Goal: Task Accomplishment & Management: Manage account settings

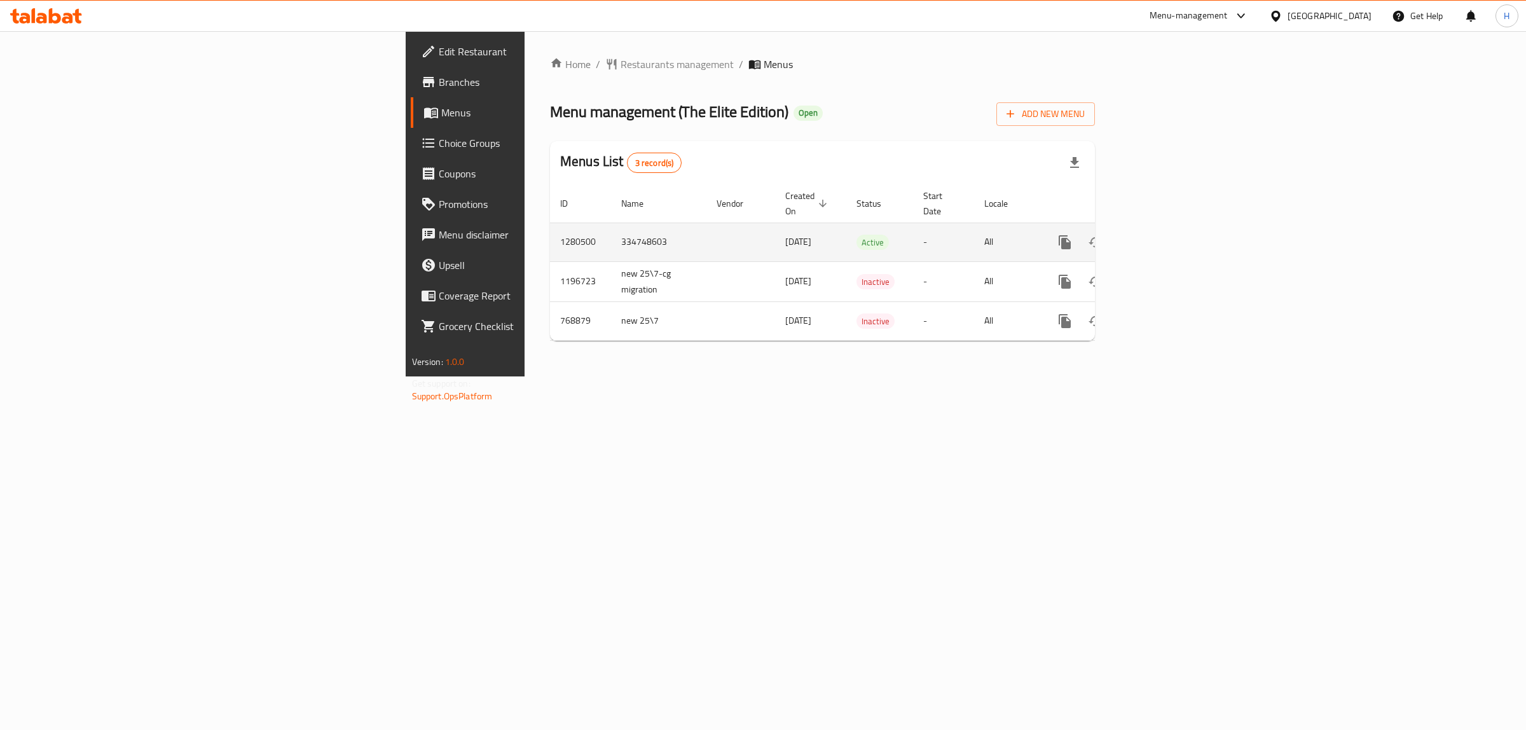
click at [1164, 235] on icon "enhanced table" at bounding box center [1156, 242] width 15 height 15
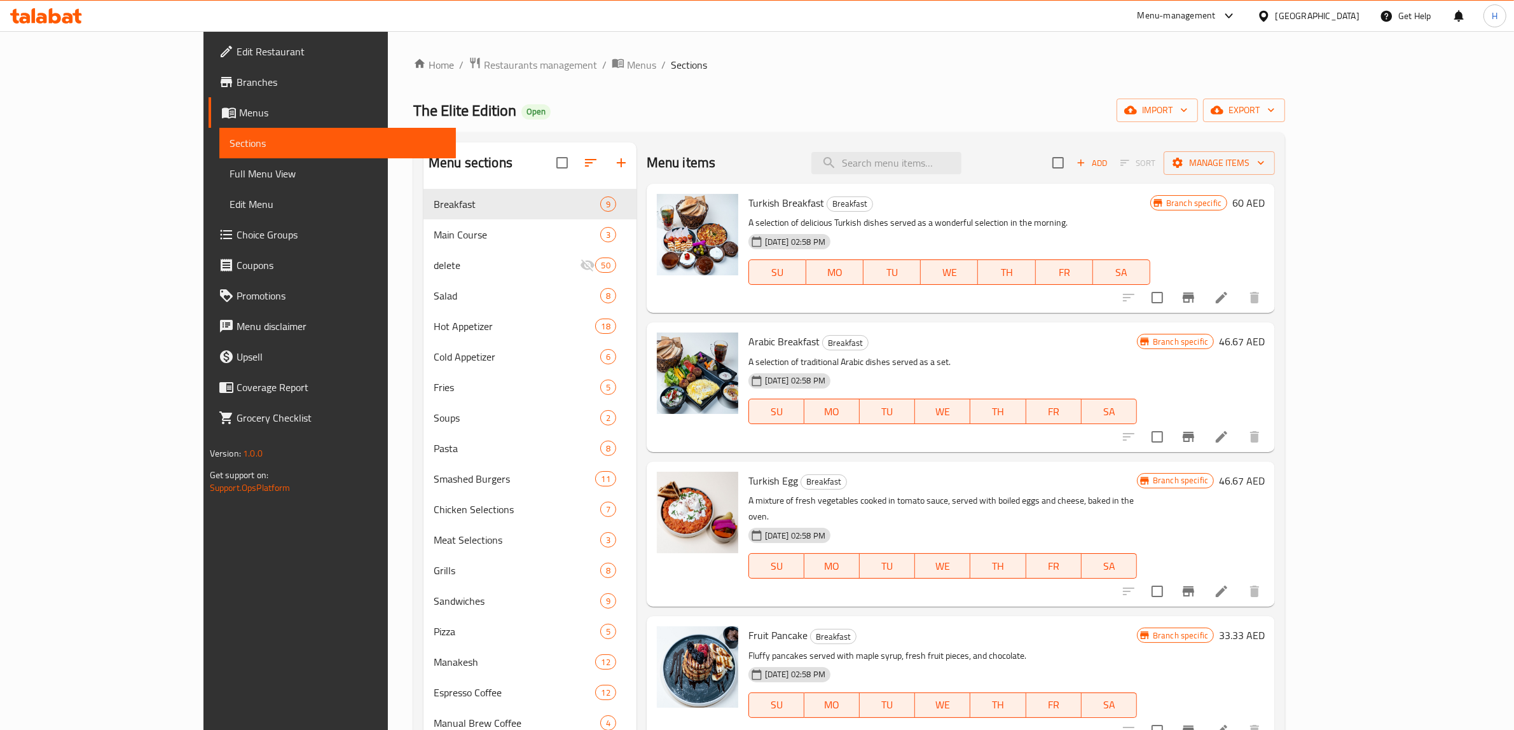
drag, startPoint x: 593, startPoint y: 134, endPoint x: 209, endPoint y: 246, distance: 400.8
click at [209, 246] on link "Choice Groups" at bounding box center [333, 234] width 248 height 31
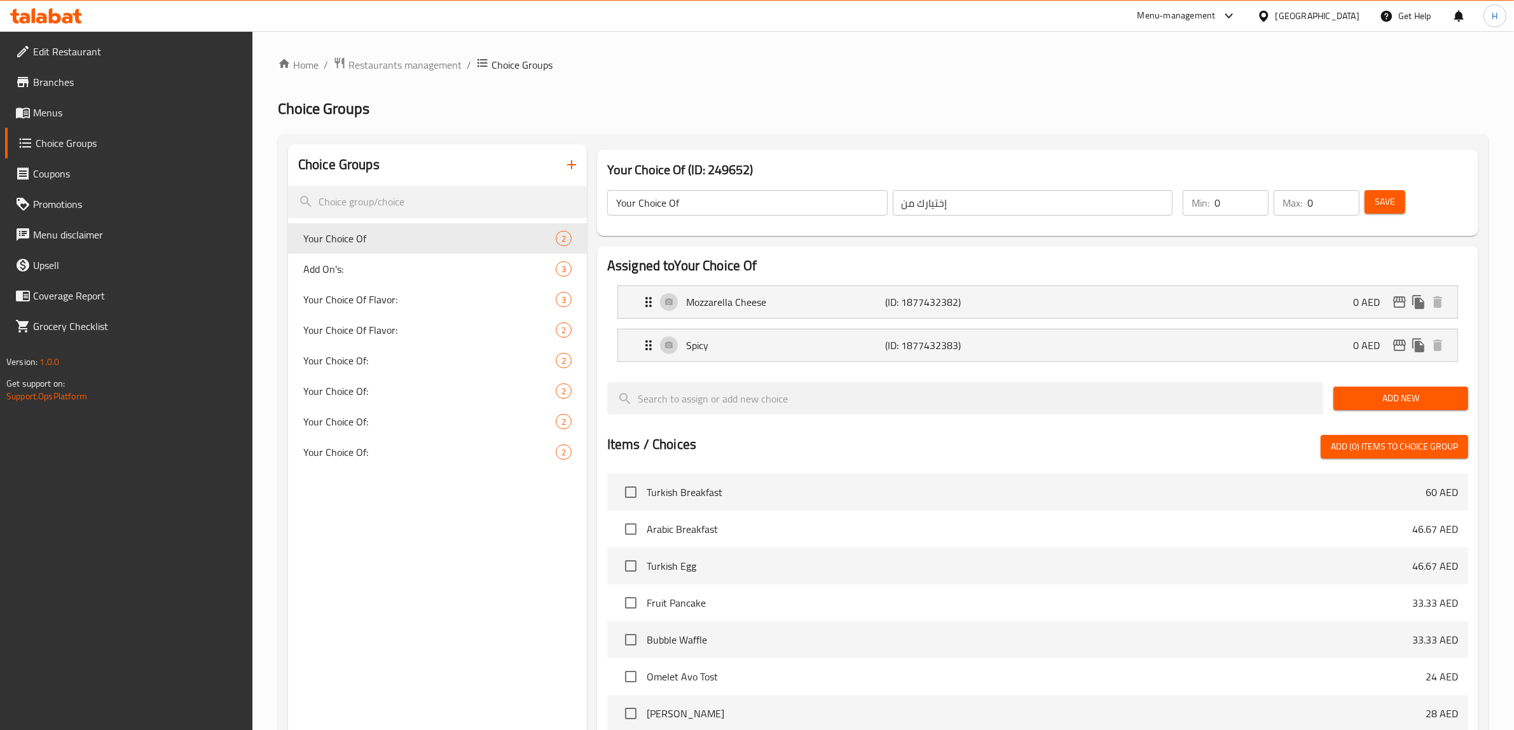
click at [40, 111] on span "Menus" at bounding box center [138, 112] width 210 height 15
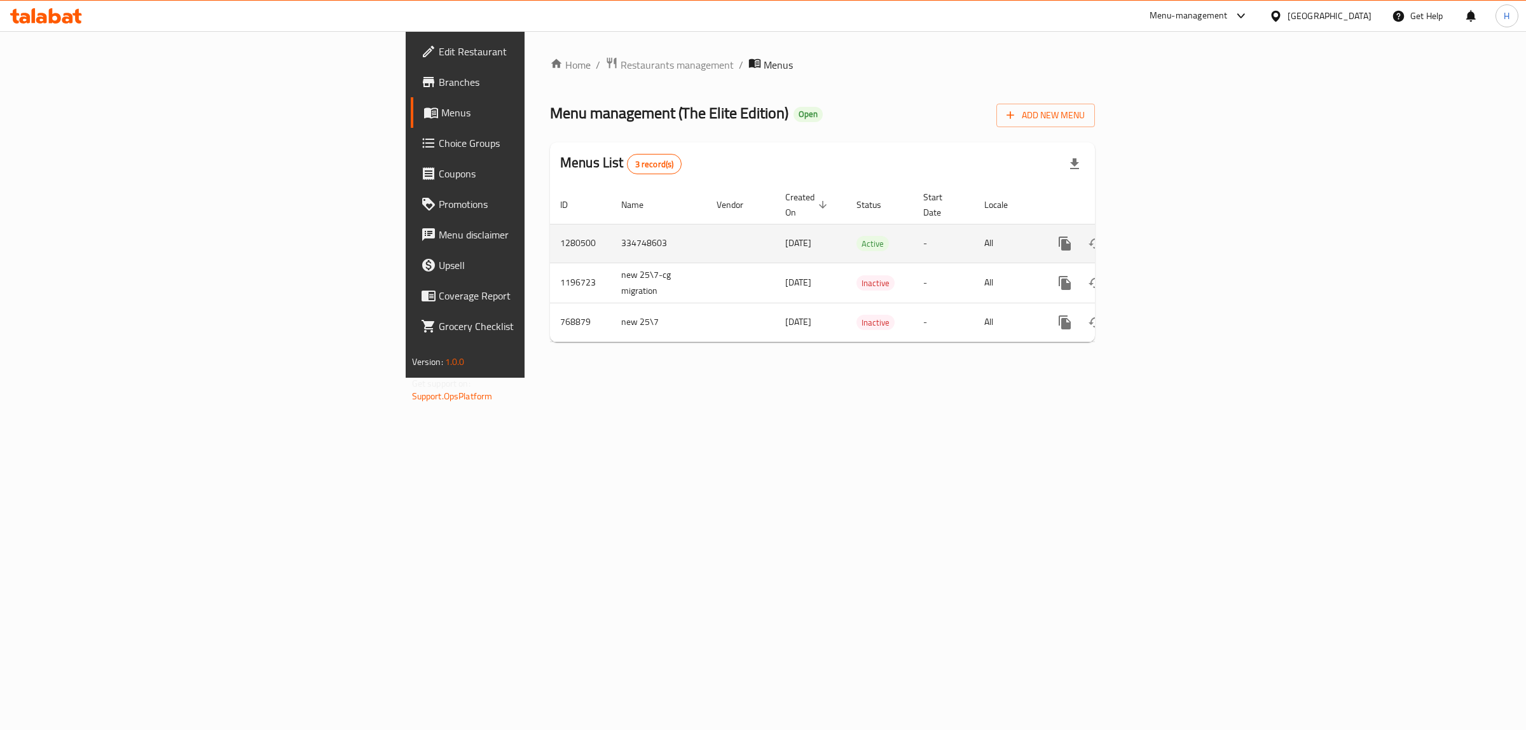
click at [1164, 236] on icon "enhanced table" at bounding box center [1156, 243] width 15 height 15
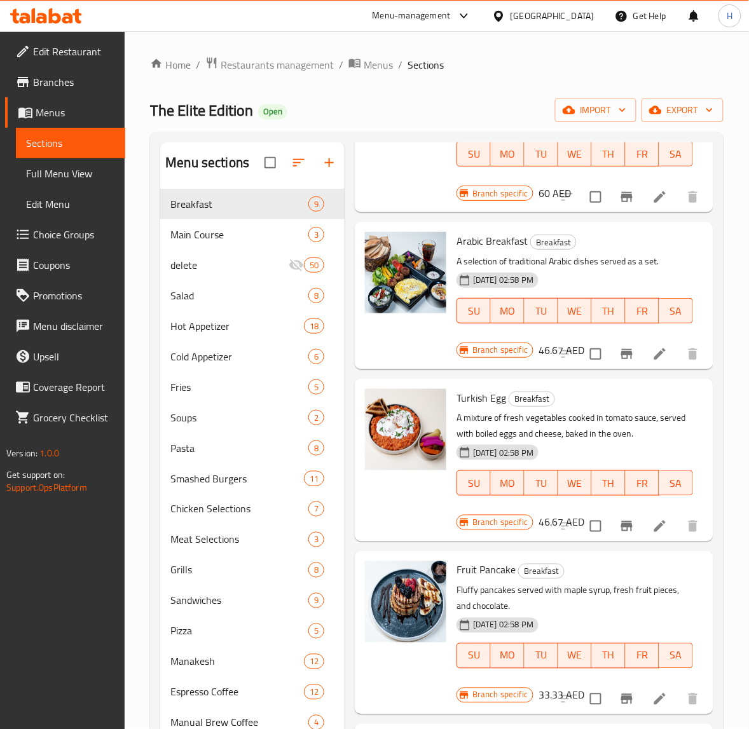
scroll to position [159, 0]
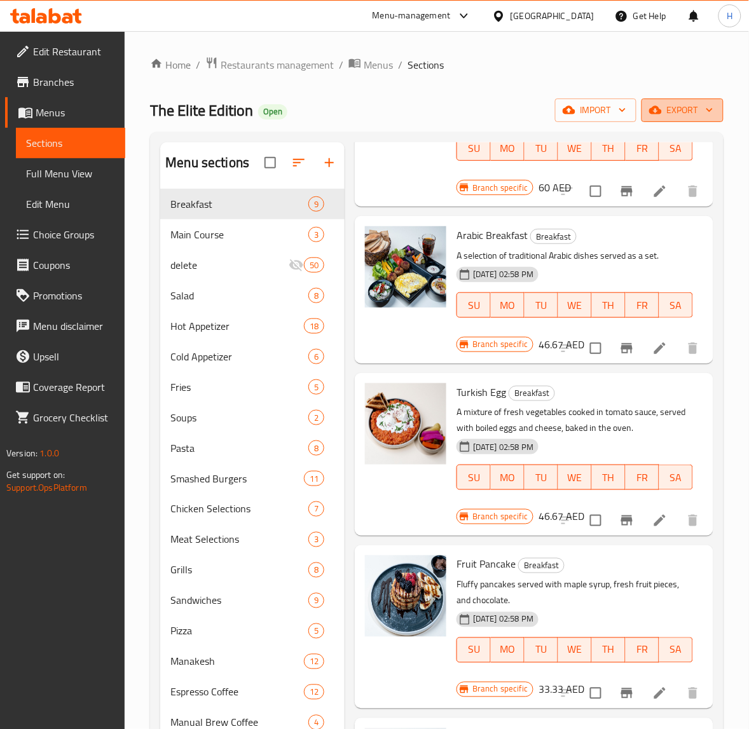
click at [690, 109] on span "export" at bounding box center [683, 110] width 62 height 16
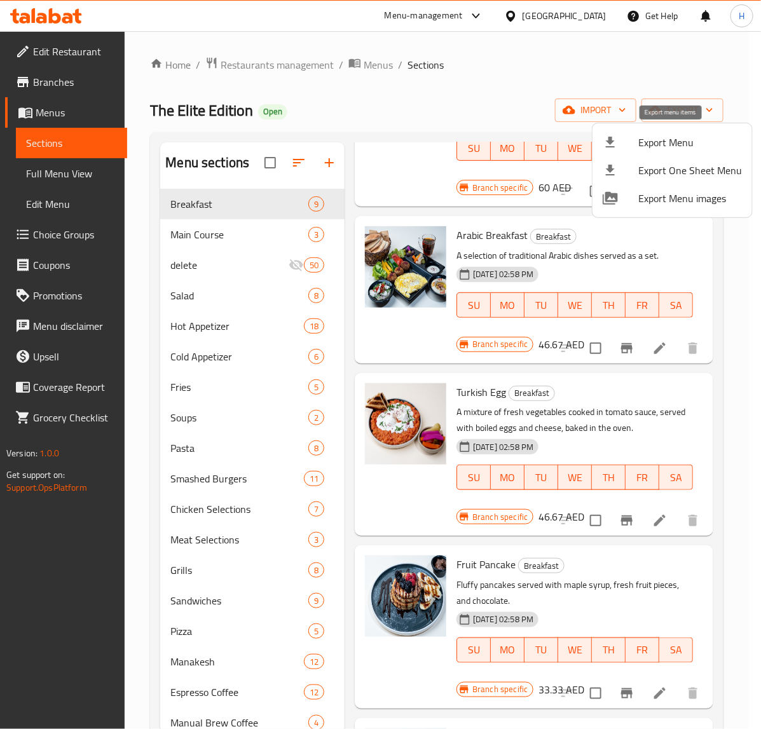
click at [693, 151] on li "Export Menu" at bounding box center [673, 142] width 160 height 28
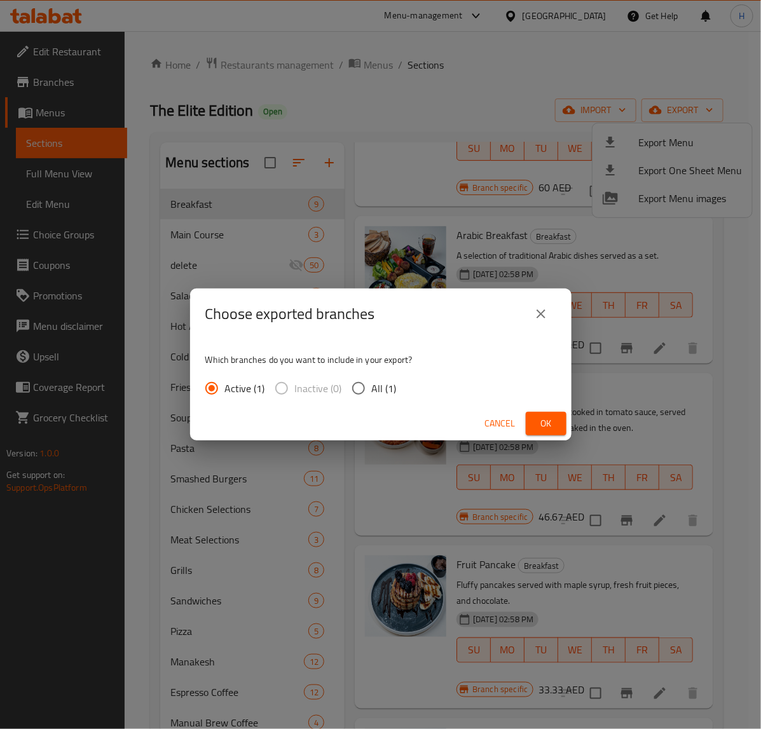
click at [545, 420] on span "Ok" at bounding box center [546, 424] width 20 height 16
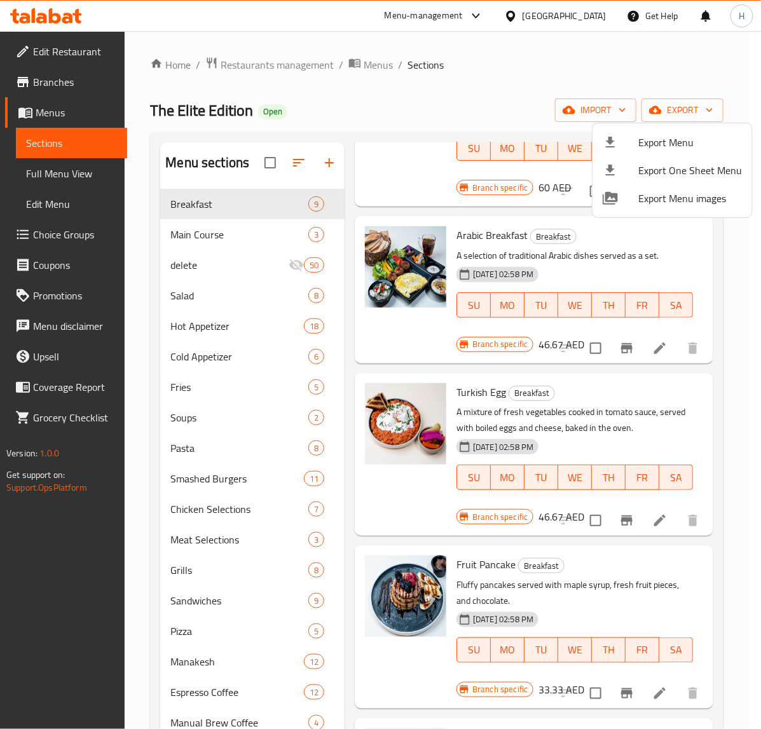
click at [262, 205] on div at bounding box center [380, 364] width 761 height 729
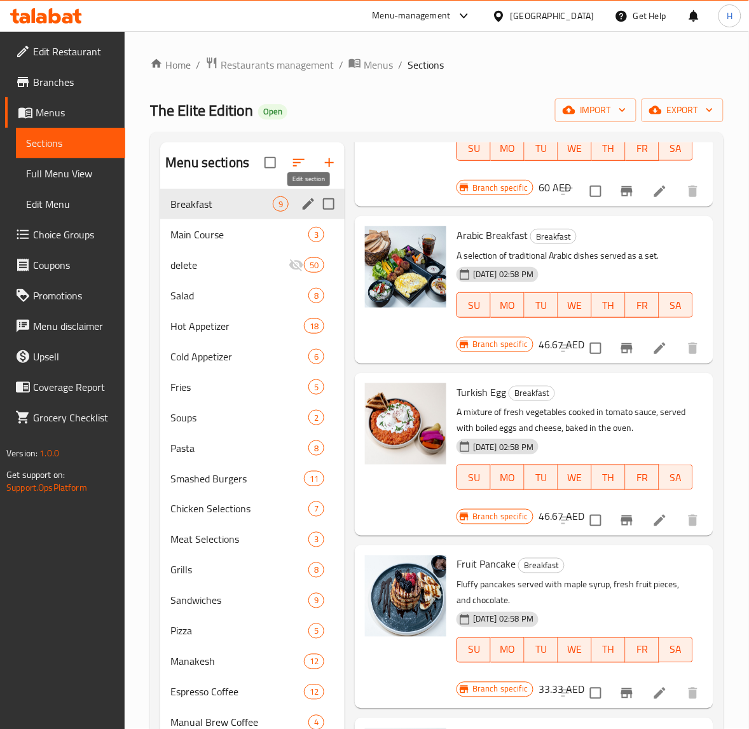
click at [302, 207] on icon "edit" at bounding box center [308, 203] width 15 height 15
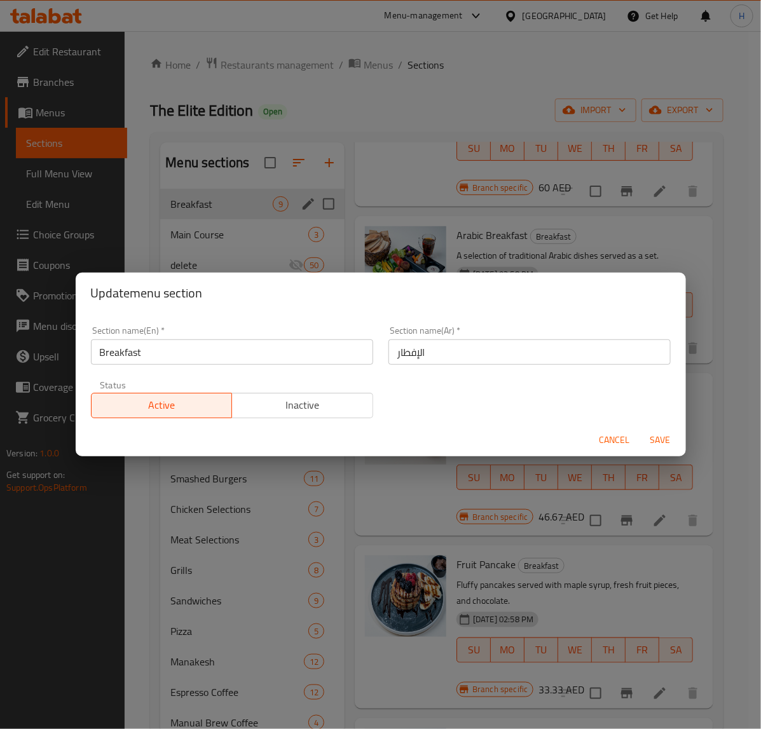
click at [239, 356] on input "Breakfast" at bounding box center [232, 352] width 282 height 25
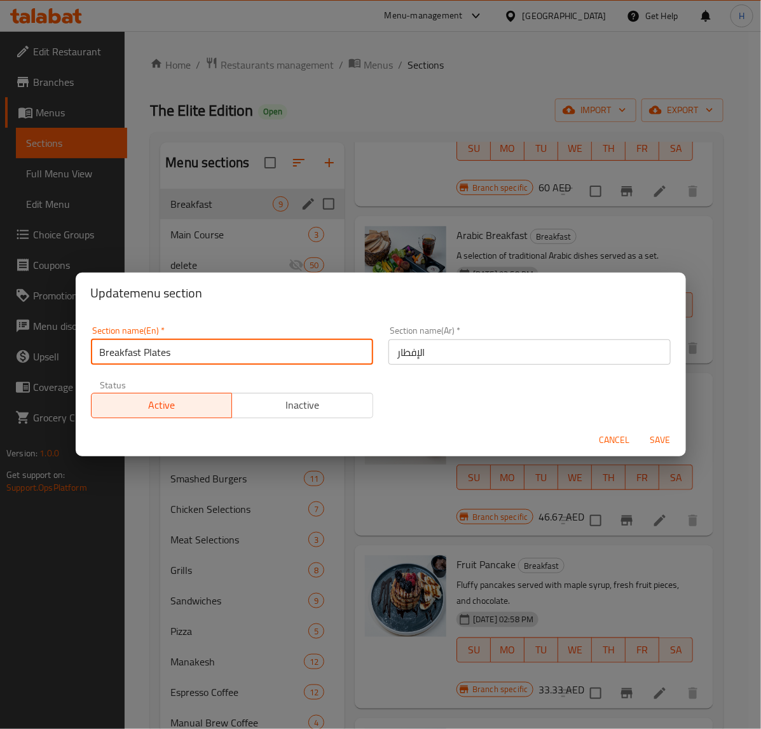
type input "Breakfast Plates"
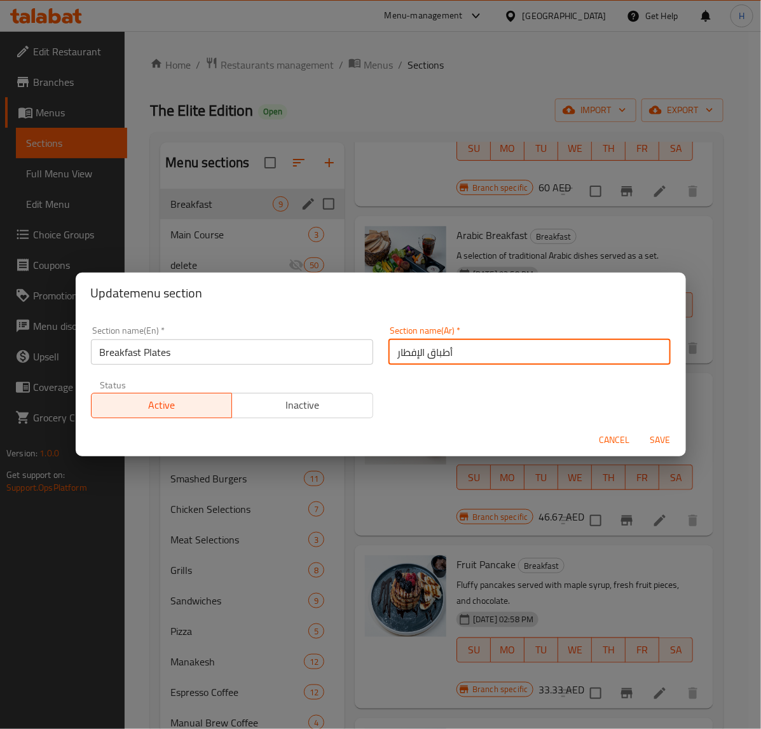
type input "أطباق الإفطار"
click at [640, 429] on button "Save" at bounding box center [660, 441] width 41 height 24
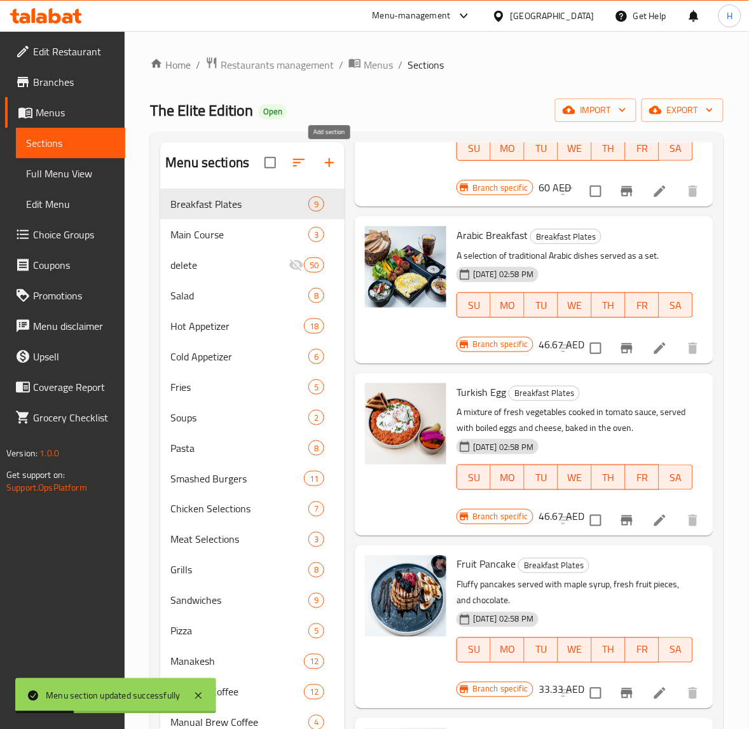
click at [329, 165] on icon "button" at bounding box center [329, 162] width 9 height 9
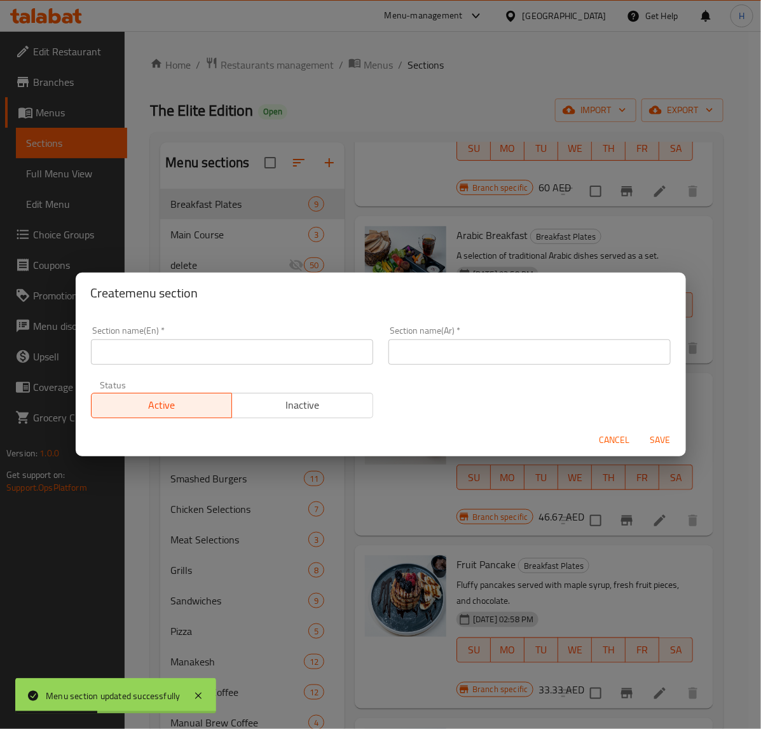
click at [221, 350] on input "text" at bounding box center [232, 352] width 282 height 25
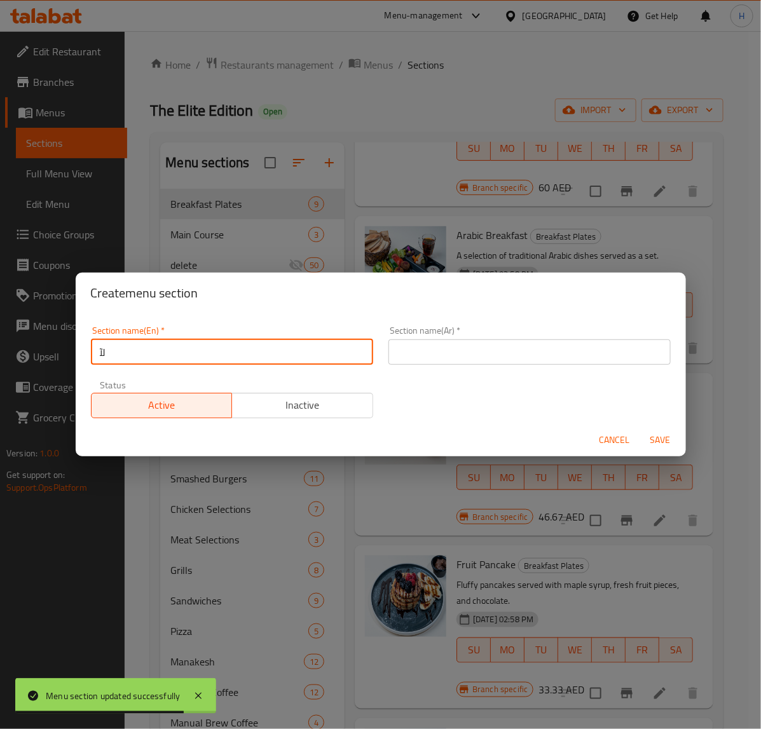
type input "ل"
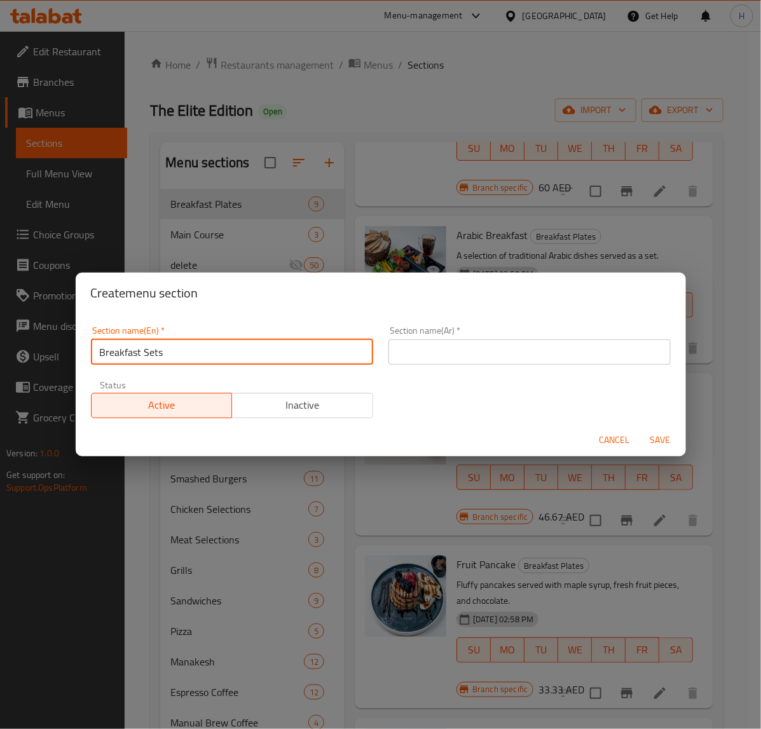
type input "Breakfast Sets"
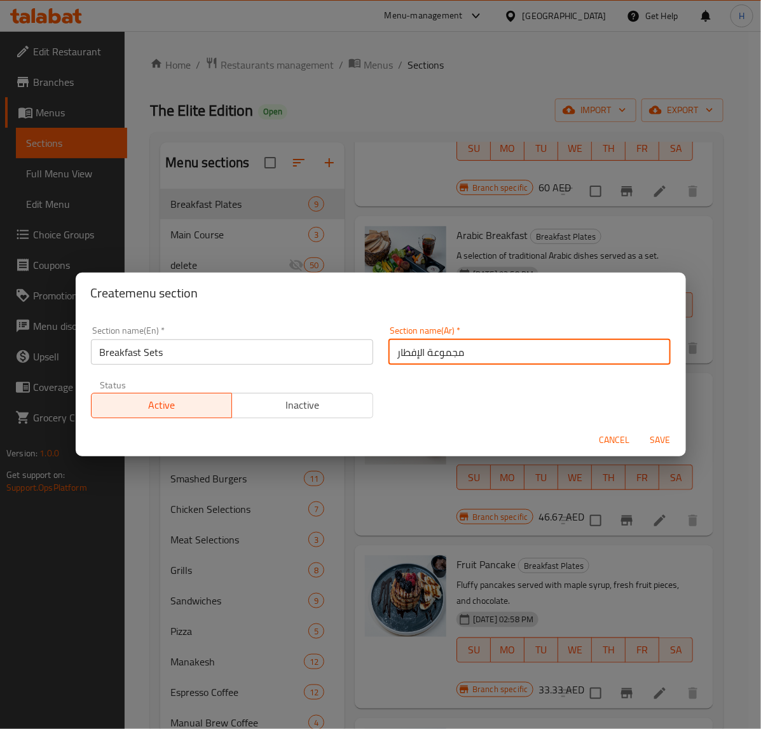
type input "مجموعة الإفطار"
click at [640, 429] on button "Save" at bounding box center [660, 441] width 41 height 24
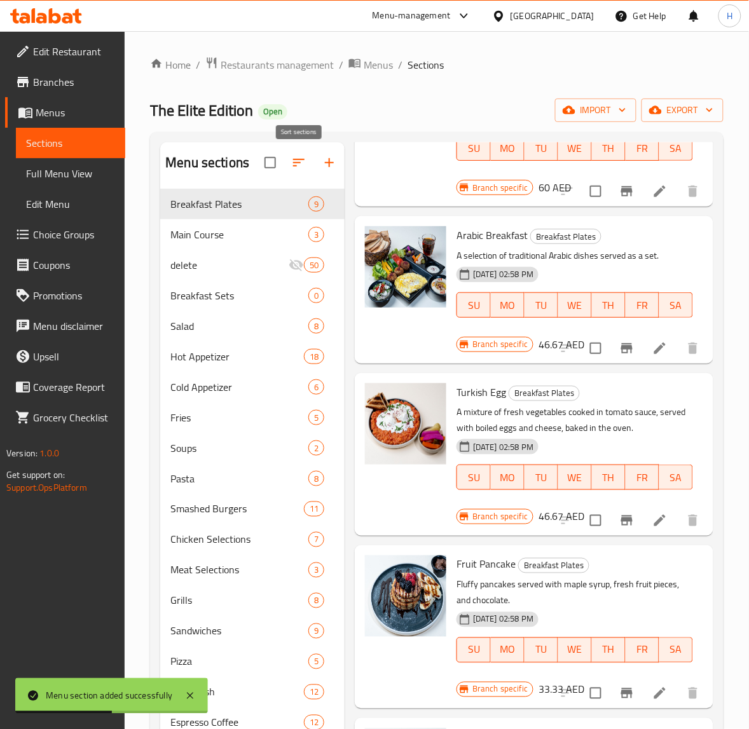
click at [294, 164] on icon "button" at bounding box center [298, 162] width 15 height 15
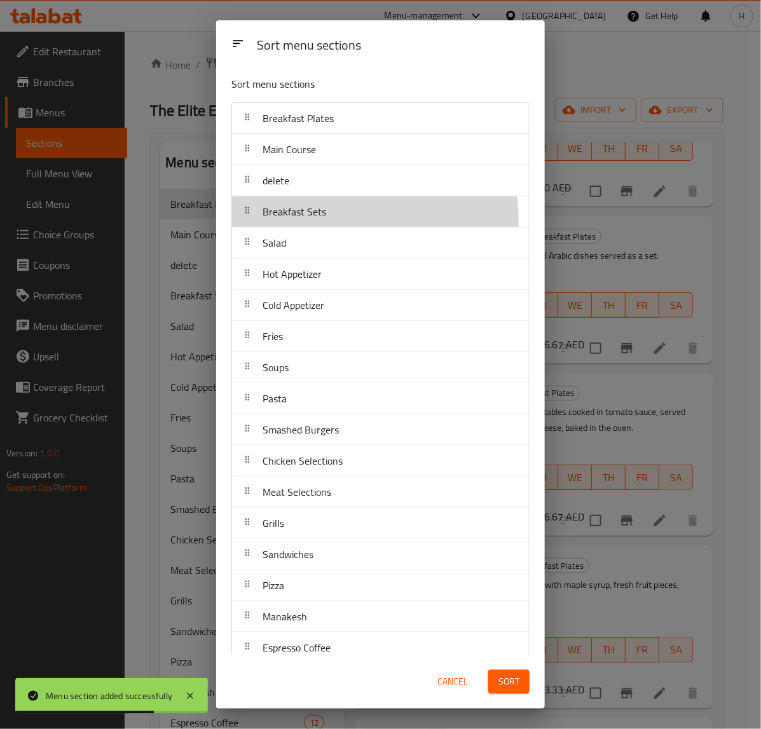
drag, startPoint x: 319, startPoint y: 219, endPoint x: 324, endPoint y: 159, distance: 60.6
click at [323, 170] on nav "Breakfast Plates Main Course delete Breakfast Sets Salad Hot Appetizer Cold App…" at bounding box center [380, 539] width 298 height 874
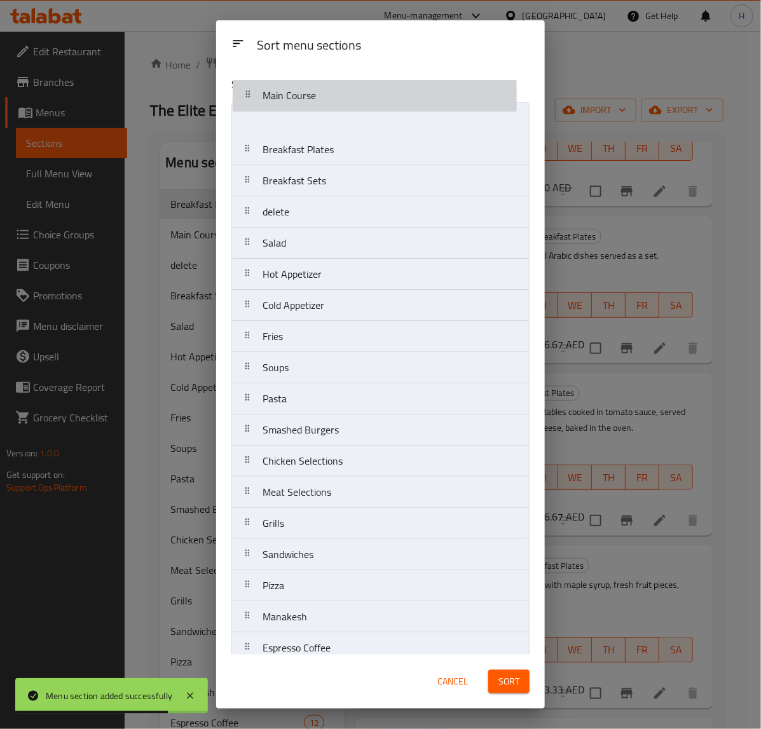
drag, startPoint x: 324, startPoint y: 156, endPoint x: 324, endPoint y: 99, distance: 57.2
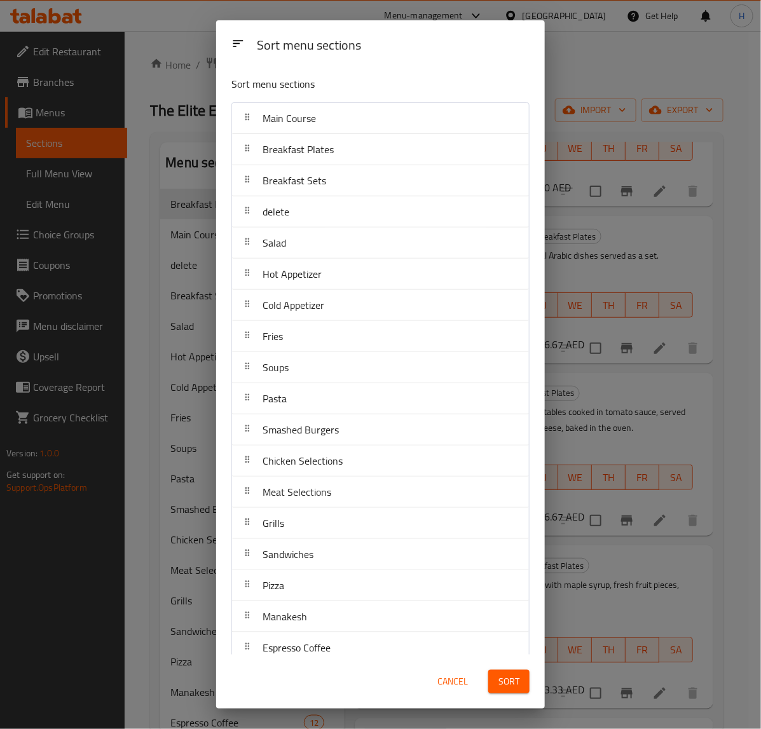
click at [449, 687] on span "Cancel" at bounding box center [452, 682] width 31 height 16
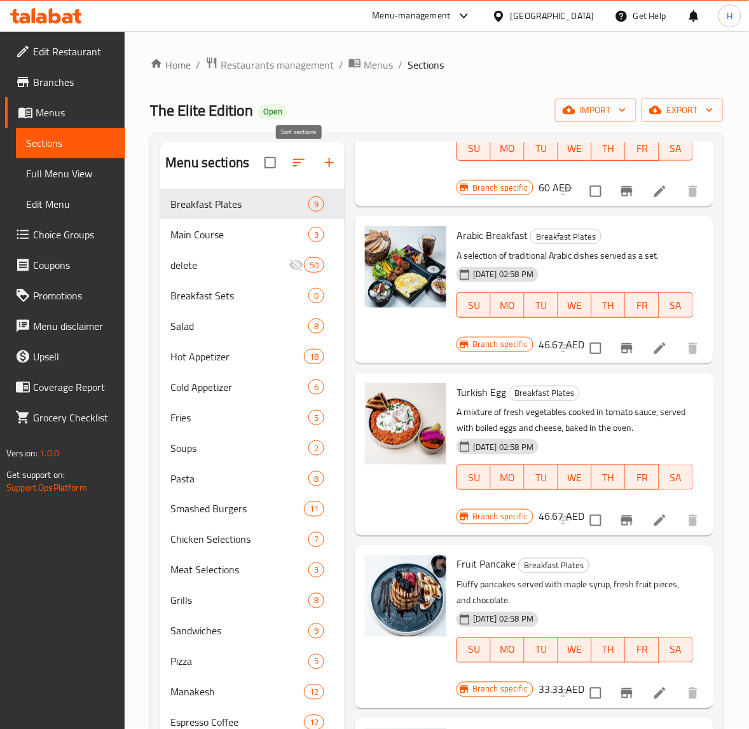
click at [301, 169] on icon "button" at bounding box center [298, 162] width 15 height 15
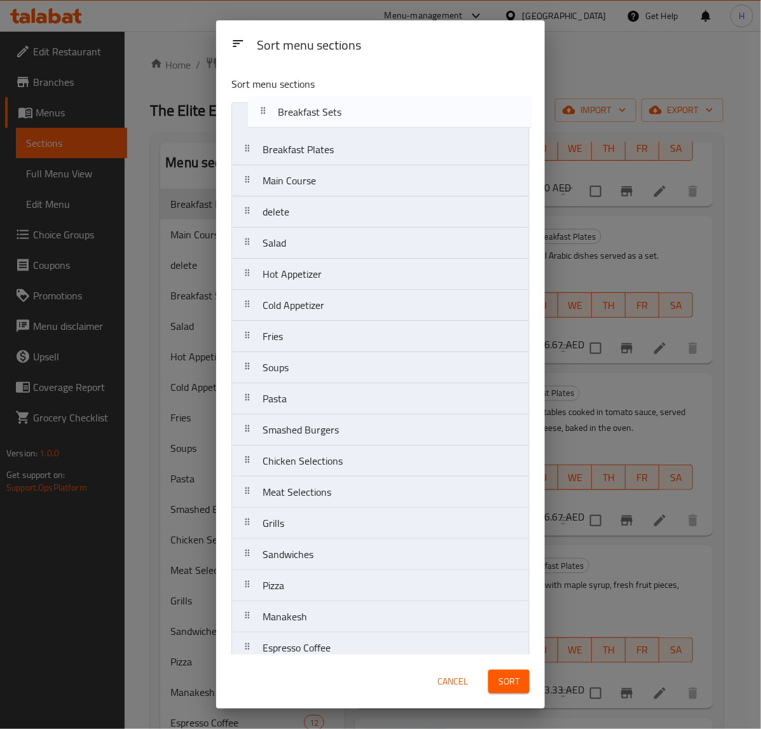
drag, startPoint x: 319, startPoint y: 217, endPoint x: 334, endPoint y: 106, distance: 112.4
click at [334, 106] on nav "Breakfast Plates Main Course delete Breakfast Sets Salad Hot Appetizer Cold App…" at bounding box center [380, 539] width 298 height 874
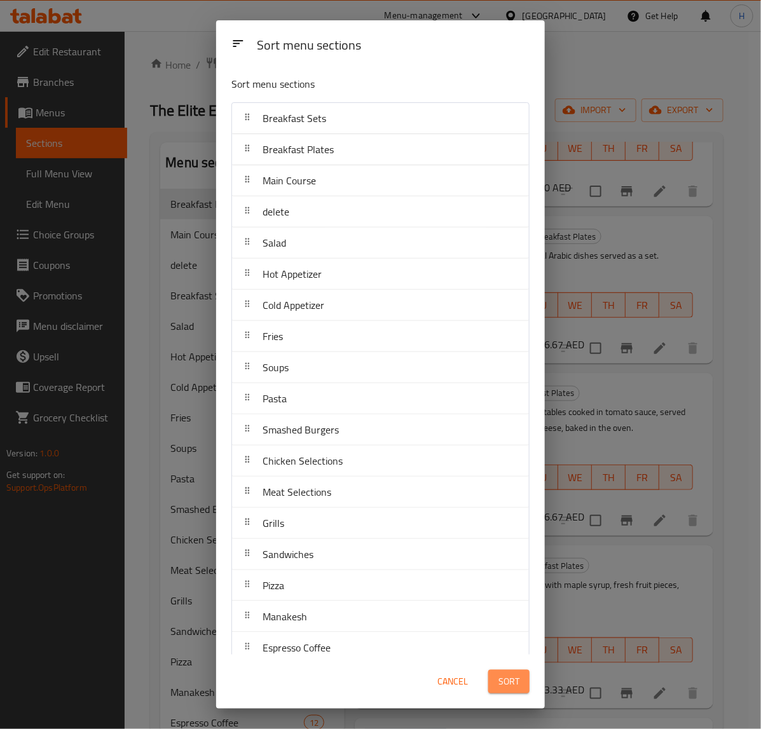
click at [521, 687] on button "Sort" at bounding box center [508, 682] width 41 height 24
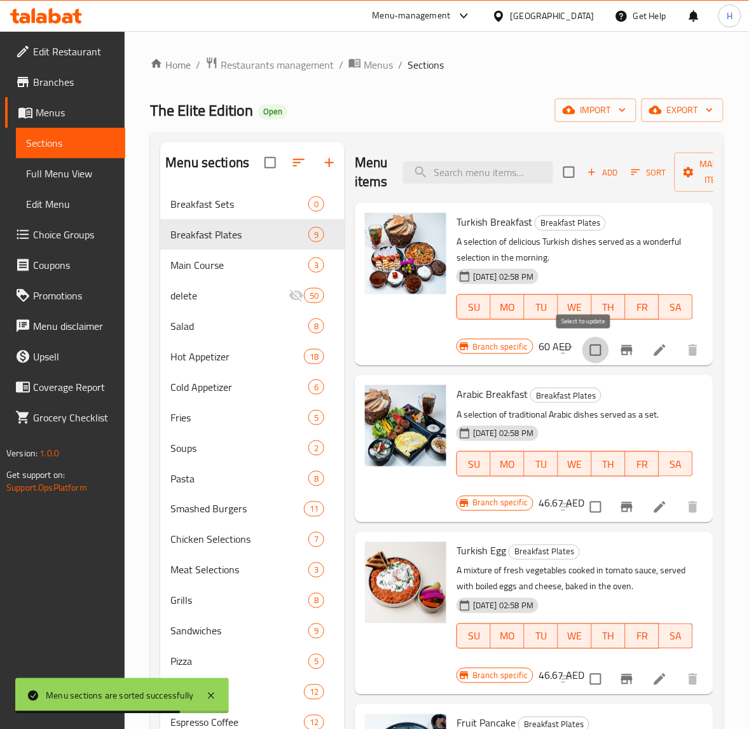
click at [587, 353] on input "checkbox" at bounding box center [595, 350] width 27 height 27
checkbox input "true"
click at [588, 512] on input "checkbox" at bounding box center [595, 507] width 27 height 27
checkbox input "true"
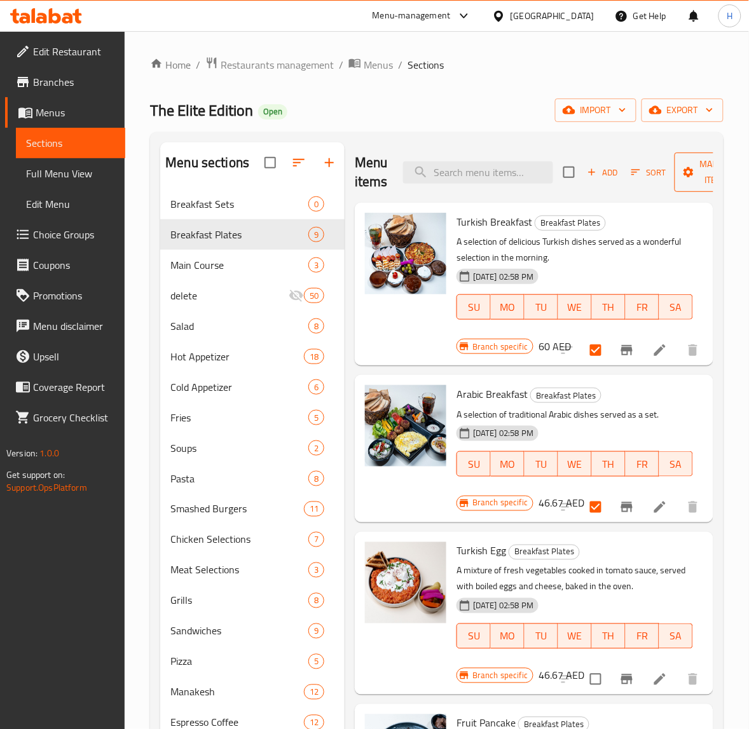
click at [697, 177] on span "Manage items" at bounding box center [717, 172] width 65 height 32
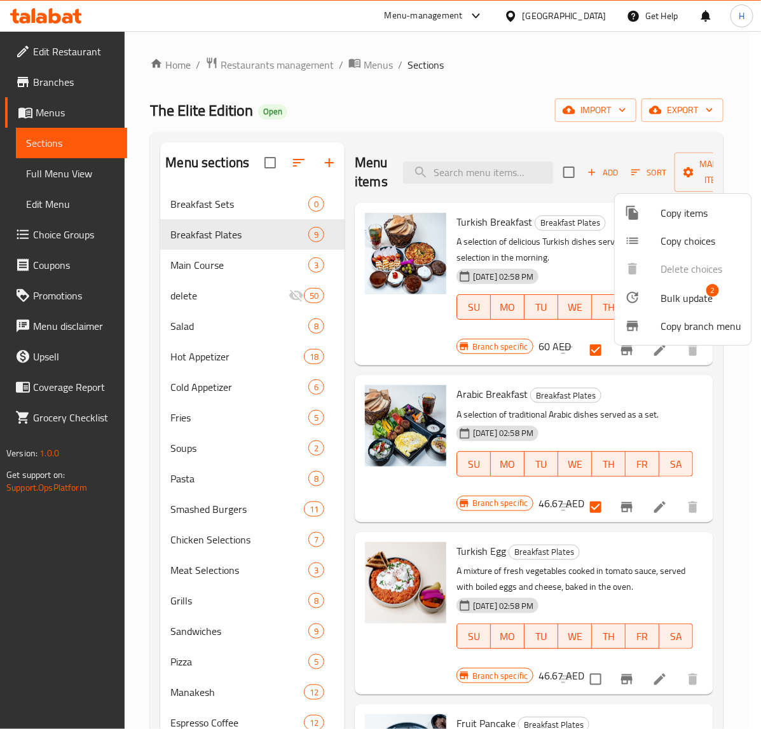
click at [690, 301] on span "Bulk update" at bounding box center [687, 298] width 52 height 15
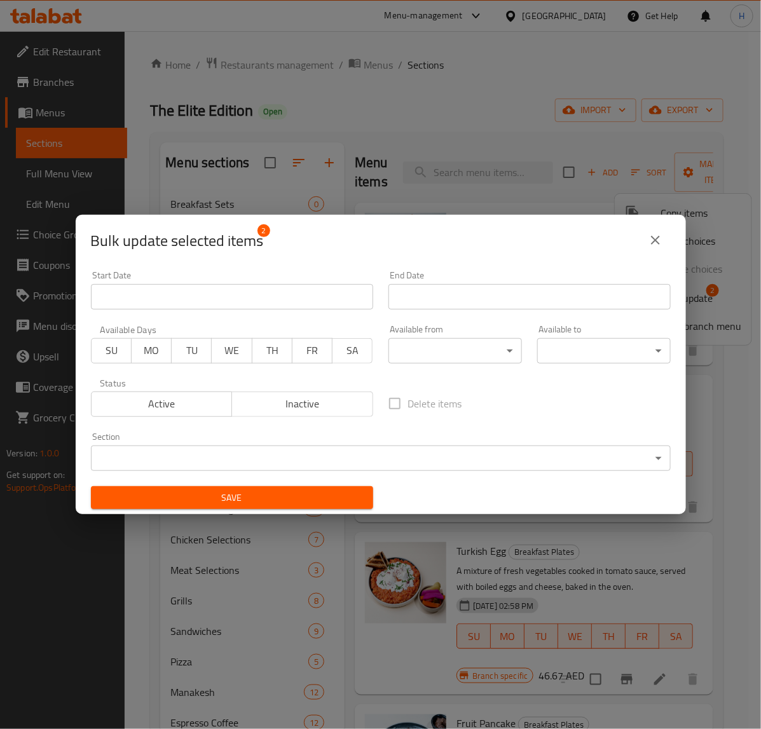
click at [266, 458] on body "​ Menu-management United Arab Emirates Get Help H Edit Restaurant Branches Menu…" at bounding box center [380, 380] width 761 height 698
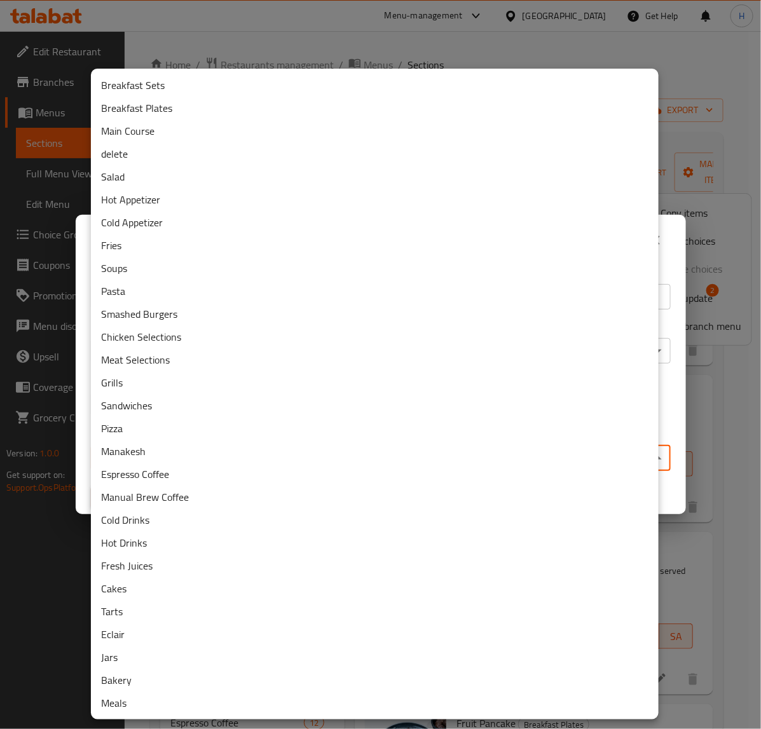
click at [227, 84] on li "Breakfast Sets" at bounding box center [375, 85] width 568 height 23
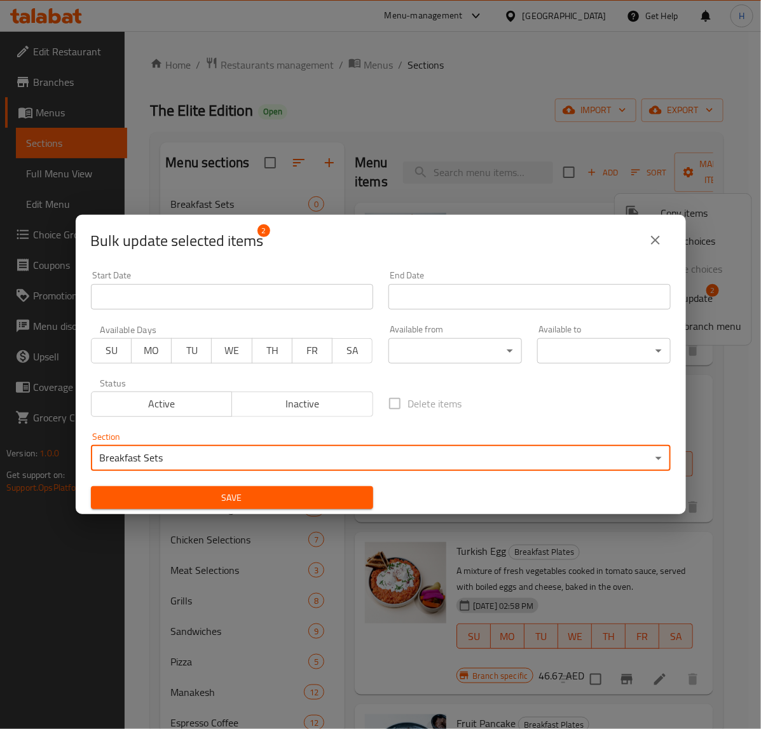
click at [231, 493] on span "Save" at bounding box center [232, 498] width 262 height 16
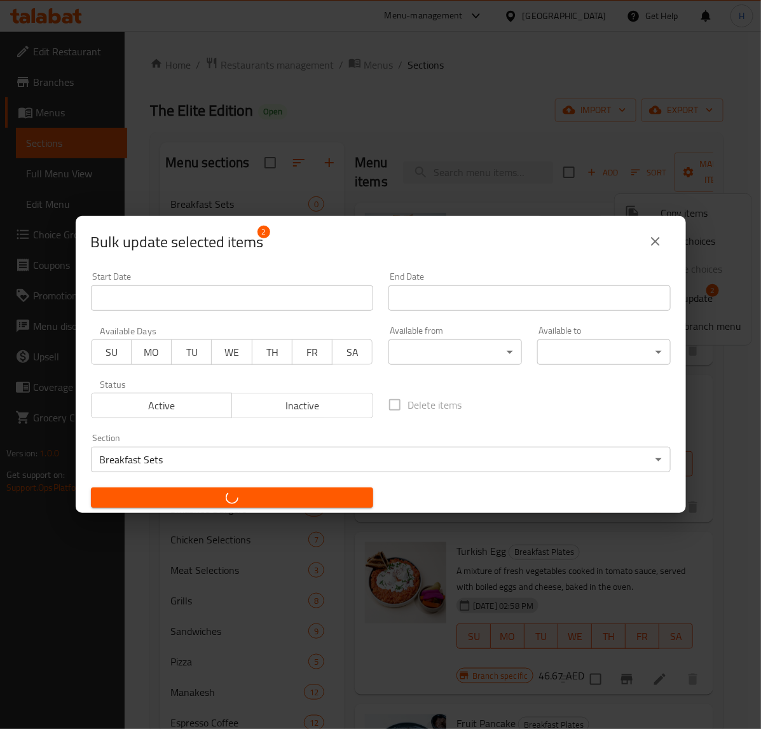
checkbox input "false"
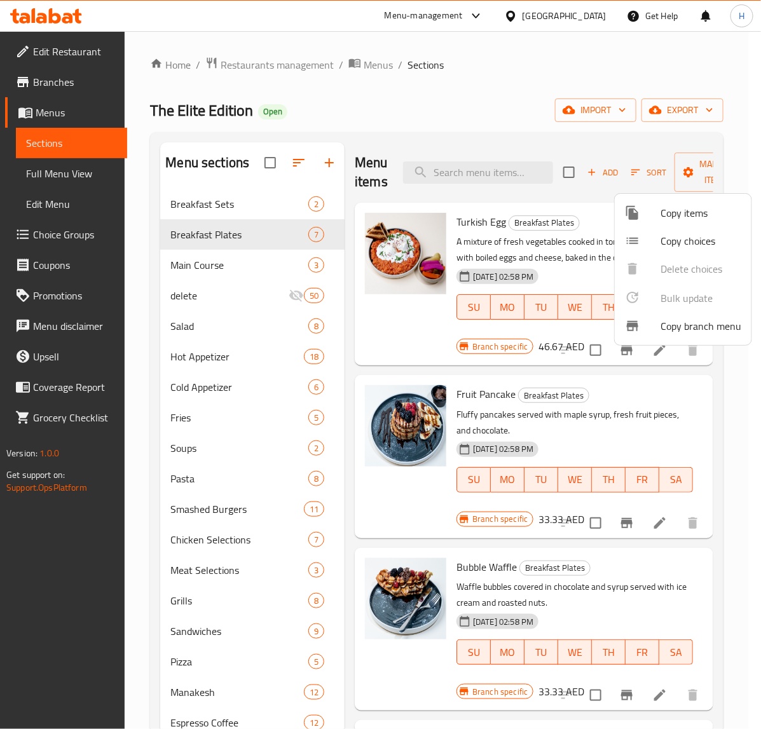
click at [577, 194] on div at bounding box center [380, 364] width 761 height 729
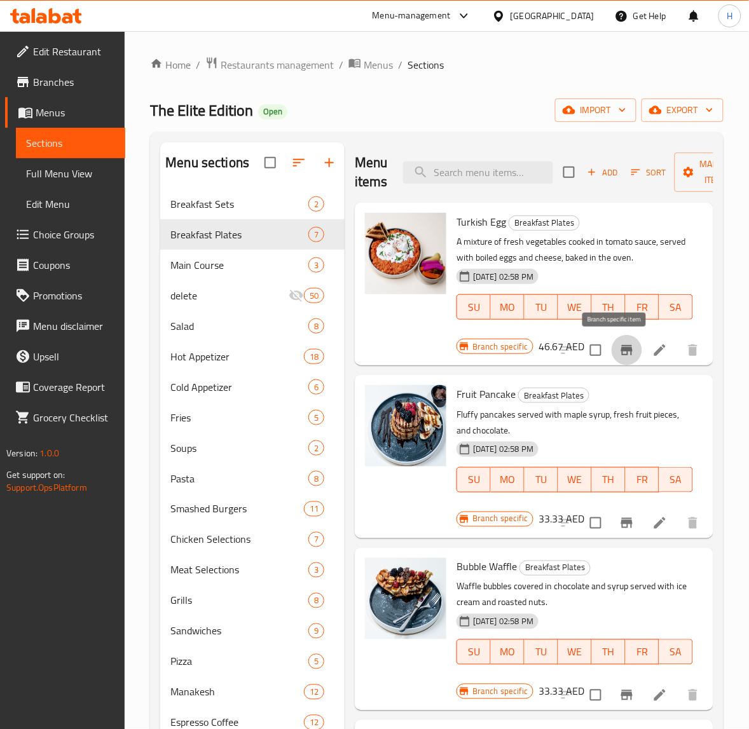
click at [619, 353] on icon "Branch-specific-item" at bounding box center [626, 350] width 15 height 15
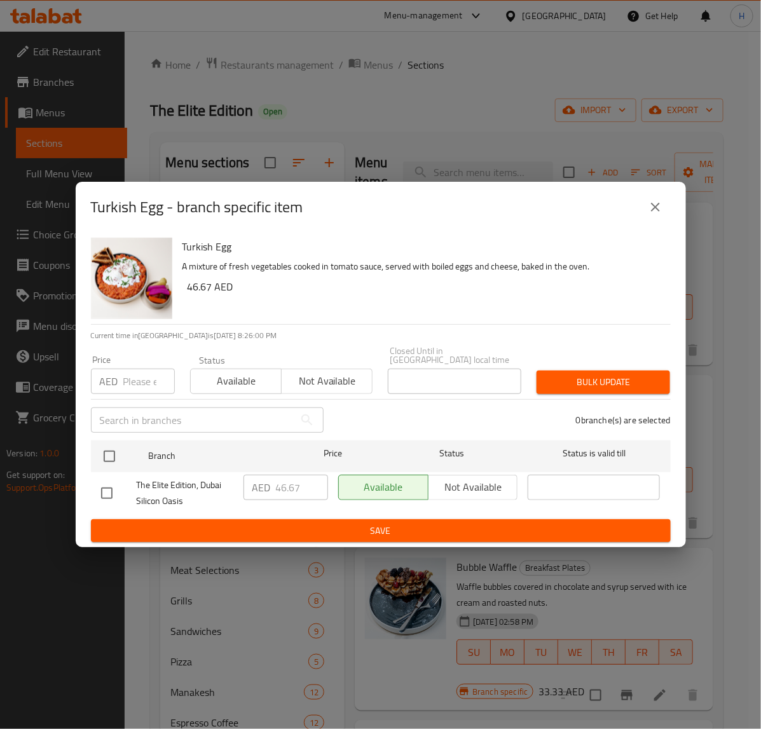
click at [659, 211] on icon "close" at bounding box center [655, 207] width 15 height 15
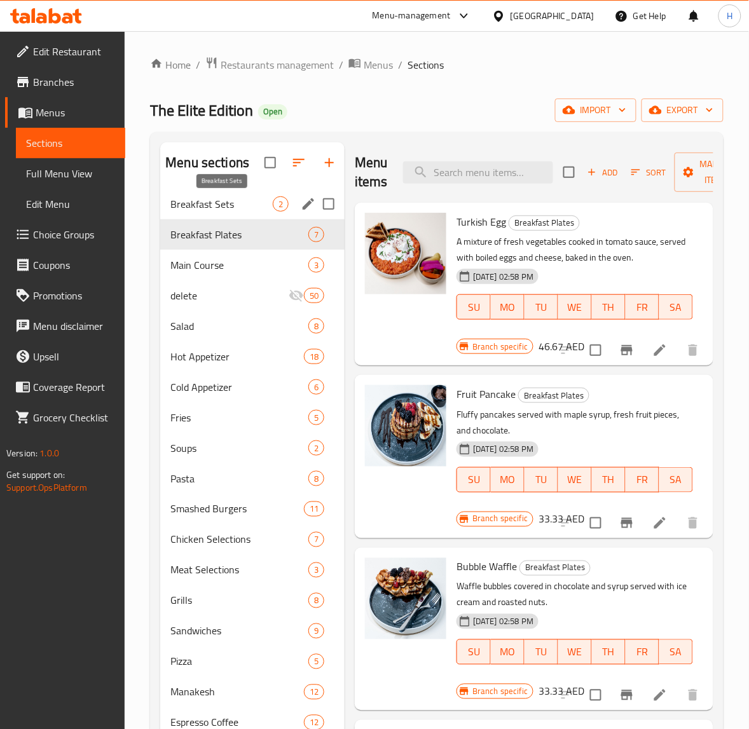
click at [246, 208] on span "Breakfast Sets" at bounding box center [221, 203] width 102 height 15
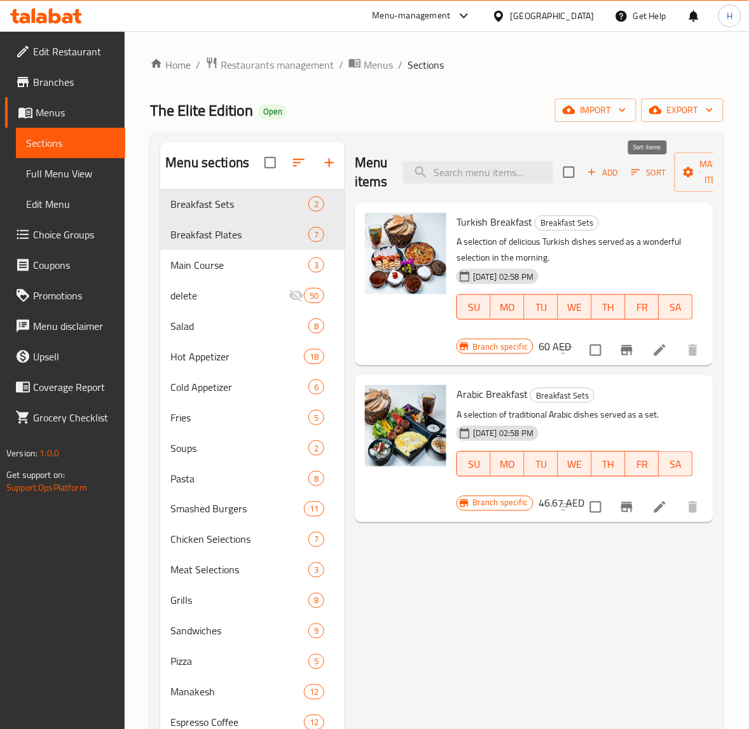
click at [639, 176] on icon "button" at bounding box center [635, 172] width 11 height 11
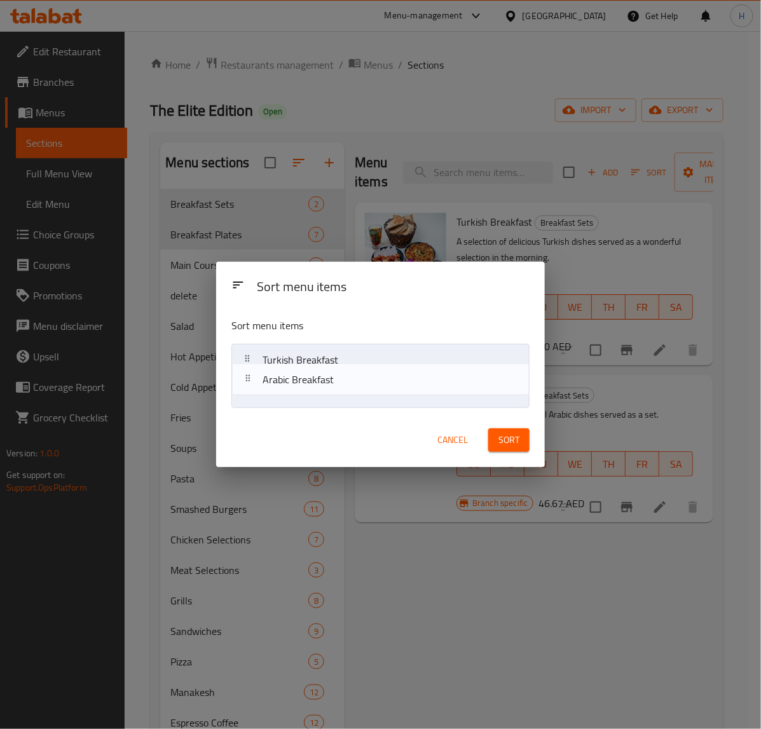
drag, startPoint x: 331, startPoint y: 397, endPoint x: 331, endPoint y: 373, distance: 24.8
click at [331, 373] on nav "Turkish Breakfast Arabic Breakfast" at bounding box center [380, 376] width 298 height 64
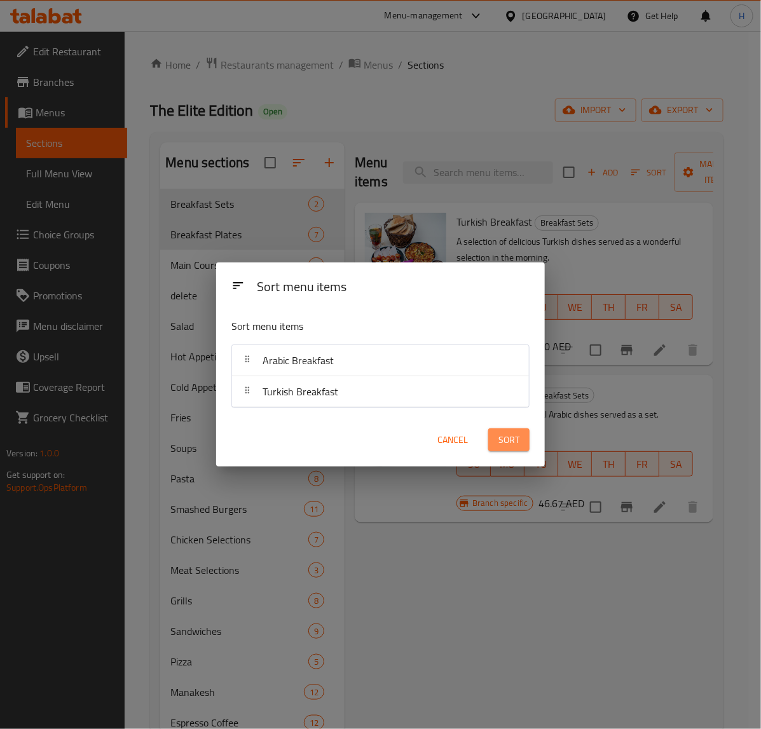
click at [498, 442] on button "Sort" at bounding box center [508, 441] width 41 height 24
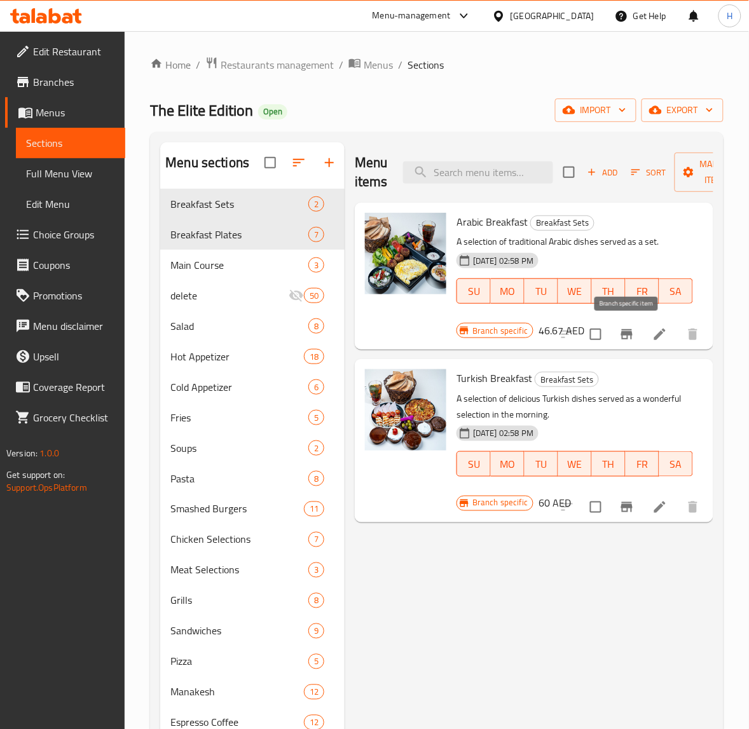
click at [620, 334] on icon "Branch-specific-item" at bounding box center [626, 334] width 15 height 15
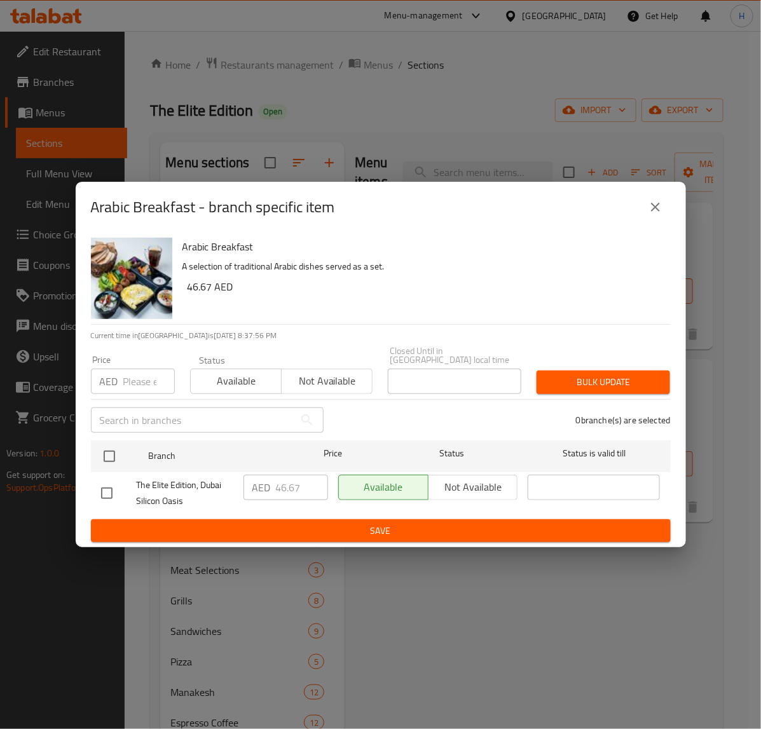
click at [659, 210] on icon "close" at bounding box center [655, 207] width 9 height 9
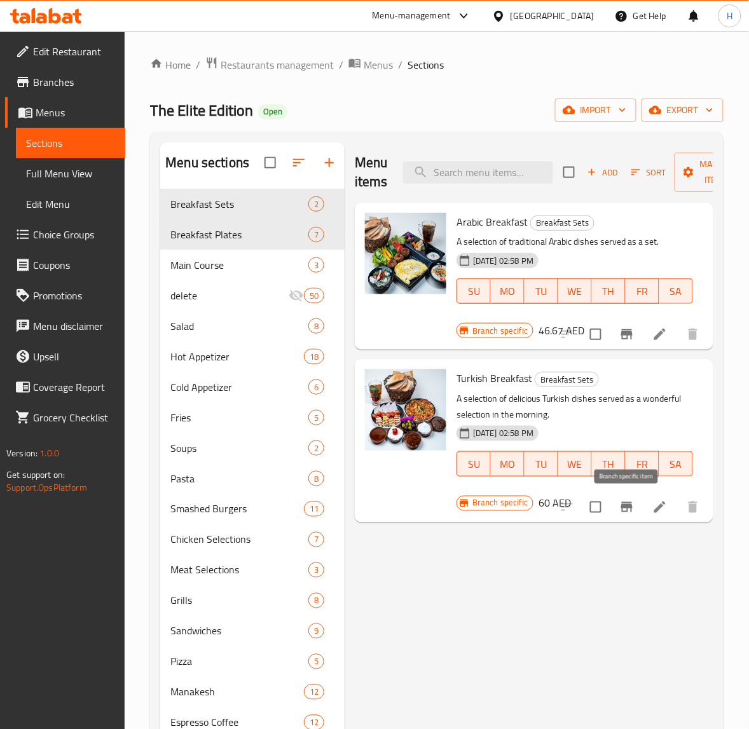
click at [626, 513] on icon "Branch-specific-item" at bounding box center [626, 507] width 15 height 15
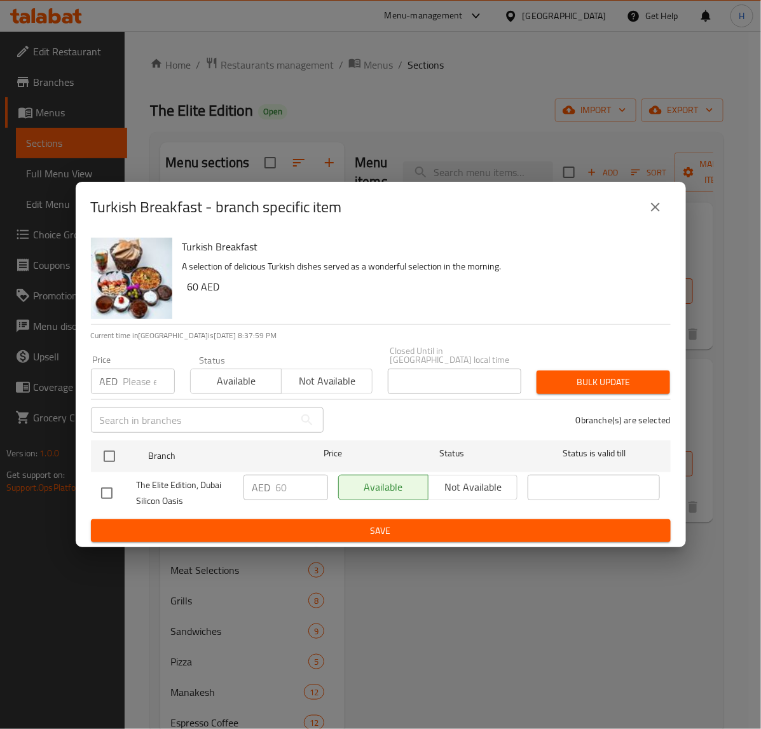
click at [655, 211] on icon "close" at bounding box center [655, 207] width 15 height 15
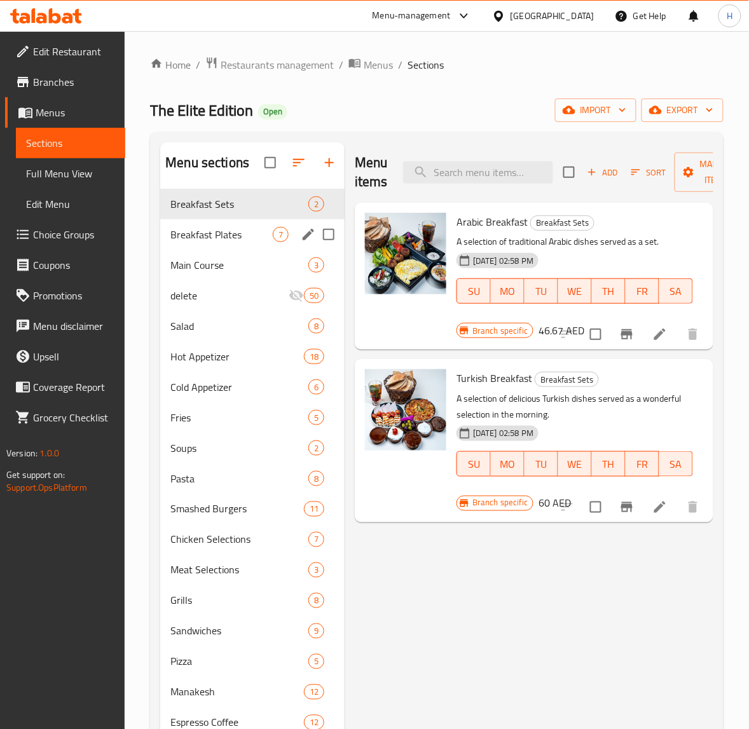
click at [226, 239] on span "Breakfast Plates" at bounding box center [221, 234] width 102 height 15
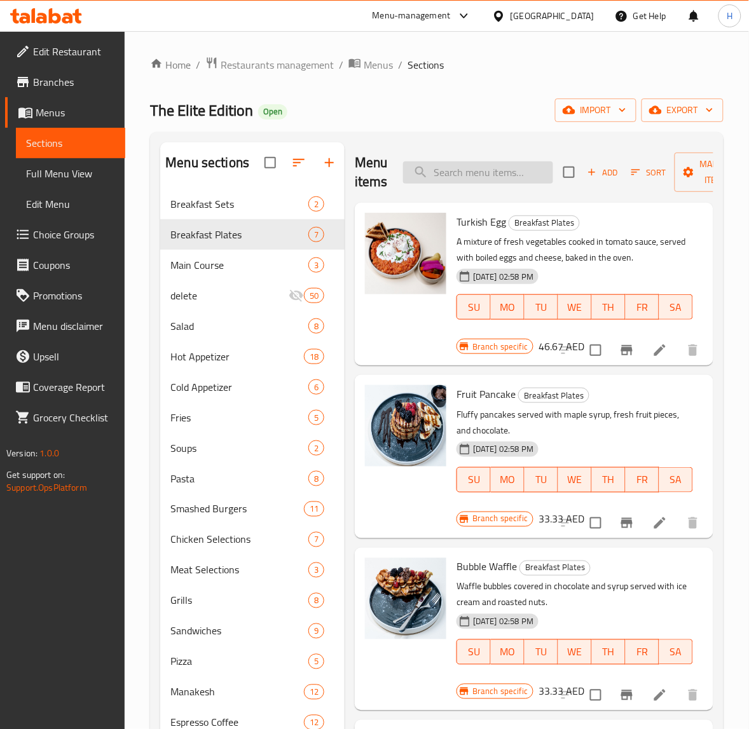
click at [476, 175] on input "search" at bounding box center [478, 173] width 150 height 22
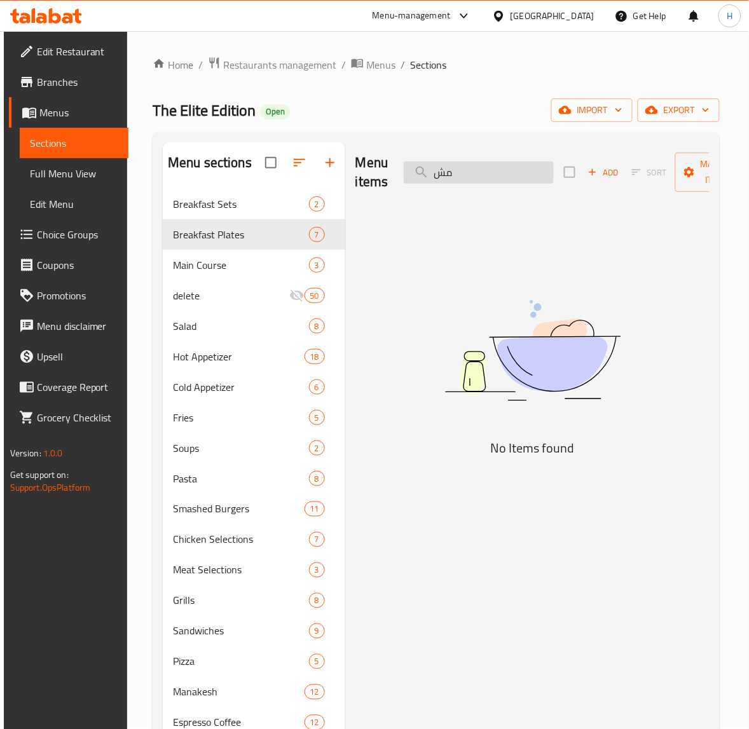
type input "م"
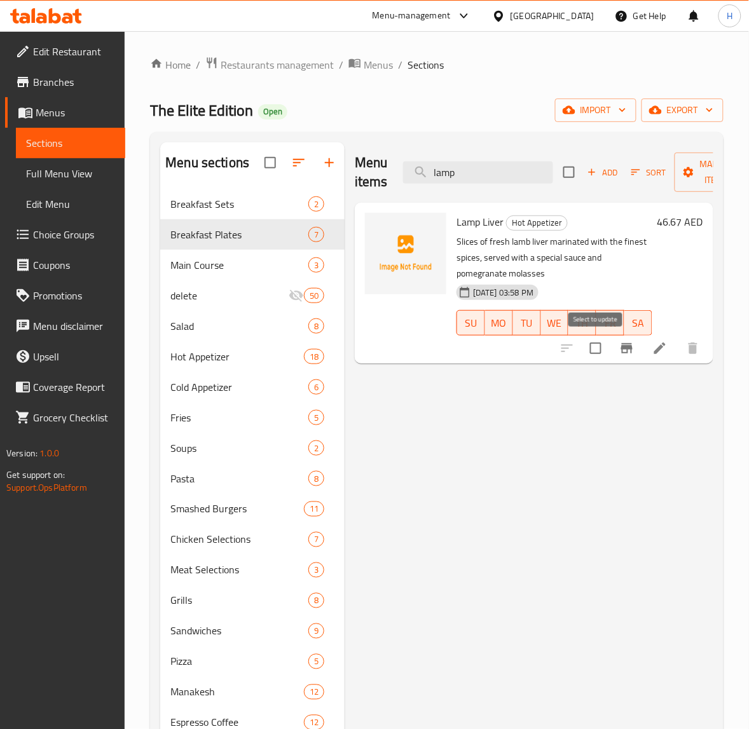
type input "lamp"
click at [602, 347] on input "checkbox" at bounding box center [595, 348] width 27 height 27
checkbox input "true"
click at [706, 179] on span "Manage items" at bounding box center [717, 172] width 65 height 32
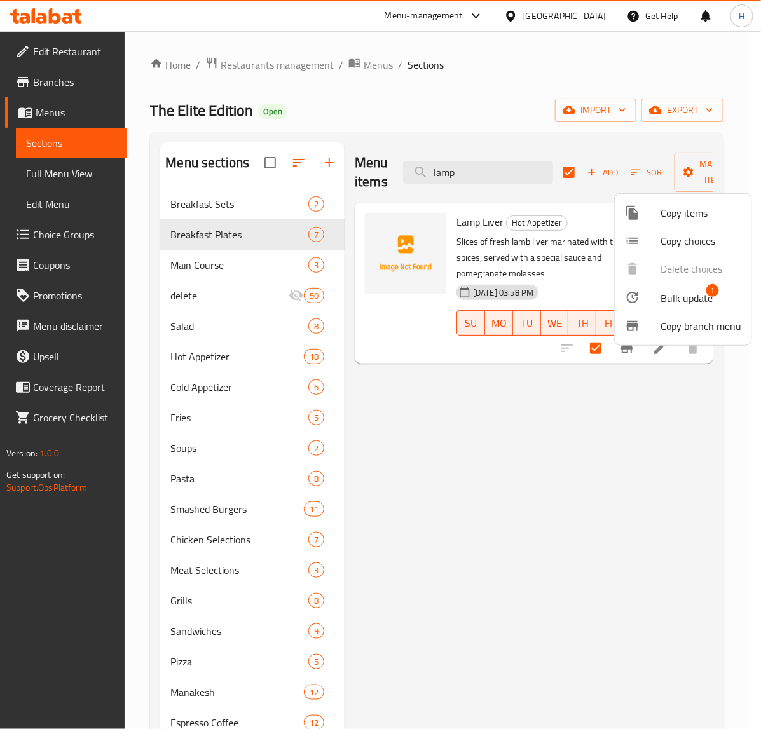
click at [678, 296] on span "Bulk update" at bounding box center [687, 298] width 52 height 15
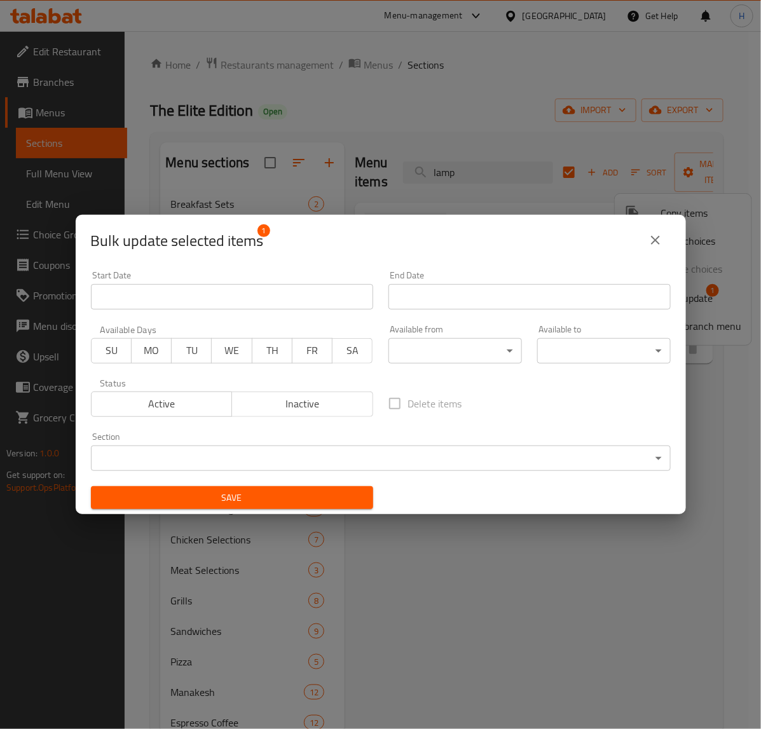
click at [318, 457] on body "​ Menu-management United Arab Emirates Get Help H Edit Restaurant Branches Menu…" at bounding box center [380, 380] width 761 height 698
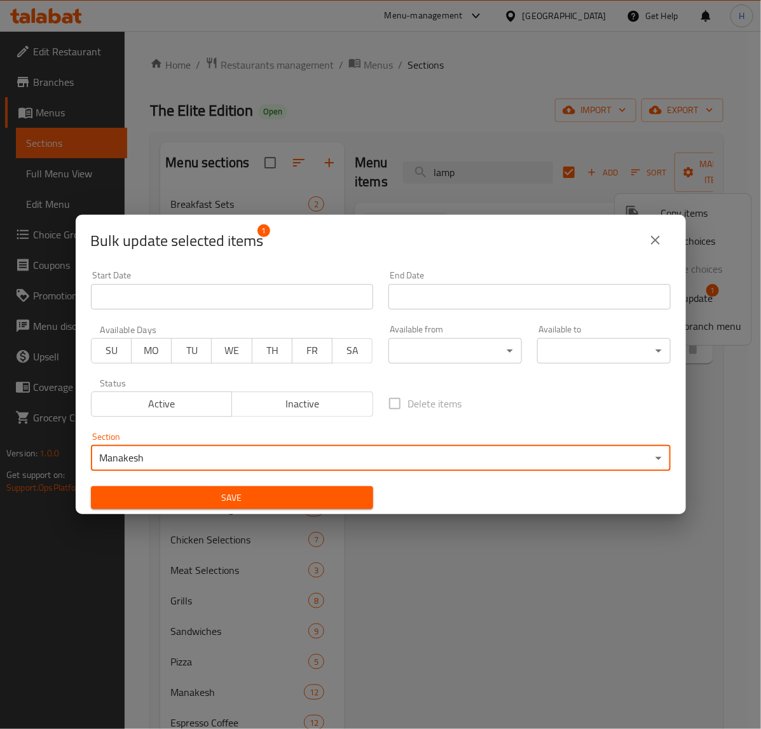
click at [341, 455] on body "​ Menu-management United Arab Emirates Get Help H Edit Restaurant Branches Menu…" at bounding box center [380, 380] width 761 height 698
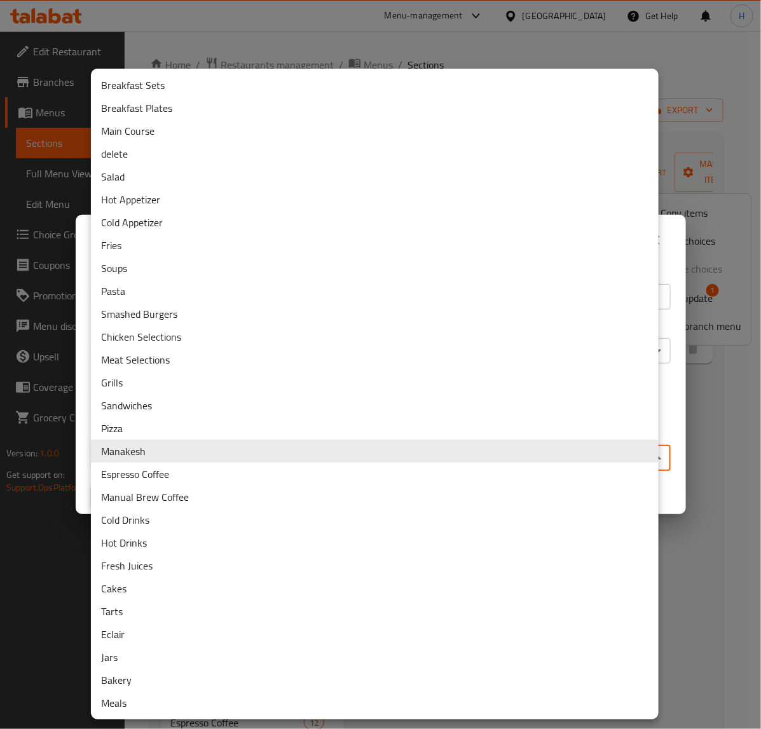
click at [259, 106] on li "Breakfast Plates" at bounding box center [375, 108] width 568 height 23
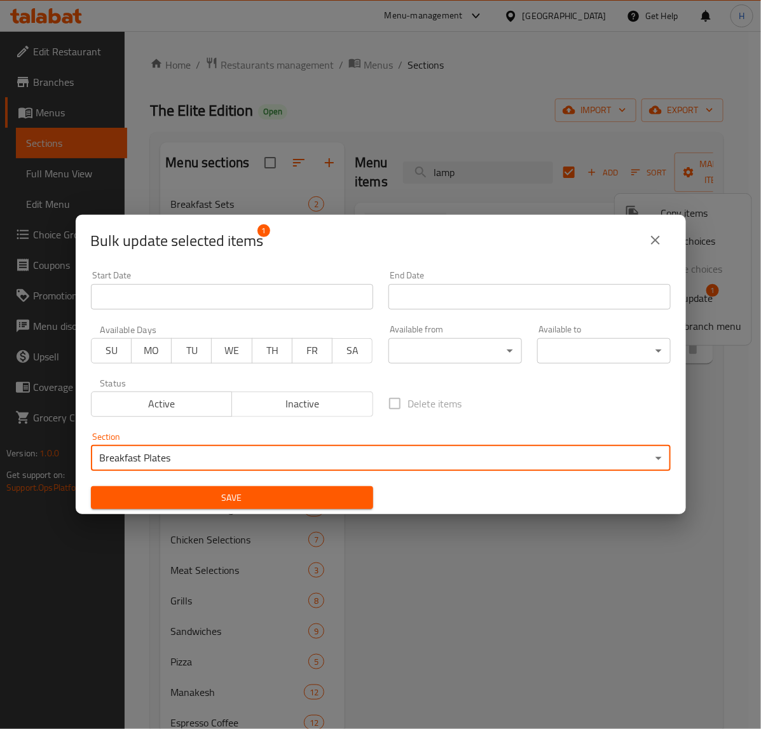
click at [296, 492] on span "Save" at bounding box center [232, 498] width 262 height 16
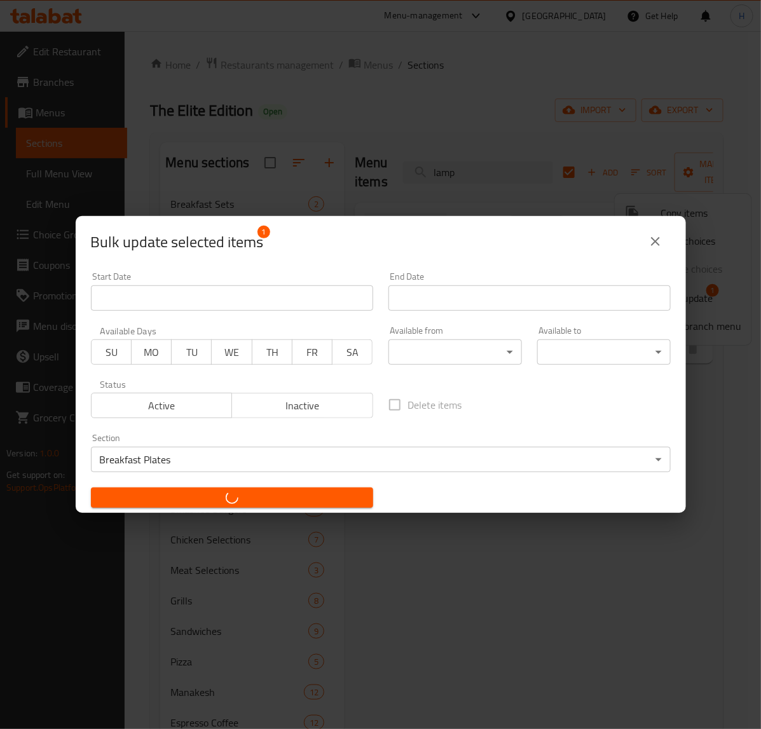
checkbox input "false"
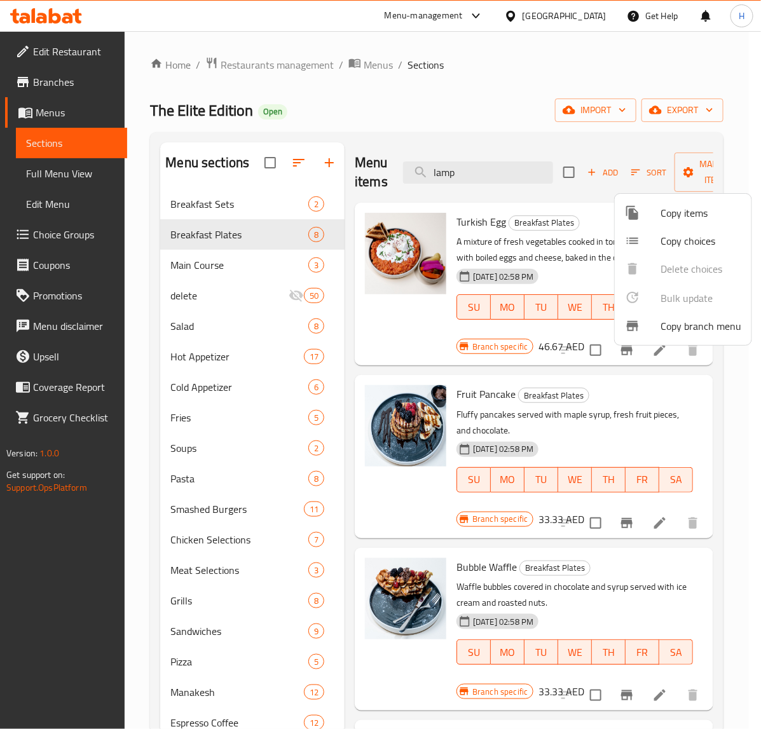
click at [357, 397] on div at bounding box center [380, 364] width 761 height 729
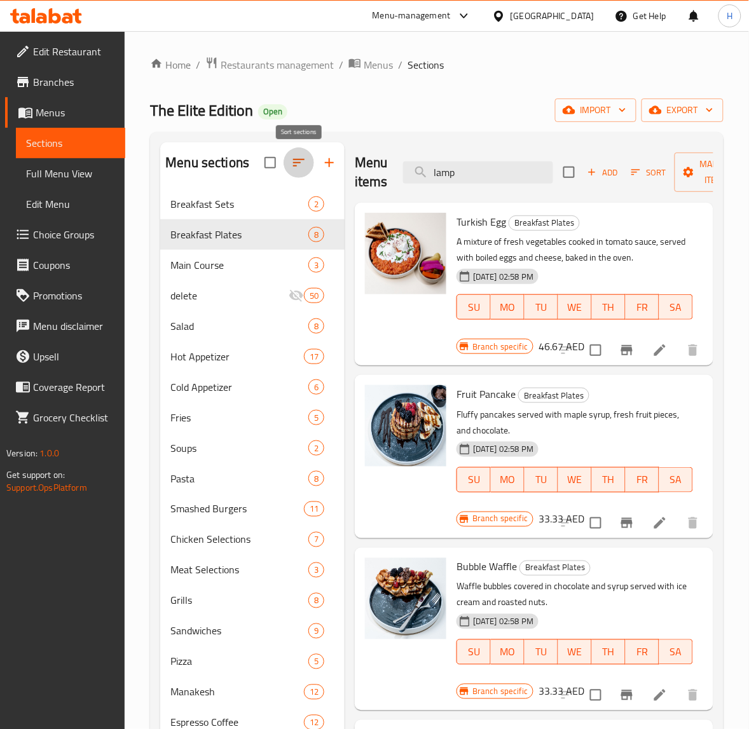
click at [297, 160] on icon "button" at bounding box center [298, 163] width 11 height 8
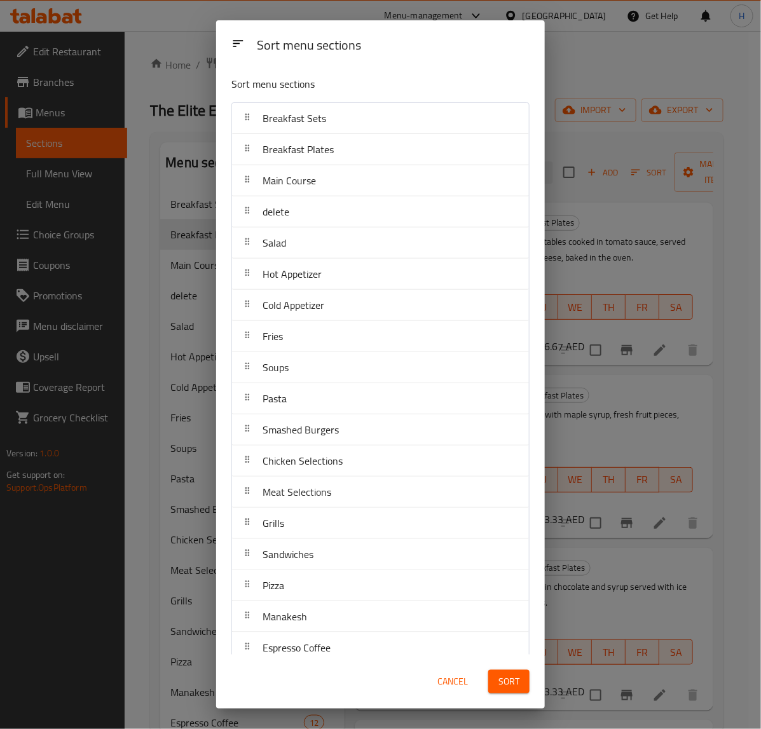
drag, startPoint x: 303, startPoint y: 622, endPoint x: 287, endPoint y: 480, distance: 142.6
click at [299, 555] on nav "Breakfast Sets Breakfast Plates Main Course delete Salad Hot Appetizer Cold App…" at bounding box center [380, 539] width 298 height 874
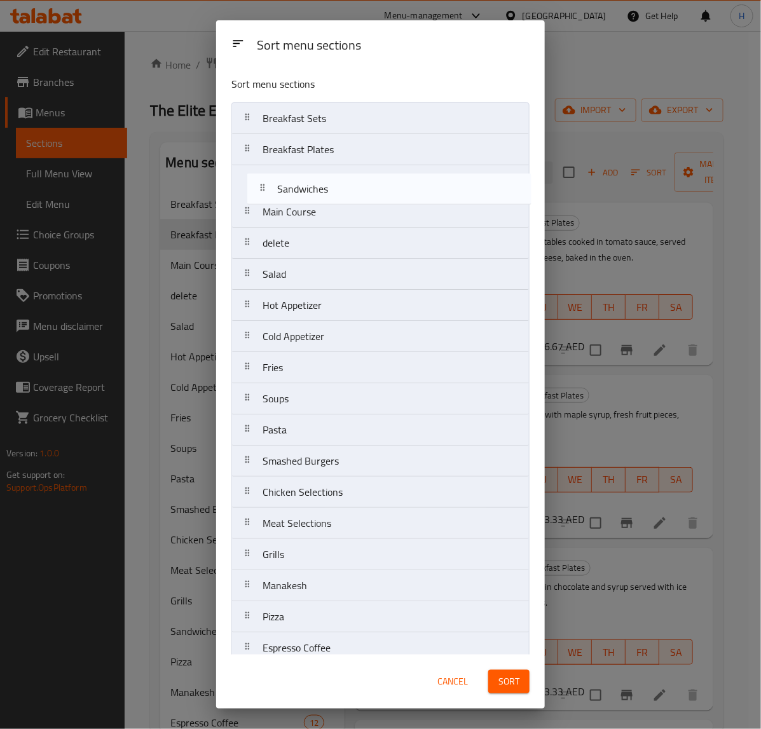
drag, startPoint x: 287, startPoint y: 480, endPoint x: 308, endPoint y: 162, distance: 318.6
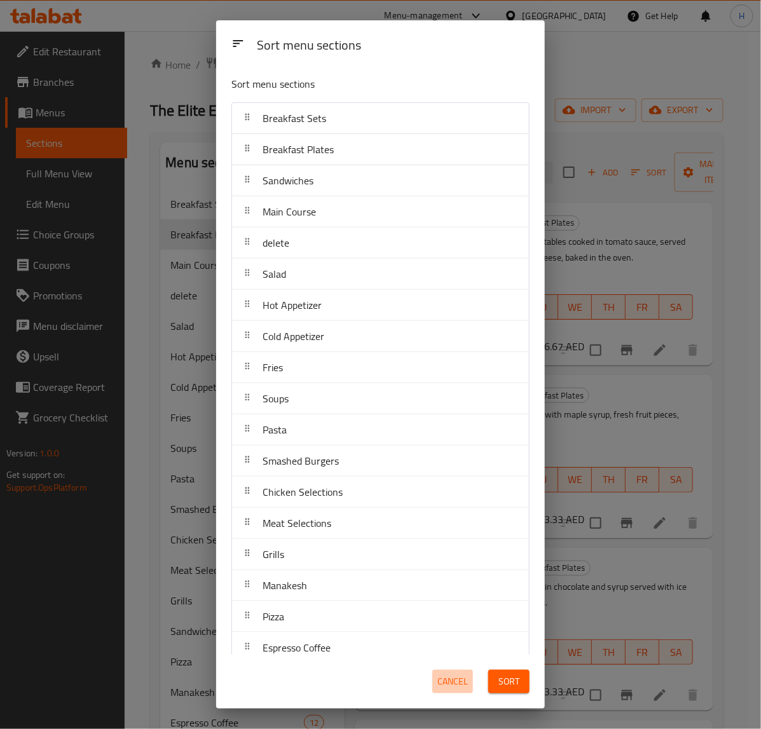
click at [460, 684] on span "Cancel" at bounding box center [452, 682] width 31 height 16
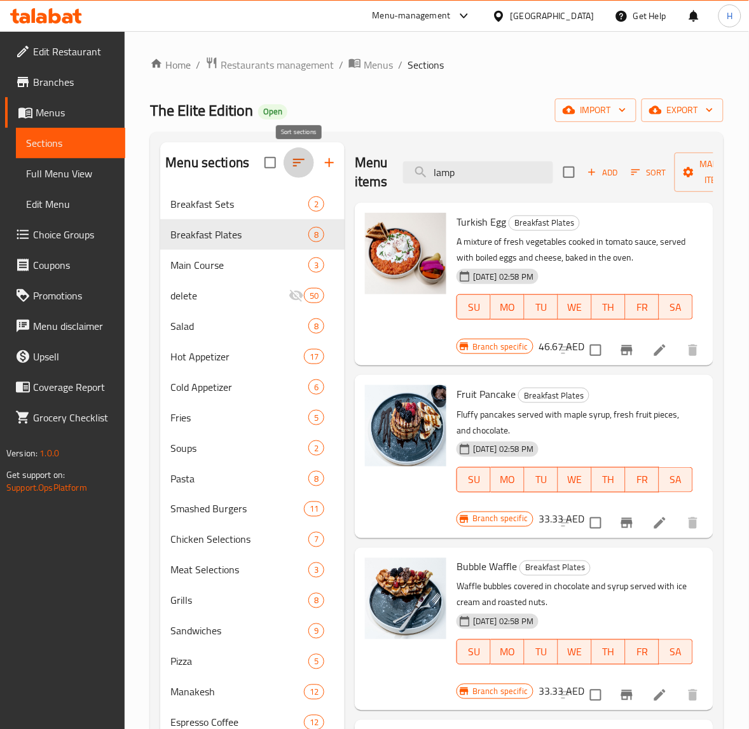
click at [306, 159] on icon "button" at bounding box center [298, 162] width 15 height 15
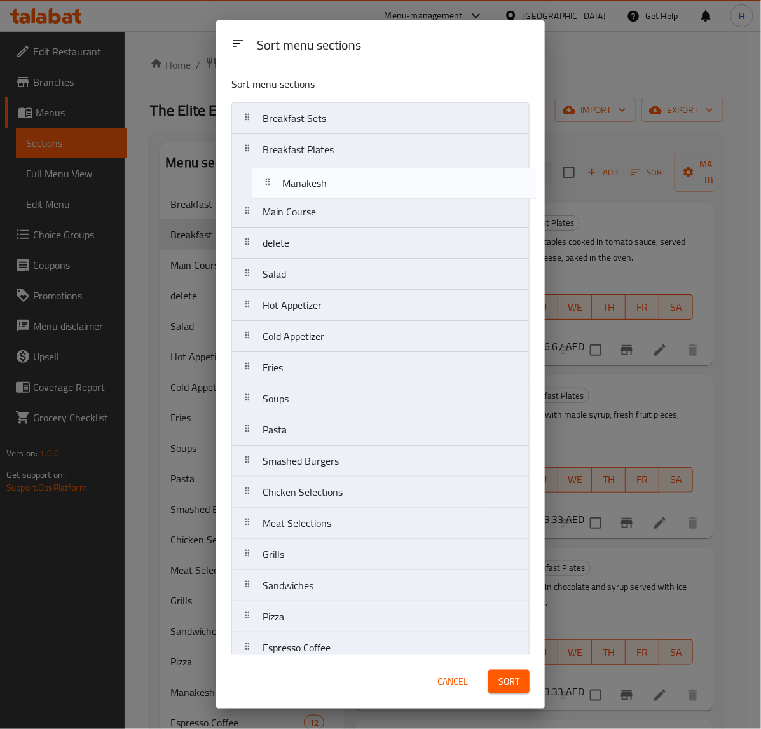
drag, startPoint x: 313, startPoint y: 576, endPoint x: 328, endPoint y: 182, distance: 394.5
click at [328, 182] on nav "Breakfast Sets Breakfast Plates Main Course delete Salad Hot Appetizer Cold App…" at bounding box center [380, 539] width 298 height 874
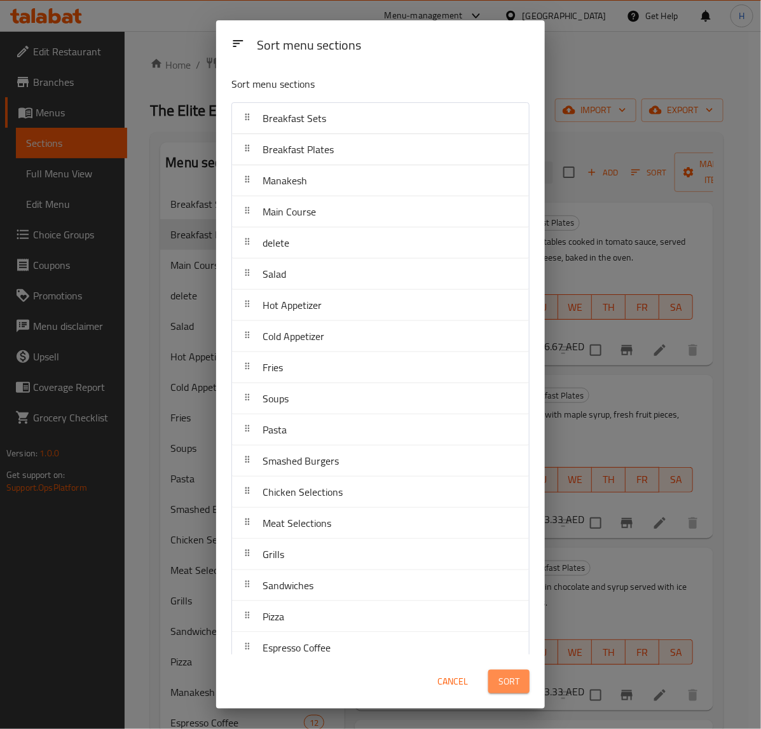
click at [522, 684] on button "Sort" at bounding box center [508, 682] width 41 height 24
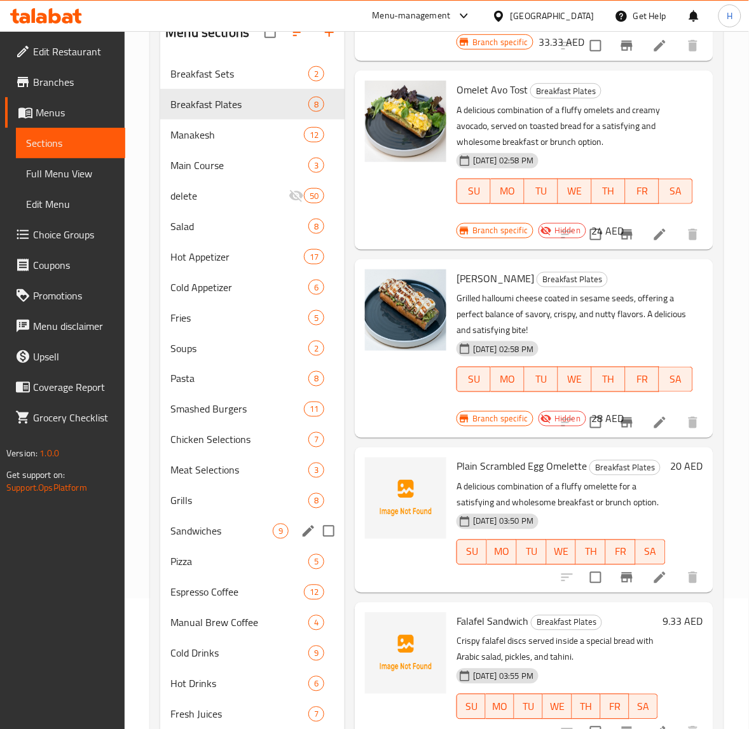
scroll to position [115, 0]
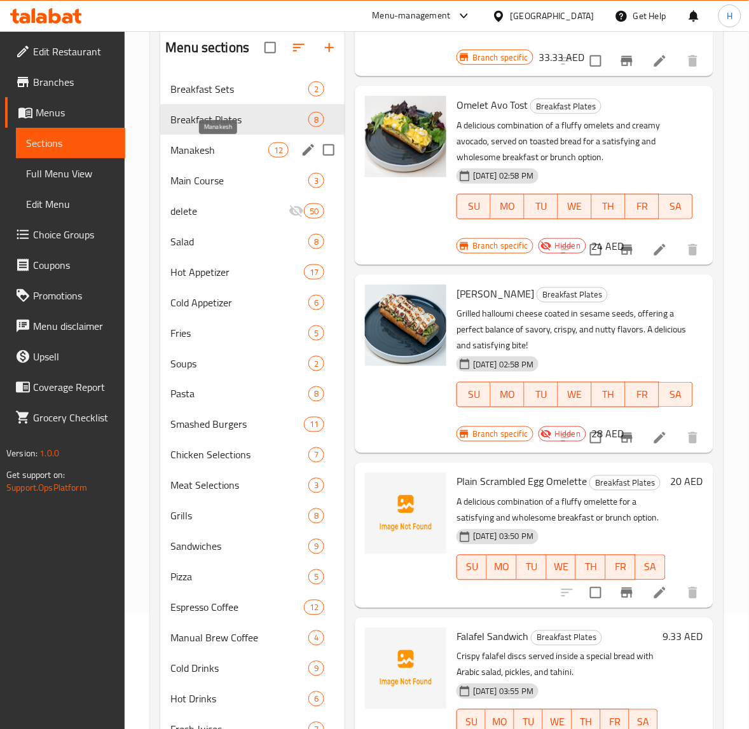
drag, startPoint x: 249, startPoint y: 149, endPoint x: 761, endPoint y: 289, distance: 530.7
click at [249, 149] on span "Manakesh" at bounding box center [219, 149] width 98 height 15
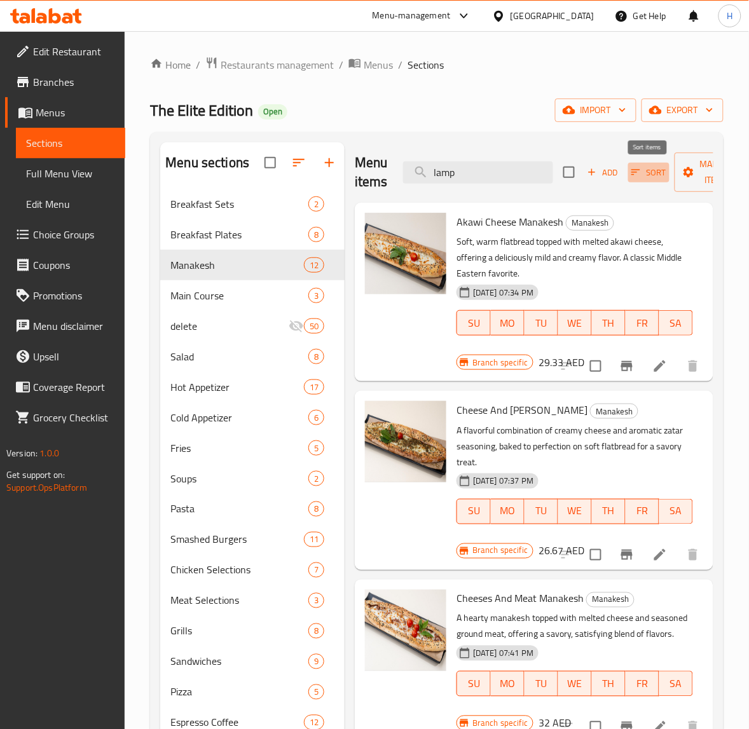
click at [647, 175] on span "Sort" at bounding box center [648, 172] width 35 height 15
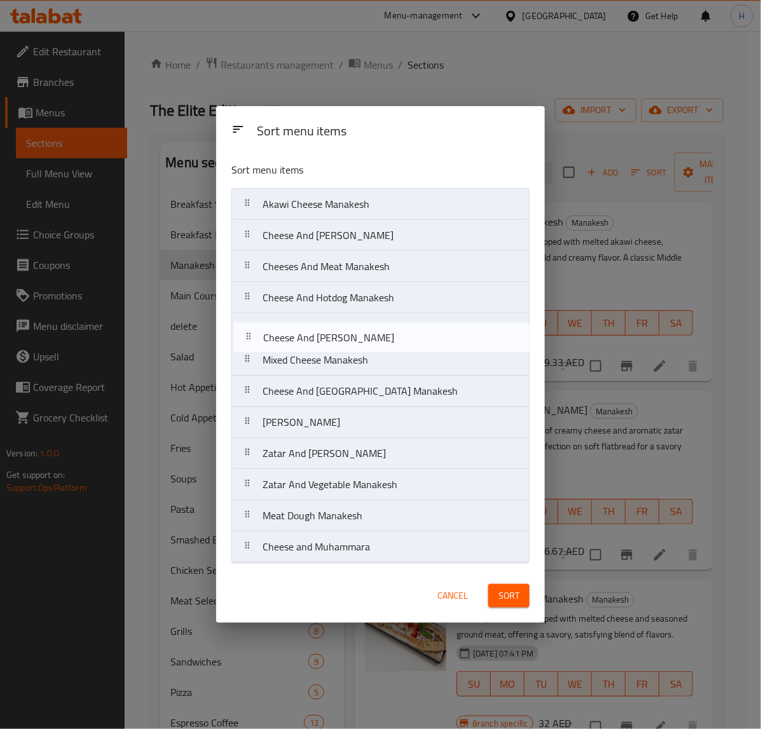
drag, startPoint x: 364, startPoint y: 556, endPoint x: 364, endPoint y: 341, distance: 215.6
click at [364, 341] on nav "Akawi Cheese Manakesh Cheese And Zatar Manakesh Cheeses And Meat Manakesh Chees…" at bounding box center [380, 375] width 298 height 375
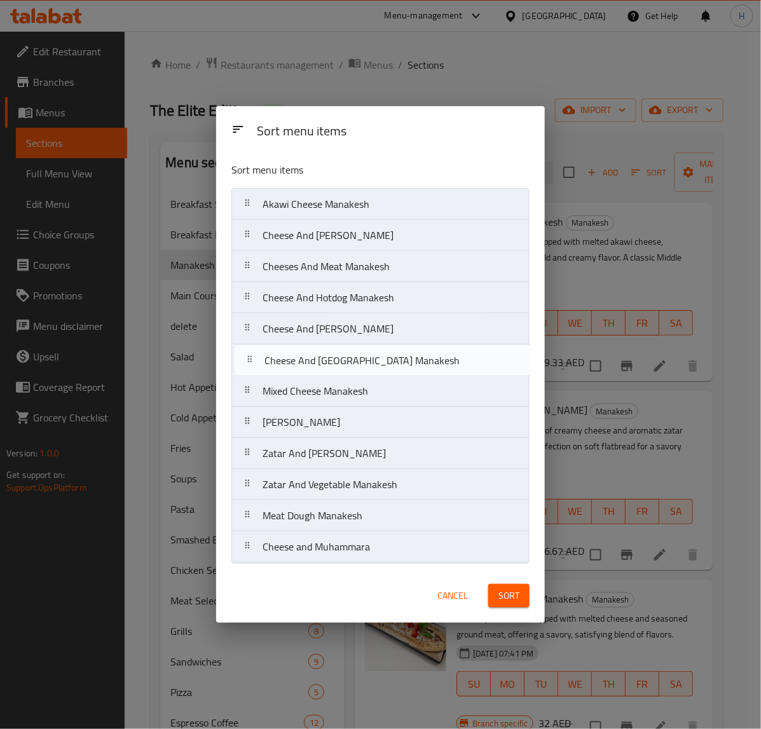
drag, startPoint x: 367, startPoint y: 397, endPoint x: 369, endPoint y: 360, distance: 37.6
click at [369, 360] on nav "Akawi Cheese Manakesh Cheese And Zatar Manakesh Cheeses And Meat Manakesh Chees…" at bounding box center [380, 375] width 298 height 375
drag, startPoint x: 356, startPoint y: 397, endPoint x: 352, endPoint y: 356, distance: 41.6
click at [352, 356] on nav "Akawi Cheese Manakesh Cheese And Zatar Manakesh Cheeses And Meat Manakesh Chees…" at bounding box center [380, 375] width 298 height 375
drag, startPoint x: 350, startPoint y: 401, endPoint x: 352, endPoint y: 362, distance: 38.8
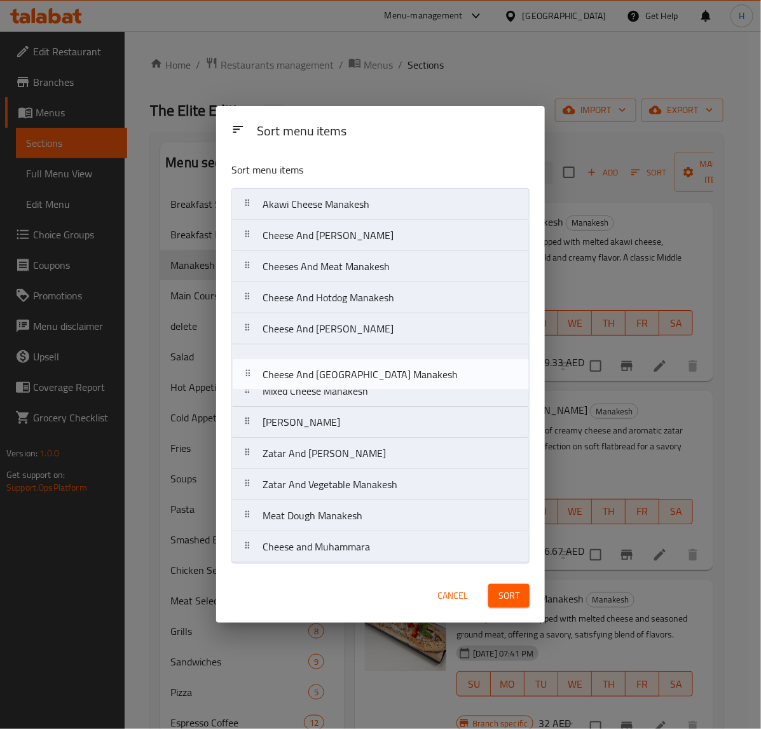
click at [352, 364] on nav "Akawi Cheese Manakesh Cheese And Zatar Manakesh Cheeses And Meat Manakesh Chees…" at bounding box center [380, 375] width 298 height 375
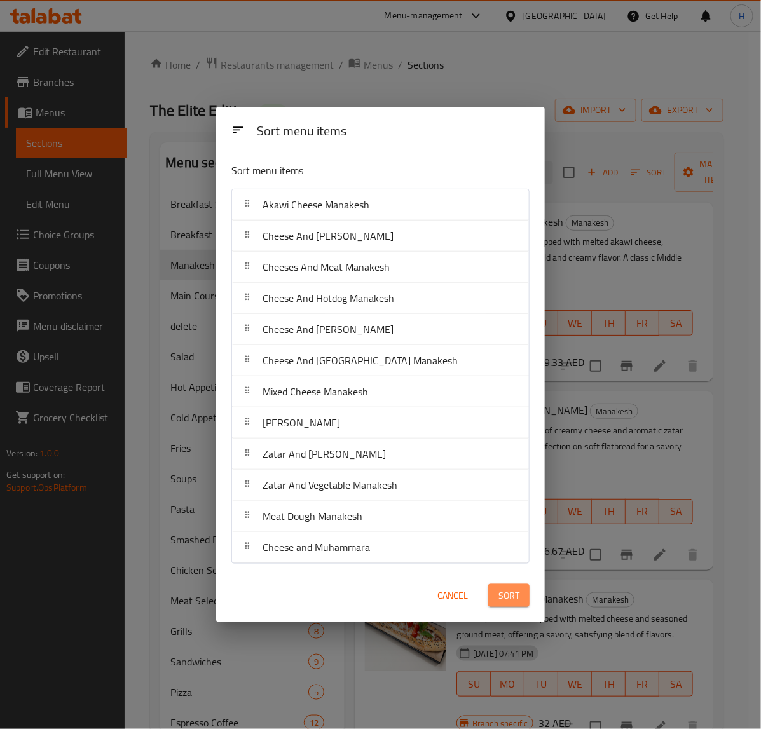
click at [510, 598] on span "Sort" at bounding box center [509, 596] width 21 height 16
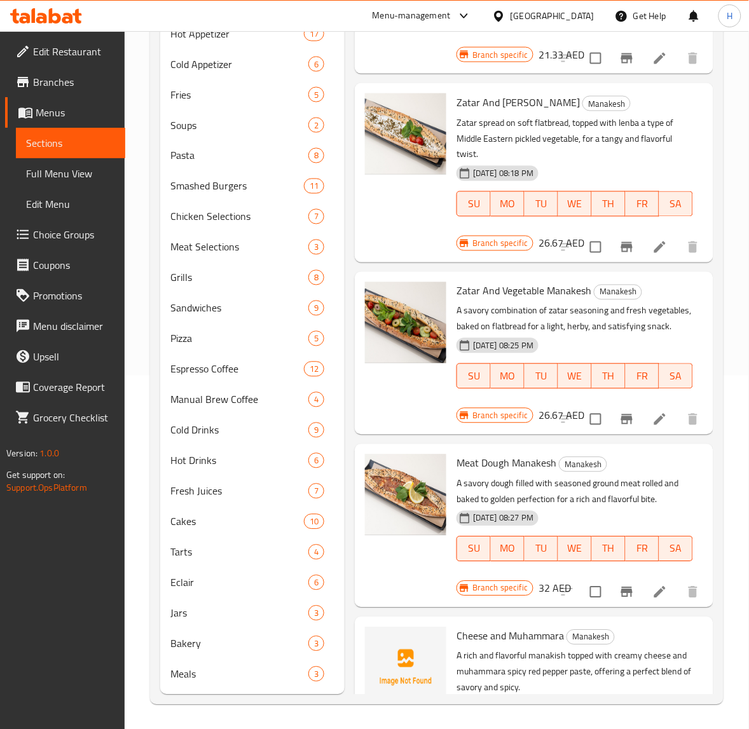
scroll to position [1387, 0]
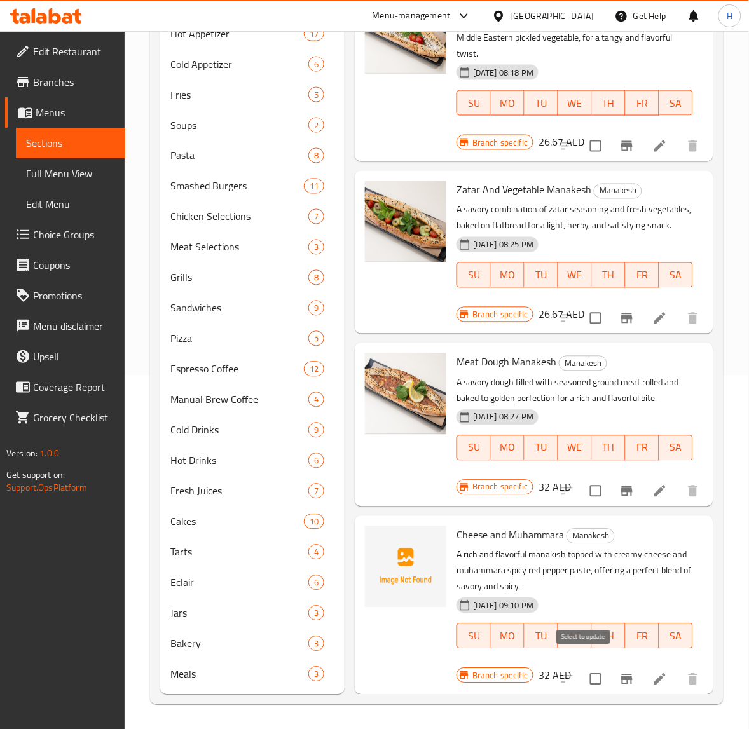
click at [589, 666] on input "checkbox" at bounding box center [595, 679] width 27 height 27
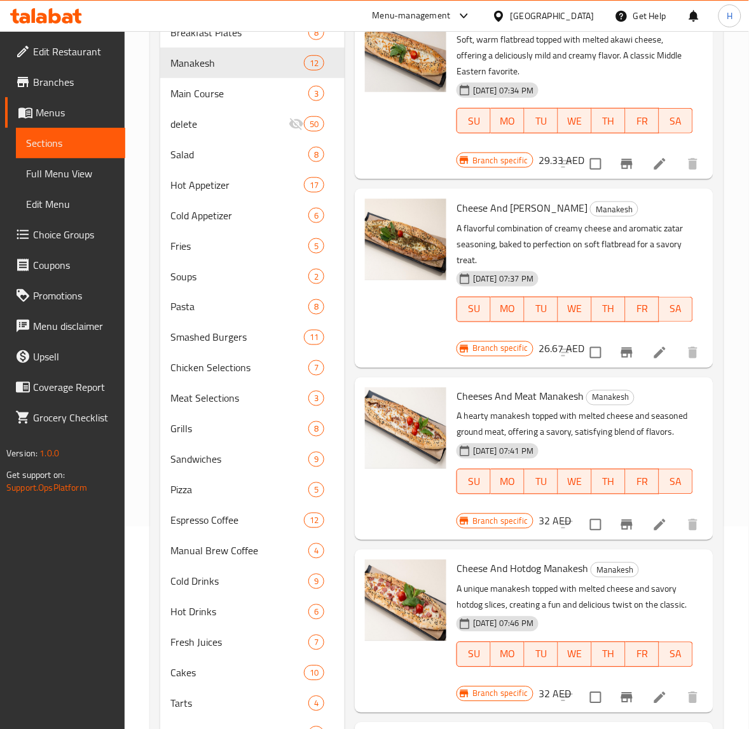
scroll to position [0, 0]
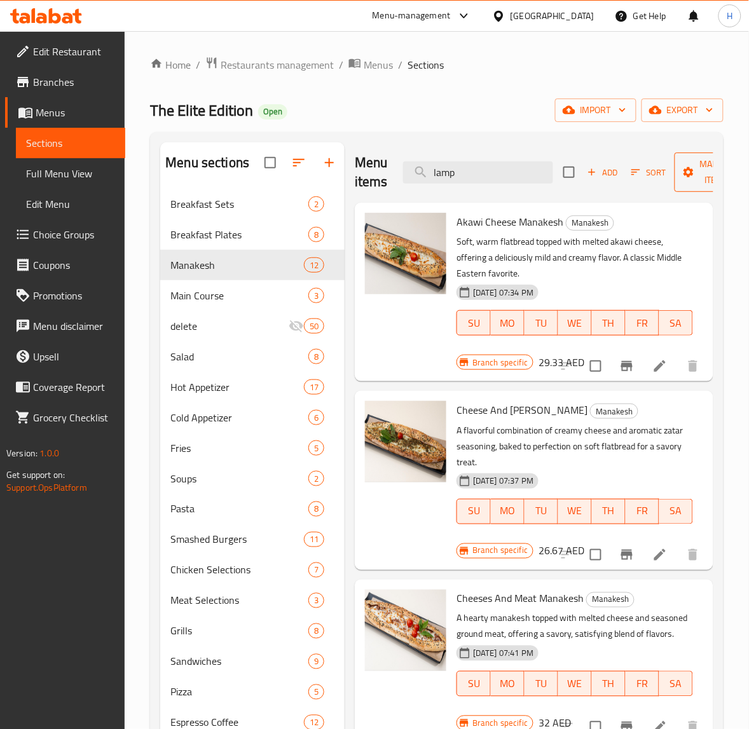
click at [693, 169] on icon "button" at bounding box center [688, 172] width 13 height 13
click at [692, 188] on span "Manage items" at bounding box center [717, 172] width 65 height 32
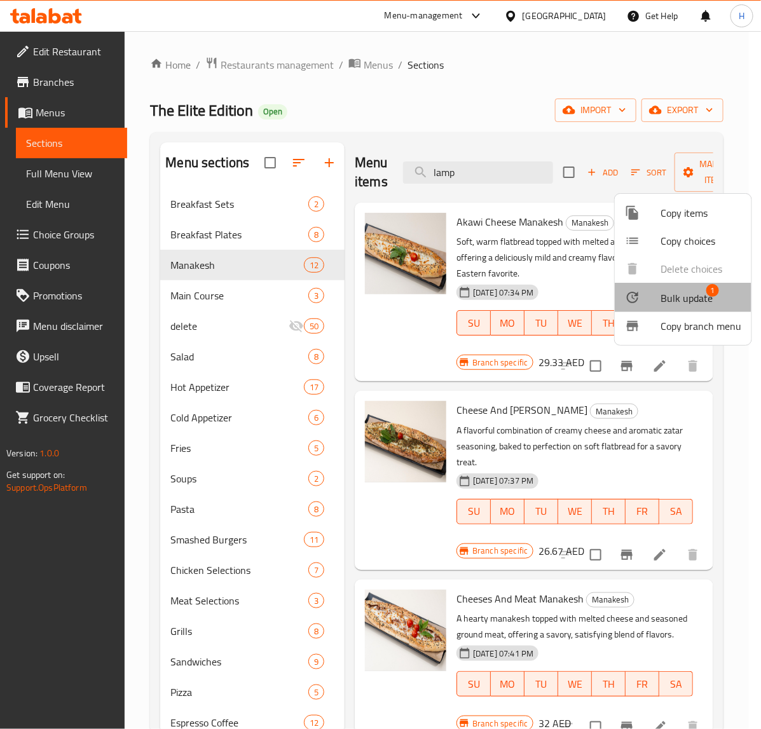
click at [697, 294] on span "Bulk update" at bounding box center [687, 298] width 52 height 15
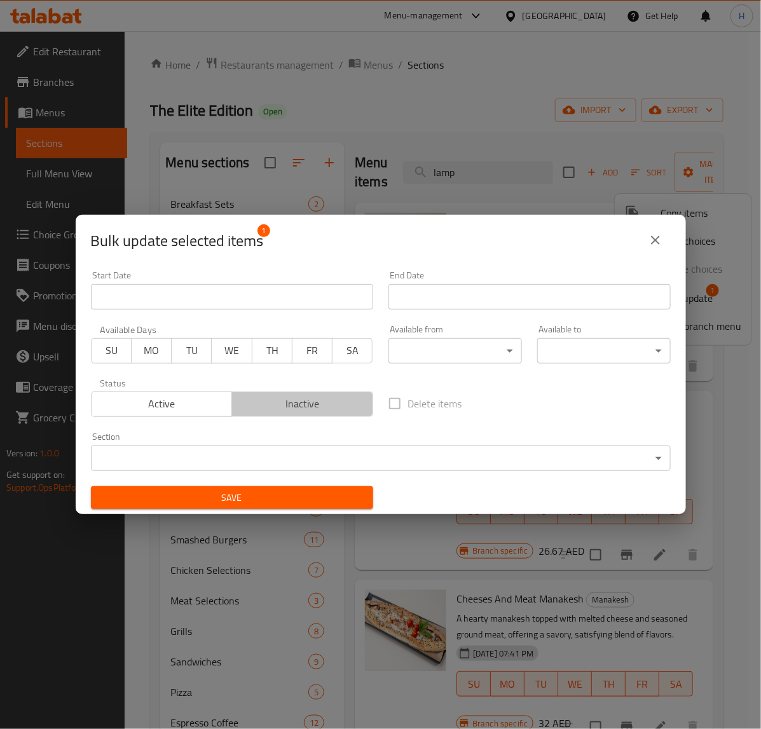
click at [315, 404] on span "Inactive" at bounding box center [302, 404] width 131 height 18
click at [329, 494] on span "Save" at bounding box center [232, 498] width 262 height 16
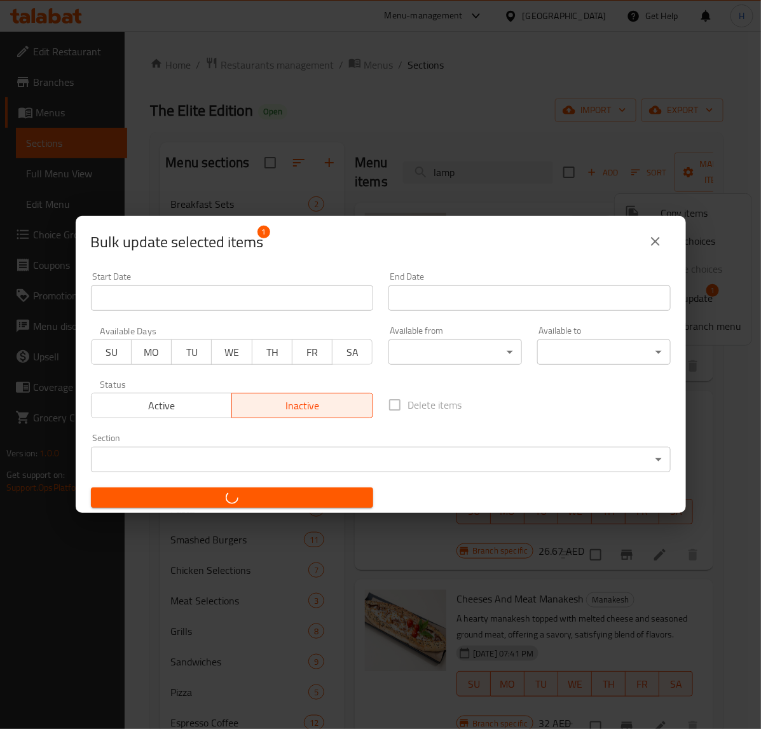
checkbox input "false"
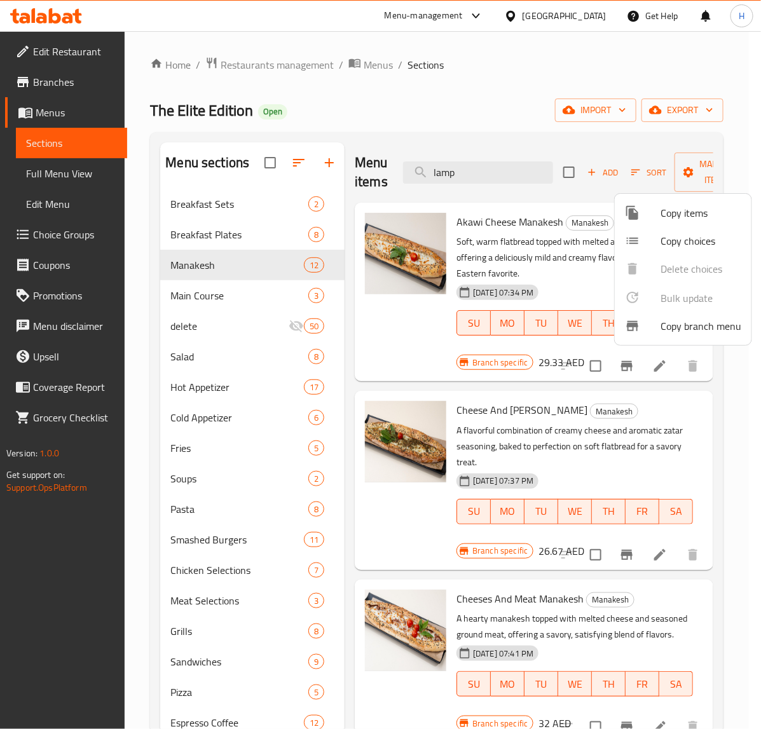
click at [611, 373] on div at bounding box center [380, 364] width 761 height 729
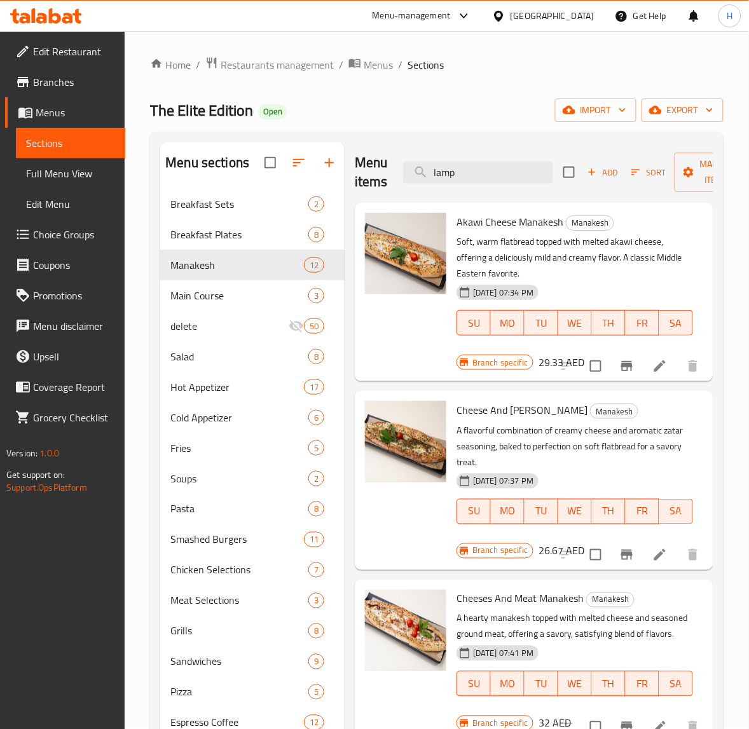
click at [621, 368] on icon "Branch-specific-item" at bounding box center [626, 366] width 11 height 10
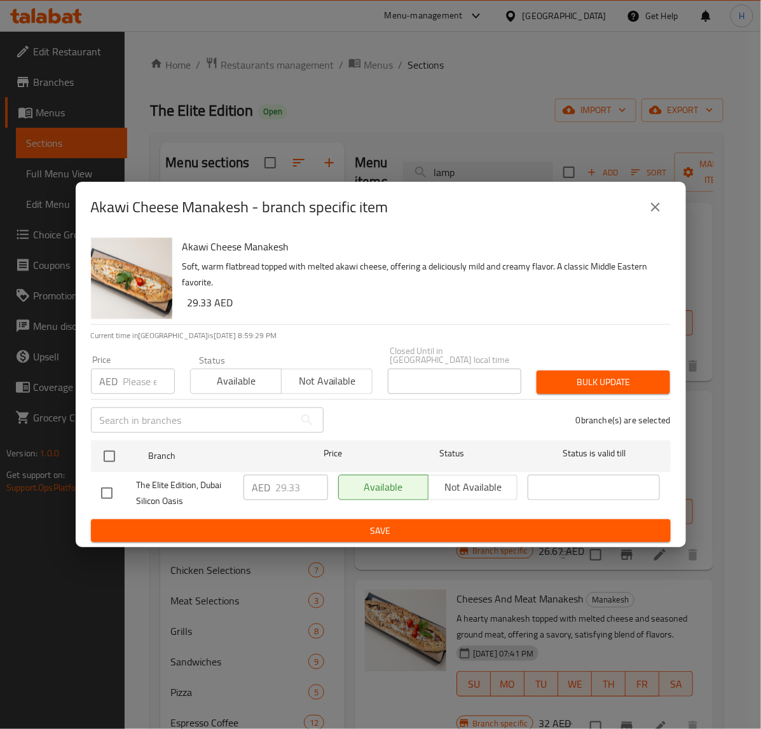
click at [652, 212] on icon "close" at bounding box center [655, 207] width 15 height 15
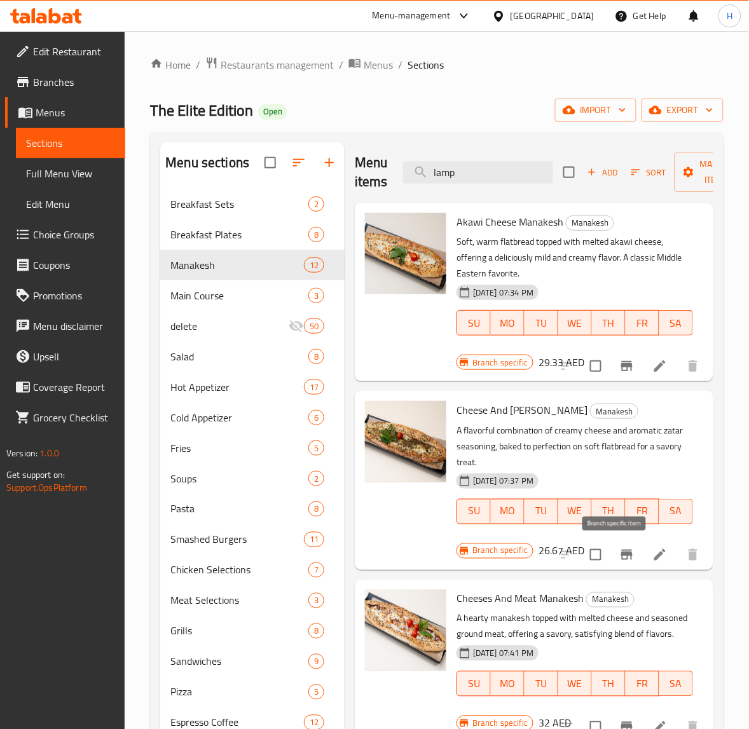
click at [612, 560] on button "Branch-specific-item" at bounding box center [627, 555] width 31 height 31
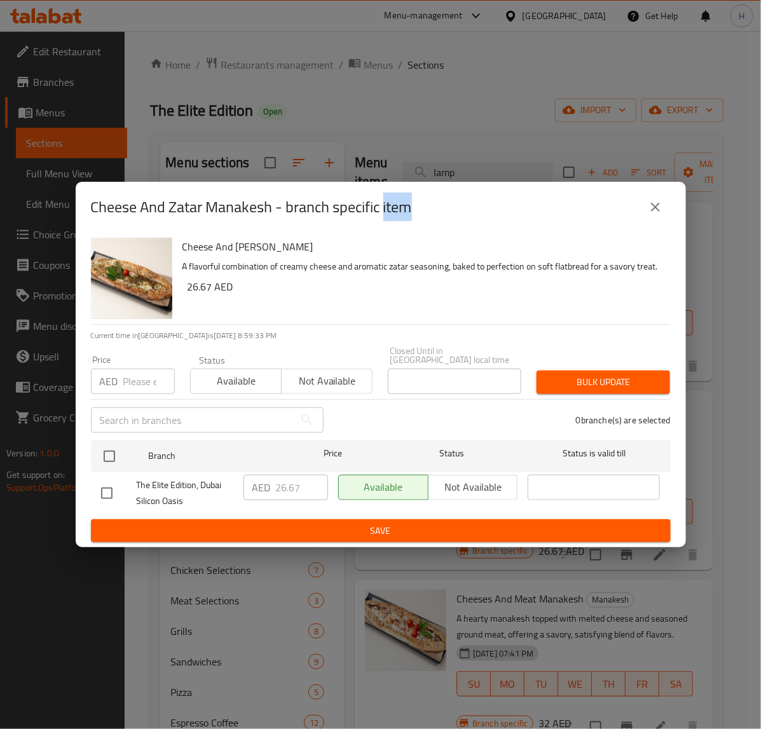
click at [651, 209] on icon "close" at bounding box center [655, 207] width 15 height 15
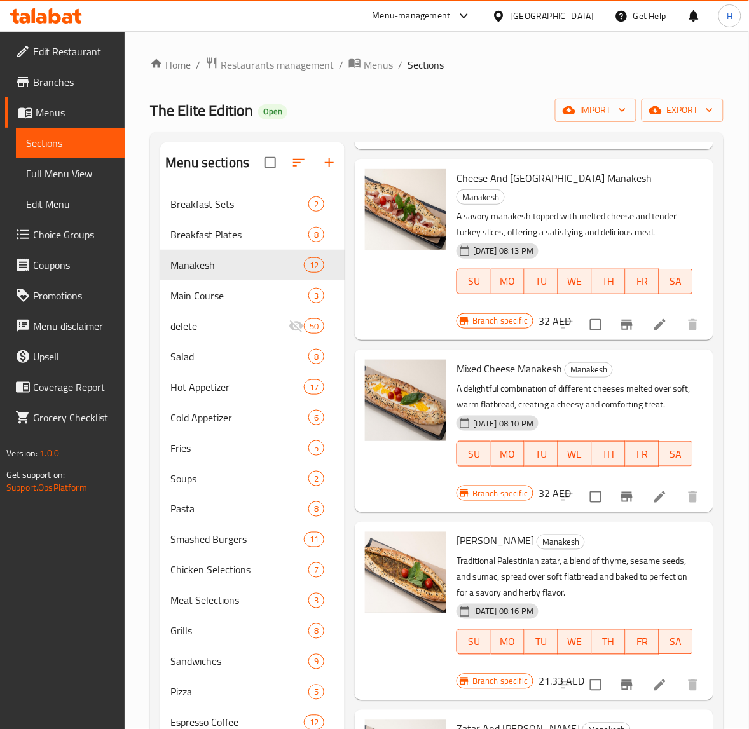
scroll to position [1033, 0]
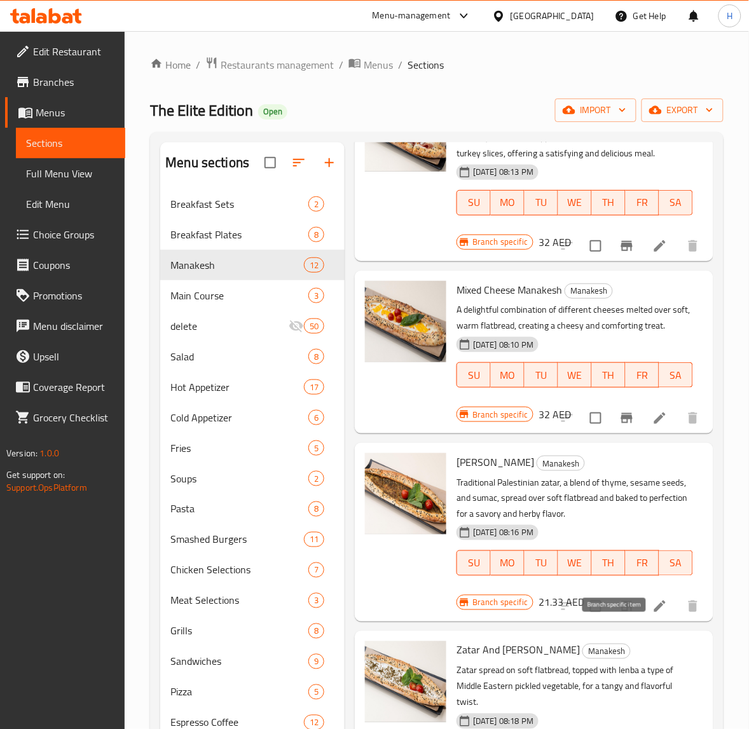
click at [621, 612] on icon "Branch-specific-item" at bounding box center [626, 607] width 11 height 10
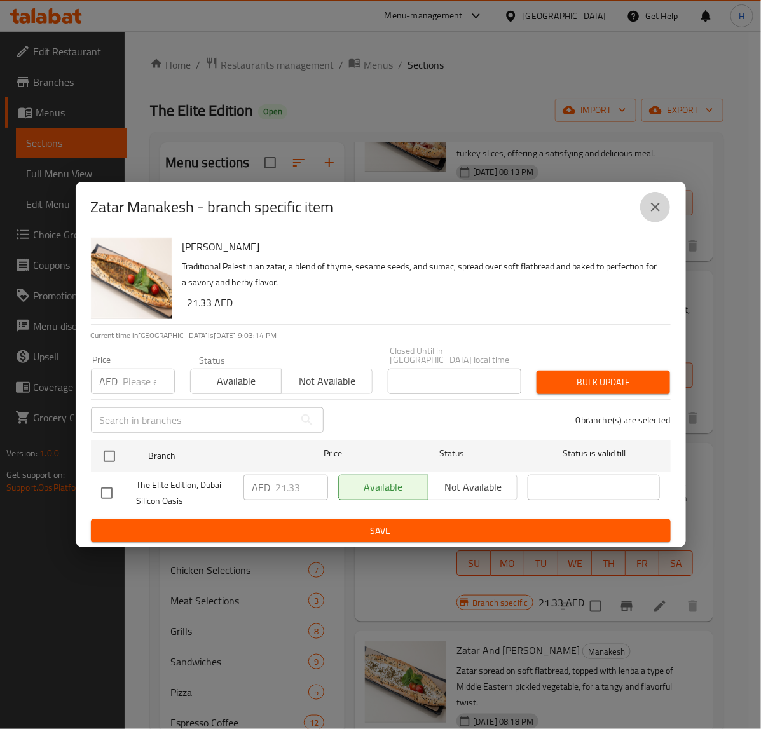
click at [653, 210] on icon "close" at bounding box center [655, 207] width 9 height 9
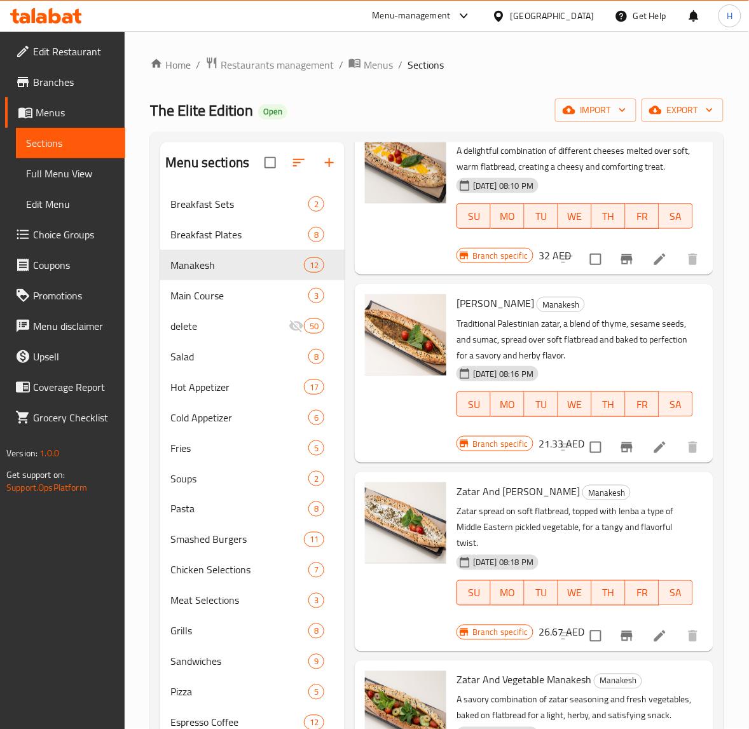
scroll to position [1272, 0]
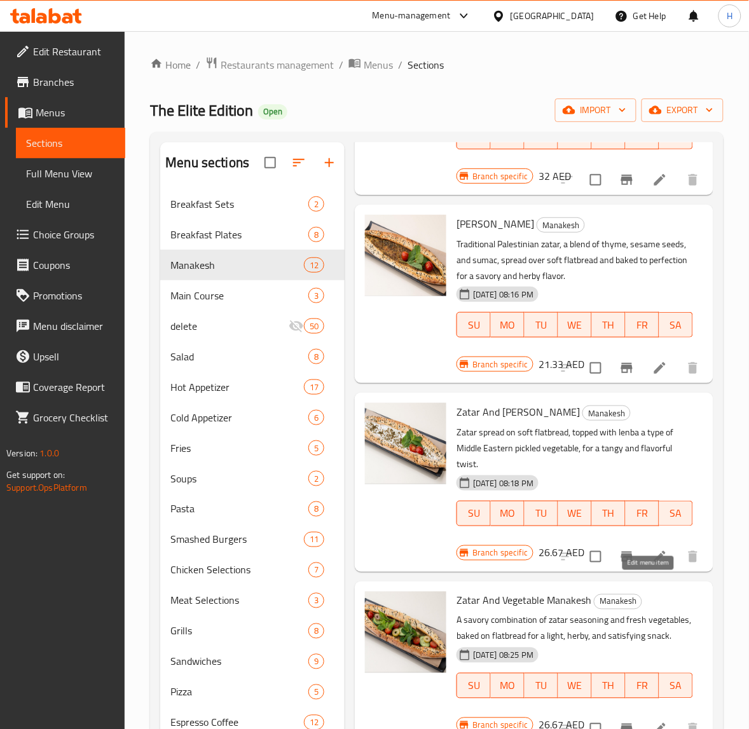
click at [654, 563] on icon at bounding box center [659, 556] width 11 height 11
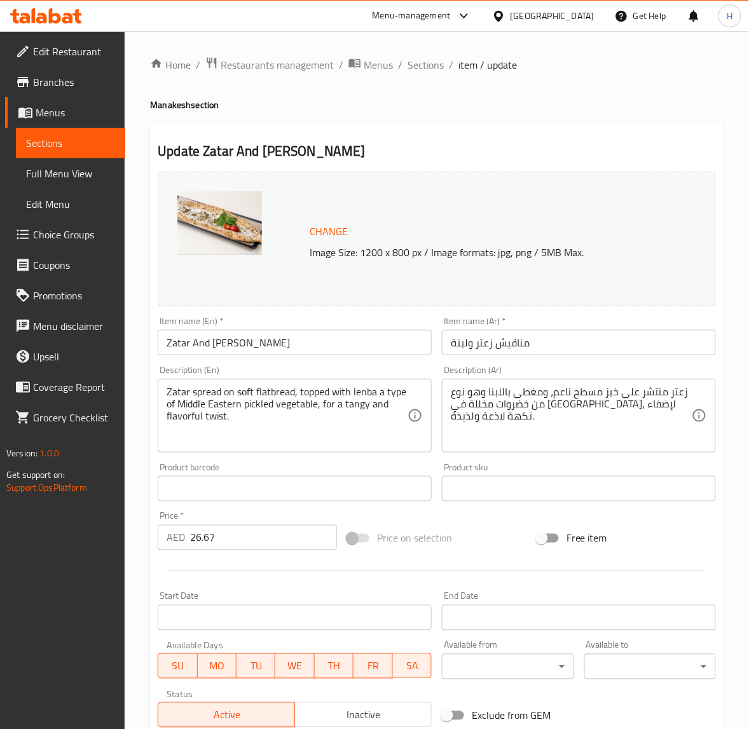
click at [231, 341] on input "Zatar And Lenba Manakesh" at bounding box center [295, 342] width 274 height 25
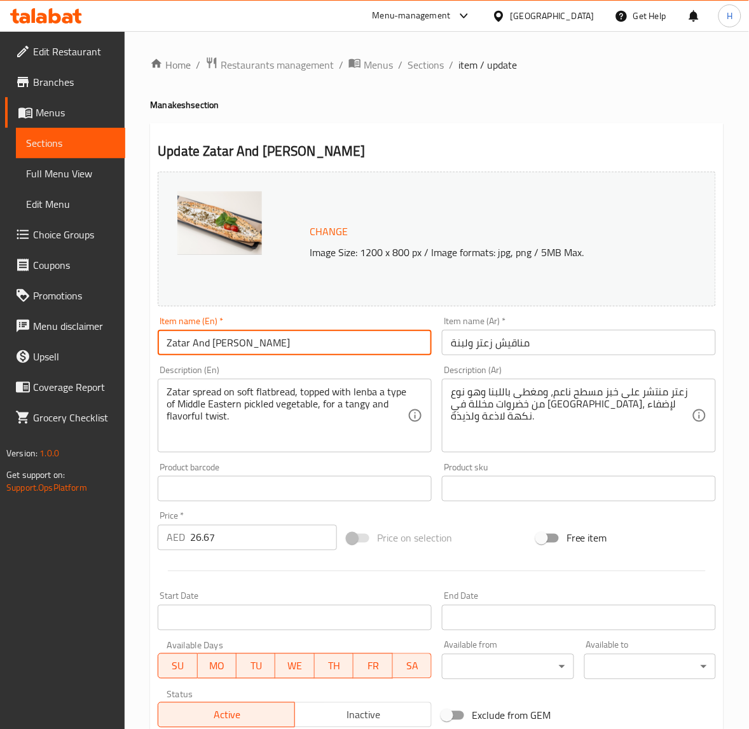
click at [231, 341] on input "Zatar And Lenba Manakesh" at bounding box center [295, 342] width 274 height 25
click at [226, 341] on input "Zatar And Lenba Manakesh" at bounding box center [295, 342] width 274 height 25
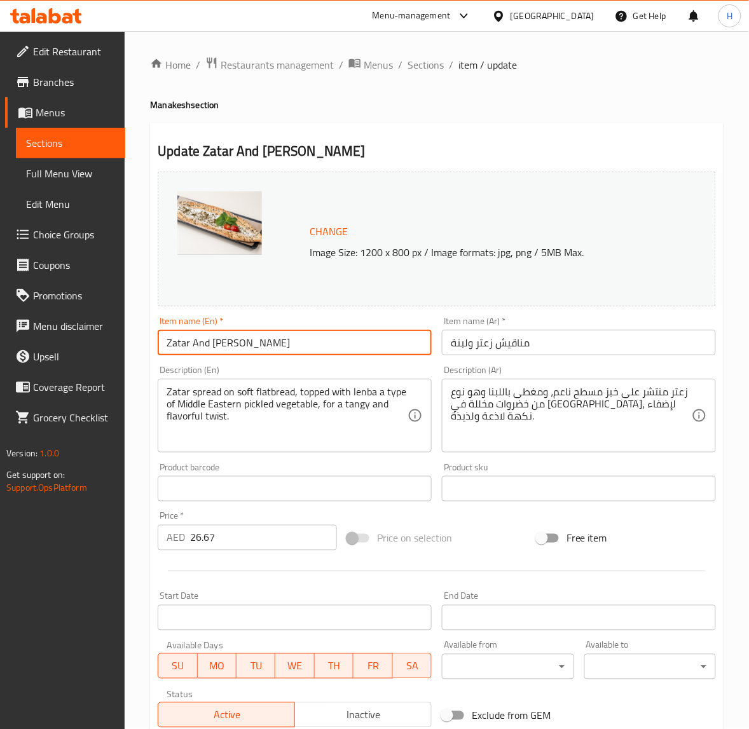
click at [226, 341] on input "Zatar And Lenba Manakesh" at bounding box center [295, 342] width 274 height 25
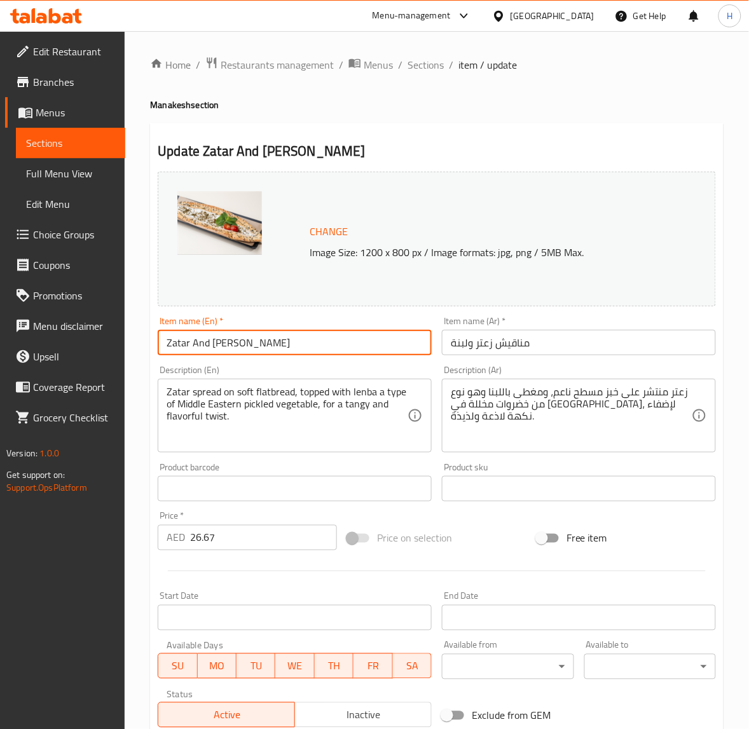
type input "Zatar And Labneh Manakesh"
click at [422, 65] on span "Sections" at bounding box center [426, 64] width 36 height 15
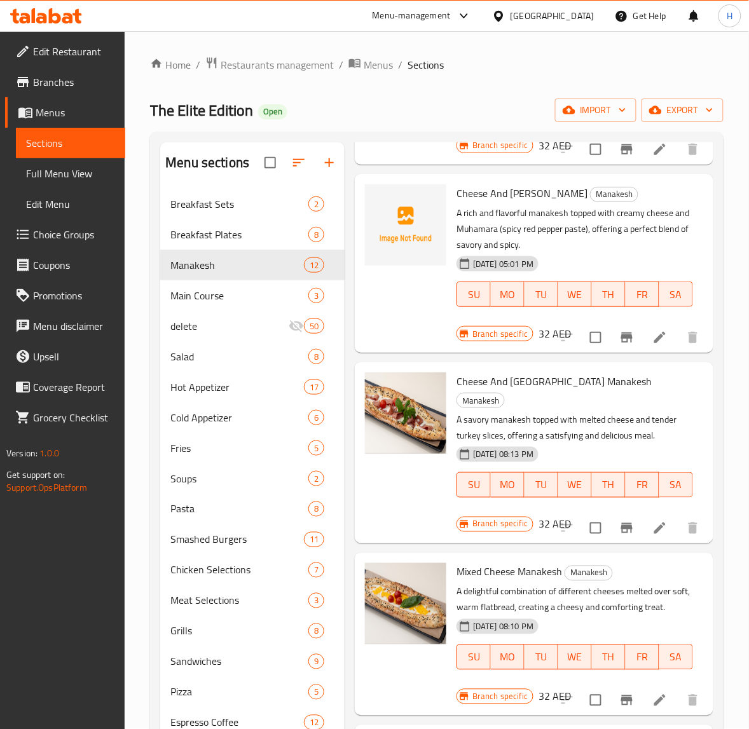
scroll to position [671, 0]
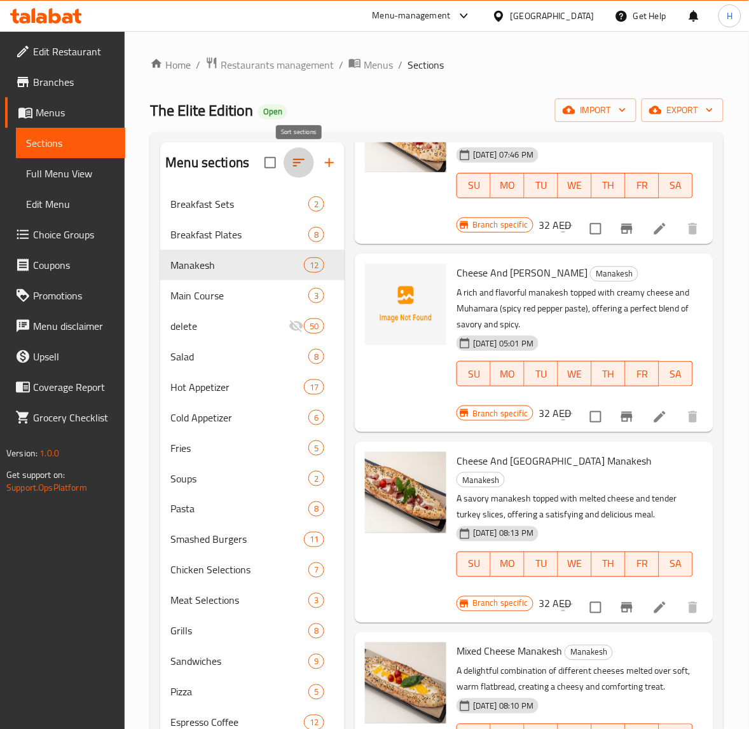
click at [301, 164] on icon "button" at bounding box center [298, 162] width 15 height 15
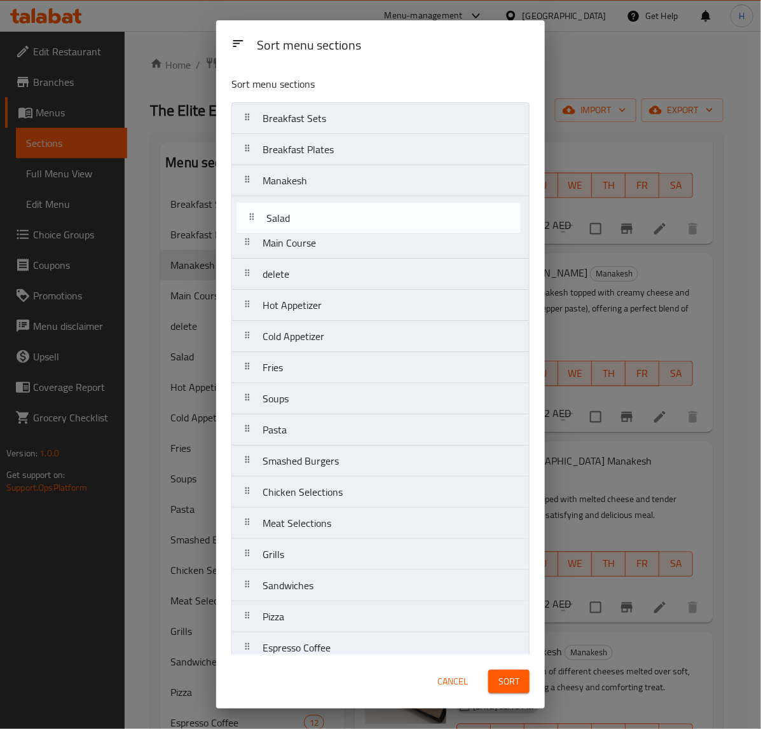
drag, startPoint x: 340, startPoint y: 284, endPoint x: 344, endPoint y: 224, distance: 59.9
click at [344, 224] on nav "Breakfast Sets Breakfast Plates Manakesh Main Course delete Salad Hot Appetizer…" at bounding box center [380, 539] width 298 height 874
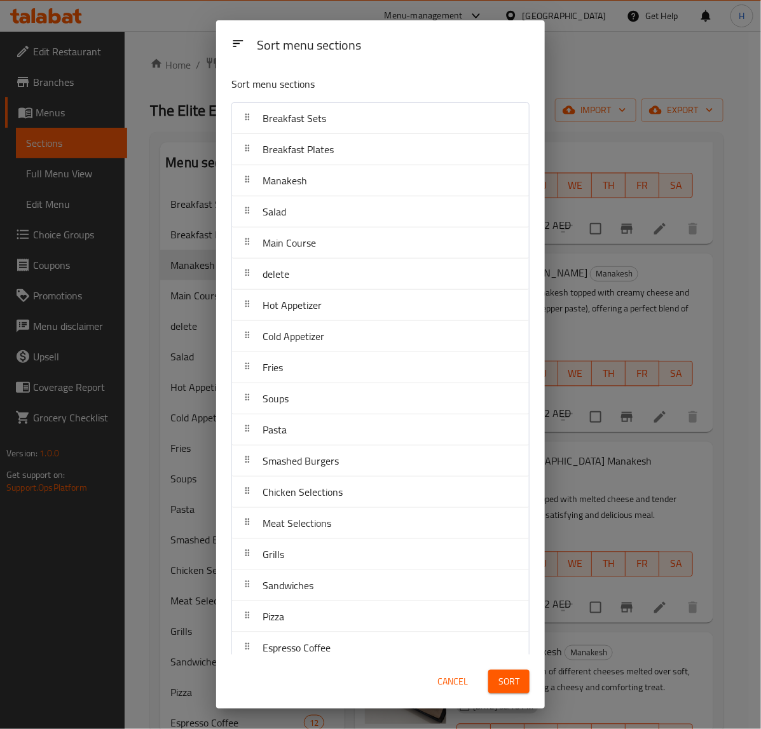
click at [504, 678] on span "Sort" at bounding box center [509, 682] width 21 height 16
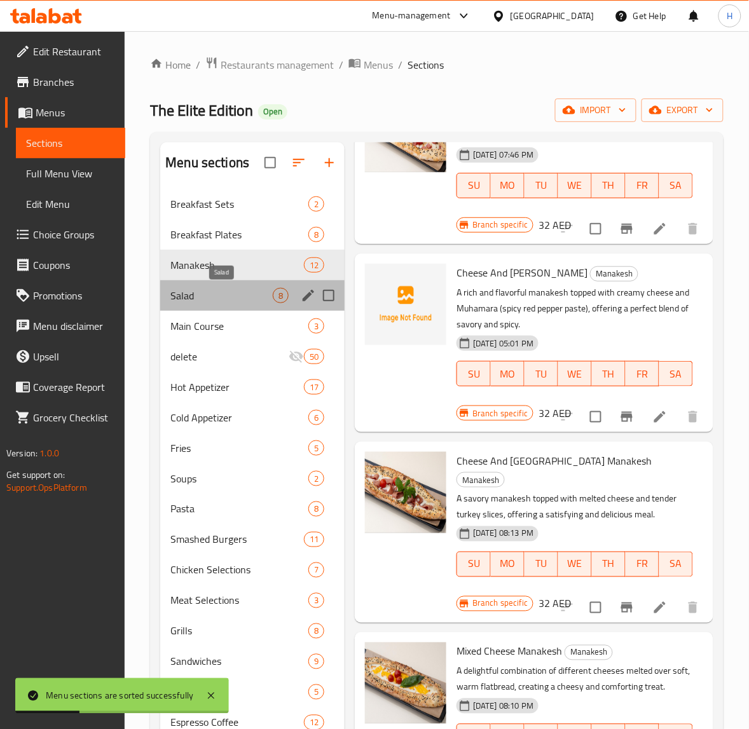
click at [262, 296] on span "Salad" at bounding box center [221, 295] width 102 height 15
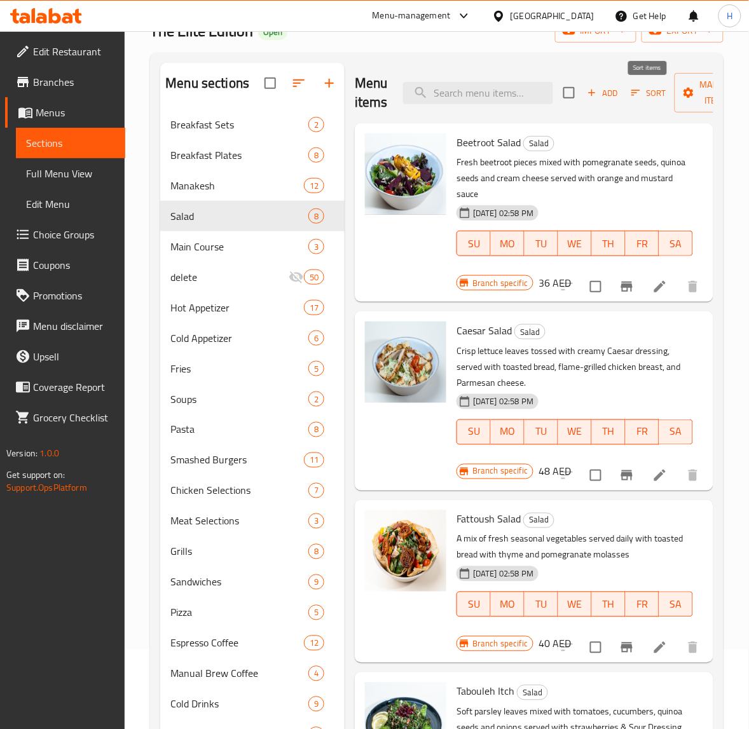
click at [635, 95] on icon "button" at bounding box center [635, 92] width 11 height 11
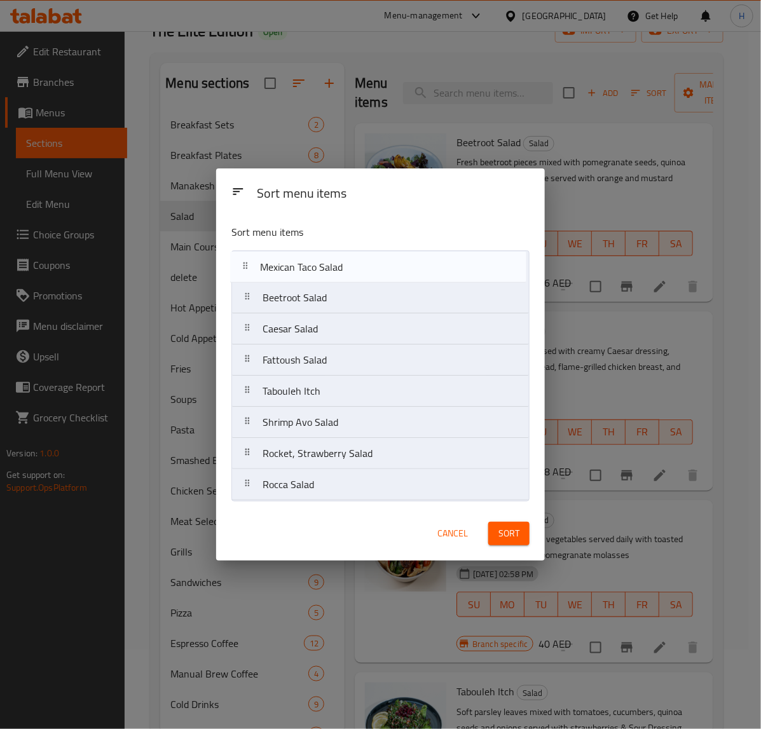
drag, startPoint x: 348, startPoint y: 401, endPoint x: 345, endPoint y: 268, distance: 133.0
click at [345, 268] on nav "Beetroot Salad Caesar Salad Fattoush Salad Tabouleh Itch Mexican Taco Salad Shr…" at bounding box center [380, 376] width 298 height 251
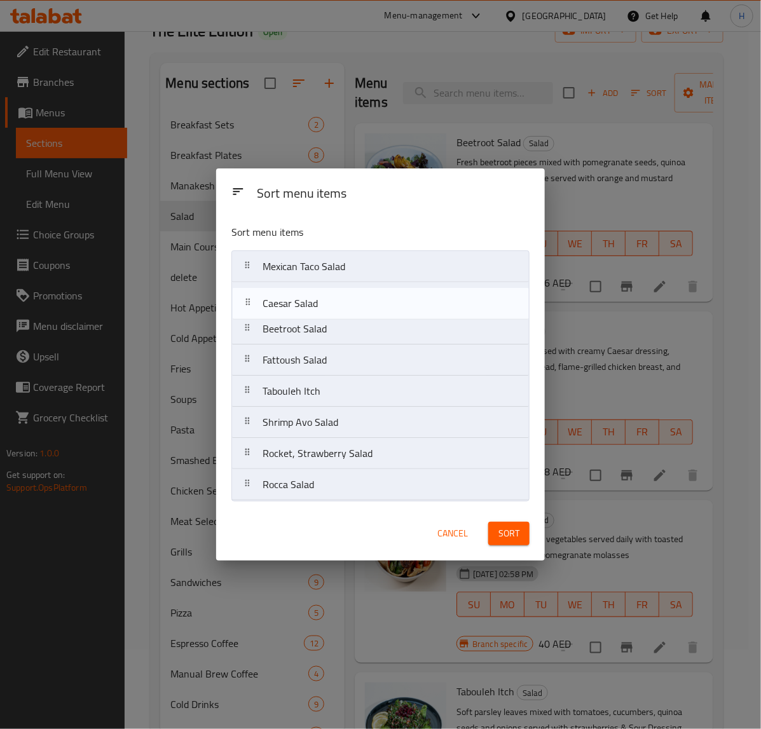
drag, startPoint x: 358, startPoint y: 341, endPoint x: 358, endPoint y: 306, distance: 34.3
click at [358, 306] on nav "Mexican Taco Salad Beetroot Salad Caesar Salad Fattoush Salad Tabouleh Itch Shr…" at bounding box center [380, 376] width 298 height 251
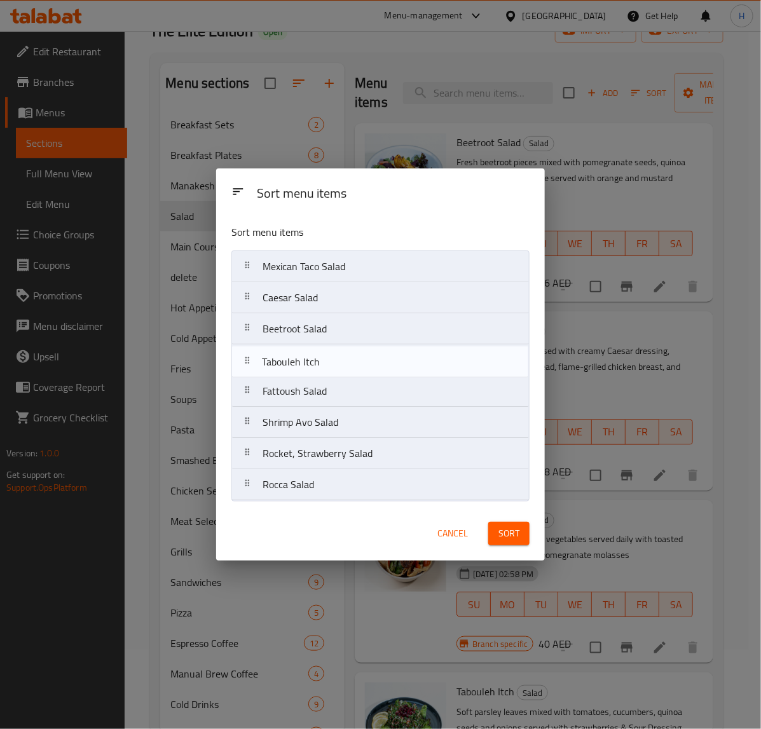
drag, startPoint x: 341, startPoint y: 395, endPoint x: 341, endPoint y: 360, distance: 35.0
click at [341, 360] on nav "Mexican Taco Salad Caesar Salad Beetroot Salad Fattoush Salad Tabouleh Itch Shr…" at bounding box center [380, 376] width 298 height 251
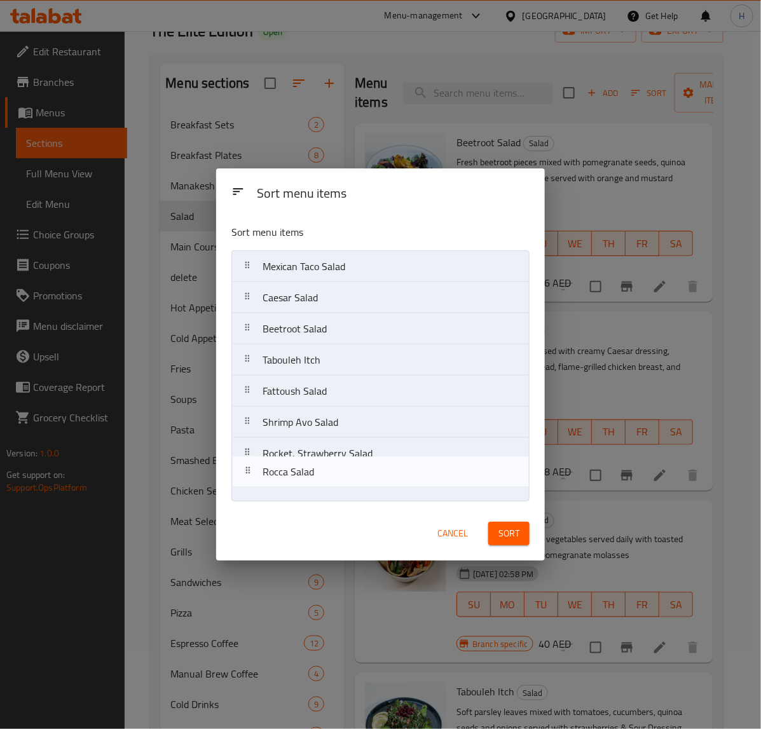
drag, startPoint x: 328, startPoint y: 496, endPoint x: 329, endPoint y: 441, distance: 55.3
click at [328, 467] on nav "Mexican Taco Salad Caesar Salad Beetroot Salad Tabouleh Itch Fattoush Salad Shr…" at bounding box center [380, 376] width 298 height 251
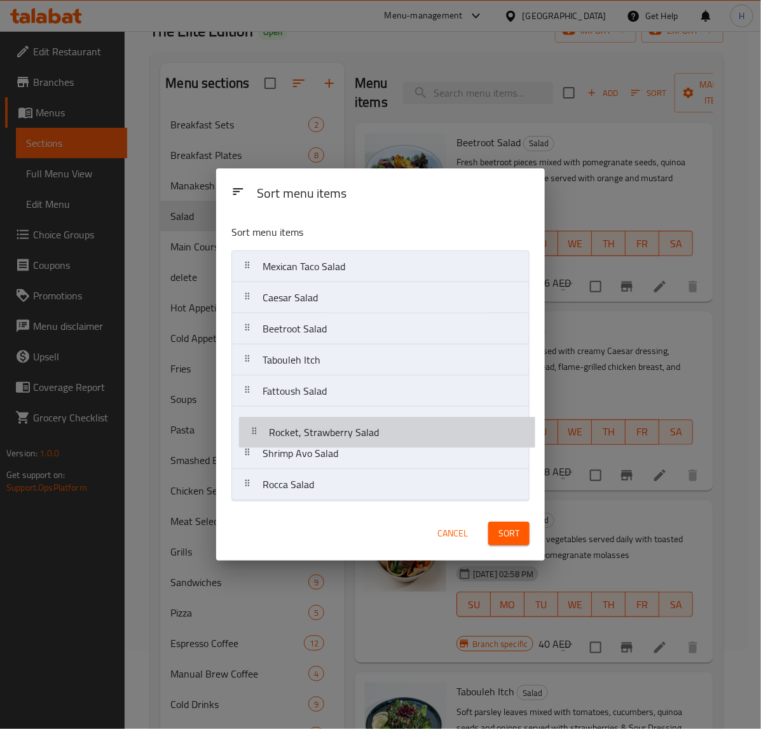
drag, startPoint x: 329, startPoint y: 441, endPoint x: 334, endPoint y: 405, distance: 36.0
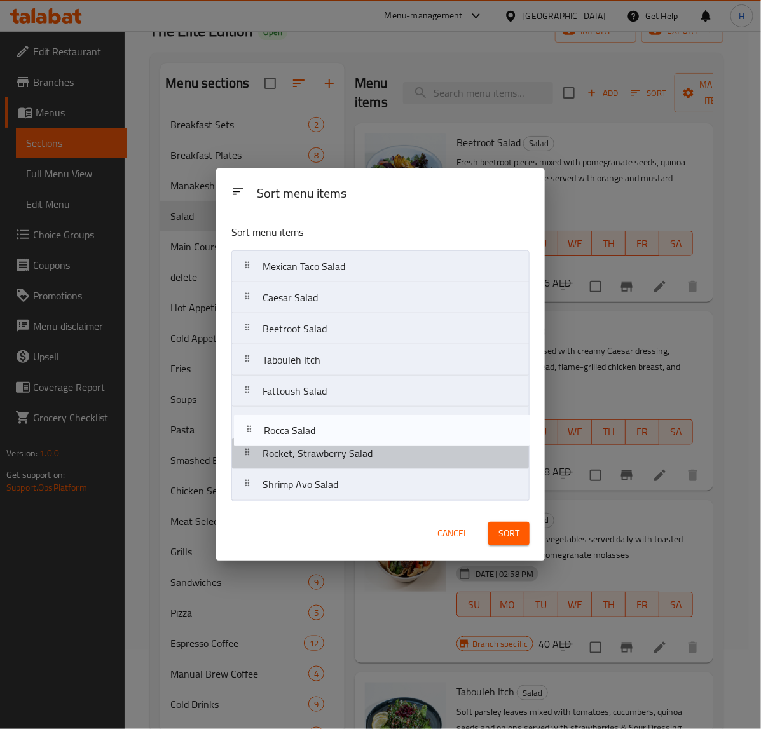
click at [321, 415] on nav "Mexican Taco Salad Caesar Salad Beetroot Salad Tabouleh Itch Fattoush Salad Roc…" at bounding box center [380, 376] width 298 height 251
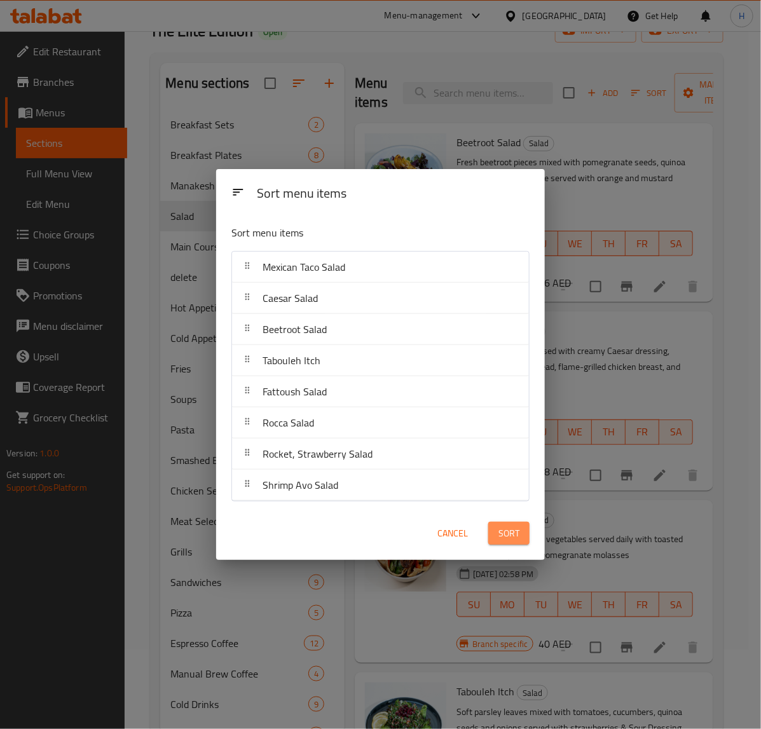
click at [506, 535] on span "Sort" at bounding box center [509, 534] width 21 height 16
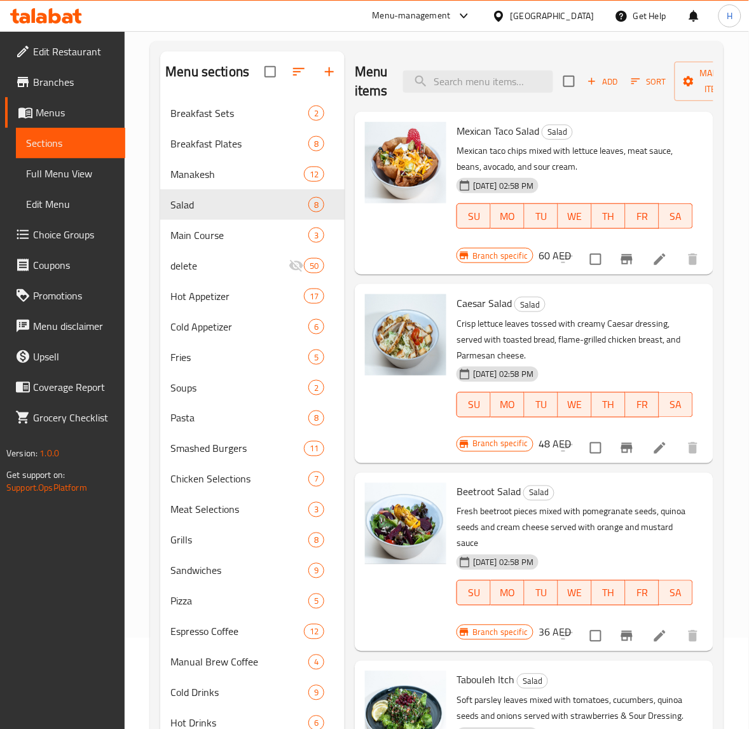
scroll to position [36, 0]
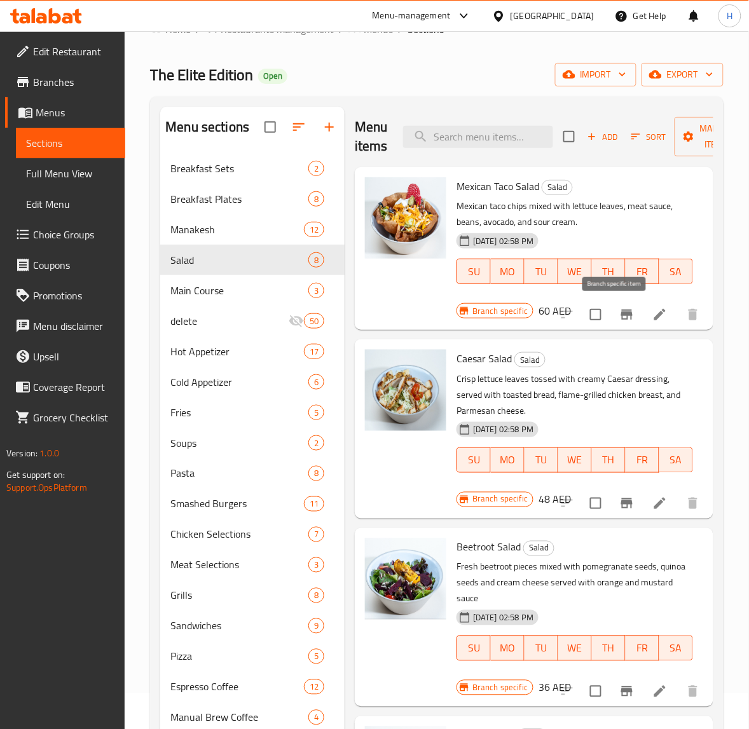
click at [621, 313] on icon "Branch-specific-item" at bounding box center [626, 315] width 11 height 10
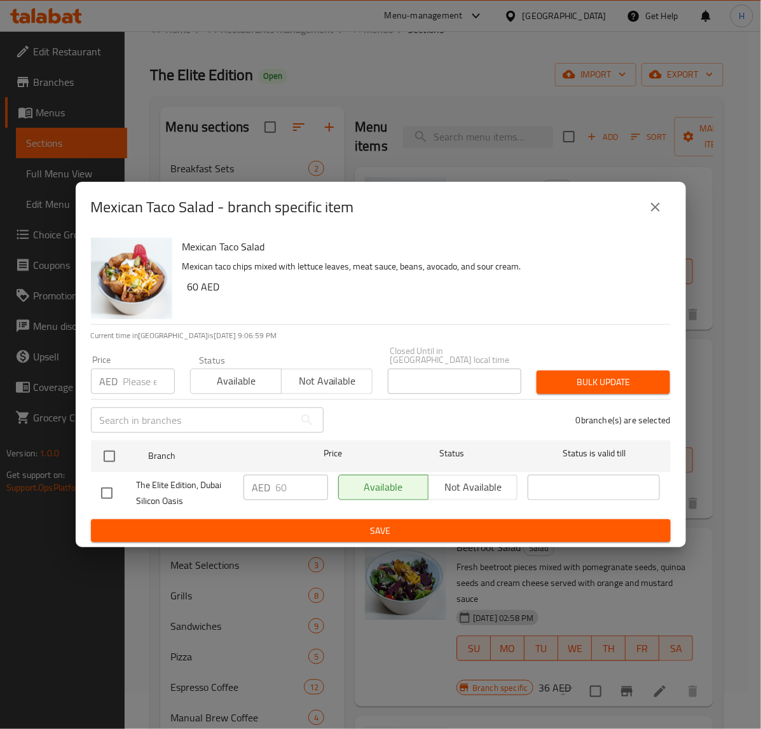
click at [669, 209] on button "close" at bounding box center [655, 207] width 31 height 31
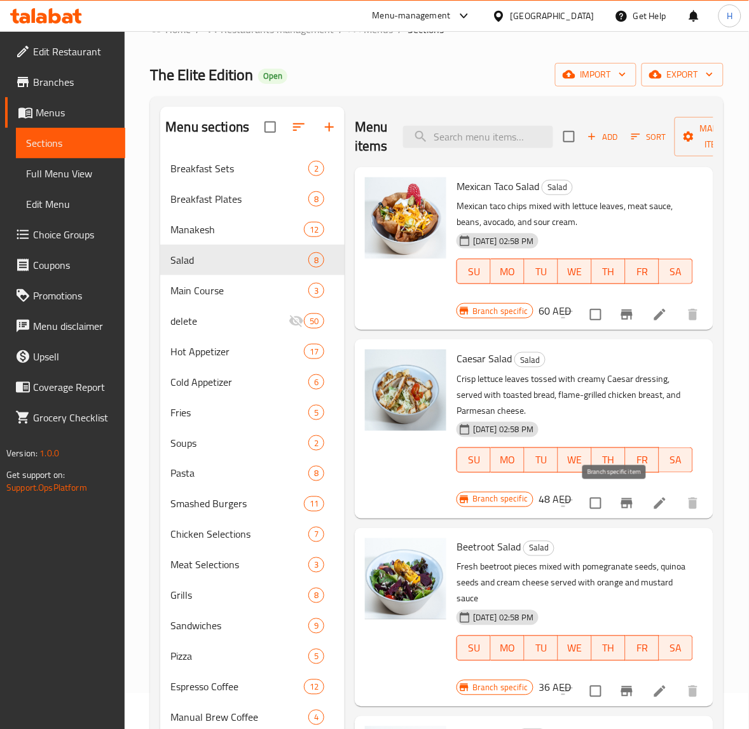
click at [621, 504] on icon "Branch-specific-item" at bounding box center [626, 503] width 15 height 15
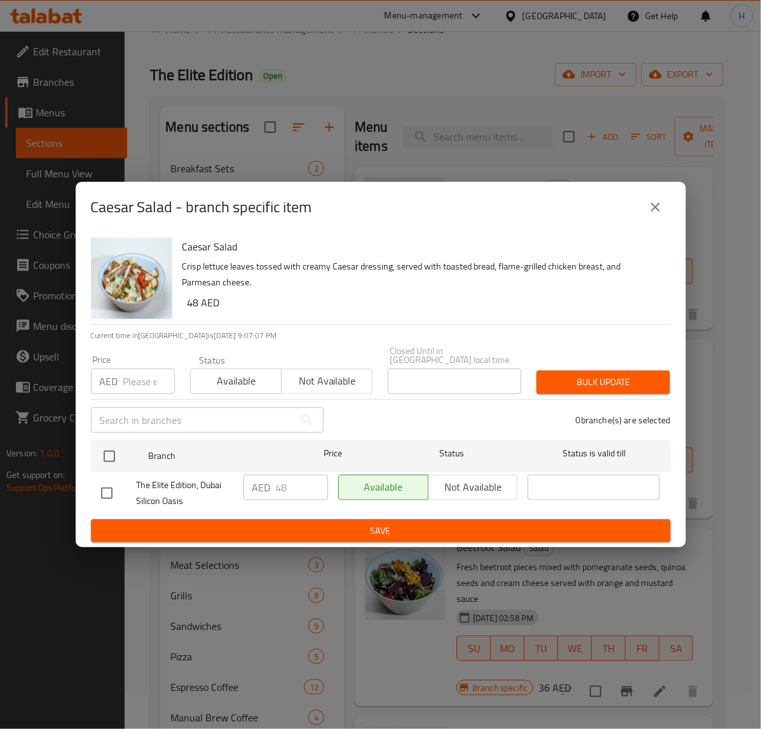
click at [649, 223] on div "Caesar Salad - branch specific item" at bounding box center [381, 207] width 610 height 51
click at [653, 215] on button "close" at bounding box center [655, 207] width 31 height 31
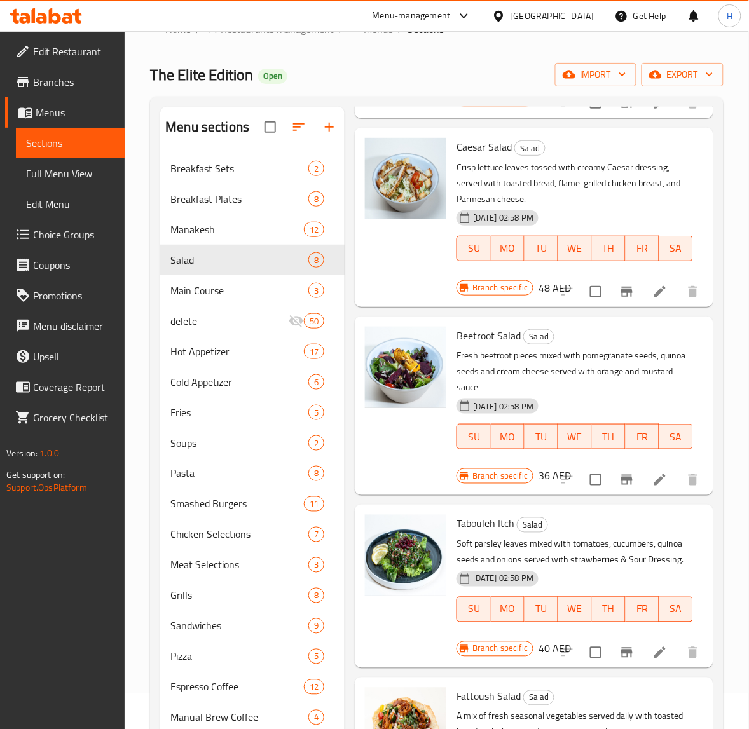
scroll to position [238, 0]
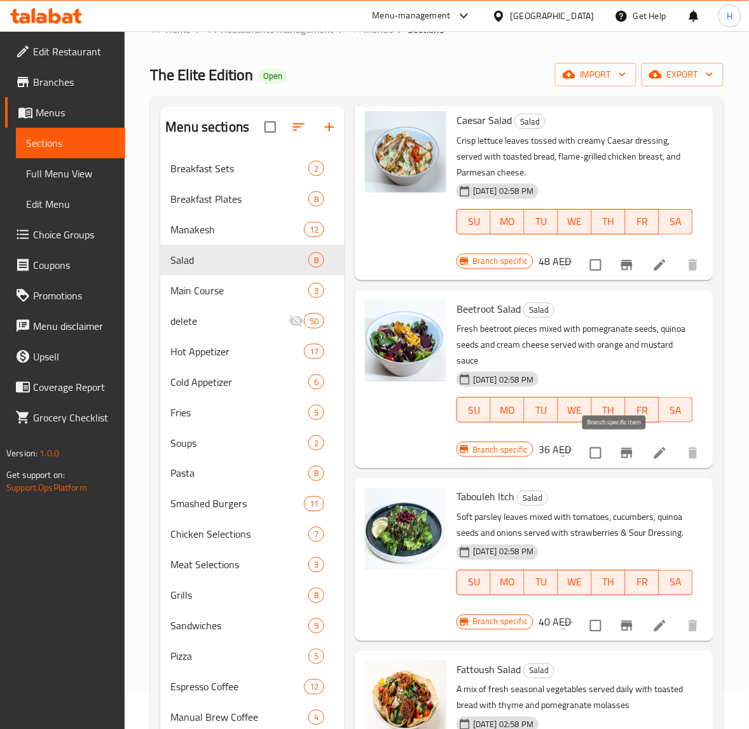
click at [621, 455] on icon "Branch-specific-item" at bounding box center [626, 453] width 15 height 15
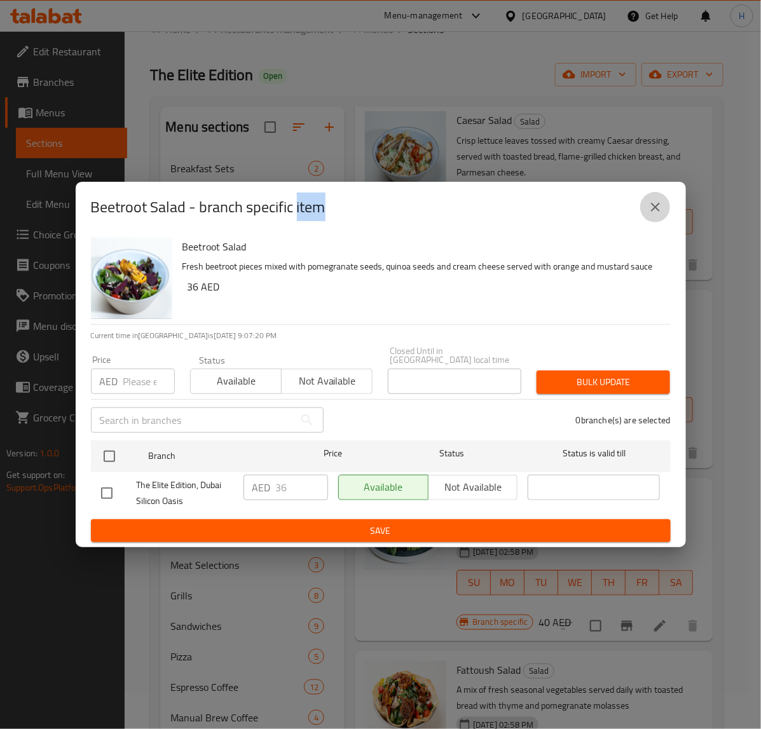
click at [656, 212] on icon "close" at bounding box center [655, 207] width 15 height 15
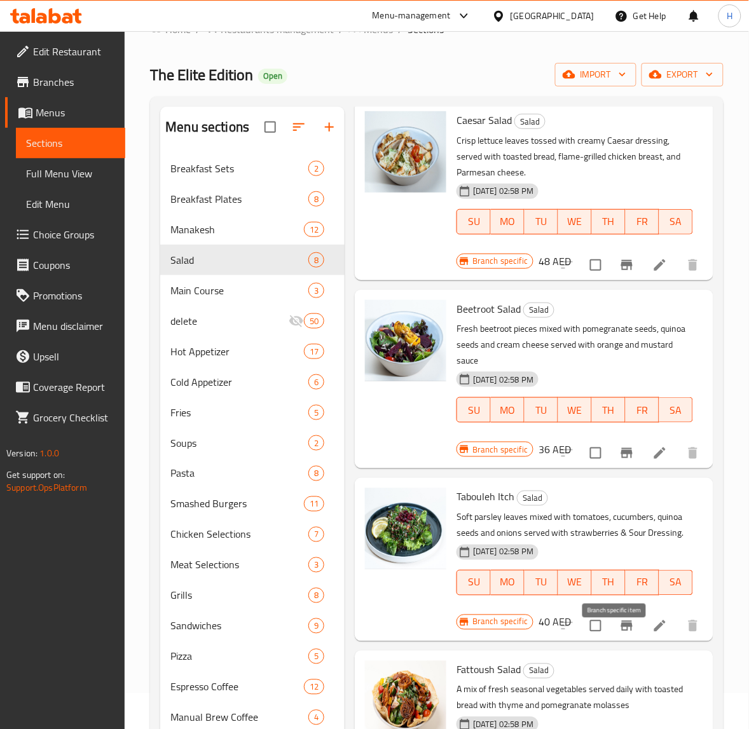
click at [621, 631] on icon "Branch-specific-item" at bounding box center [626, 626] width 11 height 10
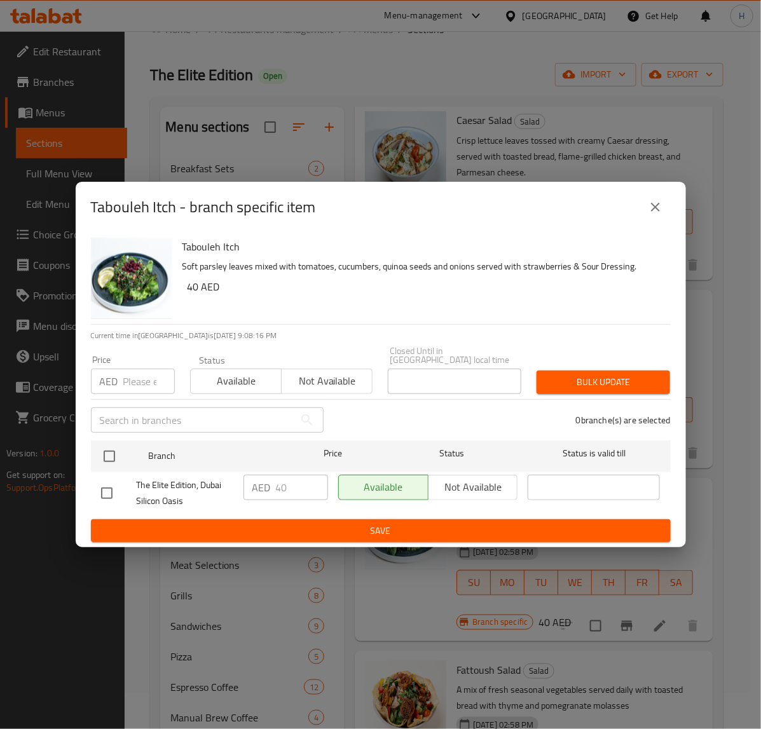
click at [659, 212] on icon "close" at bounding box center [655, 207] width 15 height 15
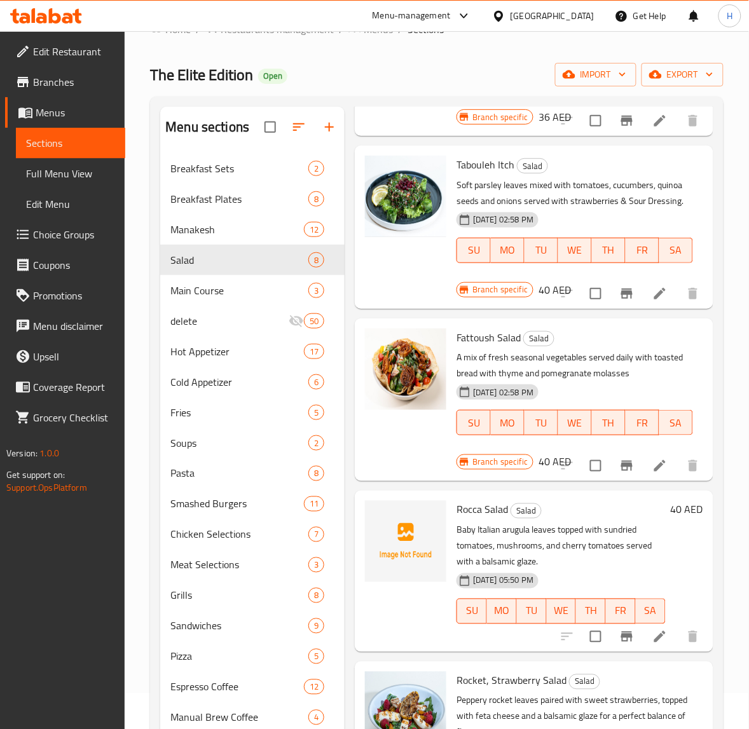
scroll to position [600, 0]
click at [621, 461] on icon "Branch-specific-item" at bounding box center [626, 466] width 11 height 10
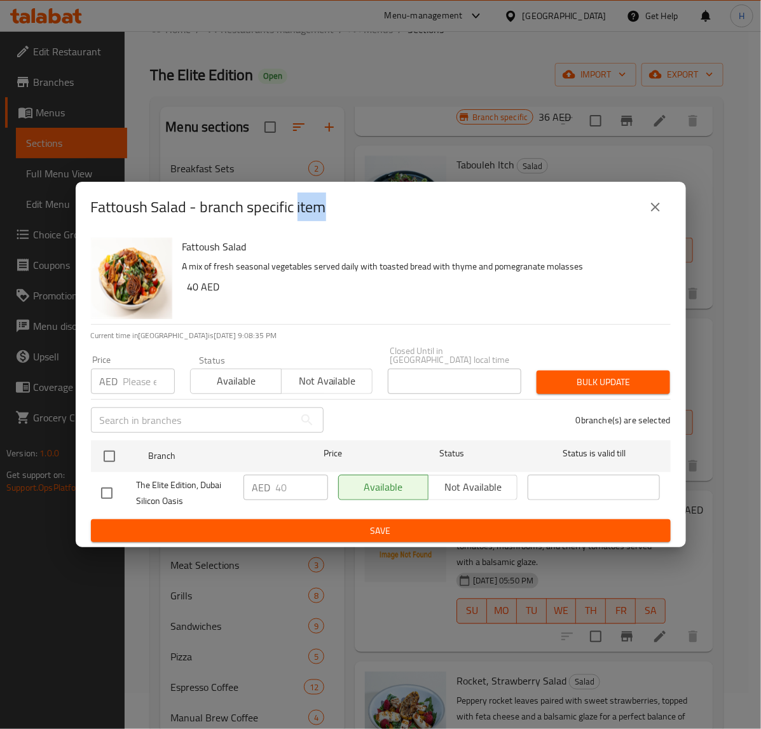
click at [651, 210] on icon "close" at bounding box center [655, 207] width 15 height 15
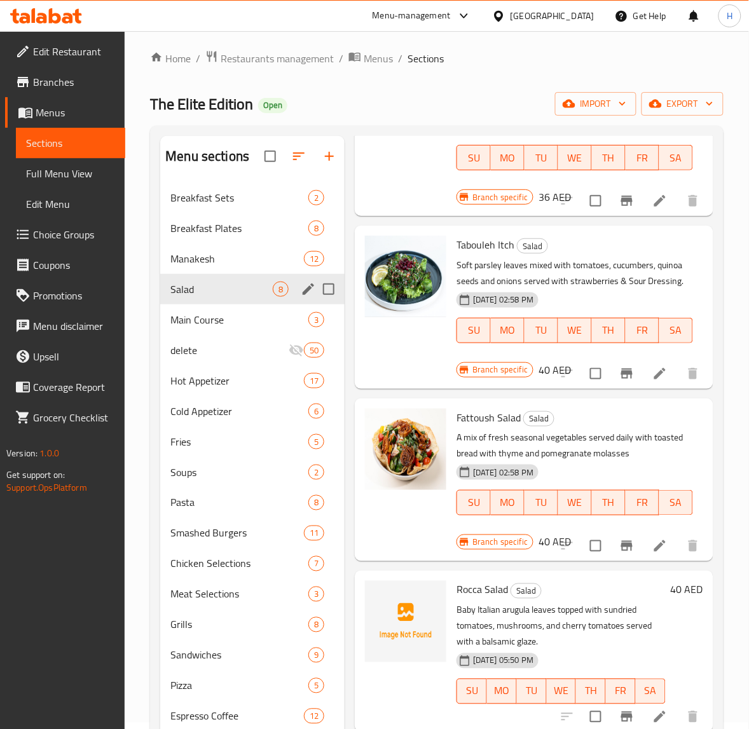
scroll to position [0, 0]
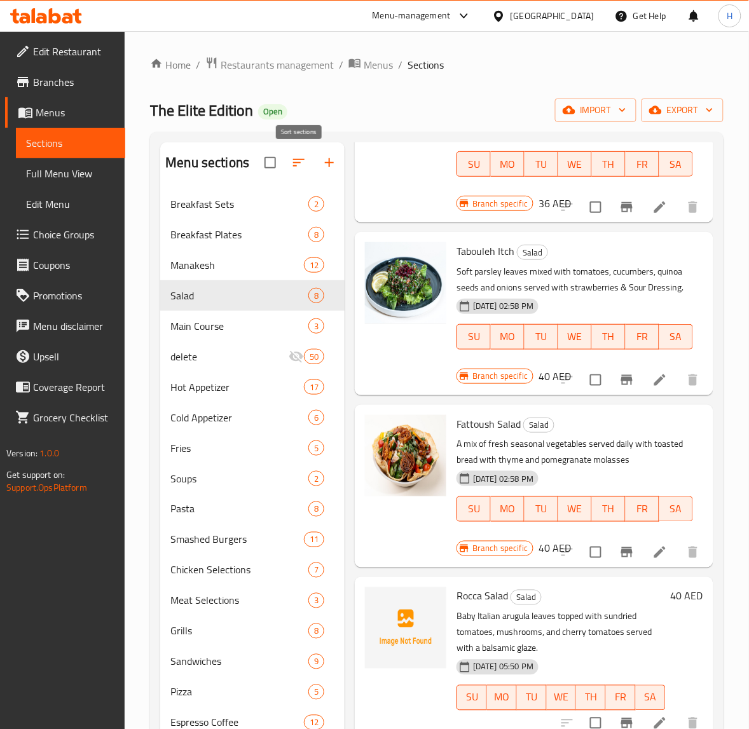
click at [309, 169] on button "button" at bounding box center [299, 163] width 31 height 31
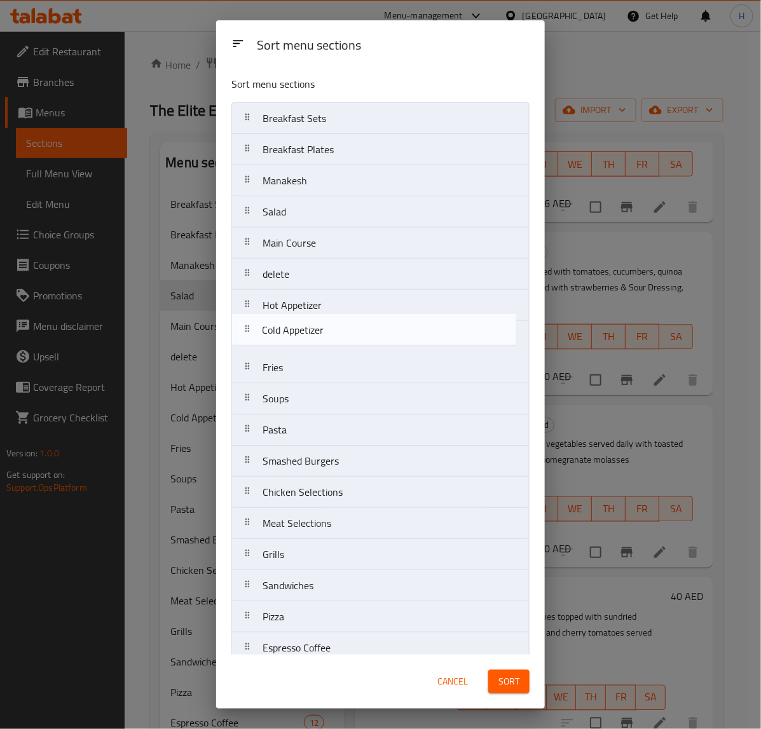
drag, startPoint x: 289, startPoint y: 339, endPoint x: 287, endPoint y: 275, distance: 63.6
click at [287, 297] on nav "Breakfast Sets Breakfast Plates Manakesh Salad Main Course delete Hot Appetizer…" at bounding box center [380, 539] width 298 height 874
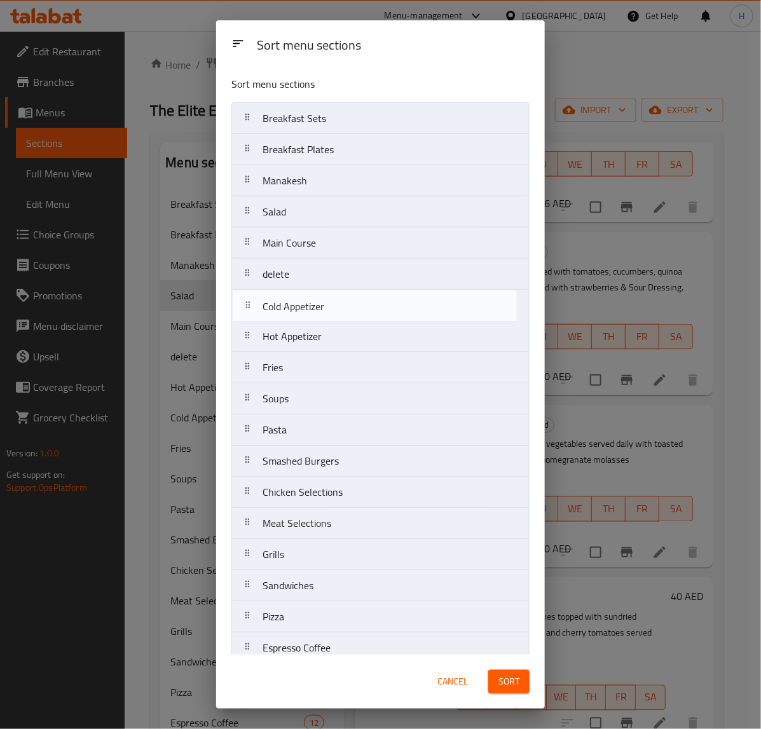
click at [287, 237] on nav "Breakfast Sets Breakfast Plates Manakesh Salad Main Course delete Hot Appetizer…" at bounding box center [380, 539] width 298 height 874
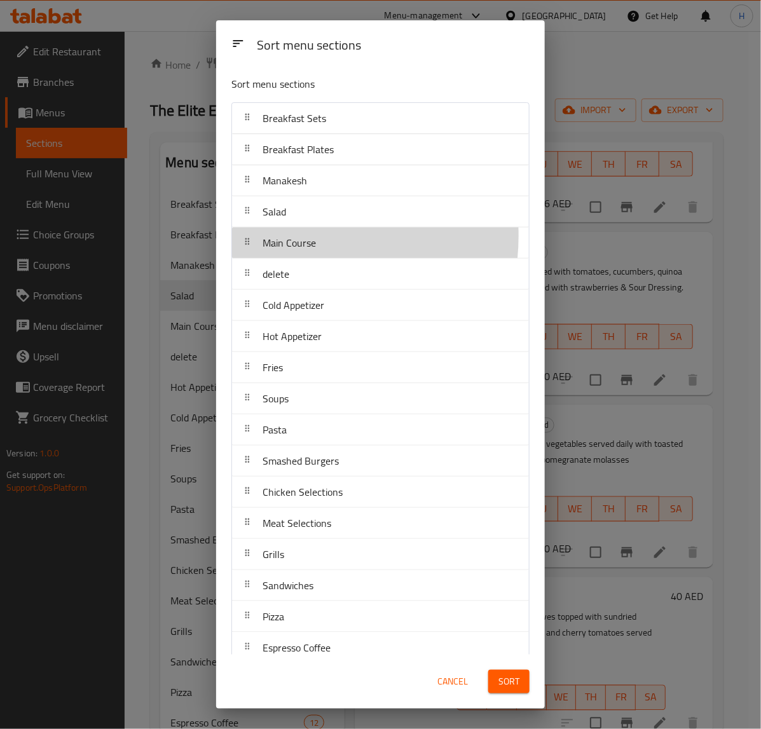
drag, startPoint x: 287, startPoint y: 275, endPoint x: 287, endPoint y: 237, distance: 38.8
click at [287, 237] on span "Main Course" at bounding box center [289, 242] width 53 height 19
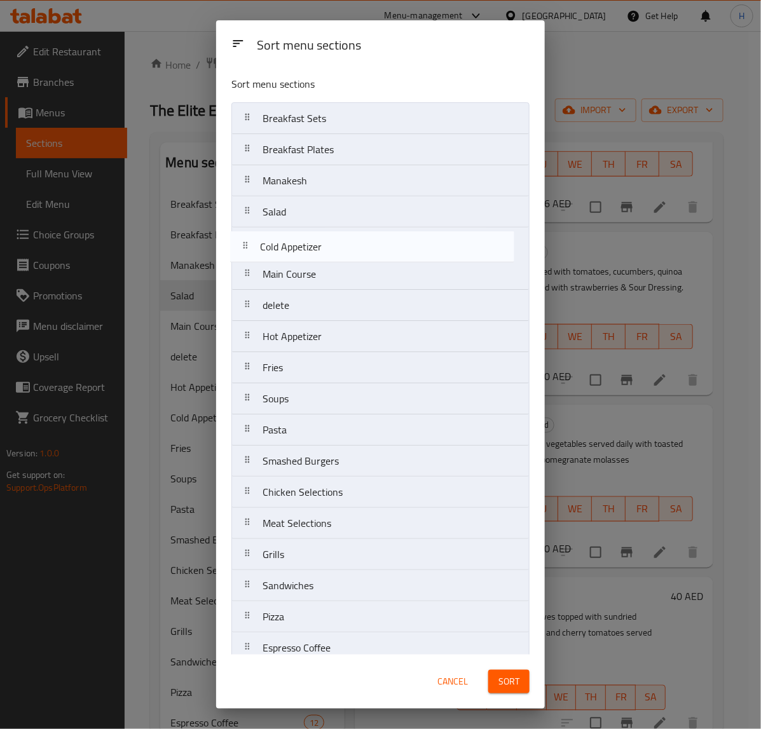
drag, startPoint x: 297, startPoint y: 310, endPoint x: 294, endPoint y: 244, distance: 66.8
click at [294, 244] on nav "Breakfast Sets Breakfast Plates Manakesh Salad Main Course delete Cold Appetize…" at bounding box center [380, 539] width 298 height 874
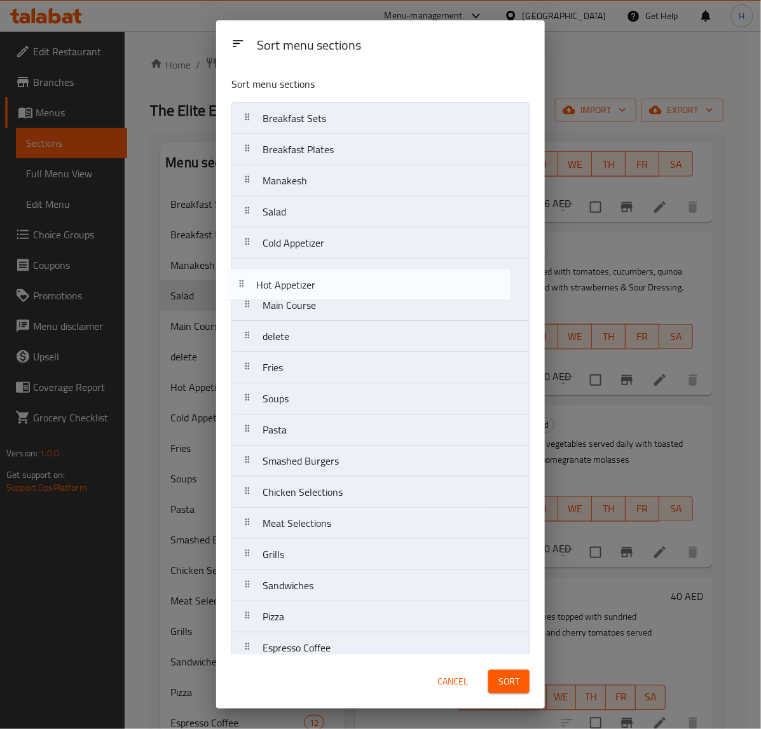
drag, startPoint x: 309, startPoint y: 337, endPoint x: 302, endPoint y: 267, distance: 70.3
click at [302, 267] on nav "Breakfast Sets Breakfast Plates Manakesh Salad Cold Appetizer Main Course delet…" at bounding box center [380, 539] width 298 height 874
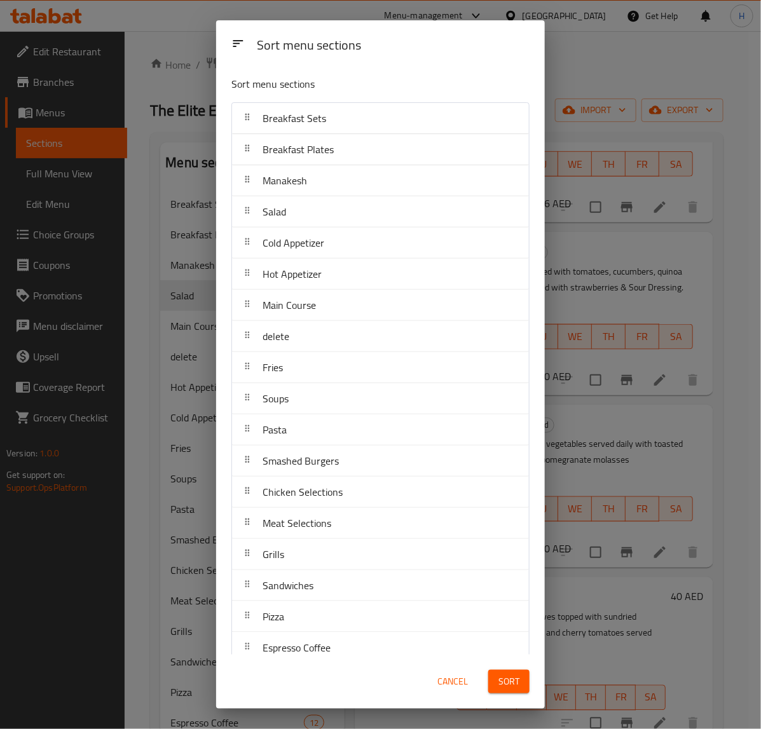
click at [509, 681] on span "Sort" at bounding box center [509, 682] width 21 height 16
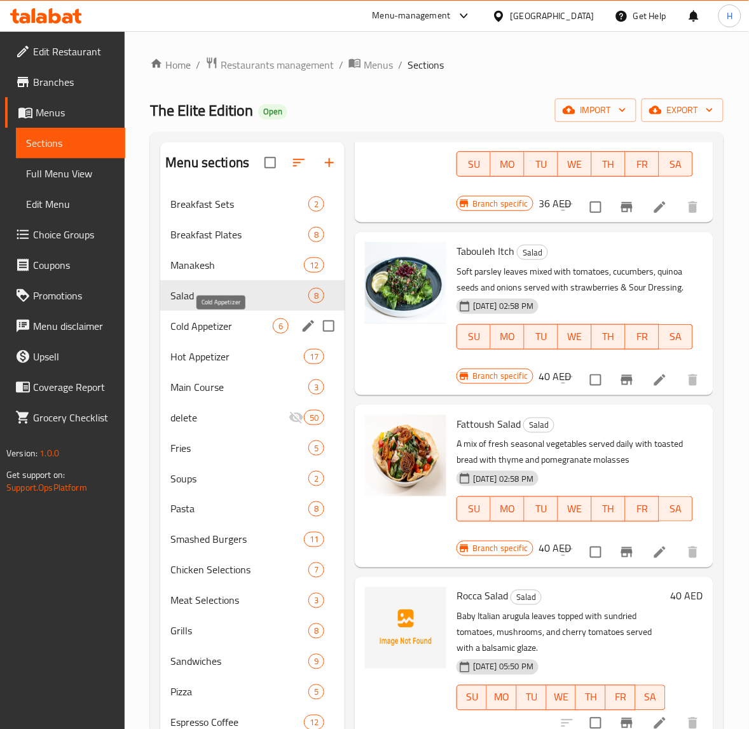
click at [231, 326] on span "Cold Appetizer" at bounding box center [221, 326] width 102 height 15
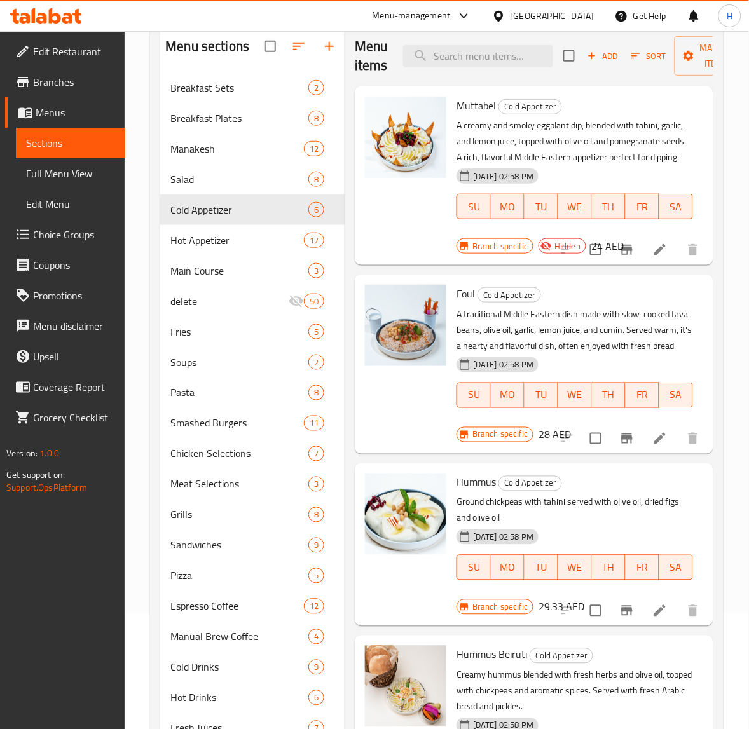
scroll to position [115, 0]
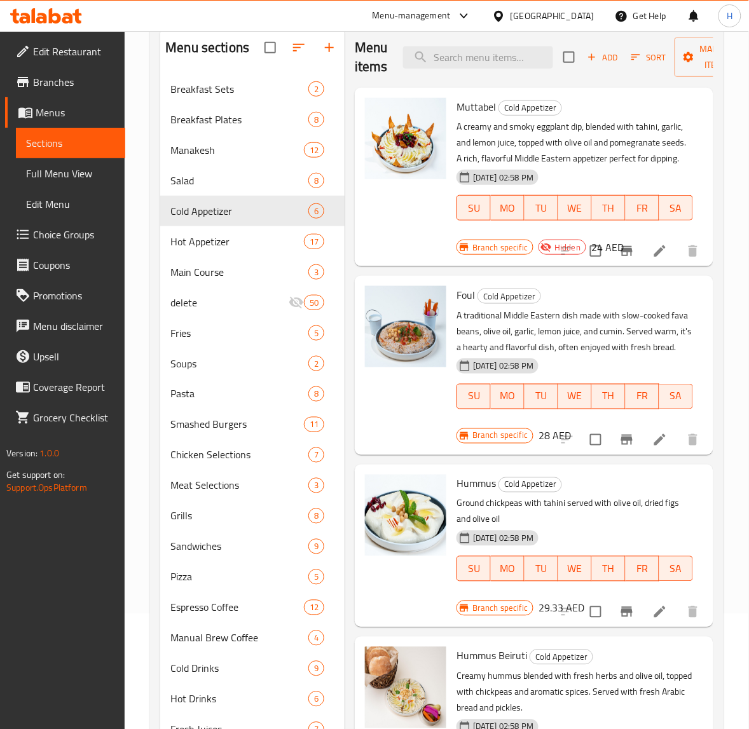
click at [630, 61] on icon "button" at bounding box center [635, 57] width 11 height 11
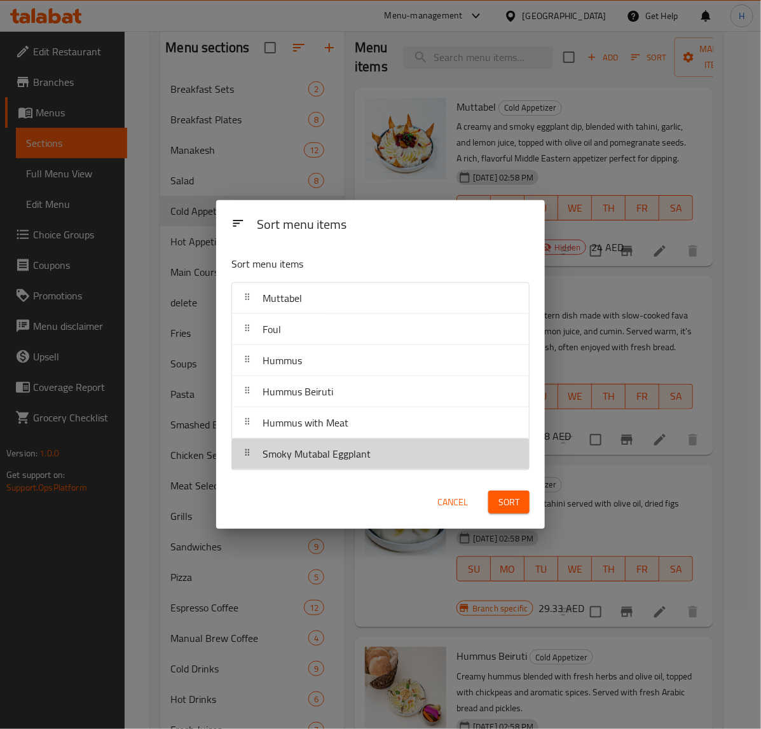
drag, startPoint x: 303, startPoint y: 468, endPoint x: 303, endPoint y: 338, distance: 129.7
click at [303, 361] on nav "Muttabel Foul Hummus Hummus Beiruti Hummus with Meat Smoky Mutabal Eggplant" at bounding box center [380, 376] width 298 height 188
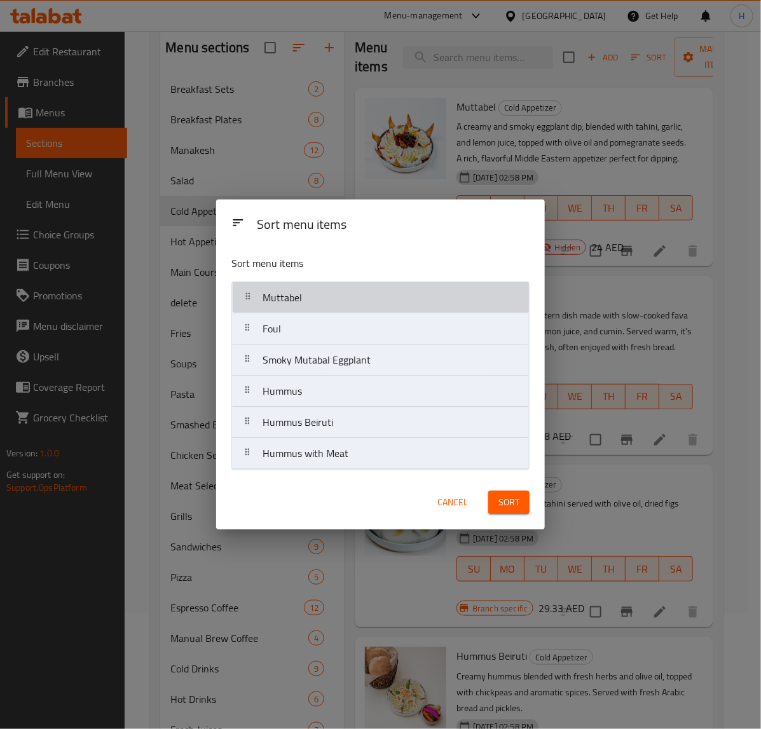
click at [303, 287] on nav "Muttabel Foul Smoky Mutabal Eggplant Hummus Hummus Beiruti Hummus with Meat" at bounding box center [380, 376] width 298 height 188
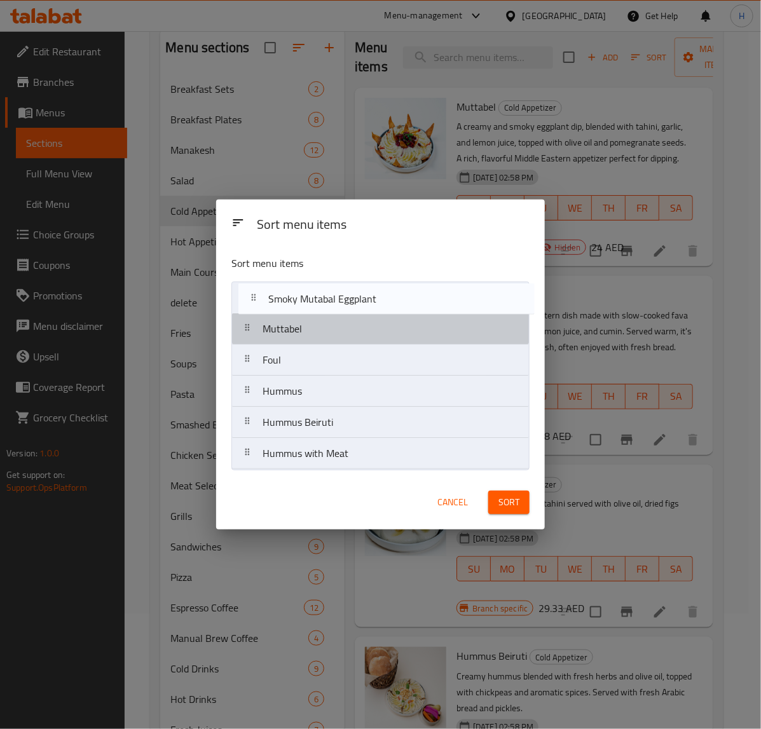
drag, startPoint x: 306, startPoint y: 364, endPoint x: 312, endPoint y: 294, distance: 69.5
click at [312, 294] on nav "Muttabel Foul Smoky Mutabal Eggplant Hummus Hummus Beiruti Hummus with Meat" at bounding box center [380, 376] width 298 height 188
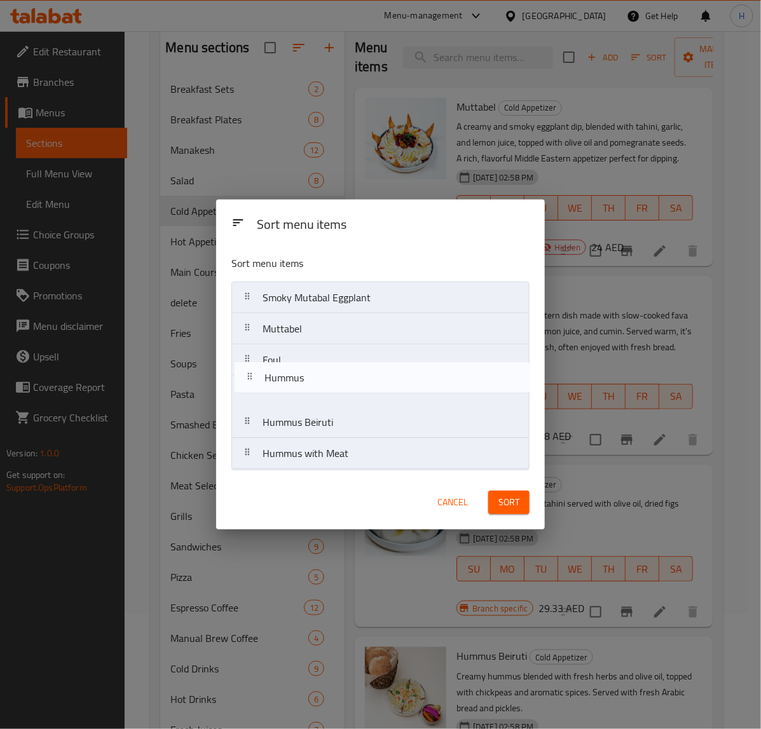
drag, startPoint x: 313, startPoint y: 403, endPoint x: 322, endPoint y: 328, distance: 75.0
click at [319, 359] on nav "Smoky Mutabal Eggplant Muttabel Foul Hummus Hummus Beiruti Hummus with Meat" at bounding box center [380, 376] width 298 height 188
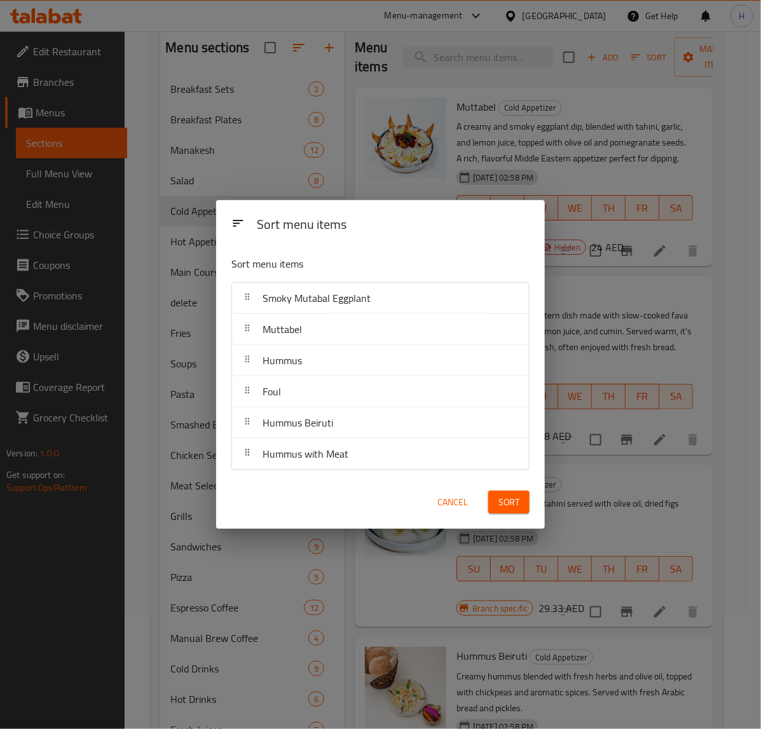
drag, startPoint x: 322, startPoint y: 328, endPoint x: 323, endPoint y: 322, distance: 6.4
click at [323, 322] on nav "Smoky Mutabal Eggplant Muttabel Hummus Foul Hummus Beiruti Hummus with Meat" at bounding box center [380, 376] width 298 height 188
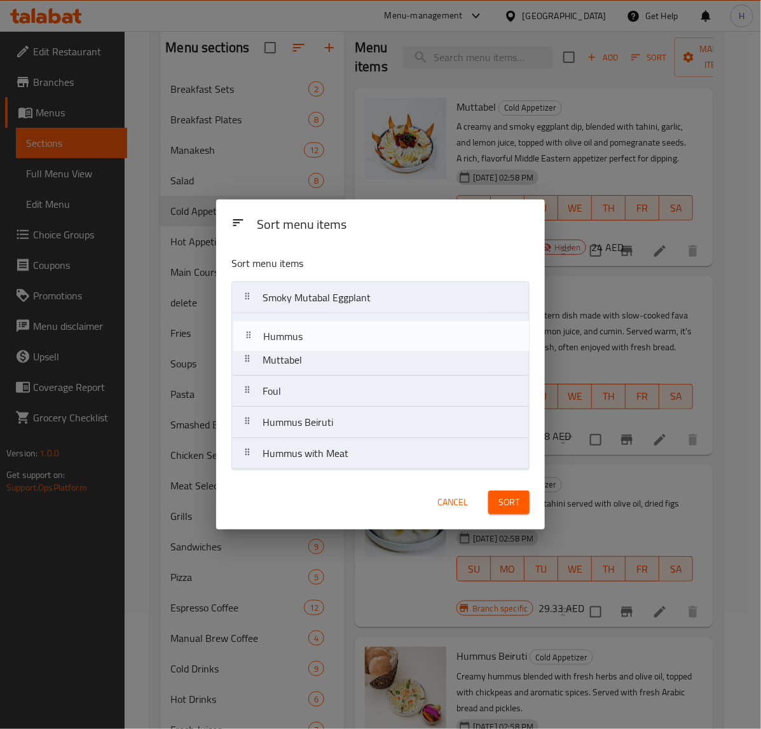
drag, startPoint x: 300, startPoint y: 371, endPoint x: 299, endPoint y: 338, distance: 32.4
click at [299, 338] on nav "Smoky Mutabal Eggplant Muttabel Hummus Foul Hummus Beiruti Hummus with Meat" at bounding box center [380, 376] width 298 height 188
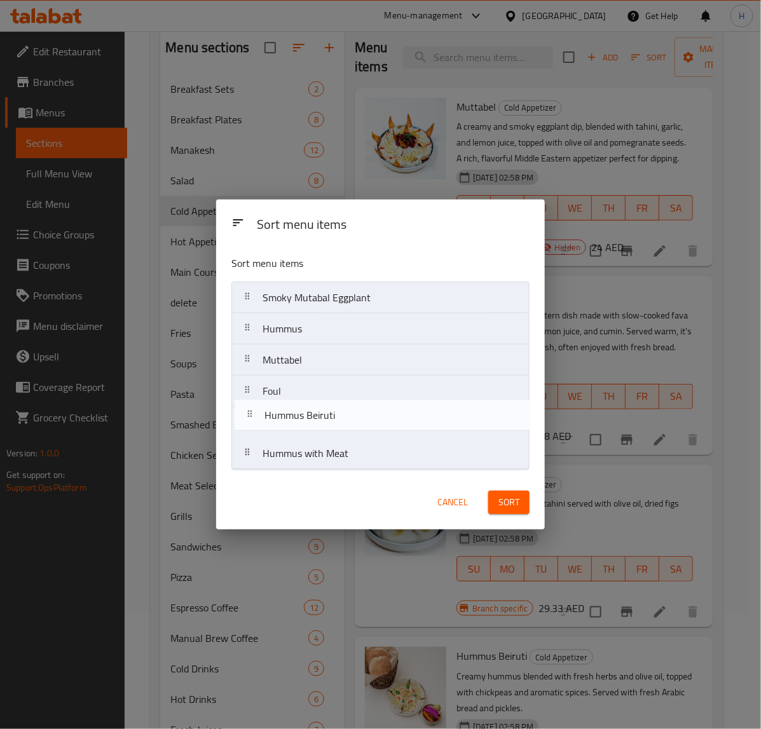
drag, startPoint x: 313, startPoint y: 430, endPoint x: 315, endPoint y: 416, distance: 13.5
click at [315, 416] on nav "Smoky Mutabal Eggplant Hummus Muttabel Foul Hummus Beiruti Hummus with Meat" at bounding box center [380, 376] width 298 height 188
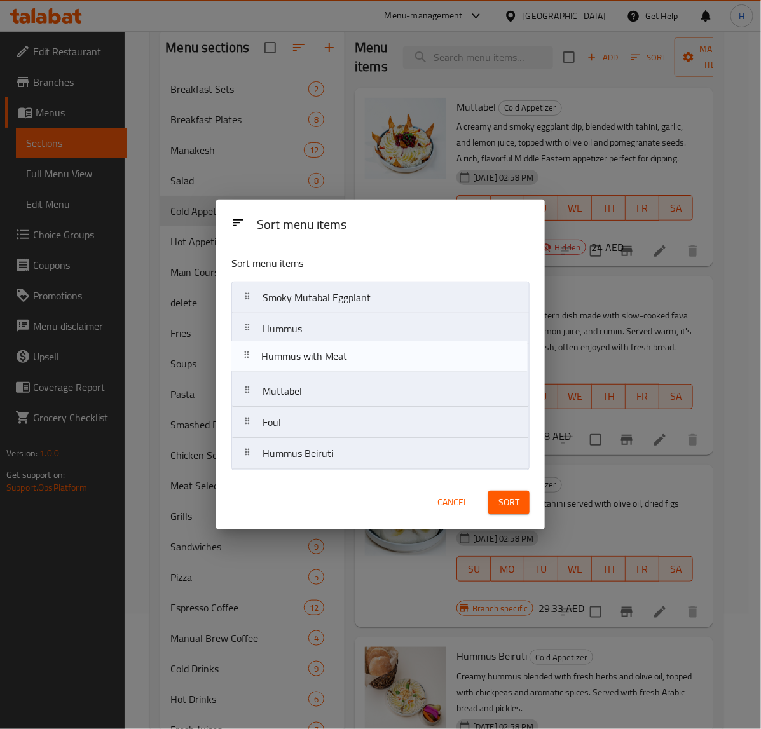
drag, startPoint x: 318, startPoint y: 463, endPoint x: 317, endPoint y: 358, distance: 104.9
click at [317, 358] on nav "Smoky Mutabal Eggplant Hummus Muttabel Foul Hummus Beiruti Hummus with Meat" at bounding box center [380, 376] width 298 height 188
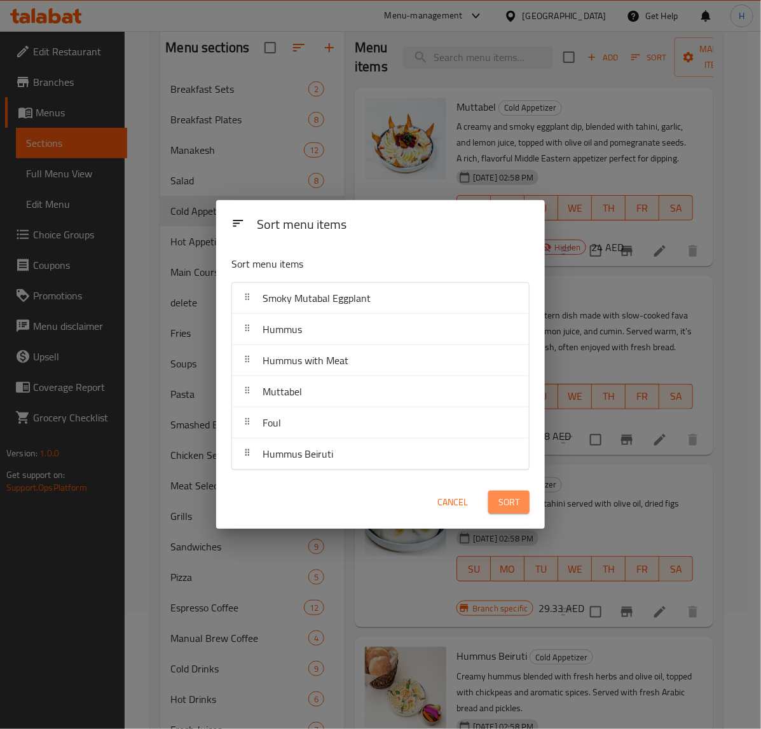
click at [506, 499] on span "Sort" at bounding box center [509, 503] width 21 height 16
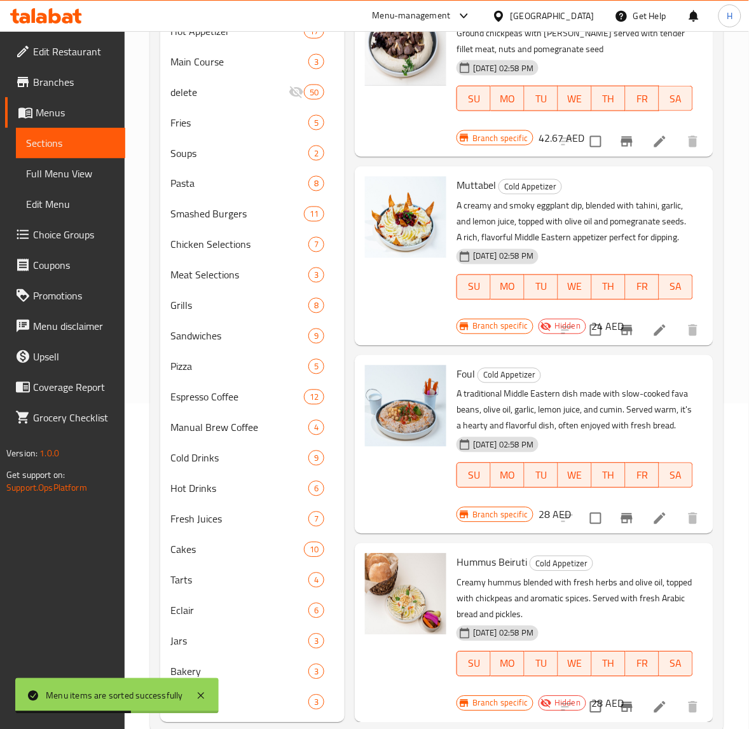
scroll to position [354, 0]
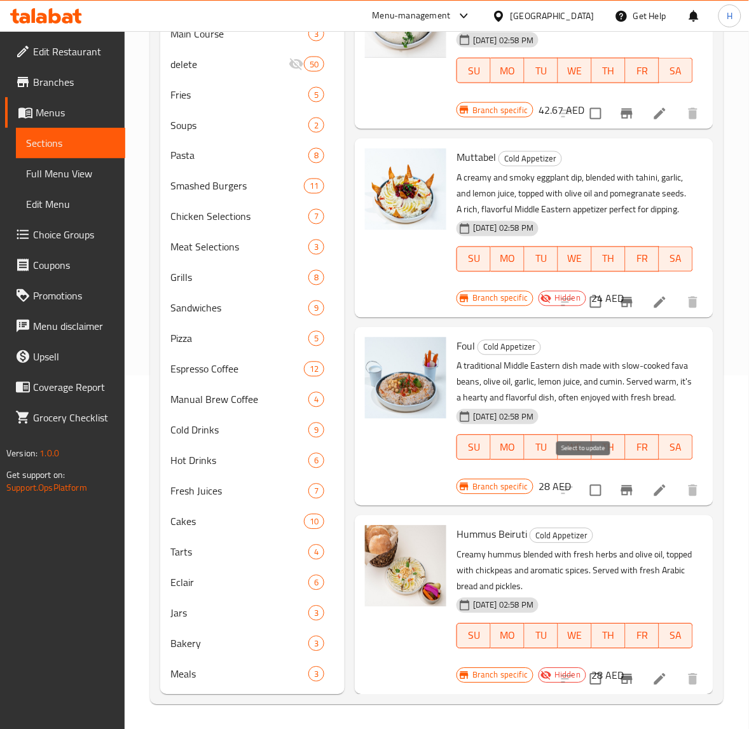
click at [585, 480] on input "checkbox" at bounding box center [595, 491] width 27 height 27
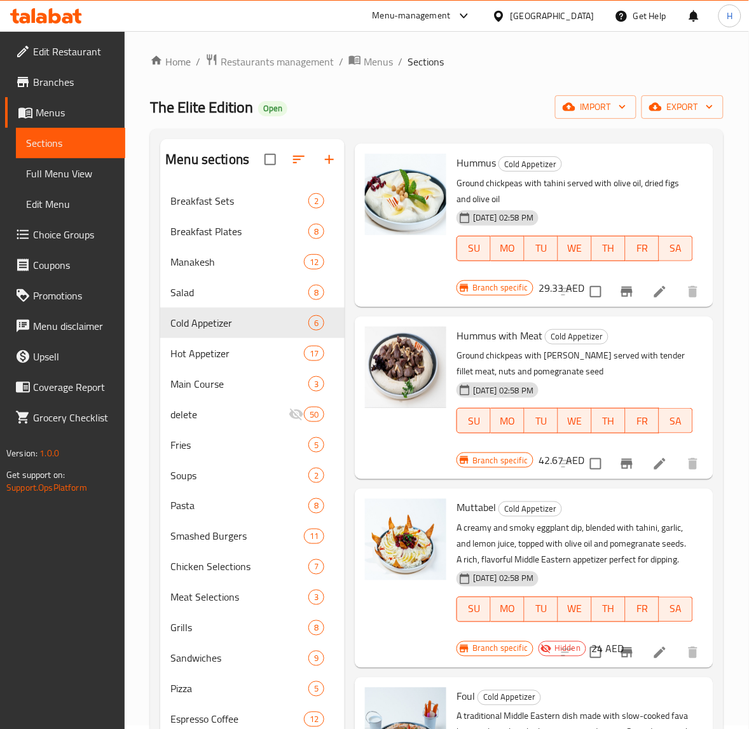
scroll to position [0, 0]
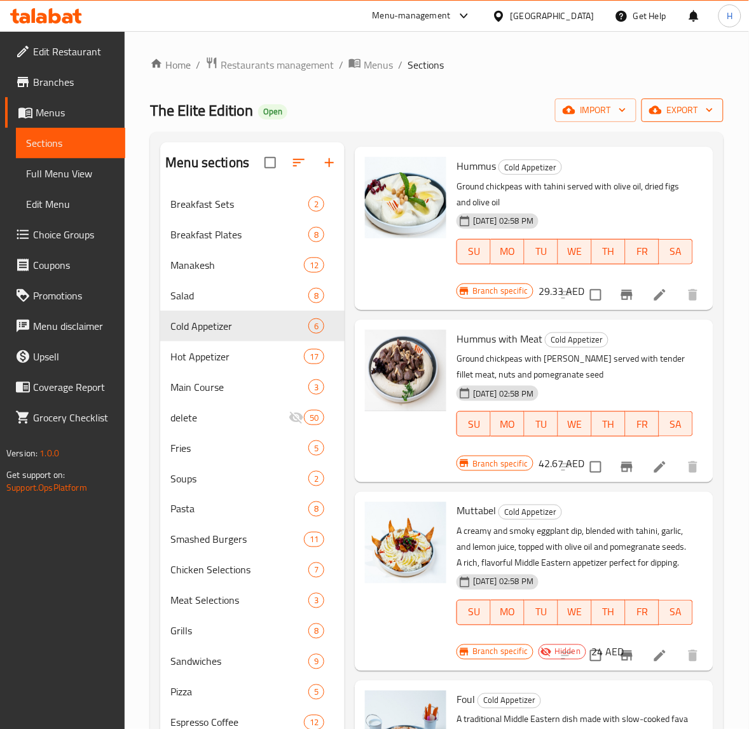
click at [670, 115] on span "export" at bounding box center [683, 110] width 62 height 16
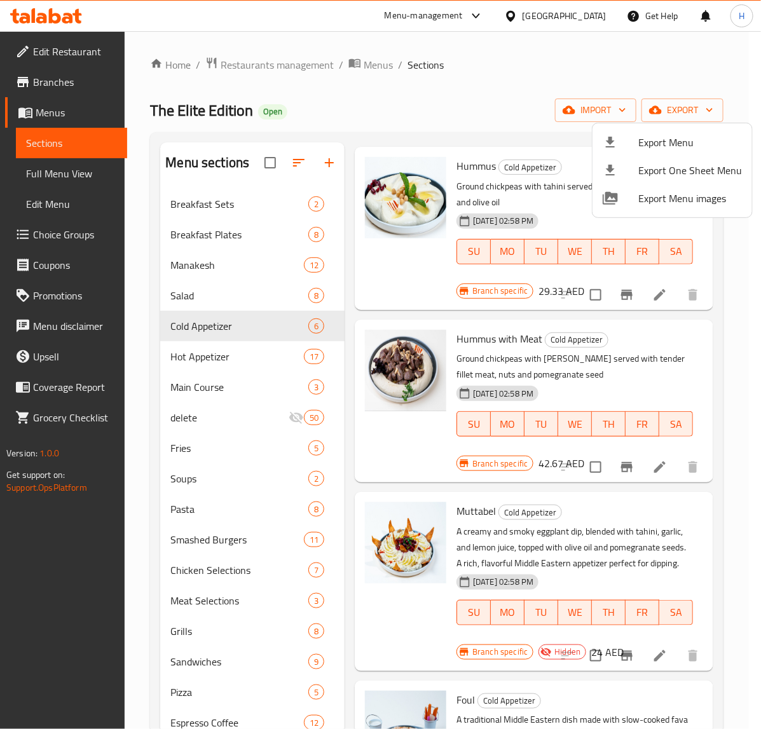
click at [477, 122] on div at bounding box center [380, 364] width 761 height 729
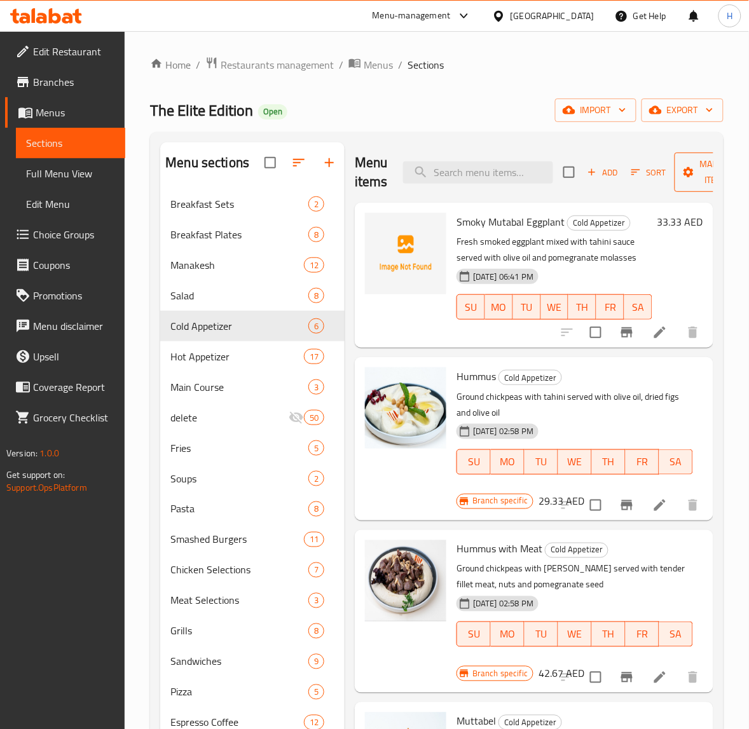
click at [689, 177] on icon "button" at bounding box center [688, 172] width 13 height 13
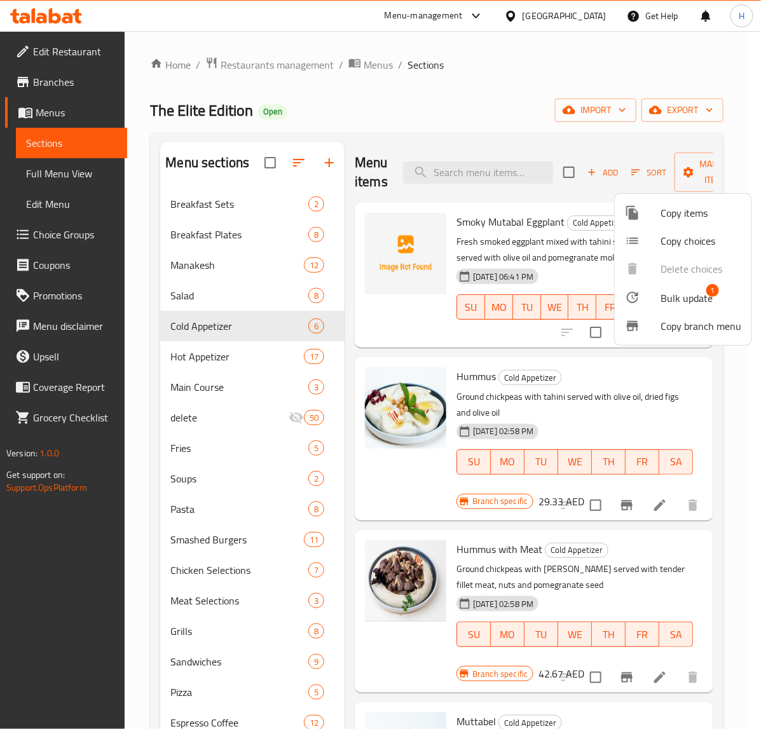
click at [684, 300] on span "Bulk update" at bounding box center [687, 298] width 52 height 15
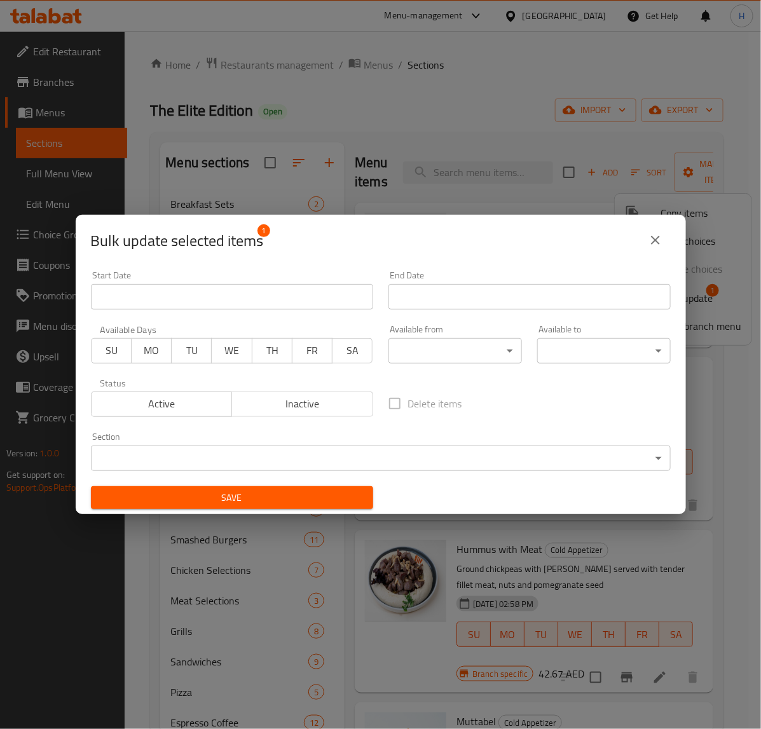
click at [299, 404] on span "Inactive" at bounding box center [302, 404] width 131 height 18
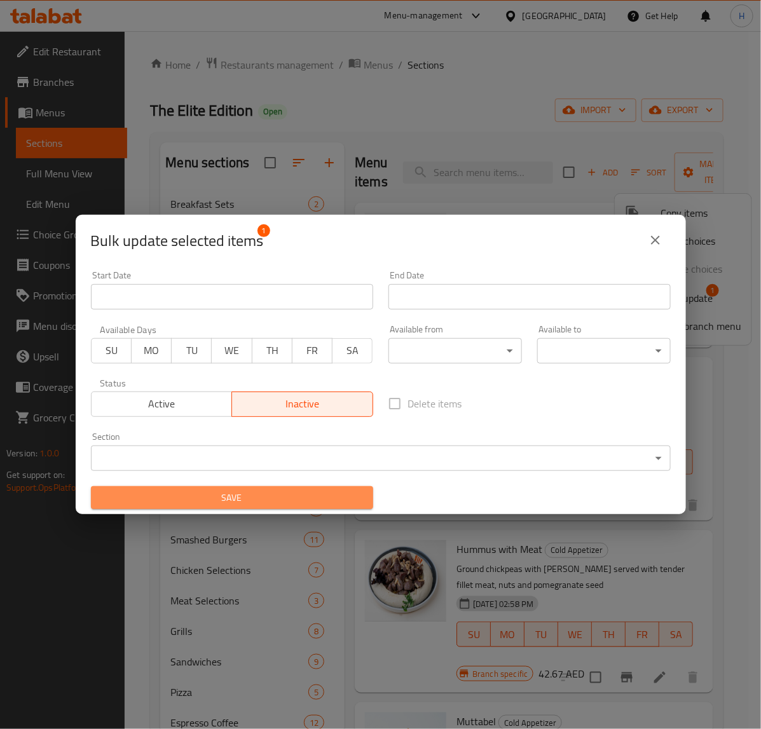
click at [304, 499] on span "Save" at bounding box center [232, 498] width 262 height 16
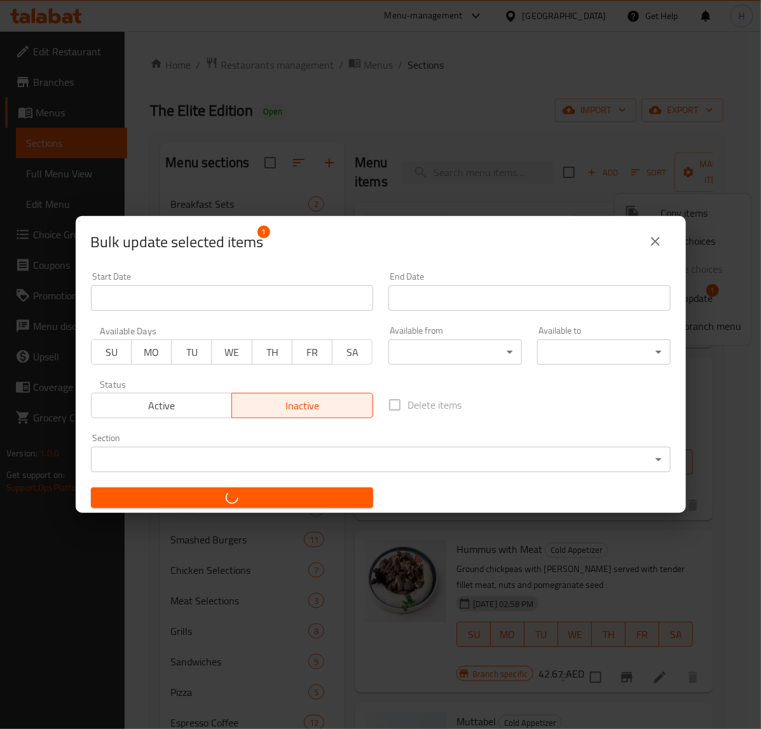
checkbox input "false"
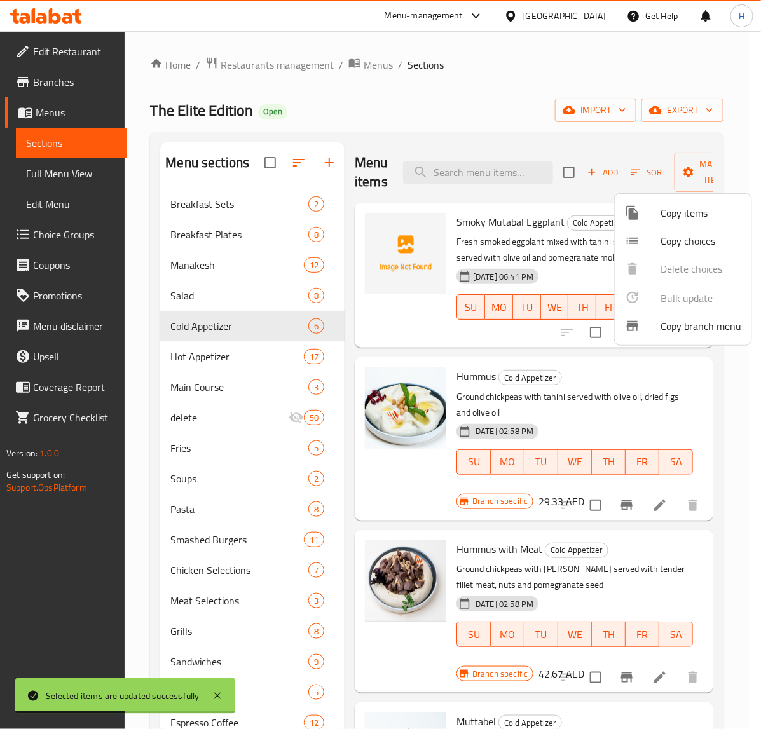
click at [726, 388] on div at bounding box center [380, 364] width 761 height 729
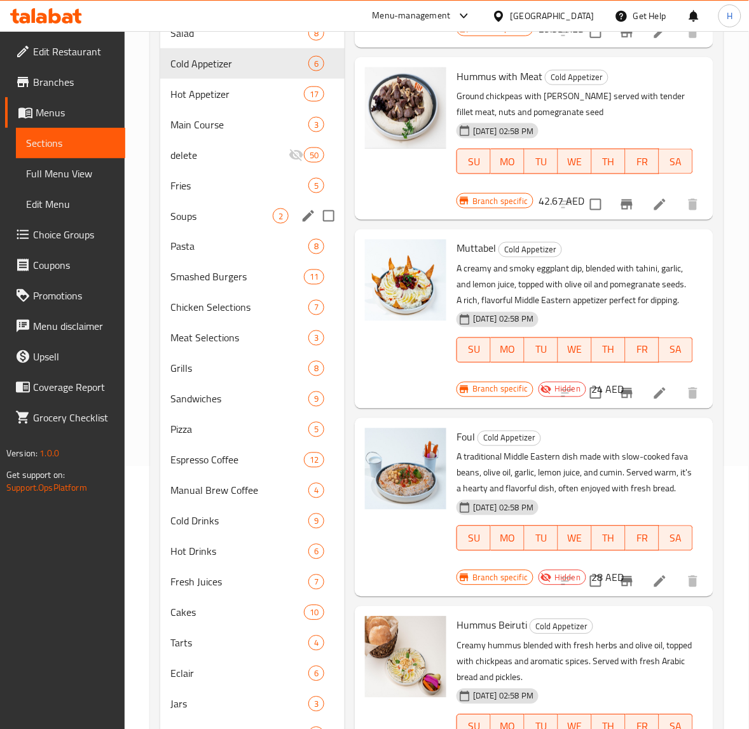
scroll to position [115, 0]
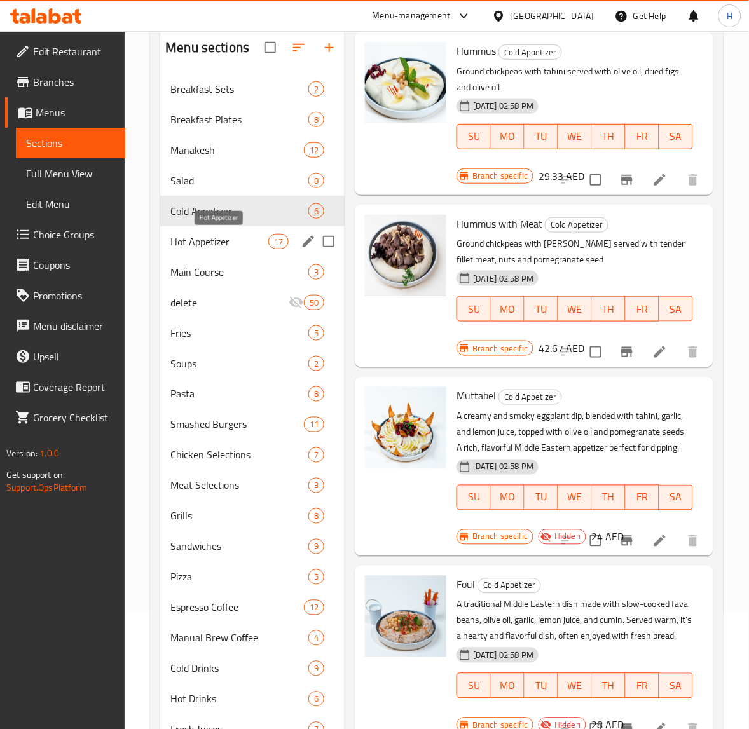
drag, startPoint x: 262, startPoint y: 237, endPoint x: 759, endPoint y: 313, distance: 502.4
click at [262, 237] on span "Hot Appetizer" at bounding box center [219, 241] width 98 height 15
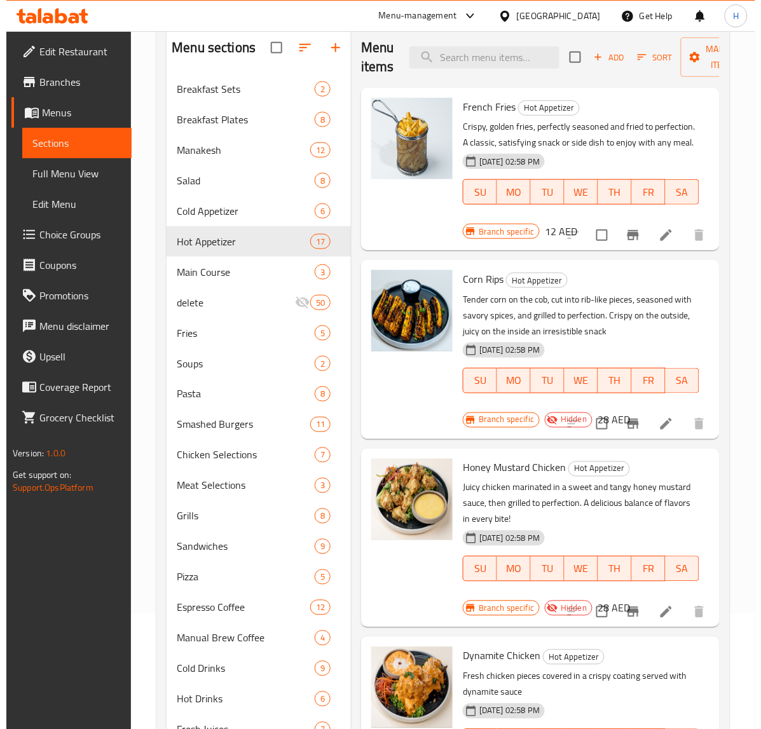
scroll to position [36, 0]
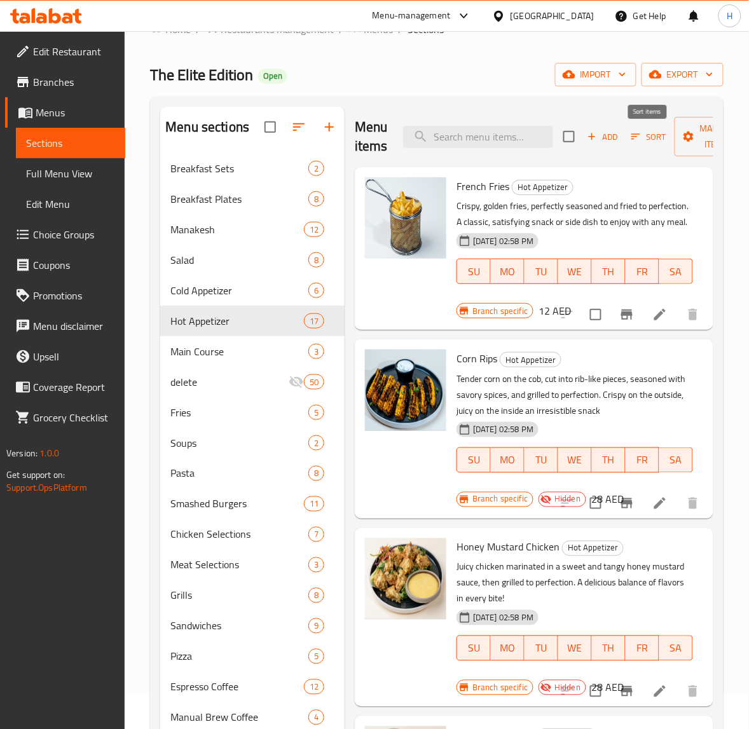
click at [644, 135] on span "Sort" at bounding box center [648, 137] width 35 height 15
click at [639, 135] on icon "button" at bounding box center [635, 136] width 11 height 11
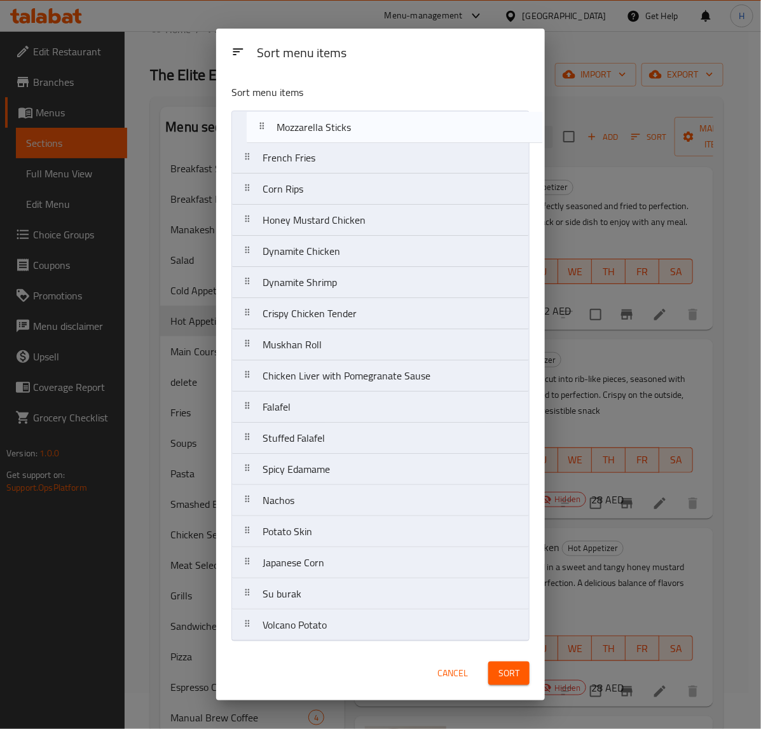
drag, startPoint x: 353, startPoint y: 544, endPoint x: 367, endPoint y: 134, distance: 410.4
click at [367, 134] on nav "French Fries Corn Rips Honey Mustard Chicken Dynamite Chicken Dynamite Shrimp C…" at bounding box center [380, 376] width 298 height 531
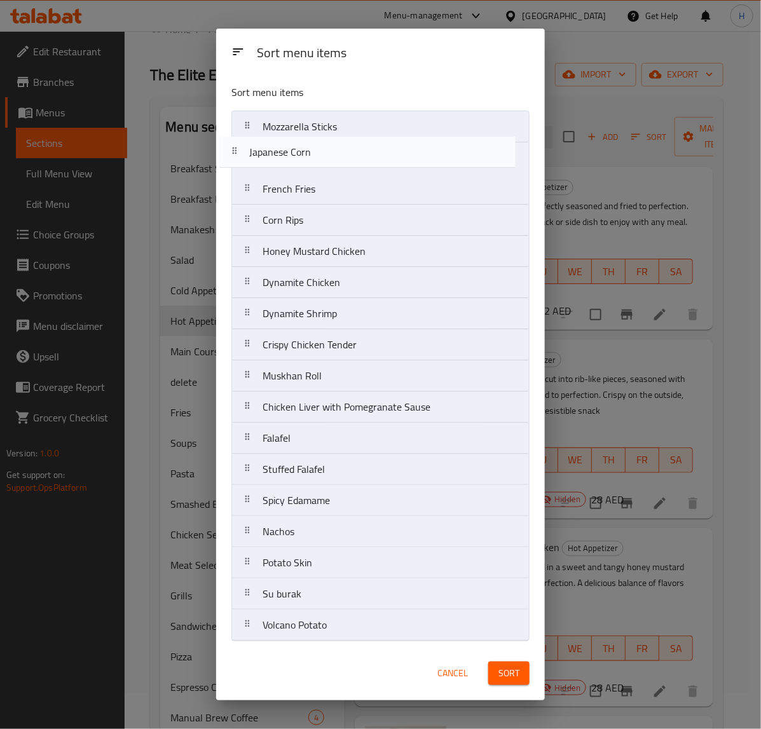
drag, startPoint x: 306, startPoint y: 574, endPoint x: 293, endPoint y: 159, distance: 415.4
click at [293, 159] on nav "Mozzarella Sticks French Fries Corn Rips Honey Mustard Chicken Dynamite Chicken…" at bounding box center [380, 376] width 298 height 531
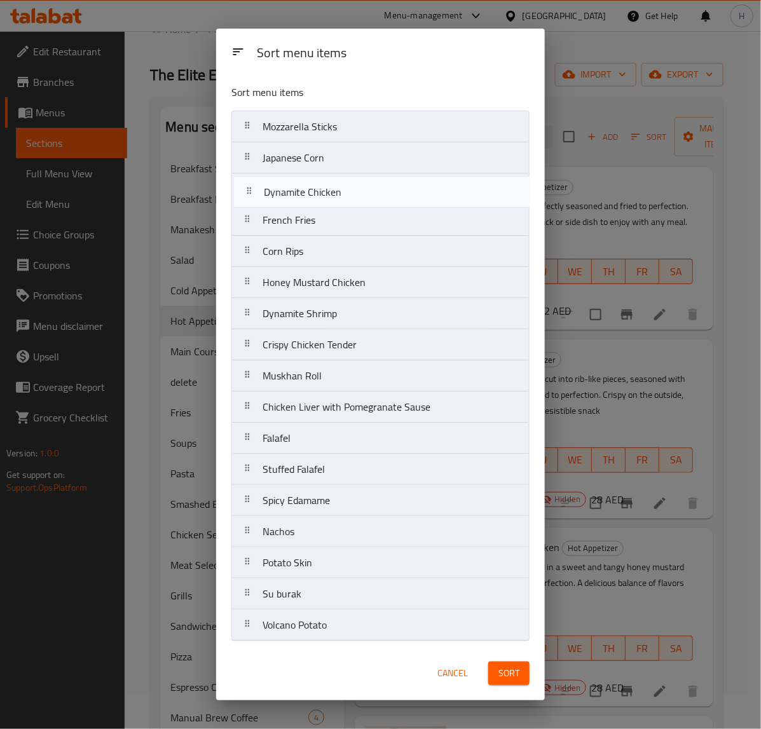
drag, startPoint x: 317, startPoint y: 294, endPoint x: 318, endPoint y: 198, distance: 95.4
click at [318, 198] on nav "Mozzarella Sticks Japanese Corn French Fries Corn Rips Honey Mustard Chicken Dy…" at bounding box center [380, 376] width 298 height 531
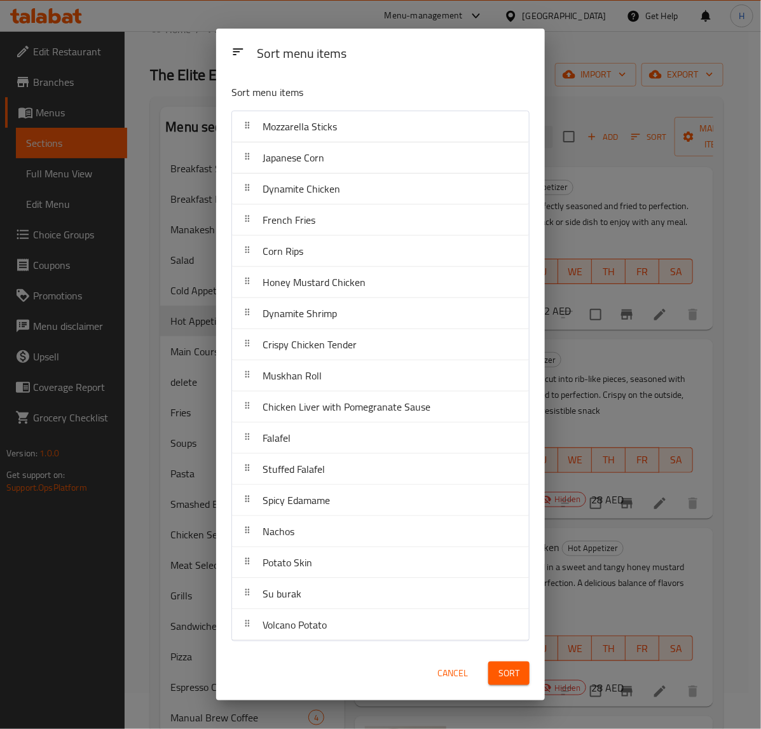
drag, startPoint x: 308, startPoint y: 321, endPoint x: 310, endPoint y: 266, distance: 55.3
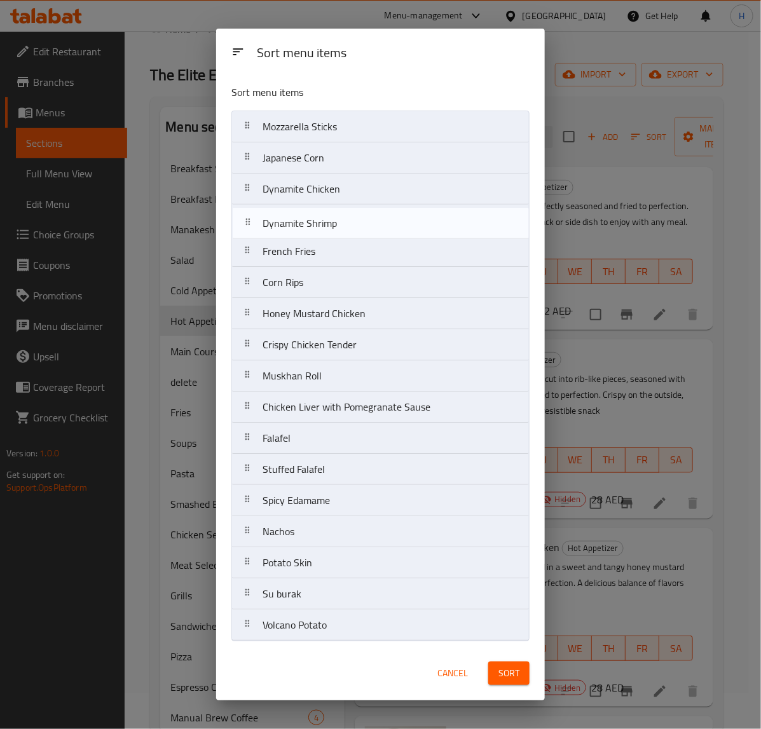
click at [310, 193] on nav "Mozzarella Sticks Japanese Corn Dynamite Chicken French Fries Corn Rips Honey M…" at bounding box center [380, 376] width 298 height 531
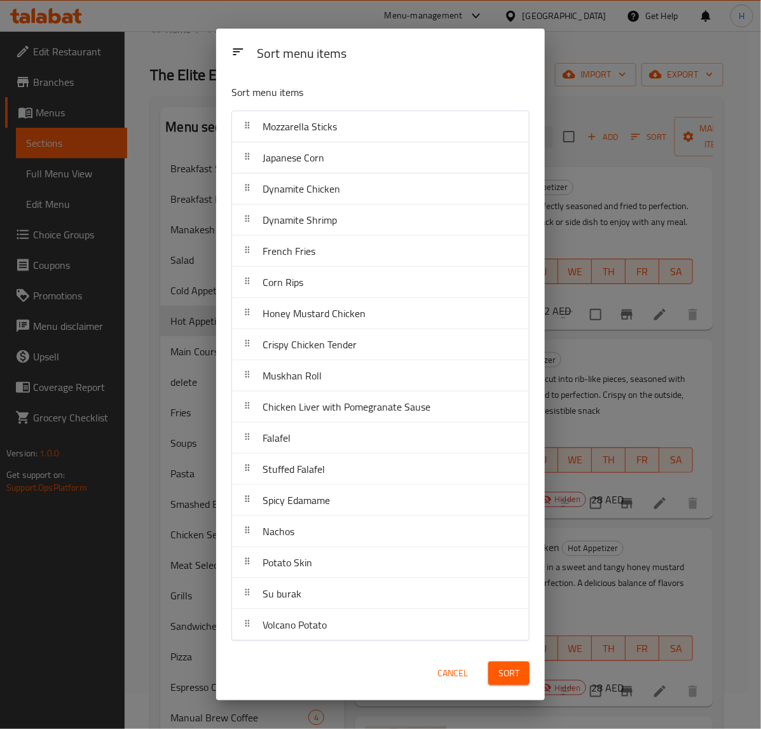
click at [617, 106] on div "Sort menu items Sort menu items Mozzarella Sticks Japanese Corn Dynamite Chicke…" at bounding box center [380, 364] width 761 height 729
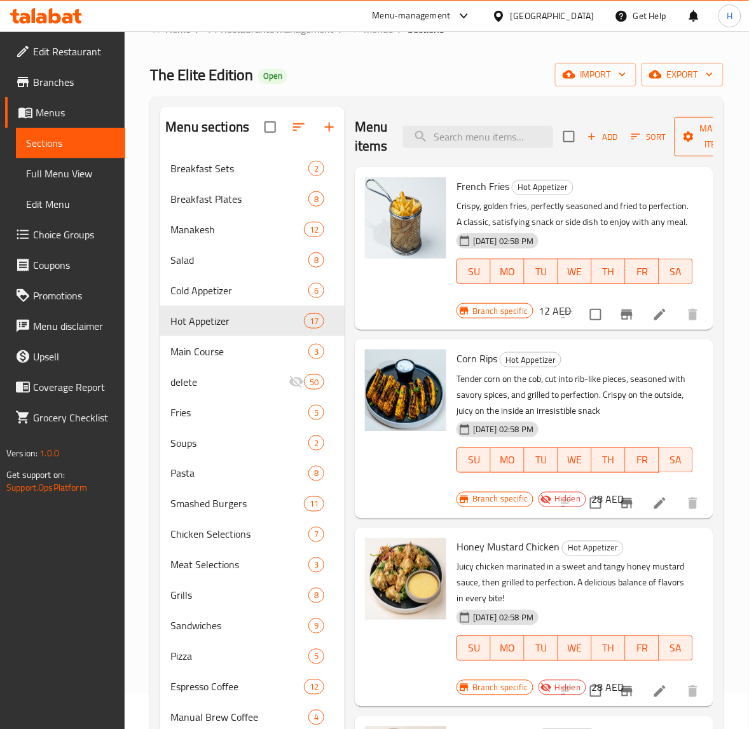
click at [680, 132] on button "Manage items" at bounding box center [717, 136] width 85 height 39
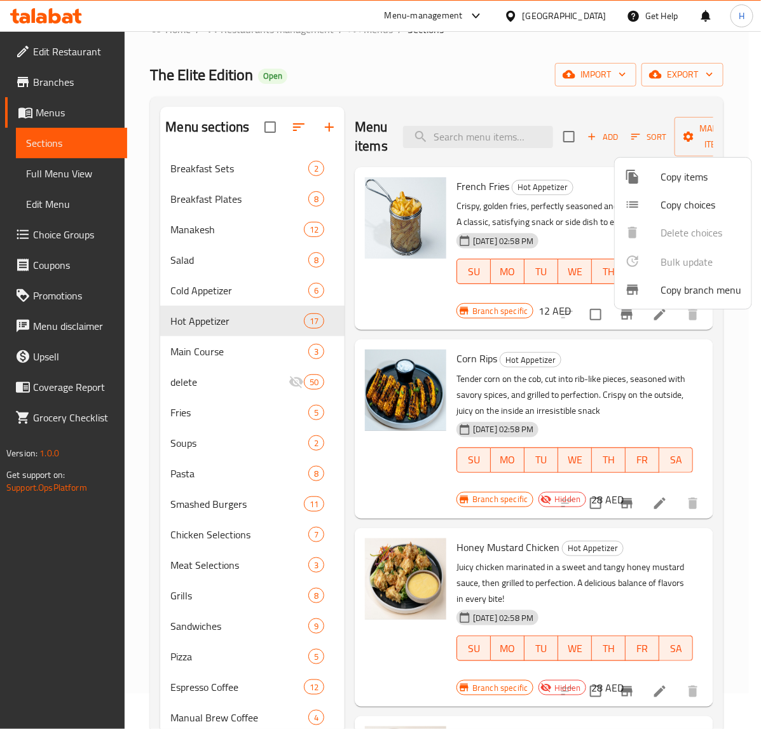
click at [680, 176] on span "Copy items" at bounding box center [701, 176] width 81 height 15
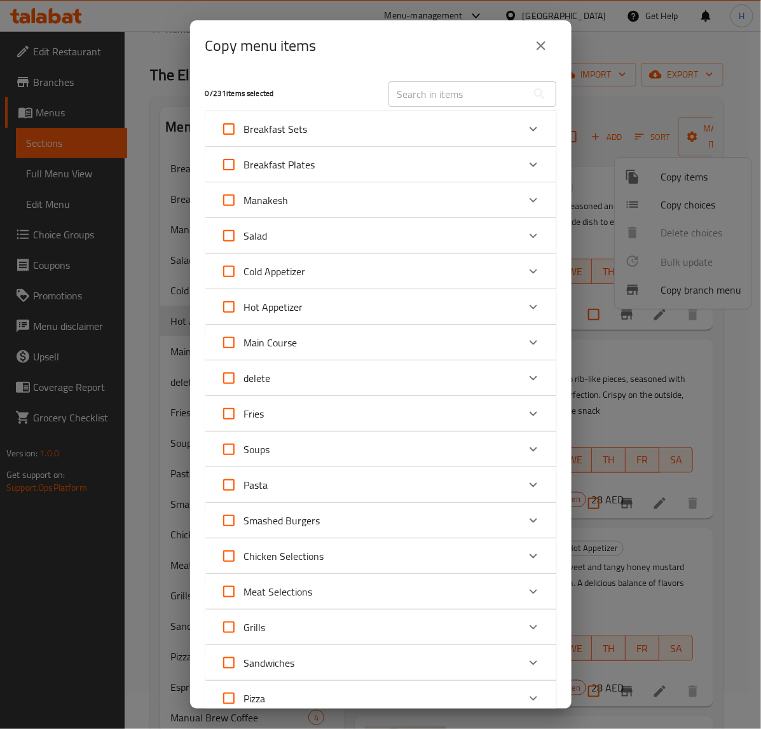
click at [411, 162] on div "Breakfast Plates" at bounding box center [370, 164] width 298 height 31
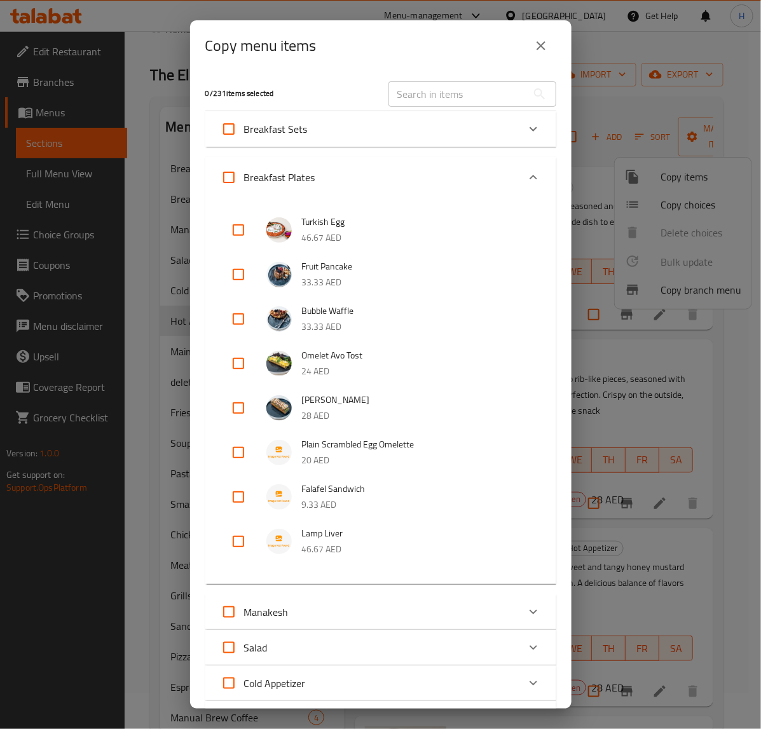
click at [238, 542] on input "checkbox" at bounding box center [238, 542] width 31 height 31
checkbox input "true"
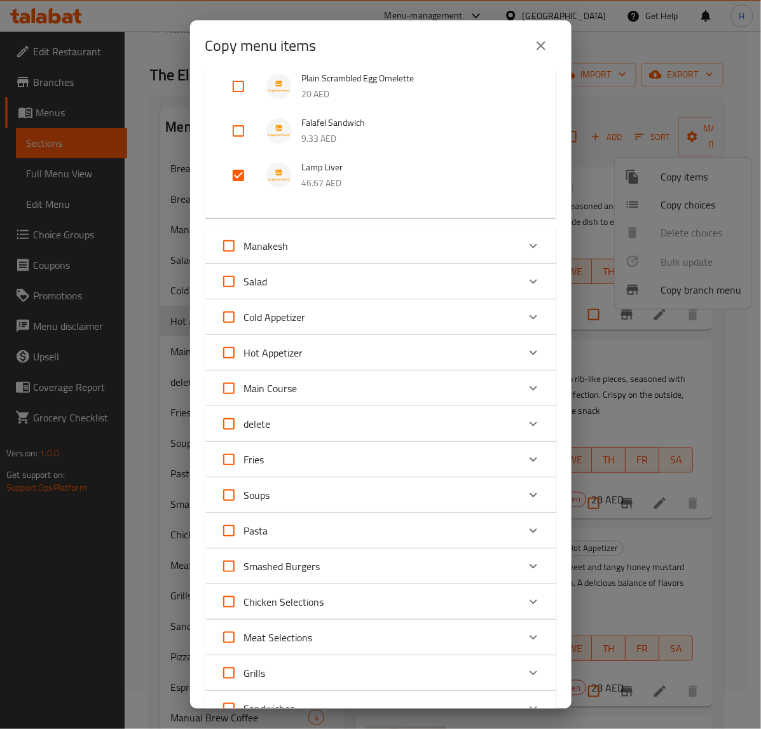
scroll to position [397, 0]
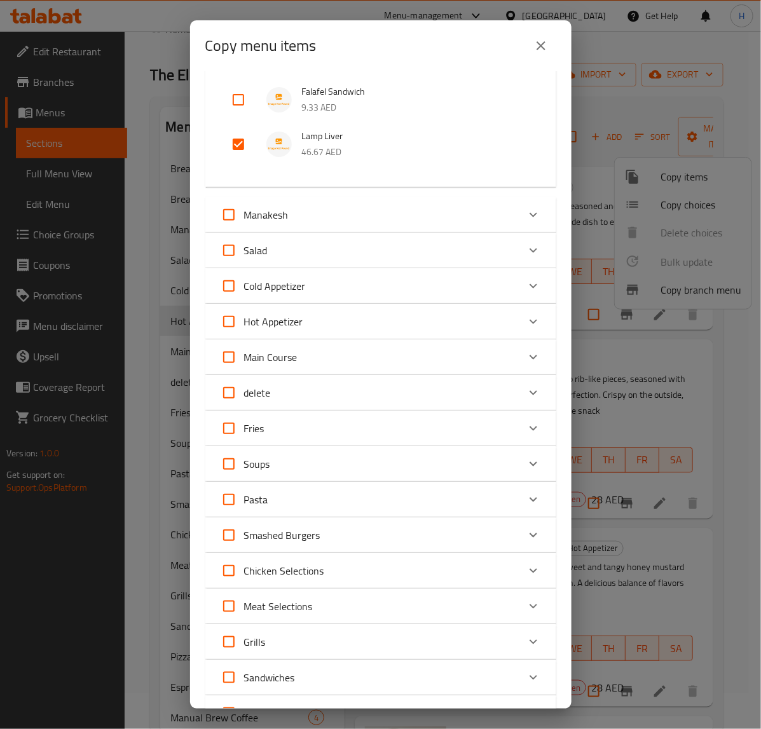
click at [401, 317] on div "Hot Appetizer" at bounding box center [370, 321] width 298 height 31
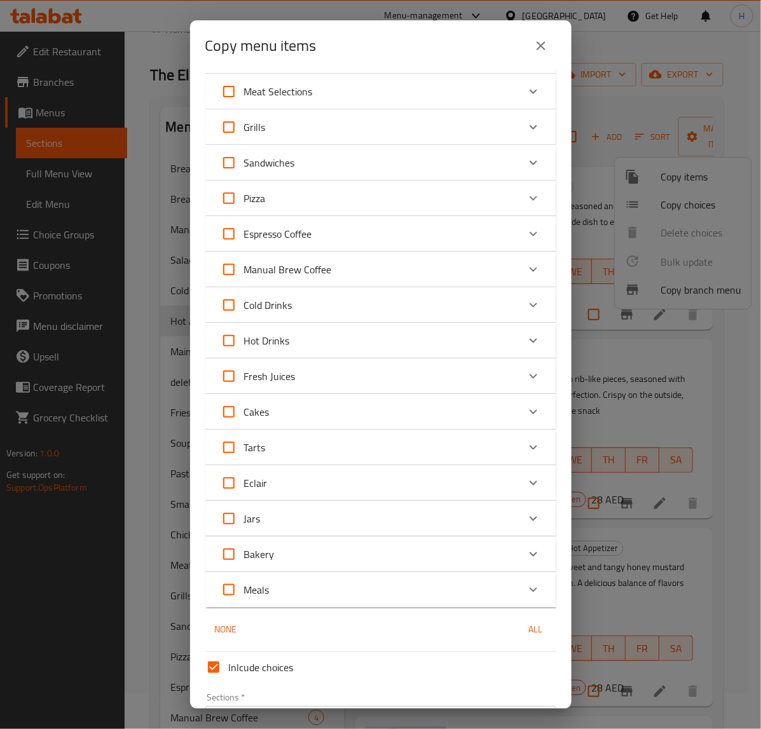
scroll to position [1804, 0]
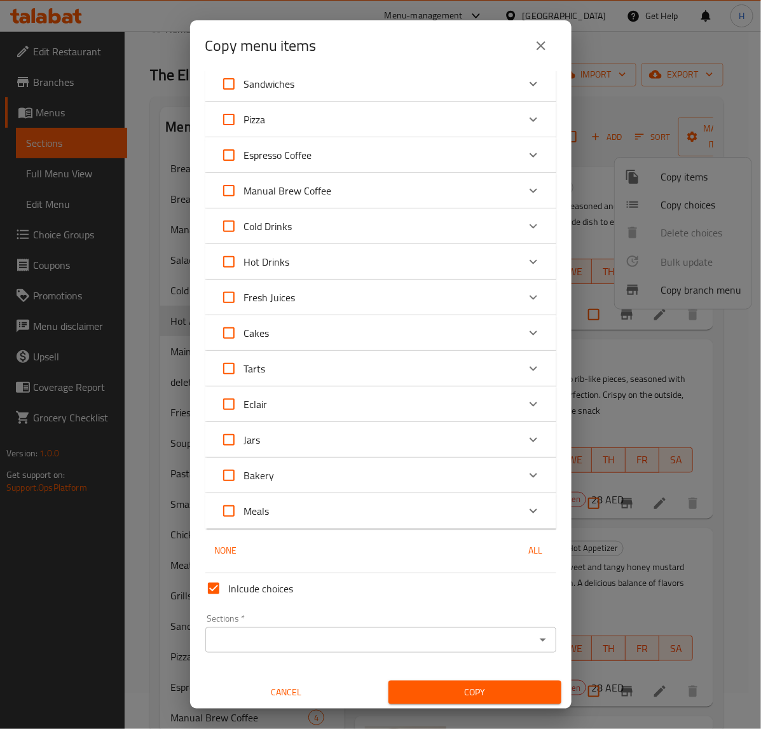
click at [247, 631] on input "Sections   *" at bounding box center [370, 640] width 322 height 18
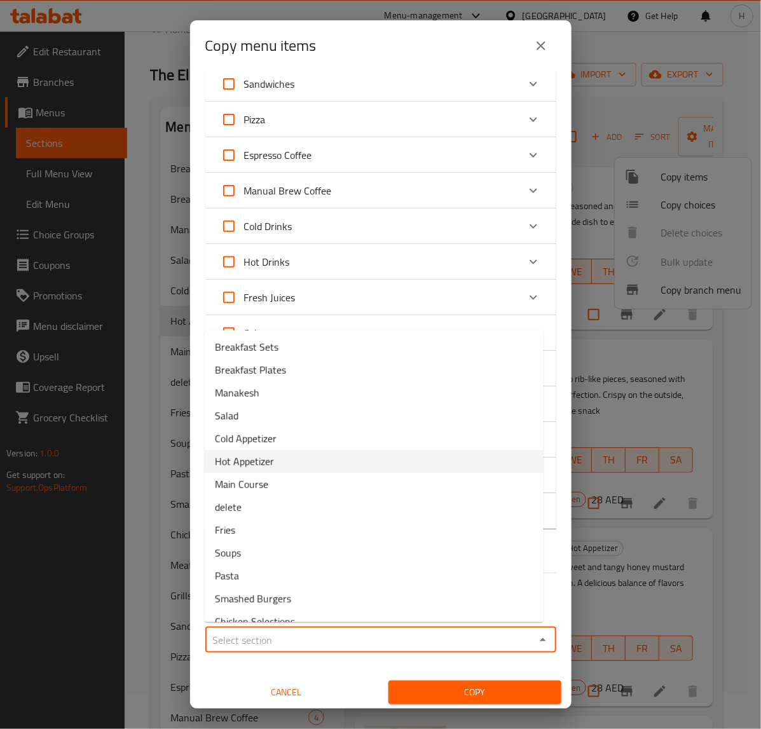
click at [320, 465] on li "Hot Appetizer" at bounding box center [374, 461] width 339 height 23
type input "Hot Appetizer"
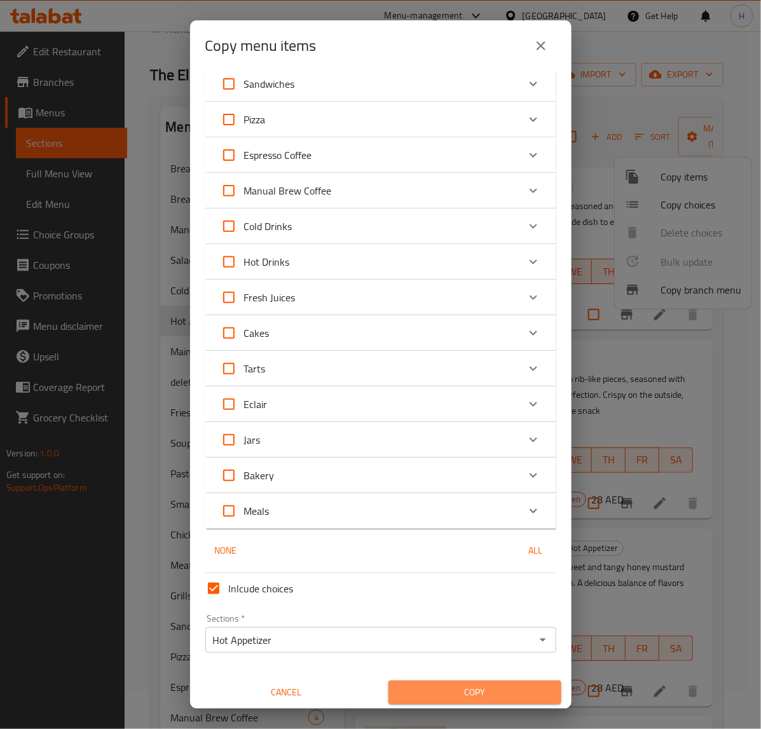
click at [481, 691] on span "Copy" at bounding box center [475, 693] width 153 height 16
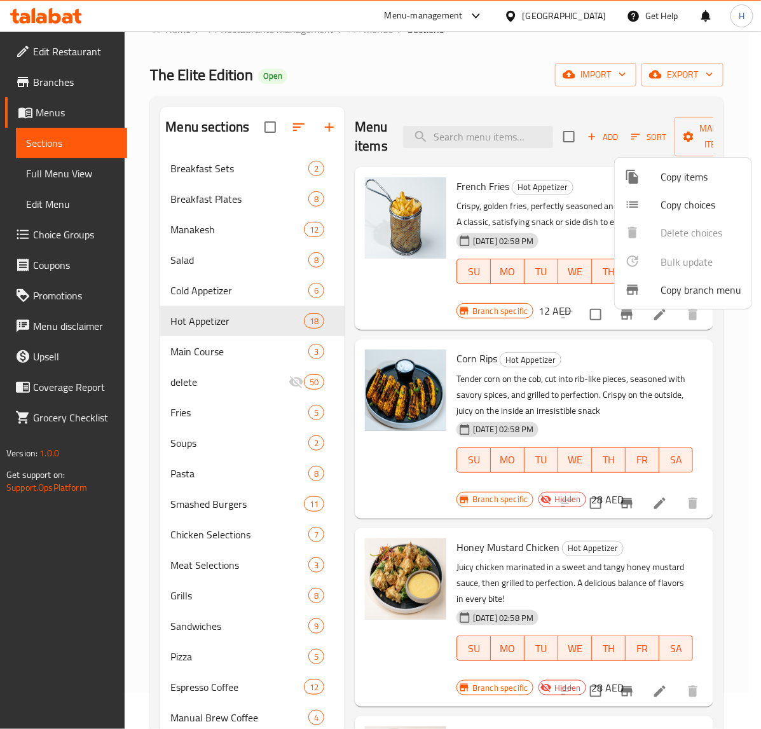
click at [647, 140] on div at bounding box center [380, 364] width 761 height 729
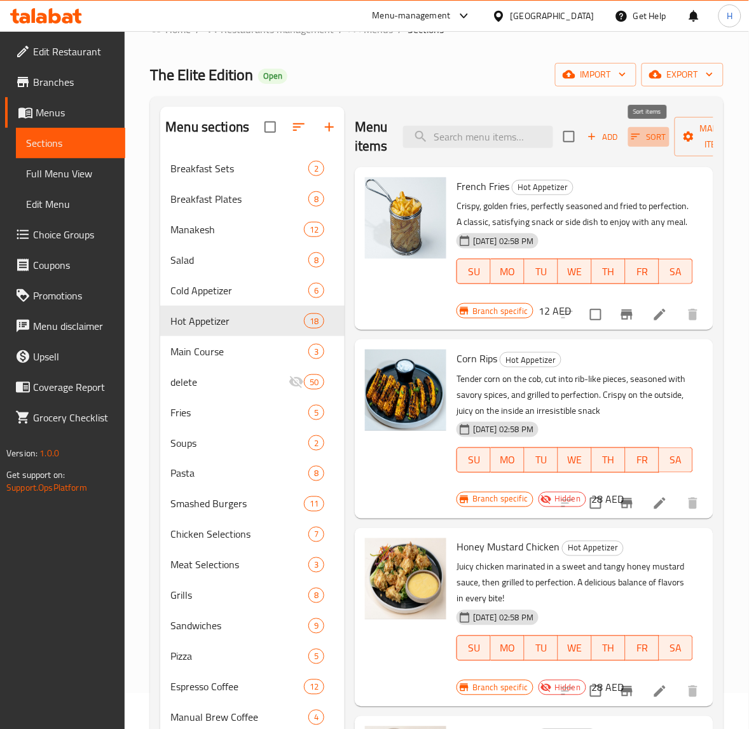
click at [646, 140] on span "Sort" at bounding box center [648, 137] width 35 height 15
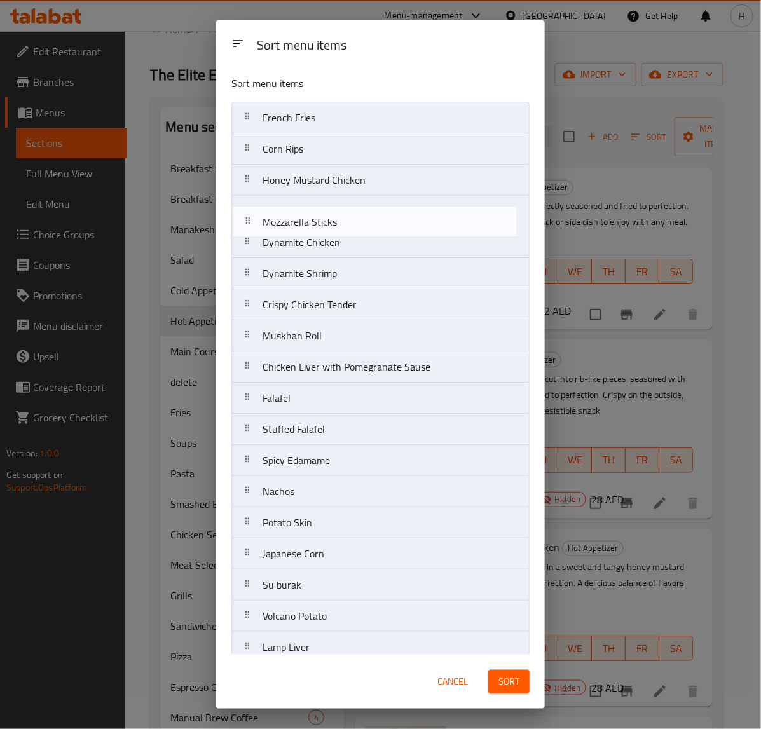
scroll to position [0, 0]
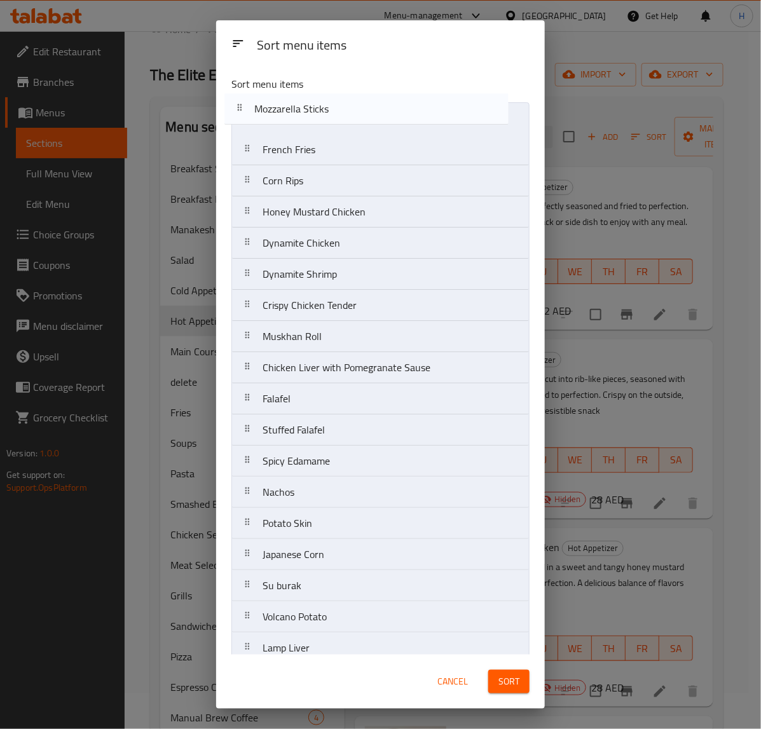
drag, startPoint x: 312, startPoint y: 532, endPoint x: 304, endPoint y: 113, distance: 419.7
click at [304, 113] on nav "French Fries Corn Rips Honey Mustard Chicken Dynamite Chicken Dynamite Shrimp C…" at bounding box center [380, 383] width 298 height 562
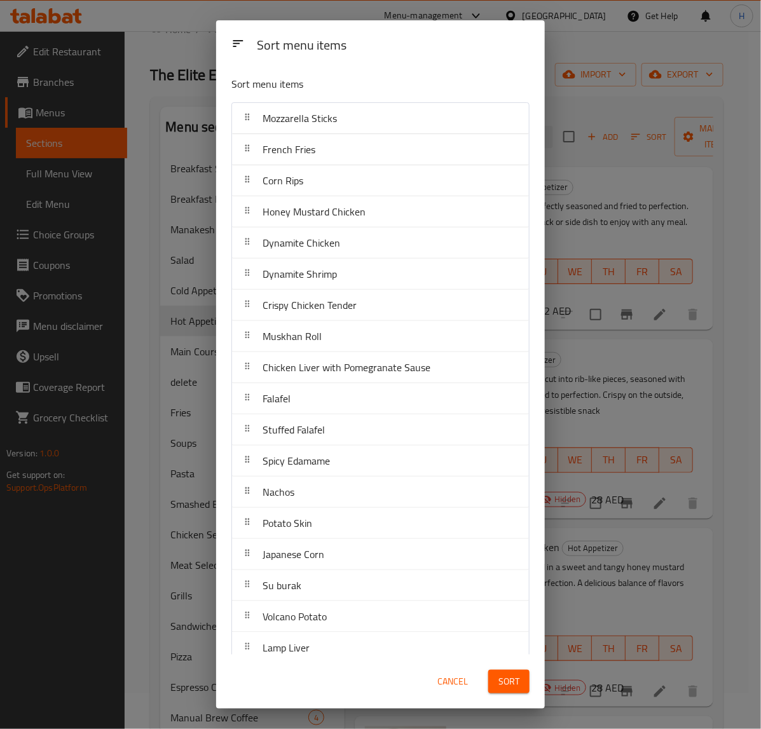
click at [308, 558] on span "Japanese Corn" at bounding box center [294, 554] width 62 height 19
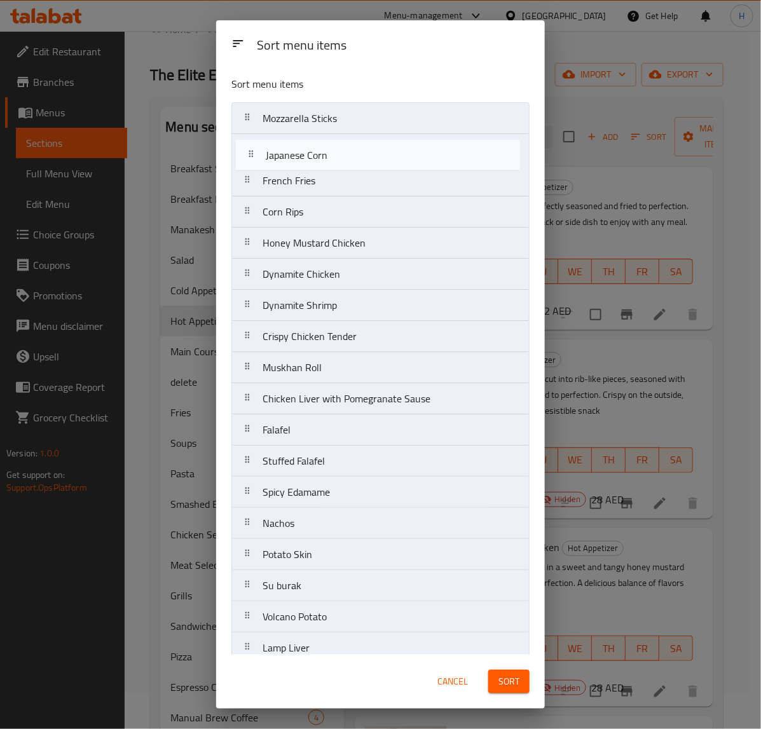
drag, startPoint x: 308, startPoint y: 558, endPoint x: 312, endPoint y: 144, distance: 413.3
click at [312, 144] on nav "Mozzarella Sticks French Fries Corn Rips Honey Mustard Chicken Dynamite Chicken…" at bounding box center [380, 383] width 298 height 562
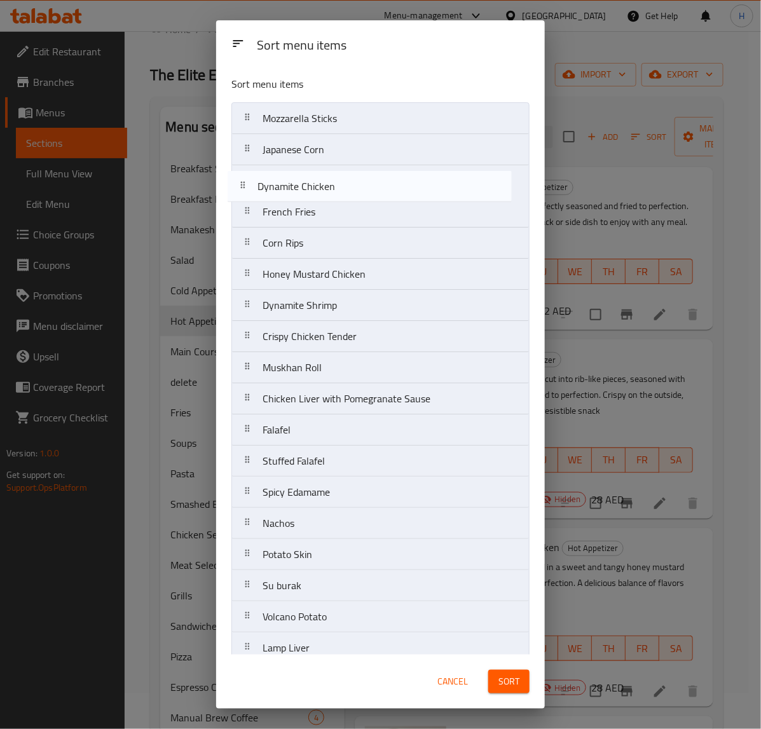
drag, startPoint x: 326, startPoint y: 282, endPoint x: 322, endPoint y: 188, distance: 93.6
click at [322, 188] on nav "Mozzarella Sticks Japanese Corn French Fries Corn Rips Honey Mustard Chicken Dy…" at bounding box center [380, 383] width 298 height 562
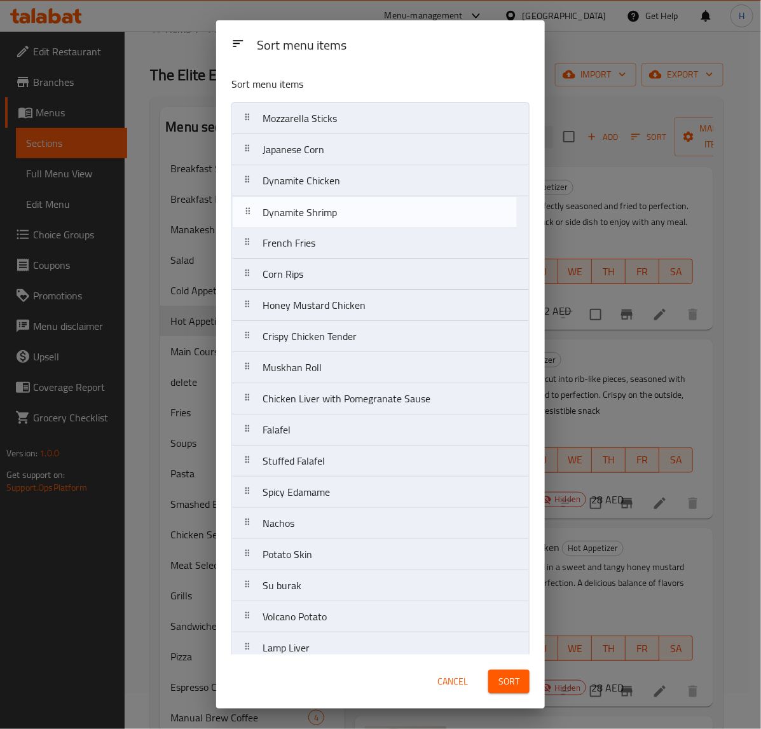
drag, startPoint x: 320, startPoint y: 313, endPoint x: 322, endPoint y: 215, distance: 98.6
click at [322, 215] on nav "Mozzarella Sticks Japanese Corn Dynamite Chicken French Fries Corn Rips Honey M…" at bounding box center [380, 383] width 298 height 562
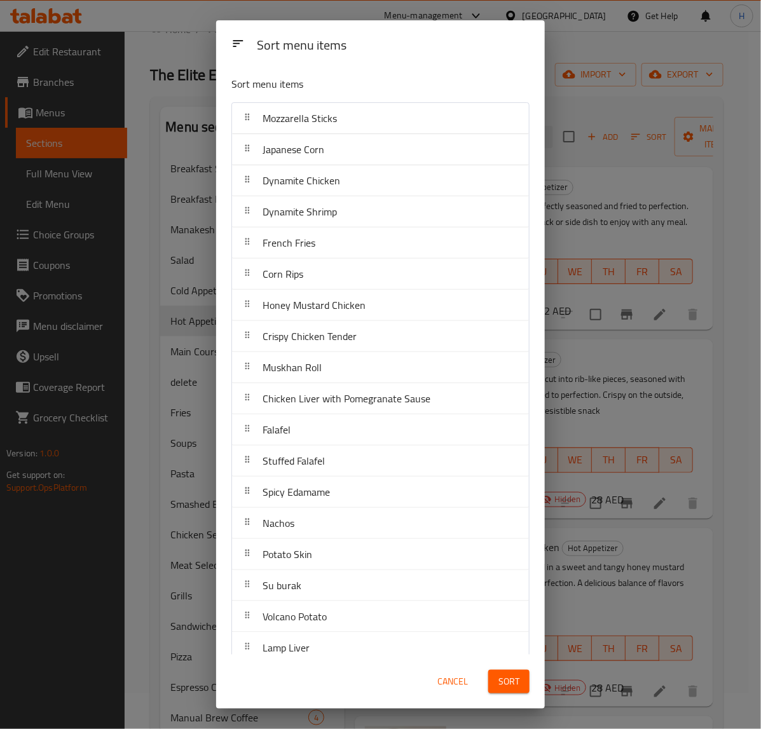
drag, startPoint x: 303, startPoint y: 656, endPoint x: 354, endPoint y: 294, distance: 366.0
click at [354, 294] on div "Sort menu items Sort menu items Mozzarella Sticks Japanese Corn Dynamite Chicke…" at bounding box center [380, 364] width 329 height 689
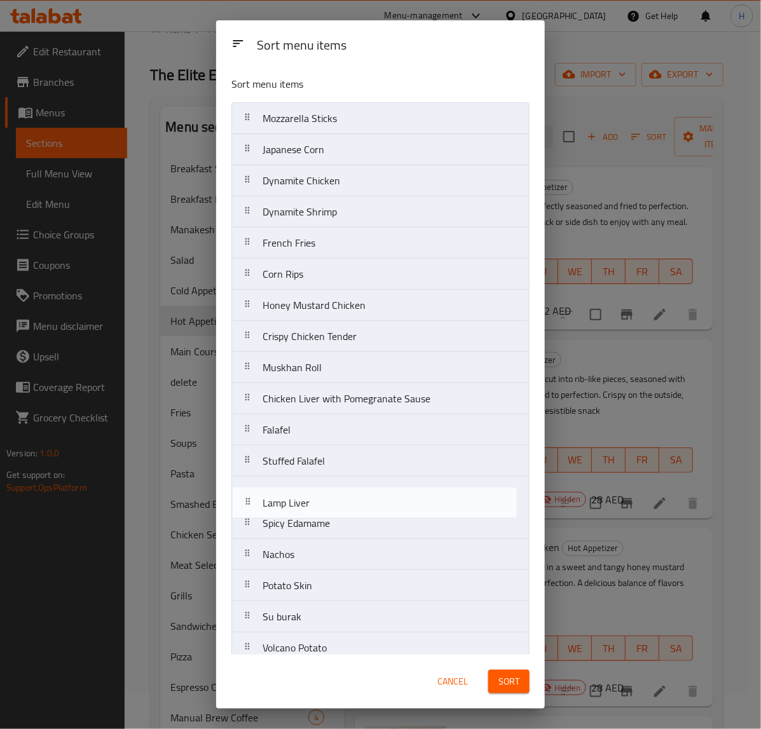
scroll to position [4, 0]
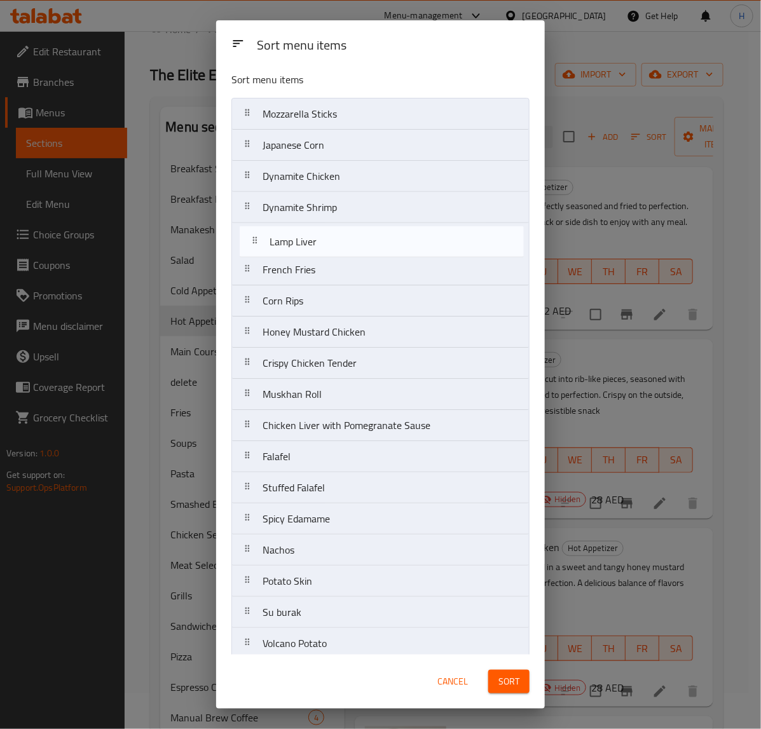
drag, startPoint x: 335, startPoint y: 650, endPoint x: 341, endPoint y: 230, distance: 420.4
click at [341, 230] on nav "Mozzarella Sticks Japanese Corn Dynamite Chicken Dynamite Shrimp French Fries C…" at bounding box center [380, 379] width 298 height 562
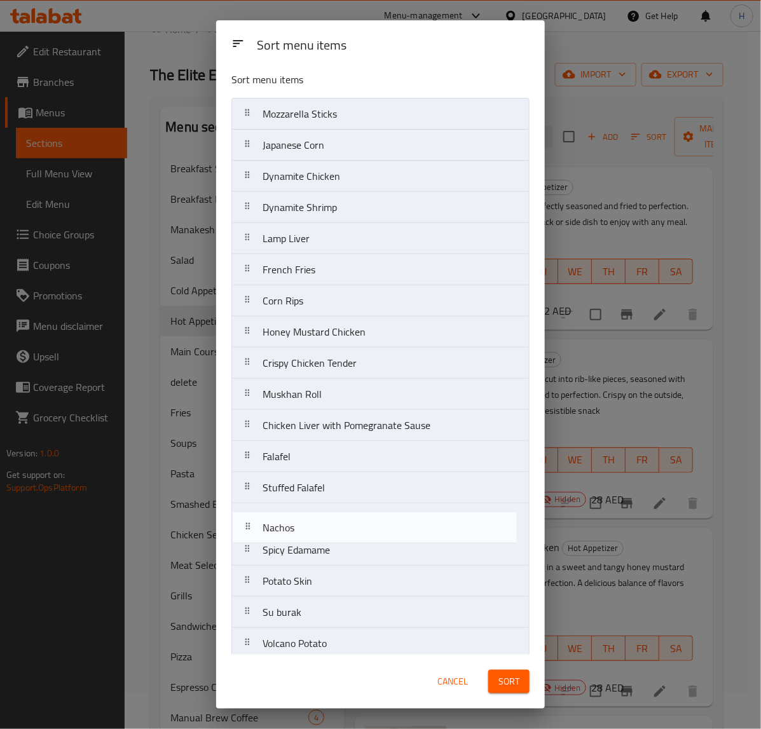
scroll to position [6, 0]
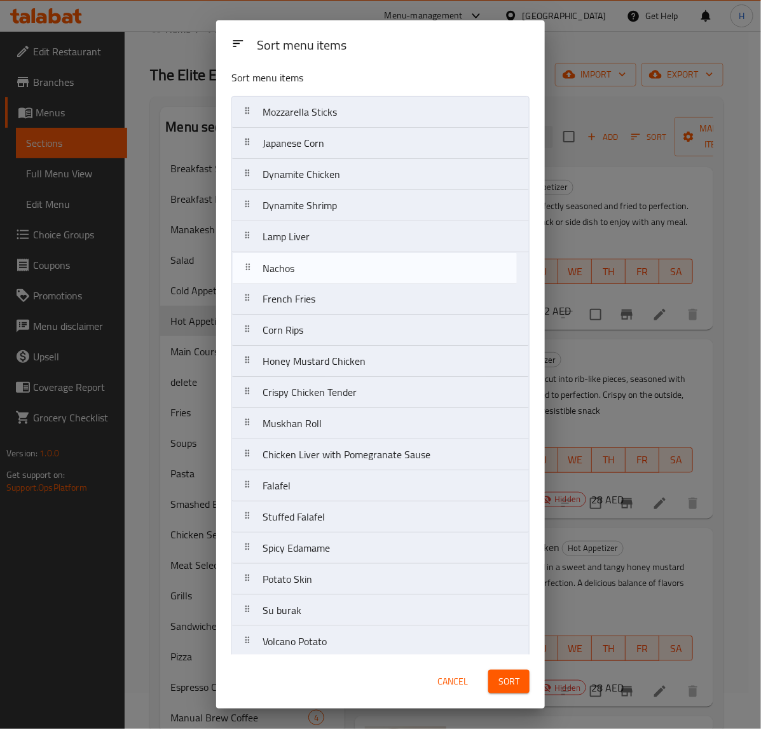
drag, startPoint x: 289, startPoint y: 555, endPoint x: 289, endPoint y: 269, distance: 286.1
click at [289, 269] on nav "Mozzarella Sticks Japanese Corn Dynamite Chicken Dynamite Shrimp Lamp Liver Fre…" at bounding box center [380, 377] width 298 height 562
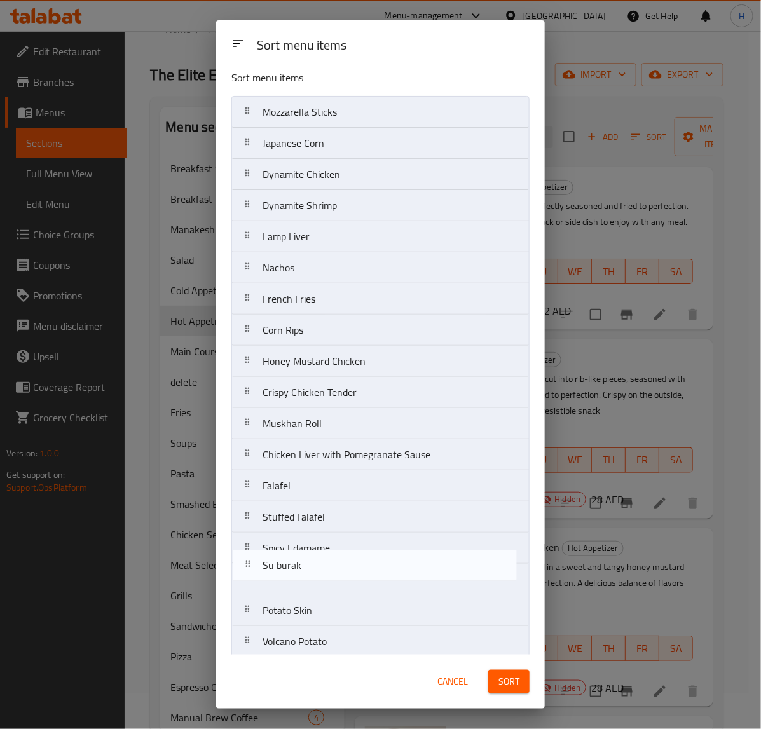
scroll to position [10, 0]
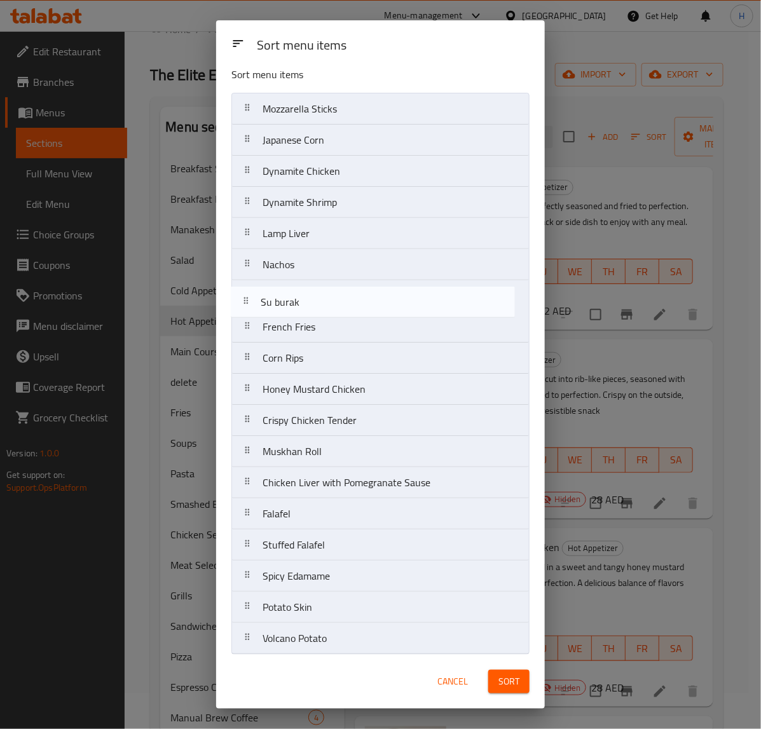
drag, startPoint x: 343, startPoint y: 618, endPoint x: 340, endPoint y: 291, distance: 326.9
click at [340, 291] on nav "Mozzarella Sticks Japanese Corn Dynamite Chicken Dynamite Shrimp Lamp Liver Nac…" at bounding box center [380, 374] width 298 height 562
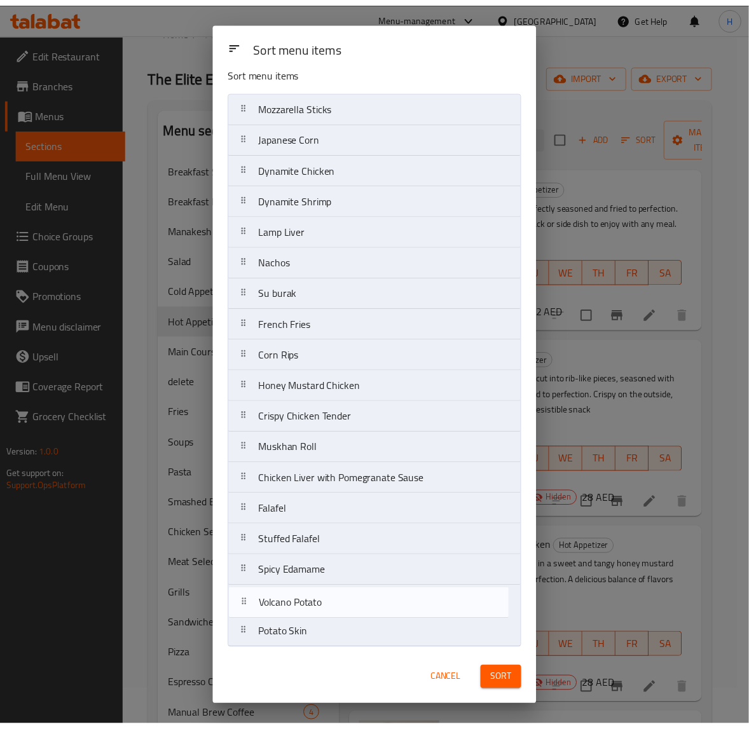
scroll to position [17, 0]
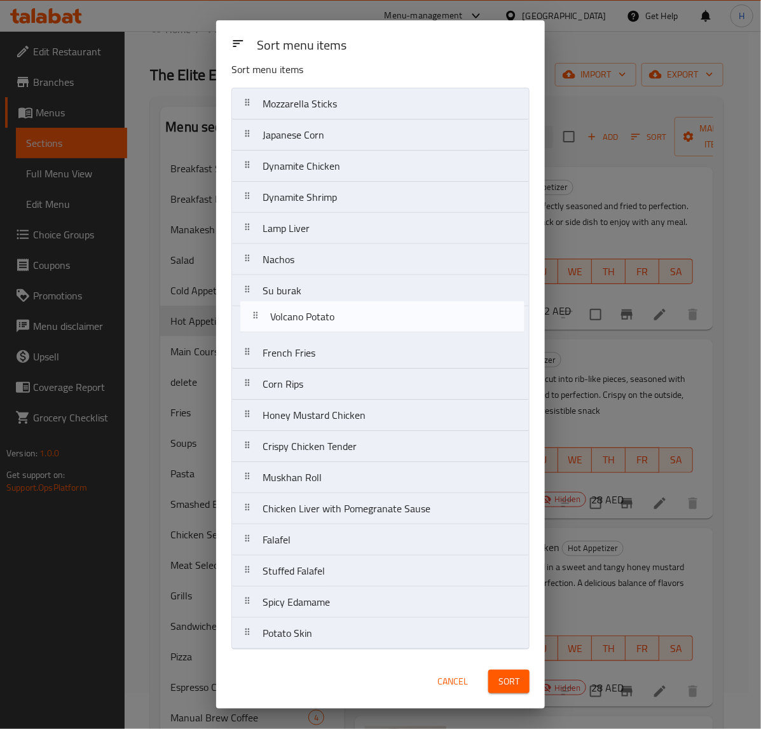
drag, startPoint x: 310, startPoint y: 644, endPoint x: 318, endPoint y: 308, distance: 335.2
click at [318, 308] on nav "Mozzarella Sticks Japanese Corn Dynamite Chicken Dynamite Shrimp Lamp Liver Nac…" at bounding box center [380, 369] width 298 height 562
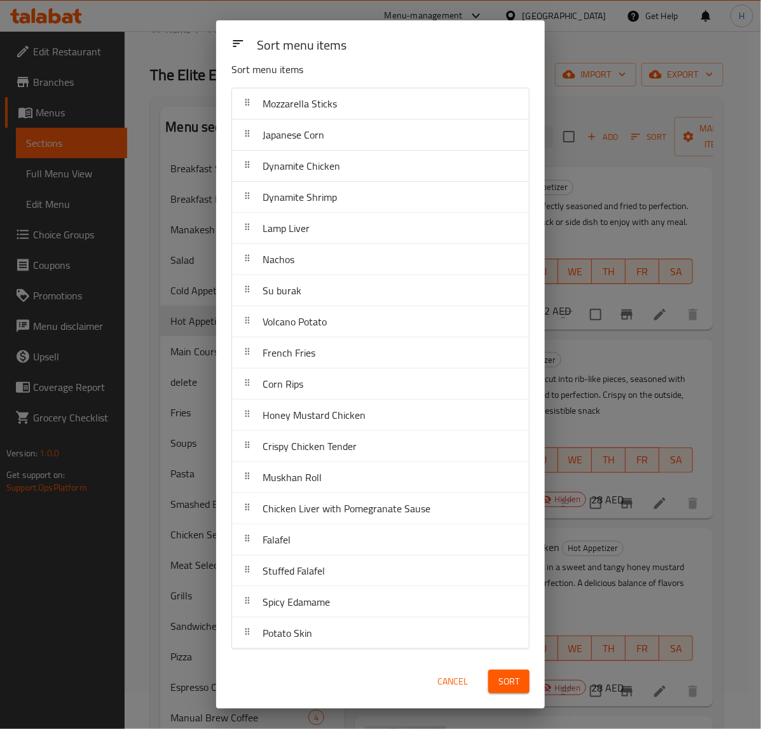
click at [511, 682] on span "Sort" at bounding box center [509, 682] width 21 height 16
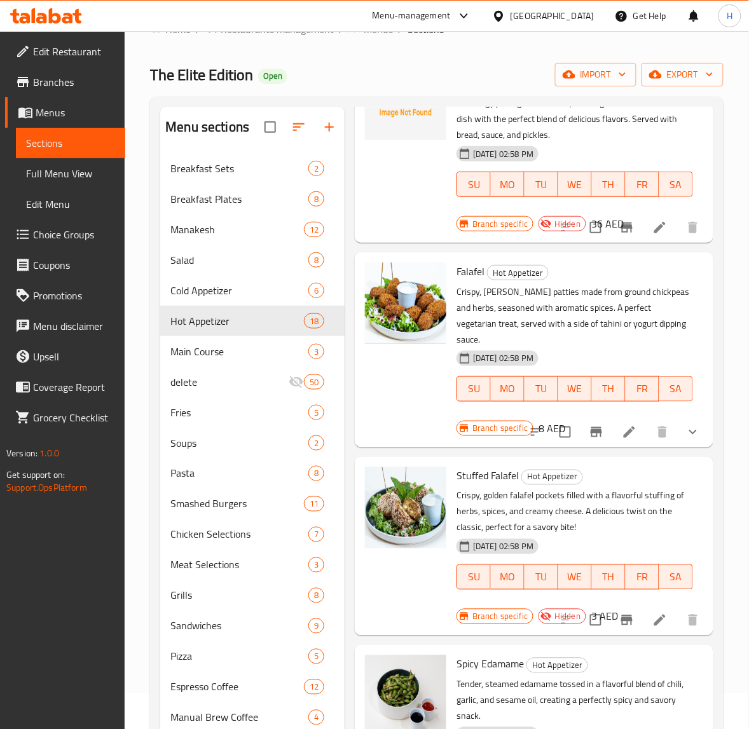
scroll to position [2414, 0]
click at [554, 419] on input "checkbox" at bounding box center [565, 432] width 27 height 27
checkbox input "true"
click at [586, 607] on input "checkbox" at bounding box center [595, 620] width 27 height 27
checkbox input "true"
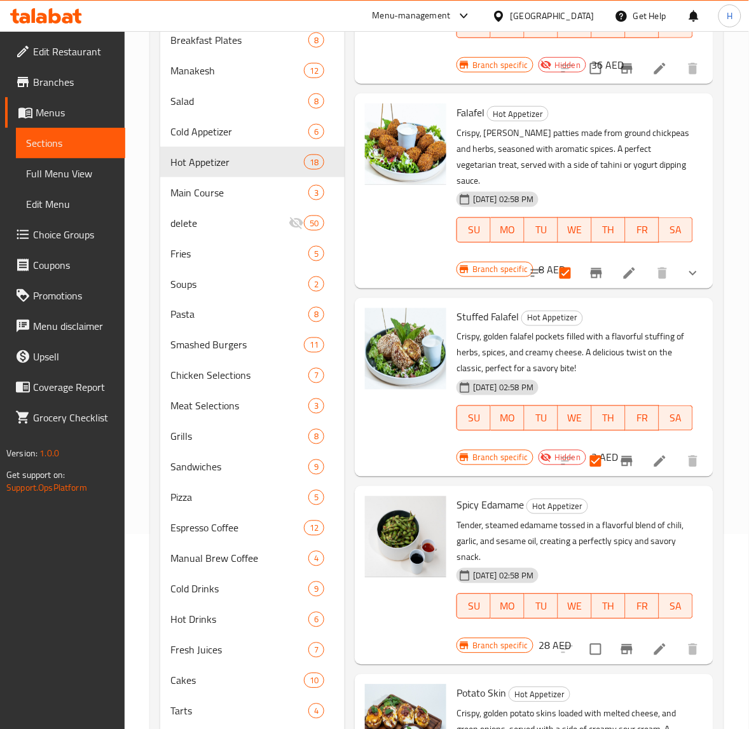
scroll to position [274, 0]
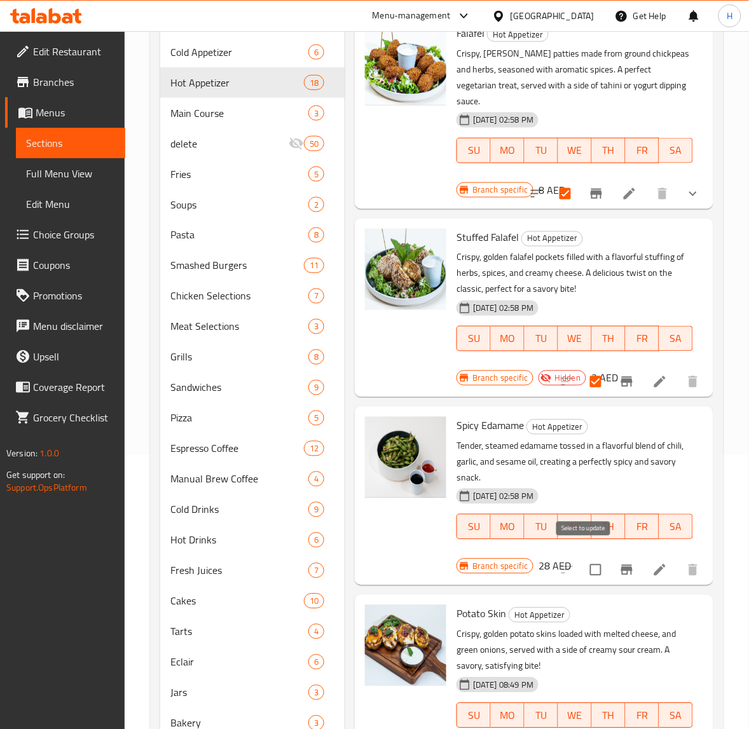
click at [586, 560] on input "checkbox" at bounding box center [595, 570] width 27 height 27
checkbox input "true"
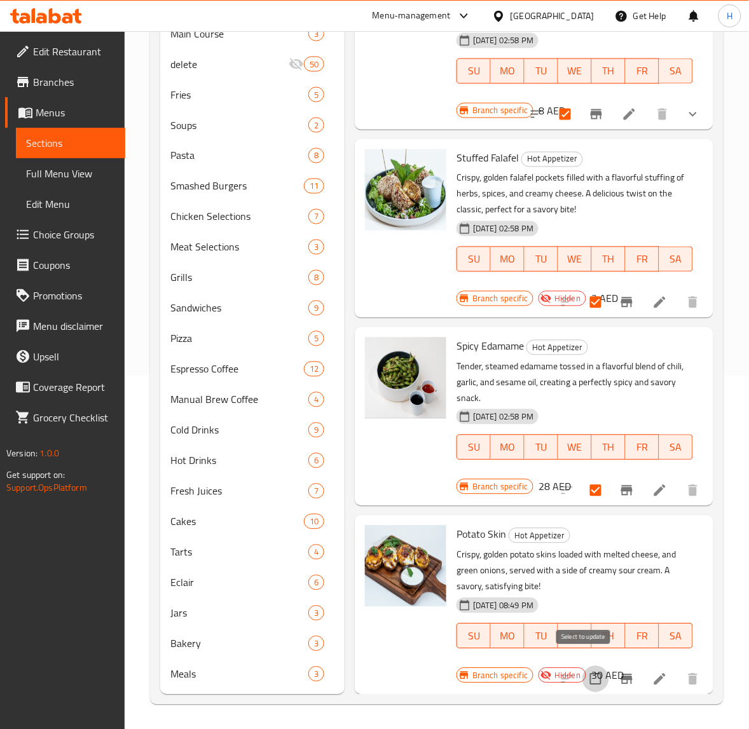
click at [588, 668] on input "checkbox" at bounding box center [595, 679] width 27 height 27
checkbox input "true"
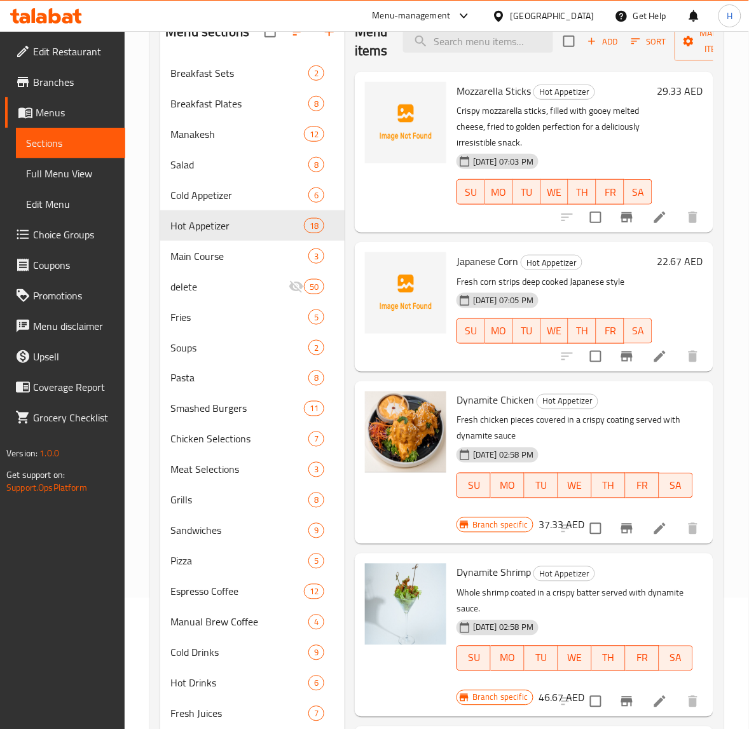
scroll to position [0, 0]
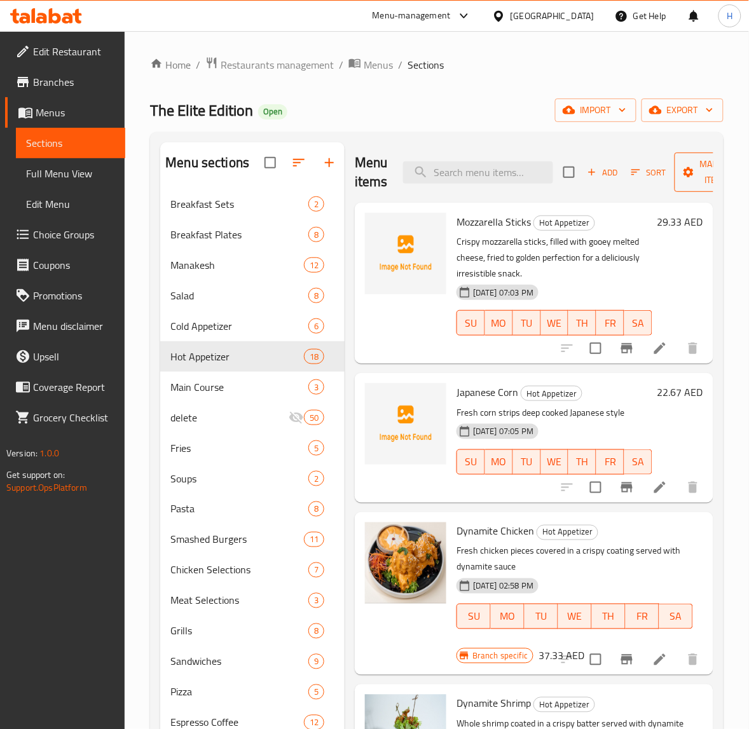
click at [691, 167] on icon "button" at bounding box center [688, 172] width 13 height 13
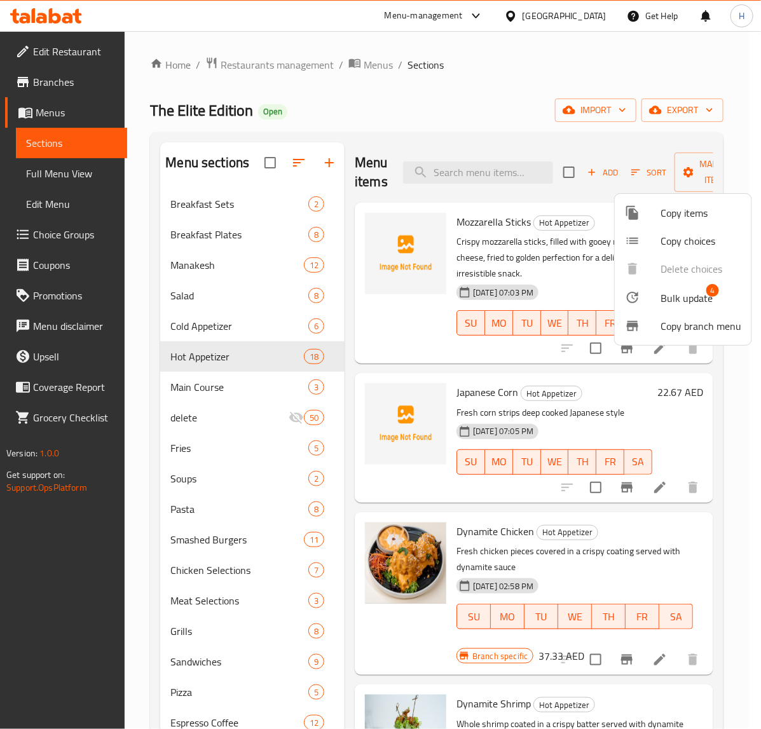
click at [674, 303] on span "Bulk update" at bounding box center [687, 298] width 52 height 15
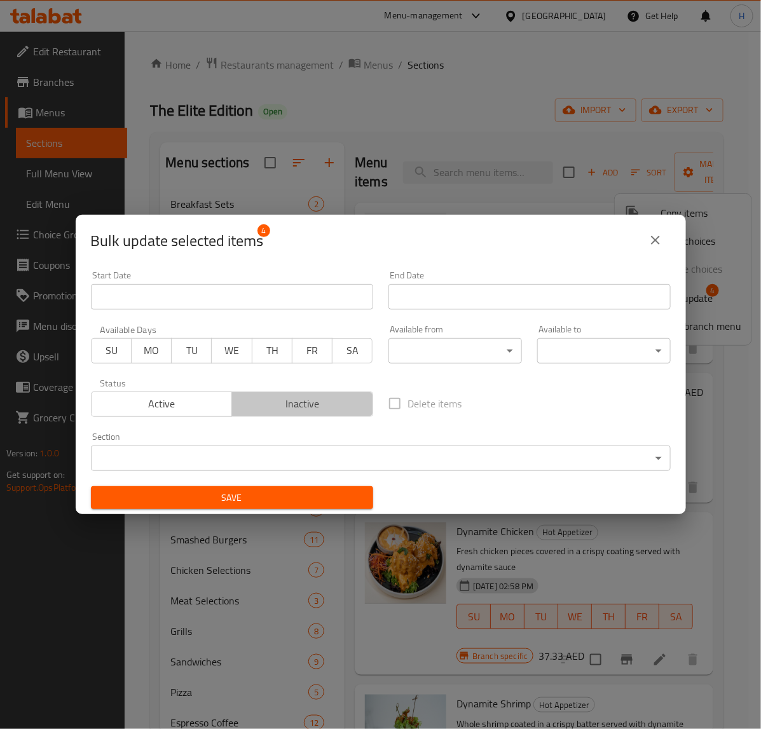
click at [306, 397] on span "Inactive" at bounding box center [302, 404] width 131 height 18
click at [334, 398] on span "Inactive" at bounding box center [302, 404] width 131 height 18
click at [332, 405] on span "Inactive" at bounding box center [302, 404] width 131 height 18
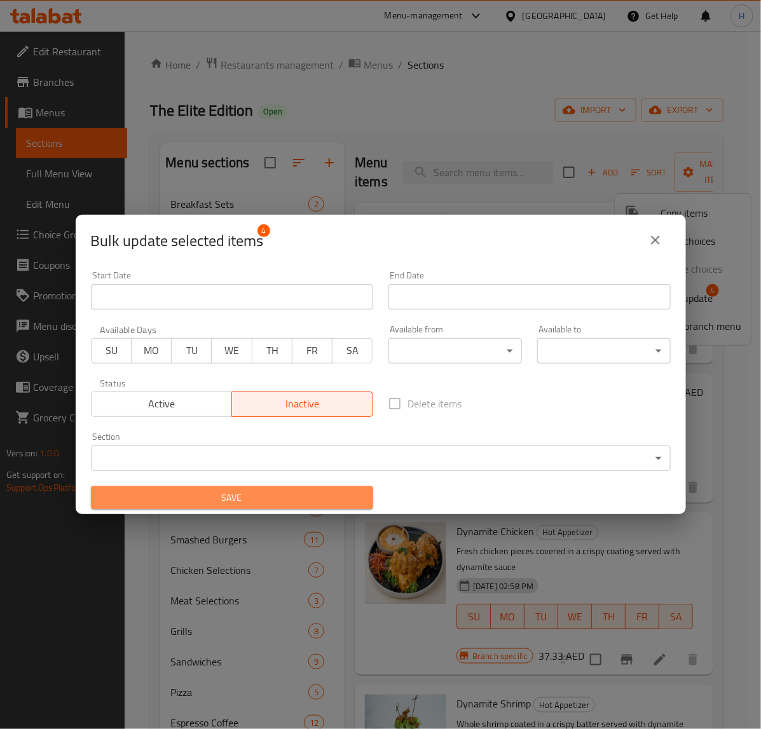
click at [338, 494] on span "Save" at bounding box center [232, 498] width 262 height 16
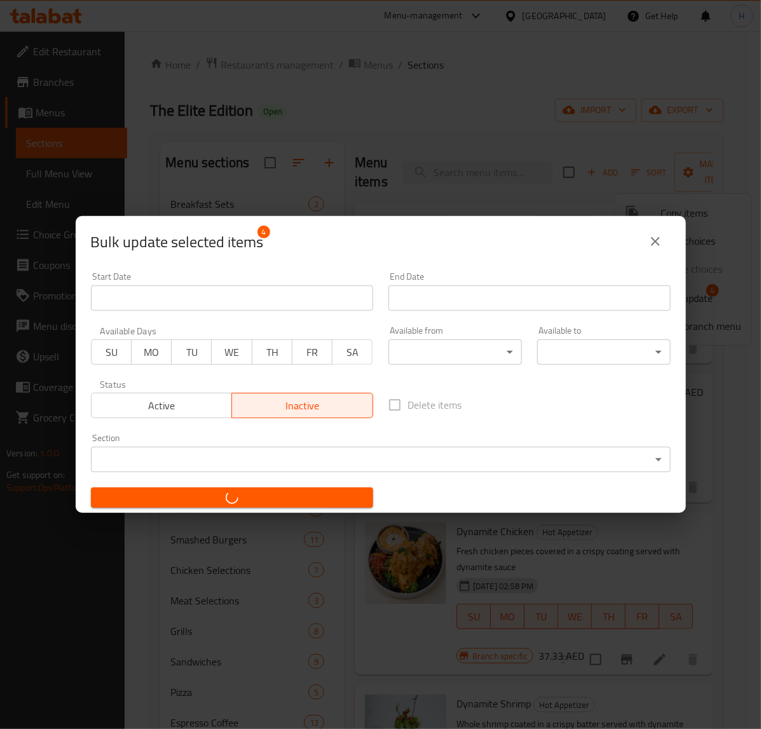
checkbox input "false"
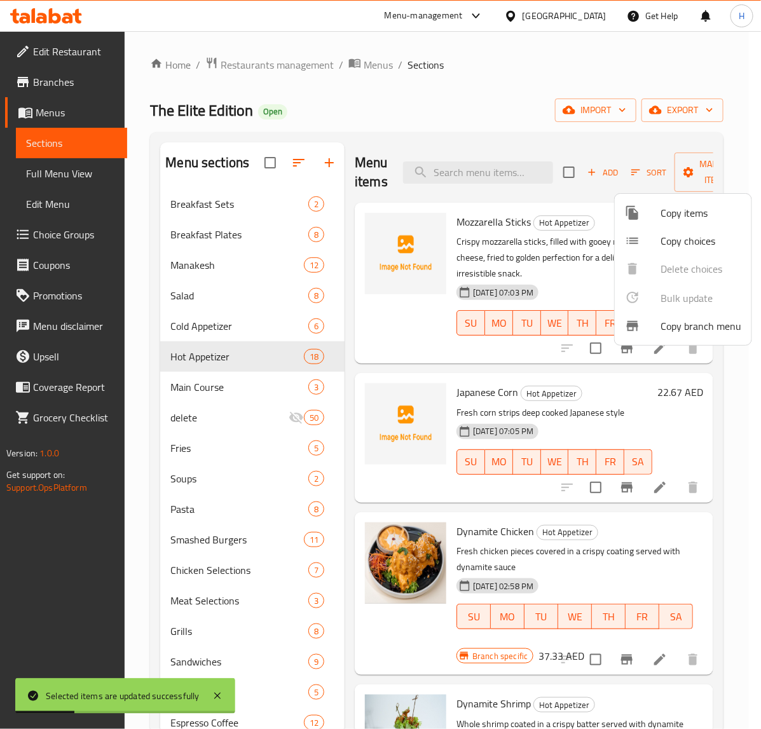
click at [547, 207] on div at bounding box center [380, 364] width 761 height 729
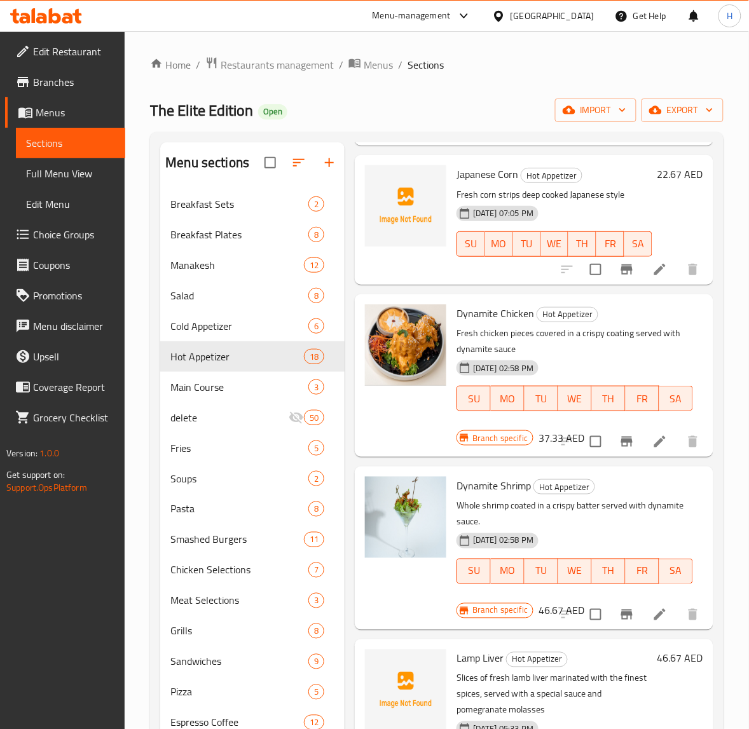
scroll to position [238, 0]
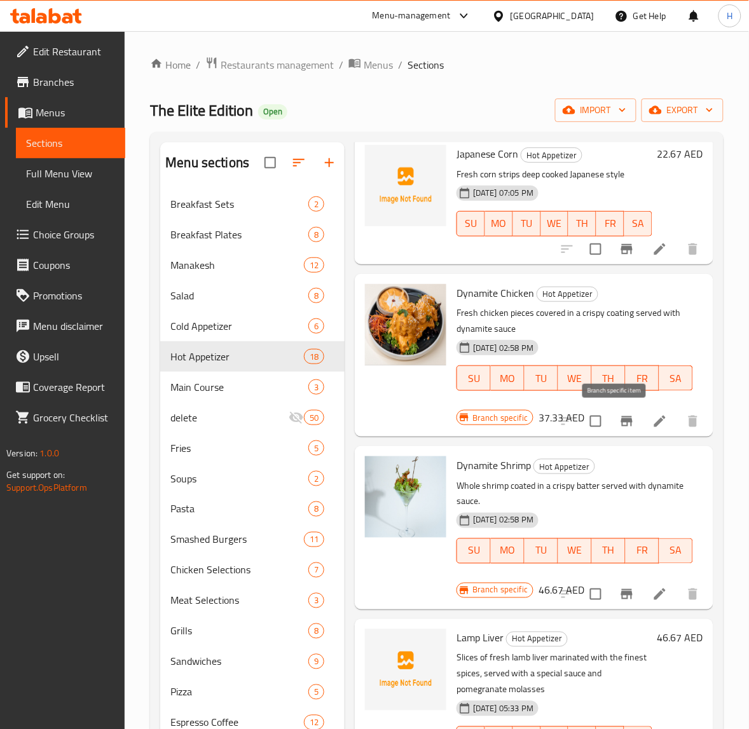
click at [621, 417] on icon "Branch-specific-item" at bounding box center [626, 421] width 11 height 10
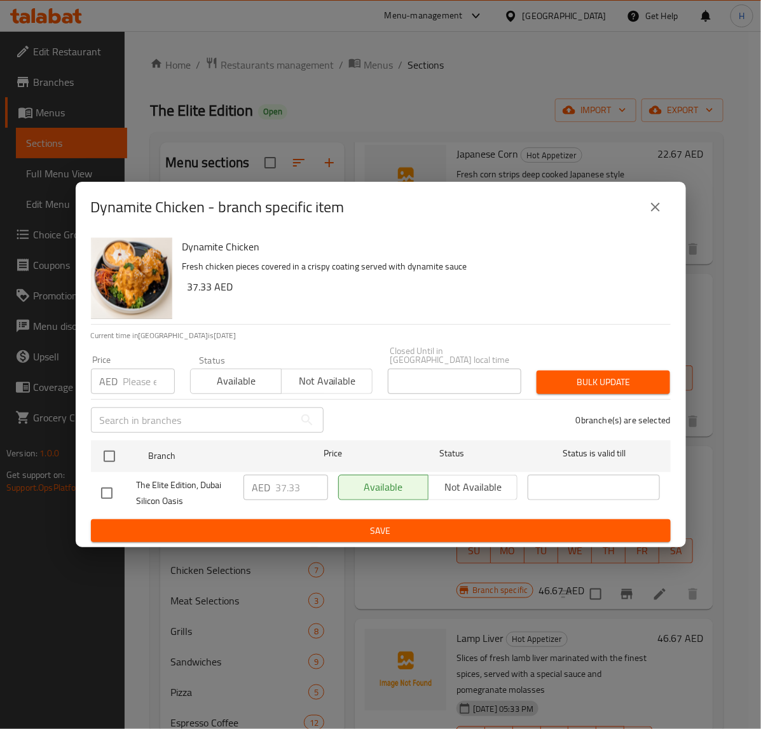
click at [651, 209] on icon "close" at bounding box center [655, 207] width 15 height 15
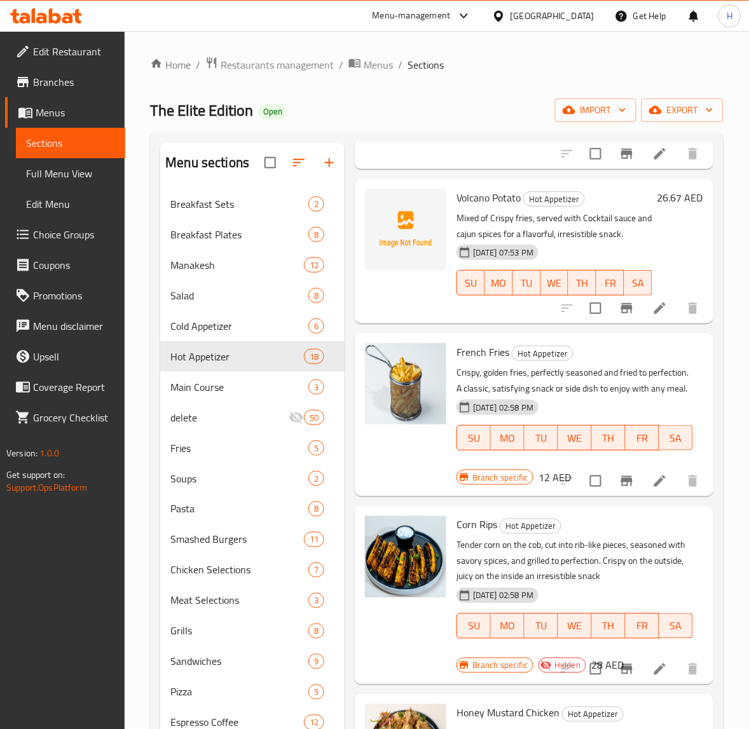
scroll to position [1192, 0]
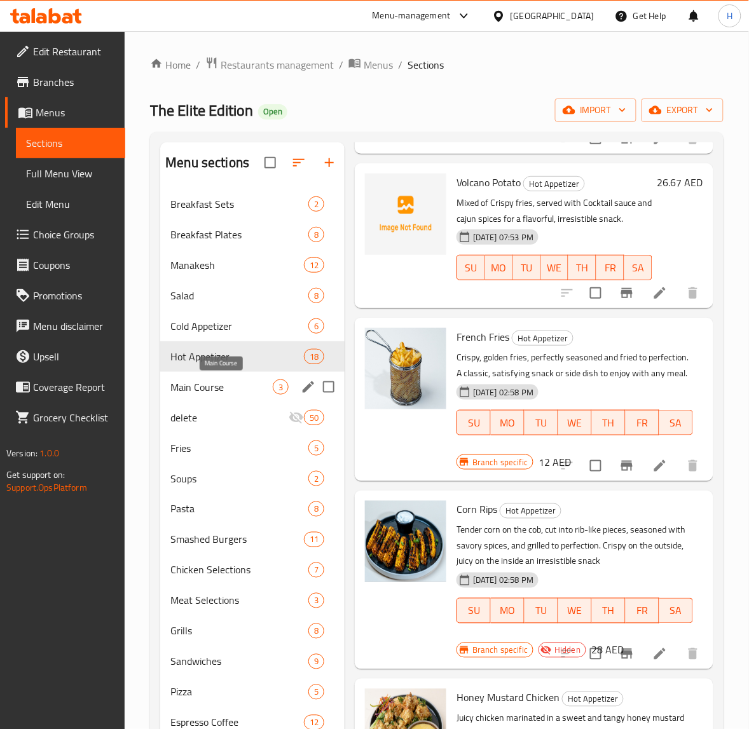
click at [221, 388] on span "Main Course" at bounding box center [221, 387] width 102 height 15
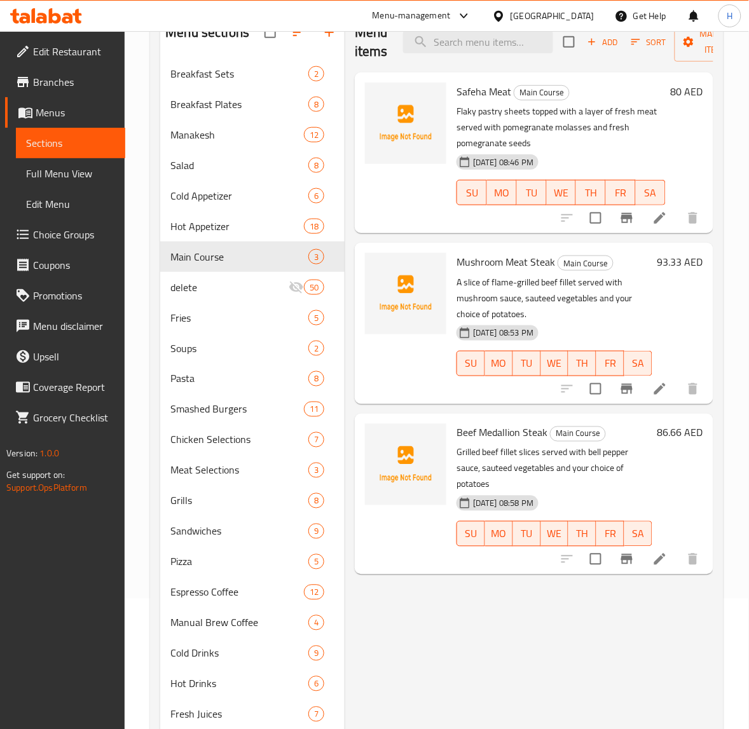
scroll to position [159, 0]
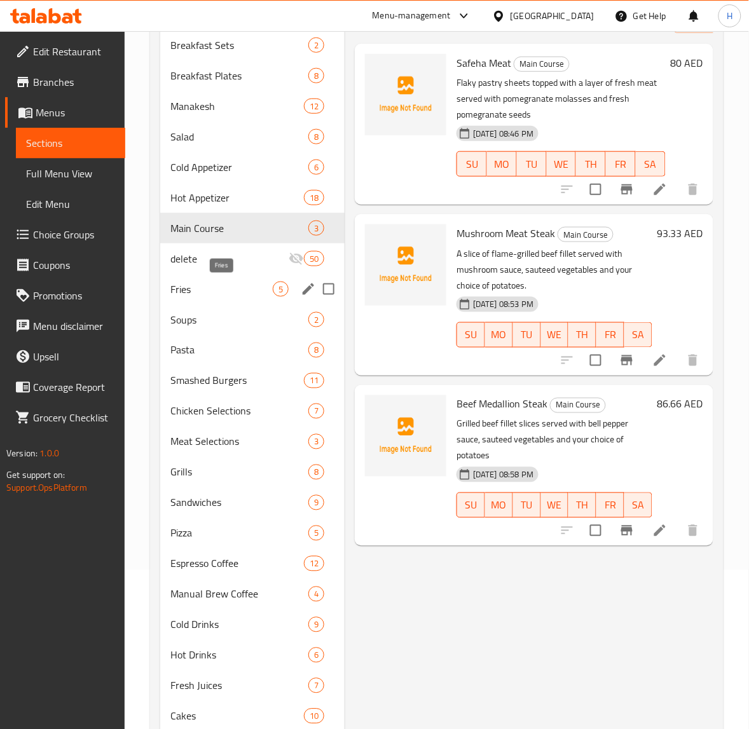
click at [224, 291] on span "Fries" at bounding box center [221, 289] width 102 height 15
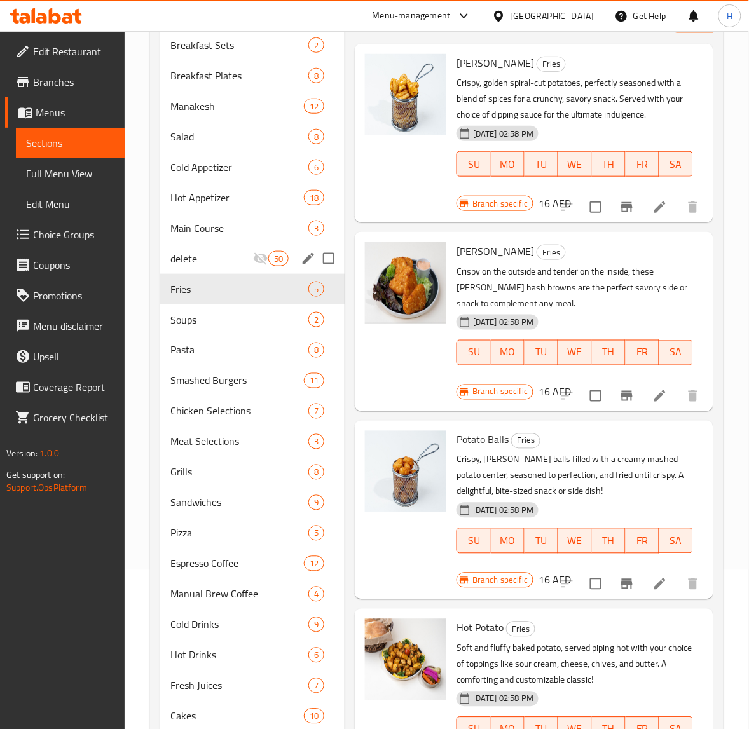
click at [219, 239] on div "Main Course 3" at bounding box center [252, 228] width 184 height 31
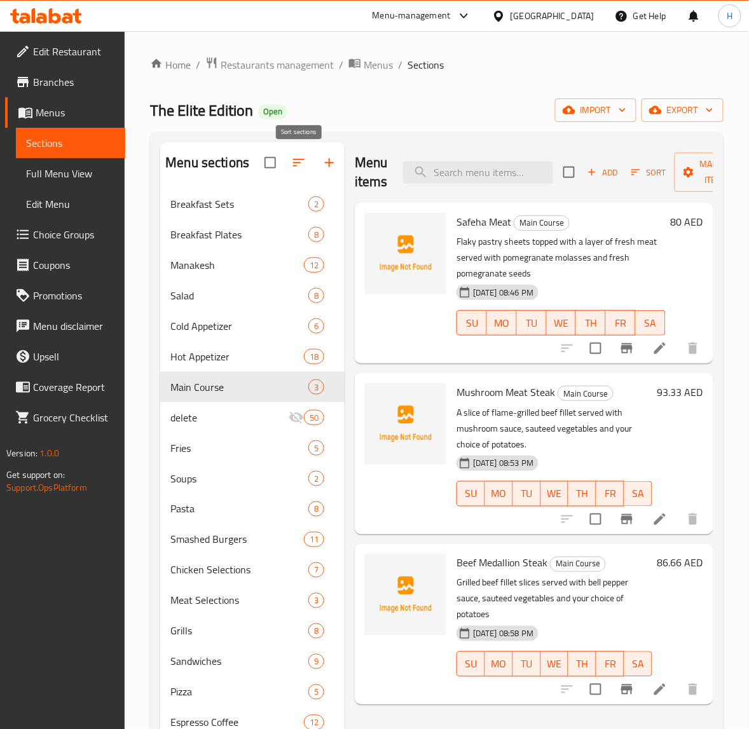
click at [298, 164] on icon "button" at bounding box center [298, 162] width 15 height 15
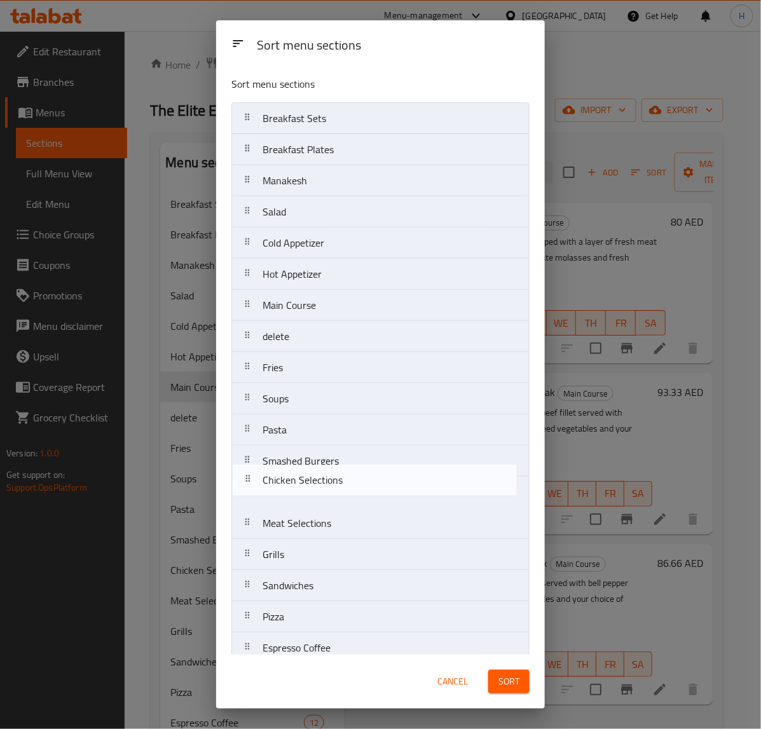
drag, startPoint x: 304, startPoint y: 501, endPoint x: 297, endPoint y: 436, distance: 65.2
click at [298, 449] on nav "Breakfast Sets Breakfast Plates Manakesh Salad Cold Appetizer Hot Appetizer Mai…" at bounding box center [380, 539] width 298 height 874
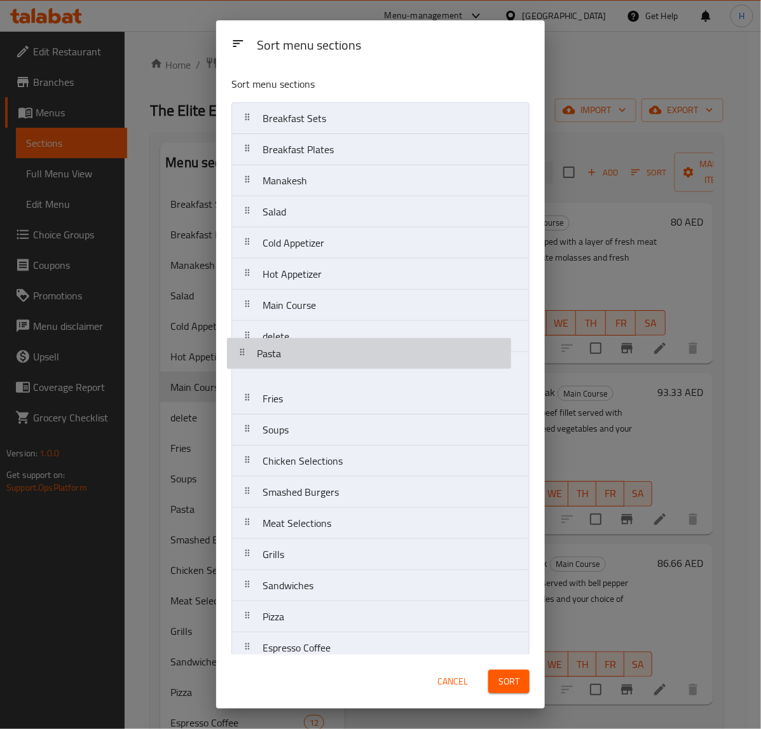
drag, startPoint x: 289, startPoint y: 382, endPoint x: 288, endPoint y: 339, distance: 43.3
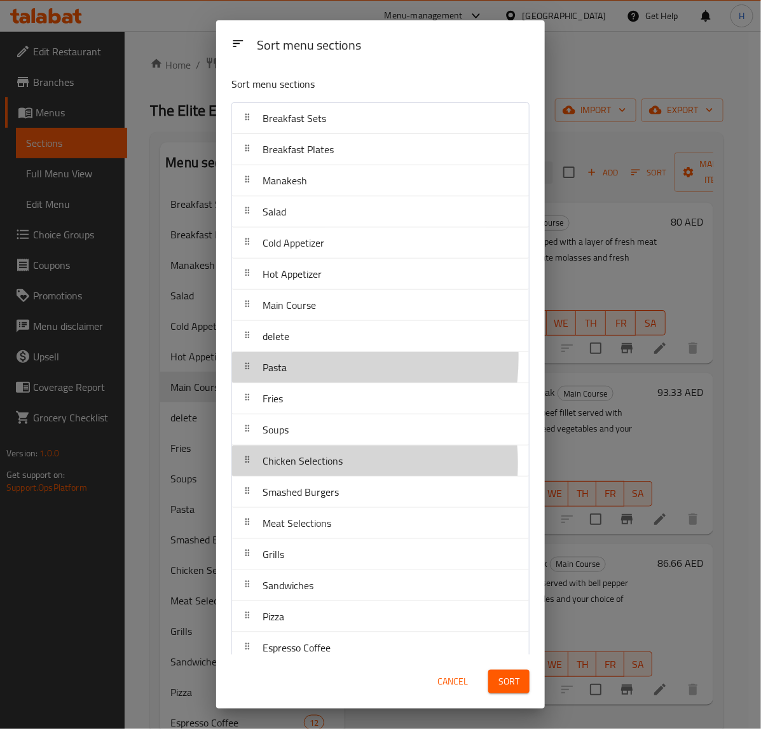
drag, startPoint x: 305, startPoint y: 465, endPoint x: 305, endPoint y: 393, distance: 71.9
click at [305, 430] on nav "Breakfast Sets Breakfast Plates Manakesh Salad Cold Appetizer Hot Appetizer Mai…" at bounding box center [380, 539] width 298 height 874
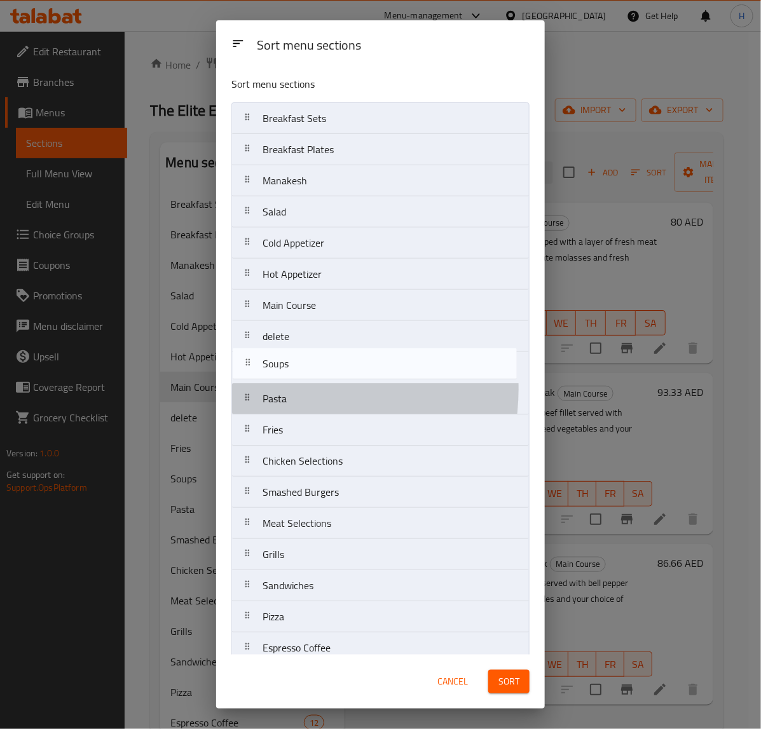
drag, startPoint x: 305, startPoint y: 393, endPoint x: 305, endPoint y: 316, distance: 76.9
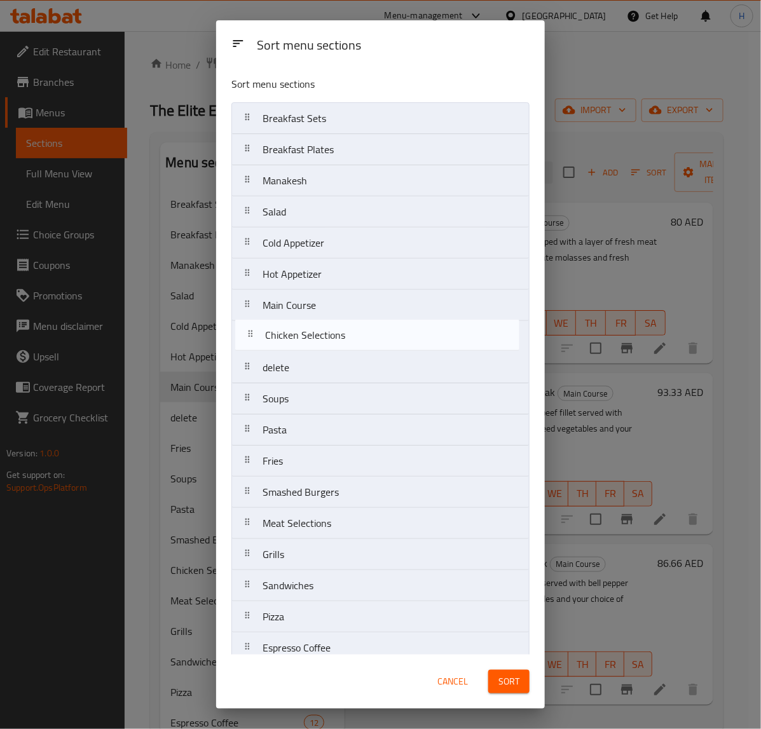
drag, startPoint x: 307, startPoint y: 468, endPoint x: 310, endPoint y: 336, distance: 132.3
click at [310, 336] on nav "Breakfast Sets Breakfast Plates Manakesh Salad Cold Appetizer Hot Appetizer Mai…" at bounding box center [380, 539] width 298 height 874
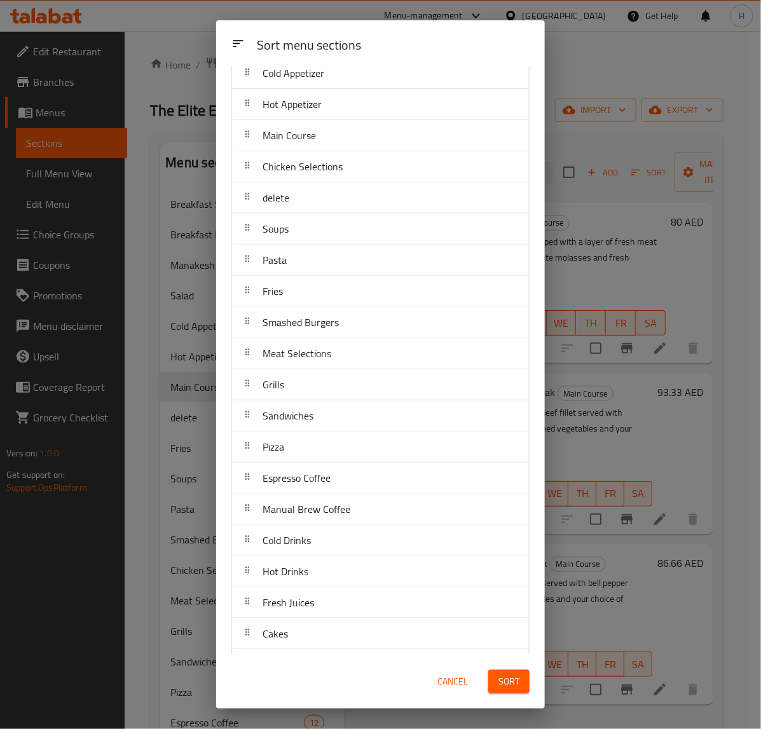
scroll to position [91, 0]
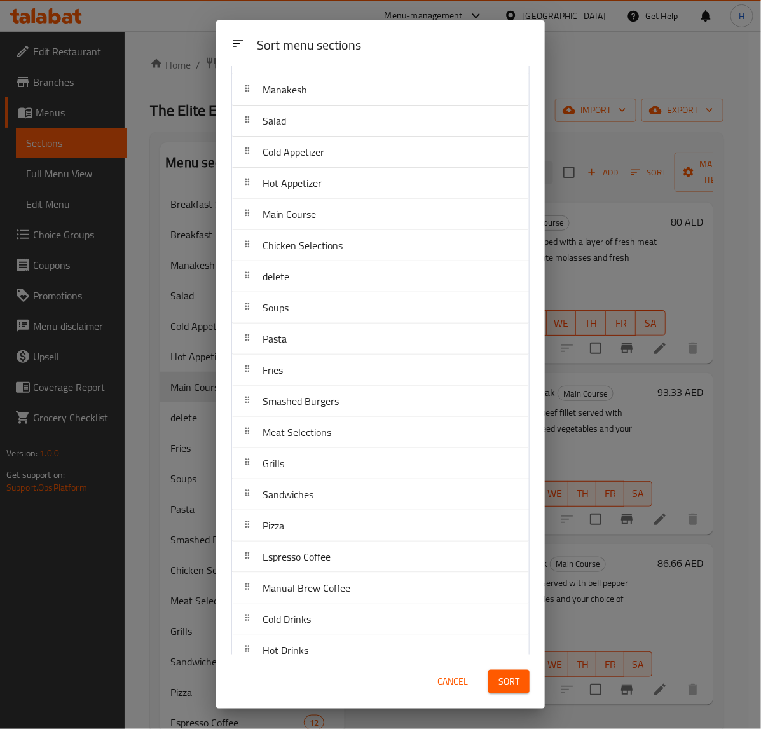
click at [350, 431] on div "Meat Selections" at bounding box center [380, 432] width 287 height 31
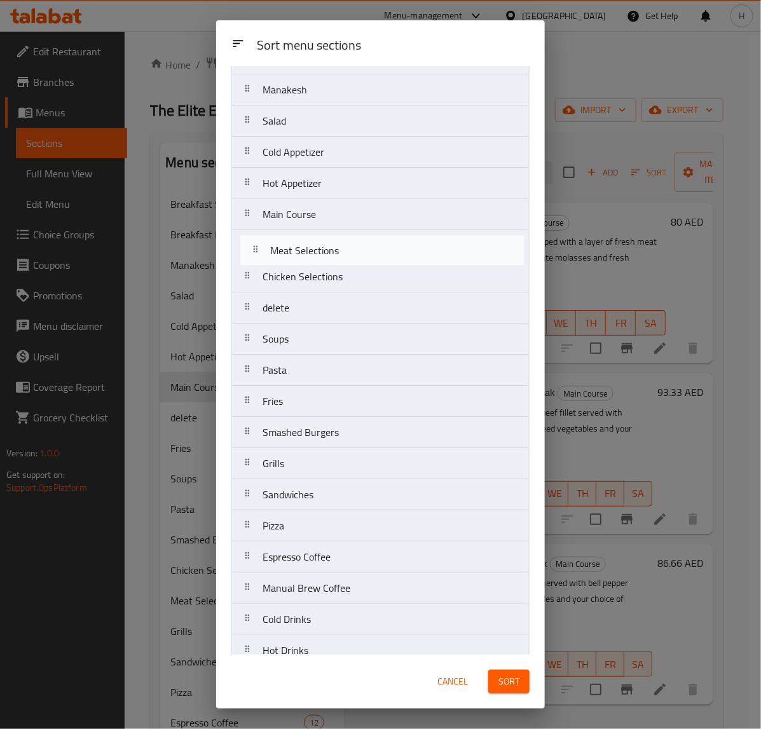
drag, startPoint x: 351, startPoint y: 436, endPoint x: 359, endPoint y: 246, distance: 189.7
click at [359, 246] on nav "Breakfast Sets Breakfast Plates Manakesh Salad Cold Appetizer Hot Appetizer Mai…" at bounding box center [380, 448] width 298 height 874
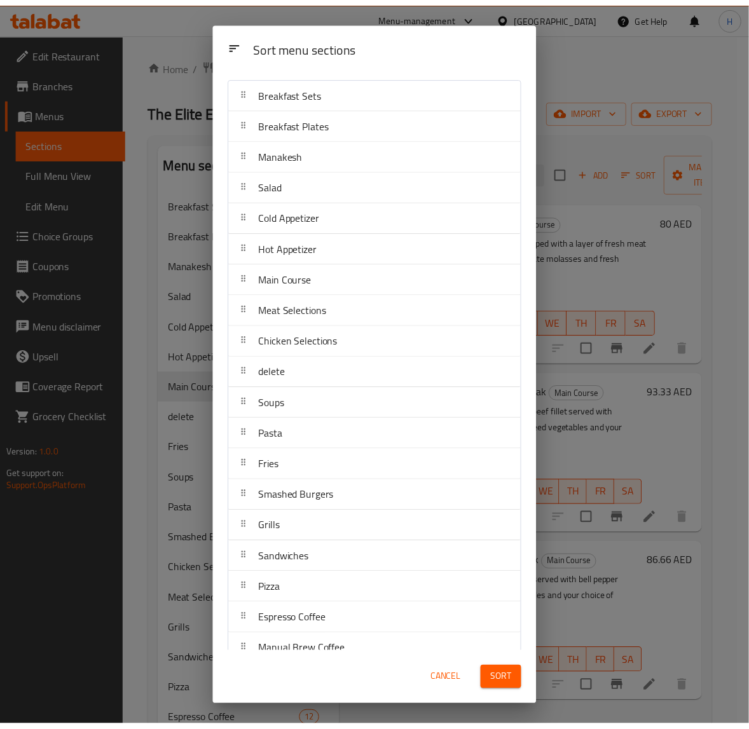
scroll to position [11, 0]
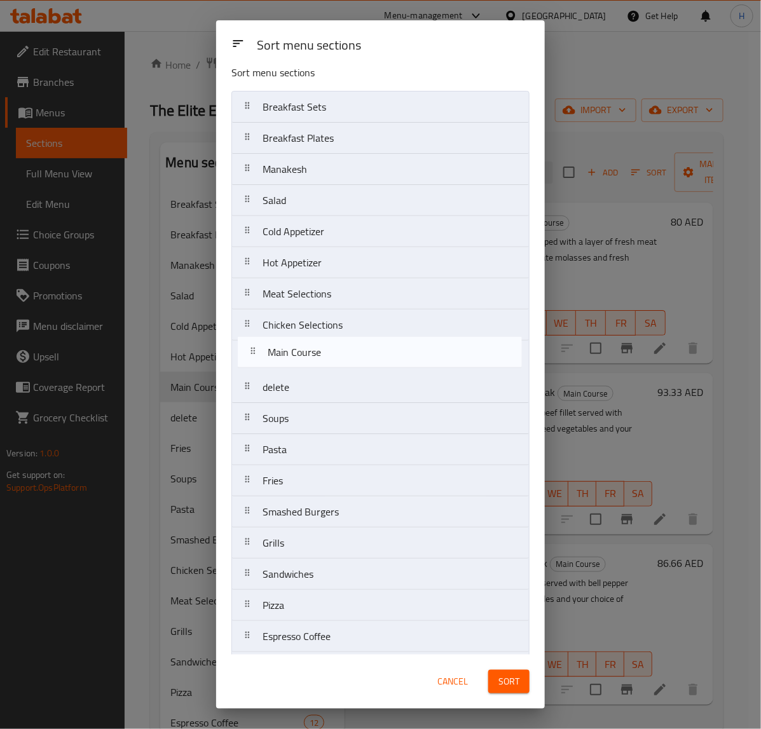
drag, startPoint x: 350, startPoint y: 299, endPoint x: 356, endPoint y: 361, distance: 62.6
click at [356, 361] on nav "Breakfast Sets Breakfast Plates Manakesh Salad Cold Appetizer Hot Appetizer Mai…" at bounding box center [380, 528] width 298 height 874
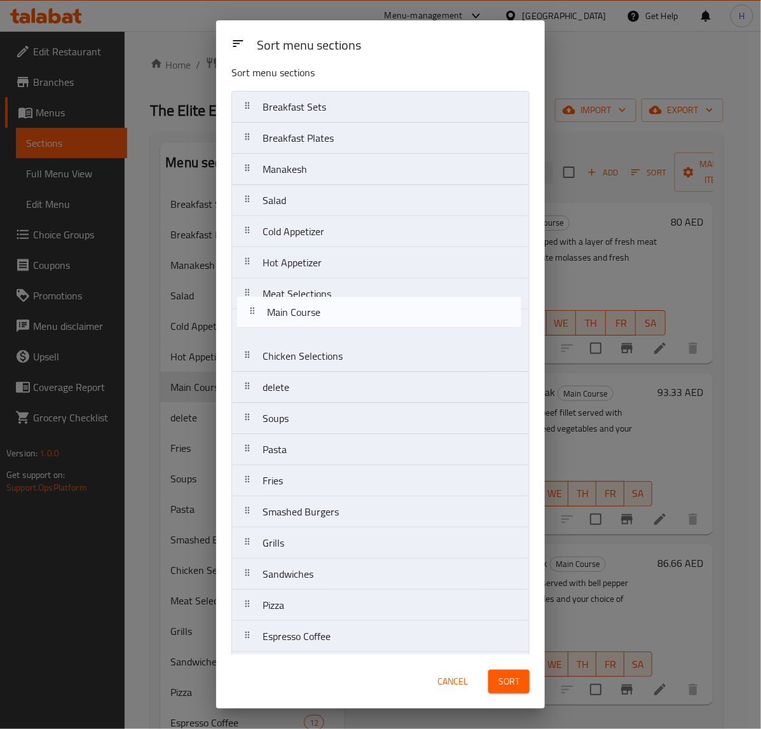
drag, startPoint x: 356, startPoint y: 361, endPoint x: 362, endPoint y: 299, distance: 62.0
click at [362, 301] on nav "Breakfast Sets Breakfast Plates Manakesh Salad Cold Appetizer Hot Appetizer Mea…" at bounding box center [380, 528] width 298 height 874
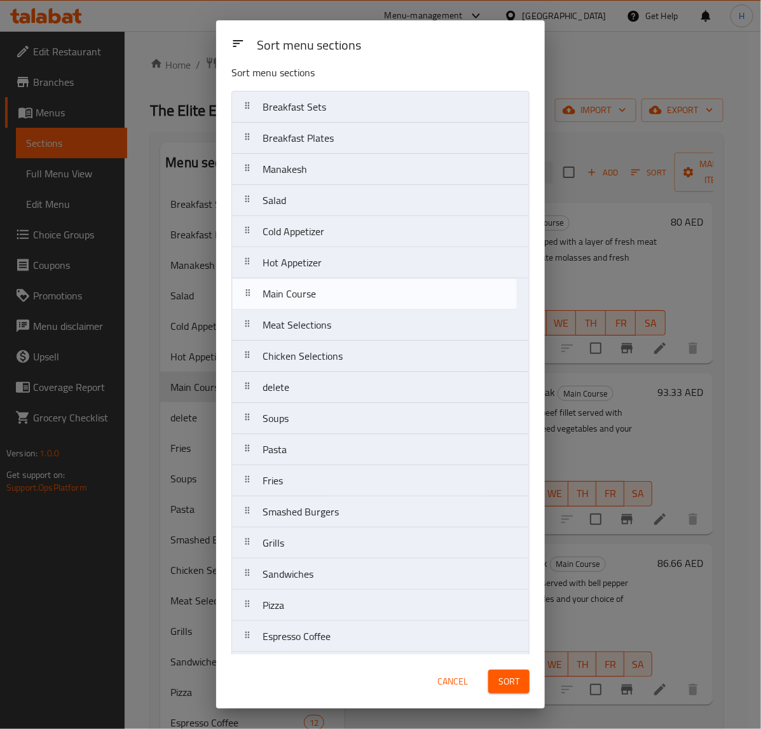
click at [363, 297] on nav "Breakfast Sets Breakfast Plates Manakesh Salad Cold Appetizer Hot Appetizer Mea…" at bounding box center [380, 528] width 298 height 874
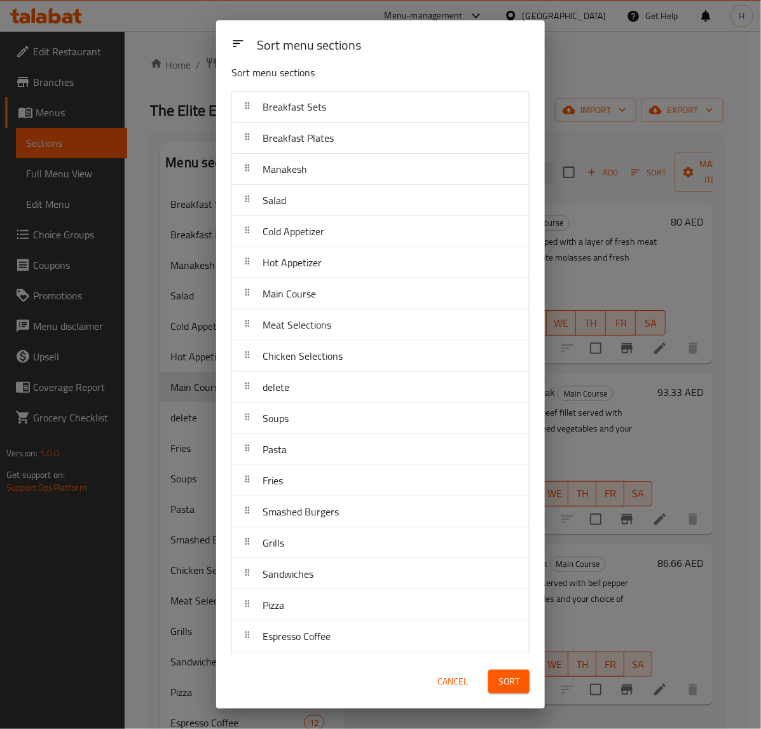
click at [510, 679] on span "Sort" at bounding box center [509, 682] width 21 height 16
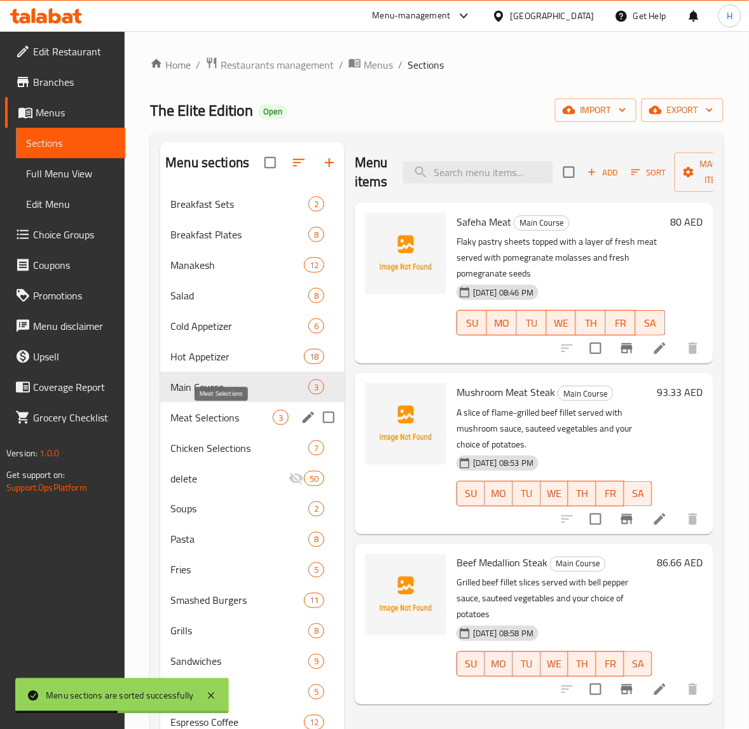
click at [242, 415] on span "Meat Selections" at bounding box center [221, 417] width 102 height 15
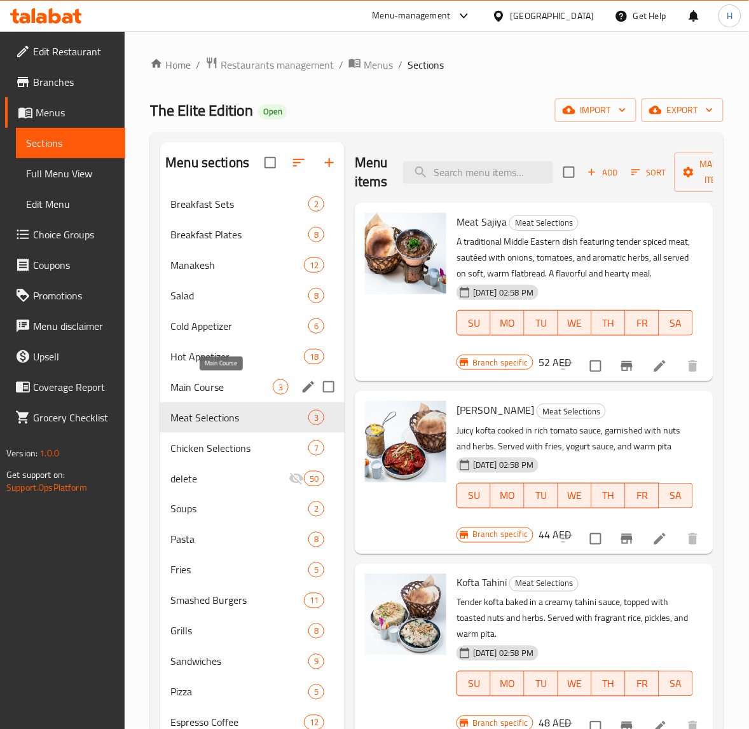
click at [223, 385] on span "Main Course" at bounding box center [221, 387] width 102 height 15
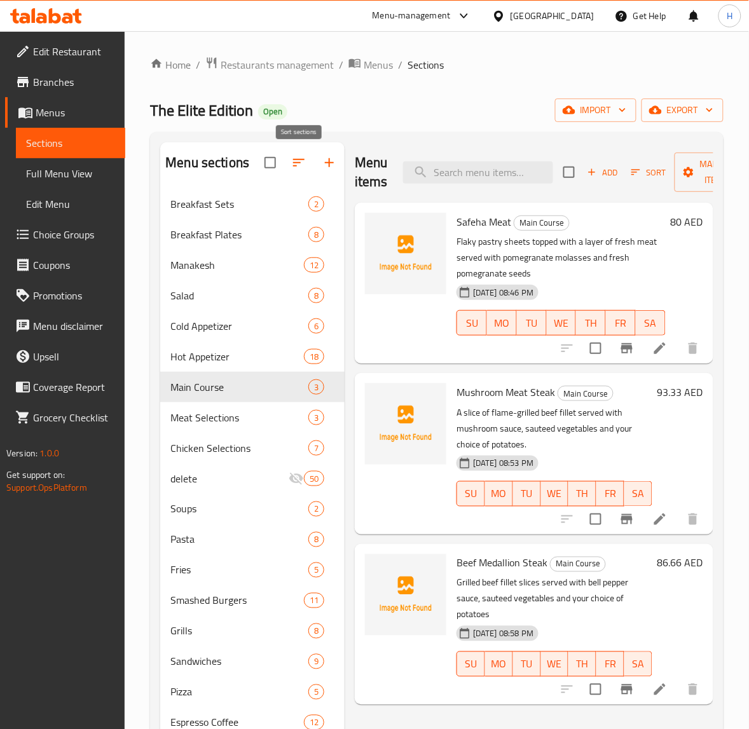
click at [294, 165] on icon "button" at bounding box center [298, 162] width 15 height 15
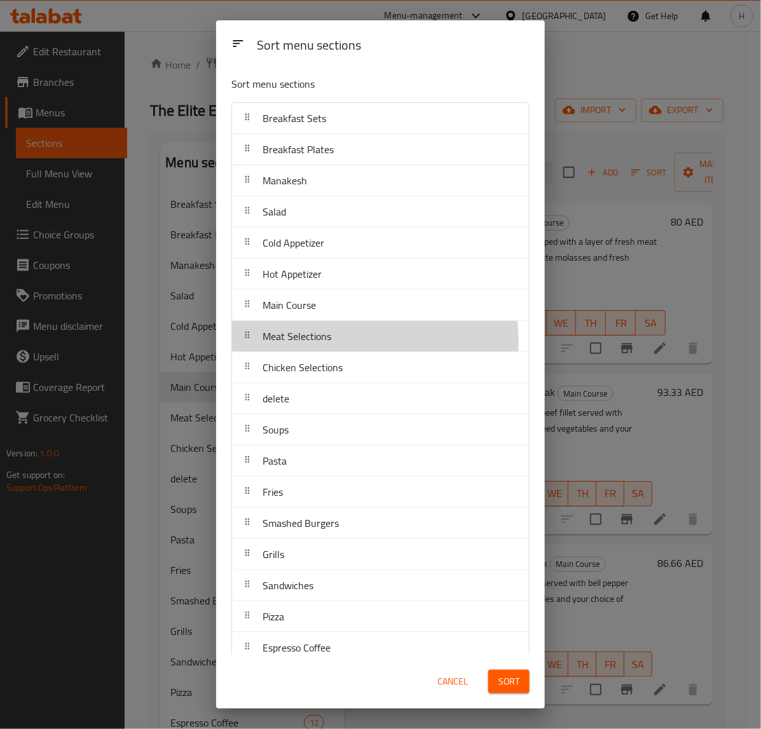
click at [306, 343] on span "Meat Selections" at bounding box center [297, 336] width 69 height 19
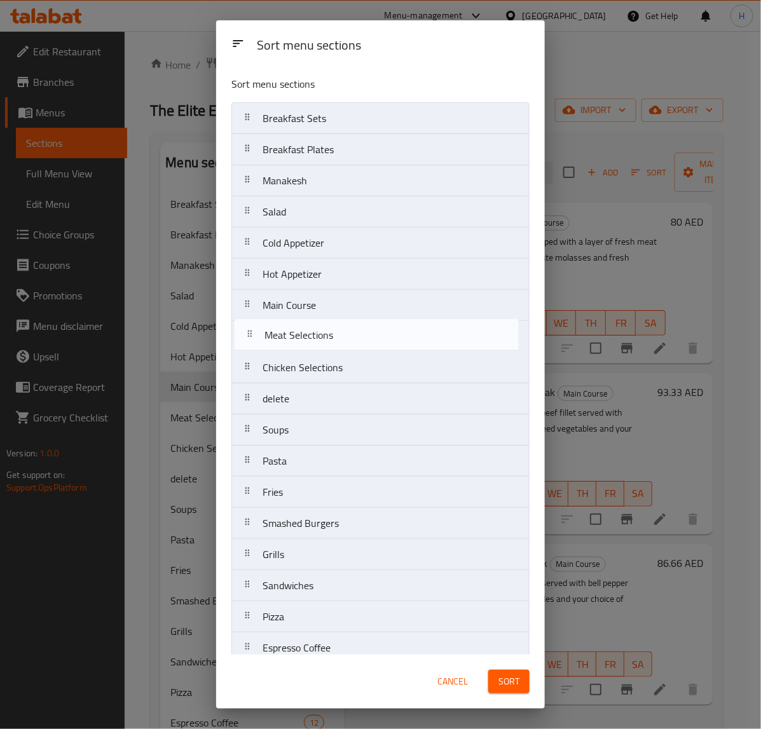
click at [308, 335] on nav "Breakfast Sets Breakfast Plates Manakesh Salad Cold Appetizer Hot Appetizer Mai…" at bounding box center [380, 539] width 298 height 874
drag, startPoint x: 308, startPoint y: 335, endPoint x: 310, endPoint y: 342, distance: 7.1
click at [310, 342] on nav "Breakfast Sets Breakfast Plates Manakesh Salad Cold Appetizer Hot Appetizer Mai…" at bounding box center [380, 539] width 298 height 874
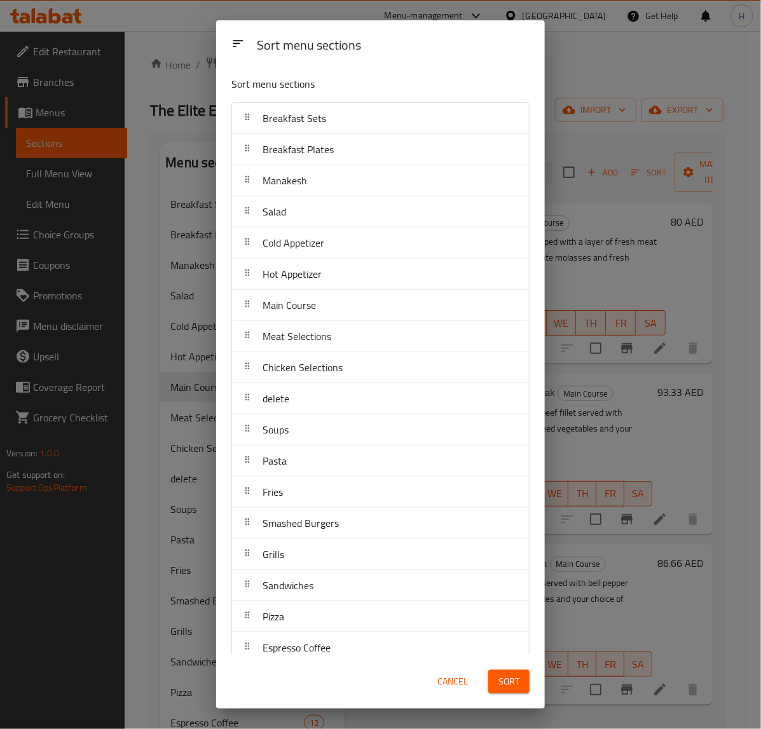
drag, startPoint x: 320, startPoint y: 377, endPoint x: 315, endPoint y: 317, distance: 60.6
click at [320, 355] on nav "Breakfast Sets Breakfast Plates Manakesh Salad Cold Appetizer Hot Appetizer Mai…" at bounding box center [380, 539] width 298 height 874
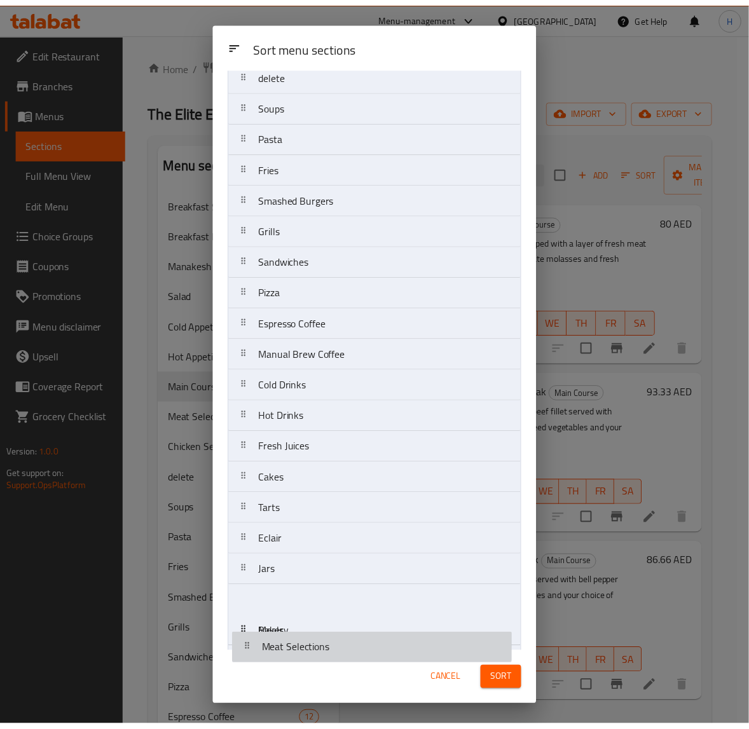
scroll to position [329, 0]
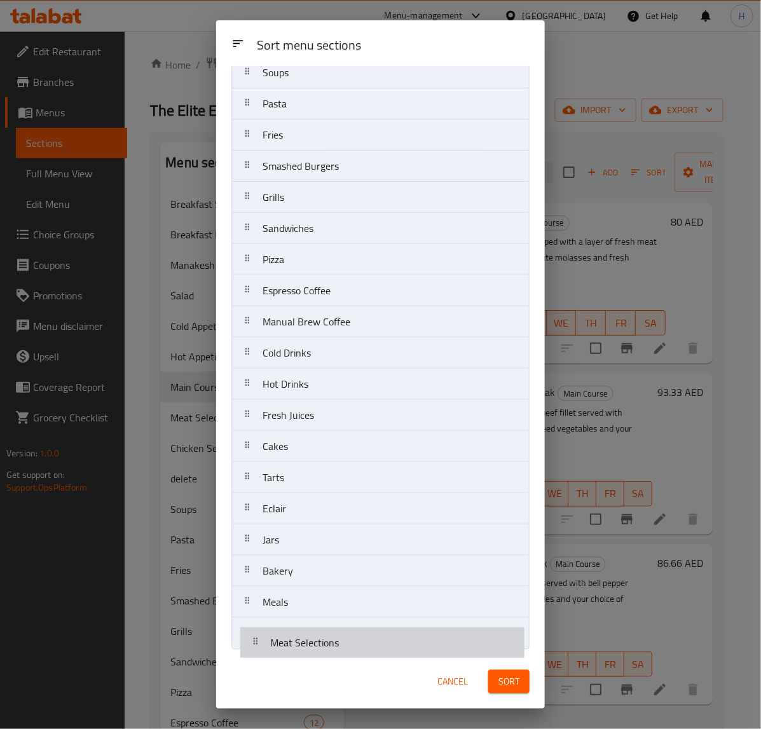
drag, startPoint x: 320, startPoint y: 316, endPoint x: 329, endPoint y: 659, distance: 342.9
click at [329, 659] on div "Sort menu sections Sort menu sections Breakfast Sets Breakfast Plates Manakesh …" at bounding box center [380, 364] width 329 height 689
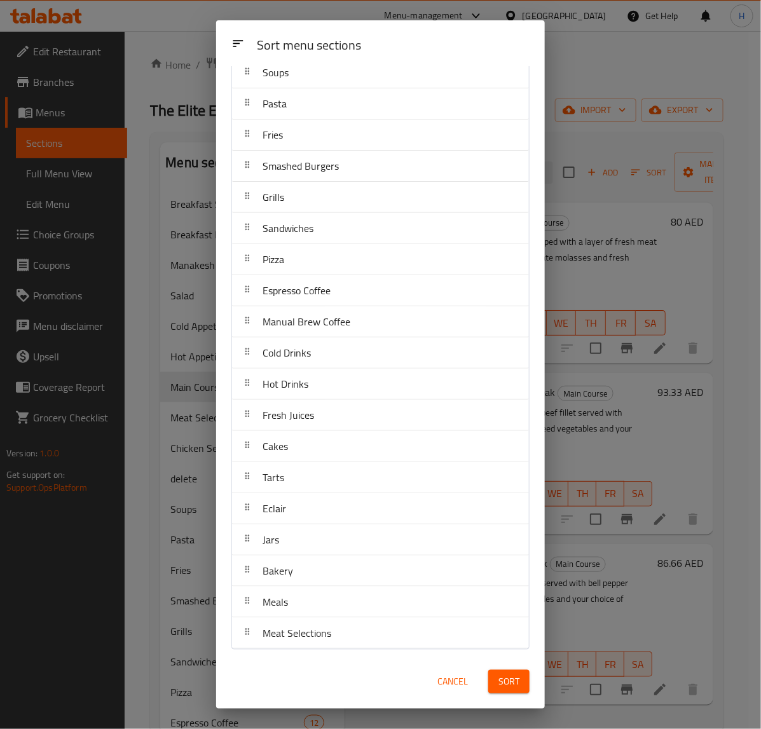
click at [497, 685] on button "Sort" at bounding box center [508, 682] width 41 height 24
click at [497, 685] on div "Sort" at bounding box center [509, 682] width 57 height 39
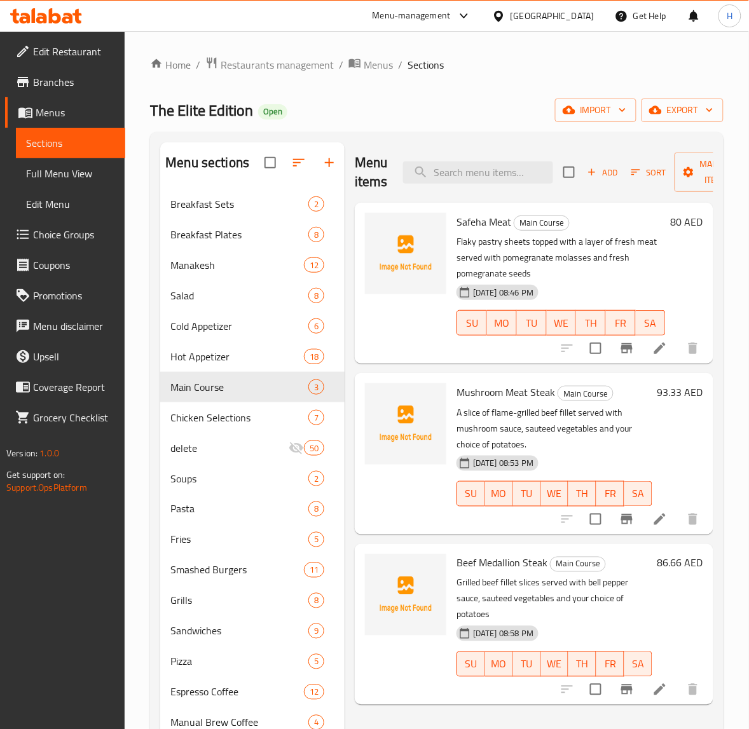
scroll to position [79, 0]
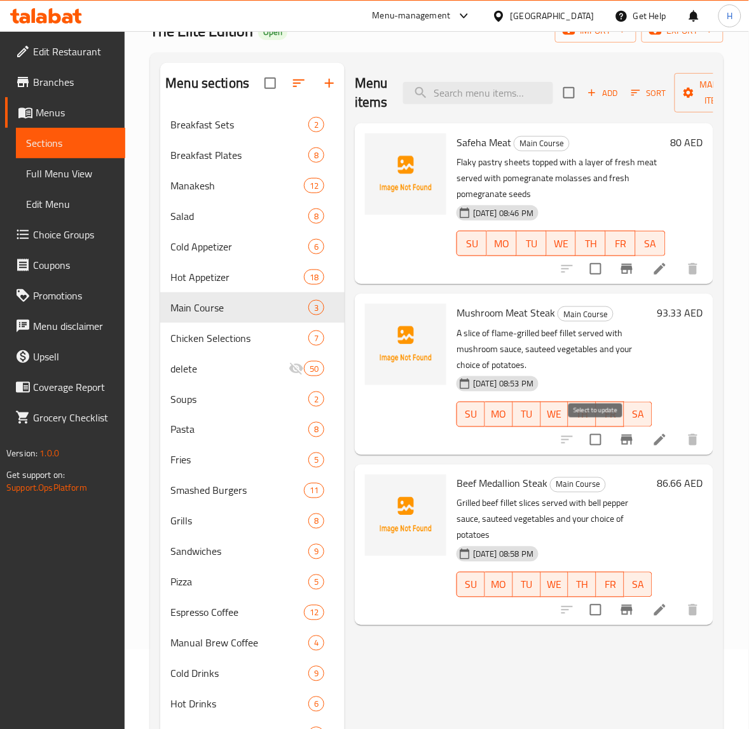
click at [601, 443] on input "checkbox" at bounding box center [595, 440] width 27 height 27
checkbox input "true"
click at [593, 611] on input "checkbox" at bounding box center [595, 610] width 27 height 27
checkbox input "true"
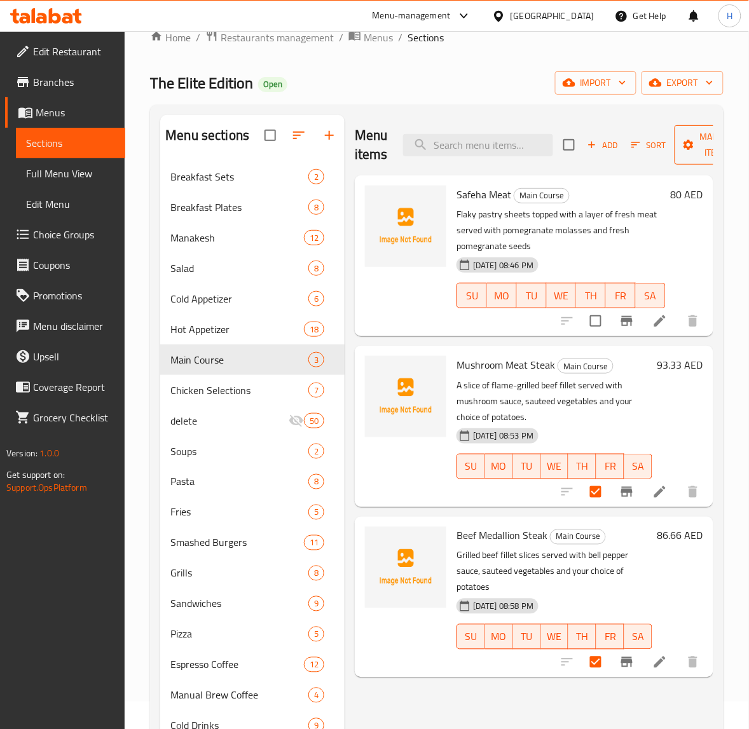
scroll to position [0, 0]
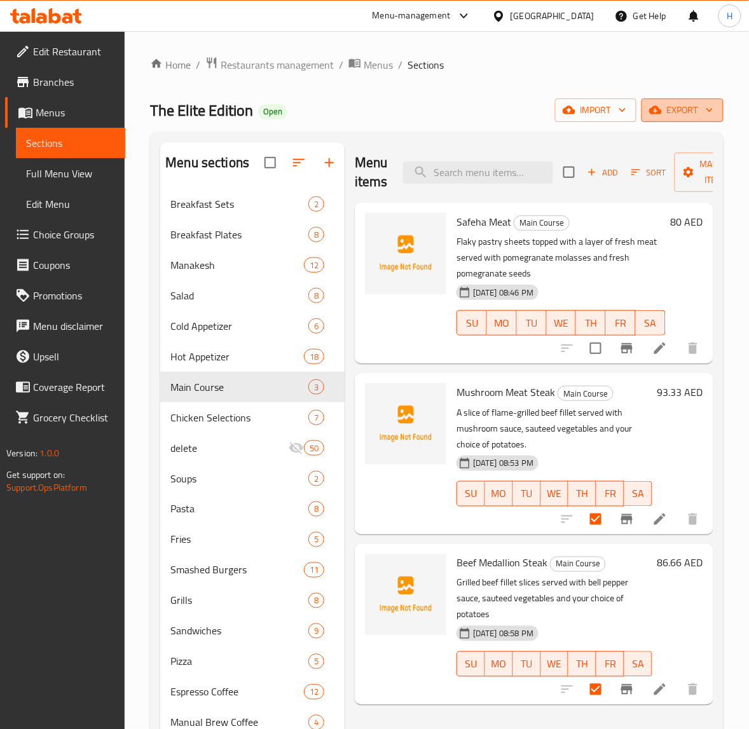
click at [681, 109] on span "export" at bounding box center [683, 110] width 62 height 16
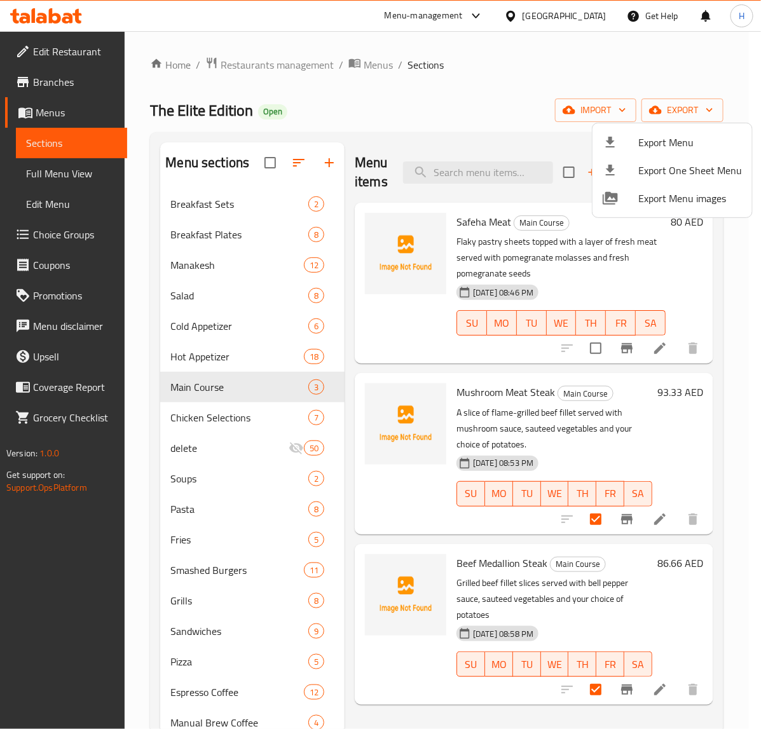
click at [685, 249] on div at bounding box center [380, 364] width 761 height 729
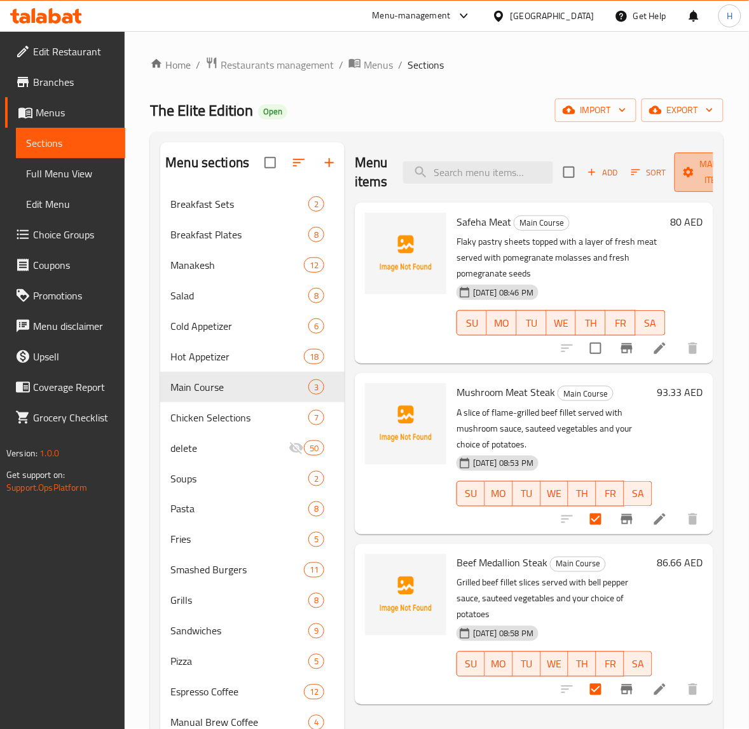
click at [697, 179] on span "Manage items" at bounding box center [717, 172] width 65 height 32
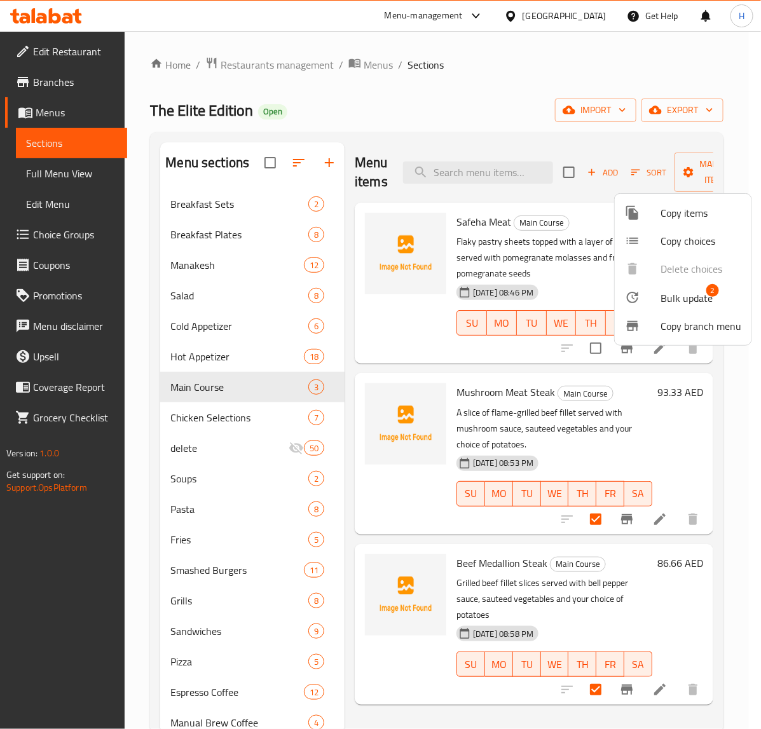
click at [680, 294] on span "Bulk update" at bounding box center [687, 298] width 52 height 15
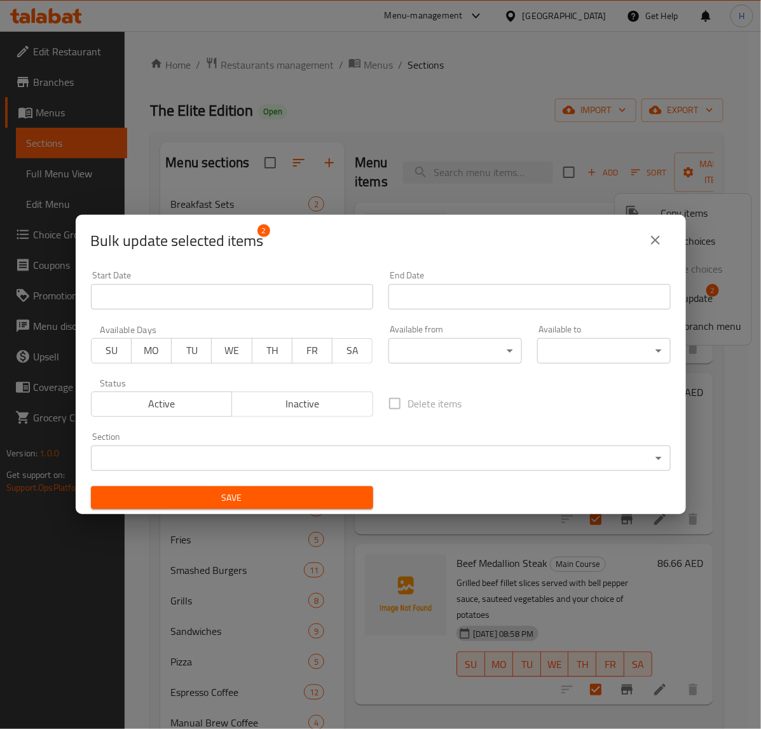
click at [304, 415] on button "Inactive" at bounding box center [302, 404] width 142 height 25
click at [310, 495] on span "Save" at bounding box center [232, 498] width 262 height 16
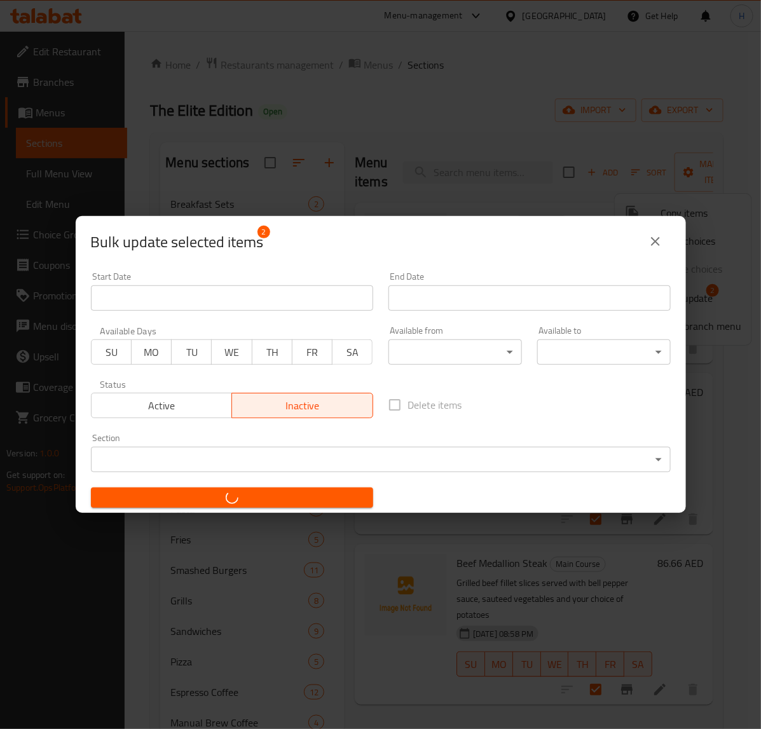
checkbox input "false"
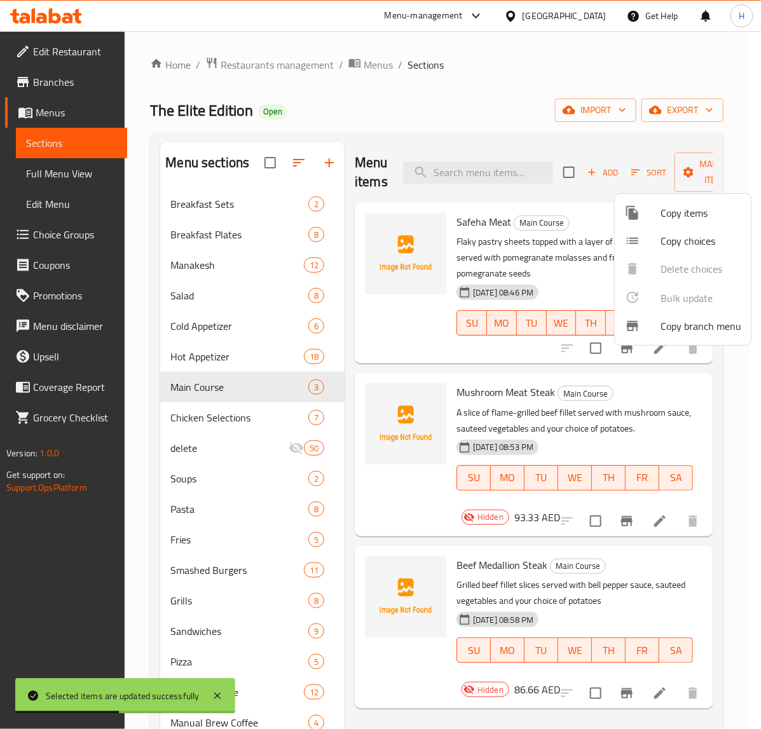
click at [240, 414] on div at bounding box center [380, 364] width 761 height 729
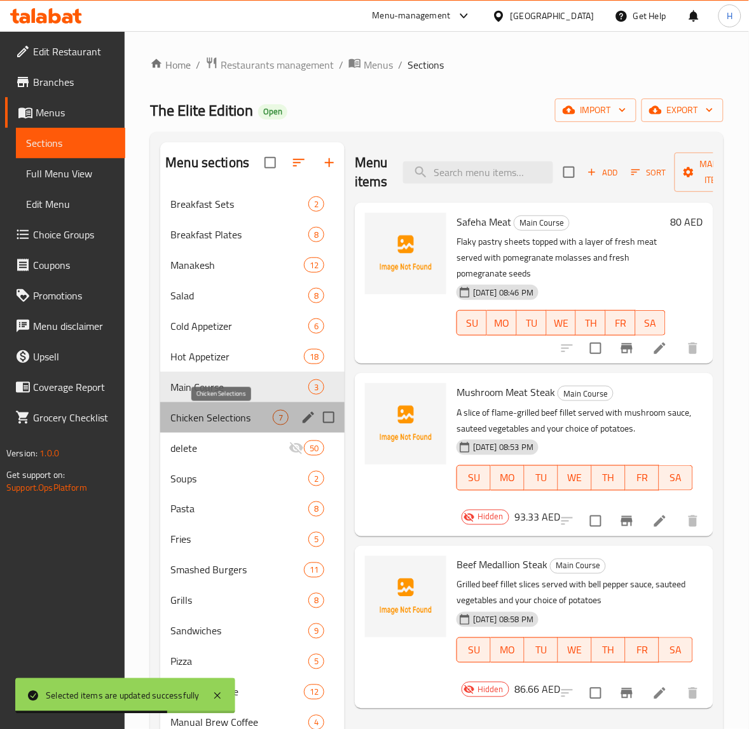
click at [248, 418] on span "Chicken Selections" at bounding box center [221, 417] width 102 height 15
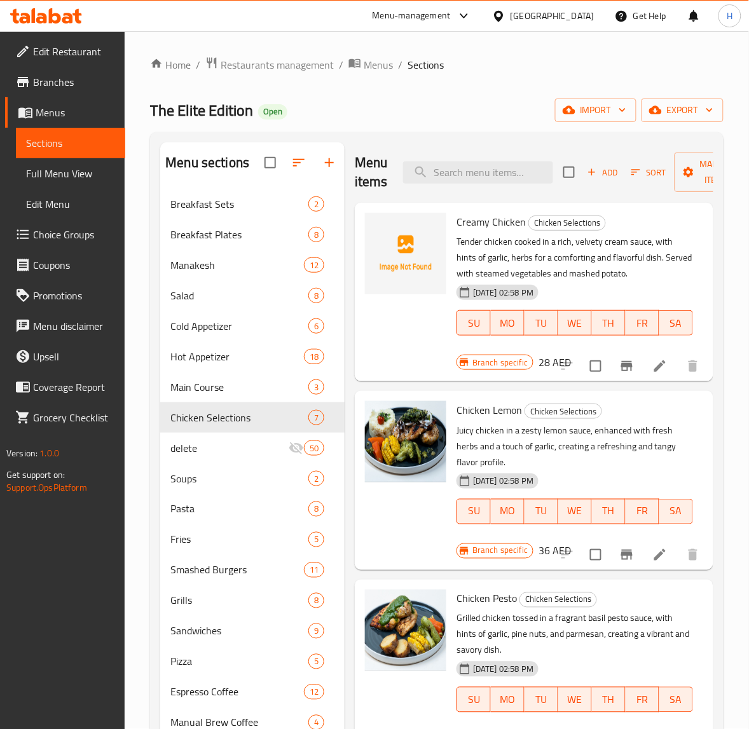
click at [646, 178] on span "Sort" at bounding box center [648, 172] width 35 height 15
click at [631, 177] on icon "button" at bounding box center [635, 172] width 11 height 11
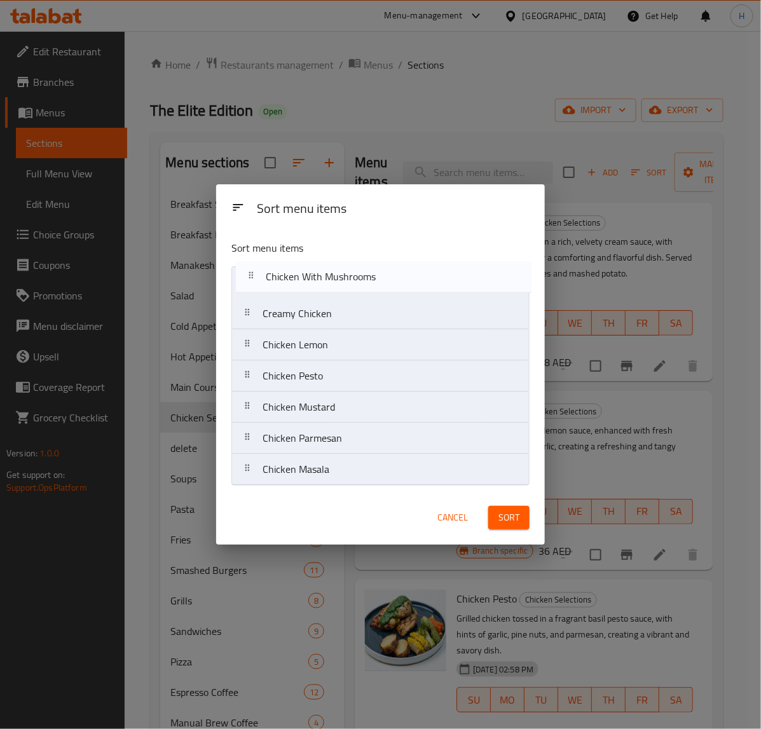
drag, startPoint x: 335, startPoint y: 415, endPoint x: 338, endPoint y: 278, distance: 136.8
click at [338, 278] on nav "Creamy Chicken Chicken Lemon Chicken Pesto Chicken Mustard Chicken With Mushroo…" at bounding box center [380, 375] width 298 height 219
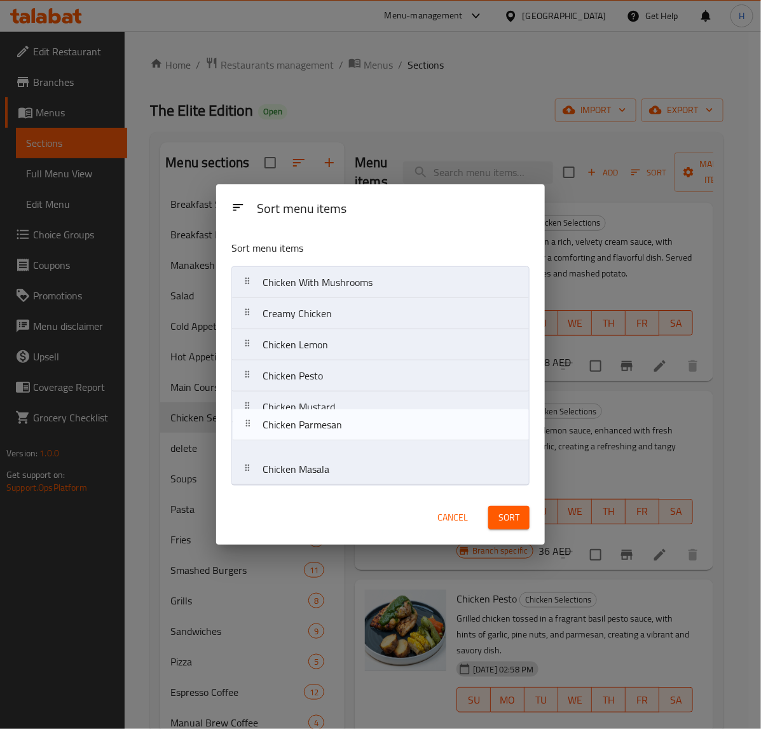
drag, startPoint x: 343, startPoint y: 442, endPoint x: 344, endPoint y: 356, distance: 85.8
click at [344, 357] on nav "Chicken With Mushrooms Creamy Chicken Chicken Lemon Chicken Pesto Chicken Musta…" at bounding box center [380, 375] width 298 height 219
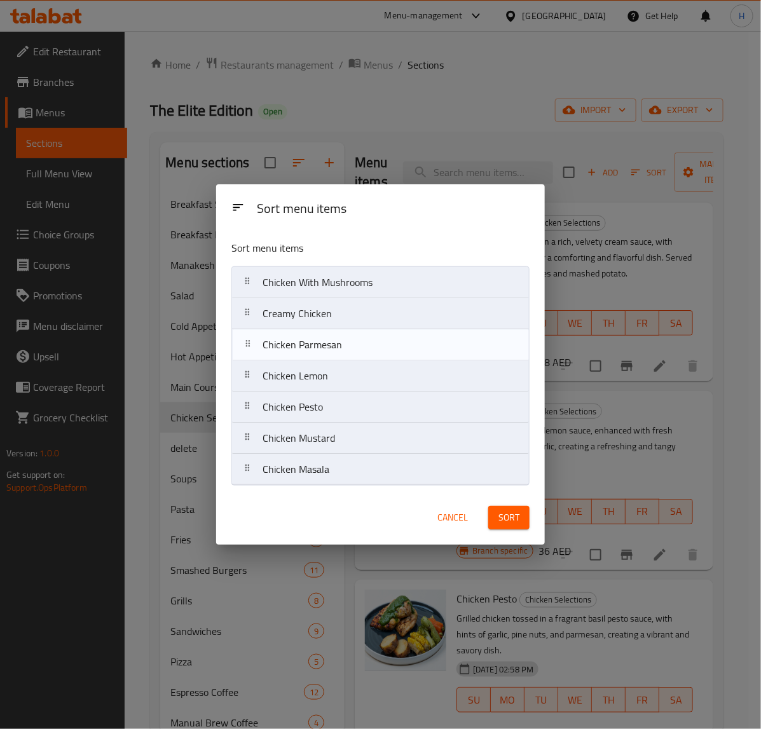
click at [345, 361] on div "Chicken Lemon" at bounding box center [380, 376] width 287 height 31
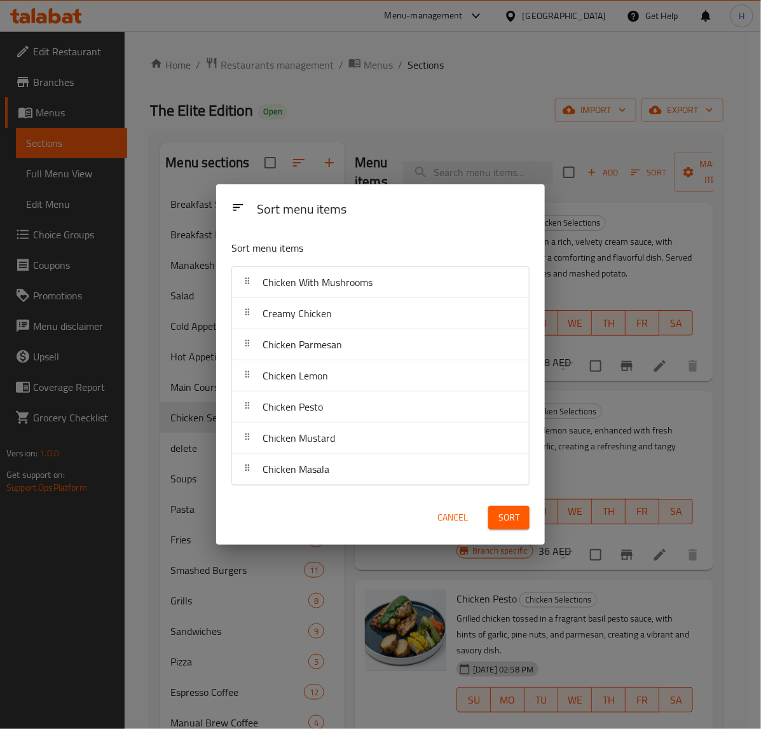
drag, startPoint x: 345, startPoint y: 347, endPoint x: 347, endPoint y: 324, distance: 22.9
click at [348, 309] on nav "Chicken With Mushrooms Creamy Chicken Chicken Parmesan Chicken Lemon Chicken Pe…" at bounding box center [380, 375] width 298 height 219
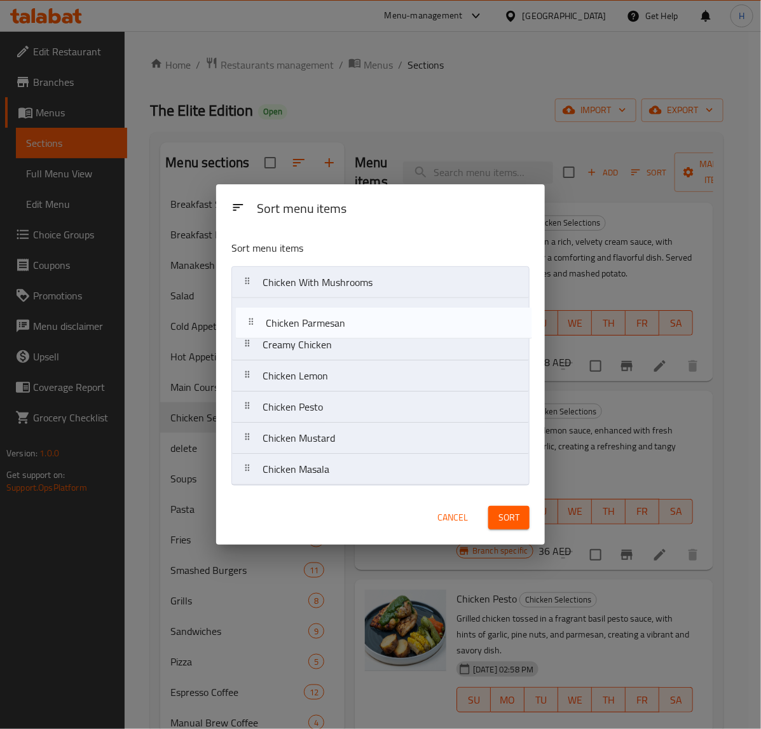
drag, startPoint x: 331, startPoint y: 356, endPoint x: 337, endPoint y: 319, distance: 37.3
click at [337, 319] on nav "Chicken With Mushrooms Creamy Chicken Chicken Parmesan Chicken Lemon Chicken Pe…" at bounding box center [380, 375] width 298 height 219
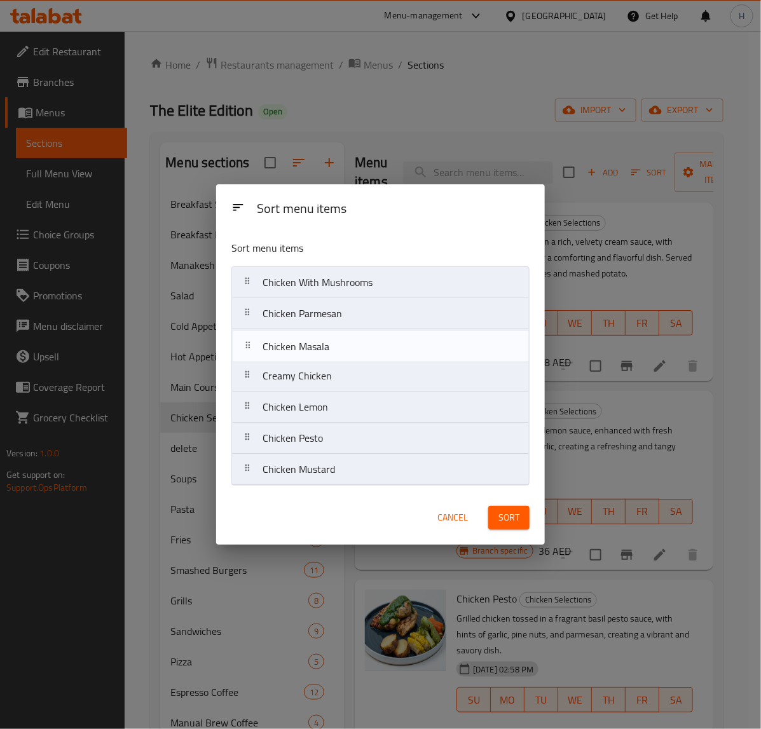
drag, startPoint x: 345, startPoint y: 465, endPoint x: 344, endPoint y: 345, distance: 120.8
click at [344, 345] on nav "Chicken With Mushrooms Chicken Parmesan Creamy Chicken Chicken Lemon Chicken Pe…" at bounding box center [380, 375] width 298 height 219
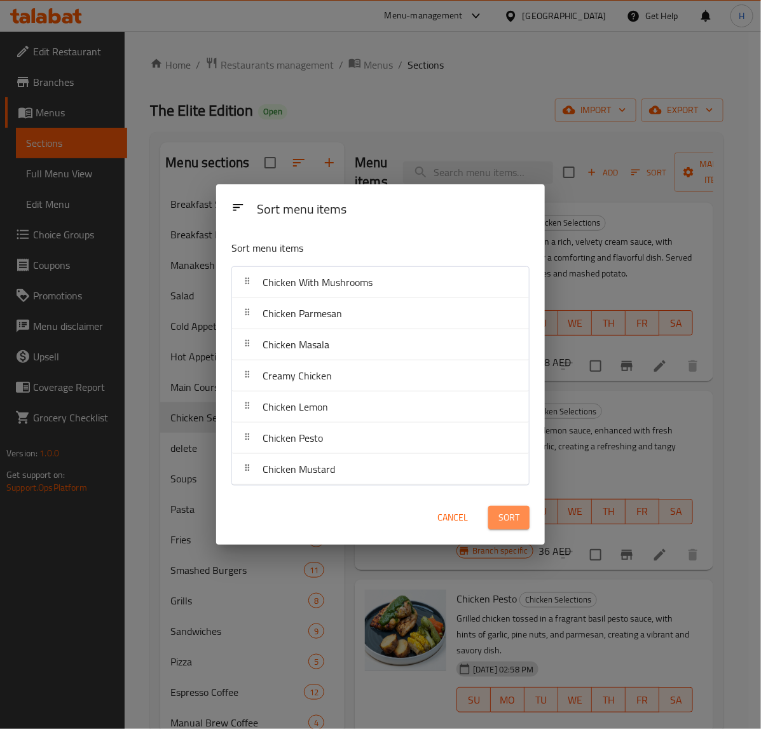
click at [509, 521] on span "Sort" at bounding box center [509, 518] width 21 height 16
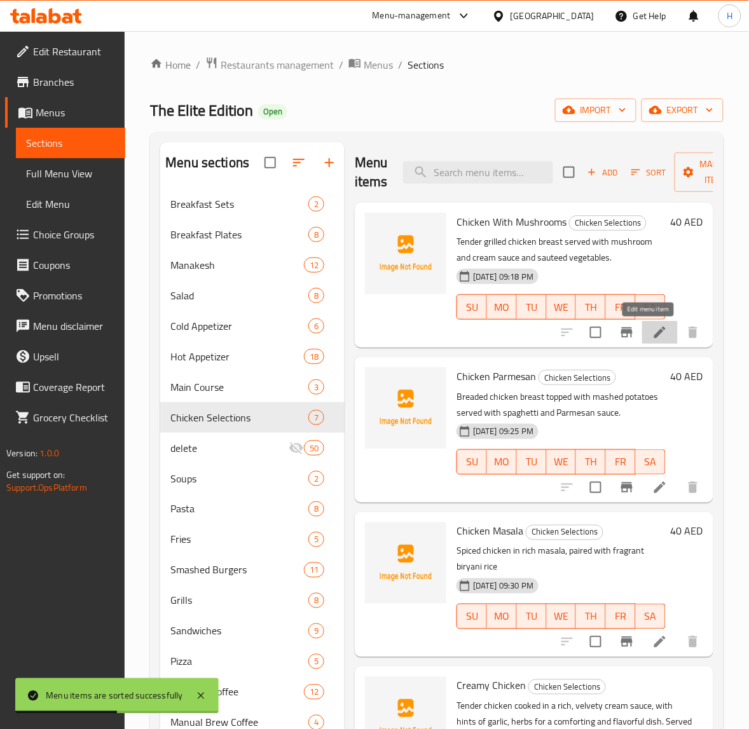
click at [654, 335] on icon at bounding box center [659, 332] width 11 height 11
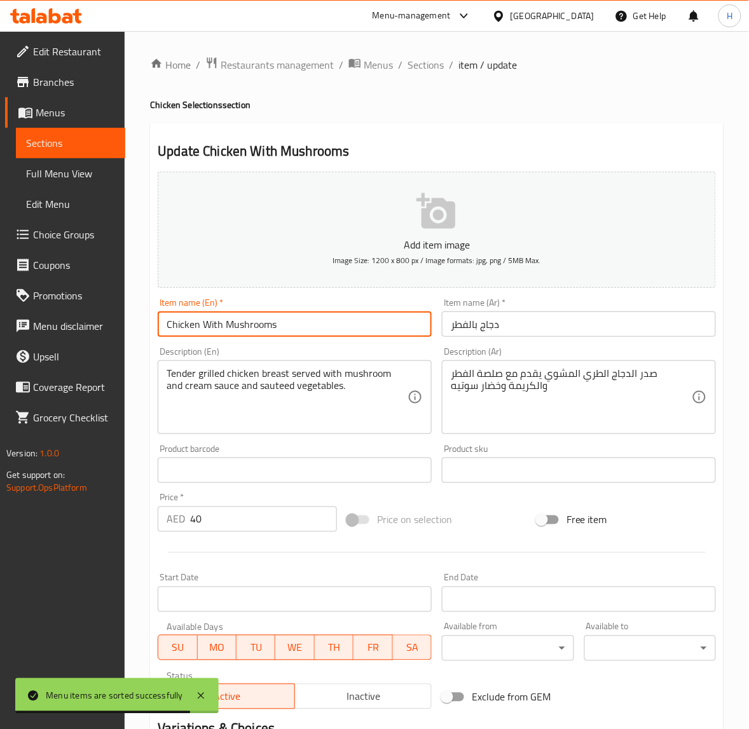
click at [287, 319] on input "Chicken With Mushrooms" at bounding box center [295, 324] width 274 height 25
paste input "Al Afunghi"
type input "Chicken Al Afunghi"
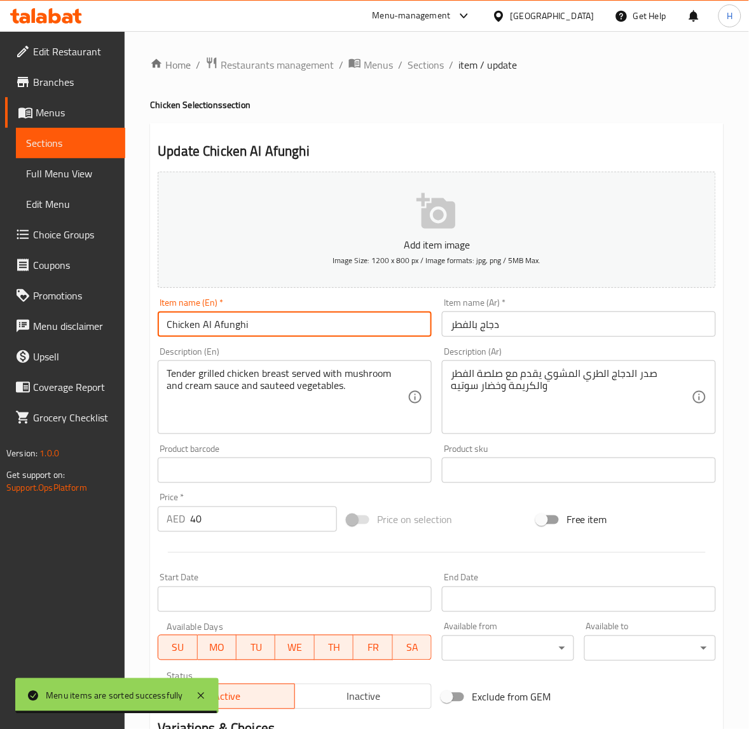
click at [423, 68] on span "Sections" at bounding box center [426, 64] width 36 height 15
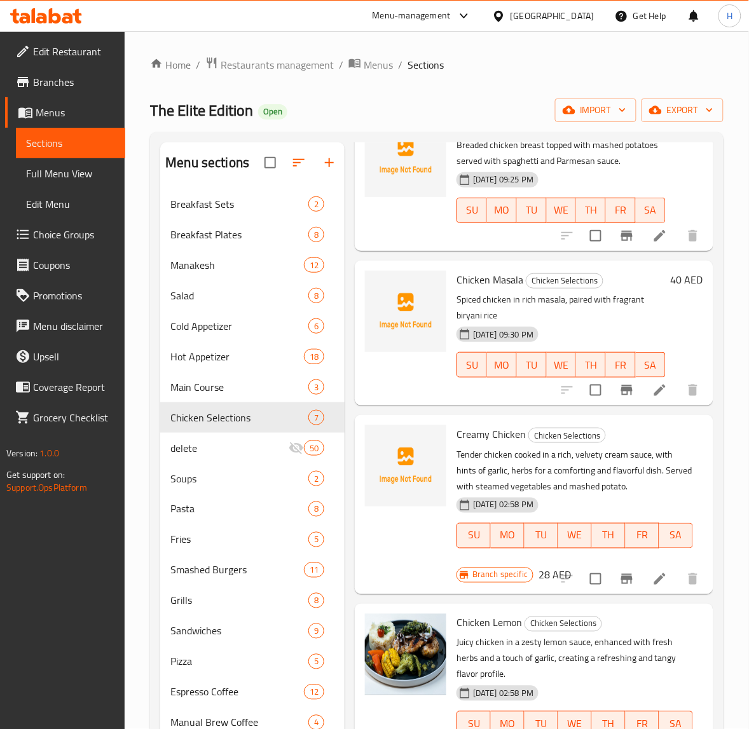
scroll to position [318, 0]
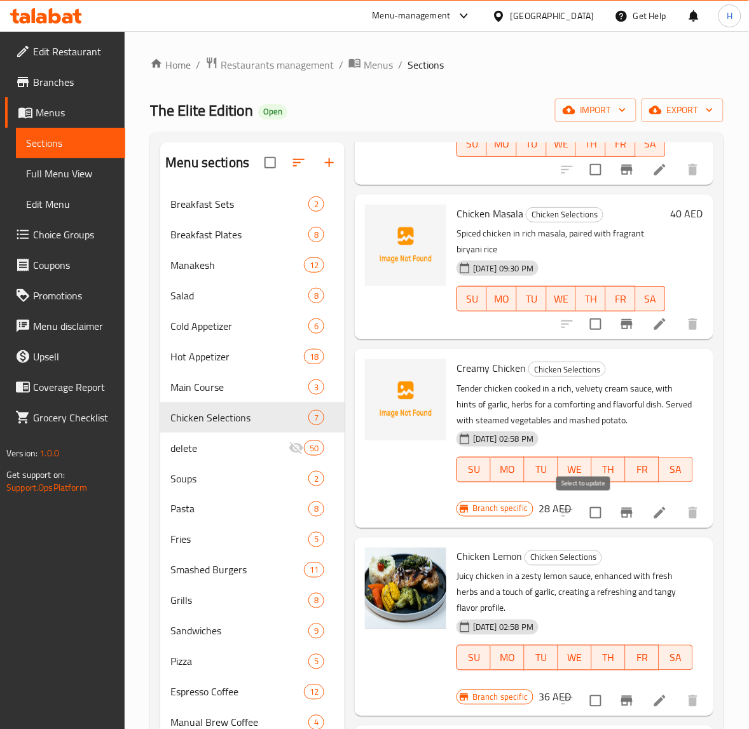
click at [588, 516] on input "checkbox" at bounding box center [595, 513] width 27 height 27
checkbox input "true"
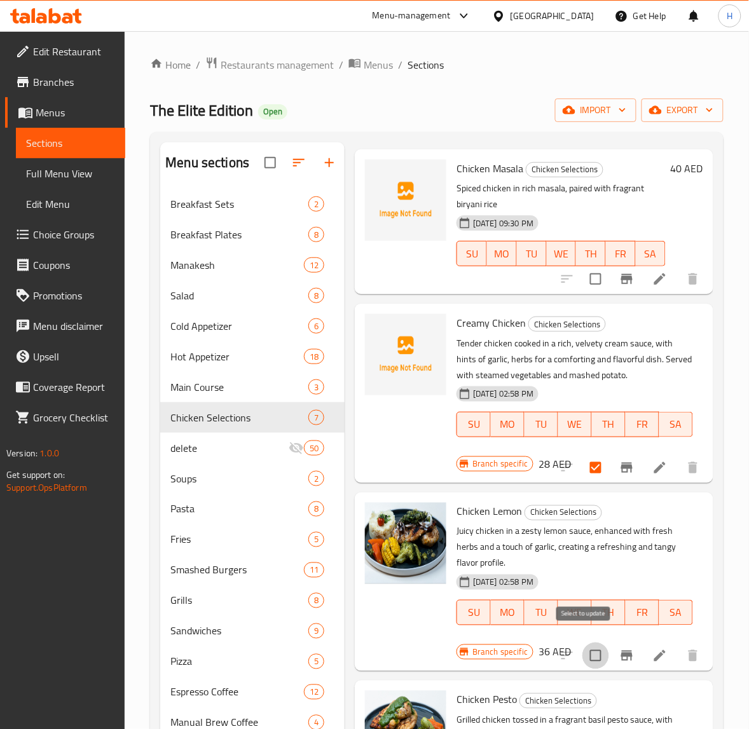
click at [592, 649] on input "checkbox" at bounding box center [595, 656] width 27 height 27
checkbox input "true"
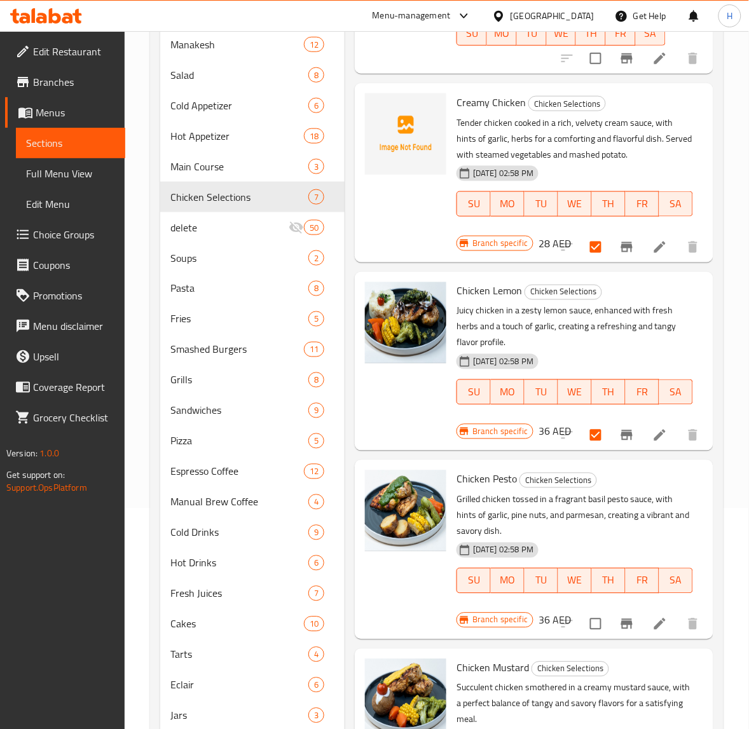
scroll to position [238, 0]
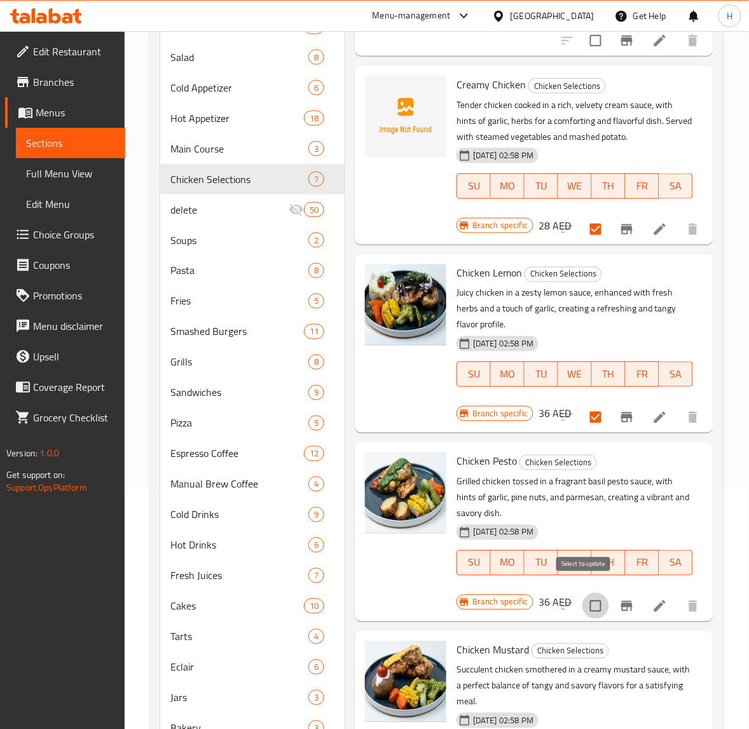
click at [586, 593] on input "checkbox" at bounding box center [595, 606] width 27 height 27
checkbox input "true"
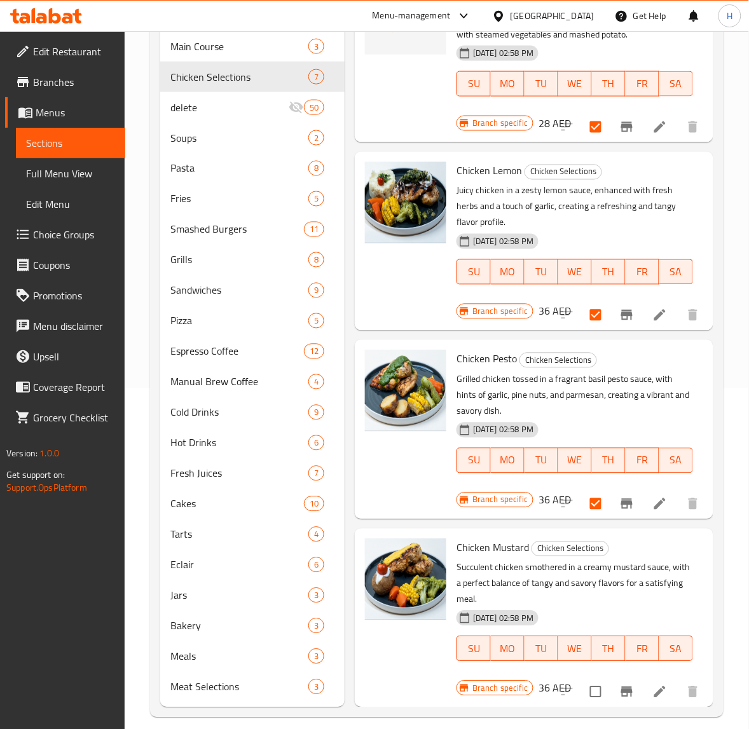
scroll to position [354, 0]
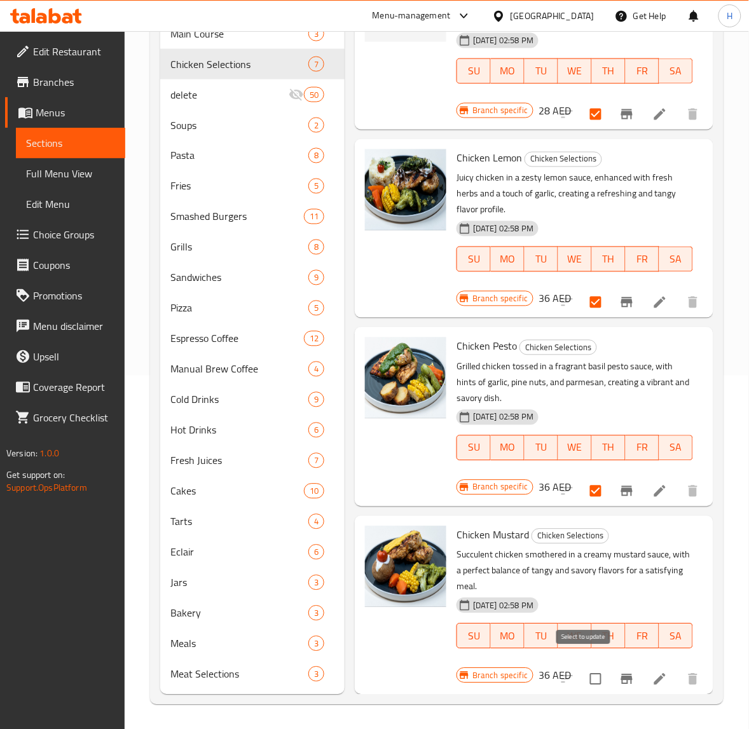
click at [586, 673] on input "checkbox" at bounding box center [595, 679] width 27 height 27
checkbox input "true"
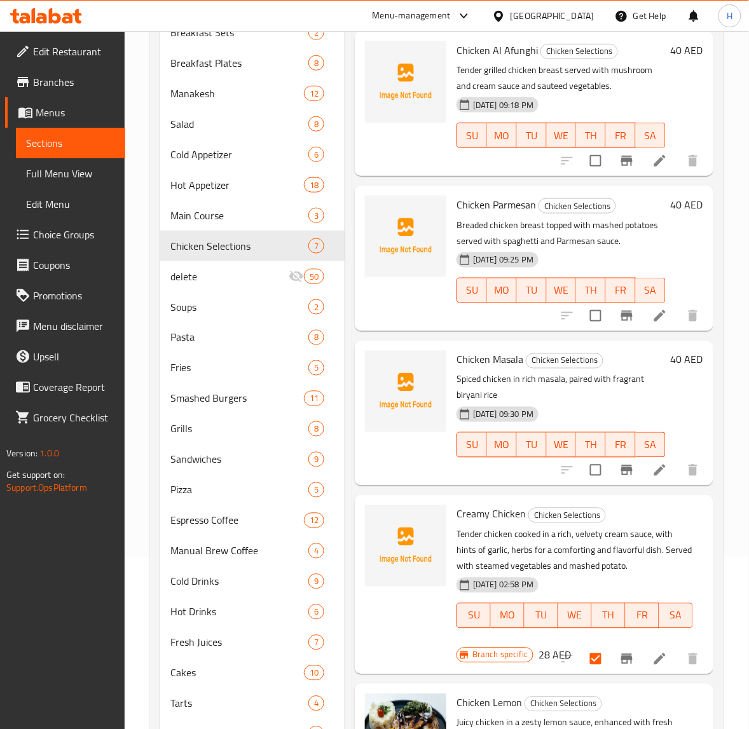
scroll to position [0, 0]
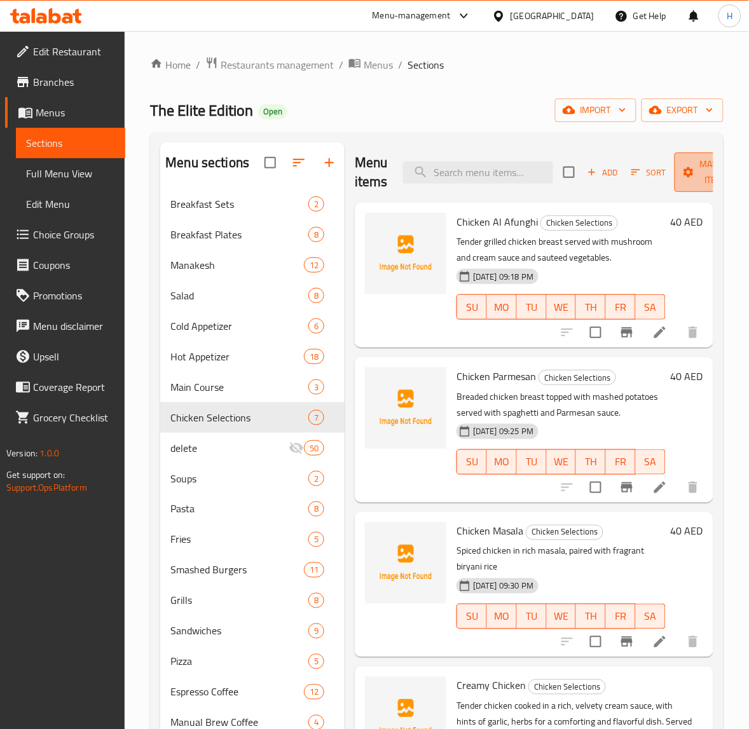
click at [694, 180] on span "Manage items" at bounding box center [717, 172] width 65 height 32
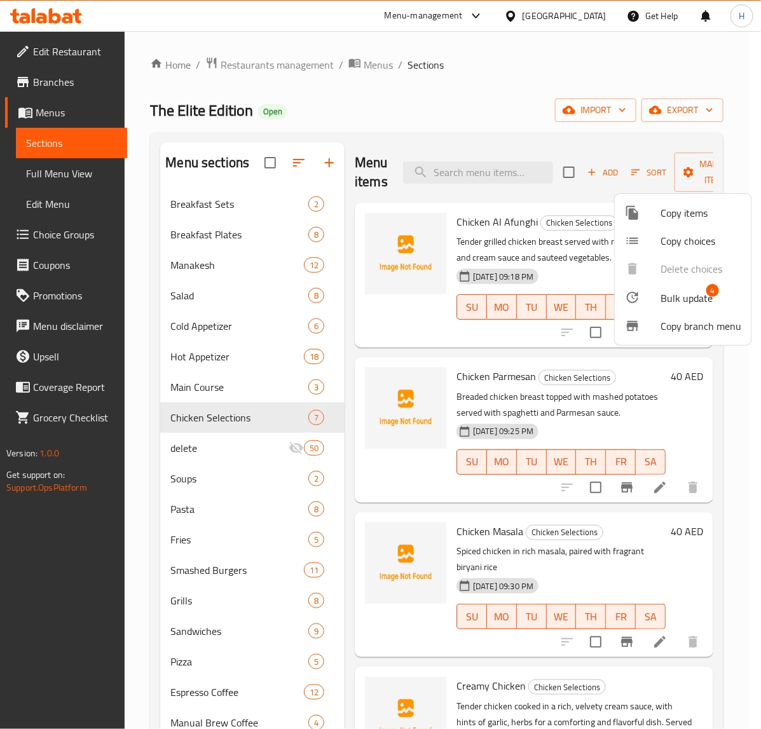
click at [680, 302] on span "Bulk update" at bounding box center [687, 298] width 52 height 15
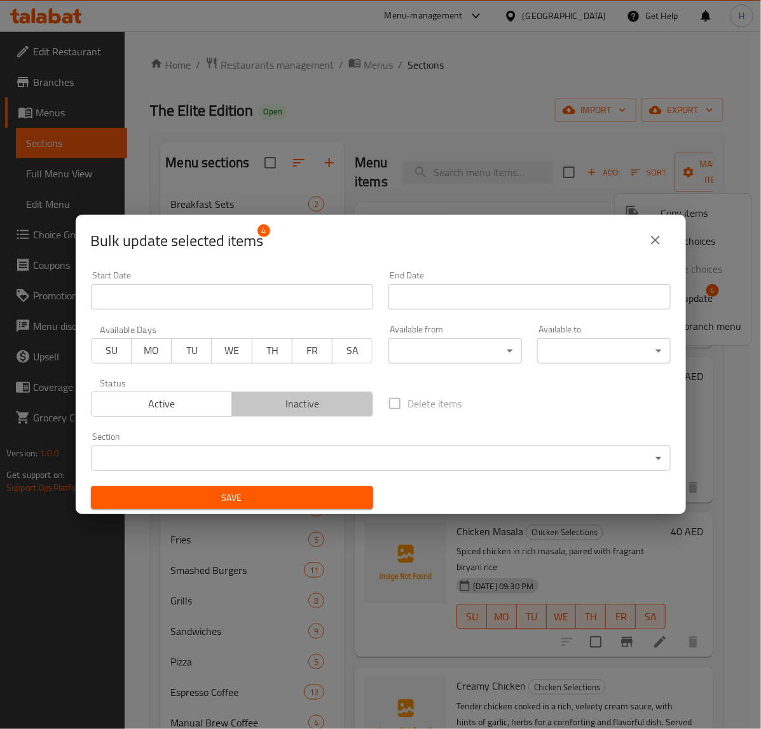
click at [321, 411] on span "Inactive" at bounding box center [302, 404] width 131 height 18
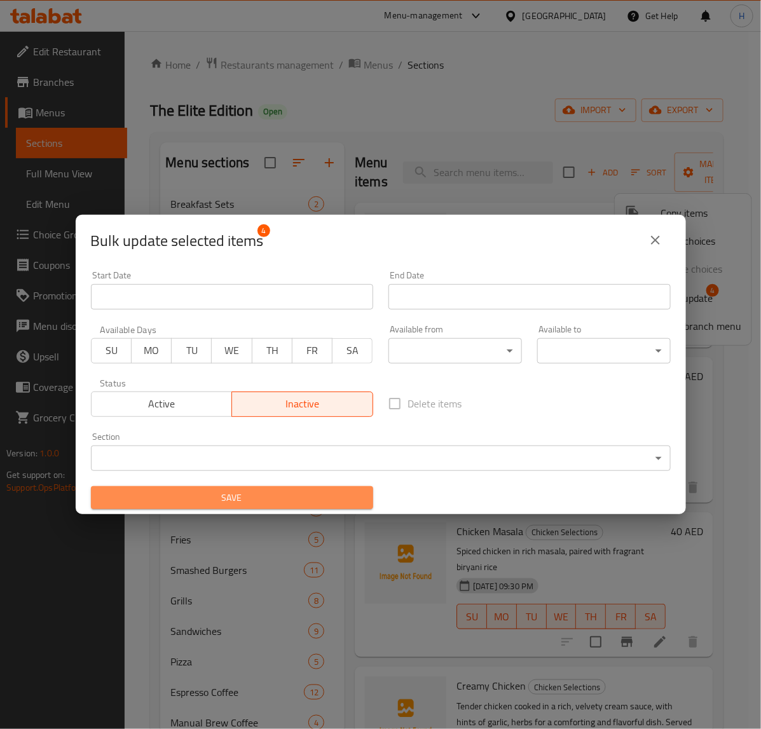
click at [331, 494] on span "Save" at bounding box center [232, 498] width 262 height 16
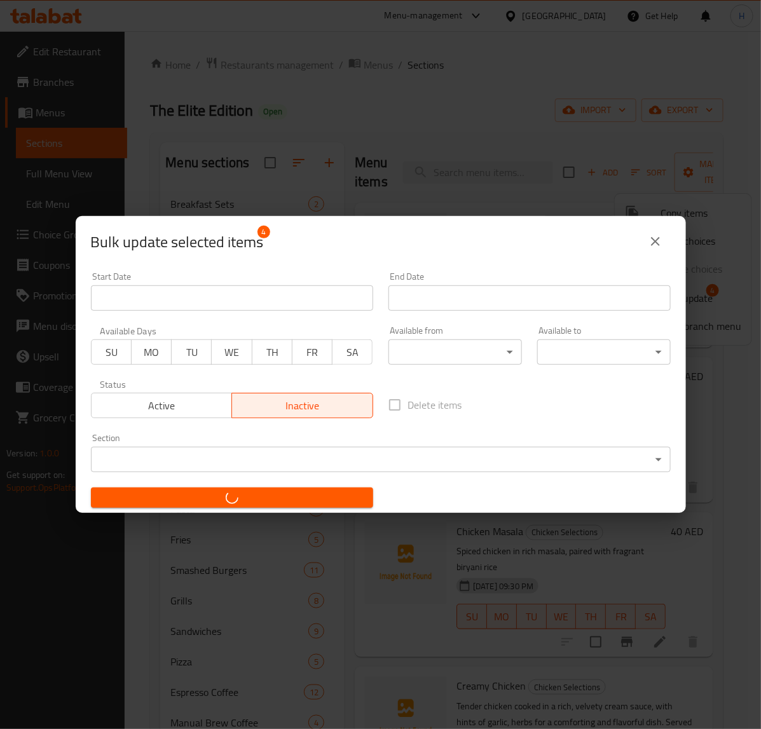
checkbox input "false"
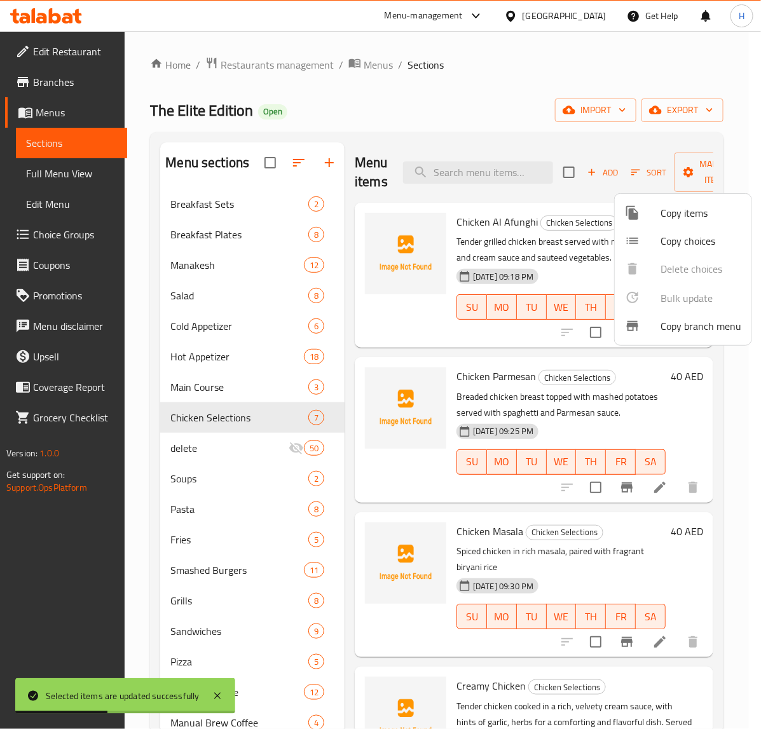
click at [719, 399] on div at bounding box center [380, 364] width 761 height 729
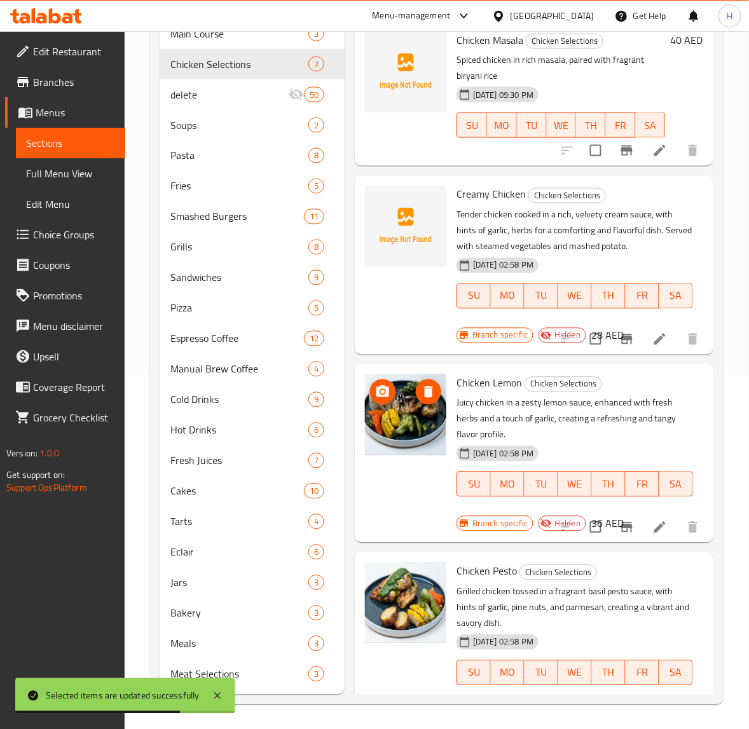
scroll to position [137, 0]
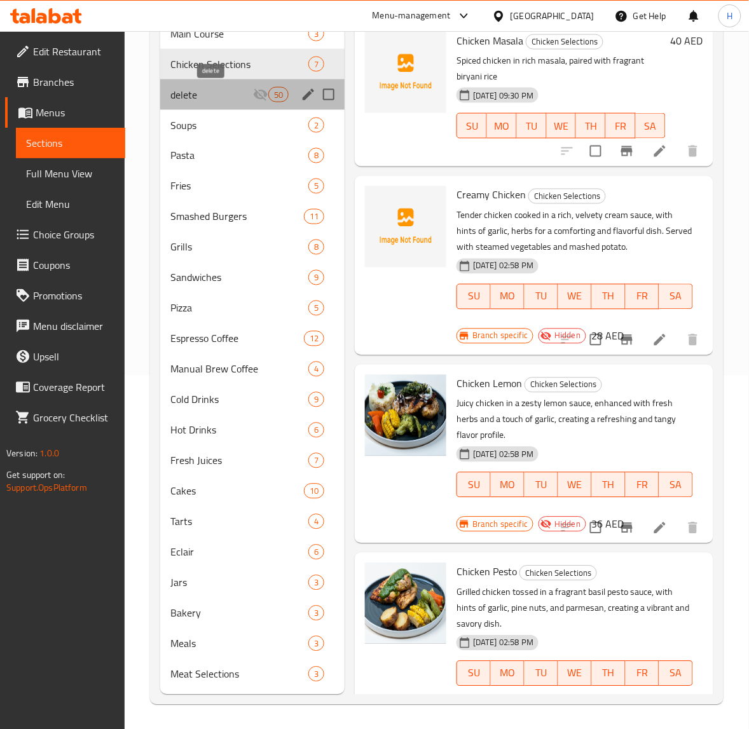
click at [230, 93] on span "delete" at bounding box center [211, 94] width 83 height 15
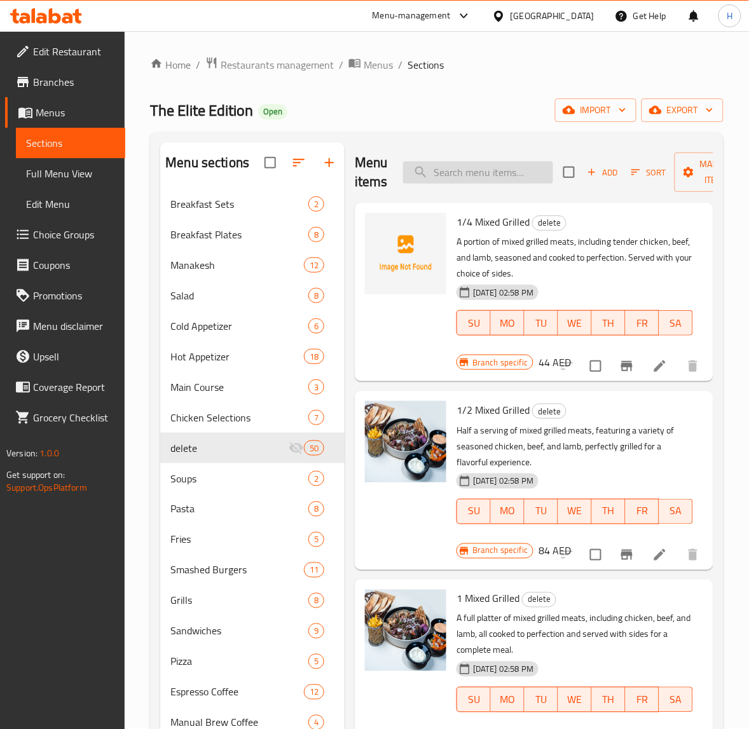
click at [499, 160] on div "Menu items Add Sort Manage items" at bounding box center [534, 172] width 359 height 60
click at [497, 166] on input "search" at bounding box center [478, 173] width 150 height 22
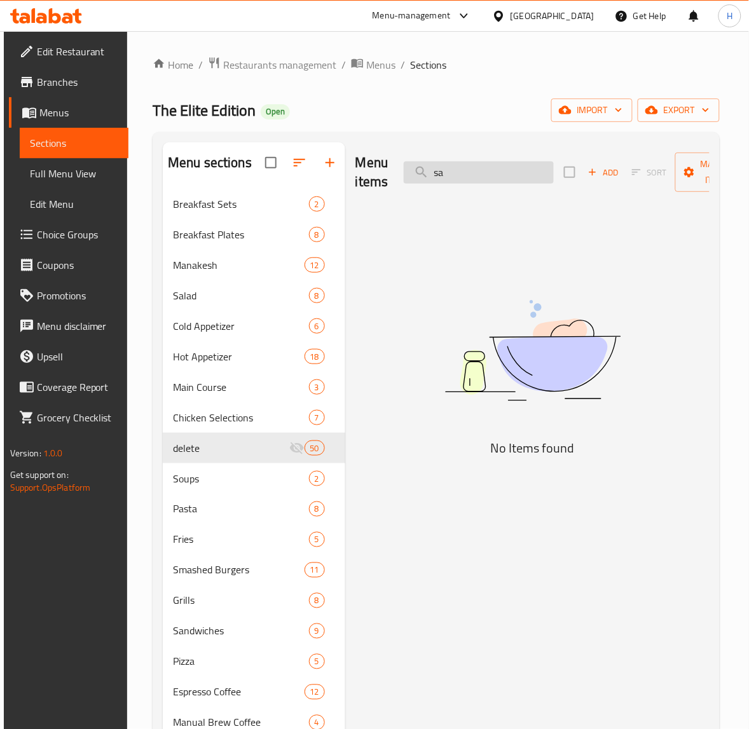
type input "s"
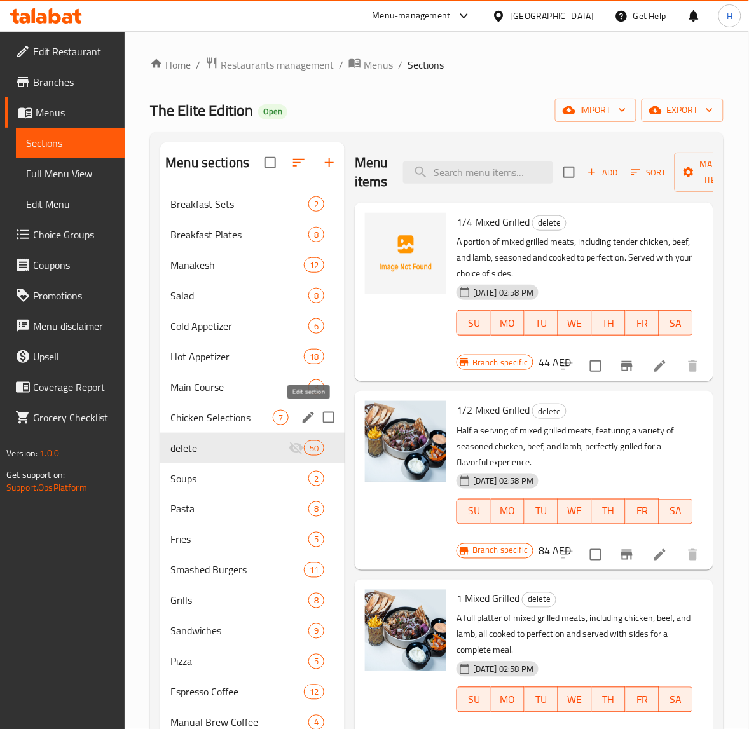
click at [305, 422] on icon "edit" at bounding box center [308, 417] width 11 height 11
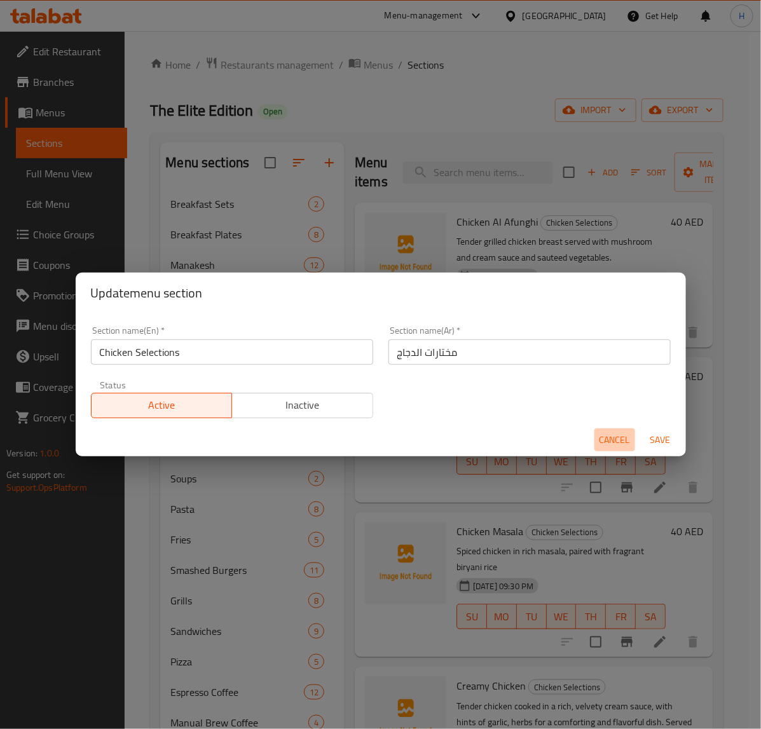
click at [596, 443] on button "Cancel" at bounding box center [615, 441] width 41 height 24
click at [596, 443] on div "15-08-2025 09:25 PM SU MO TU WE TH FR SA" at bounding box center [560, 453] width 219 height 69
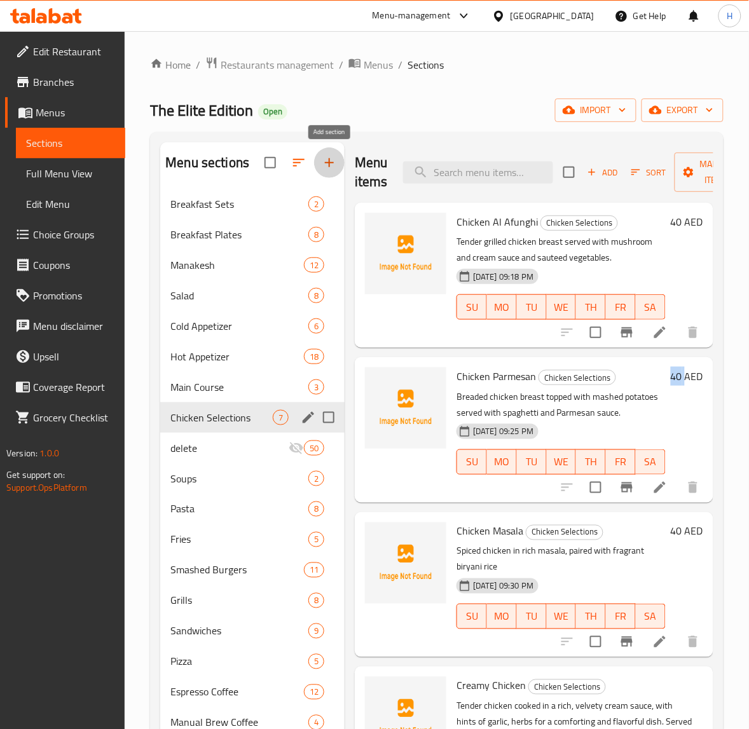
click at [334, 166] on icon "button" at bounding box center [329, 162] width 15 height 15
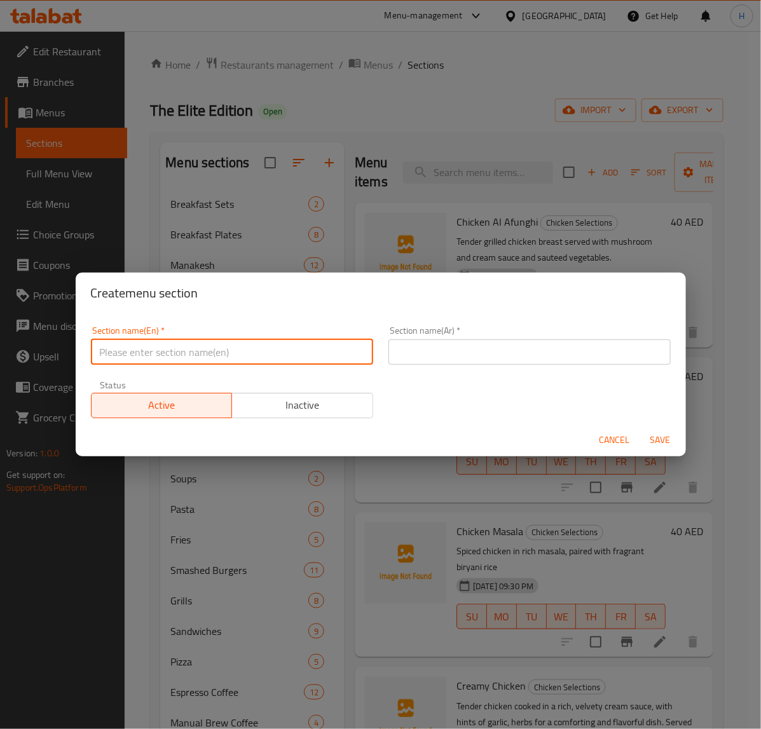
click at [273, 361] on input "text" at bounding box center [232, 352] width 282 height 25
type input "Other Selections"
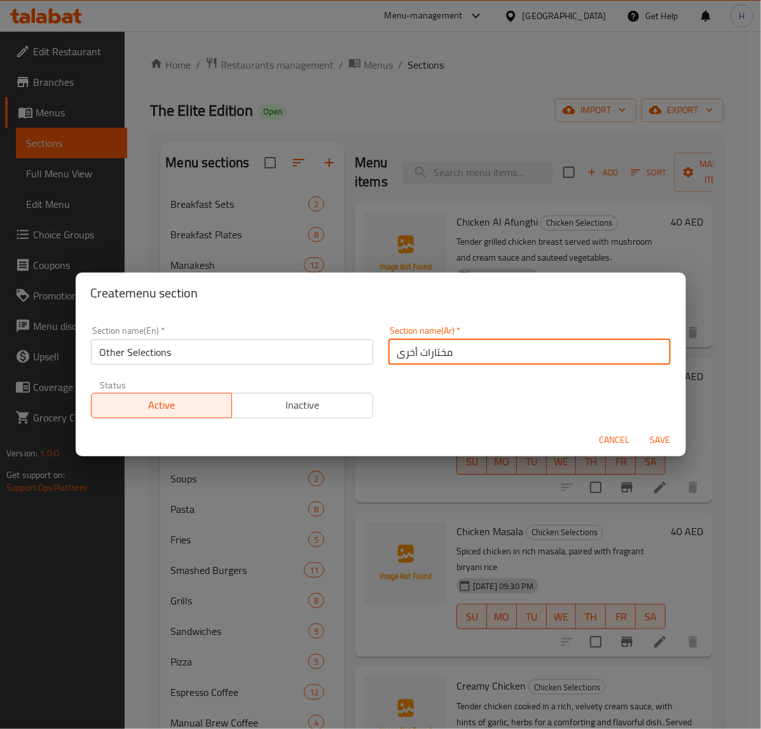
type input "مختارات أخرى"
click at [640, 429] on button "Save" at bounding box center [660, 441] width 41 height 24
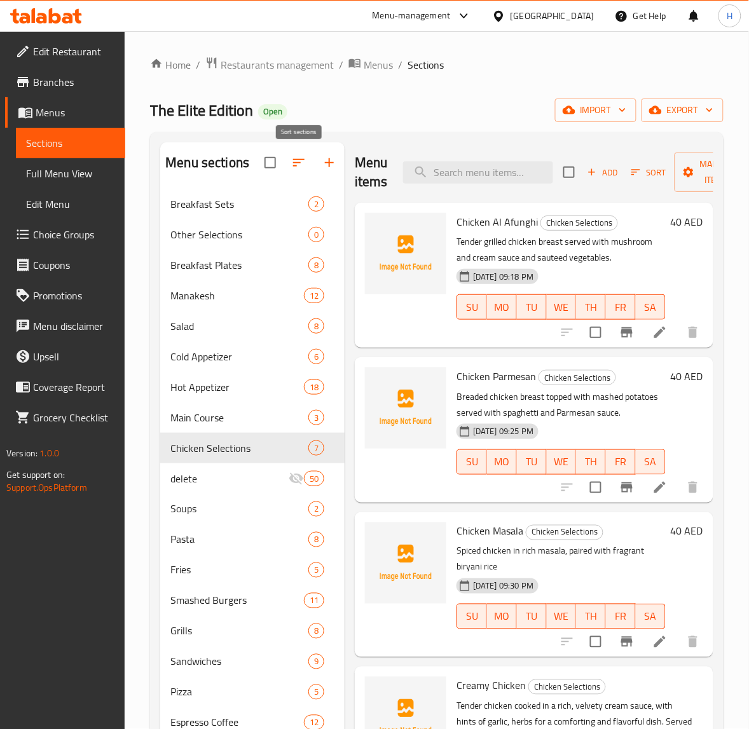
click at [293, 162] on icon "button" at bounding box center [298, 162] width 15 height 15
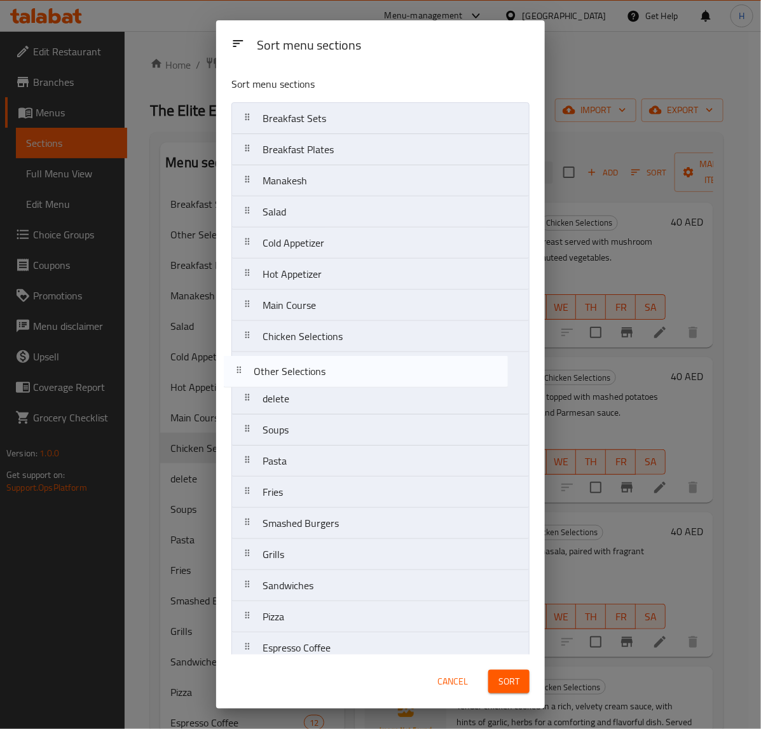
drag, startPoint x: 315, startPoint y: 155, endPoint x: 306, endPoint y: 380, distance: 225.3
click at [306, 380] on nav "Breakfast Sets Other Selections Breakfast Plates Manakesh Salad Cold Appetizer …" at bounding box center [380, 554] width 298 height 905
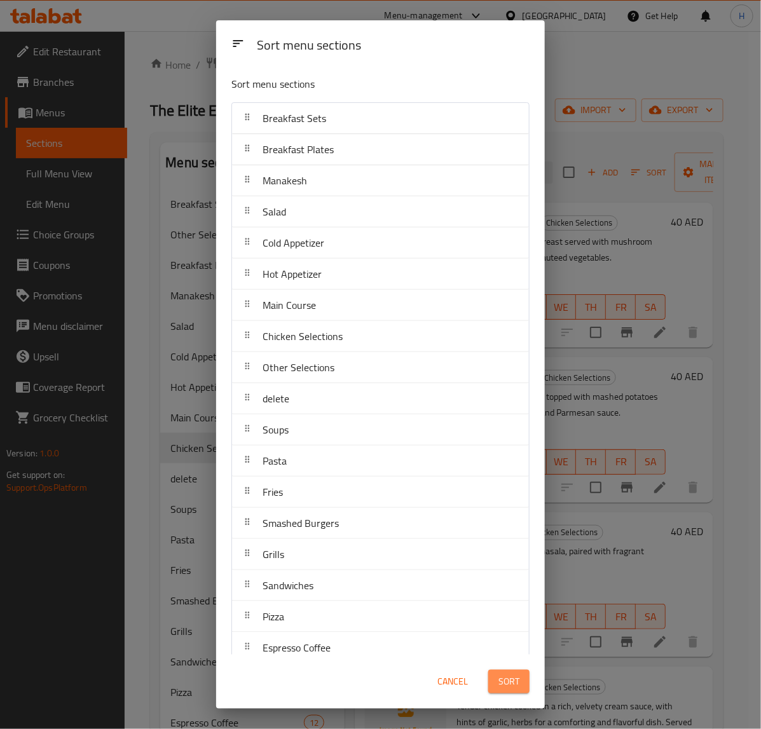
click at [500, 687] on span "Sort" at bounding box center [509, 682] width 21 height 16
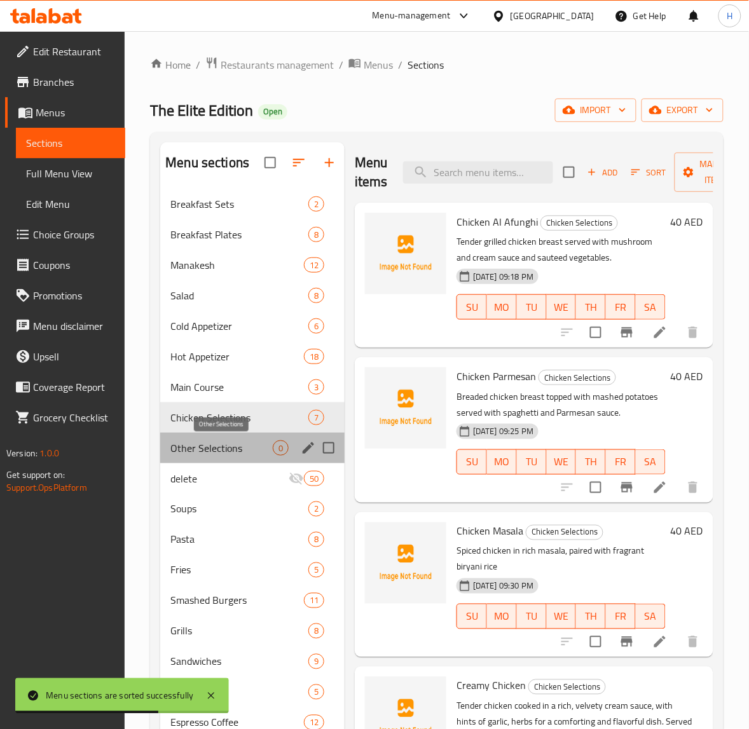
click at [265, 445] on span "Other Selections" at bounding box center [221, 448] width 102 height 15
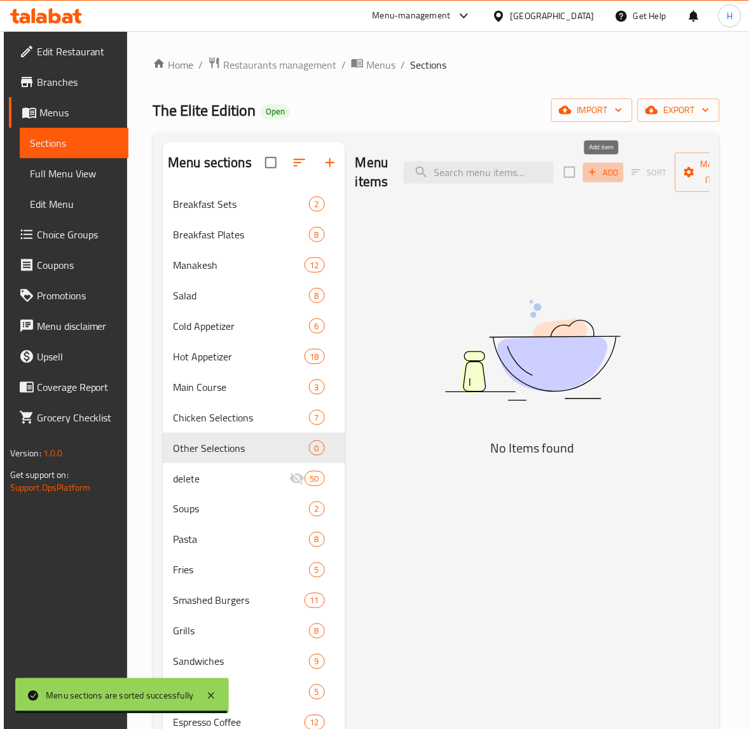
click at [599, 176] on span "Add" at bounding box center [603, 172] width 34 height 15
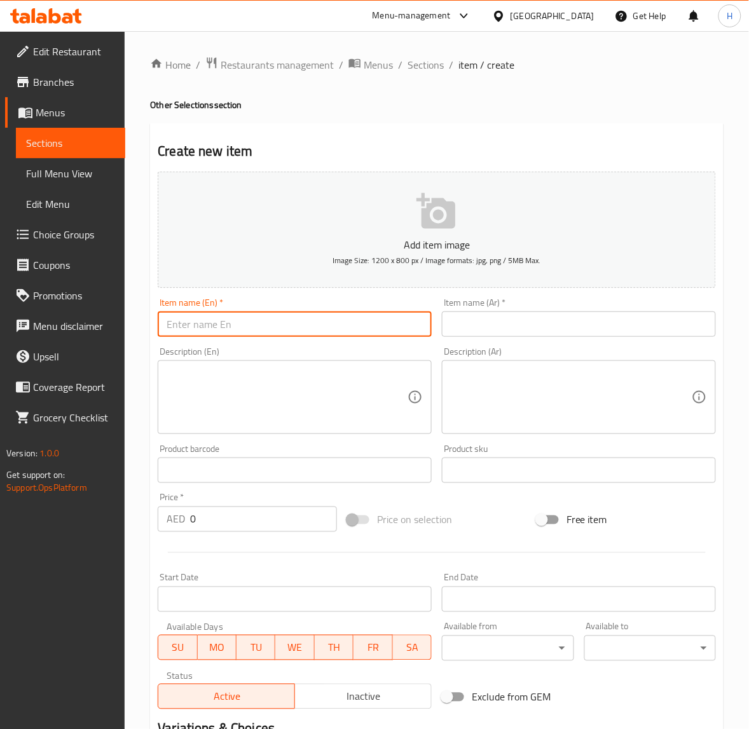
click at [351, 320] on input "text" at bounding box center [295, 324] width 274 height 25
paste input "Salmon Pave's"
type input "Salmon Pave's"
click at [511, 331] on input "text" at bounding box center [579, 324] width 274 height 25
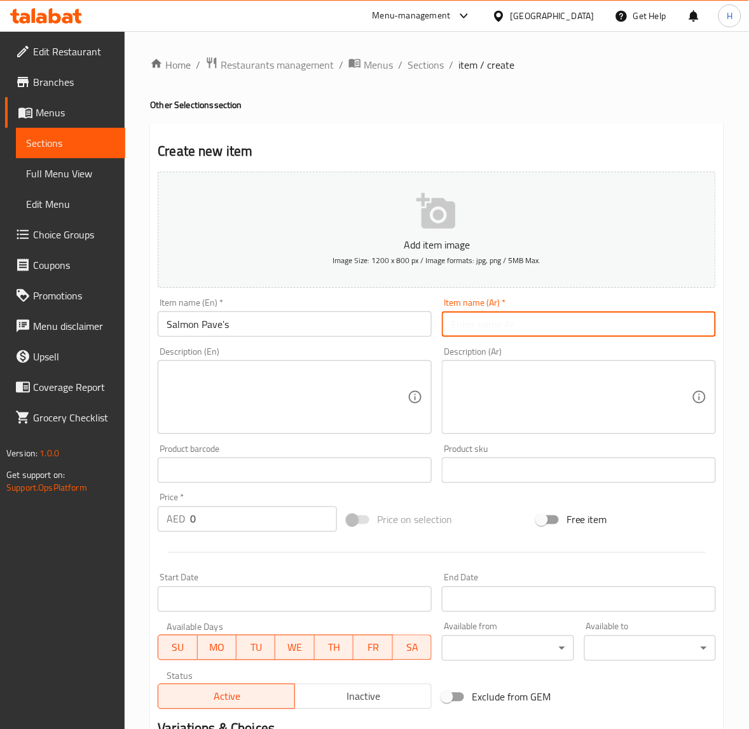
paste input "سلمون بيف"
type input "سلمون بيف"
click at [339, 395] on textarea at bounding box center [287, 398] width 241 height 60
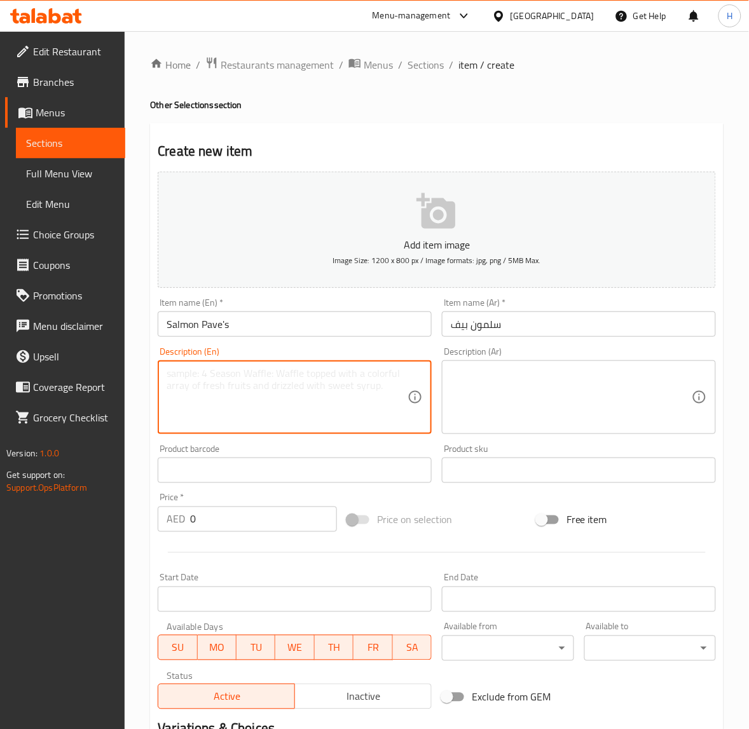
paste textarea "Tender salmon fillet, lightly seasoned with salt and butter, served with sautée…"
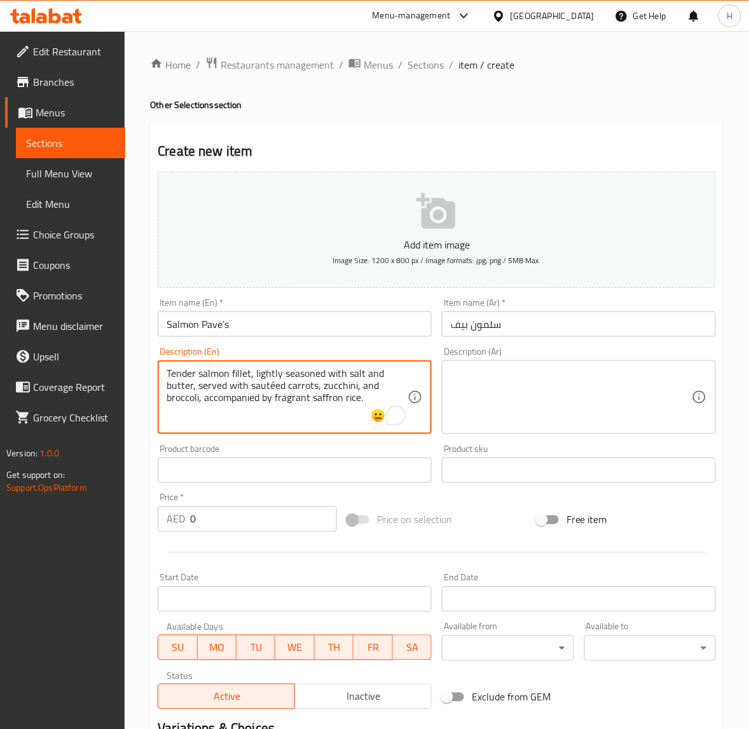
type textarea "Tender salmon fillet, lightly seasoned with salt and butter, served with sautée…"
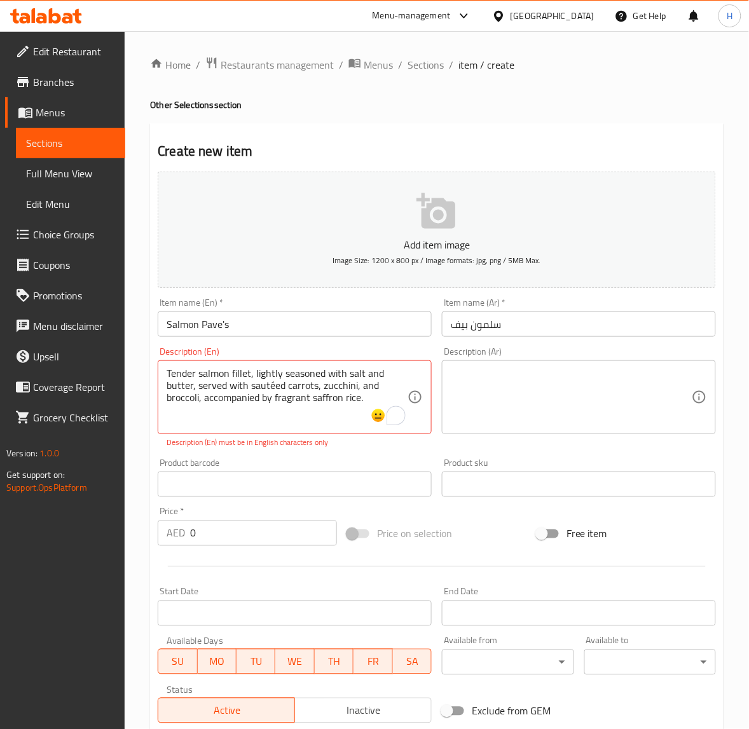
click at [579, 411] on textarea at bounding box center [571, 398] width 241 height 60
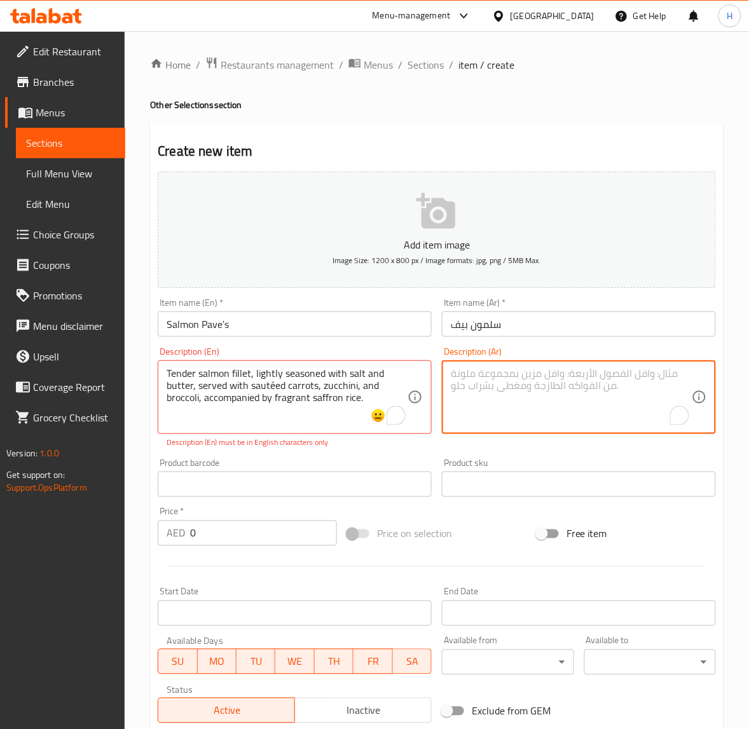
paste textarea "فيليه سمك السلمون بالملح والزبدة، يقدم مع الجزر المقرمش والكوسا والبروكلي، مع أ…"
type textarea "فيليه سمك السلمون بالملح والزبدة، يقدم مع الجزر المقرمش والكوسا والبروكلي، مع أ…"
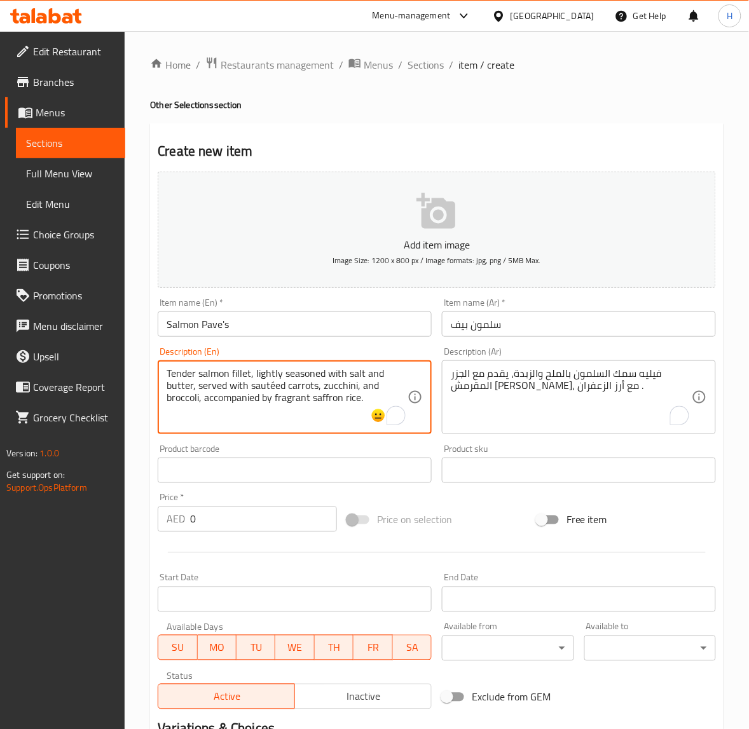
type textarea "Tender salmon fillet, lightly seasoned with salt and butter, served with sautée…"
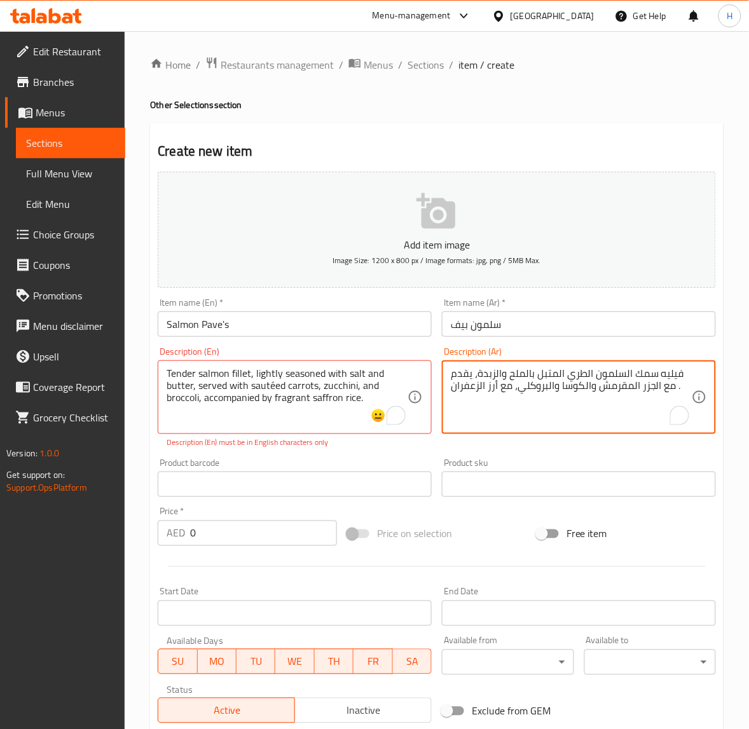
type textarea "فيليه سمك السلمون الطري المتبل بالملح والزبدة، يقدم مع الجزر المقرمش والكوسا وا…"
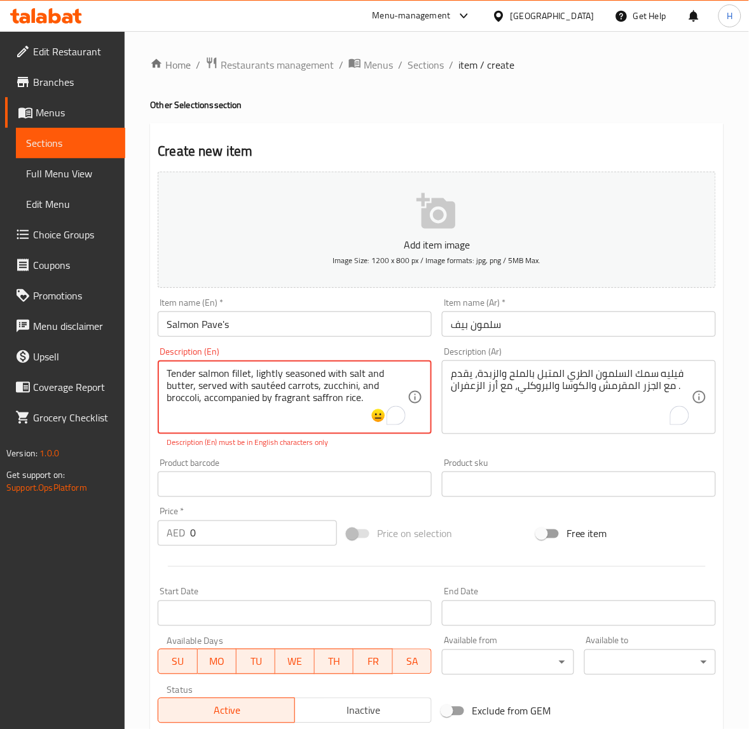
click at [270, 385] on textarea "Tender salmon fillet, lightly seasoned with salt and butter, served with sautée…" at bounding box center [287, 398] width 241 height 60
click at [275, 386] on textarea "Tender salmon fillet, lightly seasoned with salt and butter, served with sautée…" at bounding box center [287, 398] width 241 height 60
type textarea "Tender salmon fillet, lightly seasoned with salt and butter, served with sautee…"
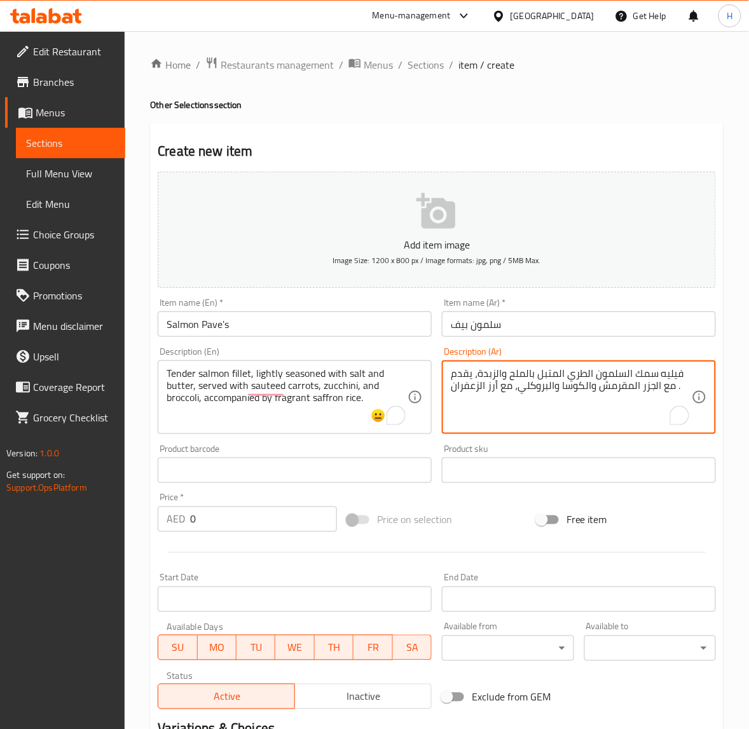
click at [617, 389] on textarea "فيليه سمك السلمون الطري المتبل بالملح والزبدة، يقدم مع الجزر المقرمش والكوسا وا…" at bounding box center [571, 398] width 241 height 60
type textarea "فيليه سمك السلمون الطري المتبل بالملح والزبدة، يقدم مع الجزر والكوسا والبروكلي …"
click at [452, 388] on textarea "فيليه سمك السلمون الطري المتبل بالملح والزبدة، يقدم مع الجزر والكوسا والبروكلي …" at bounding box center [571, 398] width 241 height 60
type textarea "فيليه سمك السلمون الطري المتبل بالملح والزبدة، يقدم مع الجزر والكوسا والبروكلي …"
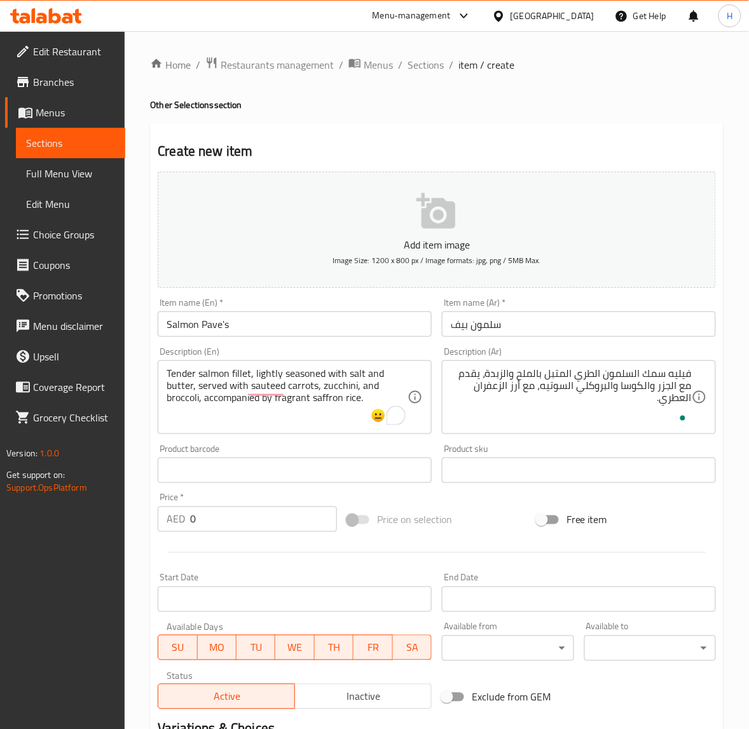
click at [259, 527] on input "0" at bounding box center [263, 519] width 147 height 25
paste input "number"
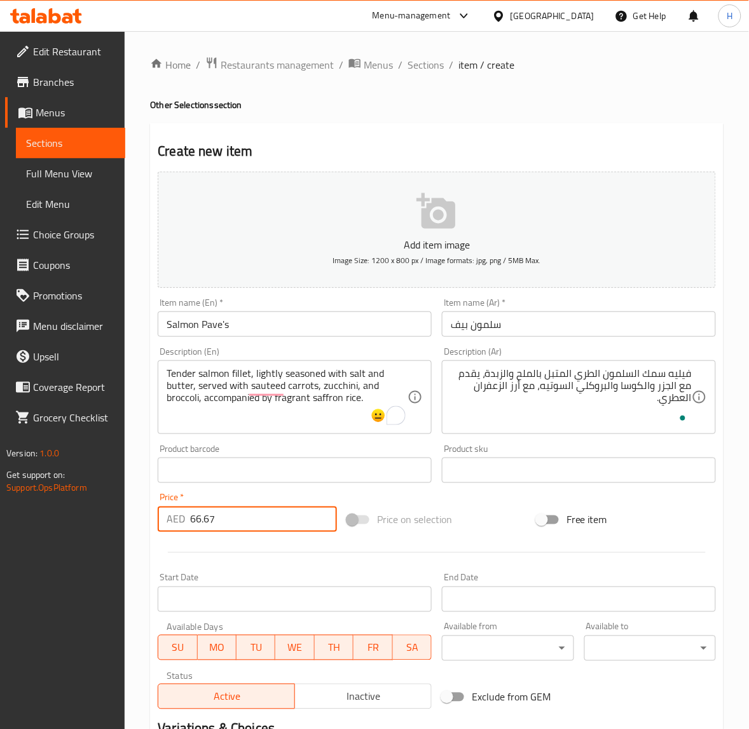
type input "66.67"
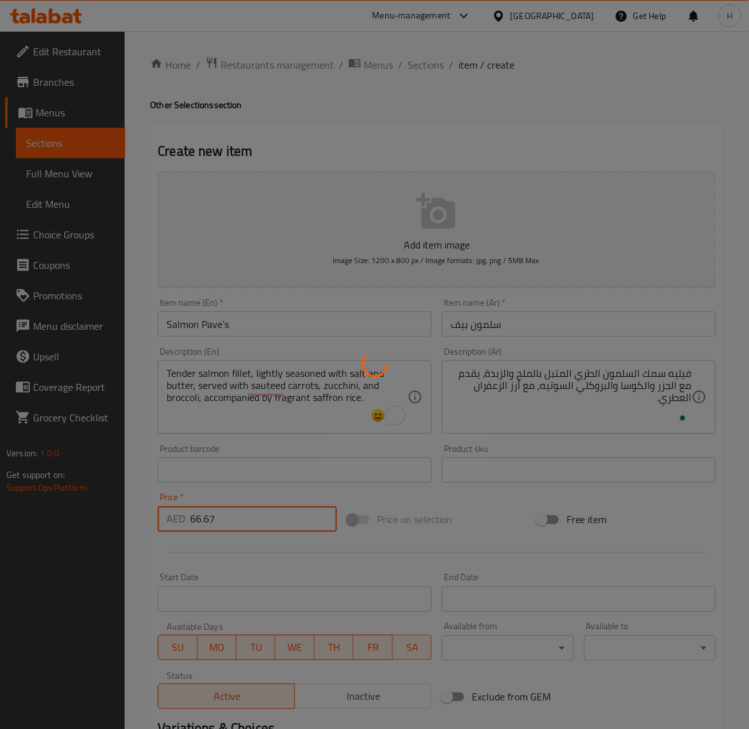
type input "0"
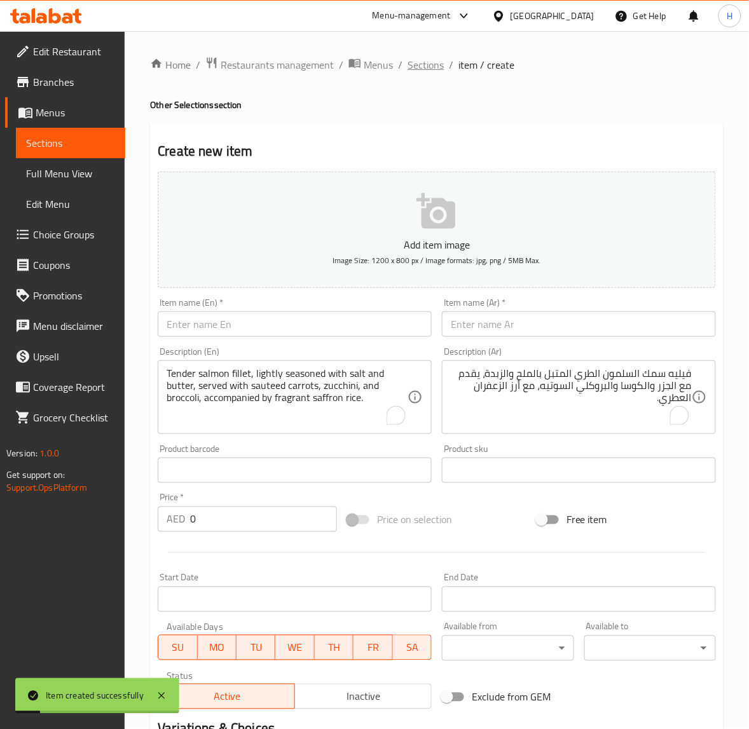
click at [415, 72] on span "Sections" at bounding box center [426, 64] width 36 height 15
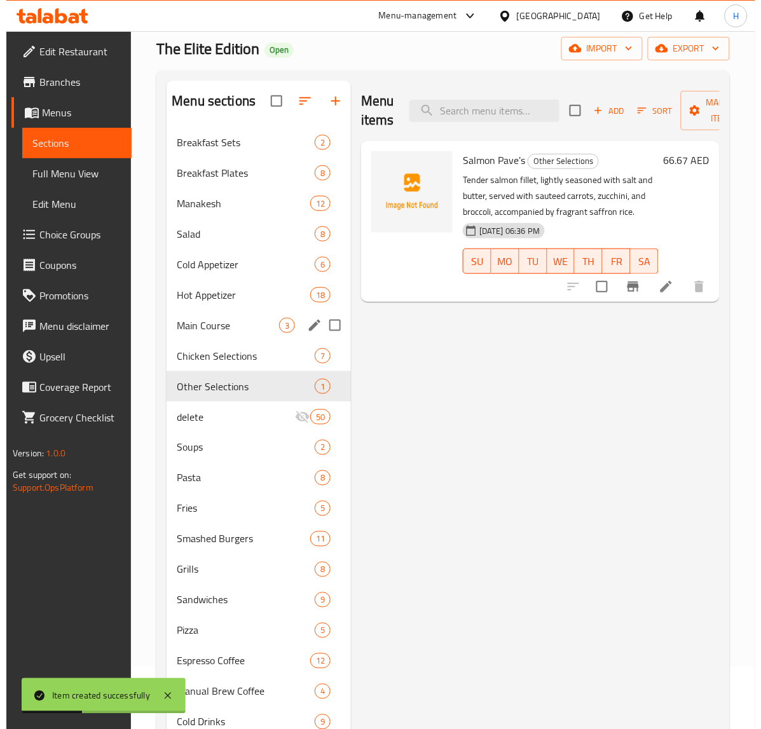
scroll to position [79, 0]
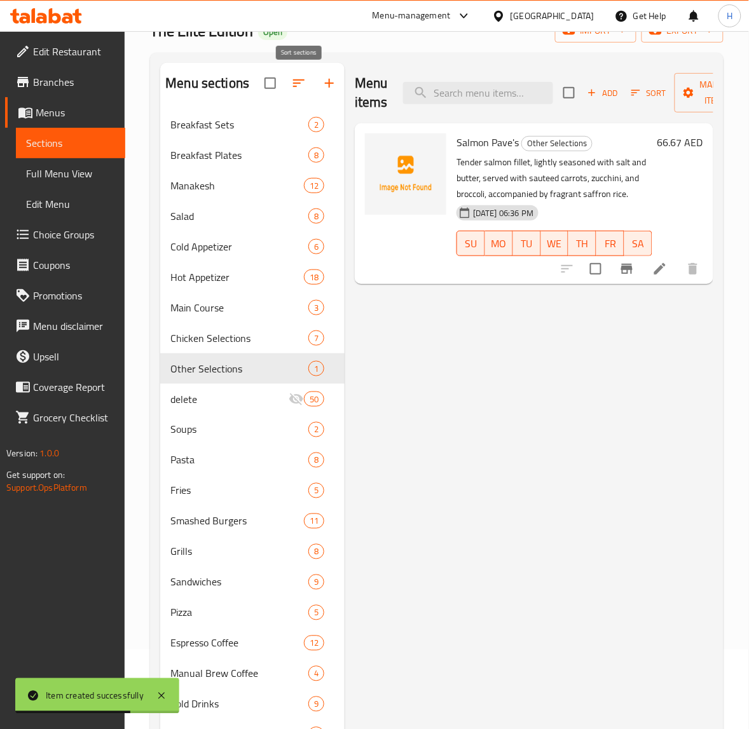
click at [302, 86] on icon "button" at bounding box center [298, 83] width 15 height 15
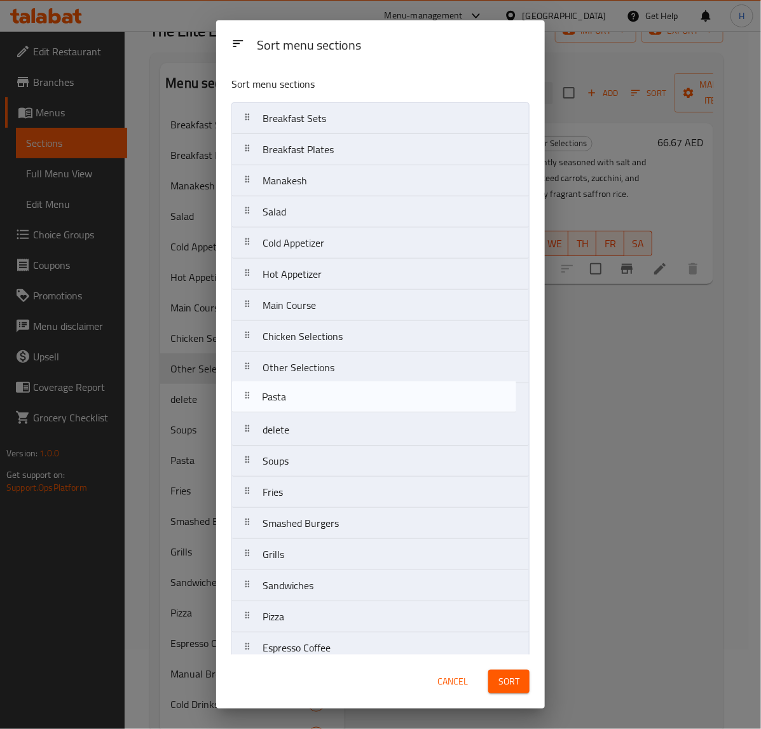
drag, startPoint x: 302, startPoint y: 464, endPoint x: 300, endPoint y: 393, distance: 71.2
click at [300, 393] on nav "Breakfast Sets Breakfast Plates Manakesh Salad Cold Appetizer Hot Appetizer Mai…" at bounding box center [380, 554] width 298 height 905
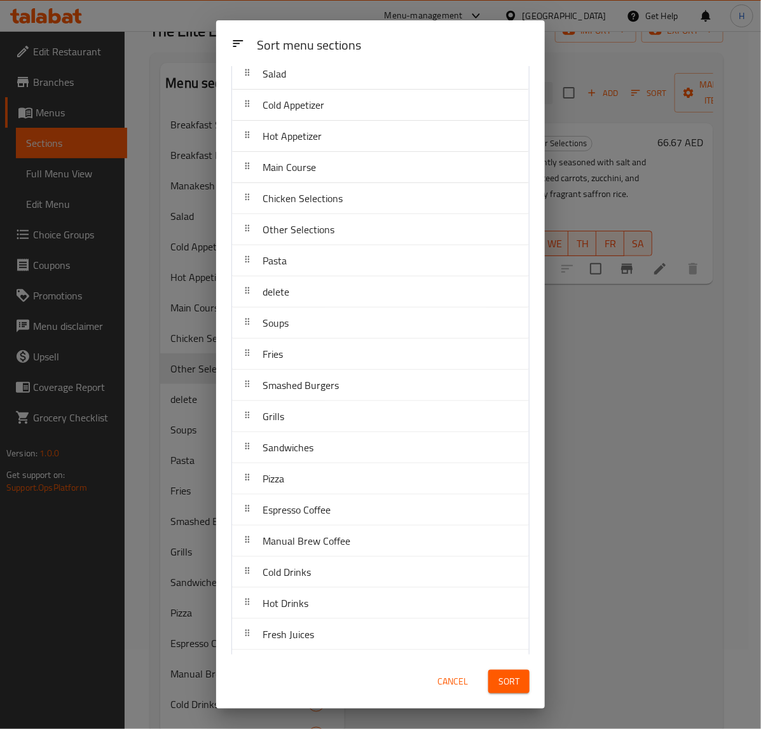
scroll to position [122, 0]
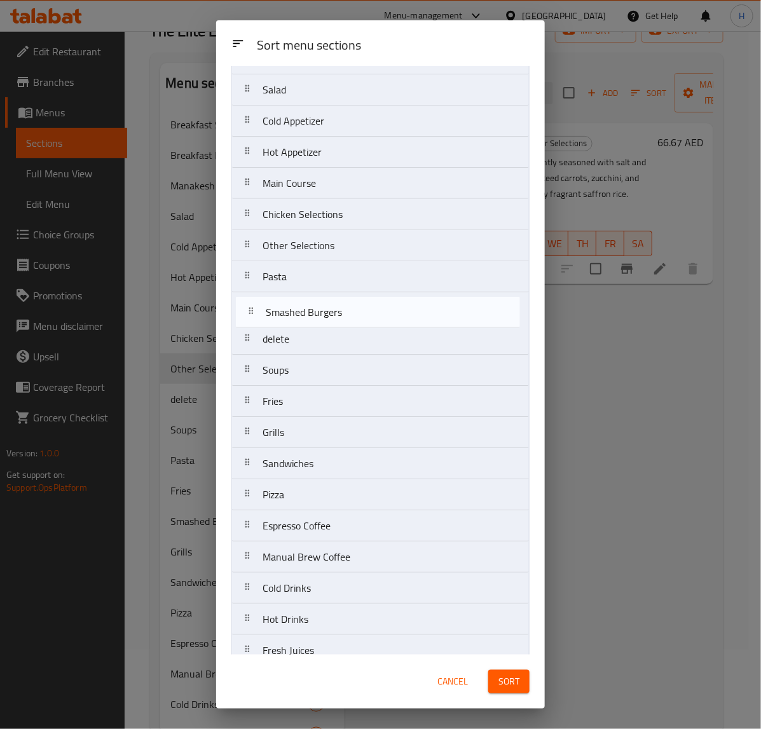
drag, startPoint x: 322, startPoint y: 409, endPoint x: 322, endPoint y: 315, distance: 94.1
click at [322, 315] on nav "Breakfast Sets Breakfast Plates Manakesh Salad Cold Appetizer Hot Appetizer Mai…" at bounding box center [380, 432] width 298 height 905
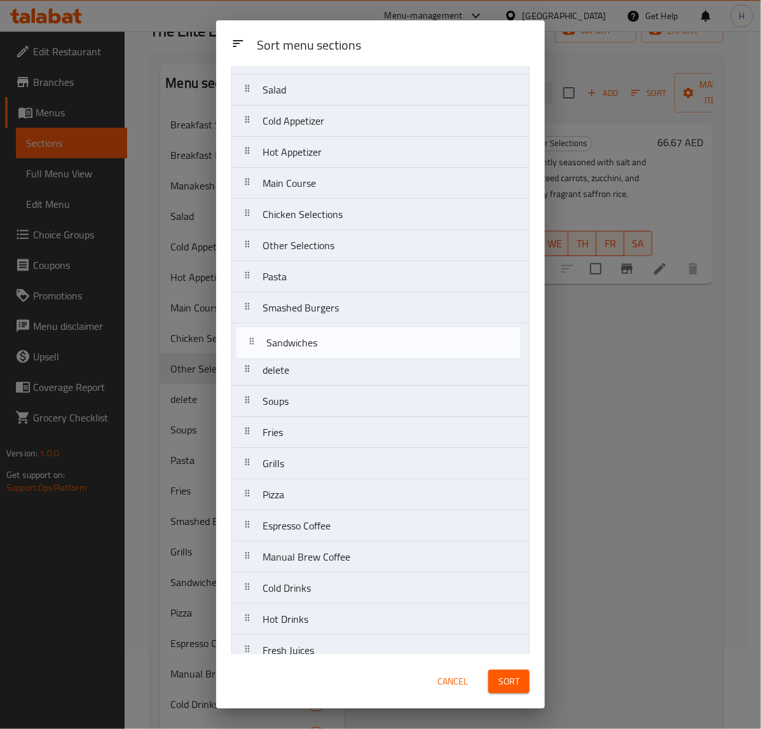
drag, startPoint x: 313, startPoint y: 469, endPoint x: 317, endPoint y: 339, distance: 130.4
click at [317, 339] on nav "Breakfast Sets Breakfast Plates Manakesh Salad Cold Appetizer Hot Appetizer Mai…" at bounding box center [380, 432] width 298 height 905
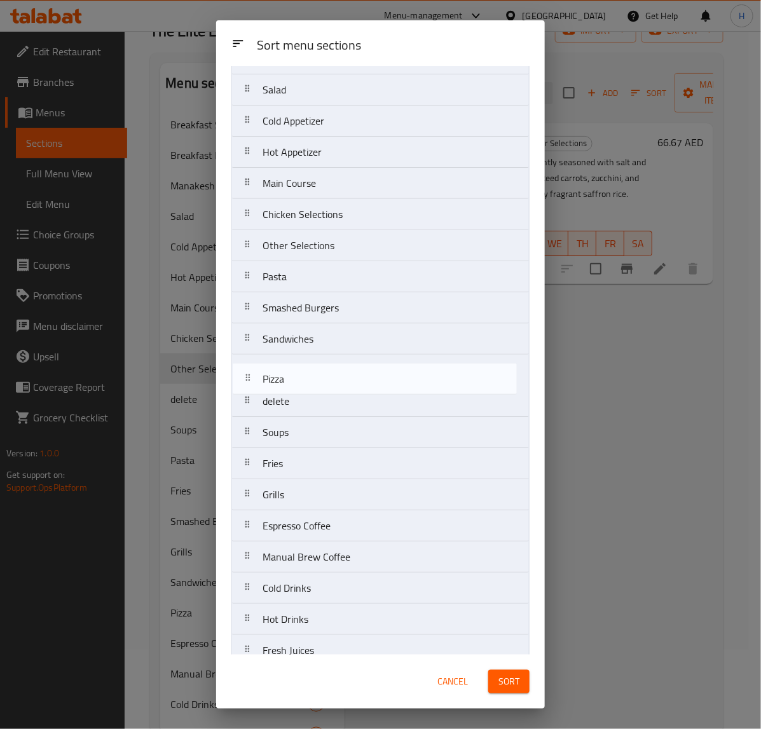
drag, startPoint x: 289, startPoint y: 504, endPoint x: 288, endPoint y: 380, distance: 124.0
click at [288, 380] on nav "Breakfast Sets Breakfast Plates Manakesh Salad Cold Appetizer Hot Appetizer Mai…" at bounding box center [380, 432] width 298 height 905
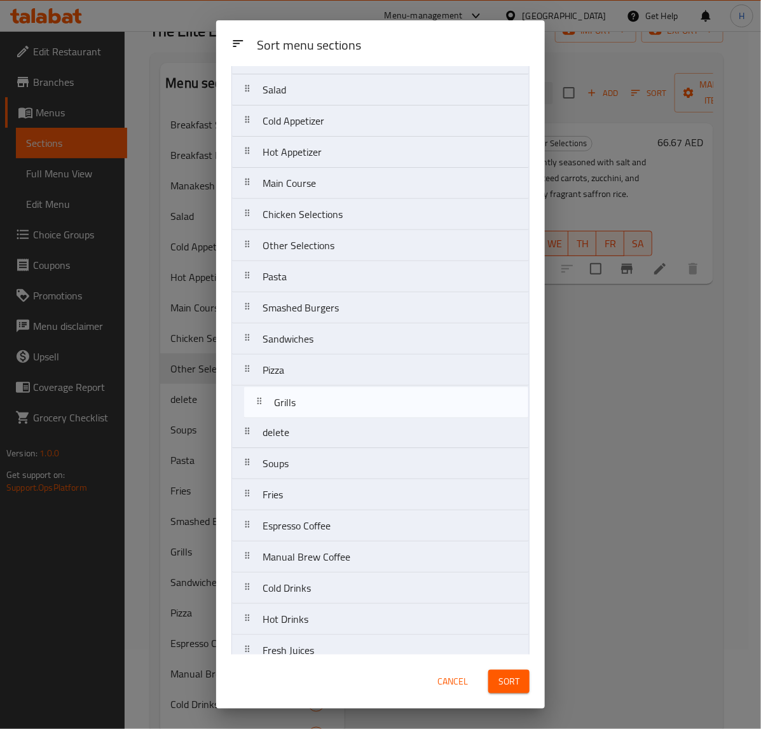
drag, startPoint x: 289, startPoint y: 500, endPoint x: 301, endPoint y: 401, distance: 99.9
click at [301, 401] on nav "Breakfast Sets Breakfast Plates Manakesh Salad Cold Appetizer Hot Appetizer Mai…" at bounding box center [380, 432] width 298 height 905
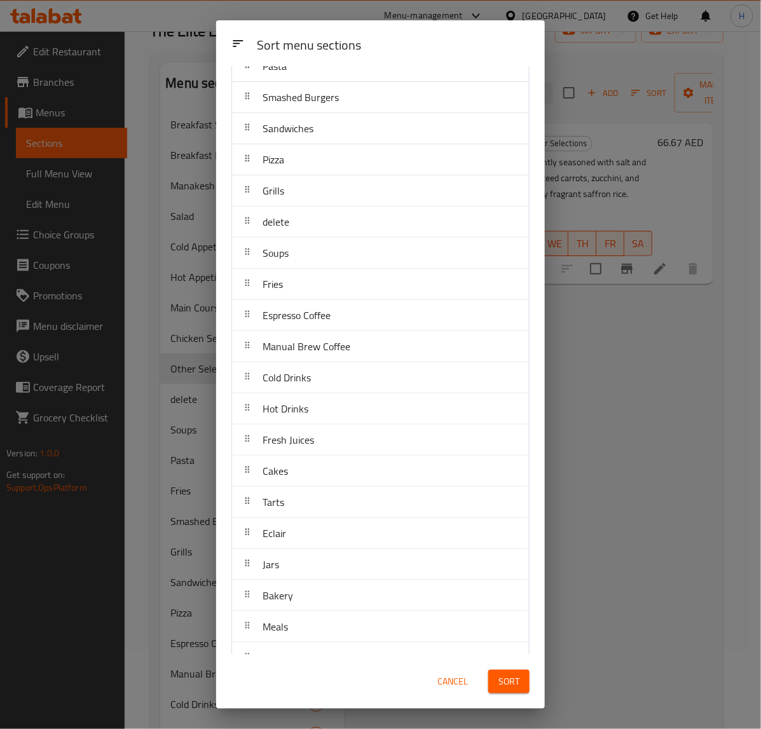
scroll to position [361, 0]
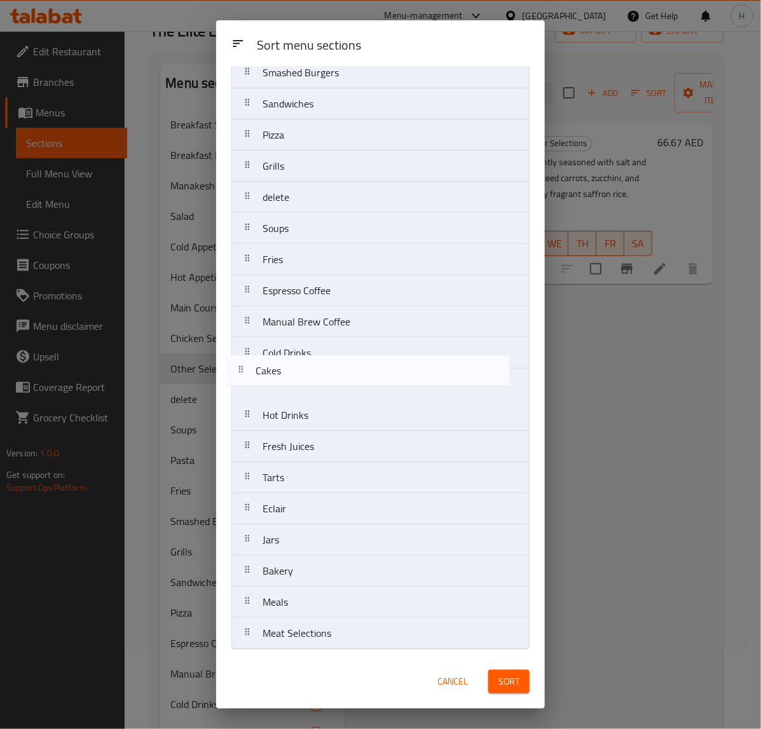
drag, startPoint x: 287, startPoint y: 450, endPoint x: 278, endPoint y: 267, distance: 182.7
click at [278, 293] on nav "Breakfast Sets Breakfast Plates Manakesh Salad Cold Appetizer Hot Appetizer Mai…" at bounding box center [380, 197] width 298 height 905
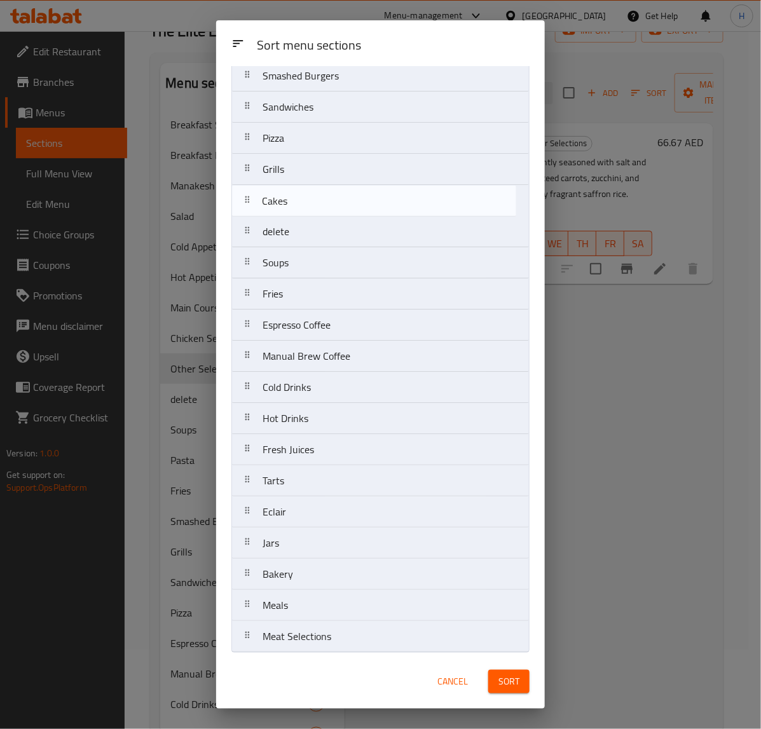
scroll to position [348, 0]
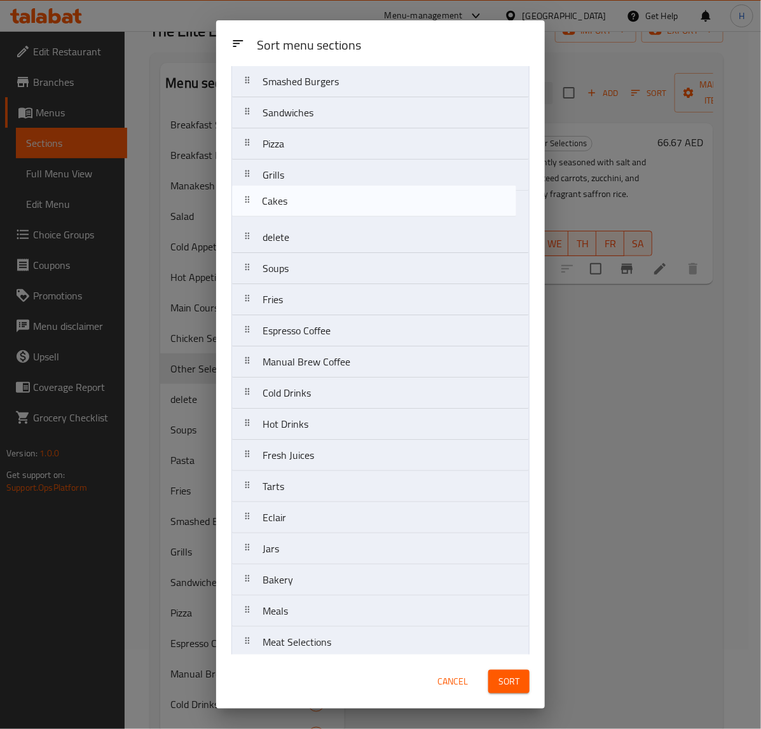
drag, startPoint x: 272, startPoint y: 327, endPoint x: 271, endPoint y: 202, distance: 125.9
click at [271, 202] on nav "Breakfast Sets Breakfast Plates Manakesh Salad Cold Appetizer Hot Appetizer Mai…" at bounding box center [380, 206] width 298 height 905
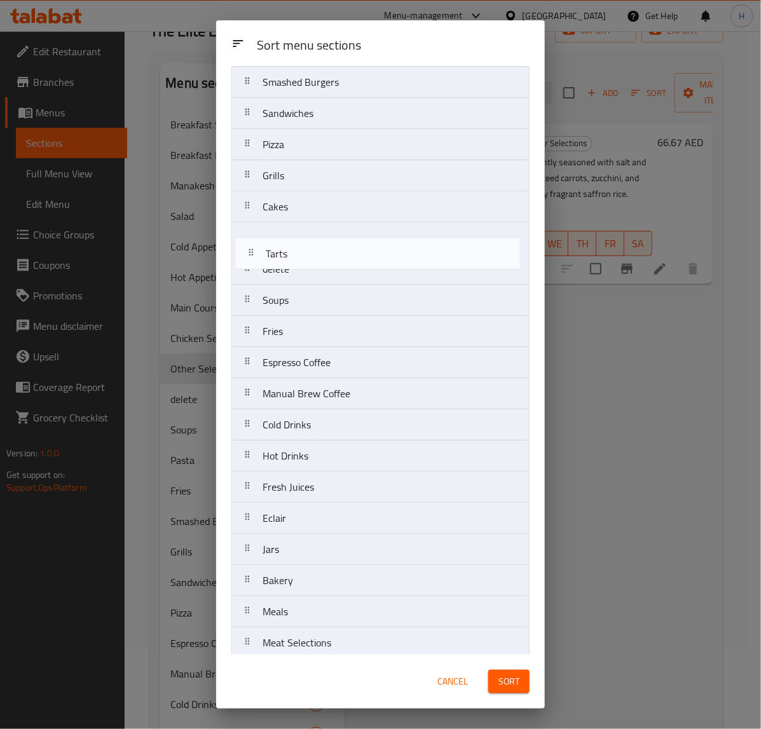
drag, startPoint x: 296, startPoint y: 493, endPoint x: 299, endPoint y: 252, distance: 241.0
click at [299, 252] on nav "Breakfast Sets Breakfast Plates Manakesh Salad Cold Appetizer Hot Appetizer Mai…" at bounding box center [380, 207] width 298 height 905
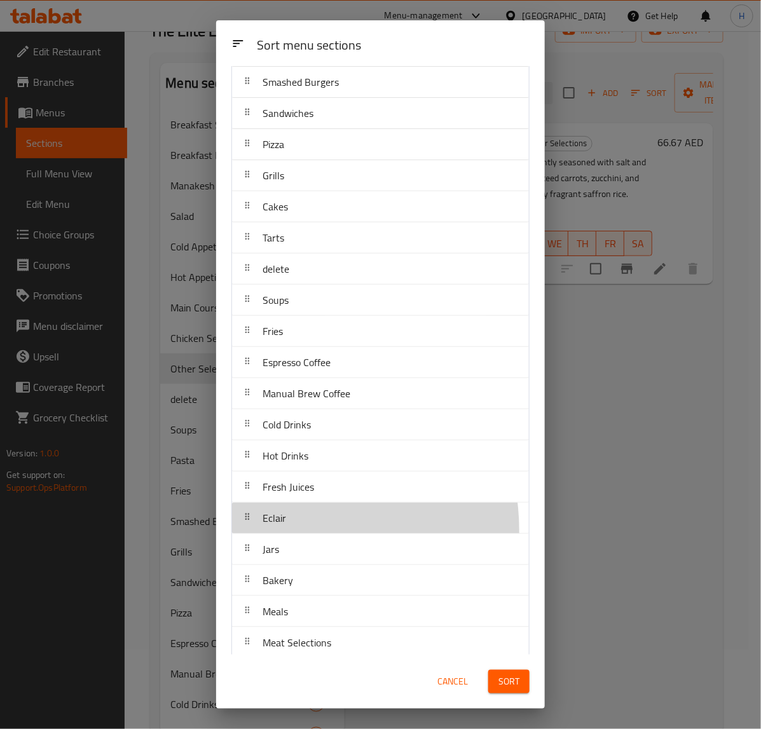
scroll to position [348, 0]
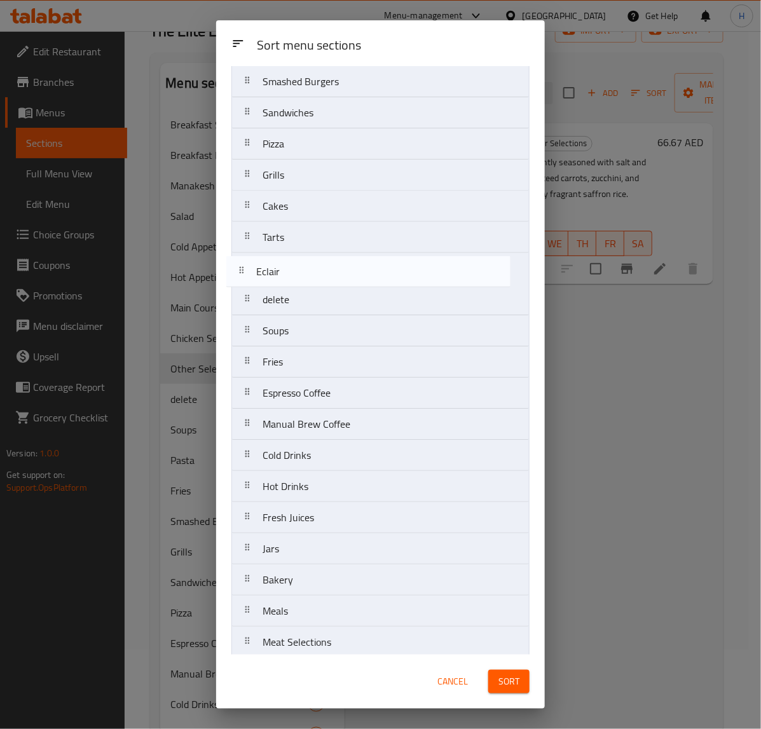
drag, startPoint x: 299, startPoint y: 533, endPoint x: 293, endPoint y: 280, distance: 253.2
click at [293, 280] on nav "Breakfast Sets Breakfast Plates Manakesh Salad Cold Appetizer Hot Appetizer Mai…" at bounding box center [380, 206] width 298 height 905
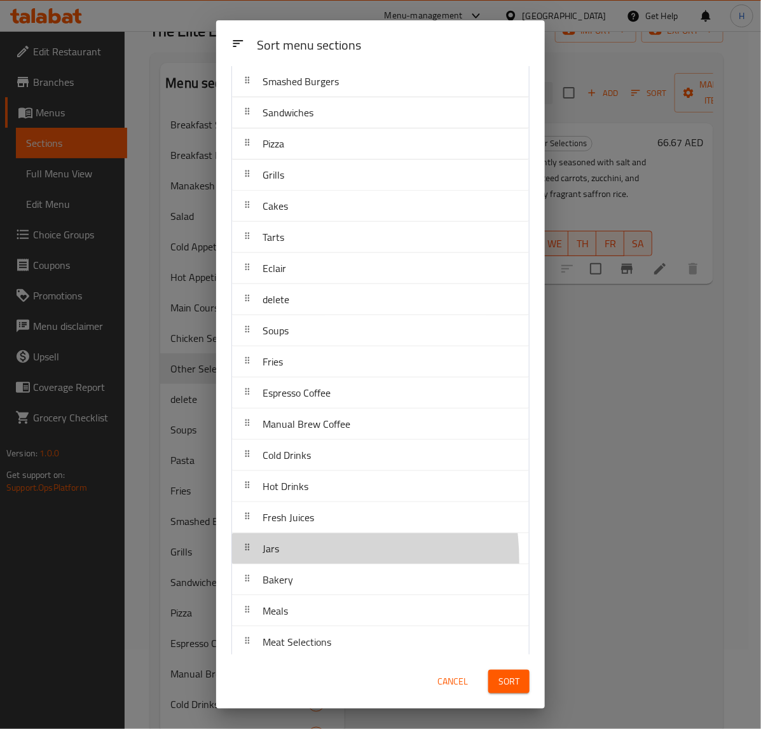
scroll to position [354, 0]
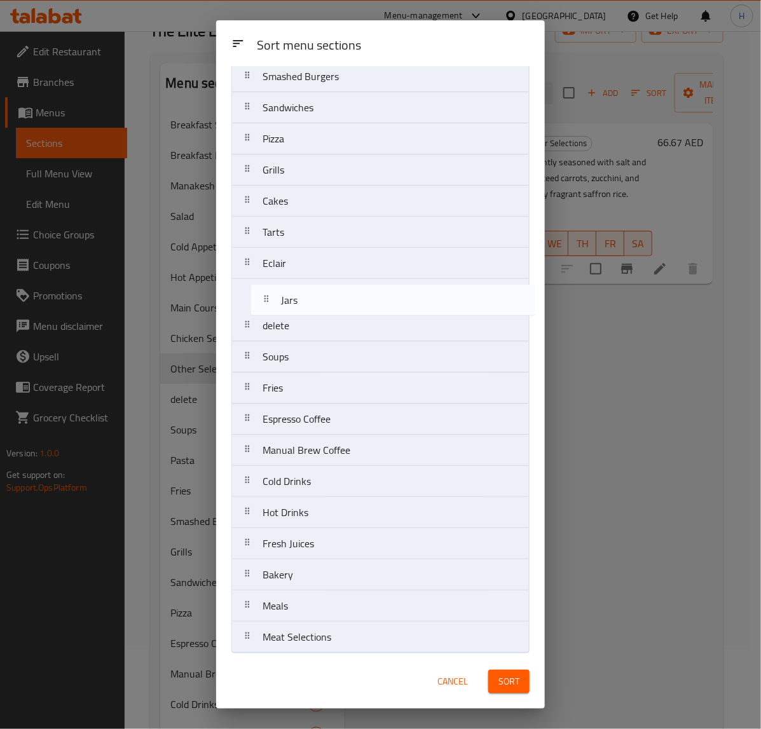
drag, startPoint x: 284, startPoint y: 563, endPoint x: 302, endPoint y: 306, distance: 257.6
click at [302, 306] on nav "Breakfast Sets Breakfast Plates Manakesh Salad Cold Appetizer Hot Appetizer Mai…" at bounding box center [380, 201] width 298 height 905
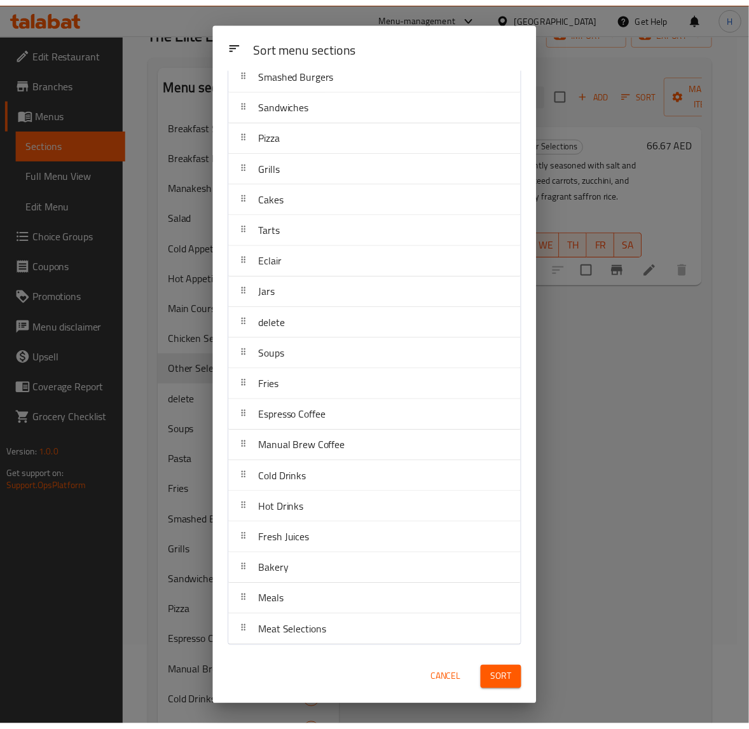
scroll to position [361, 0]
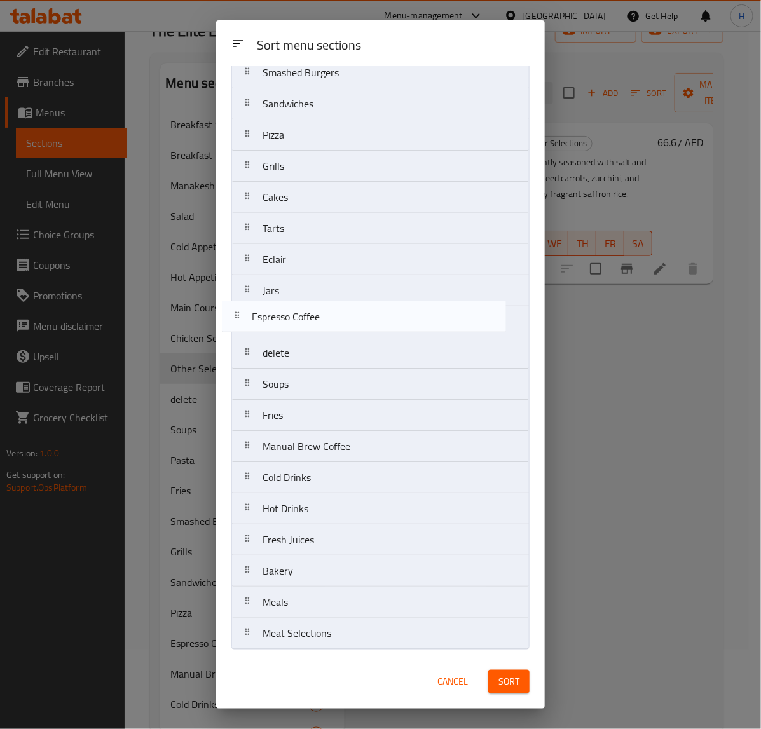
drag, startPoint x: 329, startPoint y: 425, endPoint x: 317, endPoint y: 325, distance: 100.6
click at [317, 325] on nav "Breakfast Sets Breakfast Plates Manakesh Salad Cold Appetizer Hot Appetizer Mai…" at bounding box center [380, 197] width 298 height 905
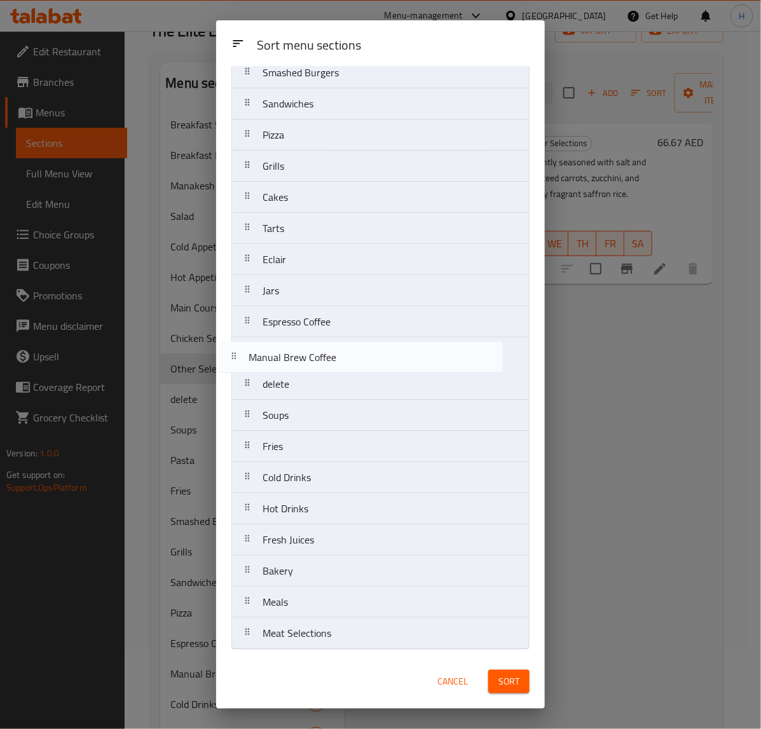
drag, startPoint x: 326, startPoint y: 451, endPoint x: 312, endPoint y: 357, distance: 95.1
click at [312, 357] on nav "Breakfast Sets Breakfast Plates Manakesh Salad Cold Appetizer Hot Appetizer Mai…" at bounding box center [380, 197] width 298 height 905
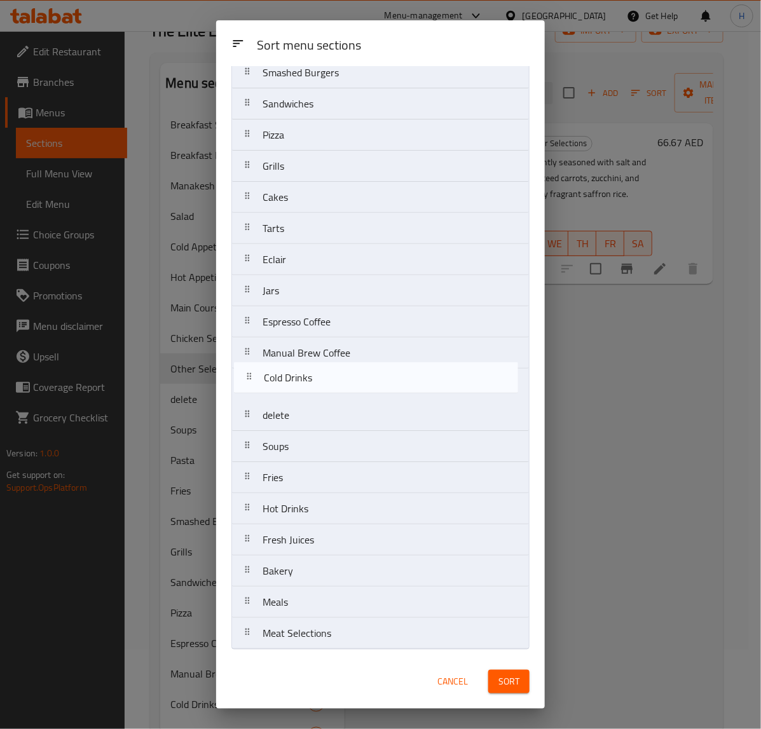
drag, startPoint x: 304, startPoint y: 482, endPoint x: 305, endPoint y: 380, distance: 102.4
click at [305, 380] on nav "Breakfast Sets Breakfast Plates Manakesh Salad Cold Appetizer Hot Appetizer Mai…" at bounding box center [380, 197] width 298 height 905
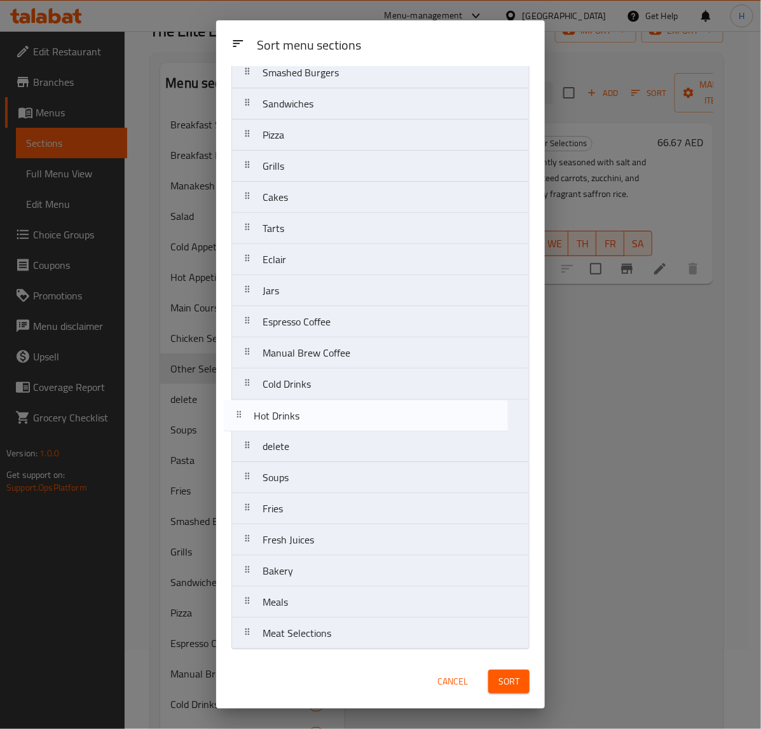
drag, startPoint x: 299, startPoint y: 514, endPoint x: 290, endPoint y: 416, distance: 97.7
click at [290, 416] on nav "Breakfast Sets Breakfast Plates Manakesh Salad Cold Appetizer Hot Appetizer Mai…" at bounding box center [380, 197] width 298 height 905
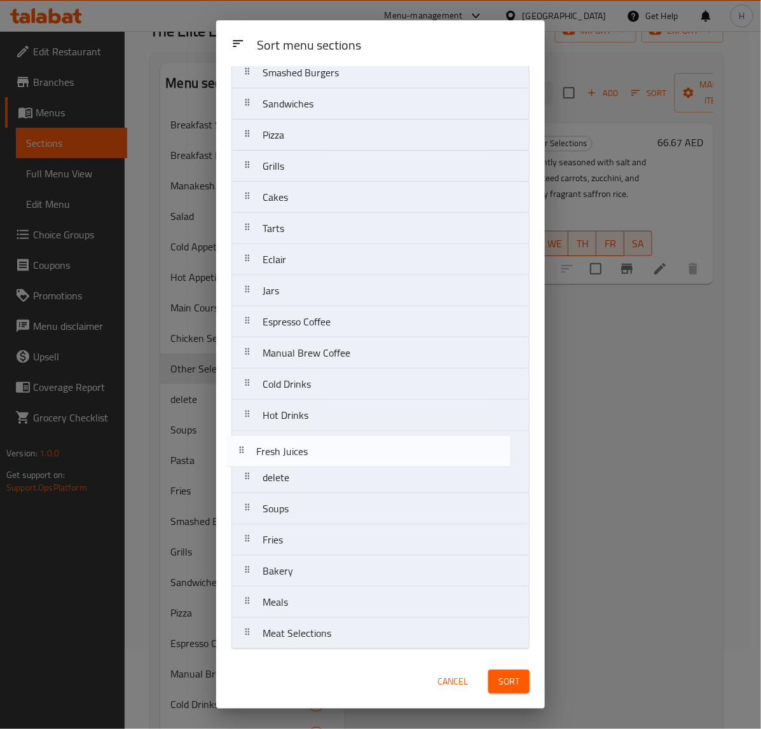
drag, startPoint x: 303, startPoint y: 549, endPoint x: 298, endPoint y: 452, distance: 96.8
click at [298, 452] on nav "Breakfast Sets Breakfast Plates Manakesh Salad Cold Appetizer Hot Appetizer Mai…" at bounding box center [380, 197] width 298 height 905
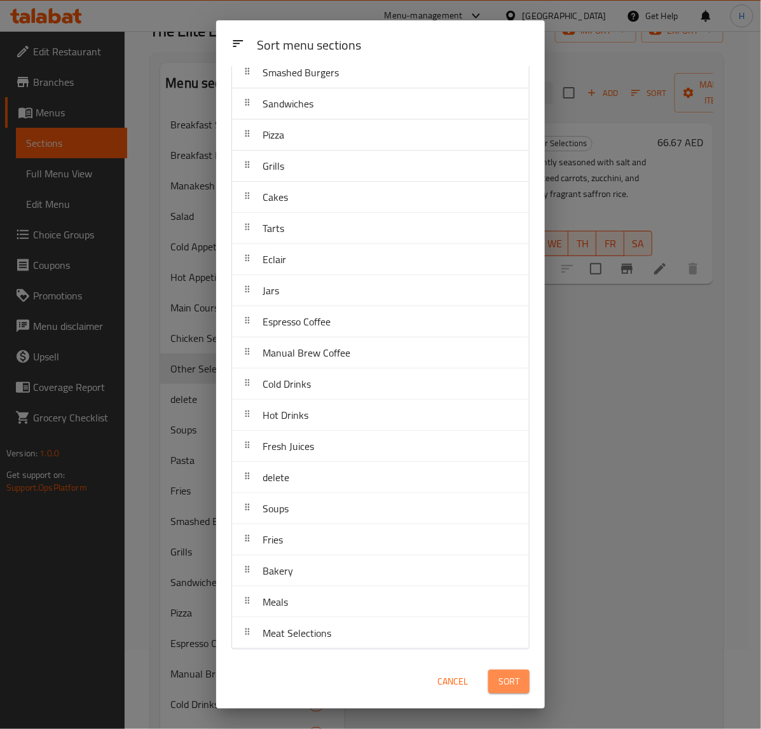
click at [504, 681] on span "Sort" at bounding box center [509, 682] width 21 height 16
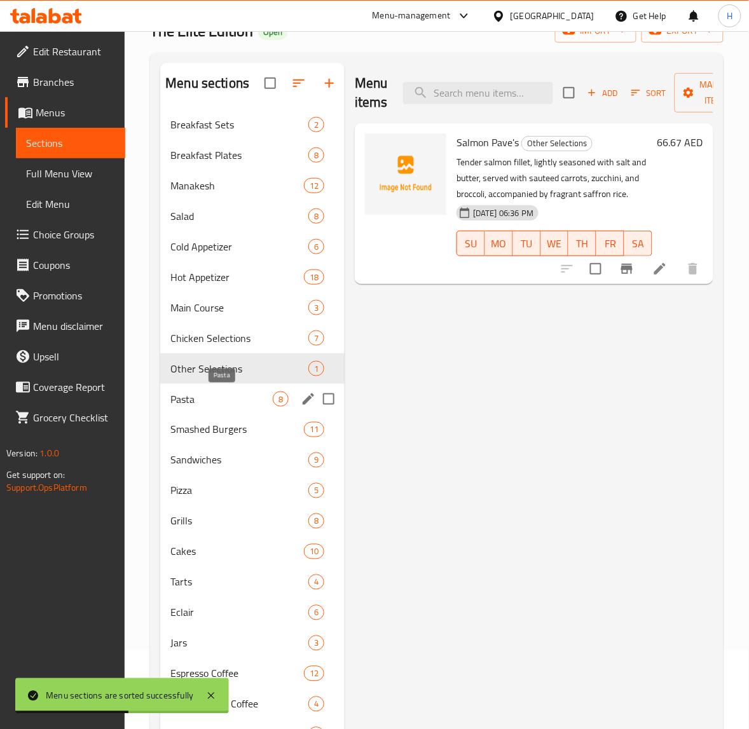
click at [242, 401] on span "Pasta" at bounding box center [221, 399] width 102 height 15
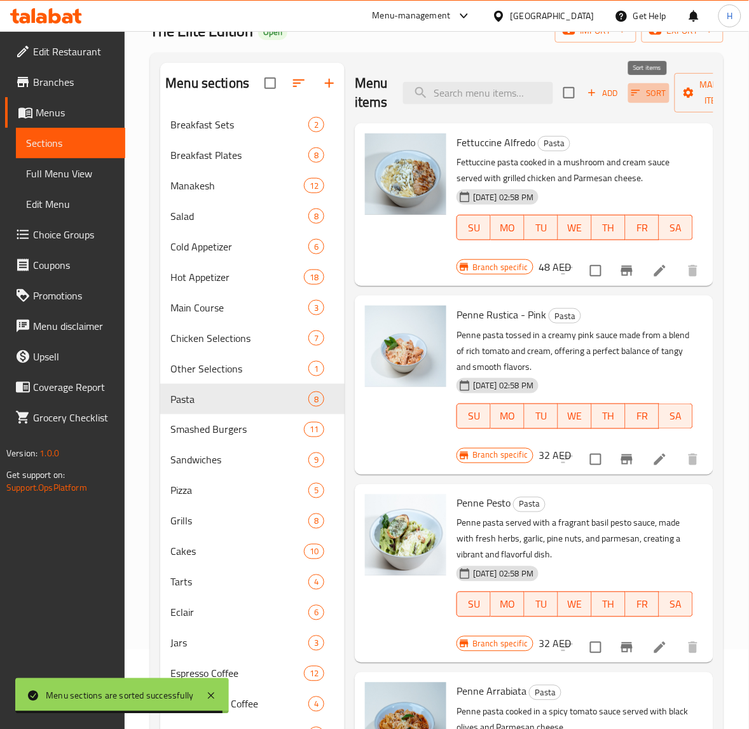
click at [630, 89] on icon "button" at bounding box center [635, 92] width 11 height 11
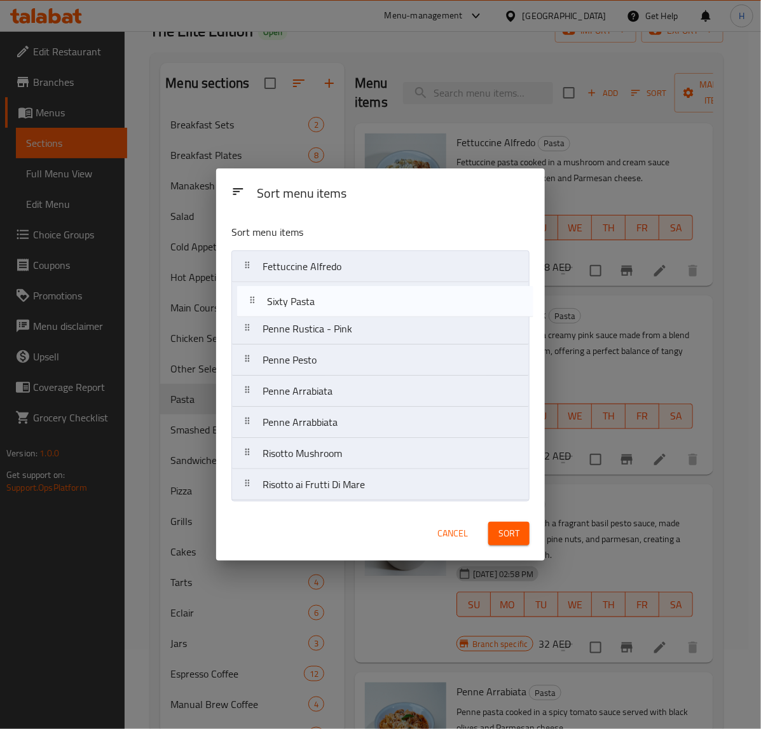
drag, startPoint x: 326, startPoint y: 396, endPoint x: 329, endPoint y: 299, distance: 96.7
click at [329, 299] on nav "Fettuccine [PERSON_NAME] Rustica - Pink Penne Pesto Penne Arrabiata Sixty Pasta…" at bounding box center [380, 376] width 298 height 251
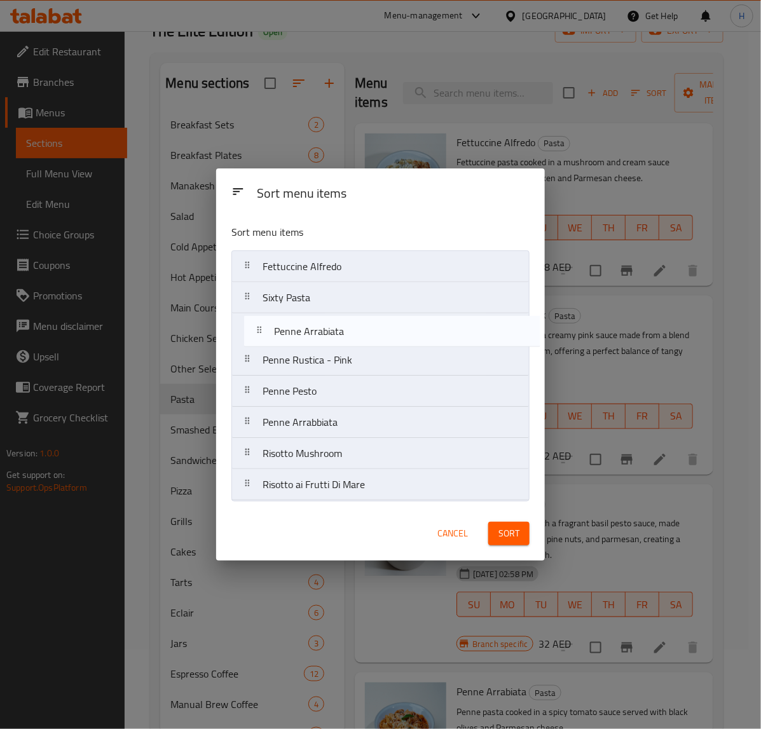
drag, startPoint x: 354, startPoint y: 399, endPoint x: 364, endPoint y: 334, distance: 65.1
click at [364, 334] on nav "Fettuccine Alfredo Sixty Pasta Penne Rustica - Pink Penne Pesto Penne Arrabiata…" at bounding box center [380, 376] width 298 height 251
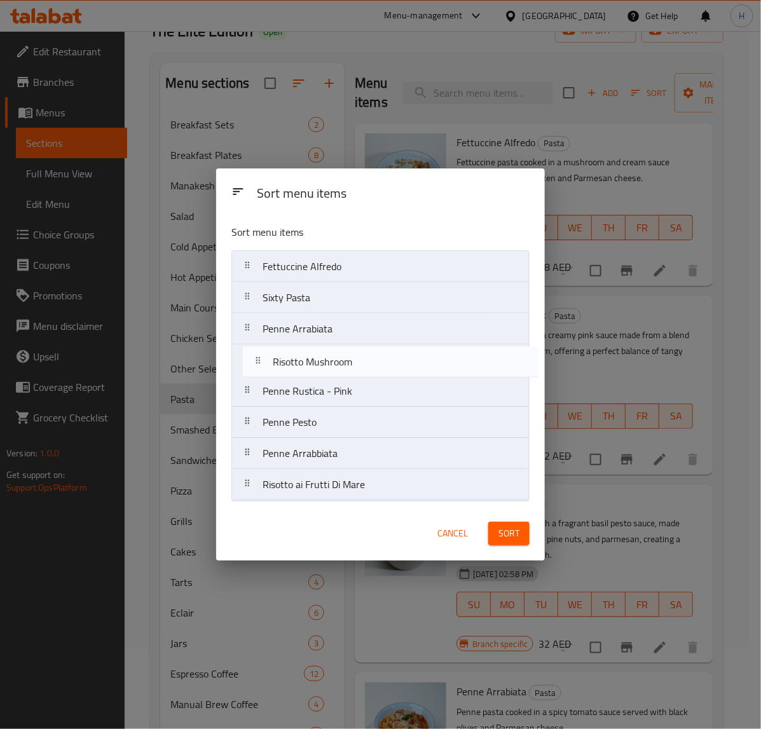
drag, startPoint x: 329, startPoint y: 459, endPoint x: 339, endPoint y: 363, distance: 96.5
click at [339, 363] on nav "Fettuccine Alfredo Sixty Pasta Penne Arrabiata Penne Rustica - Pink Penne Pesto…" at bounding box center [380, 376] width 298 height 251
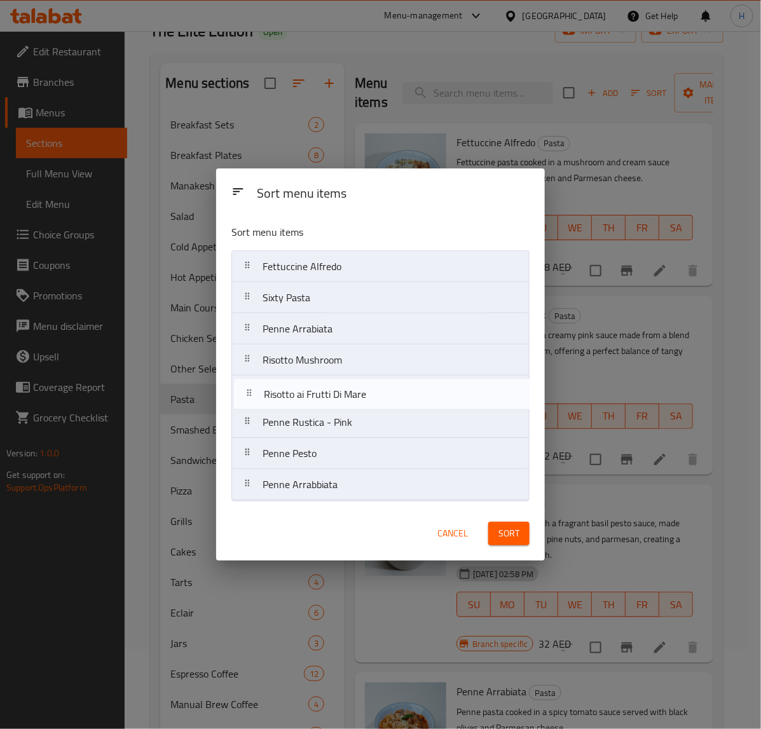
drag, startPoint x: 312, startPoint y: 494, endPoint x: 313, endPoint y: 399, distance: 94.7
click at [313, 399] on nav "Fettuccine [PERSON_NAME] Pasta Penne Arrabiata Risotto Mushroom Penne Rustica -…" at bounding box center [380, 376] width 298 height 251
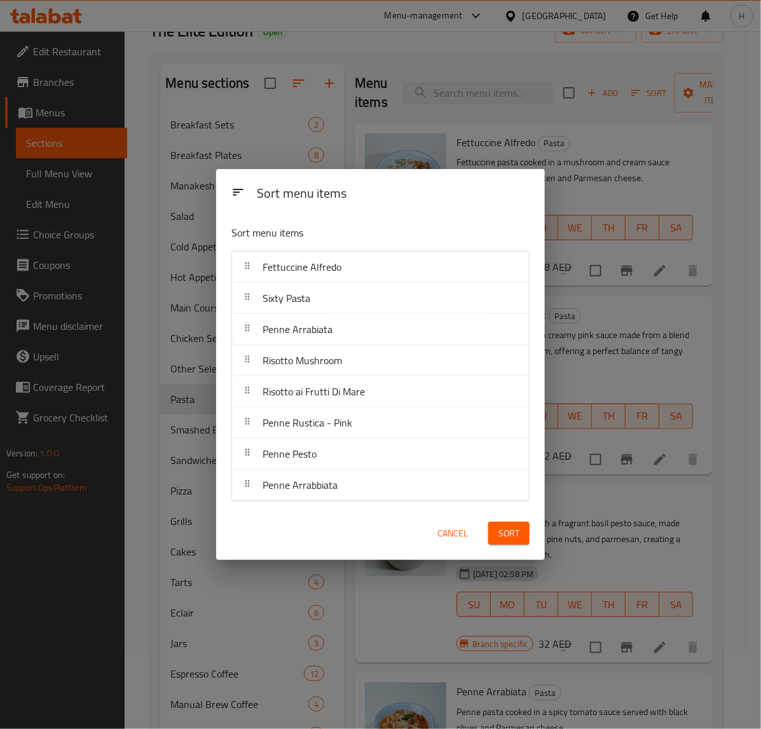
click at [507, 532] on span "Sort" at bounding box center [509, 534] width 21 height 16
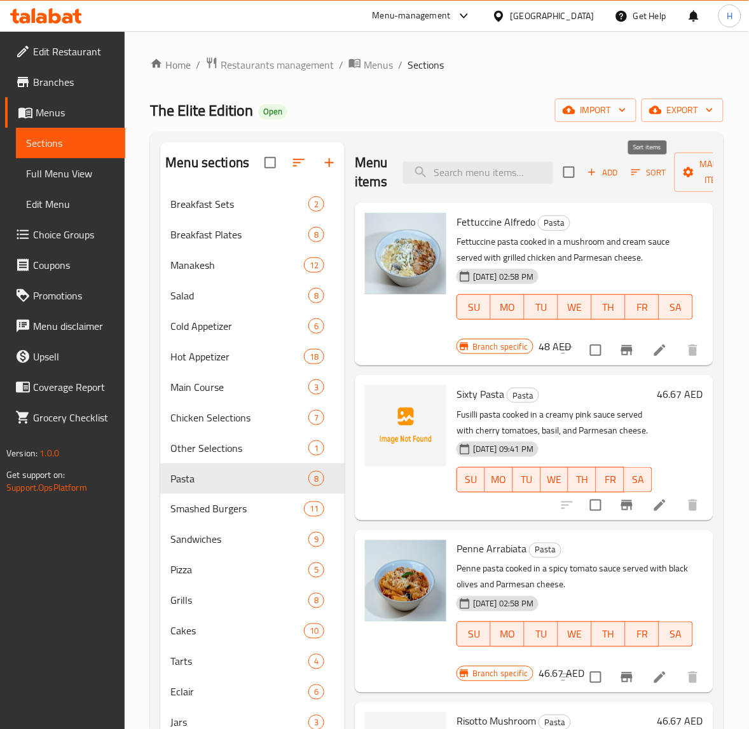
click at [636, 169] on icon "button" at bounding box center [635, 172] width 11 height 11
click at [612, 179] on span "Add" at bounding box center [603, 172] width 34 height 15
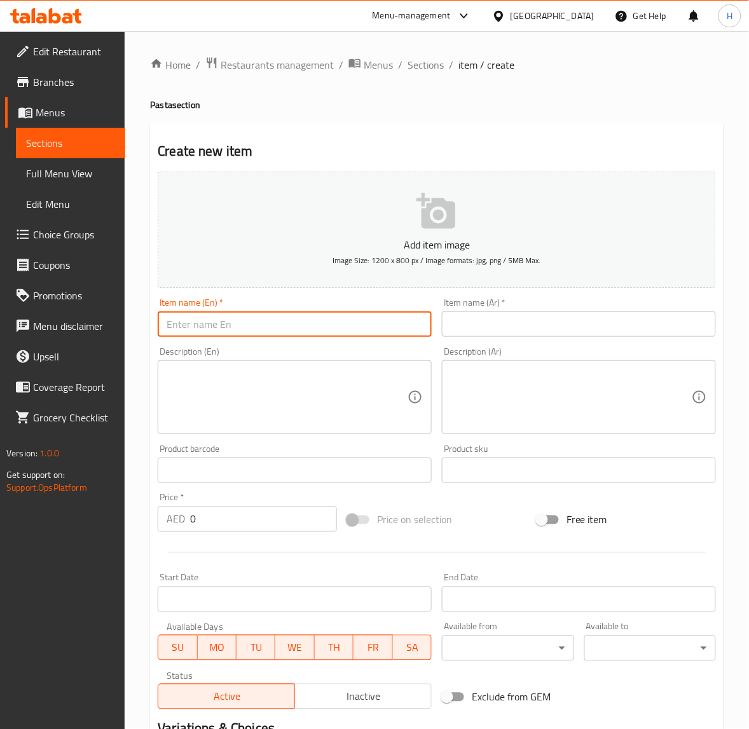
click at [342, 324] on input "text" at bounding box center [295, 324] width 274 height 25
paste input "Spaghetti Pesto"
type input "Spaghetti Pesto"
click at [532, 326] on input "text" at bounding box center [579, 324] width 274 height 25
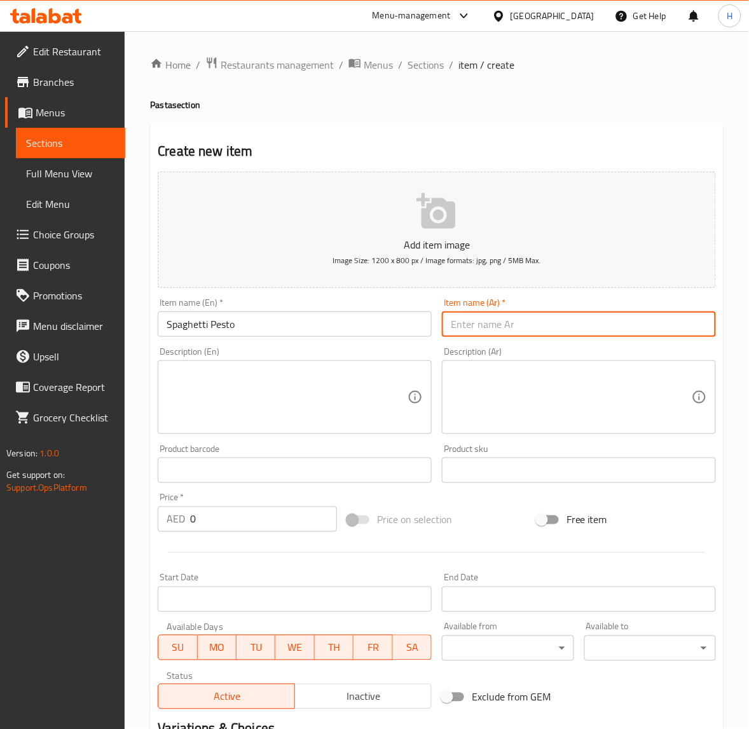
paste input "سباغيتي بيستو"
type input "سباغيتي بيستو"
click at [234, 368] on div "Description (En)" at bounding box center [295, 398] width 274 height 74
paste textarea ""Spaghetti cooked in a creamy basil sauce served with Parmesan cheese and grill…"
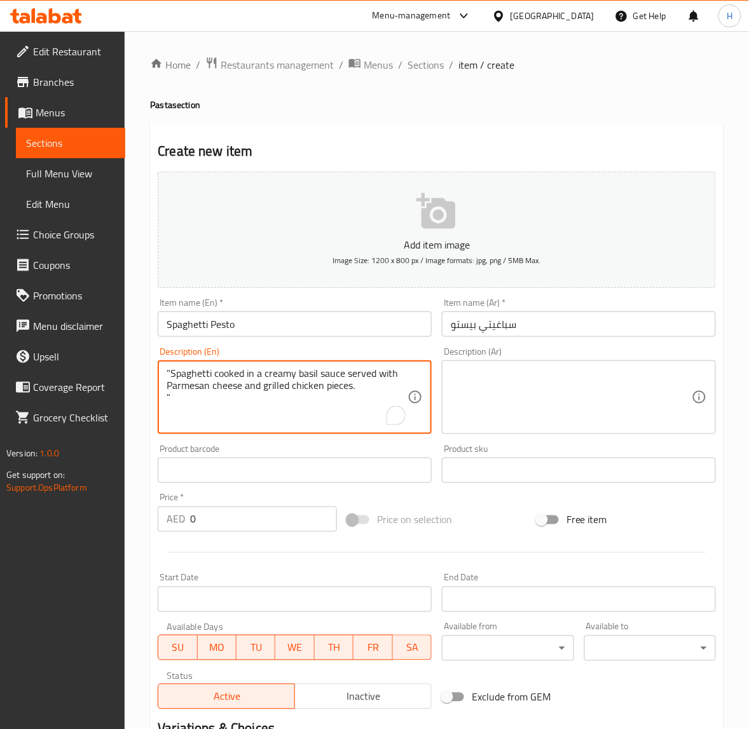
type textarea ""Spaghetti cooked in a creamy basil sauce served with Parmesan cheese and grill…"
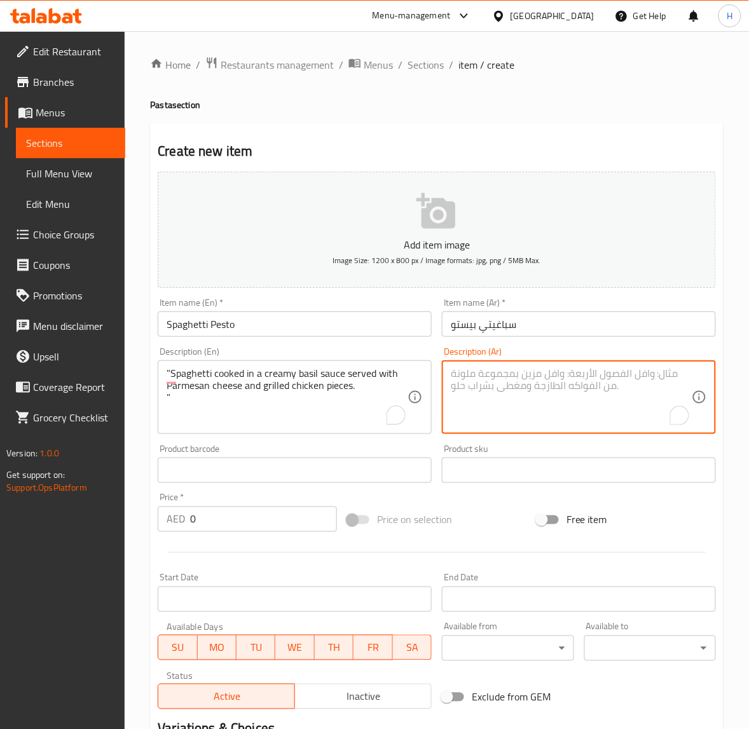
click at [575, 383] on textarea "To enrich screen reader interactions, please activate Accessibility in Grammarl…" at bounding box center [571, 398] width 241 height 60
paste textarea "مكرونة سباغتي مطهوة بصلصة الريحان الكريمية تقدم مع جبن البيرمزان وقطع الدجاج ال…"
type textarea "مكرونة سباغتي مطهوة بصلصة الريحان الكريمية تقدم مع جبن البيرمزان وقطع الدجاج ال…"
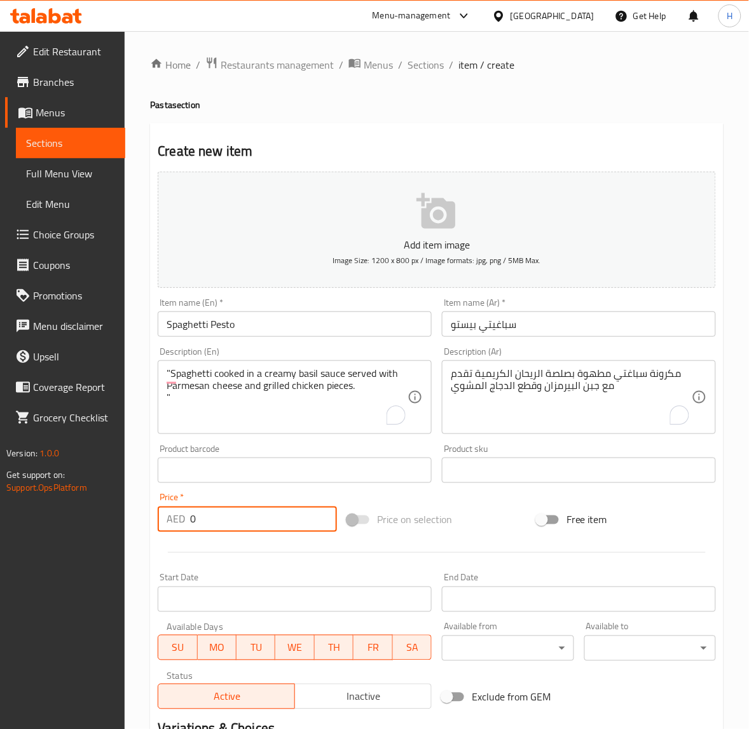
click at [220, 528] on input "0" at bounding box center [263, 519] width 147 height 25
click at [221, 528] on input "0" at bounding box center [263, 519] width 147 height 25
paste input "number"
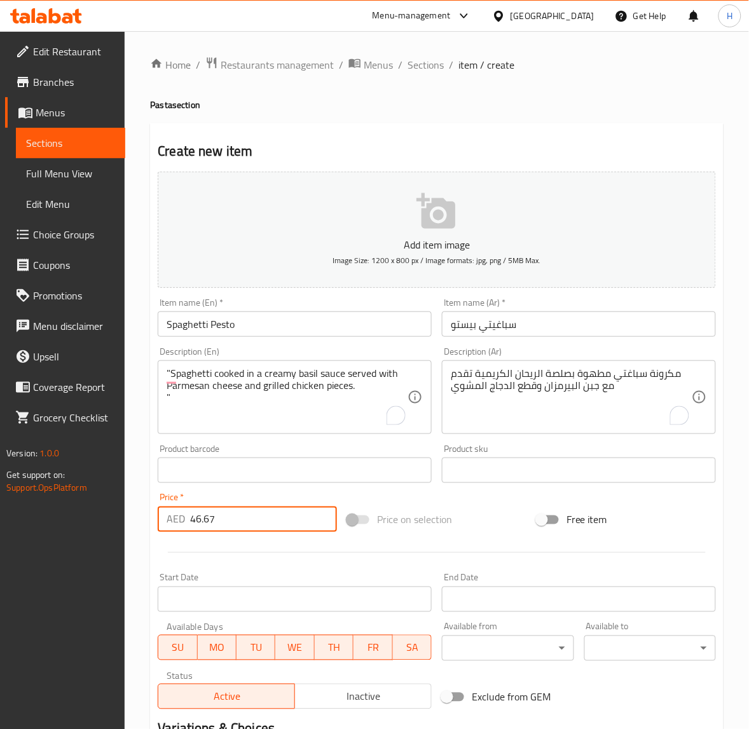
type input "46.67"
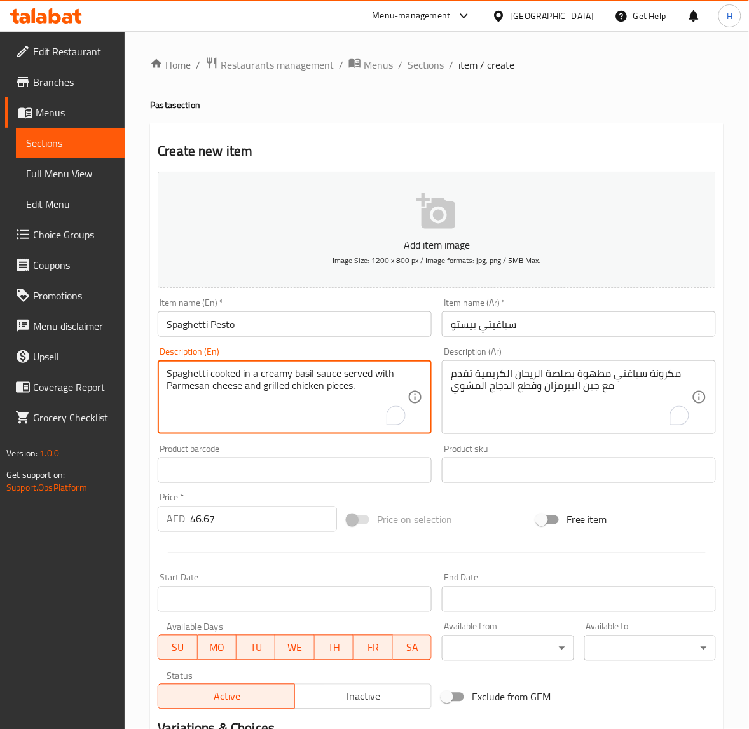
type textarea "Spaghetti cooked in a creamy basil sauce served with Parmesan cheese and grille…"
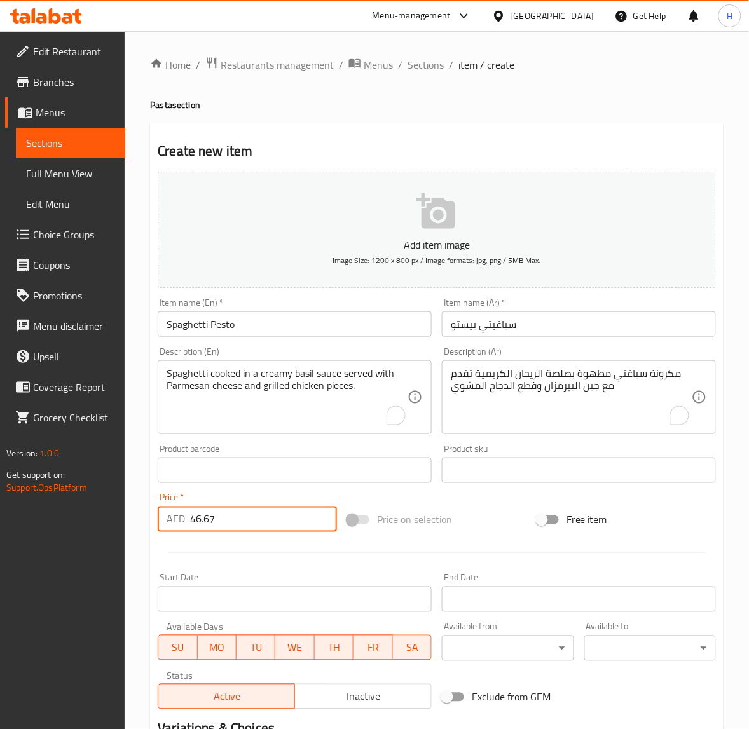
click at [233, 520] on input "46.67" at bounding box center [263, 519] width 147 height 25
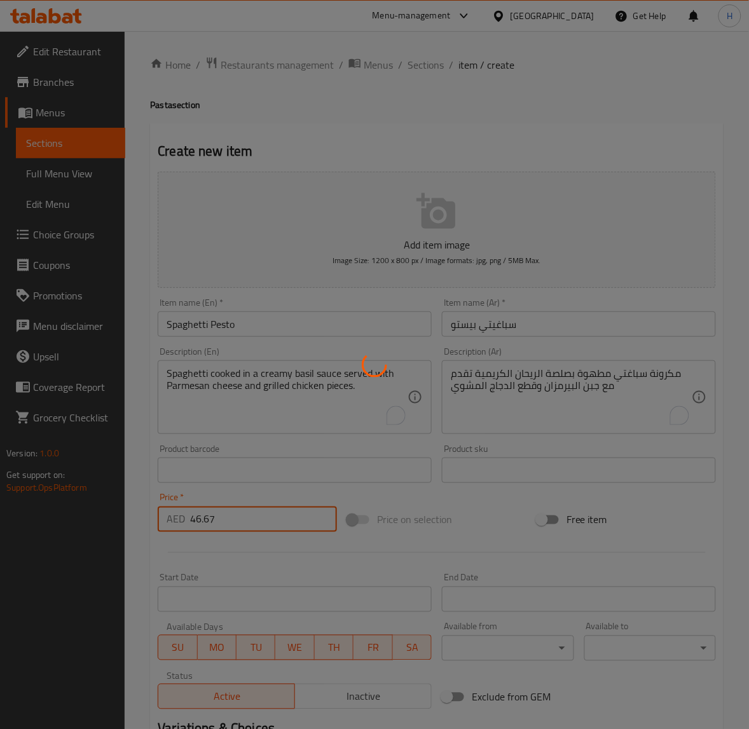
type input "0"
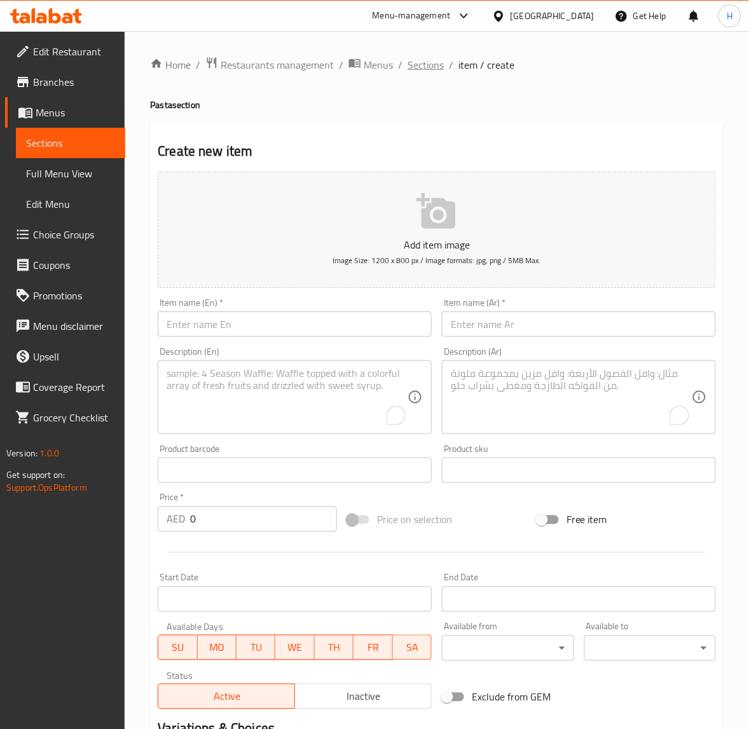
click at [431, 64] on span "Sections" at bounding box center [426, 64] width 36 height 15
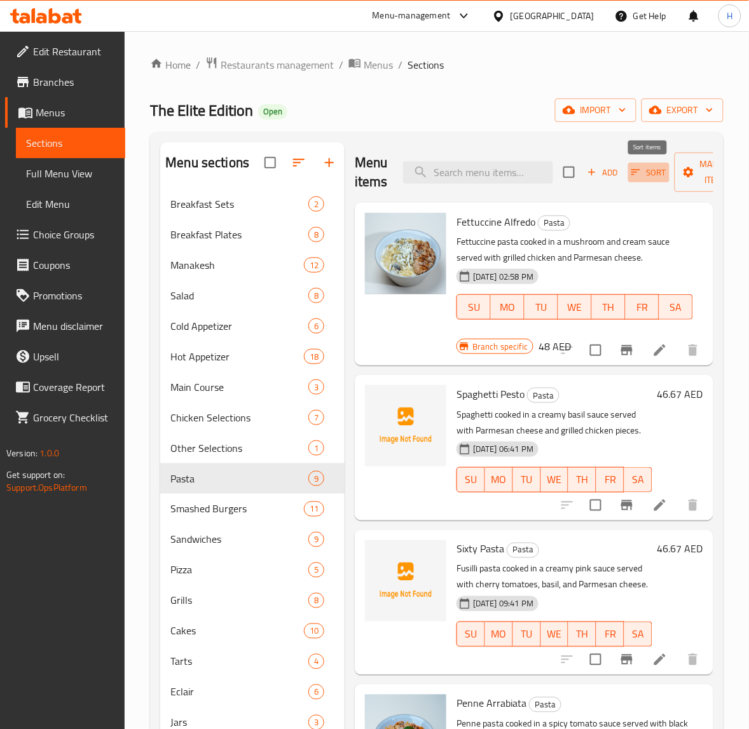
click at [645, 174] on span "Sort" at bounding box center [648, 172] width 35 height 15
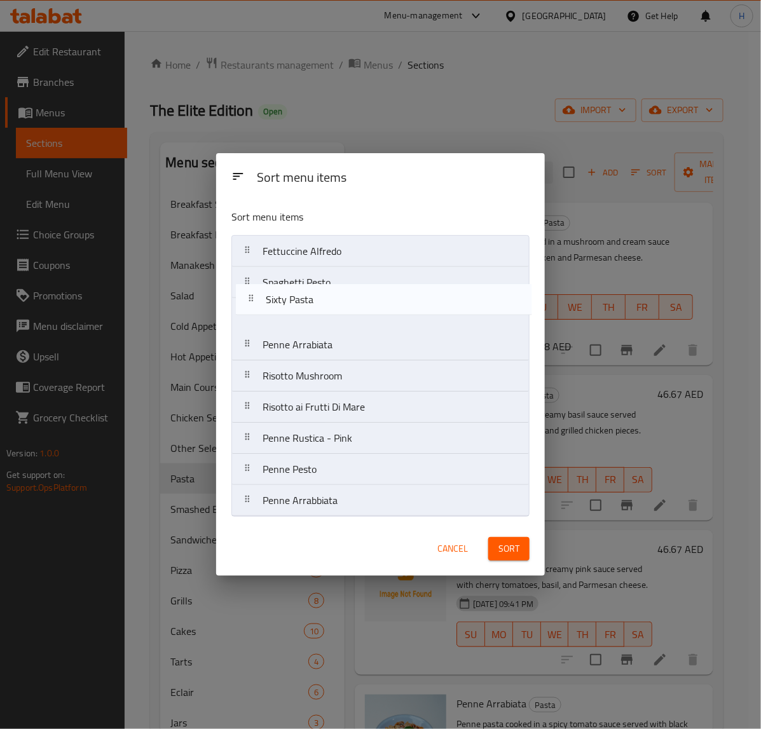
drag, startPoint x: 323, startPoint y: 318, endPoint x: 329, endPoint y: 284, distance: 34.3
click at [329, 284] on nav "Fettuccine Alfredo Spaghetti Pesto Sixty Pasta Penne Arrabiata Risotto Mushroom…" at bounding box center [380, 376] width 298 height 282
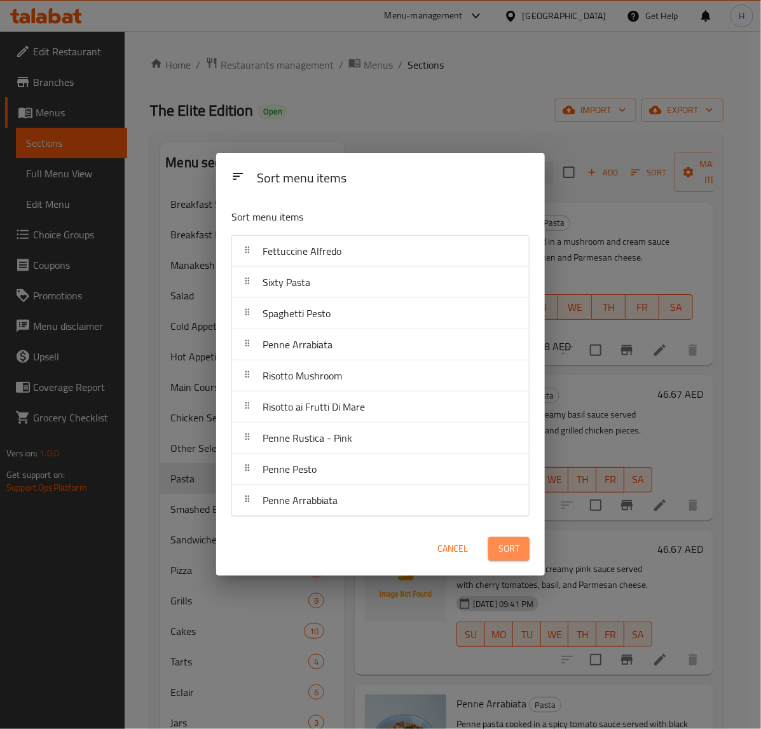
click at [520, 545] on button "Sort" at bounding box center [508, 549] width 41 height 24
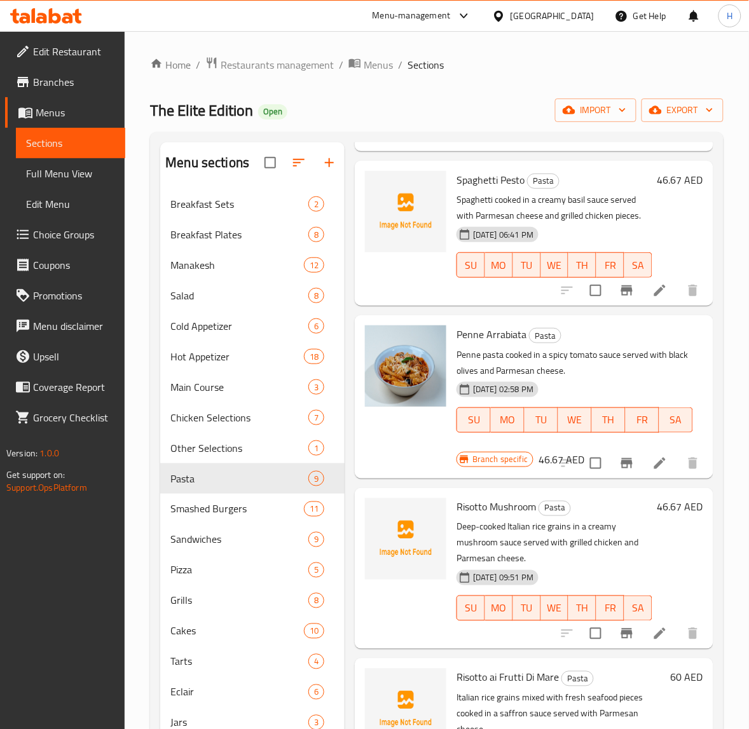
scroll to position [397, 0]
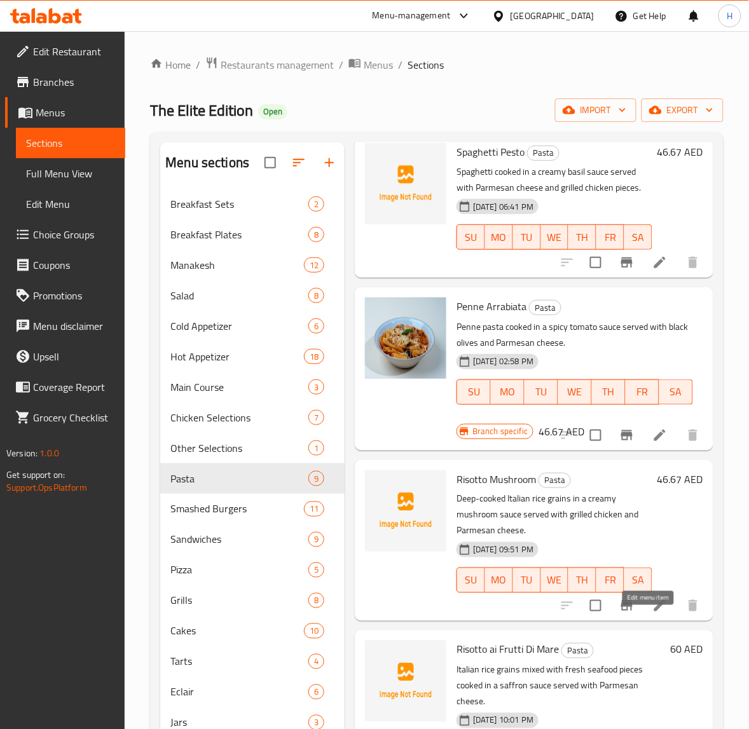
click at [652, 614] on icon at bounding box center [659, 605] width 15 height 15
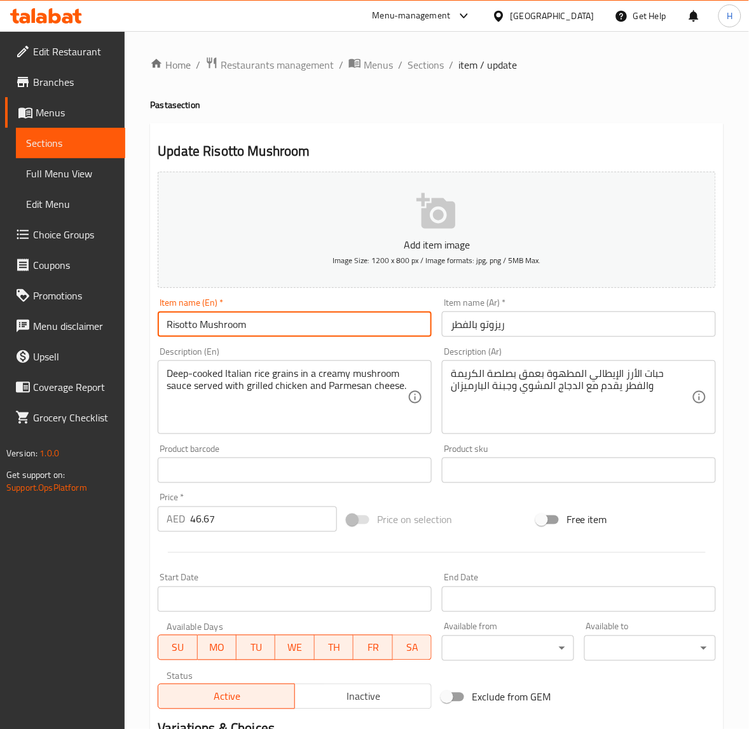
click at [261, 319] on input "Risotto Mushroom" at bounding box center [295, 324] width 274 height 25
paste input "[PERSON_NAME]"
type input "Risotto Al Funghi"
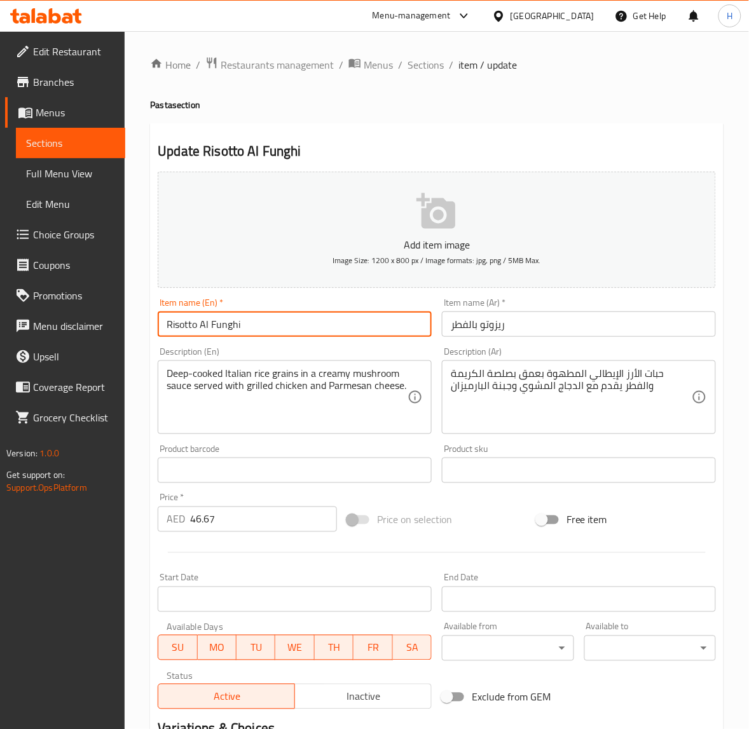
click at [434, 61] on span "Sections" at bounding box center [426, 64] width 36 height 15
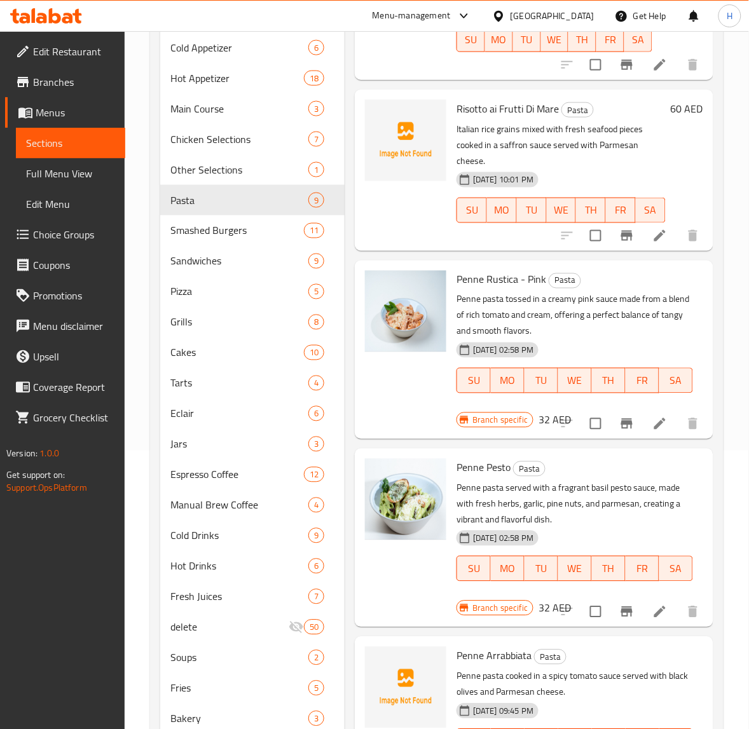
scroll to position [318, 0]
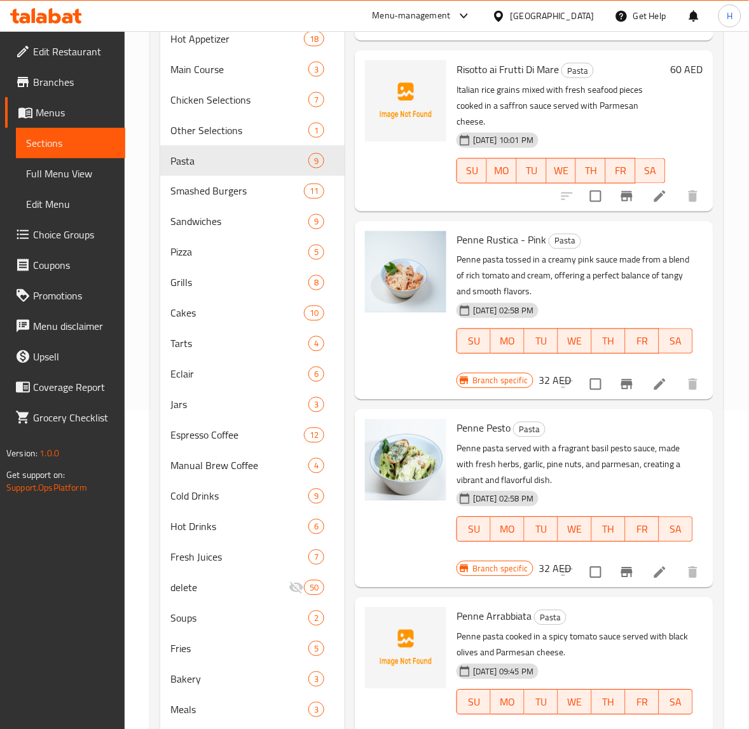
click at [582, 378] on input "checkbox" at bounding box center [595, 384] width 27 height 27
checkbox input "true"
click at [582, 560] on input "checkbox" at bounding box center [595, 573] width 27 height 27
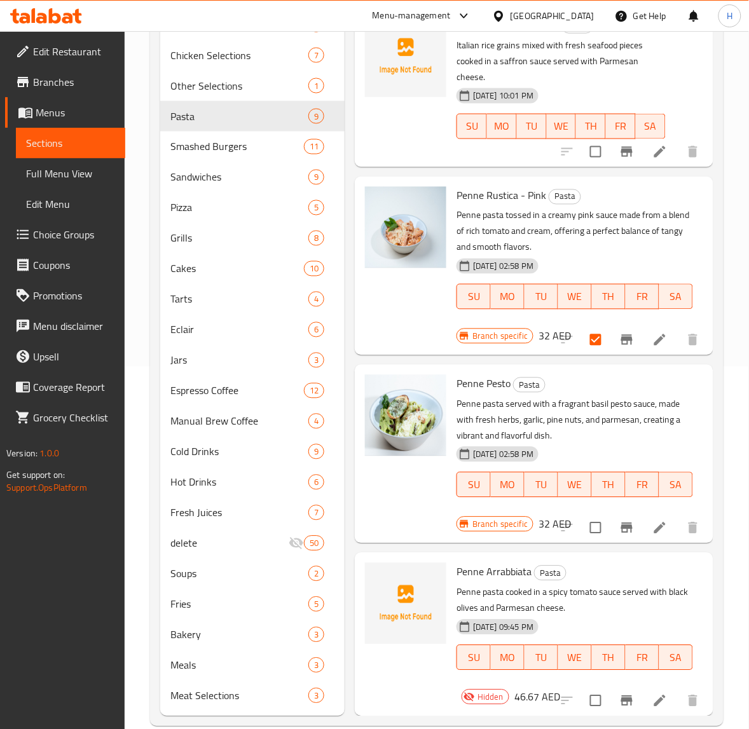
scroll to position [383, 0]
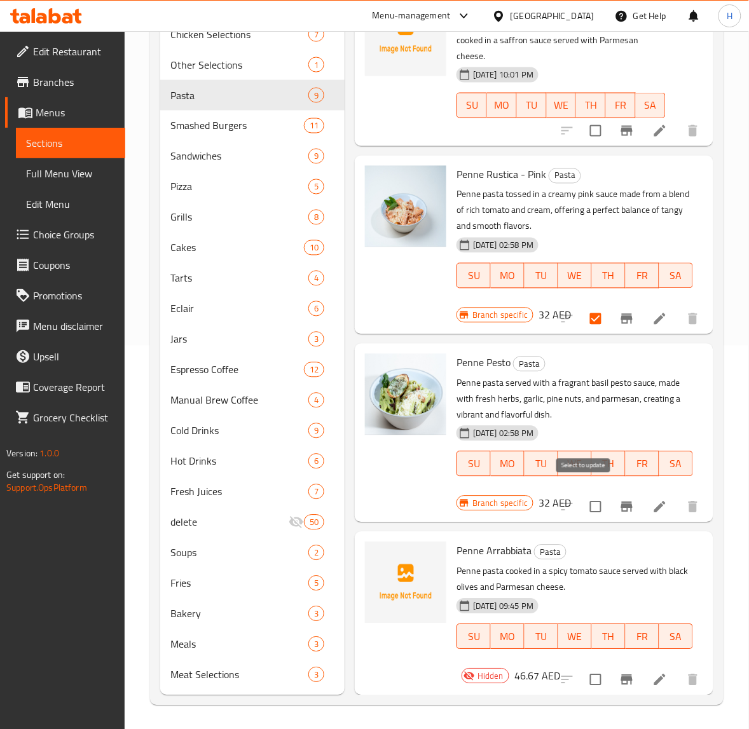
click at [582, 501] on input "checkbox" at bounding box center [595, 507] width 27 height 27
checkbox input "true"
click at [584, 667] on input "checkbox" at bounding box center [595, 680] width 27 height 27
checkbox input "true"
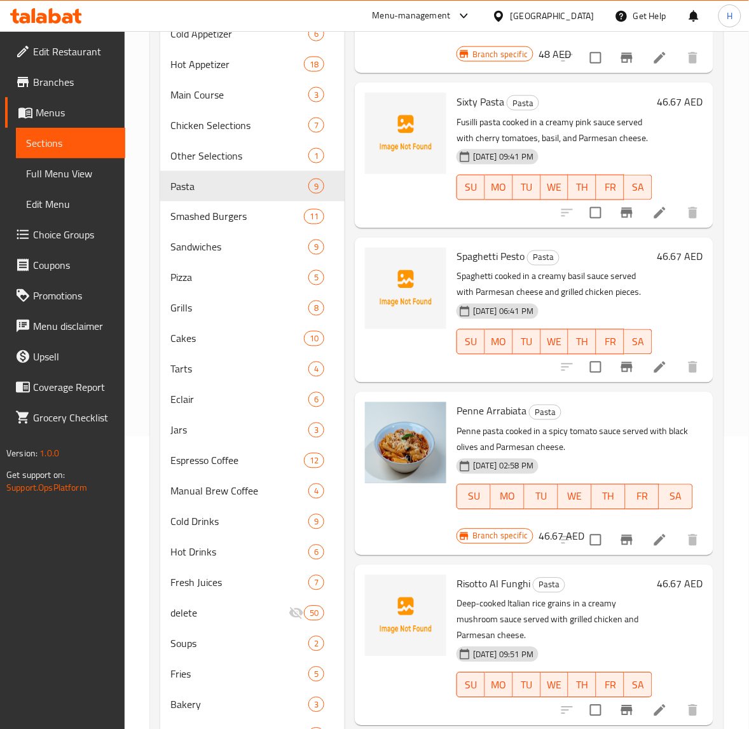
scroll to position [0, 0]
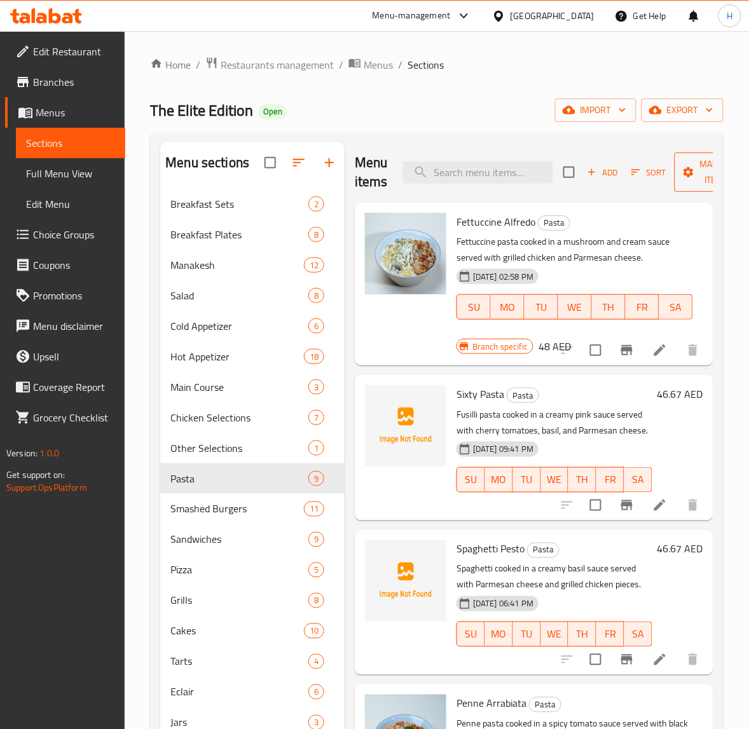
click at [688, 169] on icon "button" at bounding box center [689, 172] width 10 height 10
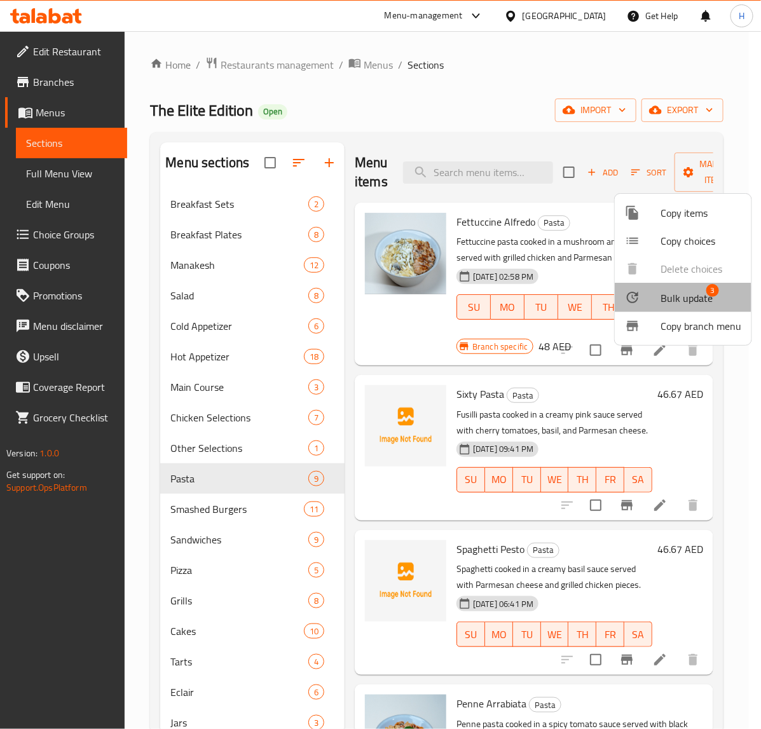
click at [662, 299] on span "Bulk update" at bounding box center [687, 298] width 52 height 15
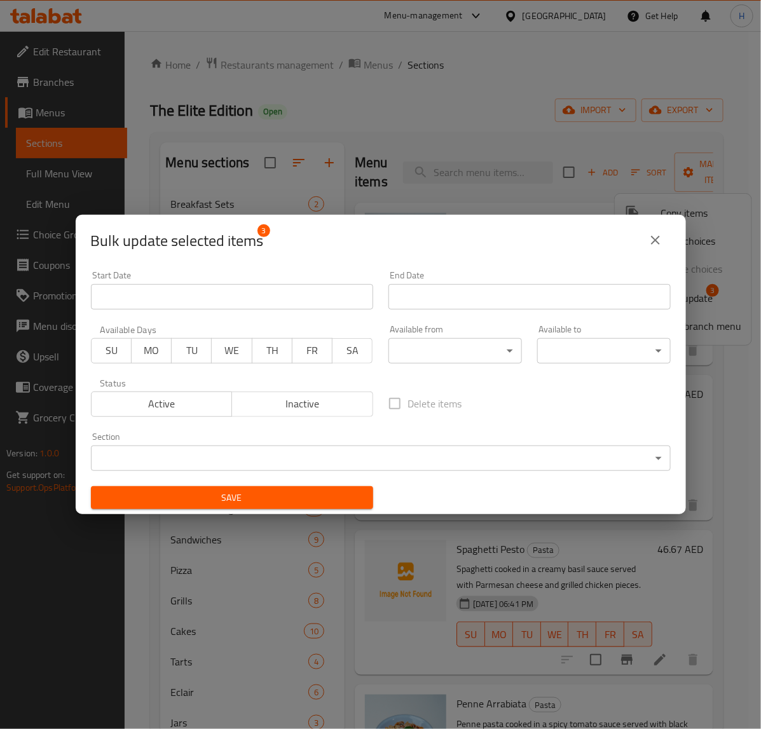
click at [284, 411] on span "Inactive" at bounding box center [302, 404] width 131 height 18
click at [291, 503] on span "Save" at bounding box center [232, 498] width 262 height 16
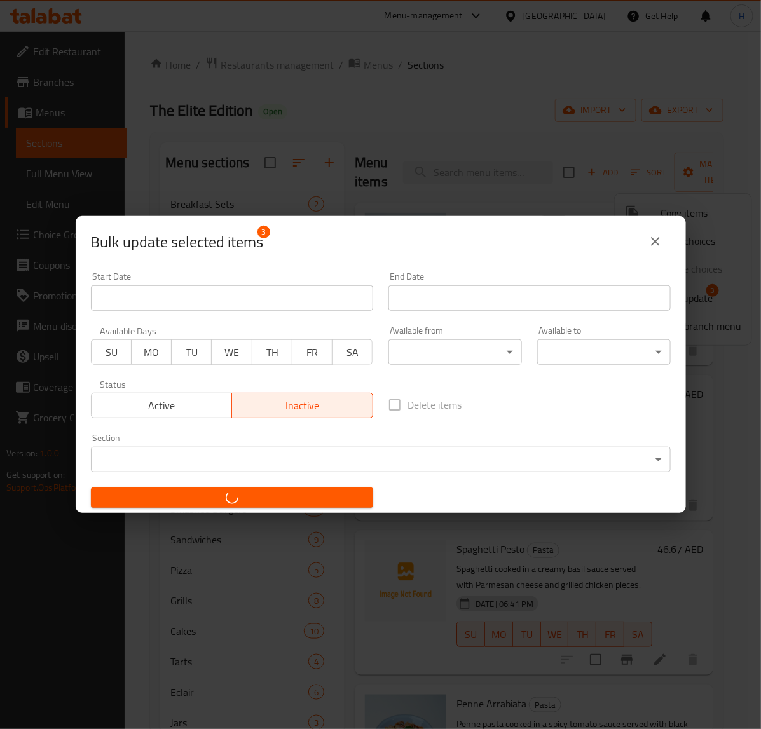
checkbox input "false"
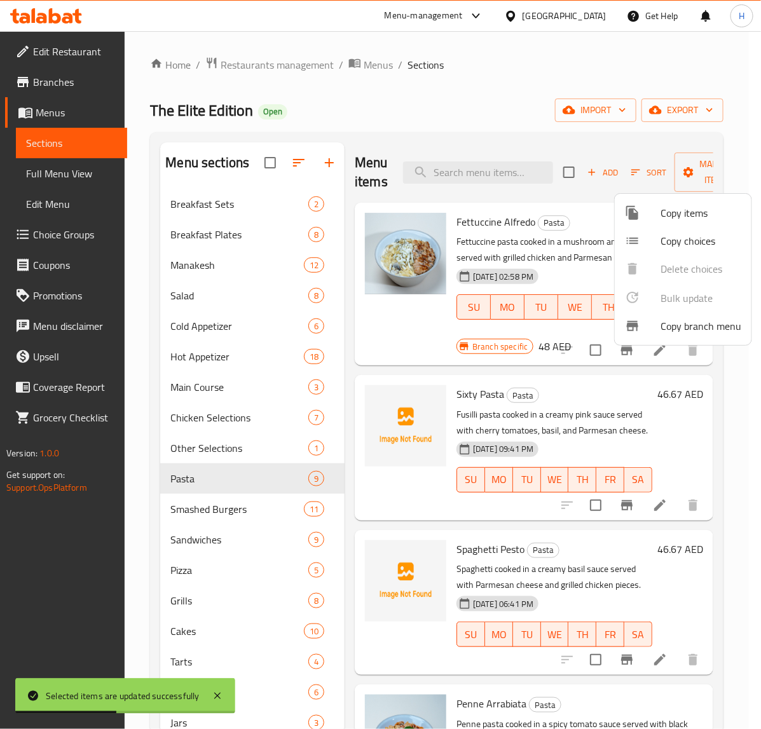
click at [252, 509] on div at bounding box center [380, 364] width 761 height 729
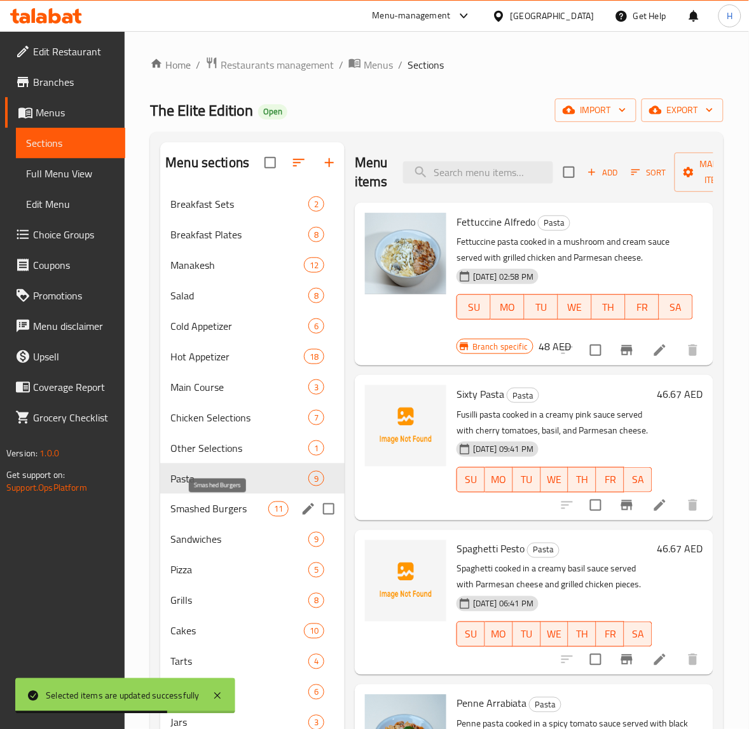
click at [219, 510] on span "Smashed Burgers" at bounding box center [219, 509] width 98 height 15
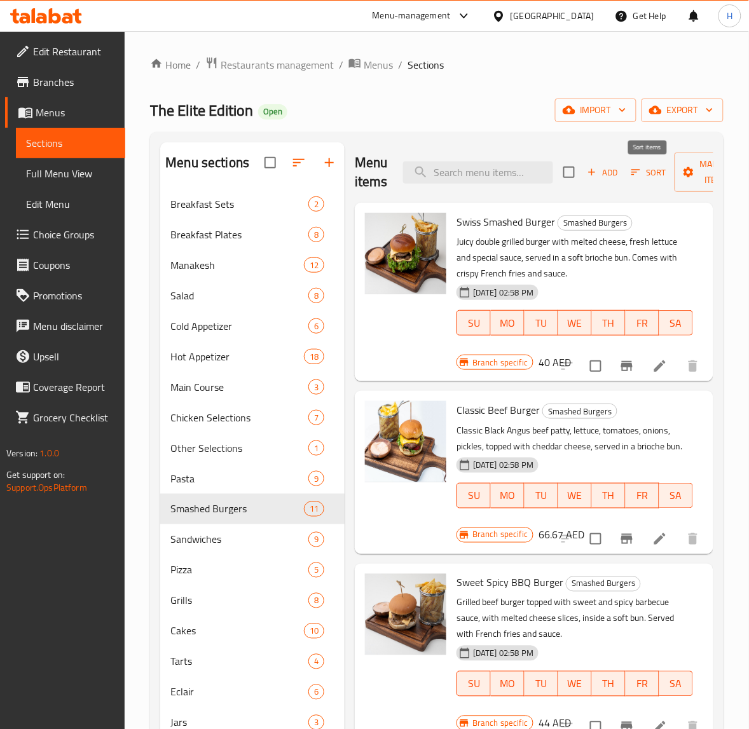
click at [638, 182] on button "Sort" at bounding box center [648, 173] width 41 height 20
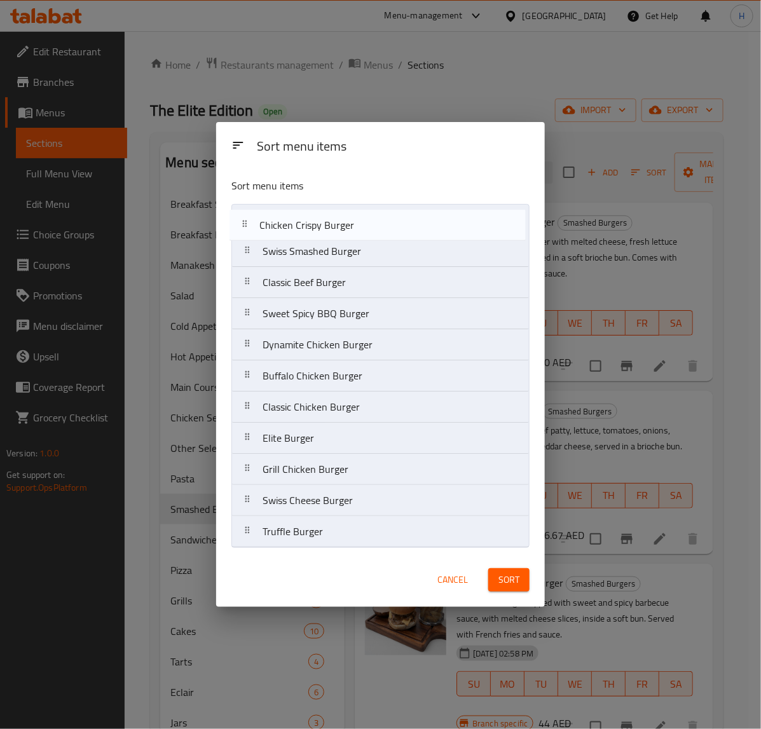
drag, startPoint x: 306, startPoint y: 323, endPoint x: 303, endPoint y: 227, distance: 96.1
click at [303, 227] on nav "Swiss Smashed Burger Classic Beef Burger Sweet Spicy BBQ Burger Chicken Crispy …" at bounding box center [380, 376] width 298 height 344
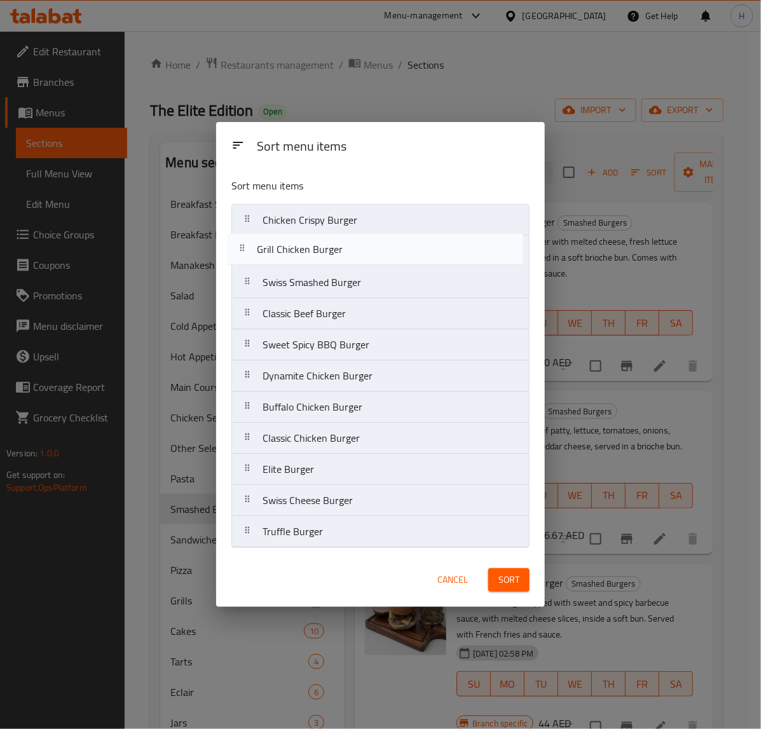
drag, startPoint x: 324, startPoint y: 475, endPoint x: 318, endPoint y: 246, distance: 229.0
click at [318, 246] on nav "Chicken Crispy Burger Swiss Smashed Burger Classic Beef Burger Sweet Spicy BBQ …" at bounding box center [380, 376] width 298 height 344
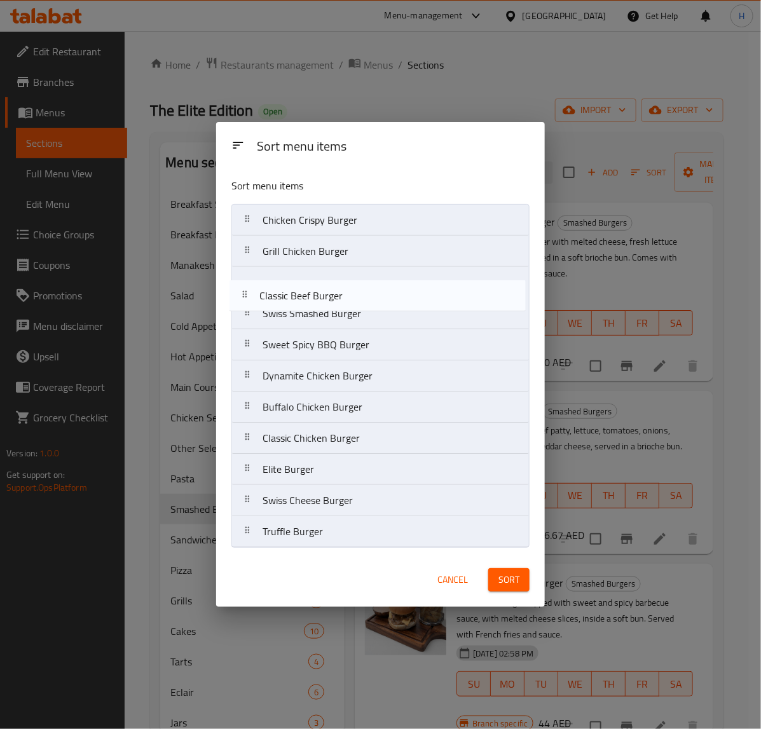
drag, startPoint x: 312, startPoint y: 321, endPoint x: 308, endPoint y: 296, distance: 25.0
click at [308, 296] on nav "Chicken Crispy Burger Grill Chicken Burger Swiss Smashed Burger Classic Beef Bu…" at bounding box center [380, 376] width 298 height 344
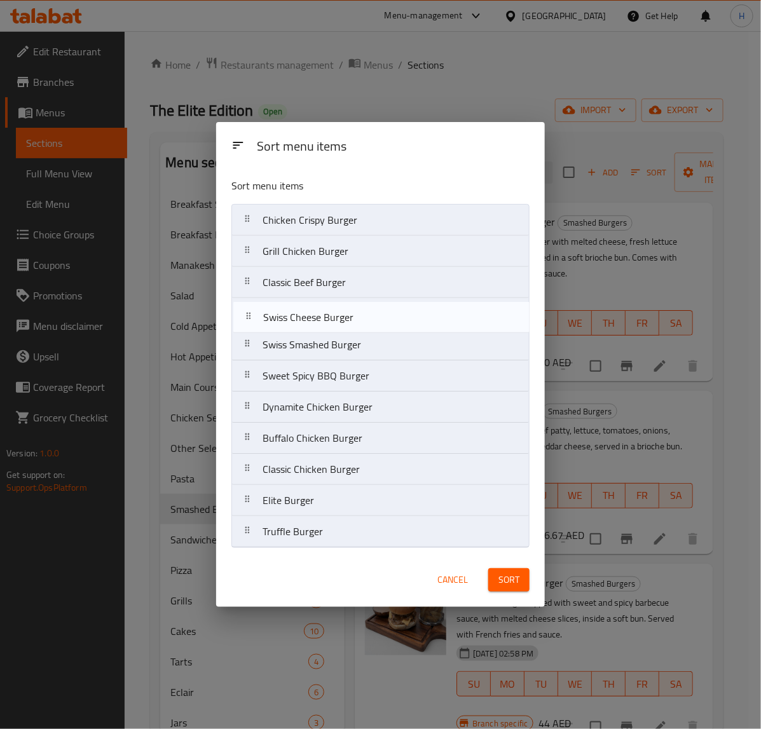
drag, startPoint x: 338, startPoint y: 488, endPoint x: 339, endPoint y: 319, distance: 168.5
click at [339, 319] on nav "Chicken Crispy Burger Grill Chicken Burger Classic Beef Burger Swiss Smashed Bu…" at bounding box center [380, 376] width 298 height 344
drag, startPoint x: 325, startPoint y: 541, endPoint x: 342, endPoint y: 321, distance: 220.7
click at [342, 321] on nav "Chicken Crispy Burger Grill Chicken Burger Classic Beef Burger Swiss Cheese Bur…" at bounding box center [380, 376] width 298 height 344
drag, startPoint x: 341, startPoint y: 354, endPoint x: 341, endPoint y: 323, distance: 31.2
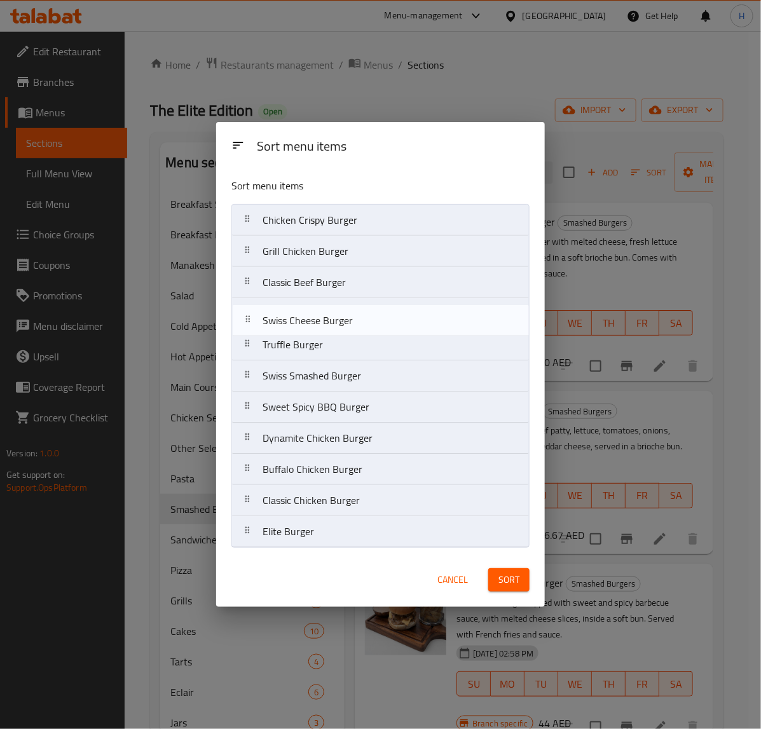
click at [341, 323] on nav "Chicken Crispy Burger Grill Chicken Burger Classic Beef Burger Truffle Burger S…" at bounding box center [380, 376] width 298 height 344
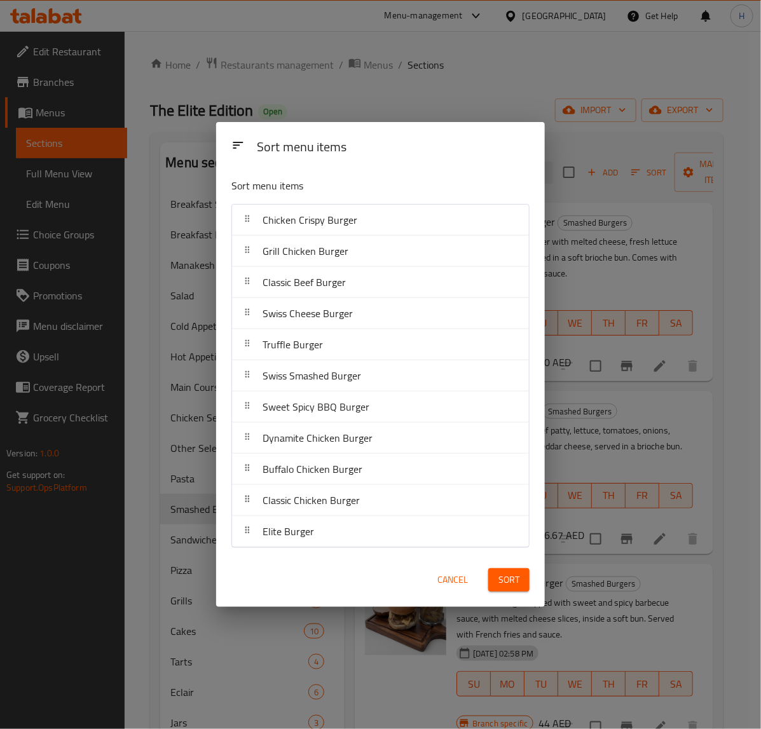
click at [507, 579] on span "Sort" at bounding box center [509, 580] width 21 height 16
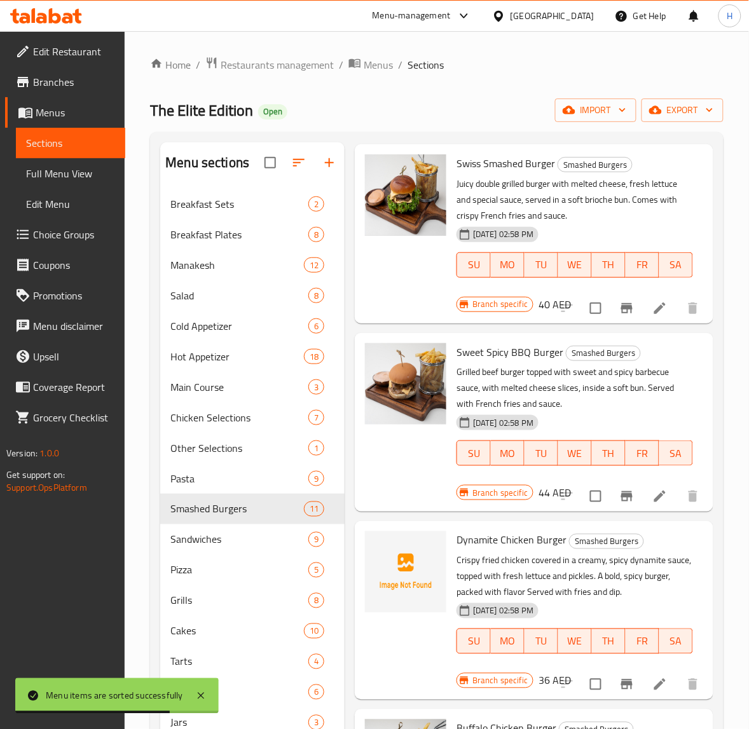
scroll to position [874, 0]
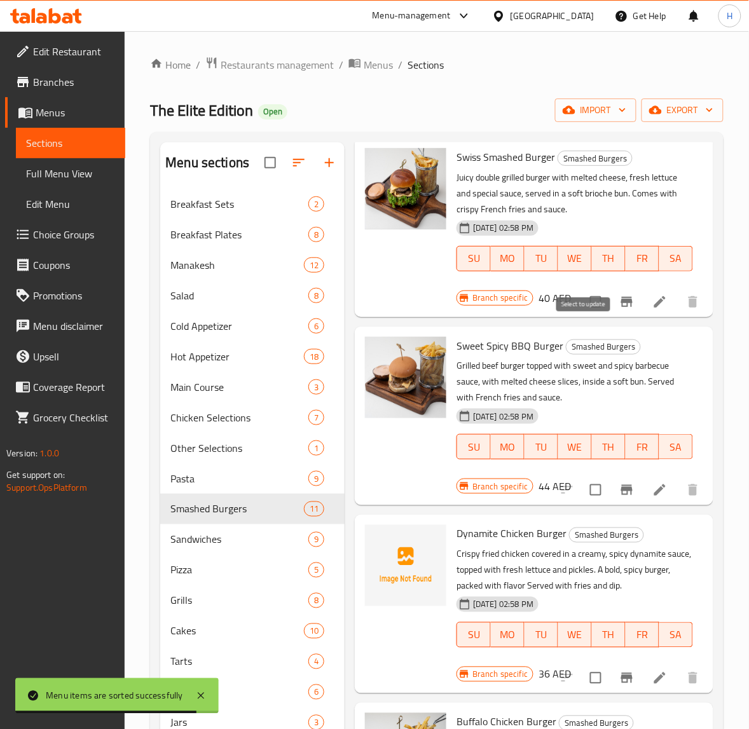
click at [582, 315] on input "checkbox" at bounding box center [595, 302] width 27 height 27
checkbox input "true"
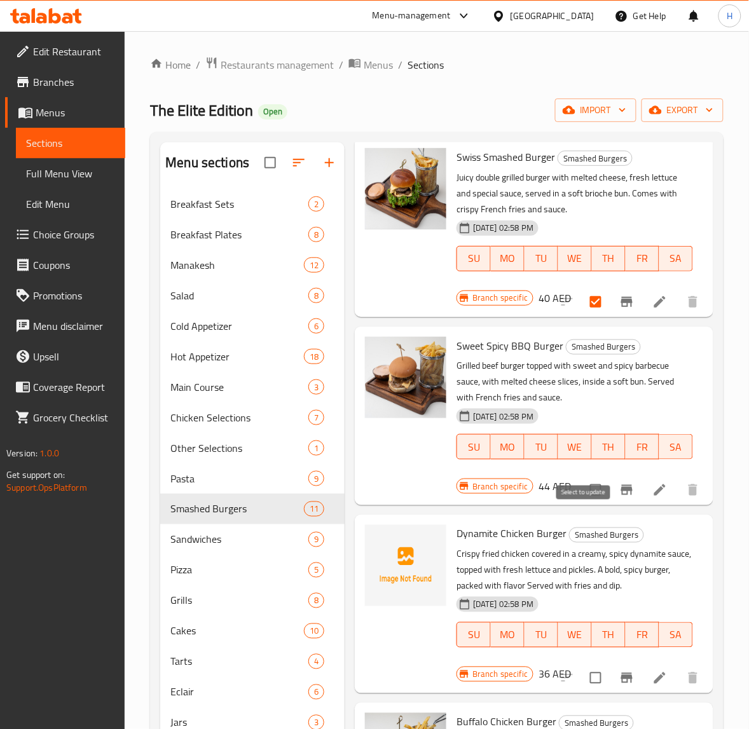
click at [584, 504] on input "checkbox" at bounding box center [595, 490] width 27 height 27
checkbox input "true"
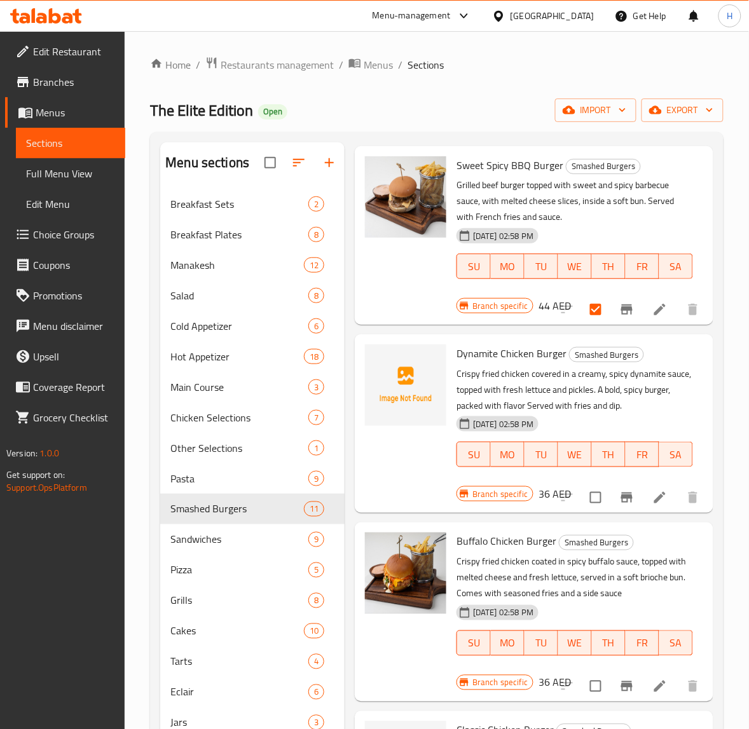
scroll to position [1114, 0]
click at [583, 485] on input "checkbox" at bounding box center [595, 498] width 27 height 27
checkbox input "true"
click at [585, 673] on input "checkbox" at bounding box center [595, 686] width 27 height 27
checkbox input "true"
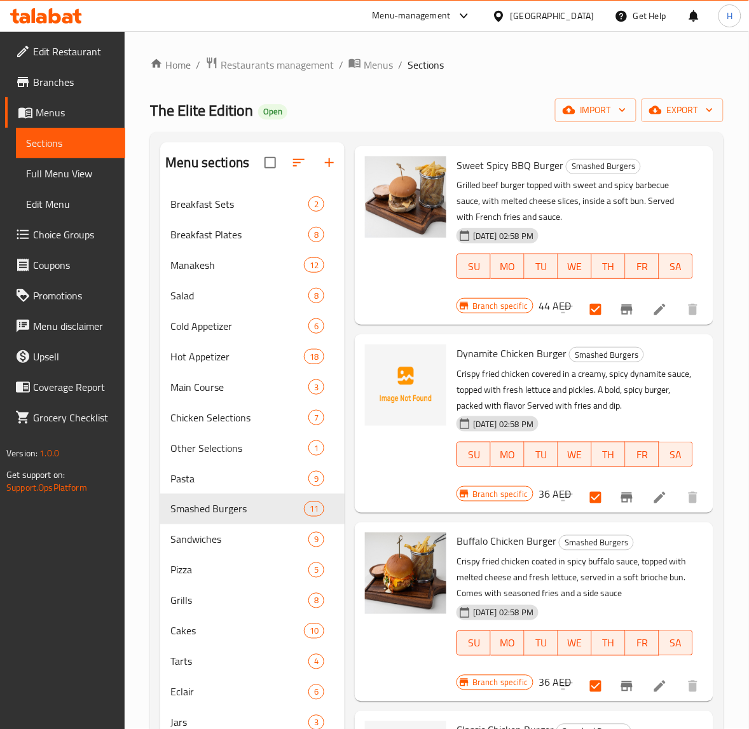
scroll to position [318, 0]
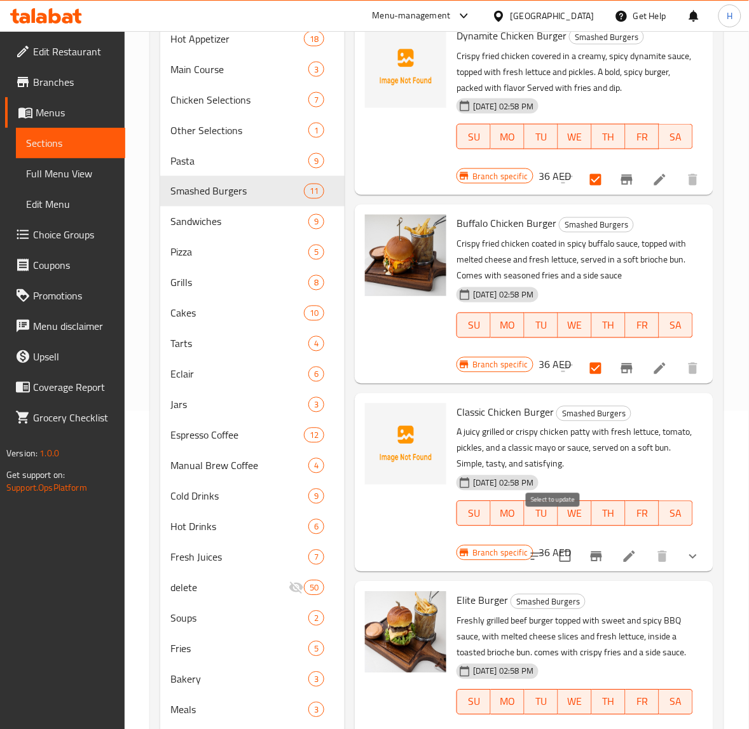
click at [557, 544] on input "checkbox" at bounding box center [565, 557] width 27 height 27
checkbox input "true"
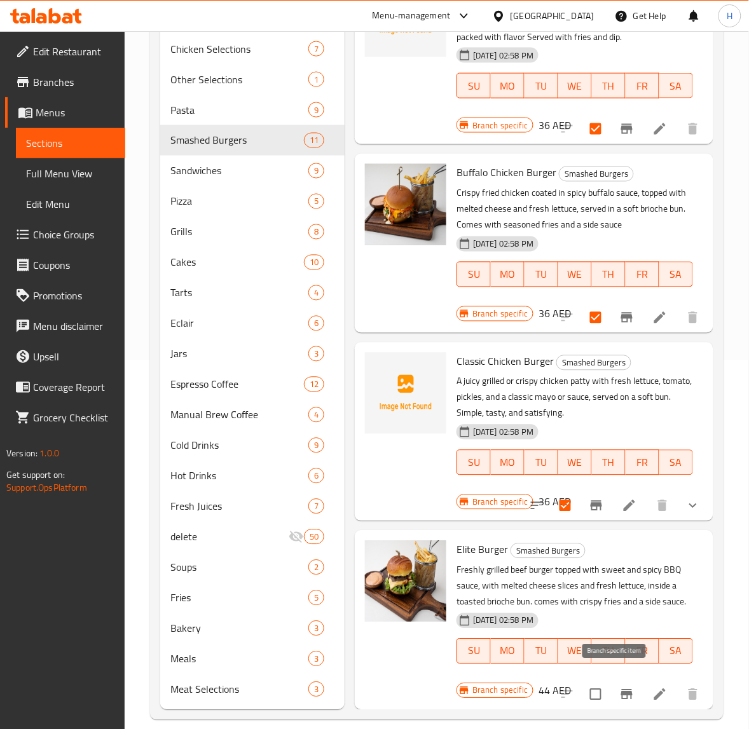
scroll to position [383, 0]
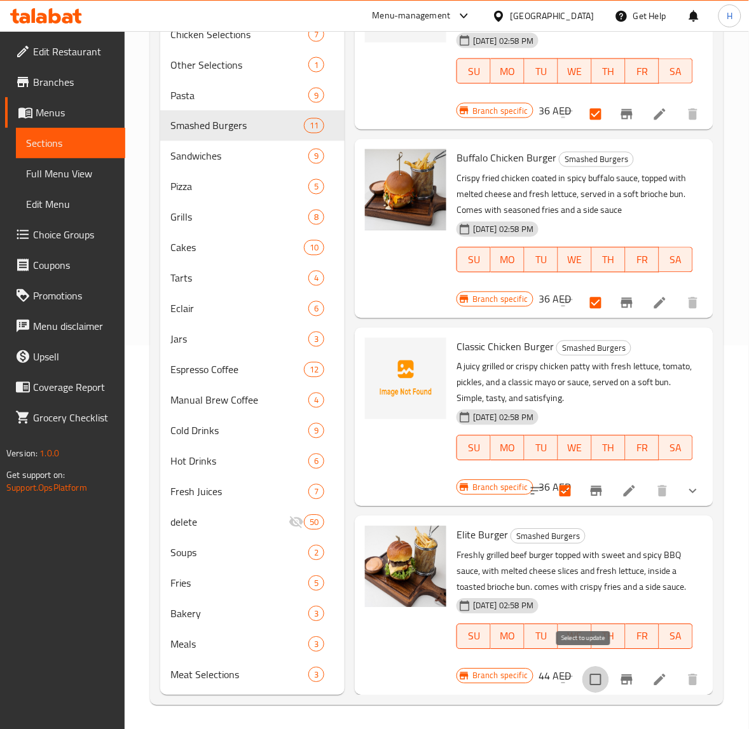
click at [587, 672] on input "checkbox" at bounding box center [595, 680] width 27 height 27
checkbox input "true"
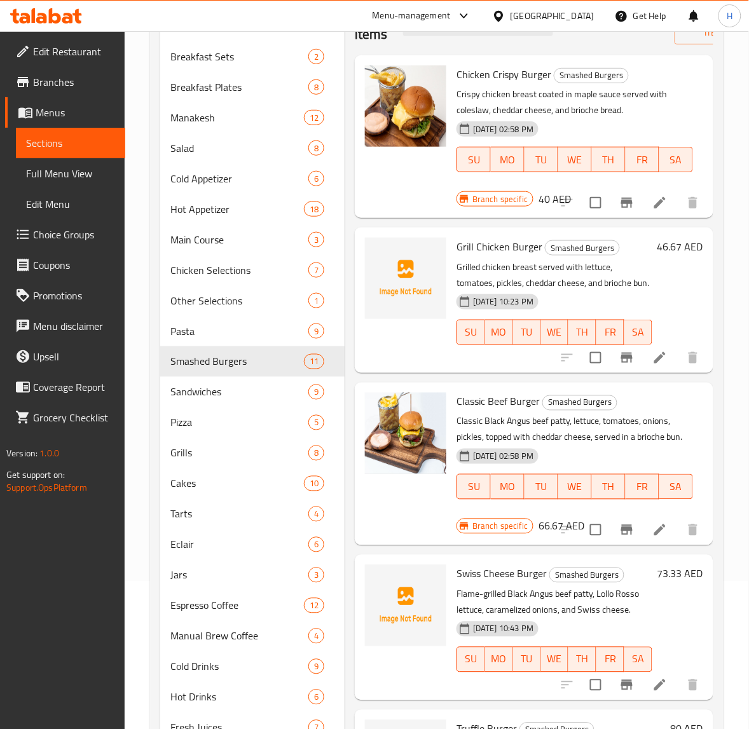
scroll to position [0, 0]
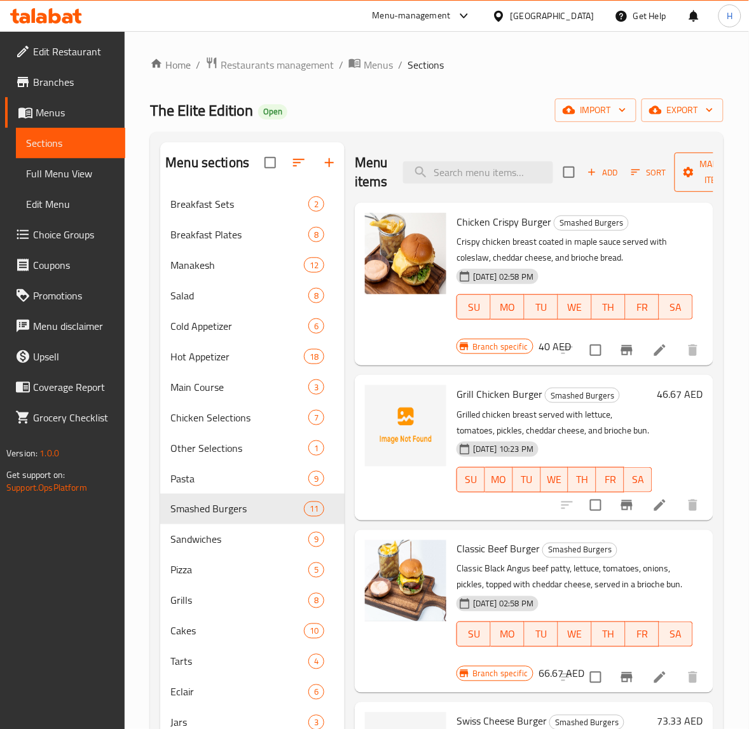
click at [701, 178] on span "Manage items" at bounding box center [717, 172] width 65 height 32
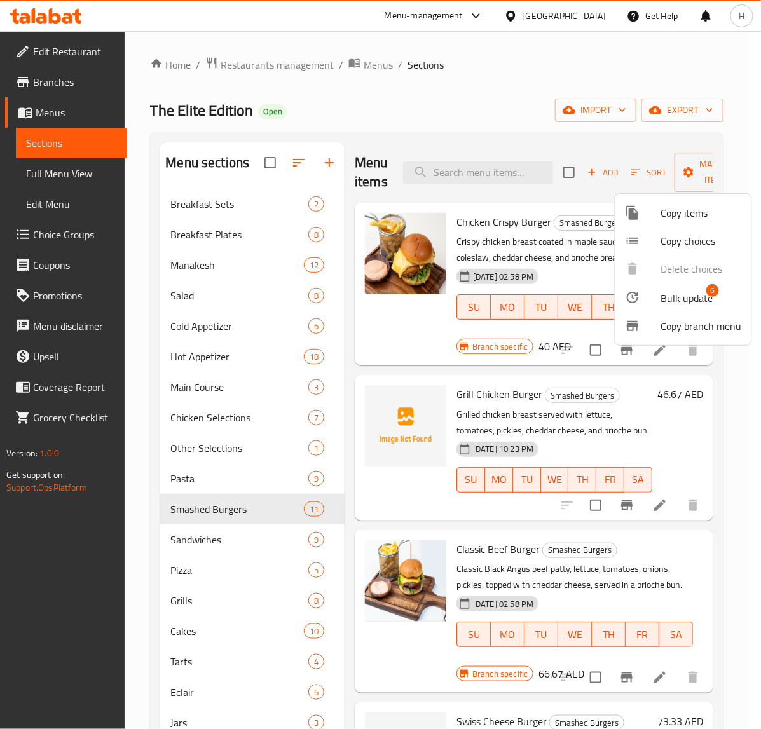
click at [678, 293] on span "Bulk update" at bounding box center [687, 298] width 52 height 15
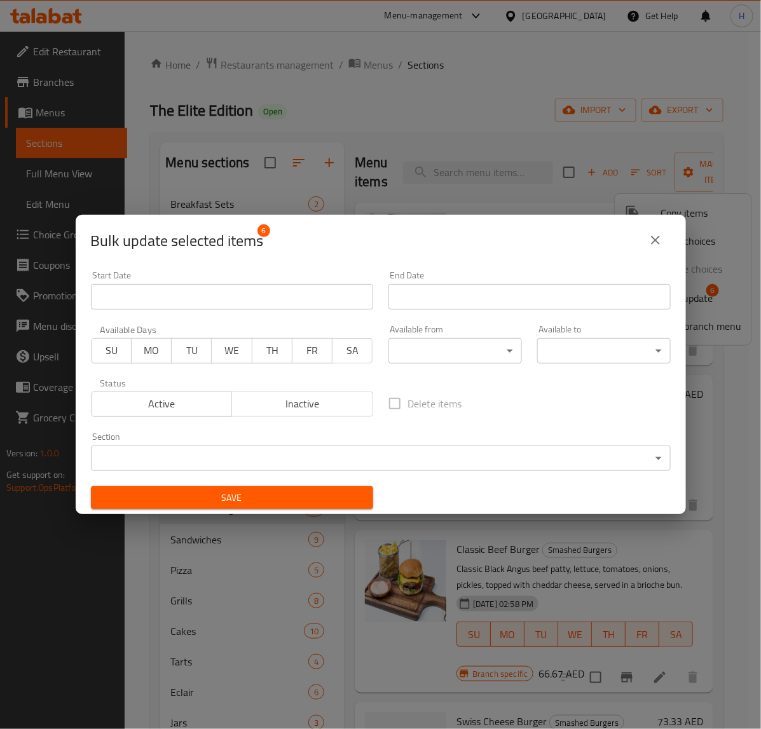
click at [323, 407] on span "Inactive" at bounding box center [302, 404] width 131 height 18
click at [315, 488] on button "Save" at bounding box center [232, 498] width 282 height 24
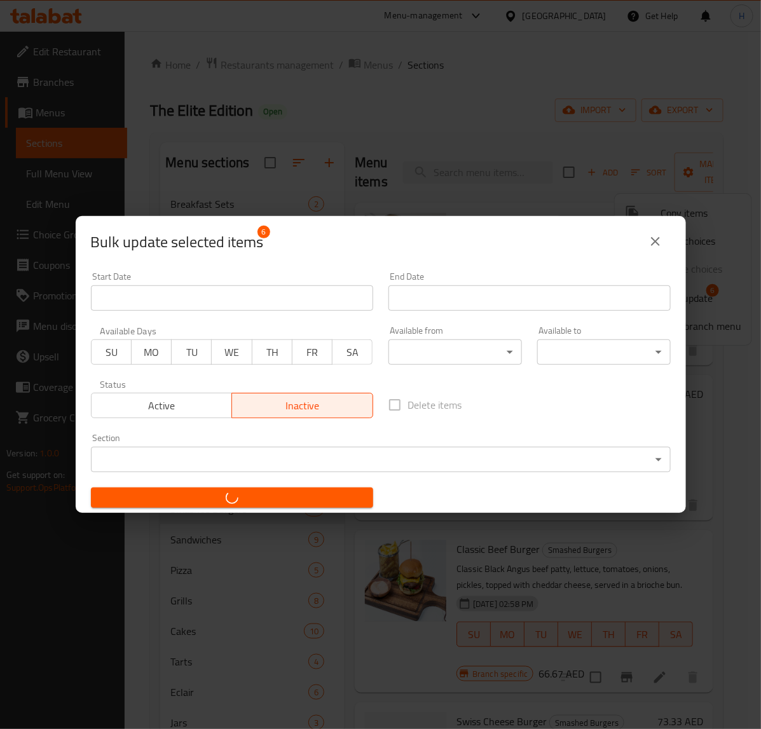
checkbox input "false"
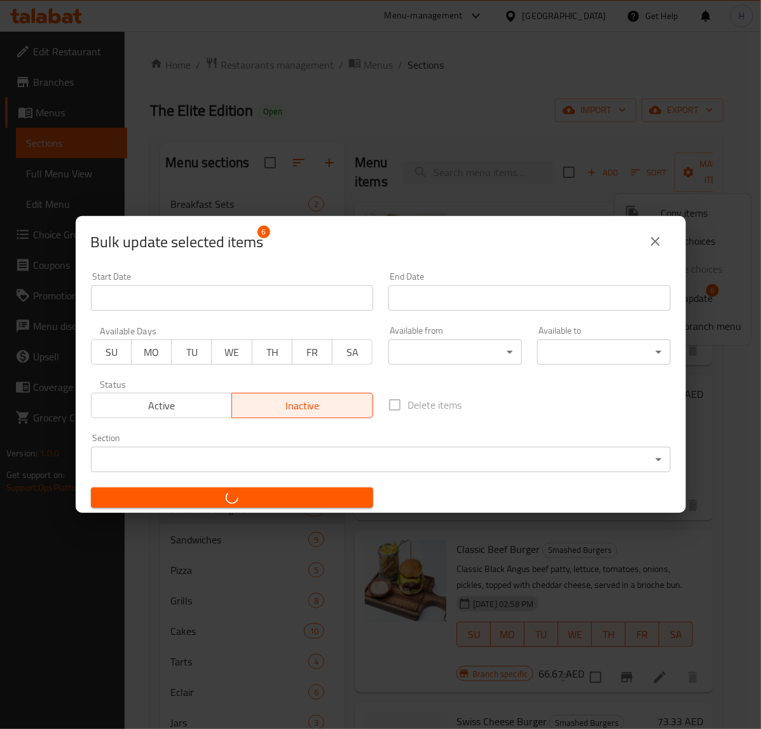
checkbox input "false"
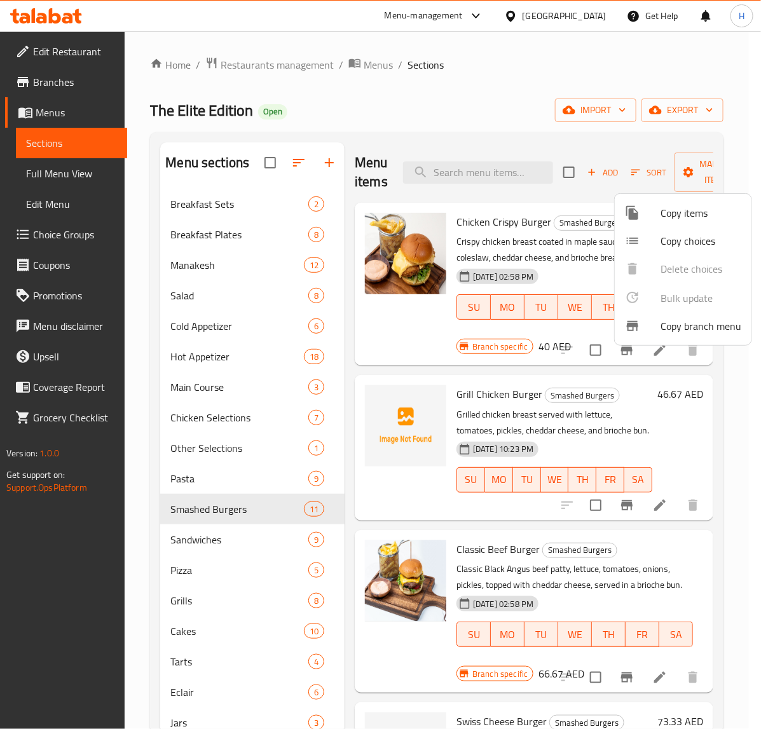
click at [584, 197] on div at bounding box center [380, 364] width 761 height 729
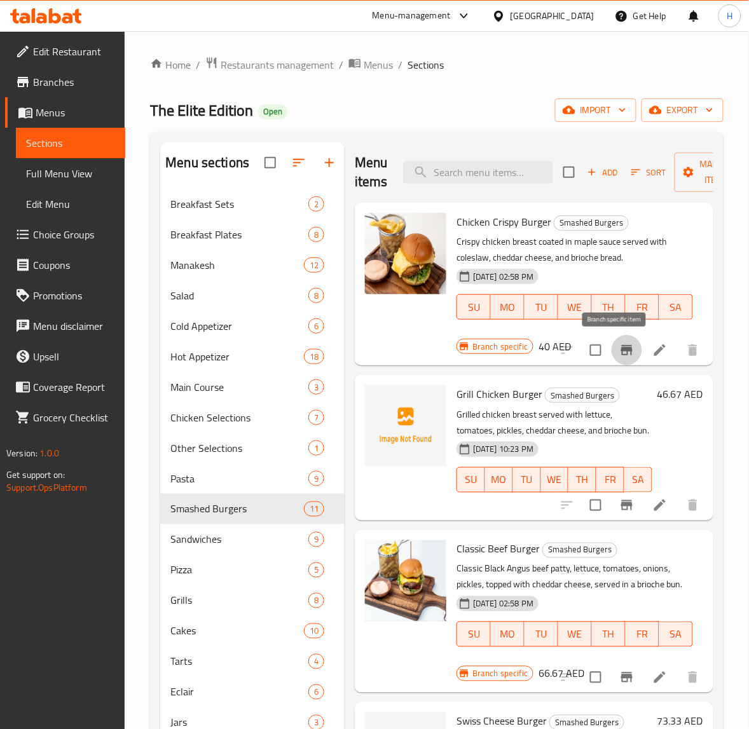
click at [621, 351] on icon "Branch-specific-item" at bounding box center [626, 350] width 11 height 10
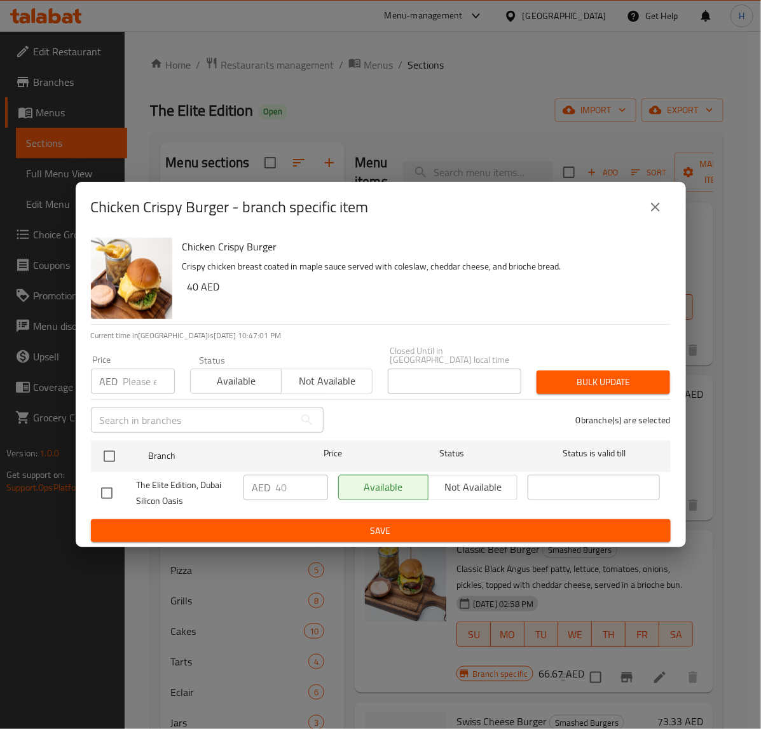
click at [659, 198] on button "close" at bounding box center [655, 207] width 31 height 31
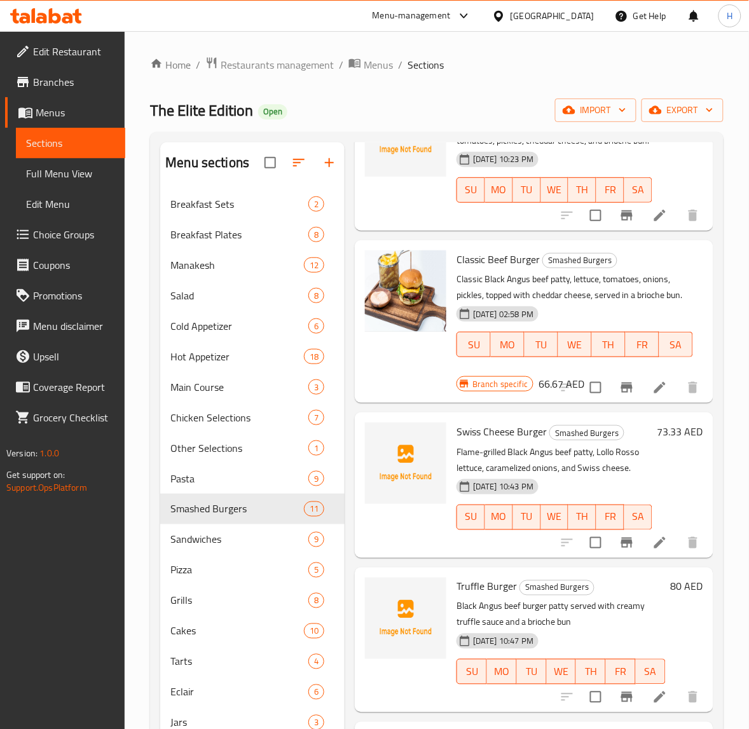
scroll to position [318, 0]
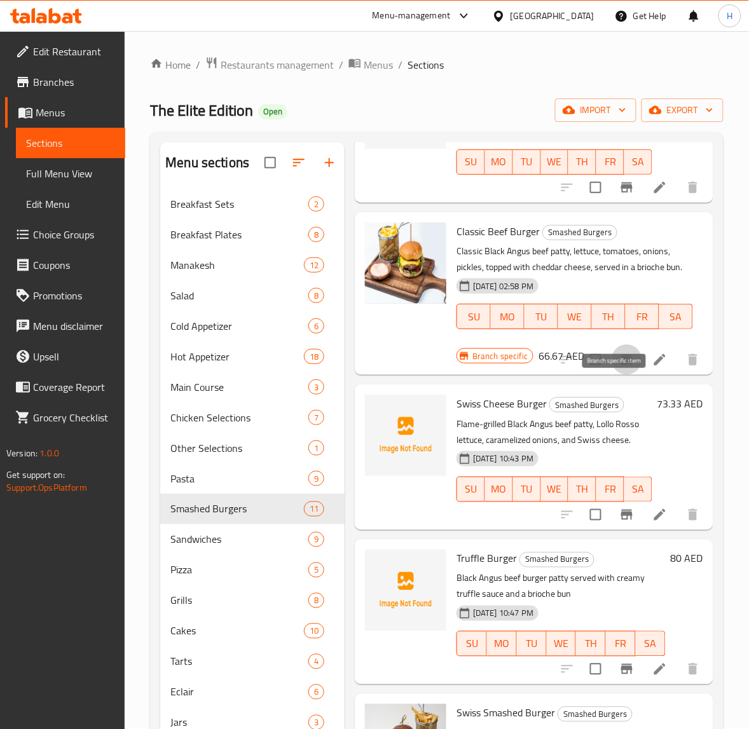
click at [621, 365] on icon "Branch-specific-item" at bounding box center [626, 360] width 11 height 10
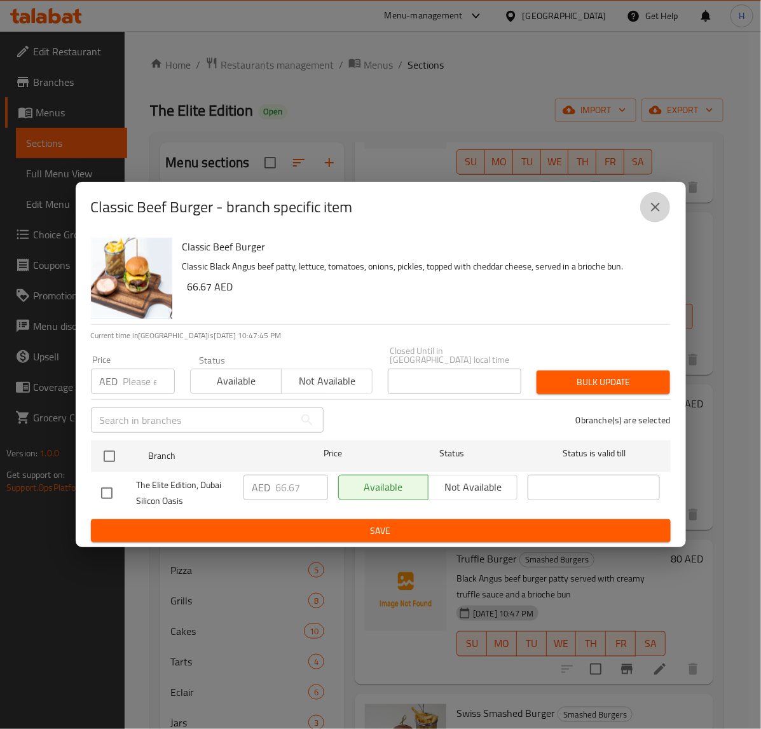
click at [655, 212] on icon "close" at bounding box center [655, 207] width 15 height 15
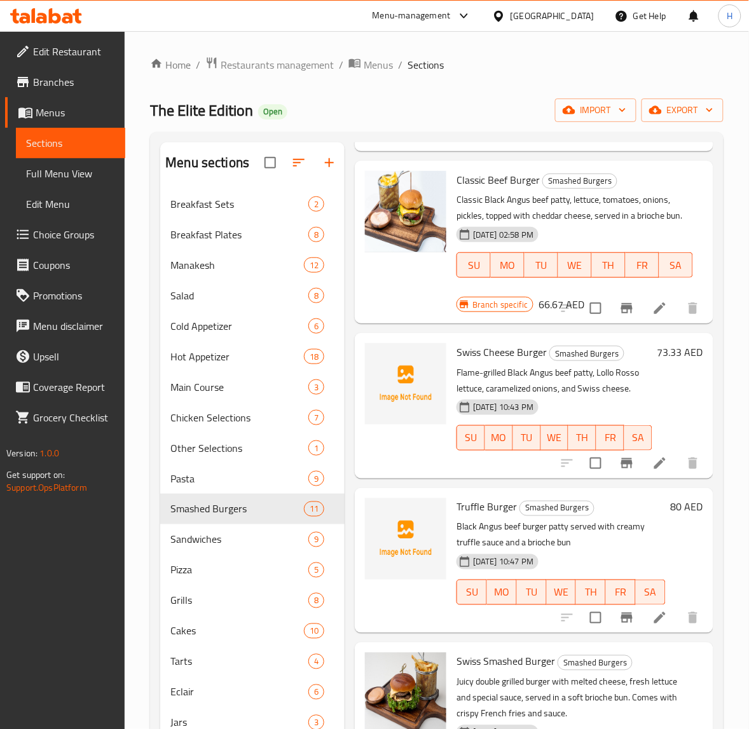
scroll to position [397, 0]
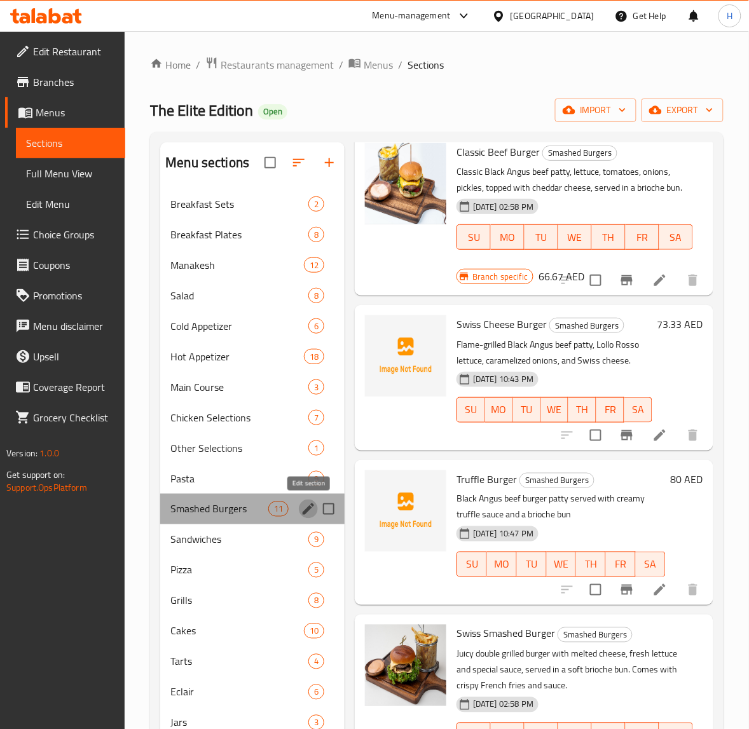
click at [310, 512] on icon "edit" at bounding box center [308, 509] width 15 height 15
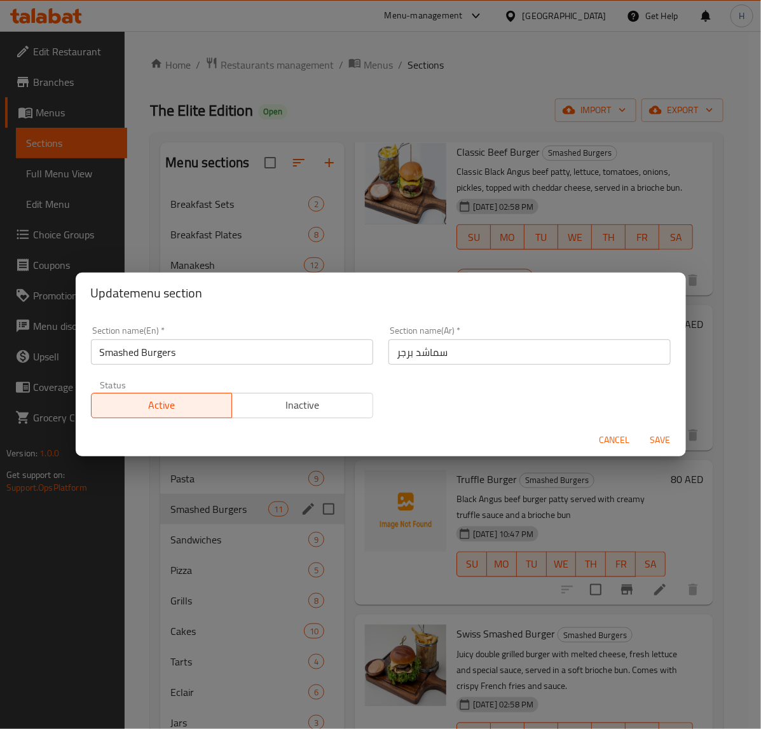
click at [142, 352] on input "Smashed Burgers" at bounding box center [232, 352] width 282 height 25
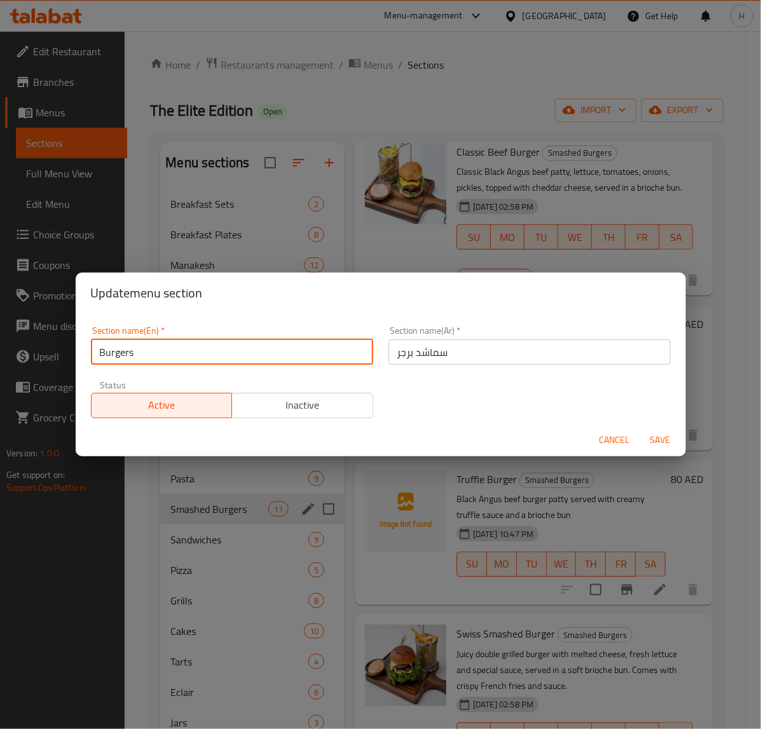
type input "Burgers"
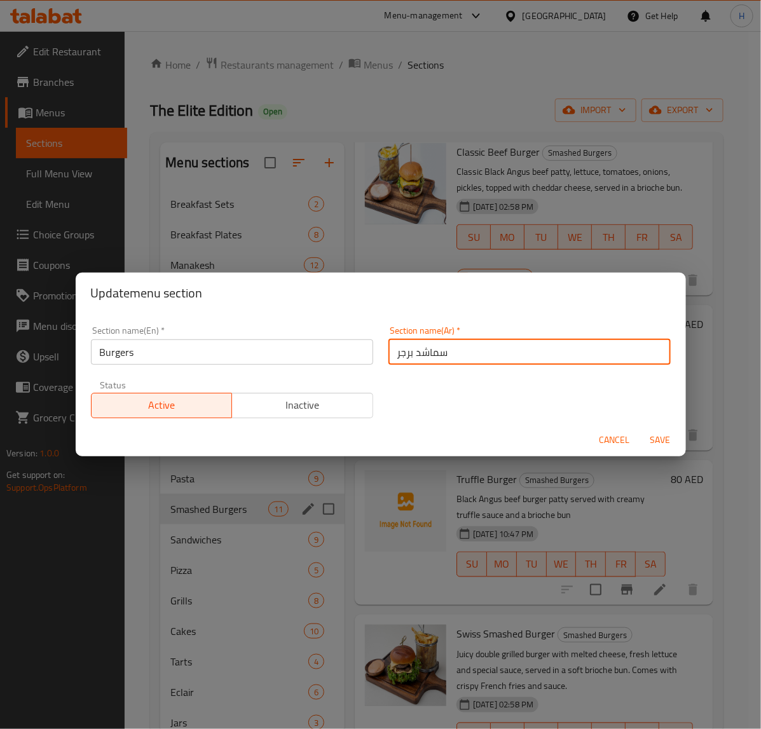
drag, startPoint x: 411, startPoint y: 357, endPoint x: 474, endPoint y: 354, distance: 63.0
click at [498, 348] on input "سماشد برجر" at bounding box center [530, 352] width 282 height 25
click at [423, 357] on input "سماشد برجر" at bounding box center [530, 352] width 282 height 25
click at [423, 353] on input "سماشد برجر" at bounding box center [530, 352] width 282 height 25
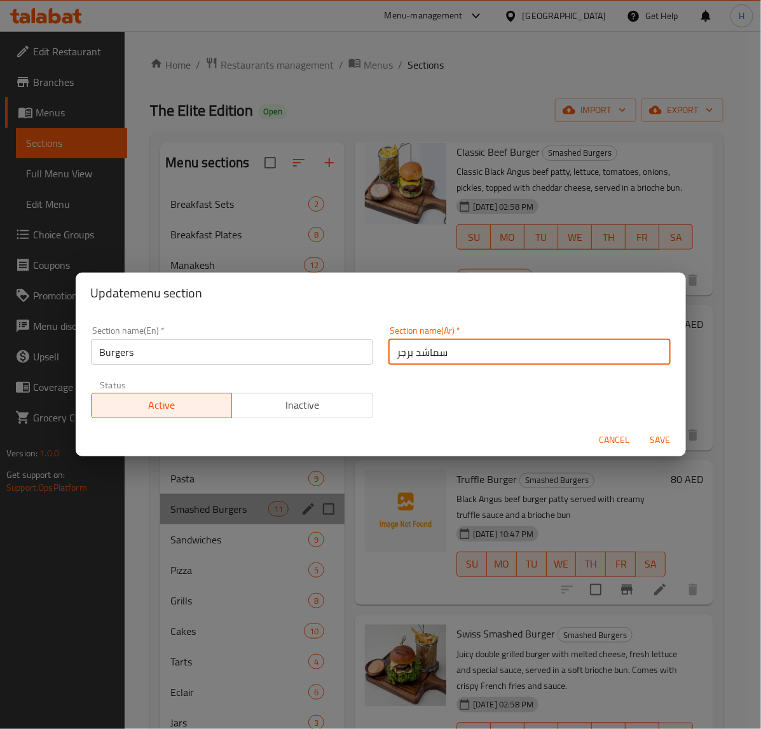
click at [423, 353] on input "سماشد برجر" at bounding box center [530, 352] width 282 height 25
type input "البرجر"
click at [640, 429] on button "Save" at bounding box center [660, 441] width 41 height 24
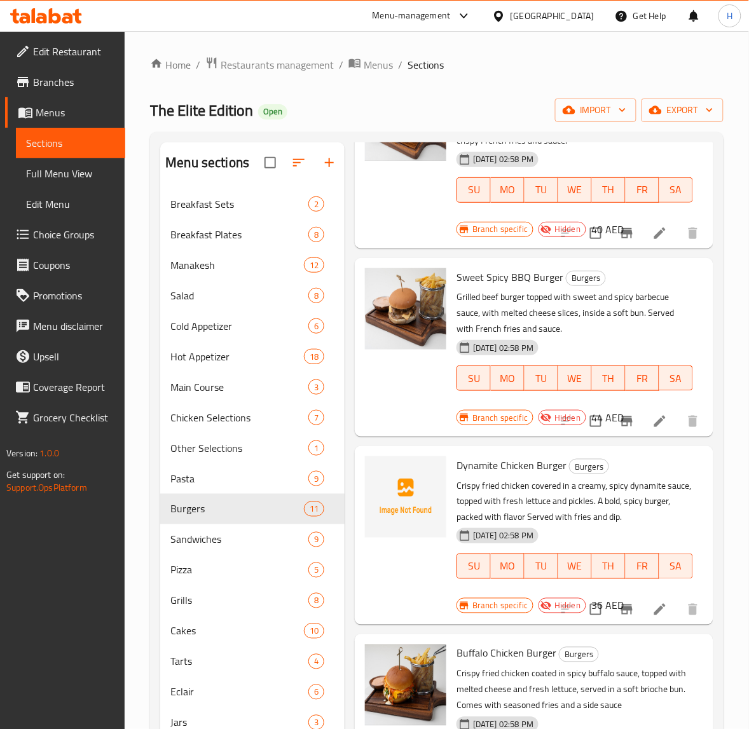
scroll to position [954, 0]
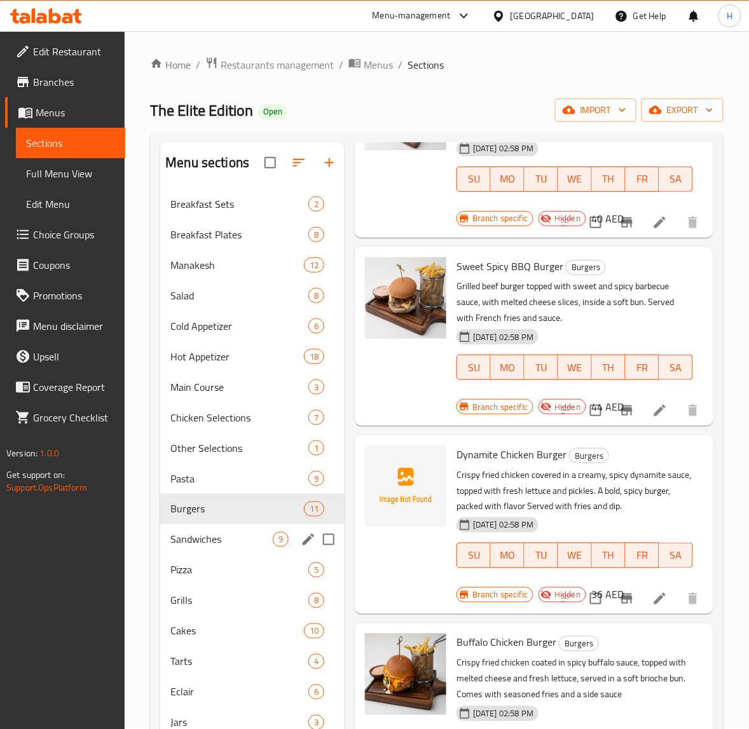
click at [218, 535] on span "Sandwiches" at bounding box center [221, 539] width 102 height 15
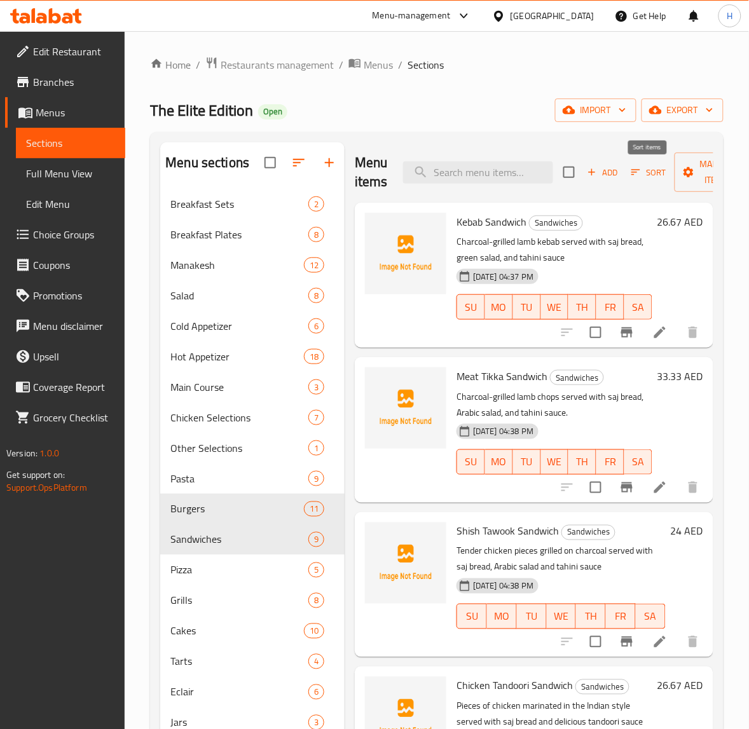
click at [639, 178] on icon "button" at bounding box center [635, 172] width 11 height 11
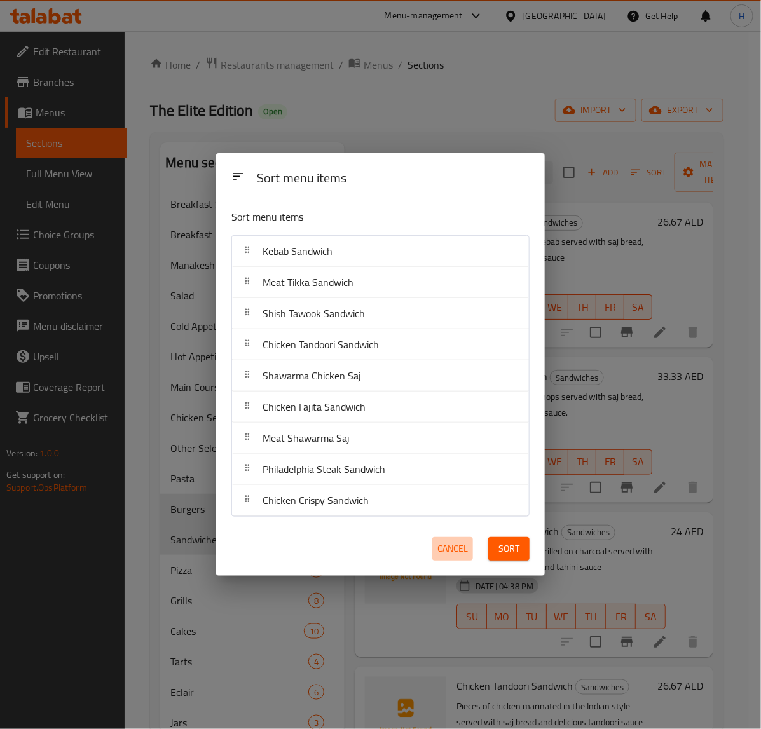
click at [455, 546] on span "Cancel" at bounding box center [452, 549] width 31 height 16
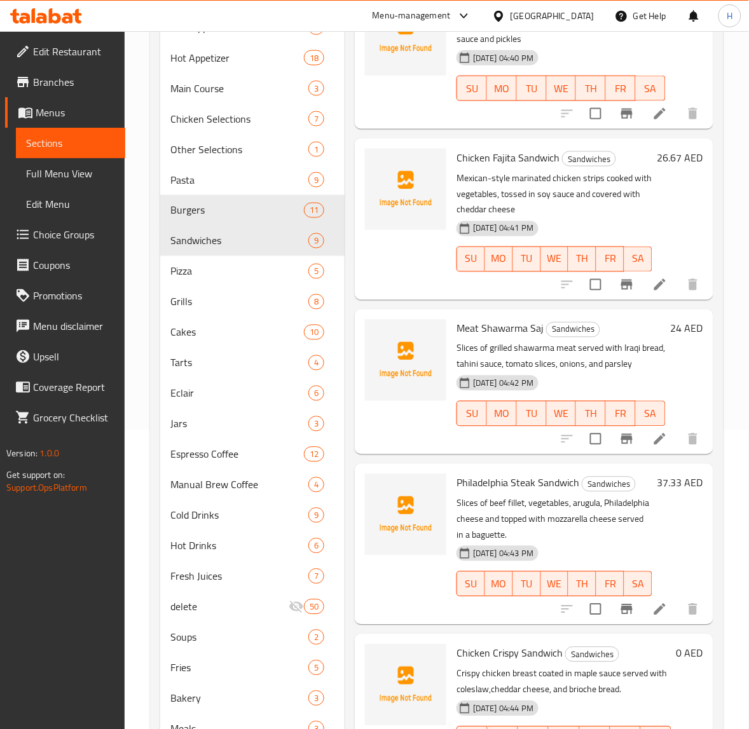
scroll to position [383, 0]
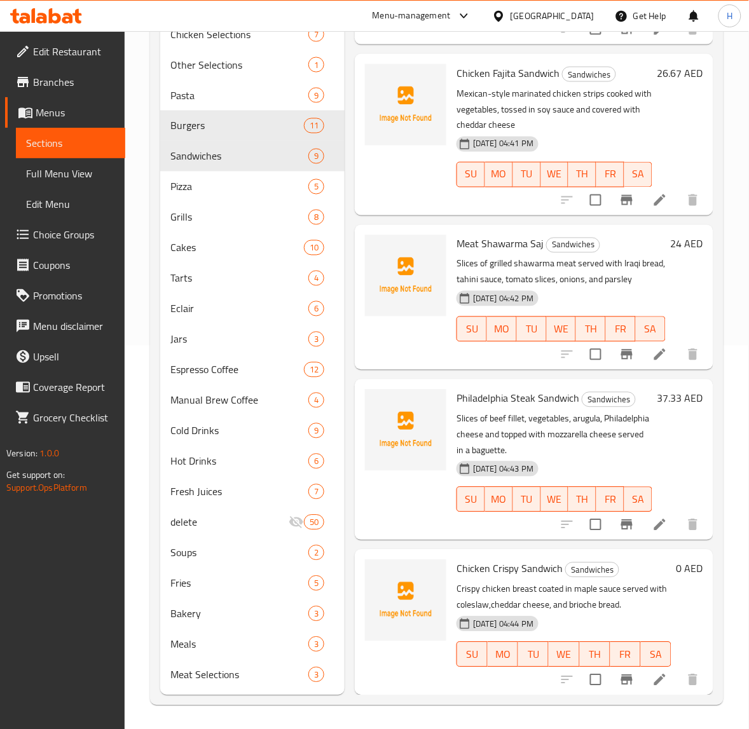
click at [526, 563] on span "Chicken Crispy Sandwich" at bounding box center [510, 569] width 106 height 19
copy h6 "Chicken Crispy Sandwich"
click at [588, 667] on input "checkbox" at bounding box center [595, 680] width 27 height 27
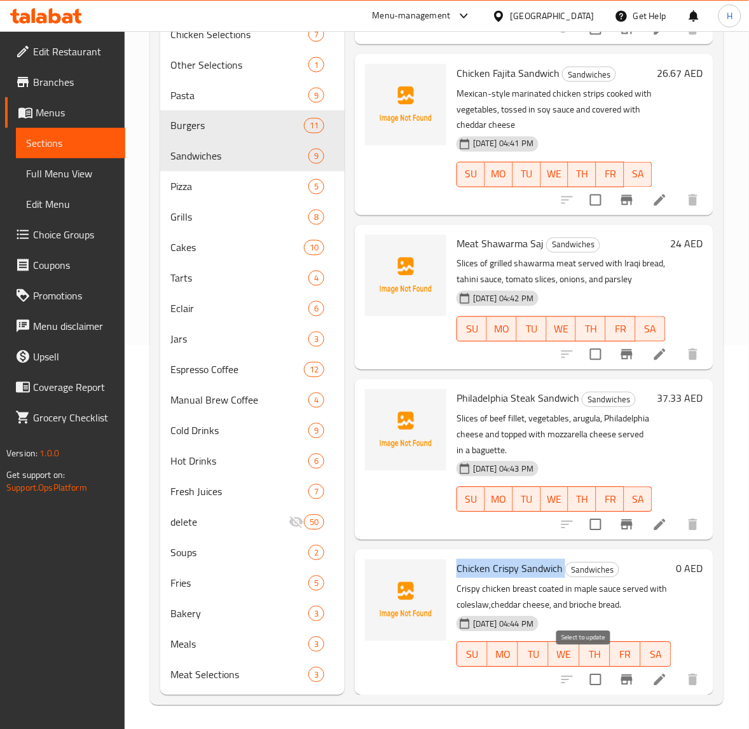
click at [588, 667] on input "checkbox" at bounding box center [595, 680] width 27 height 27
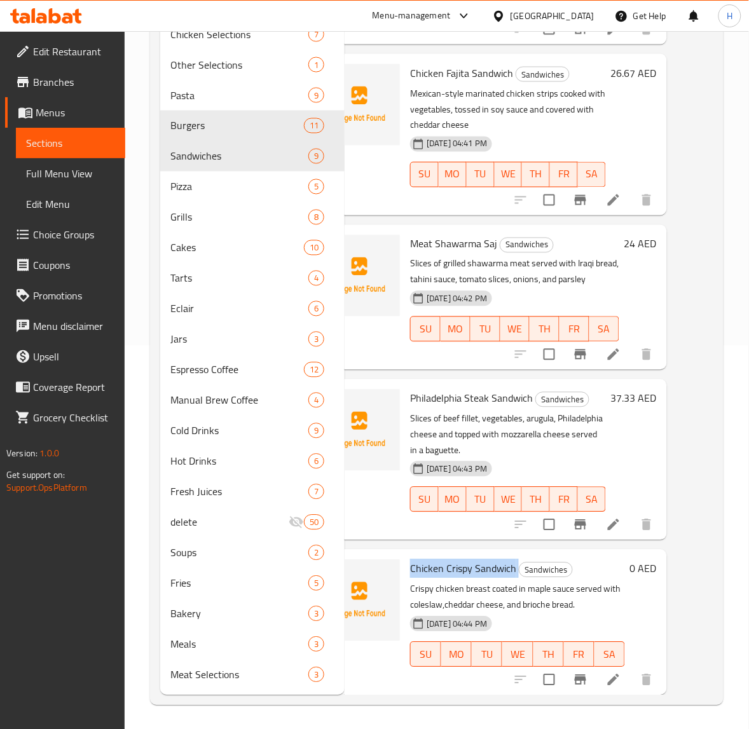
click at [536, 667] on input "checkbox" at bounding box center [549, 680] width 27 height 27
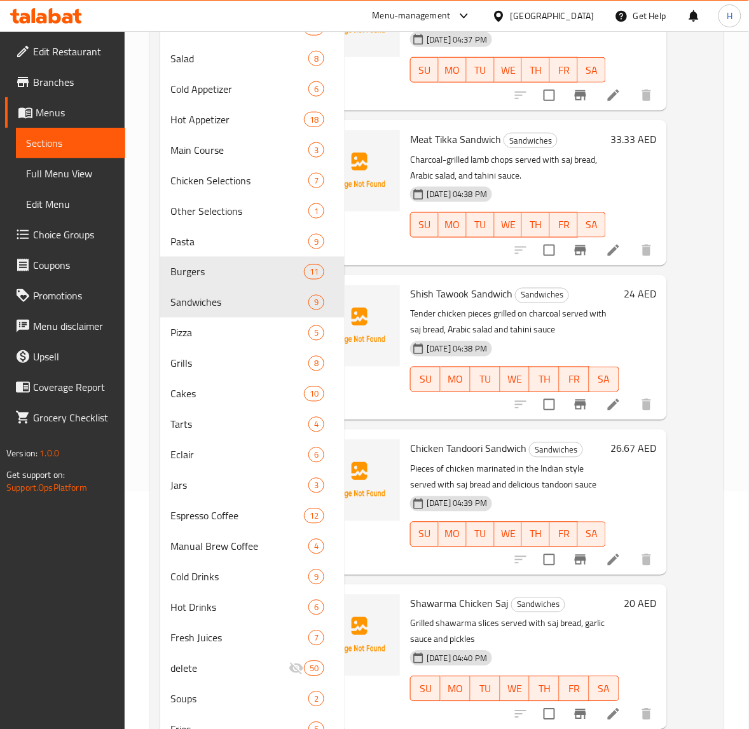
scroll to position [0, 0]
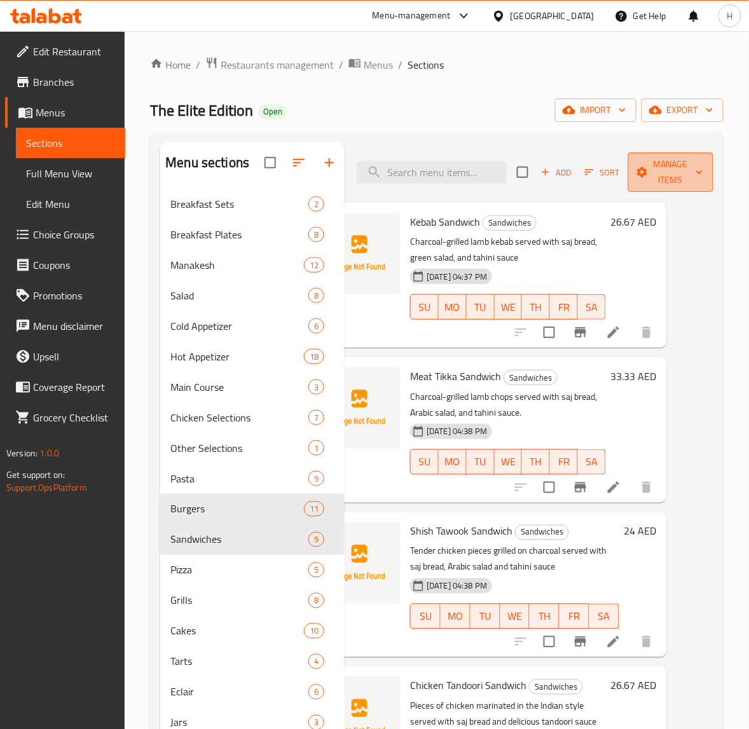
click at [653, 169] on span "Manage items" at bounding box center [670, 172] width 65 height 32
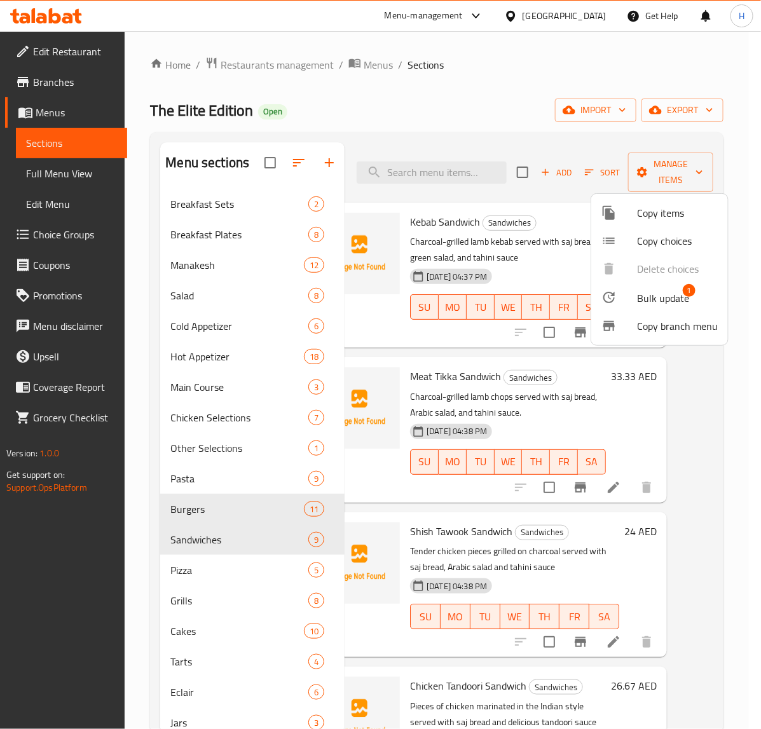
click at [663, 299] on span "Bulk update" at bounding box center [663, 298] width 52 height 15
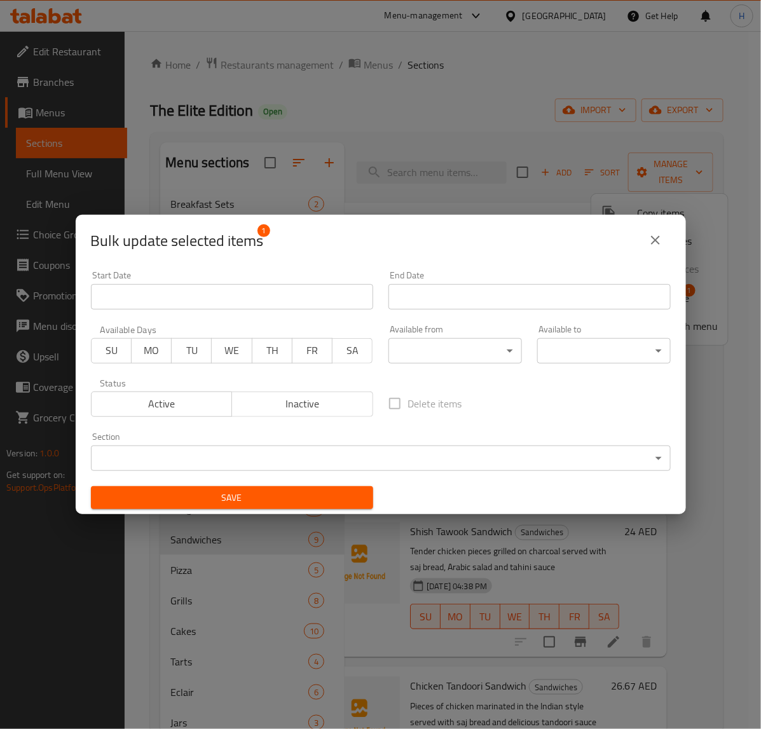
click at [334, 403] on span "Inactive" at bounding box center [302, 404] width 131 height 18
click at [308, 500] on span "Save" at bounding box center [232, 498] width 262 height 16
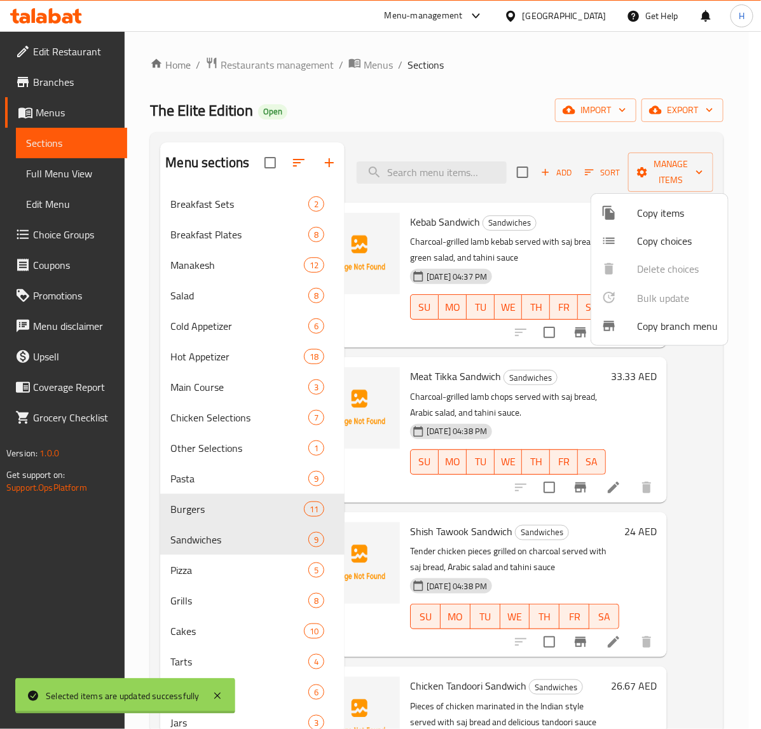
checkbox input "false"
click at [658, 545] on div at bounding box center [380, 364] width 761 height 729
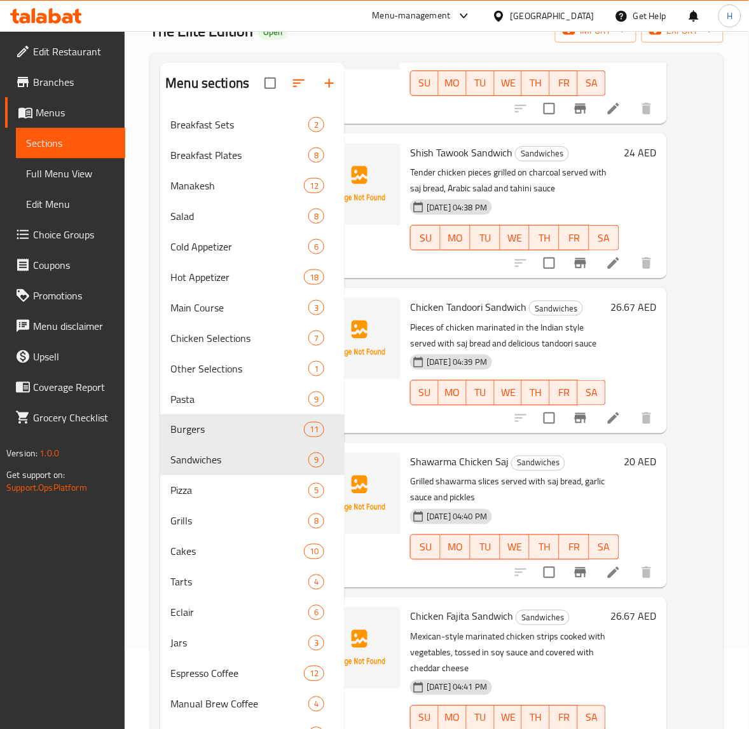
scroll to position [318, 51]
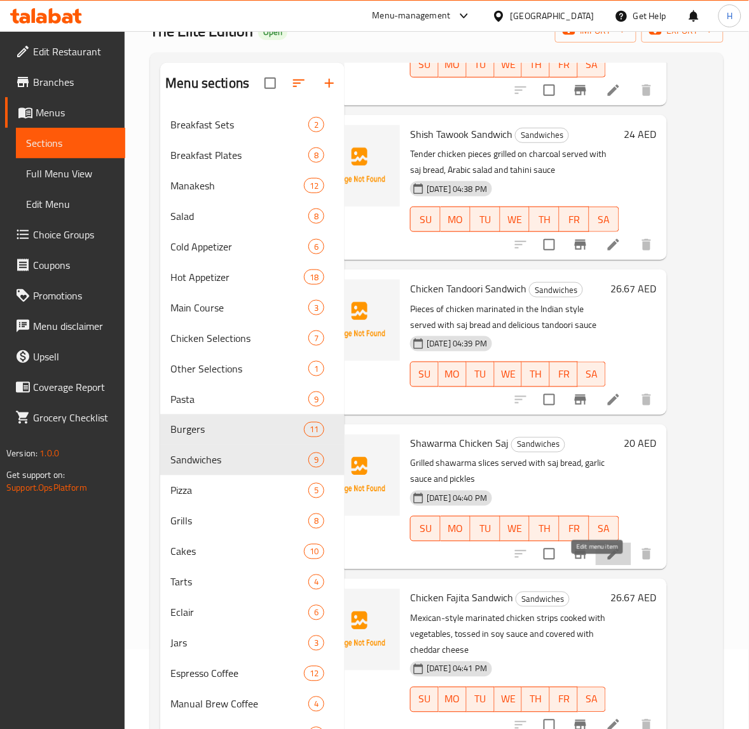
click at [606, 562] on icon at bounding box center [613, 554] width 15 height 15
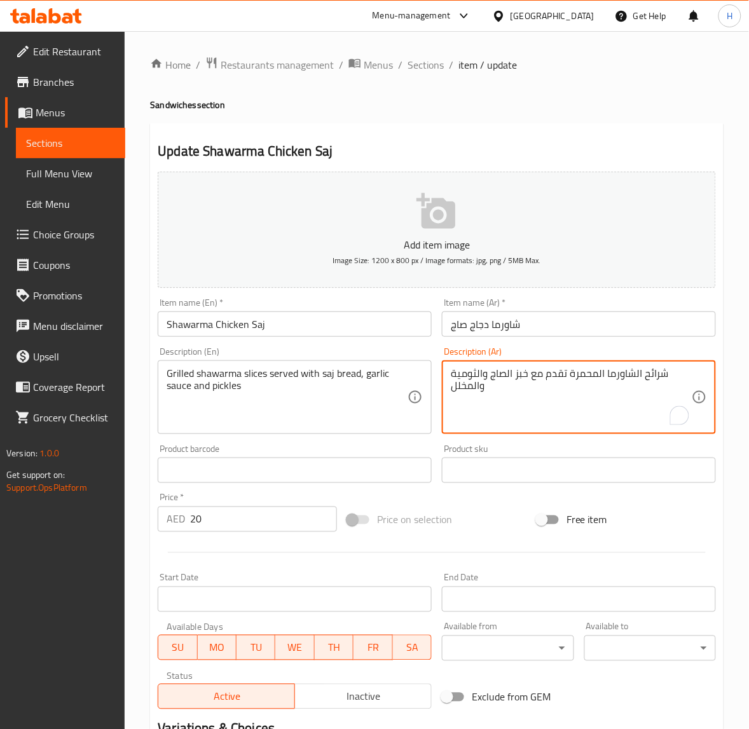
drag, startPoint x: 573, startPoint y: 371, endPoint x: 596, endPoint y: 378, distance: 24.1
type textarea "شرائح الشاورما المشوية تقدم مع خبز الصاج والثومية والمخلل"
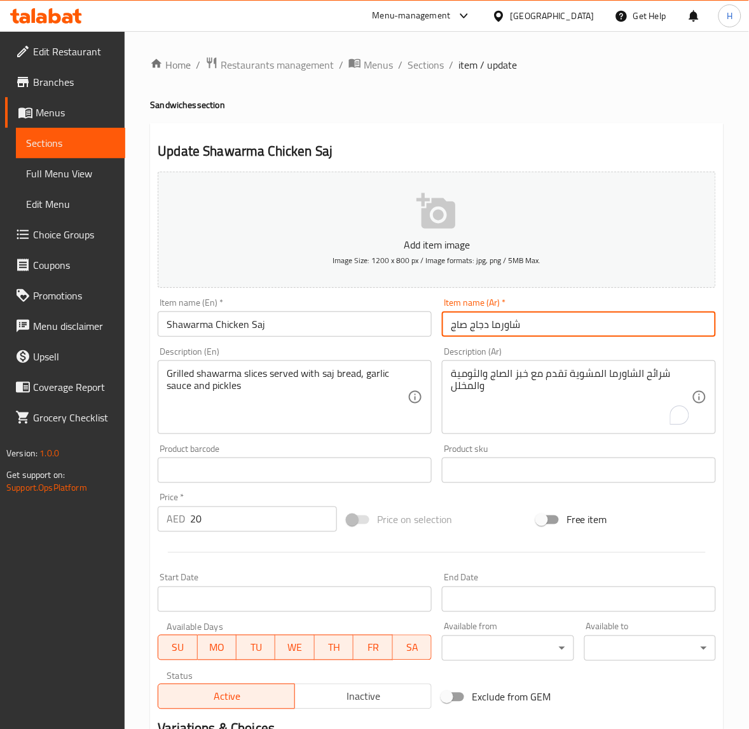
click at [589, 327] on input "شاورما دجاج صاج" at bounding box center [579, 324] width 274 height 25
click at [380, 332] on input "Shawarma Chicken Saj" at bounding box center [295, 324] width 274 height 25
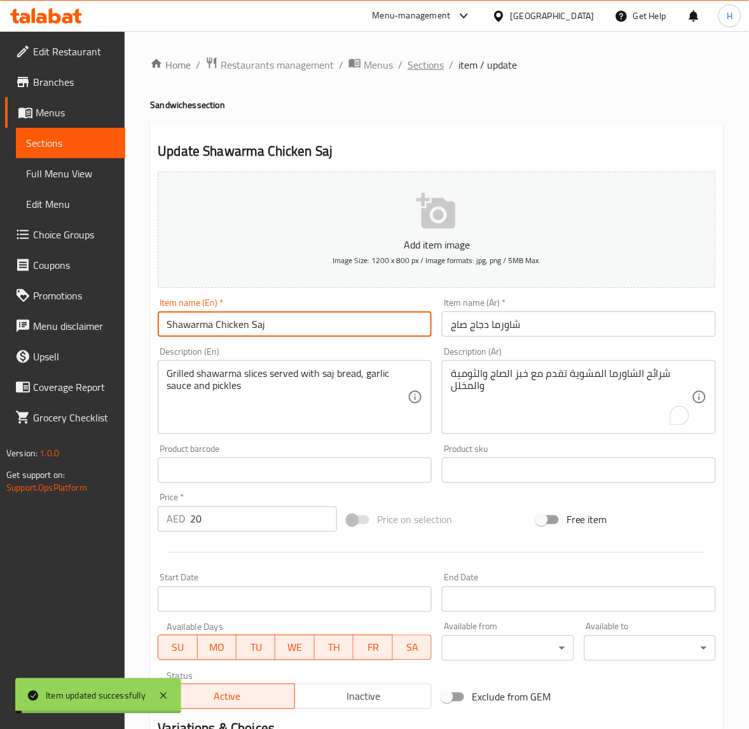
click at [415, 65] on span "Sections" at bounding box center [426, 64] width 36 height 15
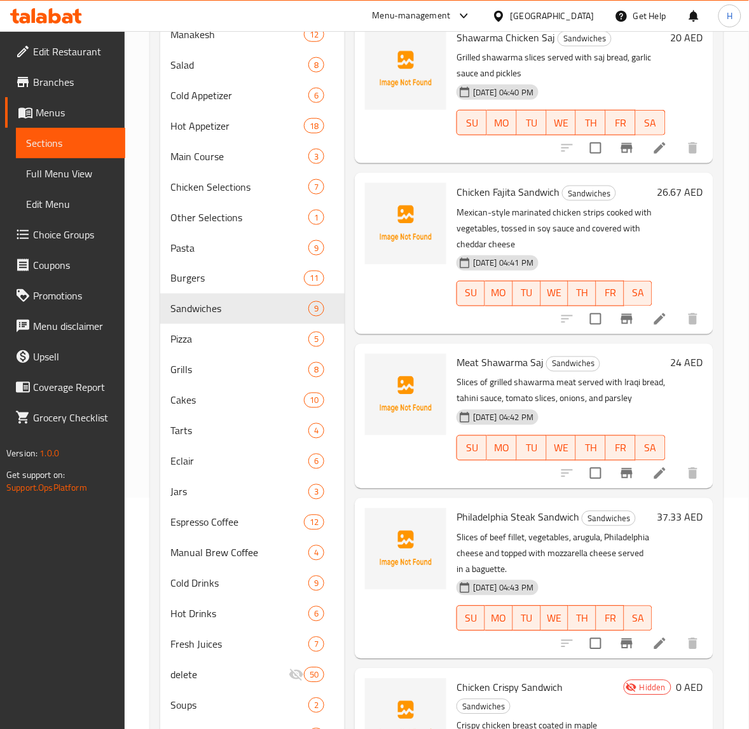
scroll to position [238, 0]
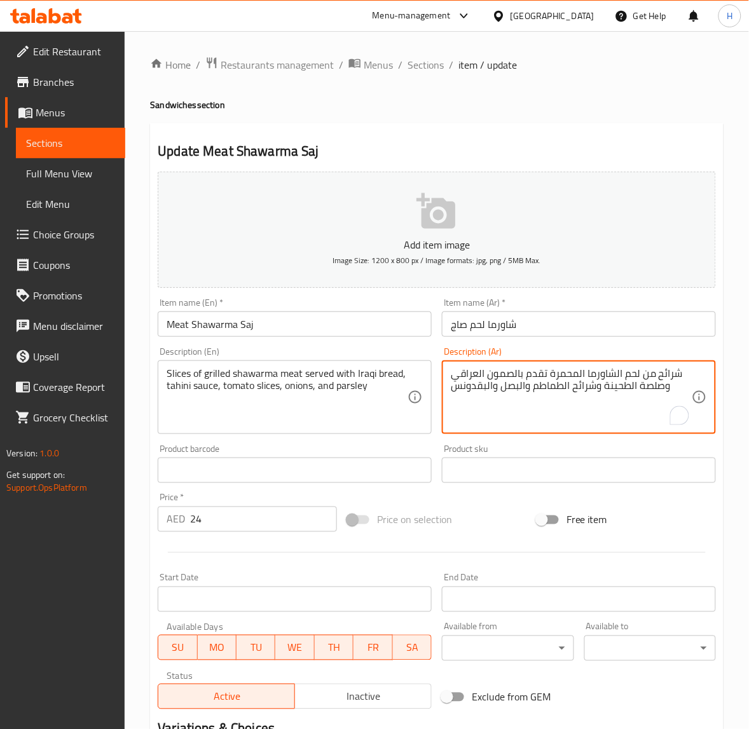
drag, startPoint x: 549, startPoint y: 376, endPoint x: 577, endPoint y: 378, distance: 28.7
type textarea "شرائح من لحم الشاورما المشوية تقدم بالصمون العراقي وصلصة الطحينة وشرائح الطماطم…"
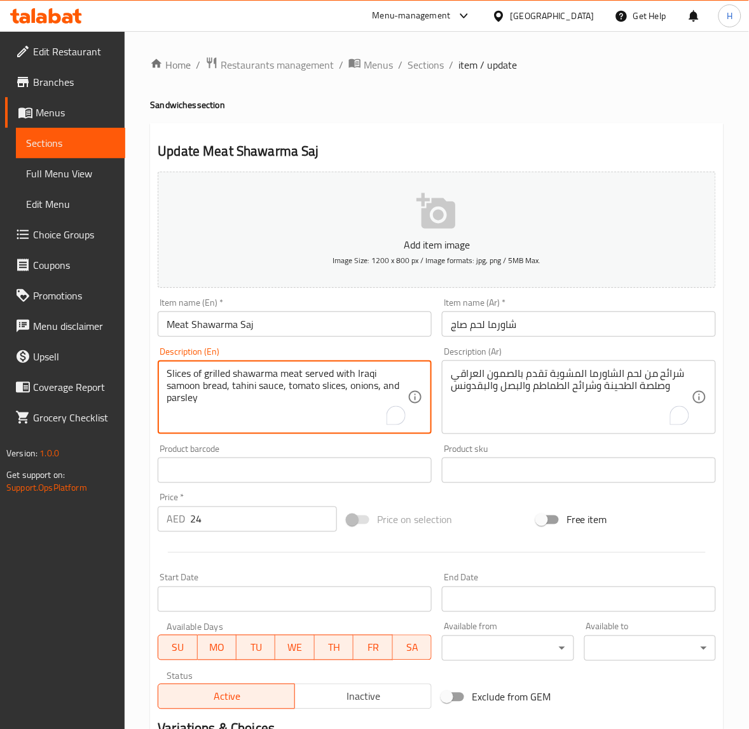
type textarea "Slices of grilled shawarma meat served with Iraqi samoon bread, tahini sauce, t…"
click at [347, 332] on input "Meat Shawarma Saj" at bounding box center [295, 324] width 274 height 25
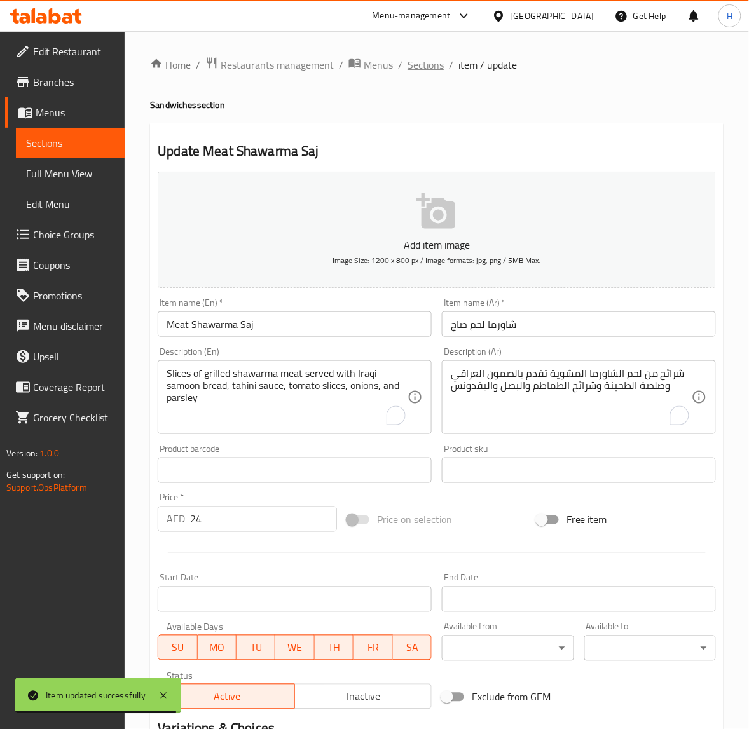
click at [424, 64] on span "Sections" at bounding box center [426, 64] width 36 height 15
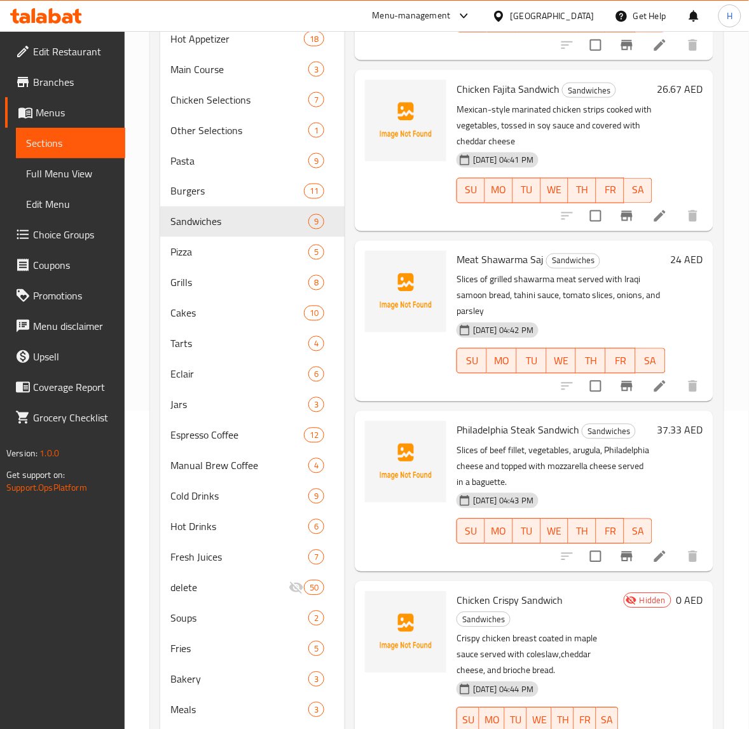
scroll to position [383, 0]
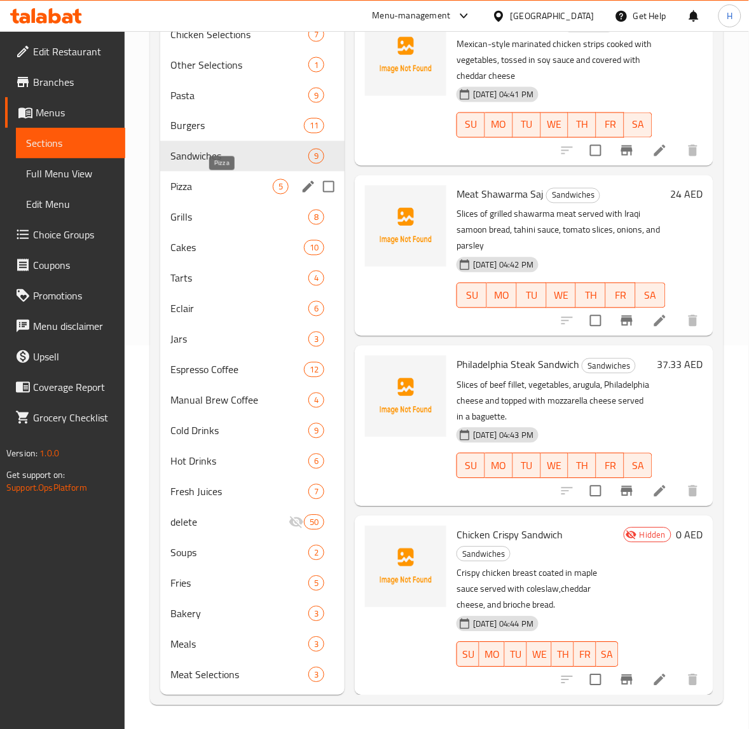
click at [254, 186] on span "Pizza" at bounding box center [221, 186] width 102 height 15
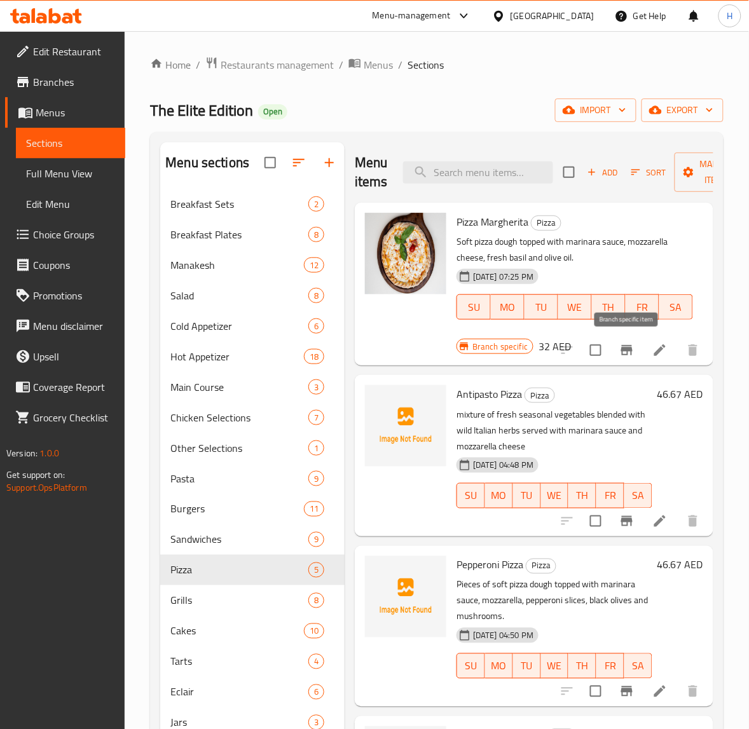
click at [625, 350] on icon "Branch-specific-item" at bounding box center [626, 350] width 11 height 10
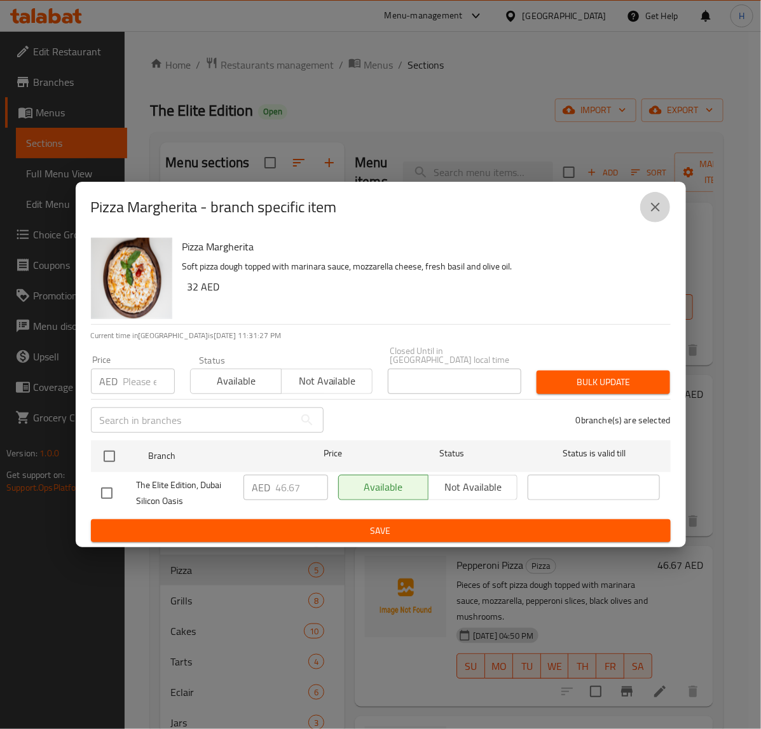
click at [657, 207] on icon "close" at bounding box center [655, 207] width 15 height 15
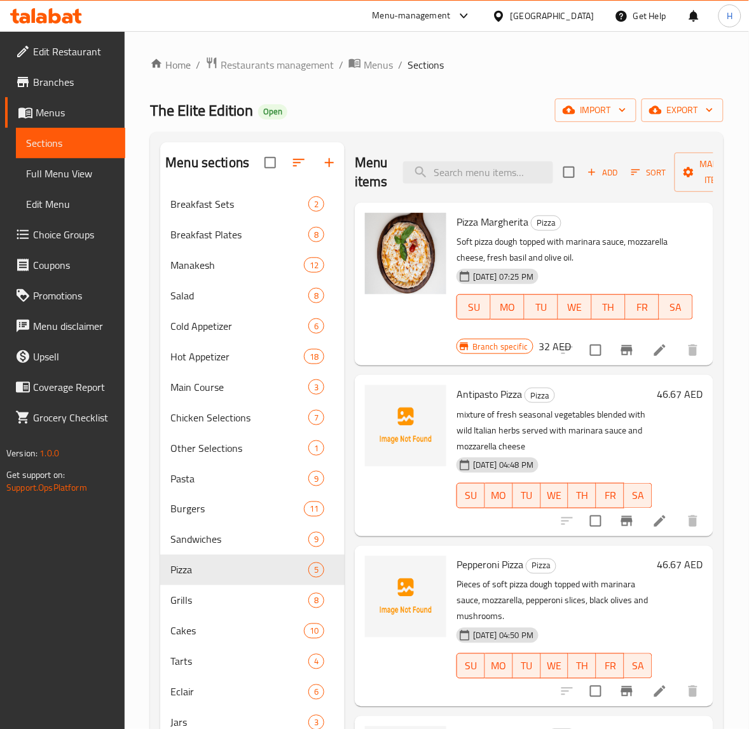
click at [535, 344] on div "Branch specific 32 AED" at bounding box center [514, 347] width 114 height 18
click at [539, 347] on h6 "32 AED" at bounding box center [555, 347] width 32 height 18
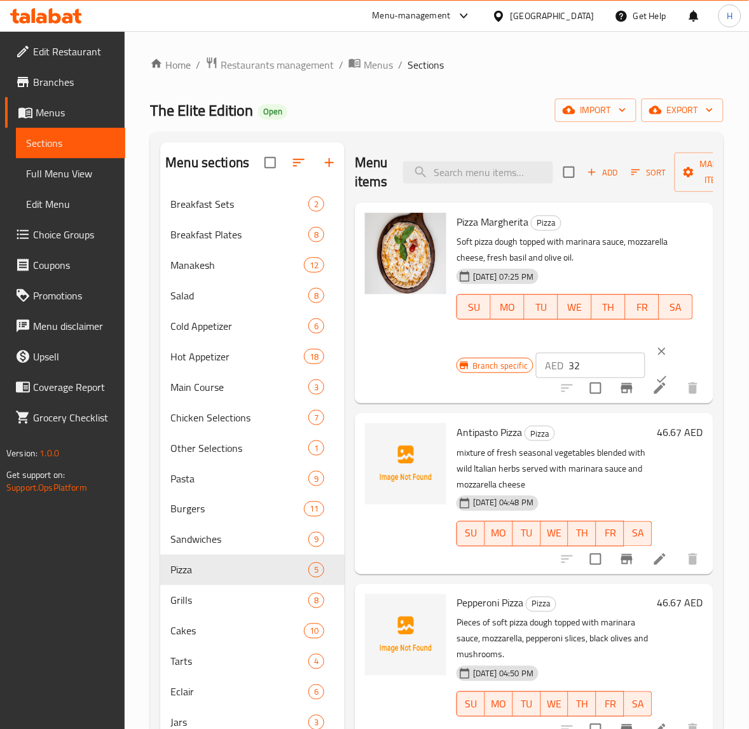
click at [586, 362] on input "32" at bounding box center [606, 365] width 77 height 25
paste input "46.67"
type input "46.67"
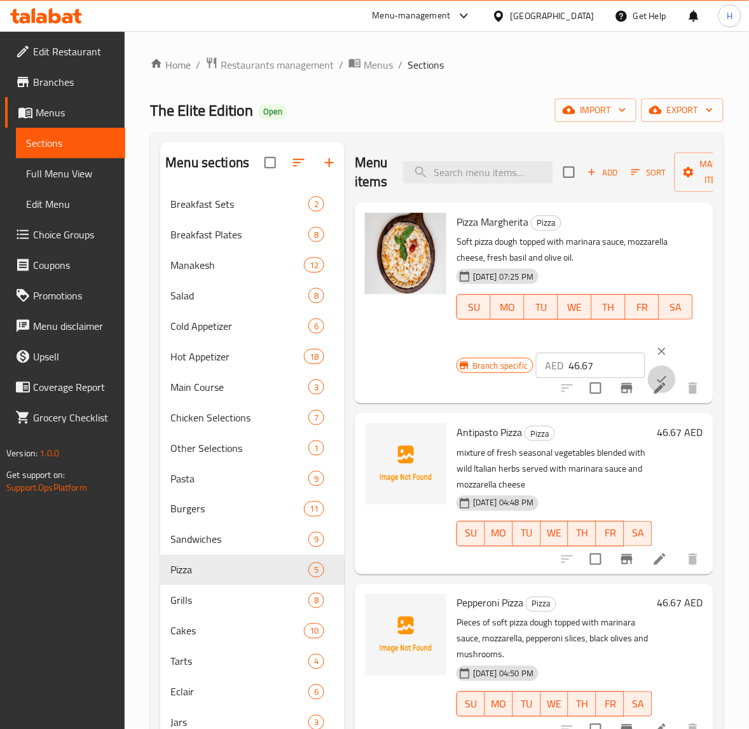
click at [652, 371] on button "ok" at bounding box center [662, 380] width 28 height 28
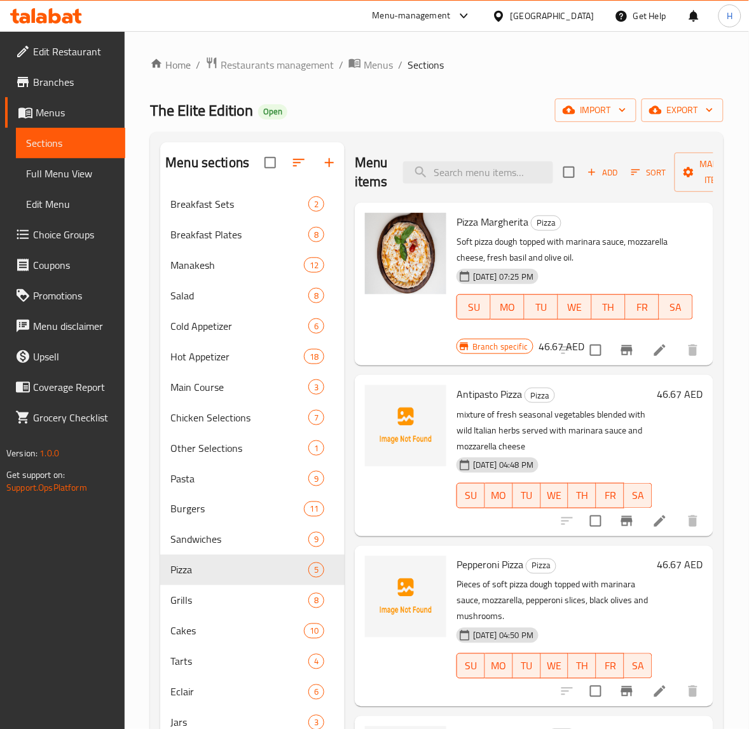
click at [643, 170] on span "Sort" at bounding box center [648, 172] width 35 height 15
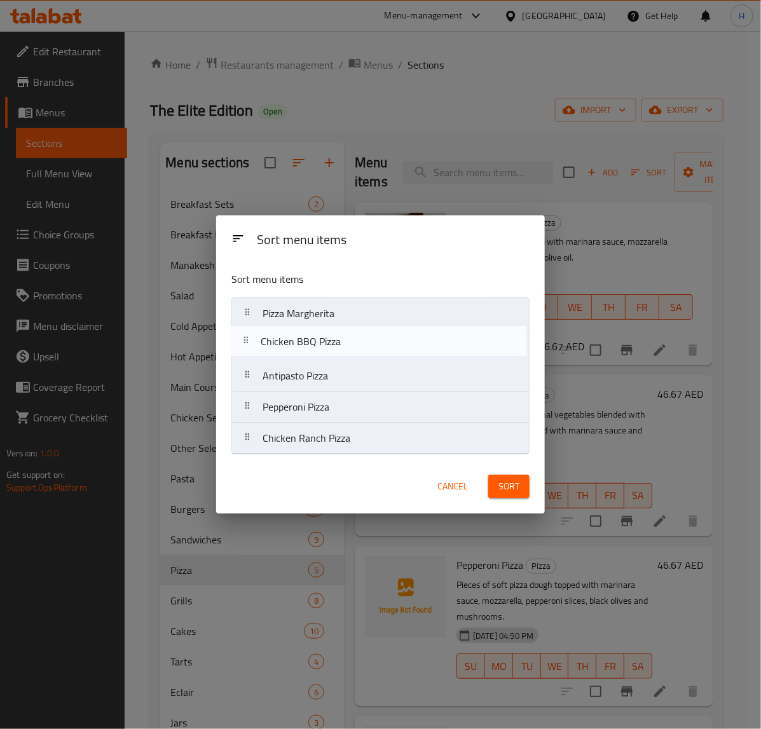
drag, startPoint x: 319, startPoint y: 446, endPoint x: 316, endPoint y: 340, distance: 105.6
click at [316, 340] on nav "Pizza Margherita Antipasto Pizza Pepperoni Pizza Chicken Ranch Pizza Chicken BB…" at bounding box center [380, 376] width 298 height 157
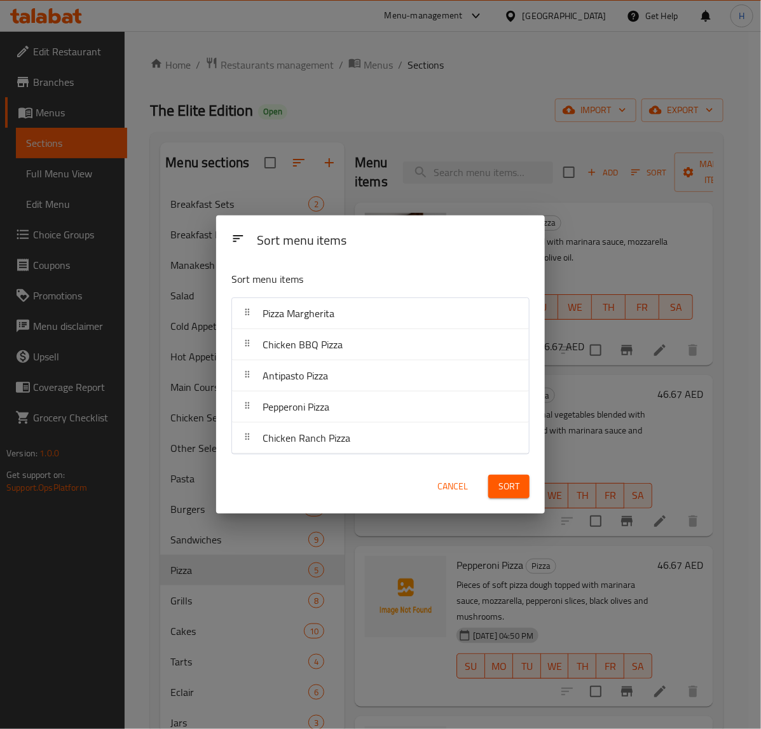
click at [501, 488] on span "Sort" at bounding box center [509, 487] width 21 height 16
click at [501, 488] on div at bounding box center [509, 487] width 56 height 36
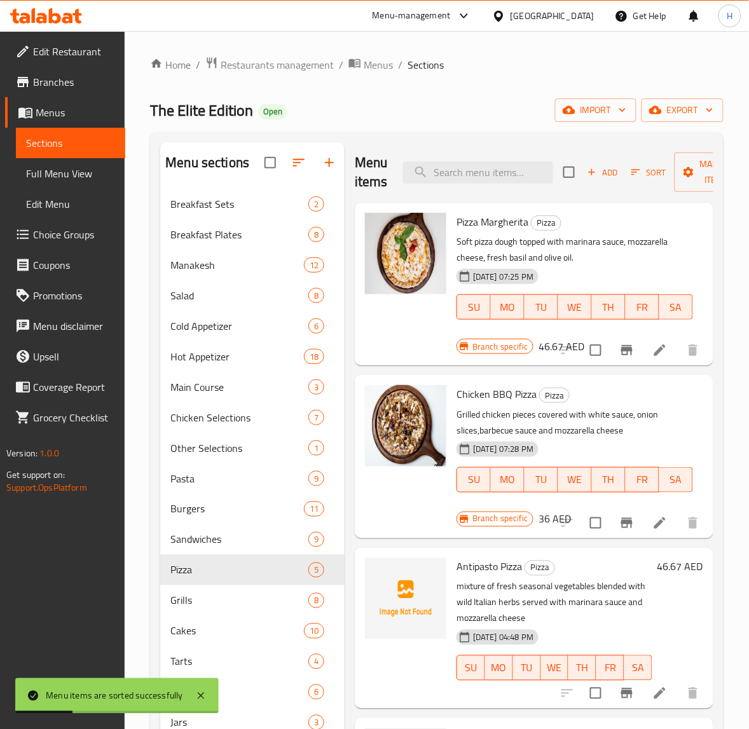
click at [348, 369] on div "Menu items Add Sort Manage items Pizza Margherita Pizza Soft pizza dough topped…" at bounding box center [529, 610] width 369 height 937
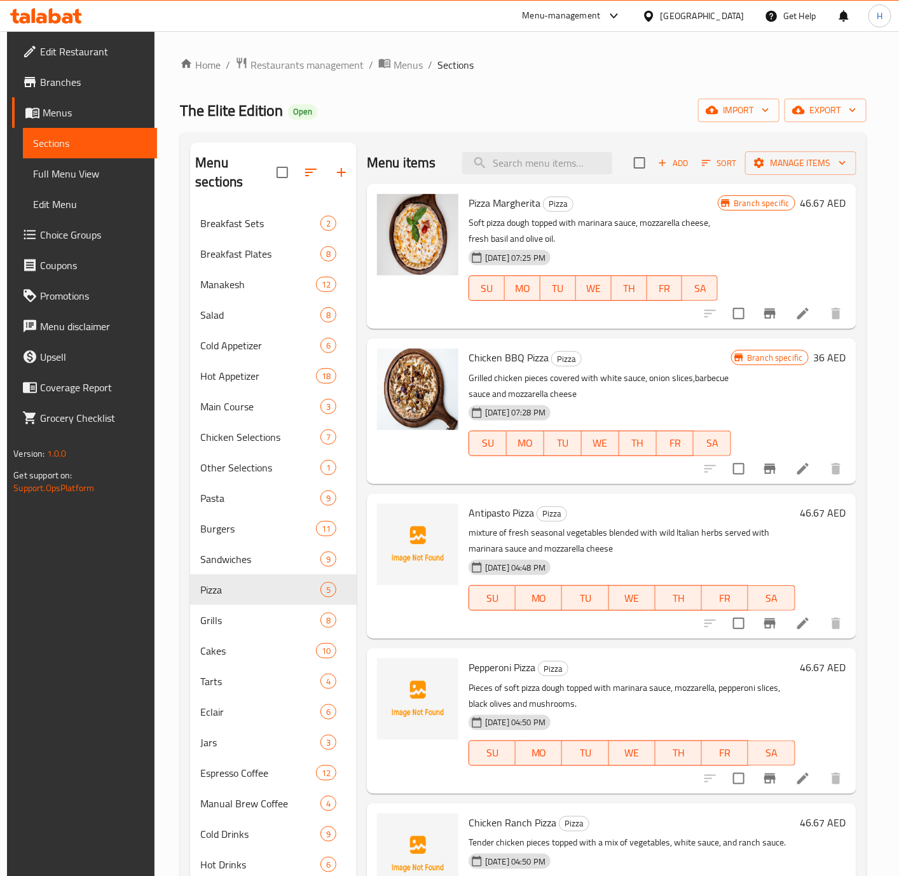
click at [748, 359] on h6 "36 AED" at bounding box center [830, 357] width 32 height 18
click at [731, 359] on h6 "Chicken BBQ Pizza Pizza" at bounding box center [600, 357] width 263 height 18
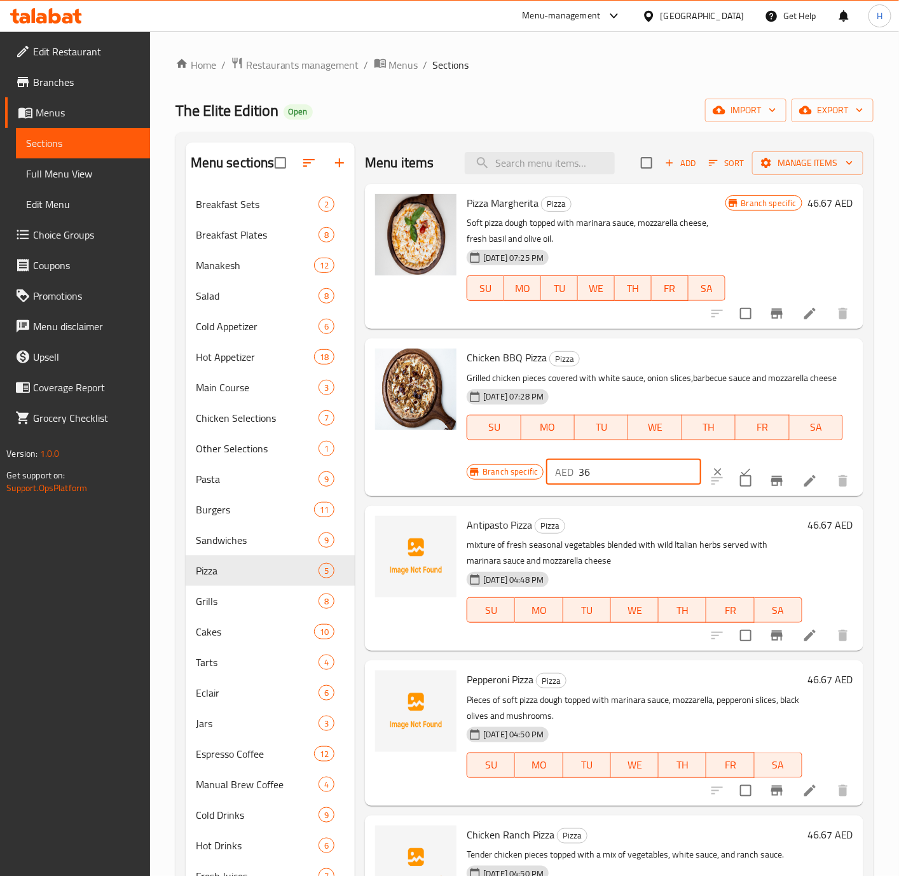
click at [607, 462] on input "36" at bounding box center [640, 471] width 123 height 25
paste input "number"
type input "46.67"
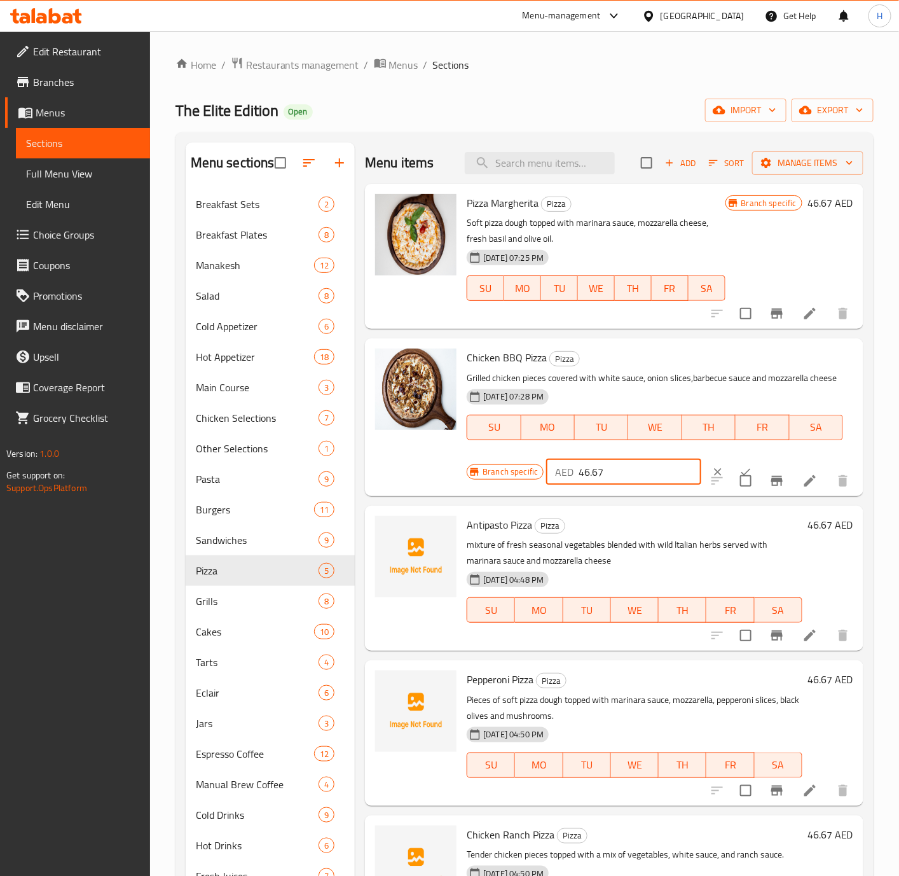
click at [732, 460] on button "ok" at bounding box center [746, 472] width 28 height 28
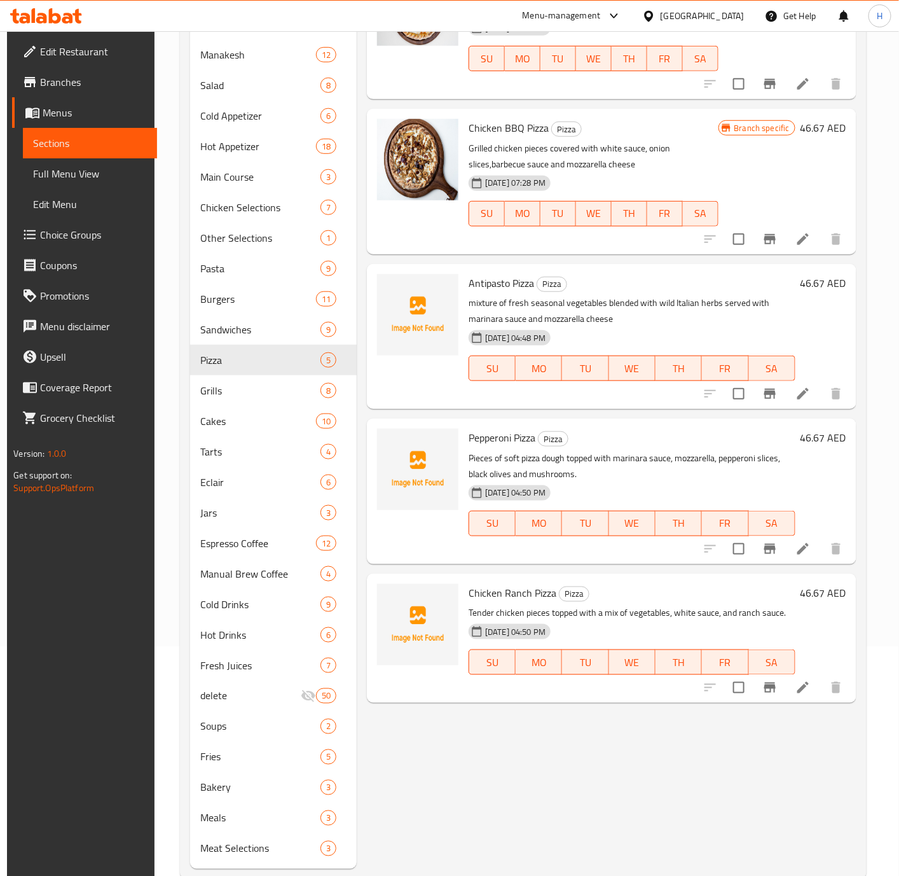
scroll to position [238, 0]
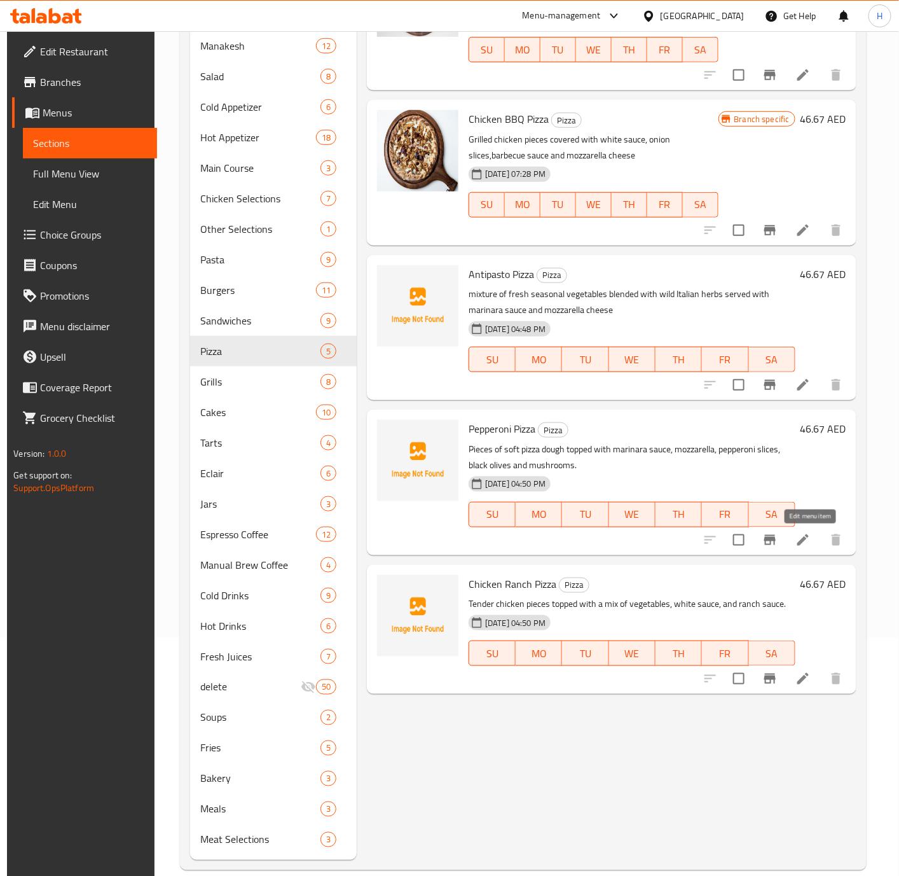
click at [748, 544] on icon at bounding box center [802, 539] width 15 height 15
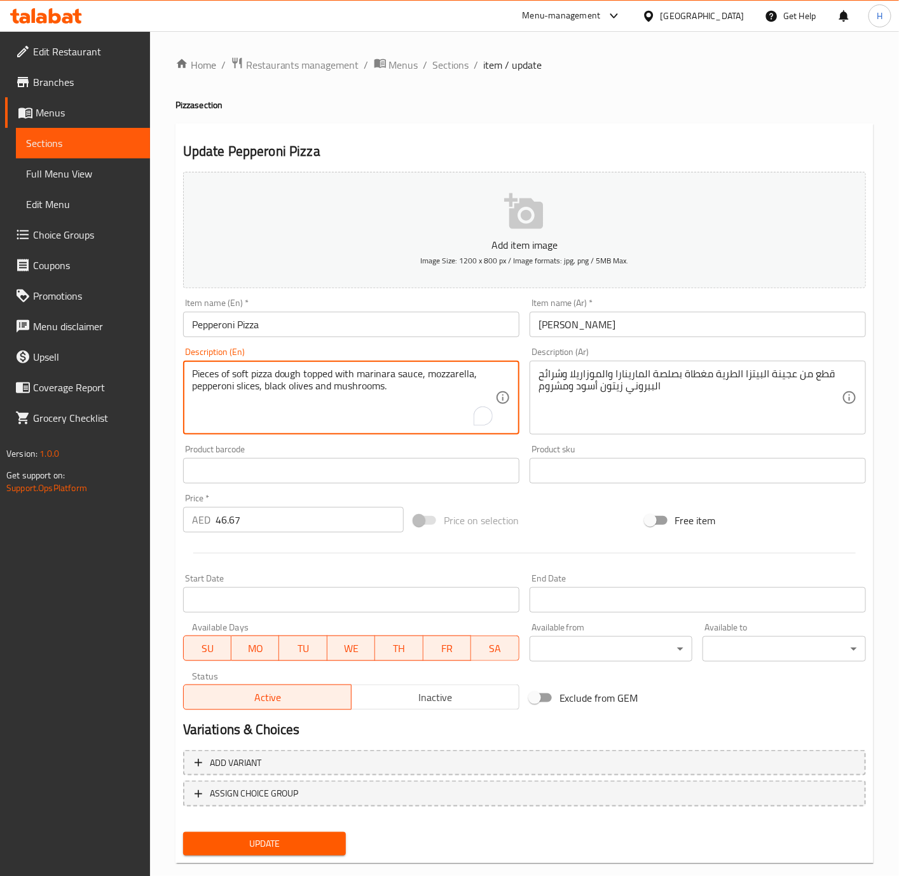
click at [200, 376] on textarea "Pieces of soft pizza dough topped with marinara sauce, mozzarella, pepperoni sl…" at bounding box center [343, 398] width 303 height 60
paste textarea "slice"
type textarea "Slices of soft pizza dough topped with marinara sauce, mozzarella, pepperoni sl…"
drag, startPoint x: 269, startPoint y: 837, endPoint x: 289, endPoint y: 774, distance: 66.0
click at [269, 729] on span "Update" at bounding box center [264, 844] width 143 height 16
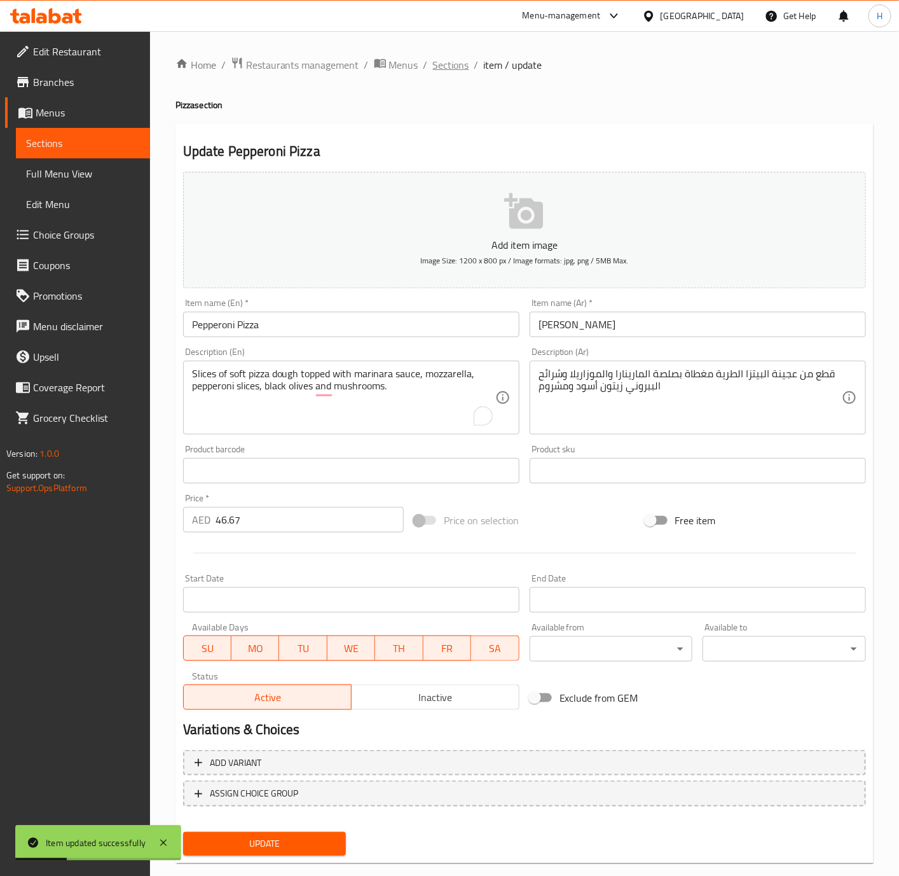
click at [450, 60] on span "Sections" at bounding box center [451, 64] width 36 height 15
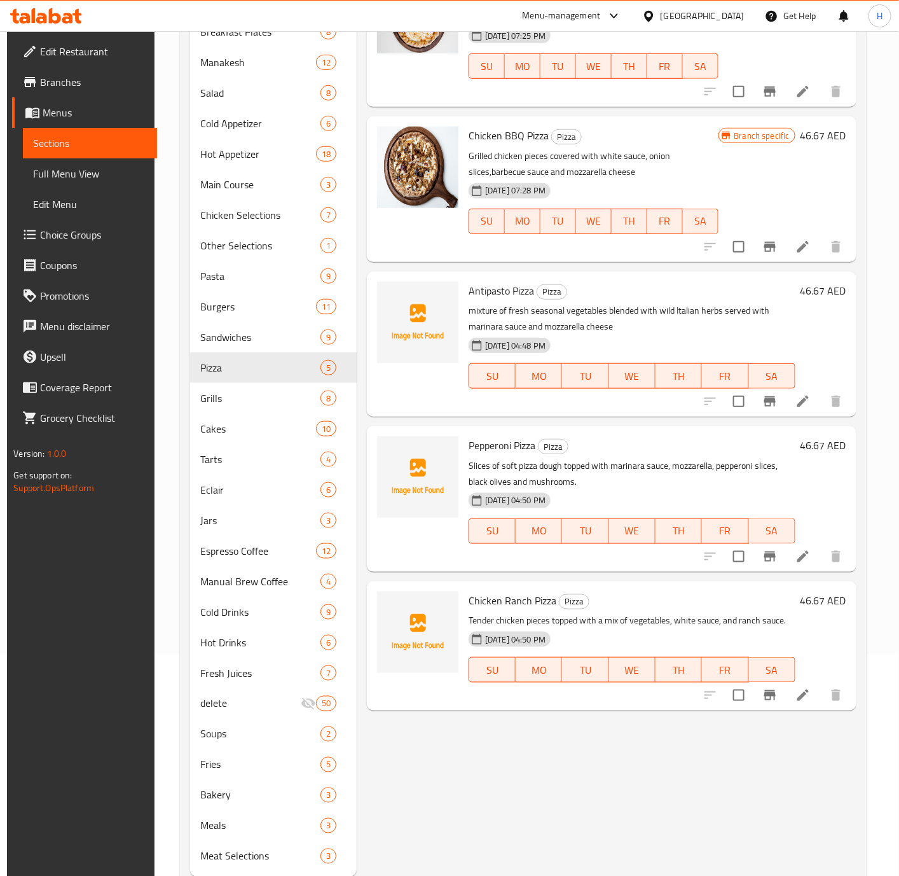
scroll to position [238, 0]
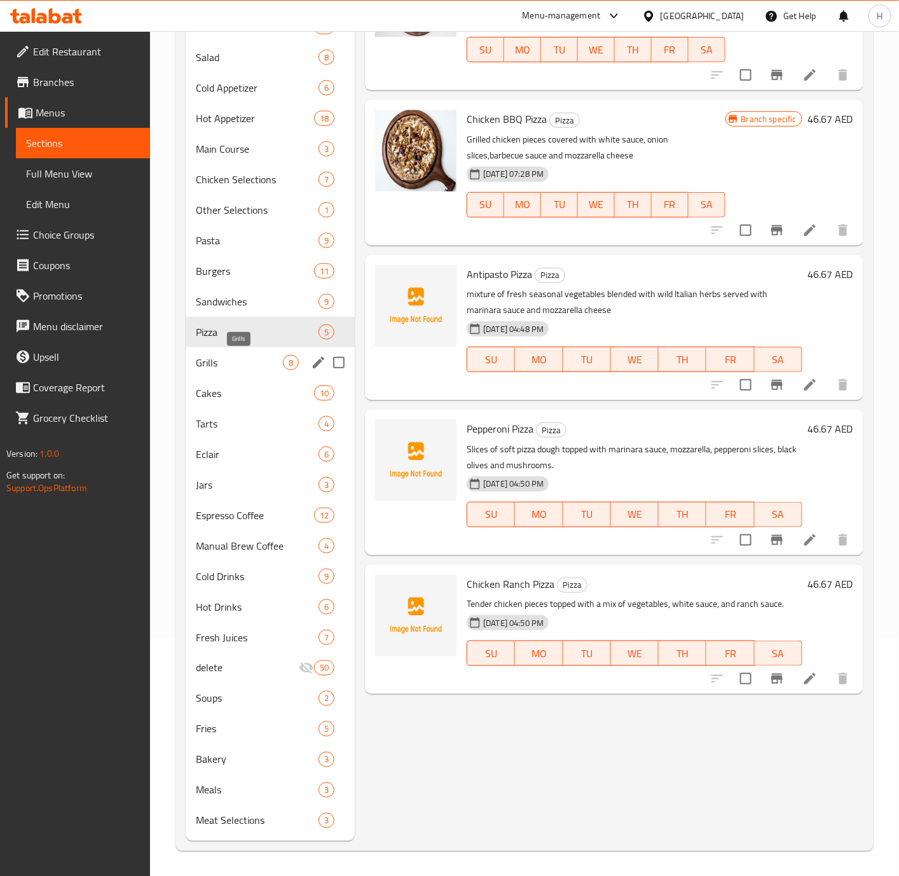
click at [242, 365] on span "Grills" at bounding box center [239, 362] width 87 height 15
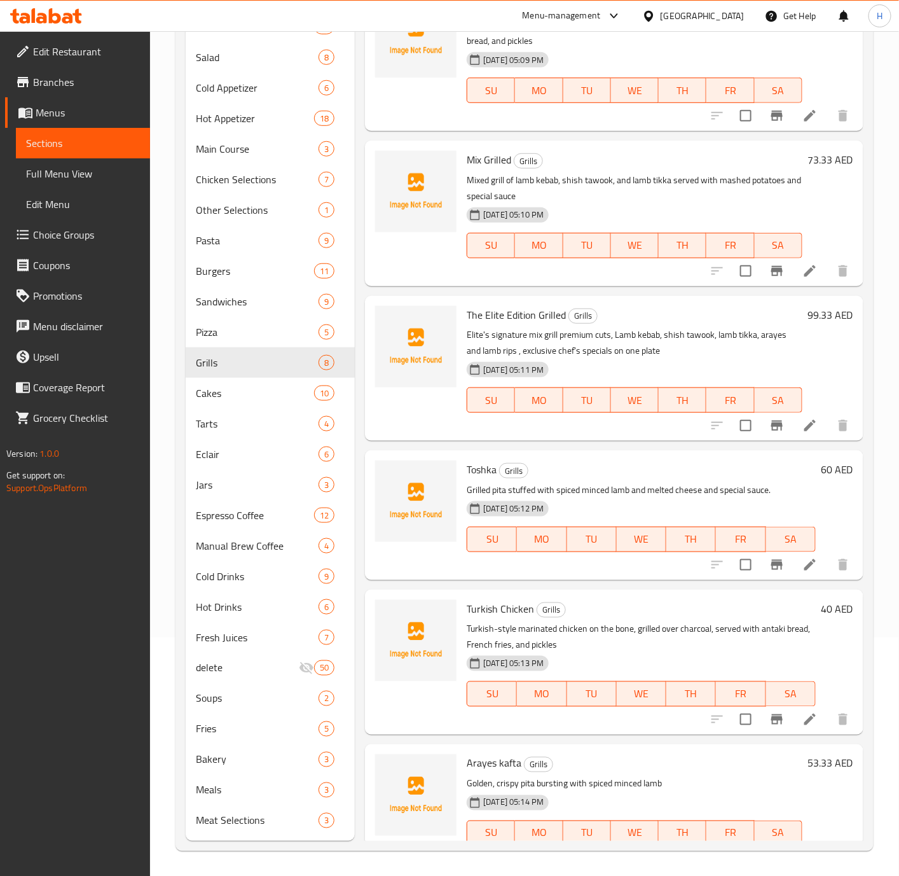
scroll to position [302, 0]
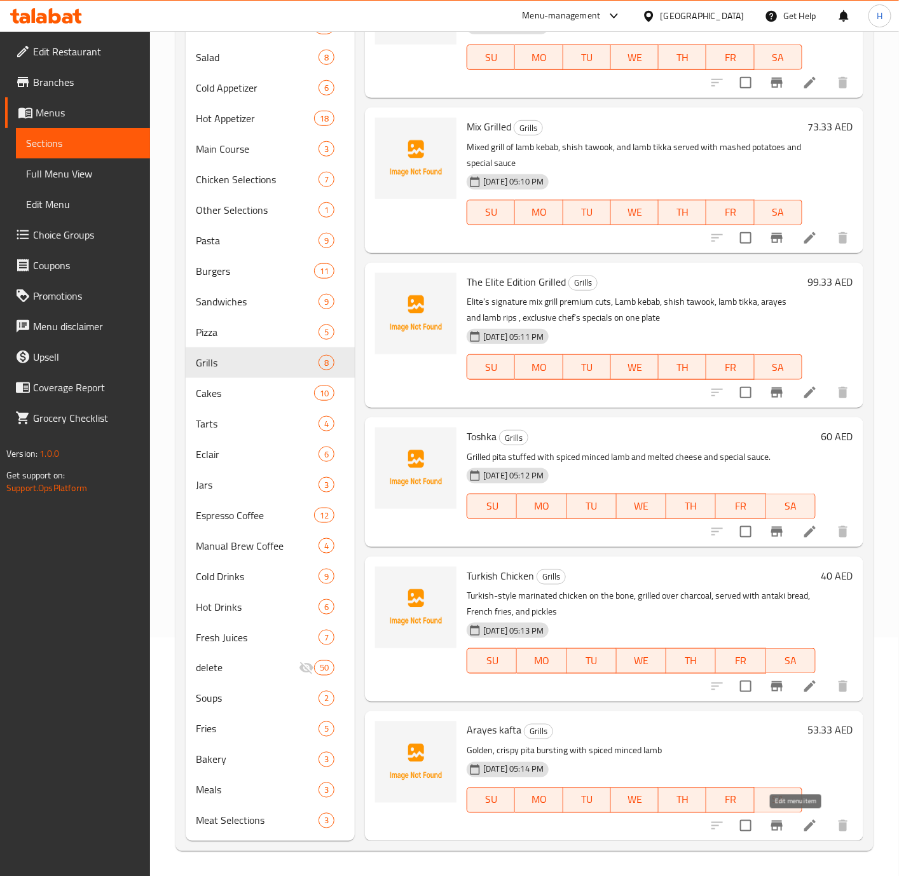
click at [748, 729] on icon at bounding box center [809, 825] width 15 height 15
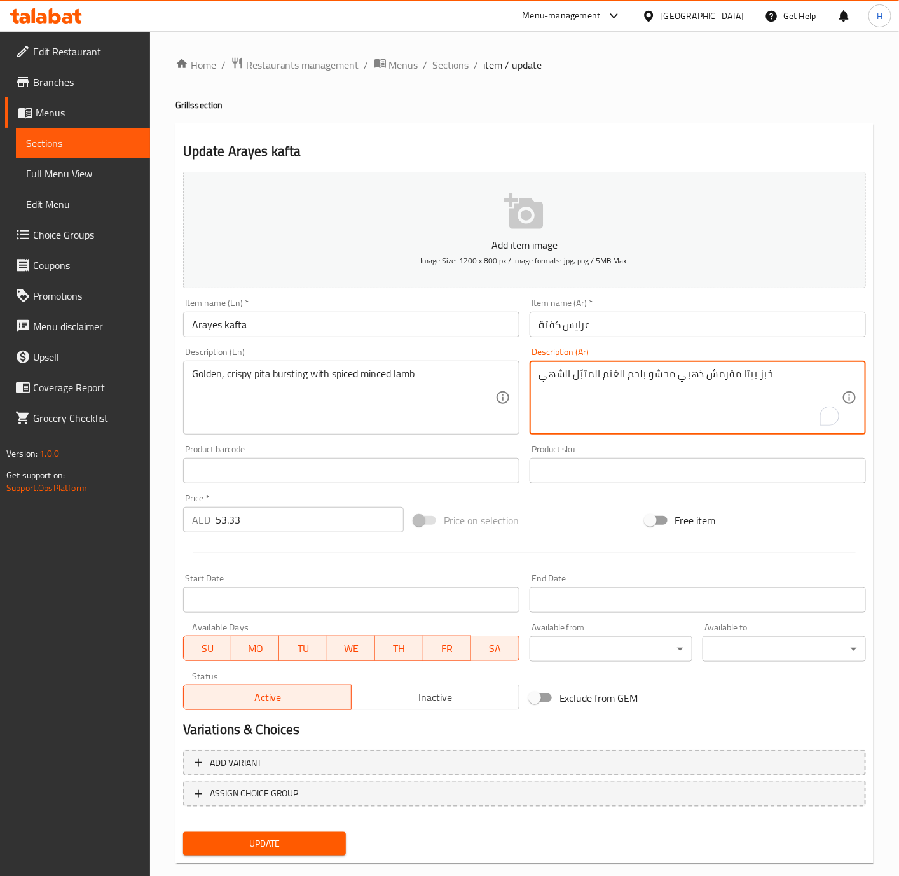
type textarea "خبز بيتا مقرمش ذهبي محشو بلحم الغنم المتبّل الشهي"
click at [288, 729] on span "Update" at bounding box center [264, 844] width 143 height 16
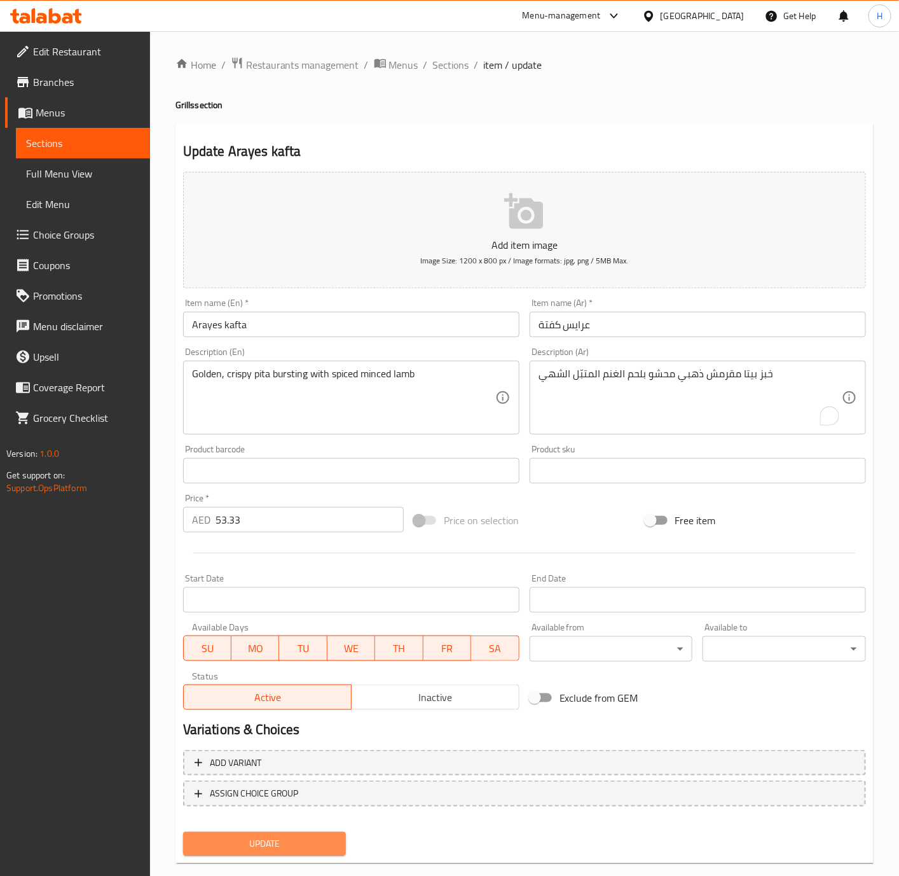
drag, startPoint x: 310, startPoint y: 842, endPoint x: 322, endPoint y: 834, distance: 15.2
click at [311, 729] on span "Update" at bounding box center [264, 844] width 143 height 16
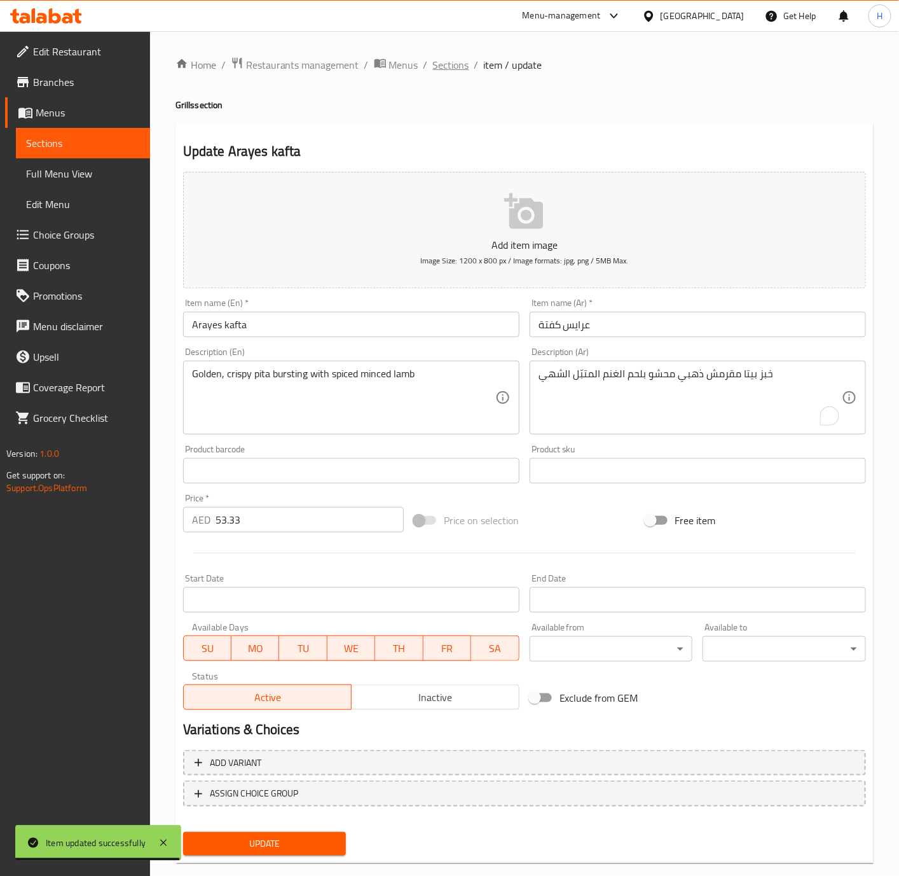
click at [452, 69] on span "Sections" at bounding box center [451, 64] width 36 height 15
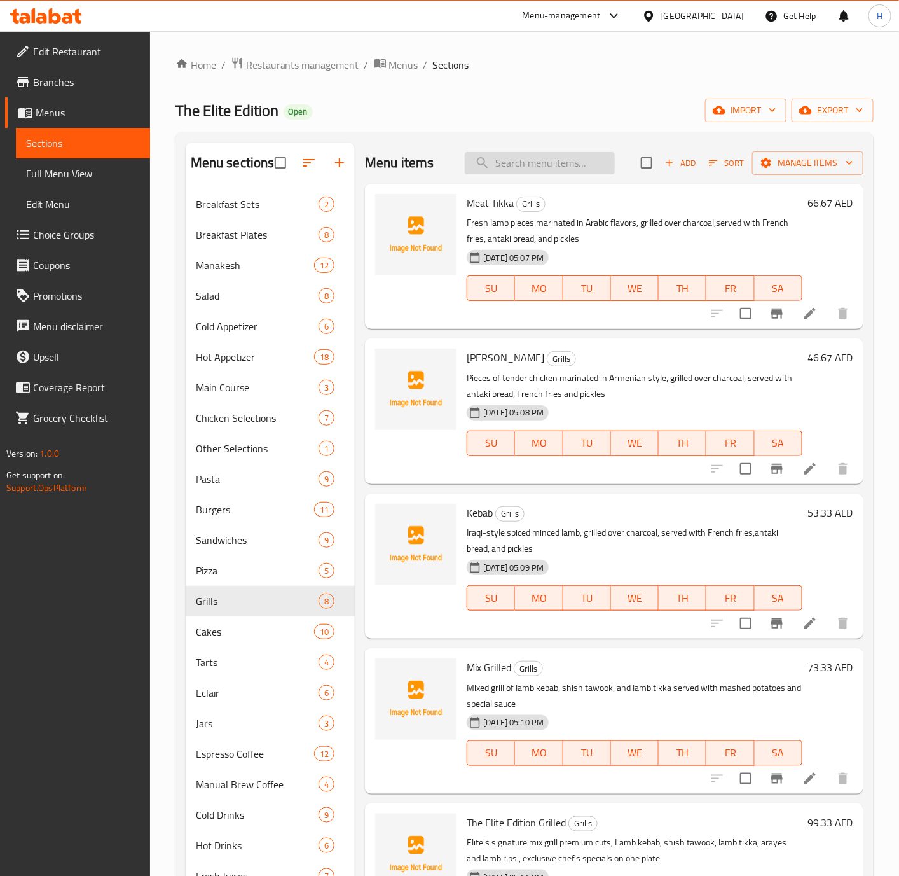
click at [536, 174] on input "search" at bounding box center [540, 163] width 150 height 22
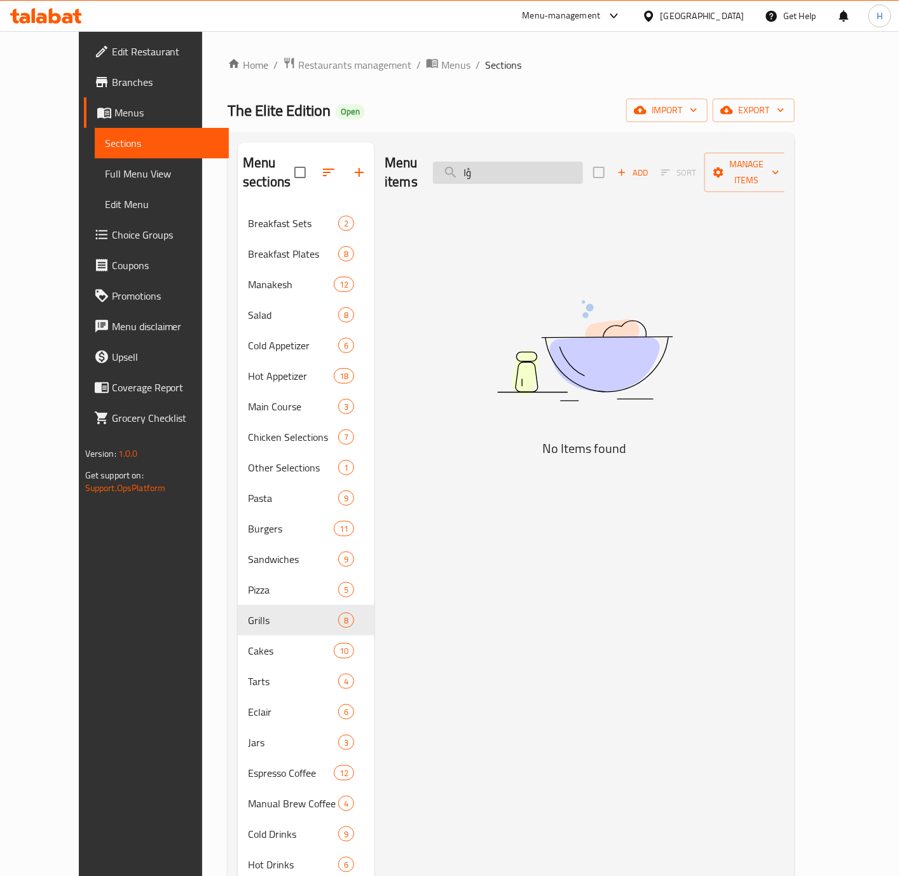
type input "ؤ"
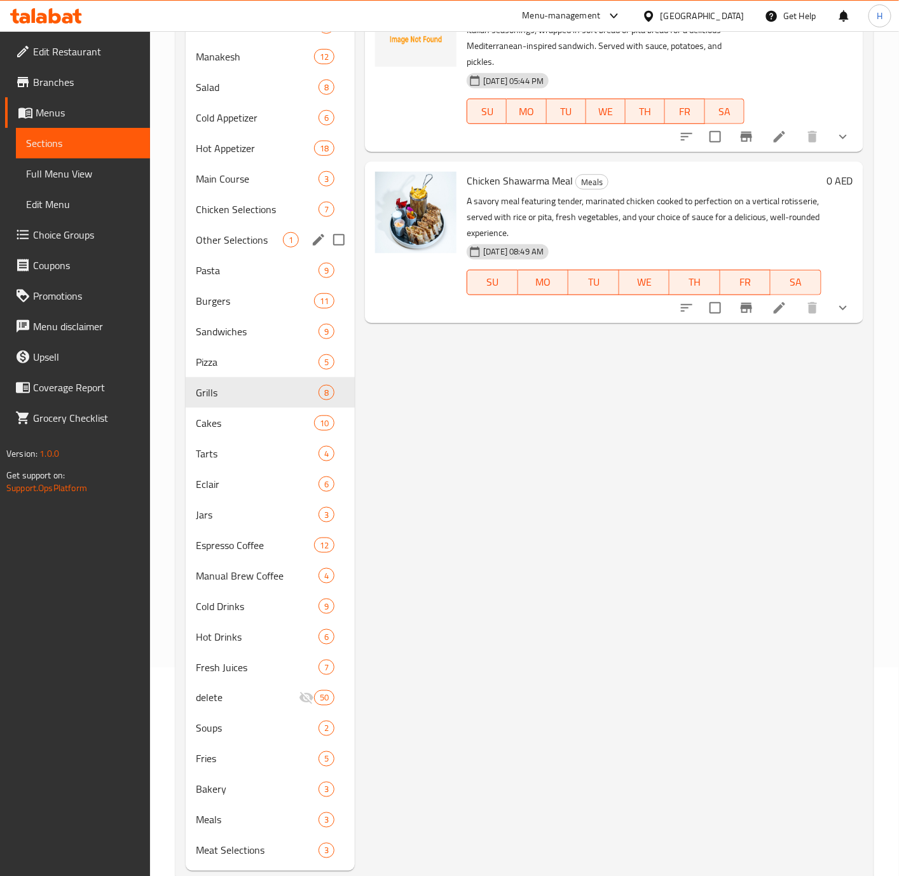
scroll to position [238, 0]
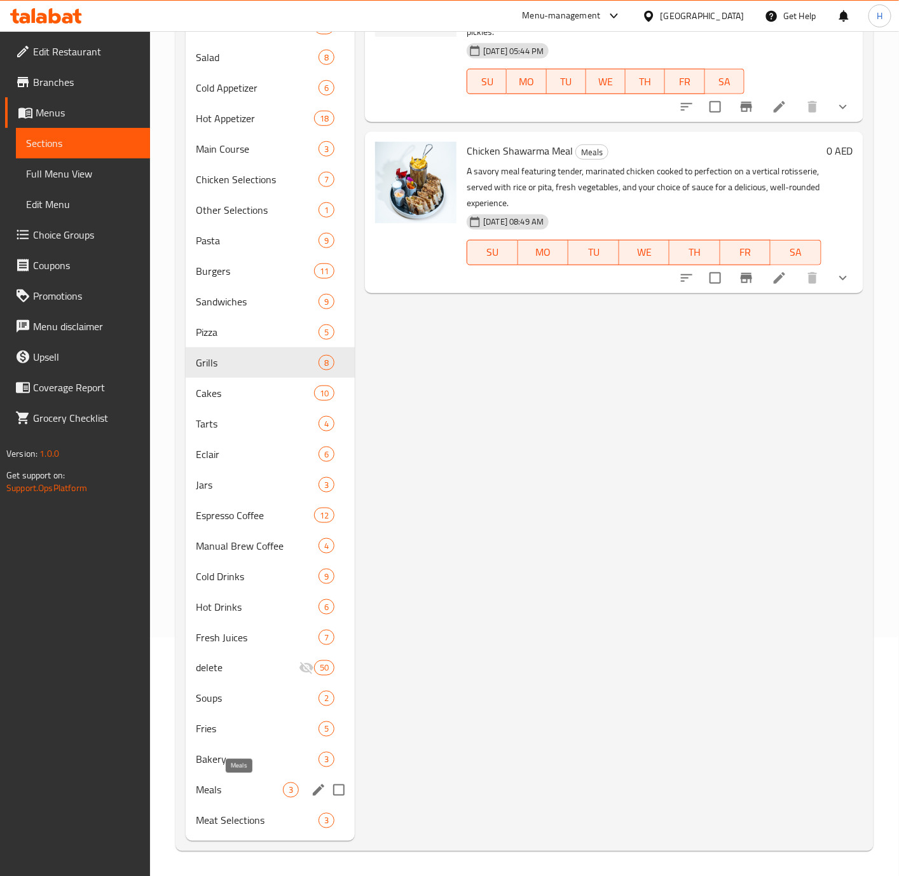
type input "chicken sha"
click at [237, 729] on span "Meals" at bounding box center [239, 789] width 87 height 15
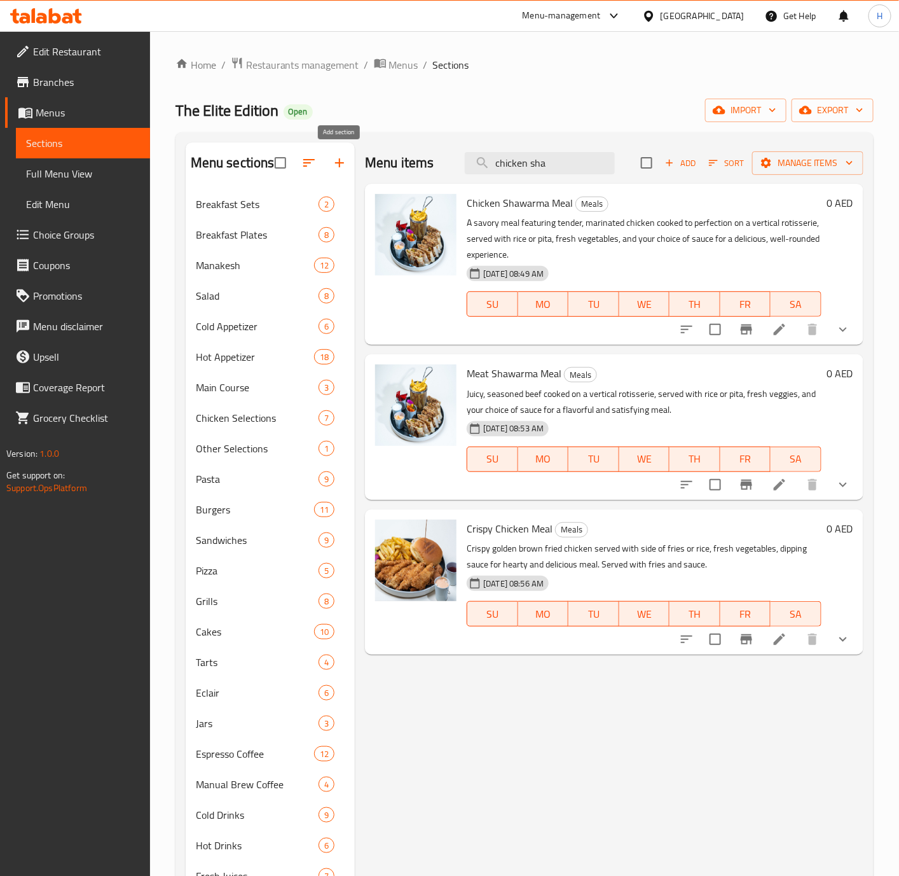
click at [313, 167] on icon "button" at bounding box center [308, 162] width 15 height 15
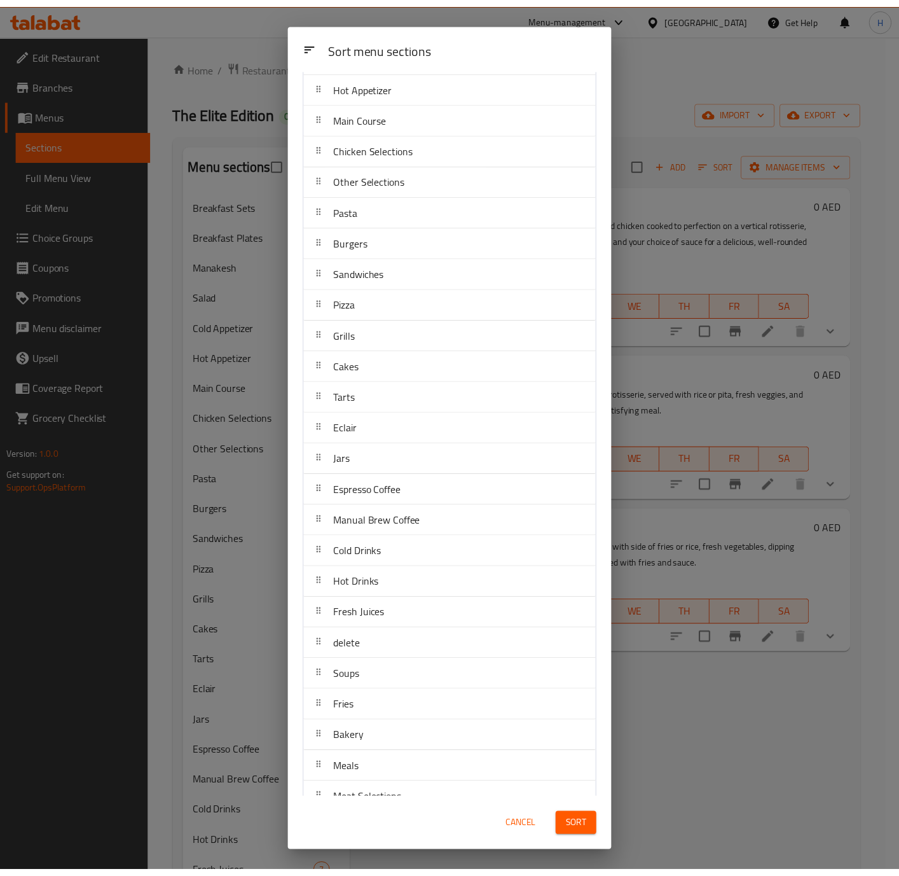
scroll to position [219, 0]
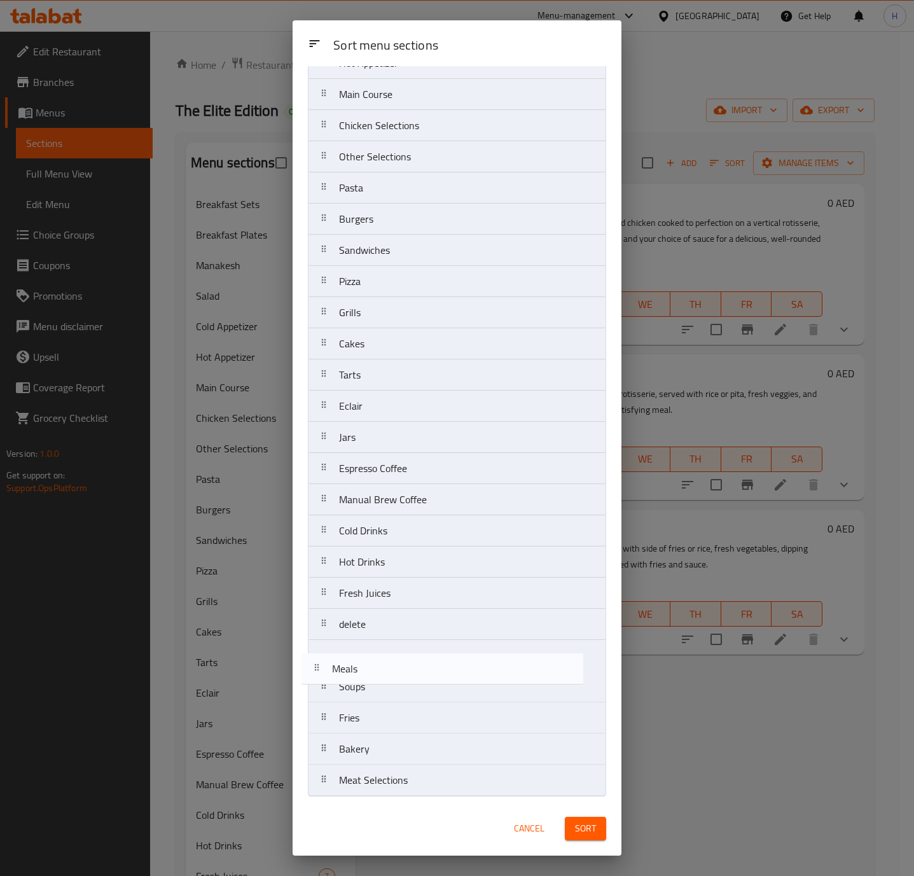
drag, startPoint x: 357, startPoint y: 756, endPoint x: 347, endPoint y: 620, distance: 136.5
click at [347, 621] on nav "Breakfast Sets Breakfast Plates Manakesh Salad Cold Appetizer Hot Appetizer Mai…" at bounding box center [457, 343] width 298 height 905
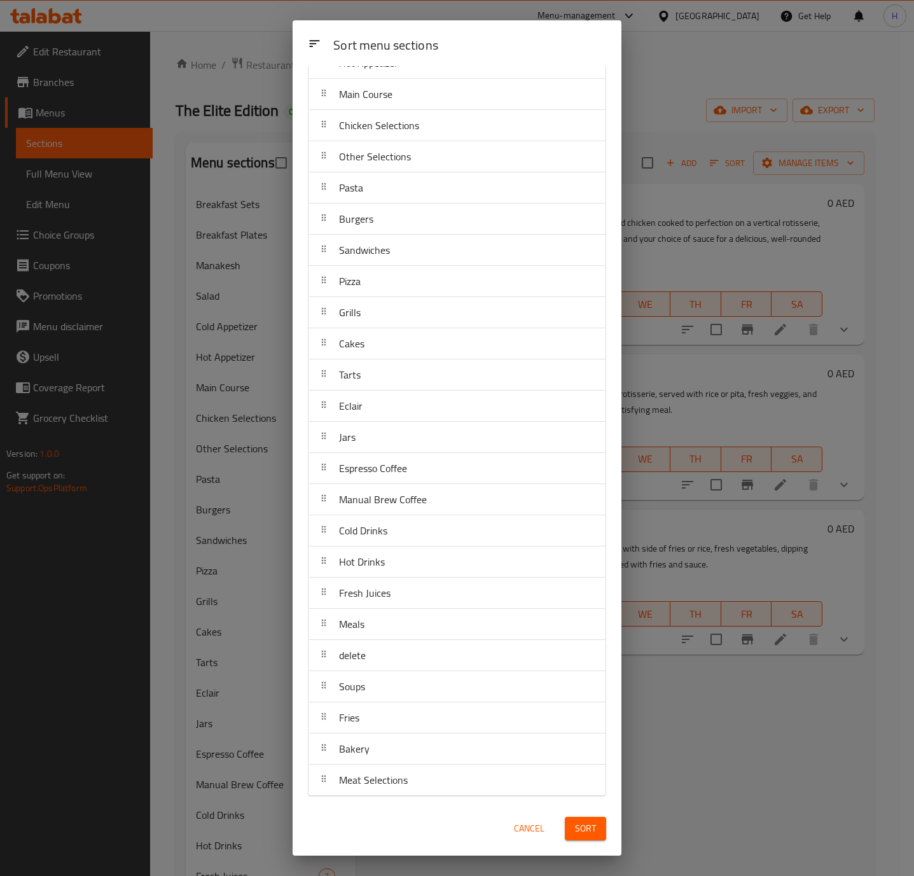
drag, startPoint x: 347, startPoint y: 619, endPoint x: 350, endPoint y: 581, distance: 38.2
click at [350, 581] on nav "Breakfast Sets Breakfast Plates Manakesh Salad Cold Appetizer Hot Appetizer Mai…" at bounding box center [457, 343] width 298 height 905
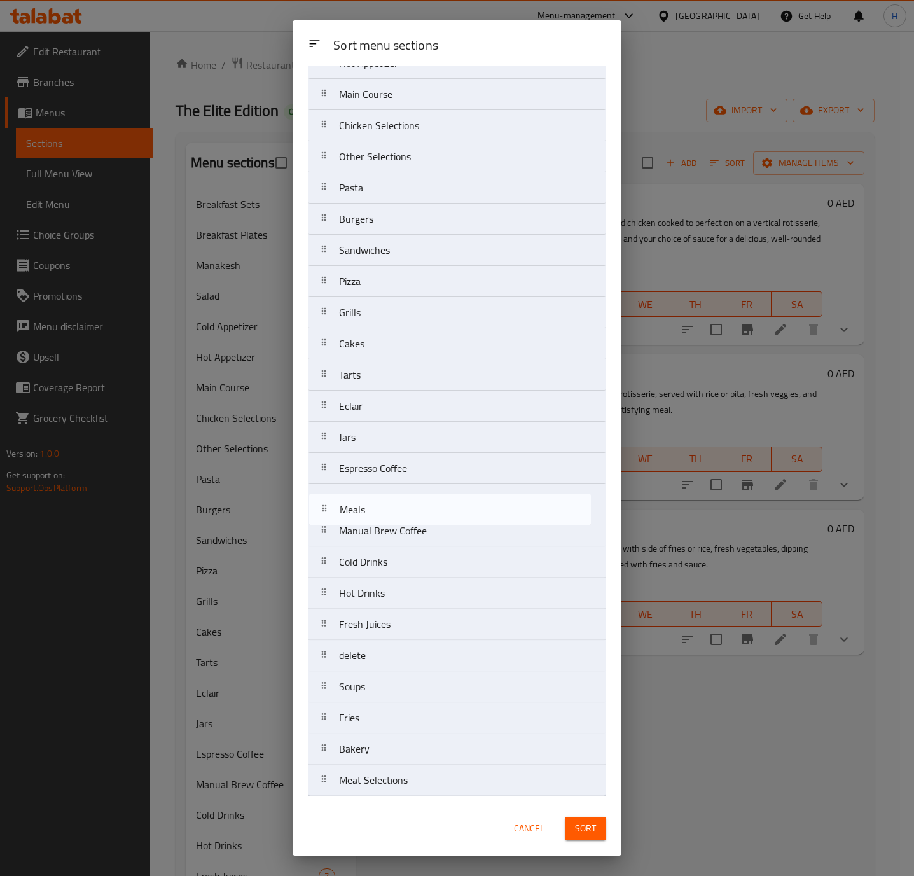
drag, startPoint x: 376, startPoint y: 632, endPoint x: 371, endPoint y: 467, distance: 164.8
click at [376, 467] on nav "Breakfast Sets Breakfast Plates Manakesh Salad Cold Appetizer Hot Appetizer Mai…" at bounding box center [457, 343] width 298 height 905
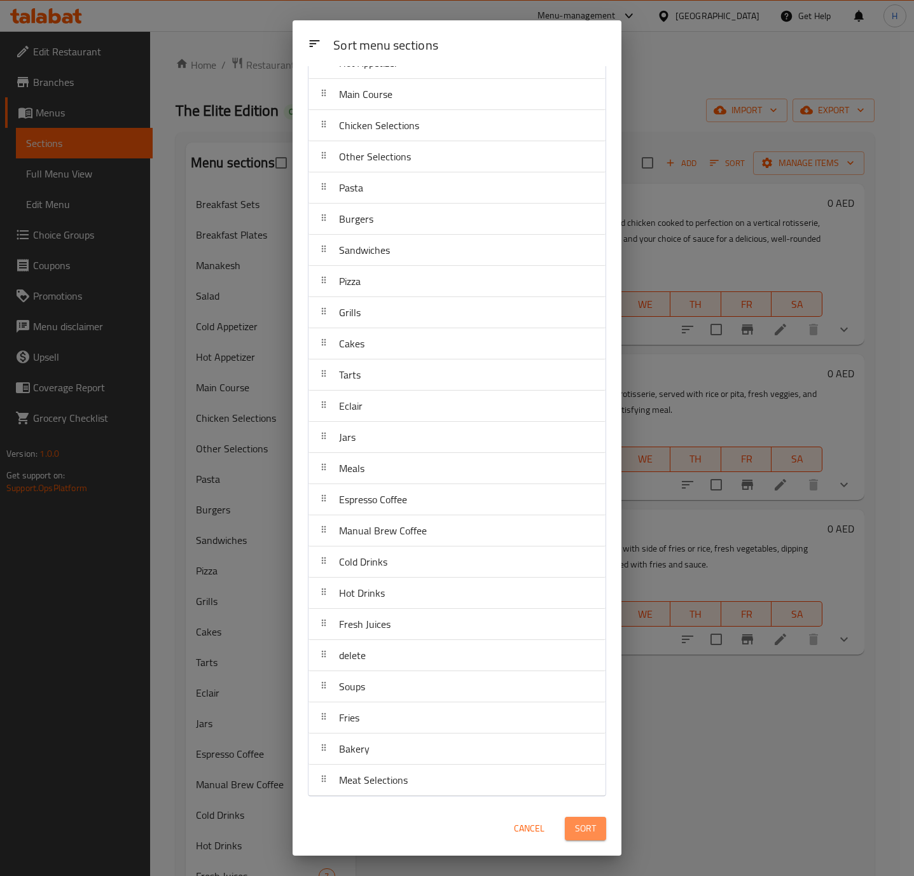
click at [593, 729] on span "Sort" at bounding box center [585, 828] width 21 height 16
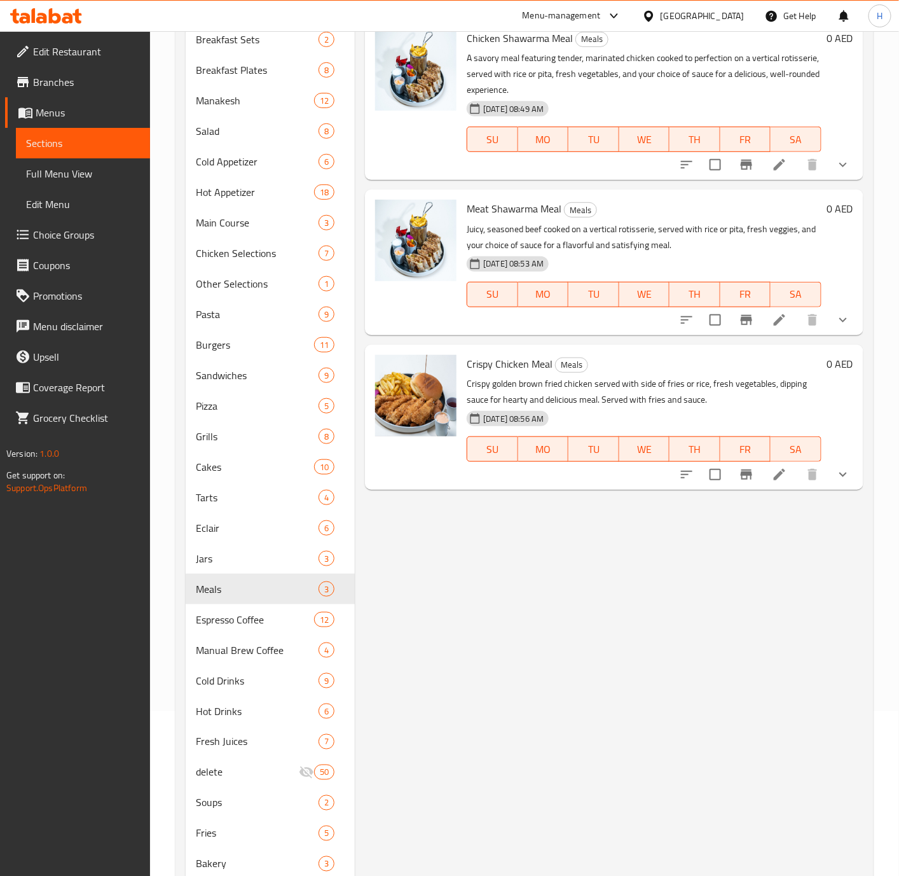
scroll to position [238, 0]
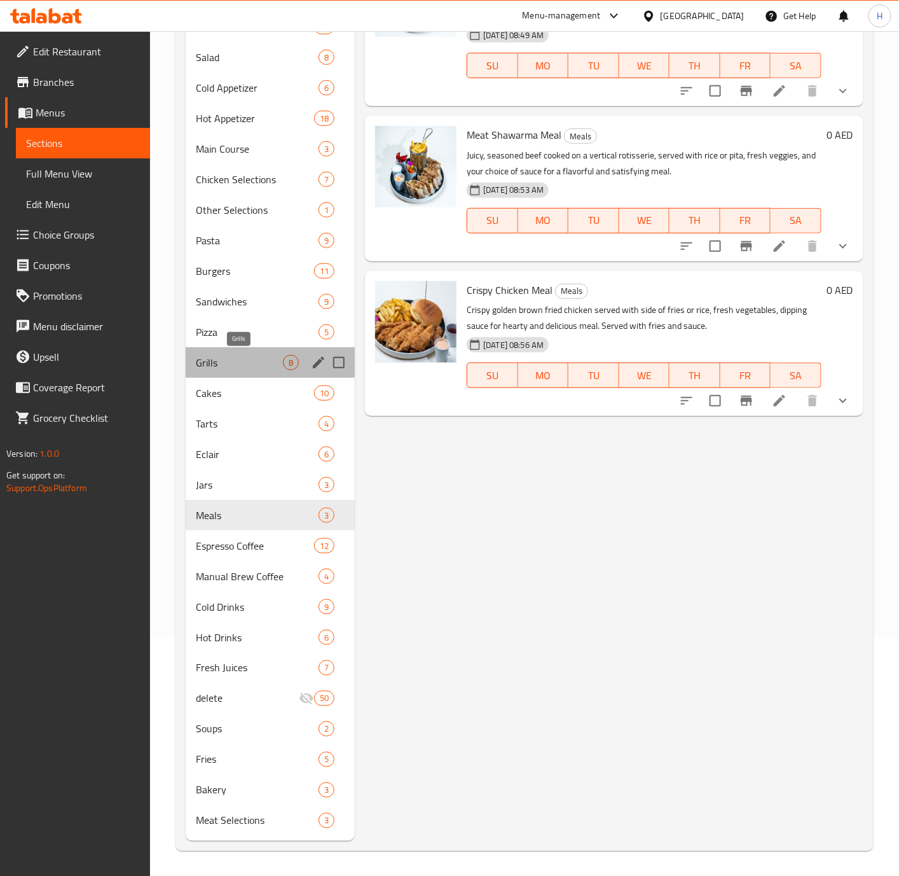
click at [238, 361] on span "Grills" at bounding box center [239, 362] width 87 height 15
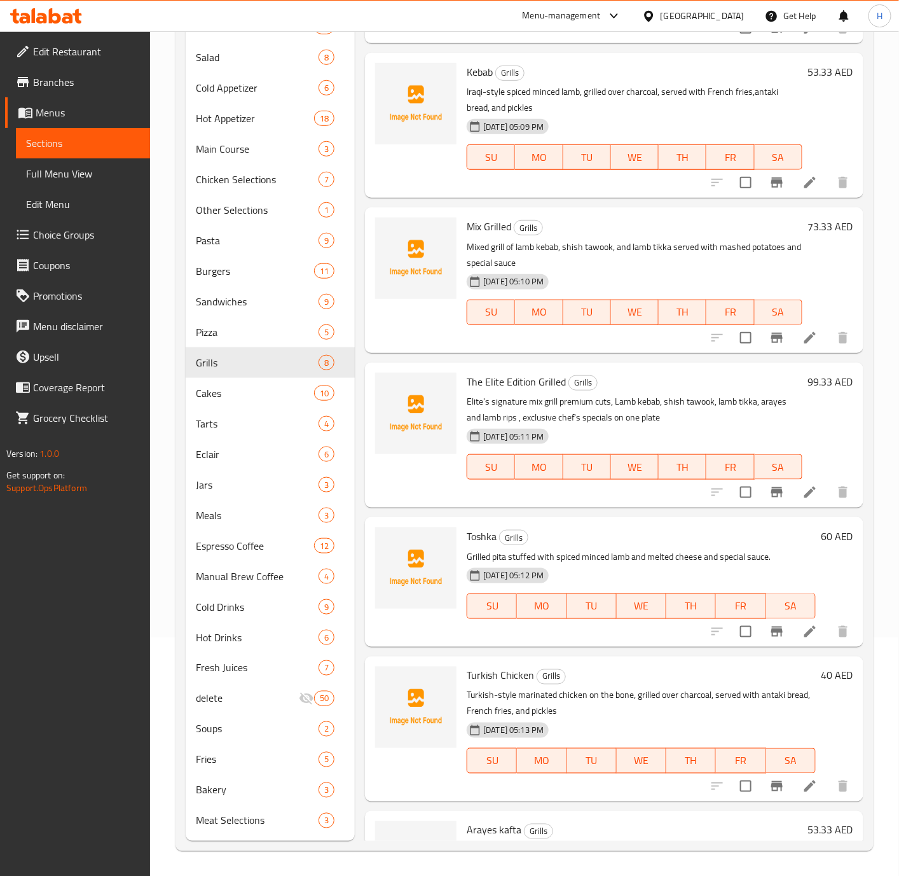
scroll to position [302, 0]
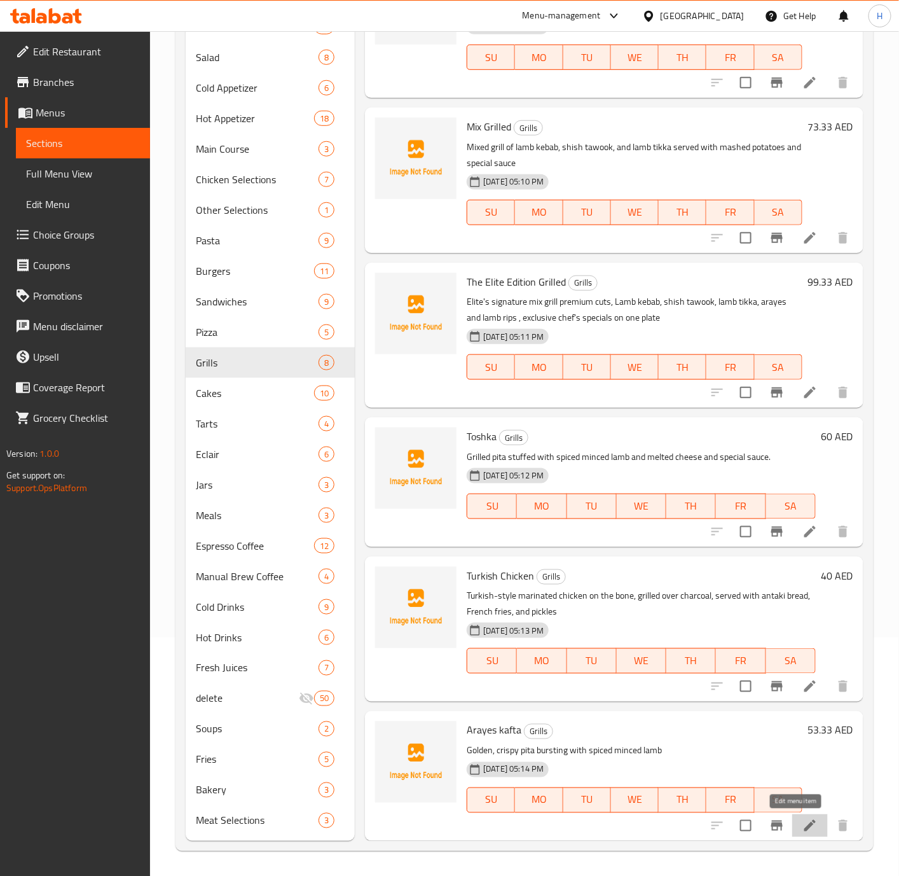
click at [748, 729] on icon at bounding box center [809, 825] width 15 height 15
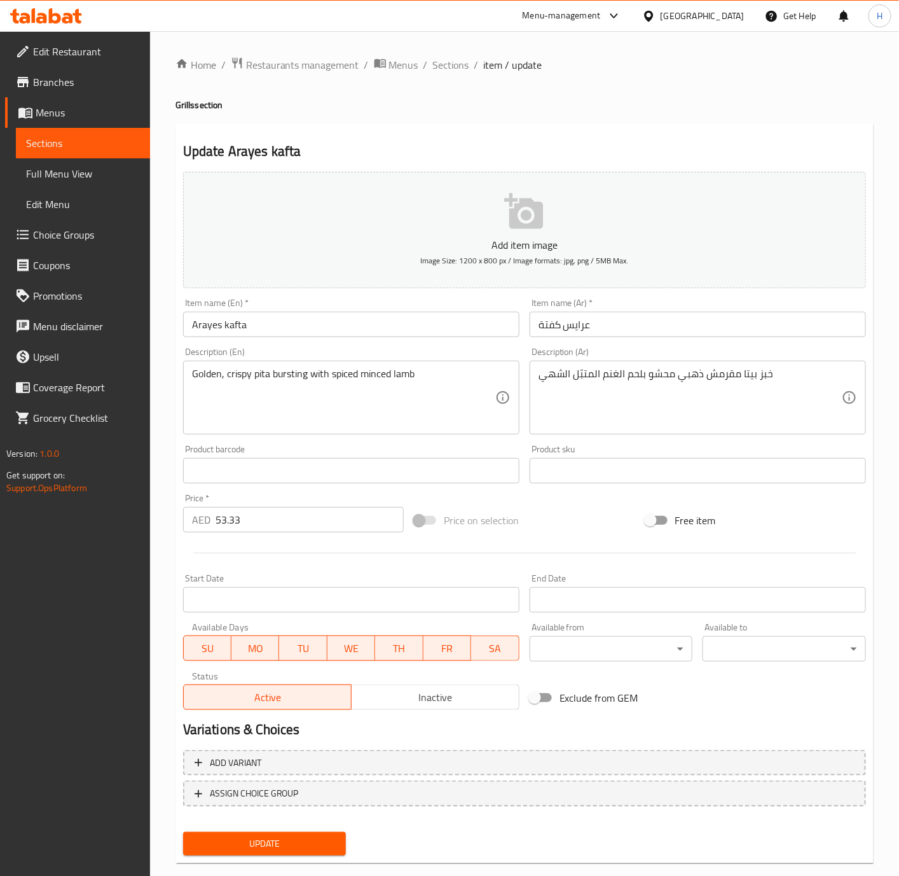
click at [272, 369] on textarea "Golden, crispy pita bursting with spiced minced lamb" at bounding box center [343, 398] width 303 height 60
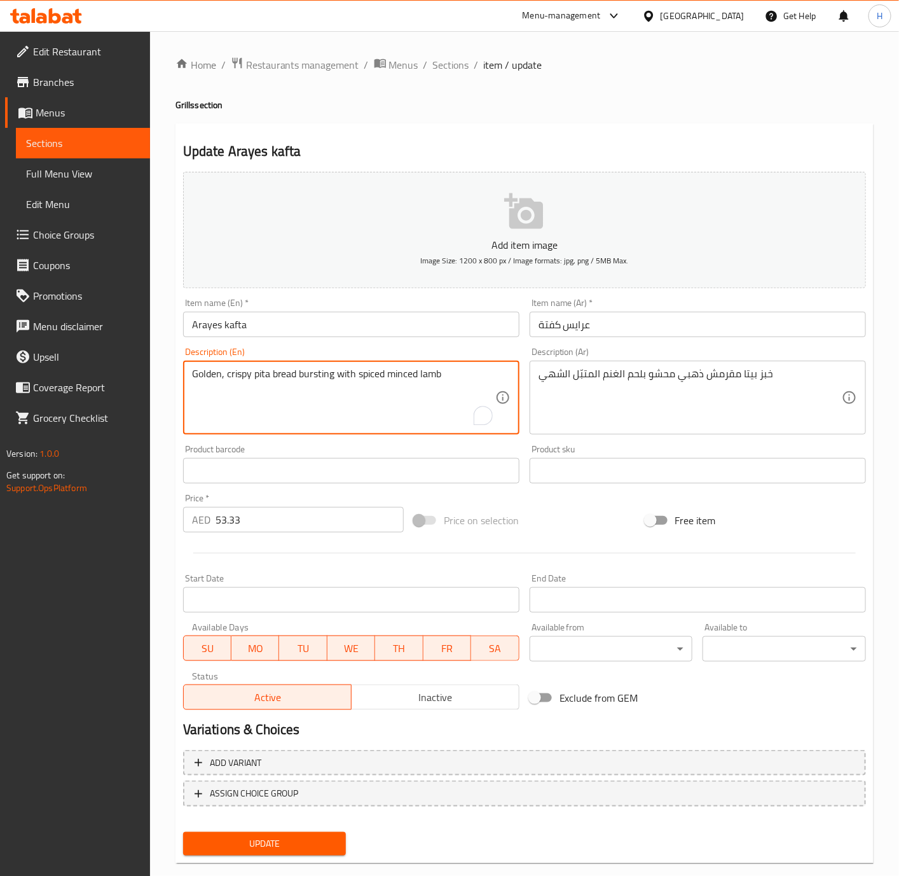
type textarea "Golden, crispy pita bread bursting with spiced minced lamb"
click at [279, 331] on input "Arayes kafta" at bounding box center [351, 324] width 336 height 25
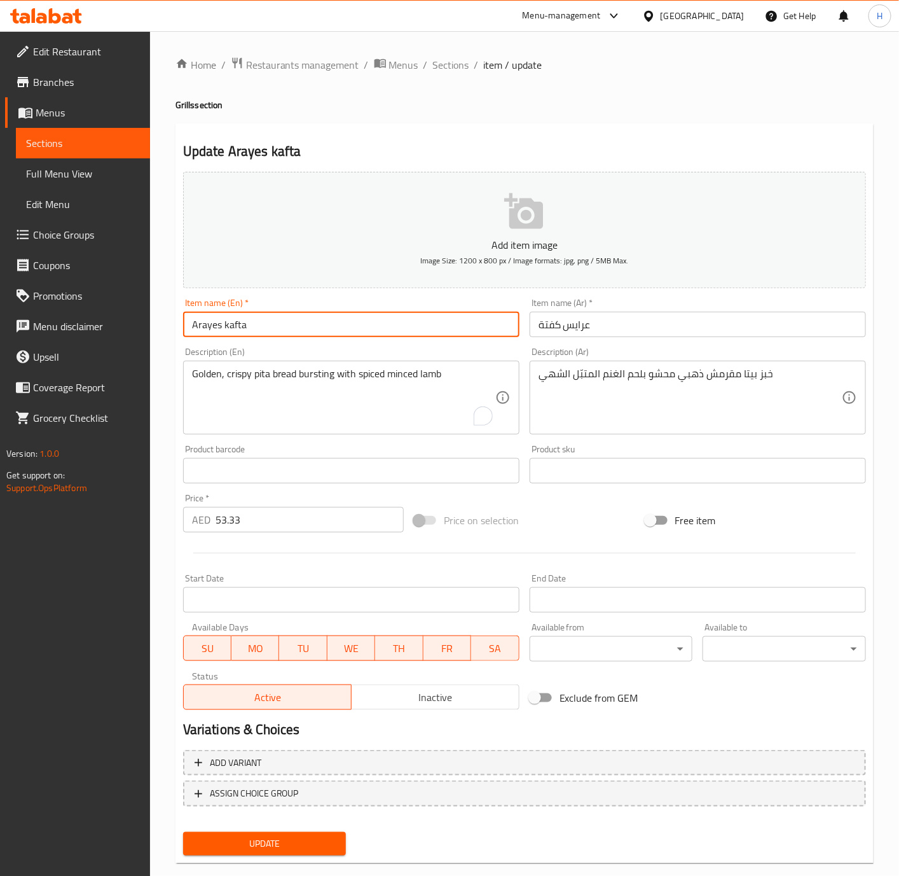
type input "Arayes Kafta"
click at [183, 729] on button "Update" at bounding box center [264, 844] width 163 height 24
click at [313, 729] on span "Update" at bounding box center [264, 844] width 143 height 16
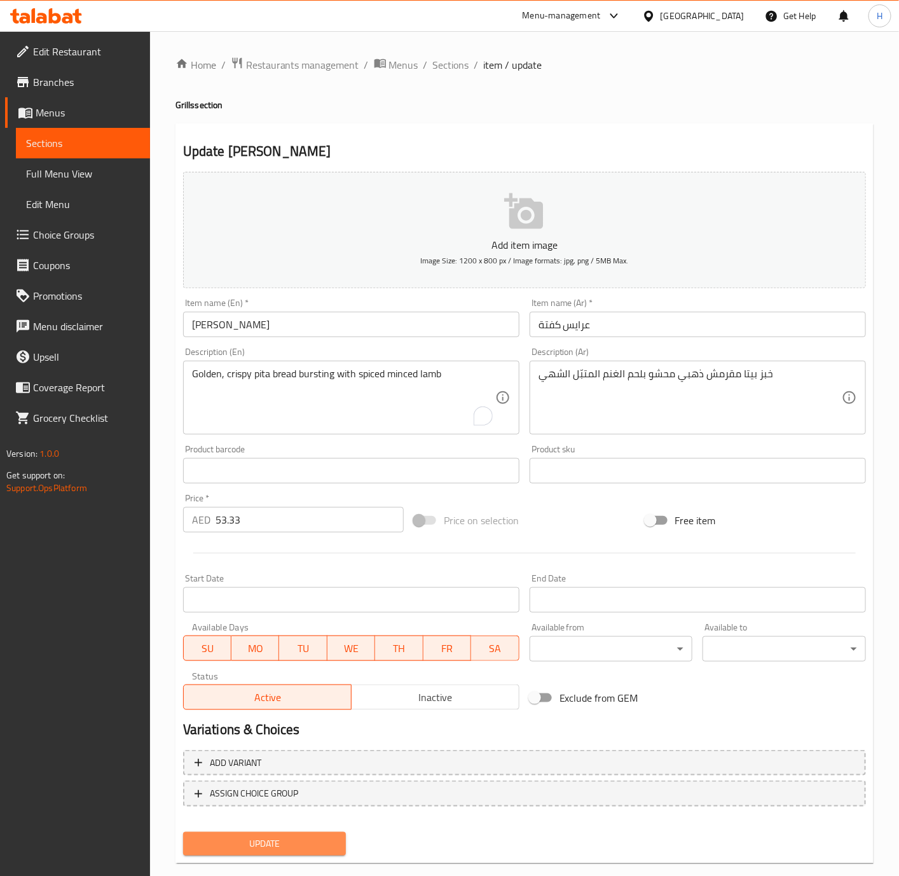
click at [285, 729] on span "Update" at bounding box center [264, 844] width 143 height 16
click at [290, 729] on span "Update" at bounding box center [264, 844] width 143 height 16
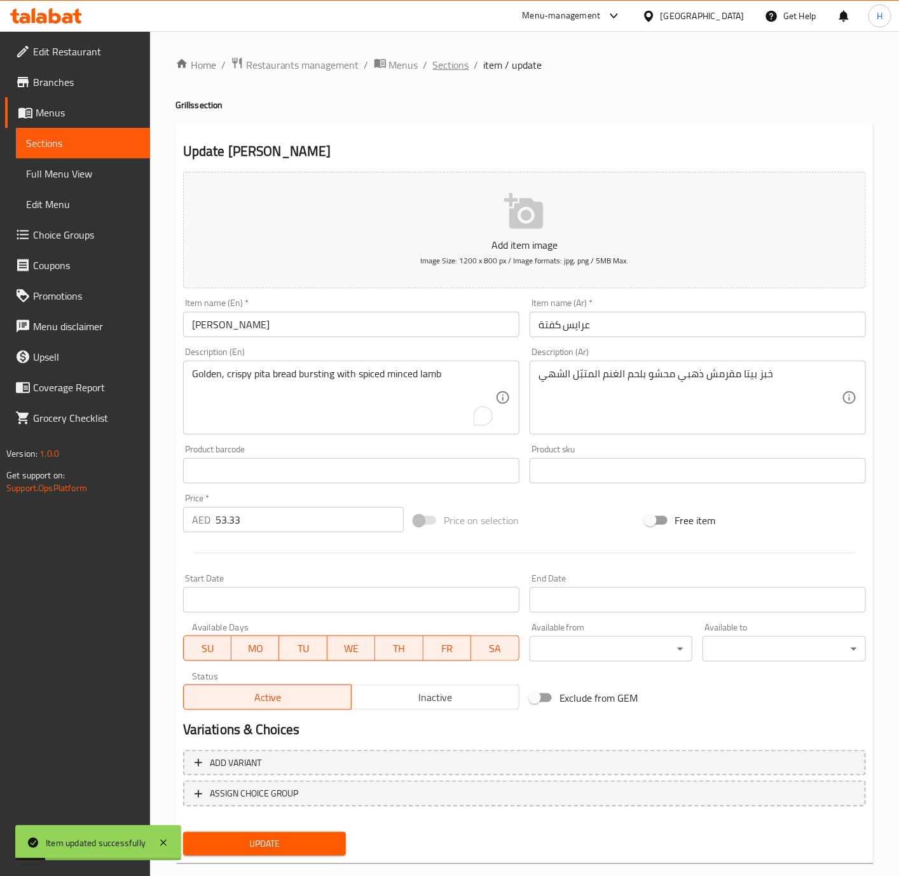
click at [452, 61] on span "Sections" at bounding box center [451, 64] width 36 height 15
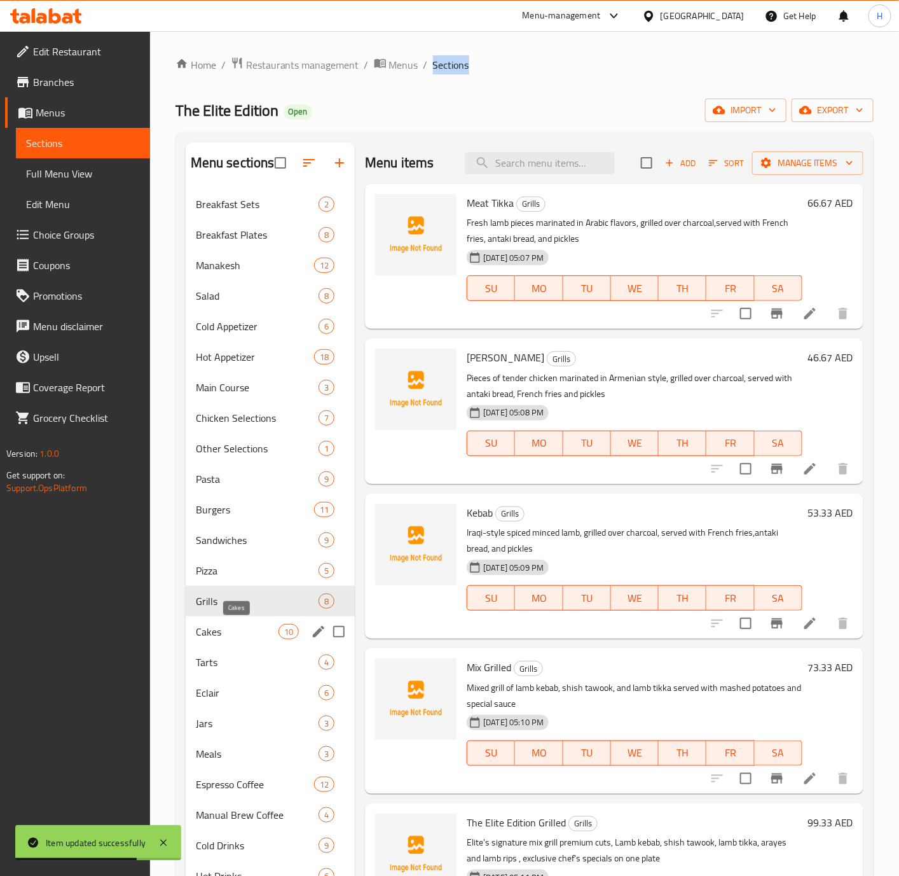
click at [227, 634] on span "Cakes" at bounding box center [237, 631] width 83 height 15
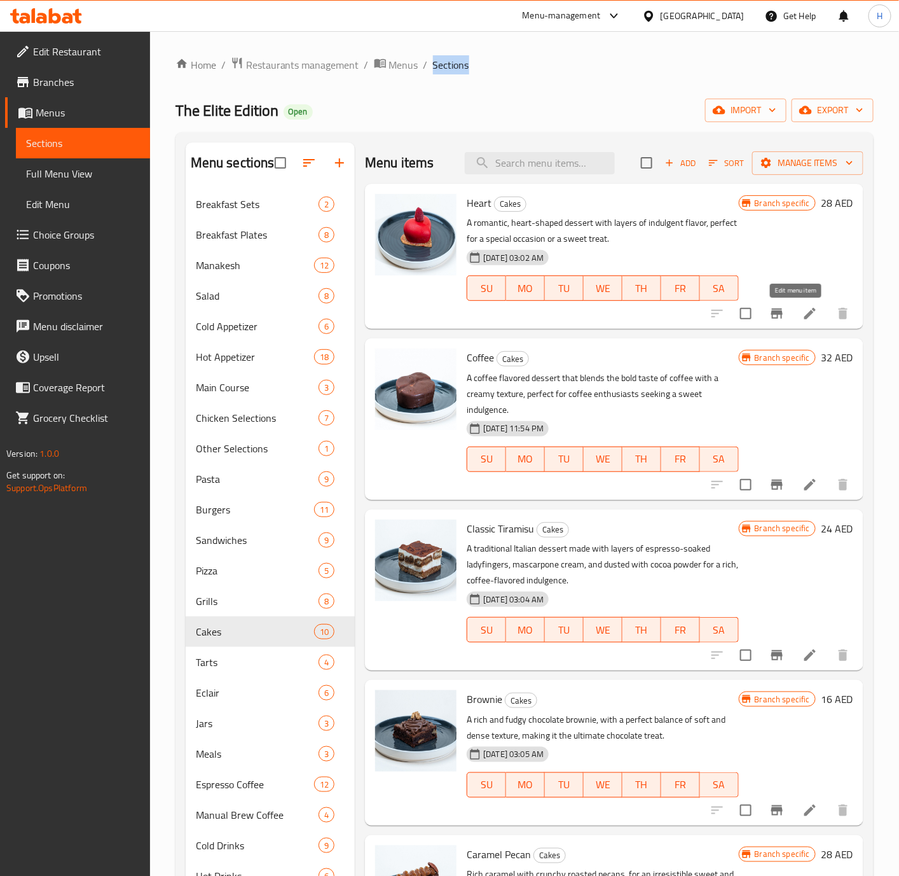
click at [748, 312] on icon at bounding box center [809, 313] width 15 height 15
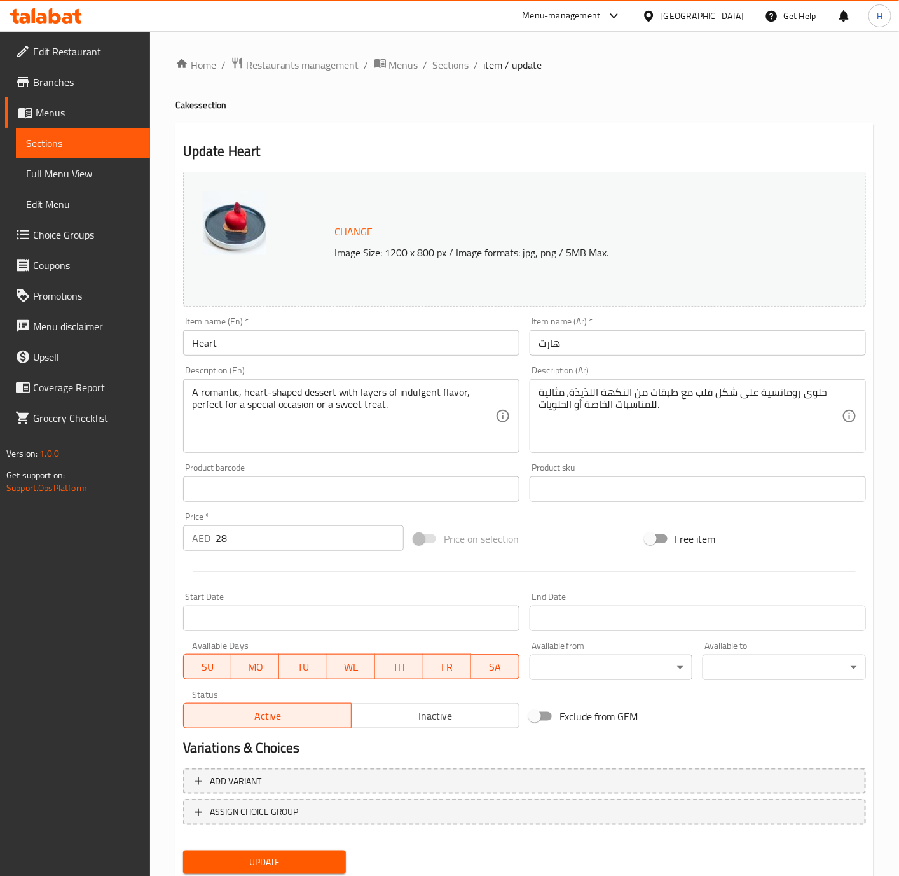
click at [347, 353] on input "Heart" at bounding box center [351, 342] width 336 height 25
type input "Heart Cake"
type input ";"
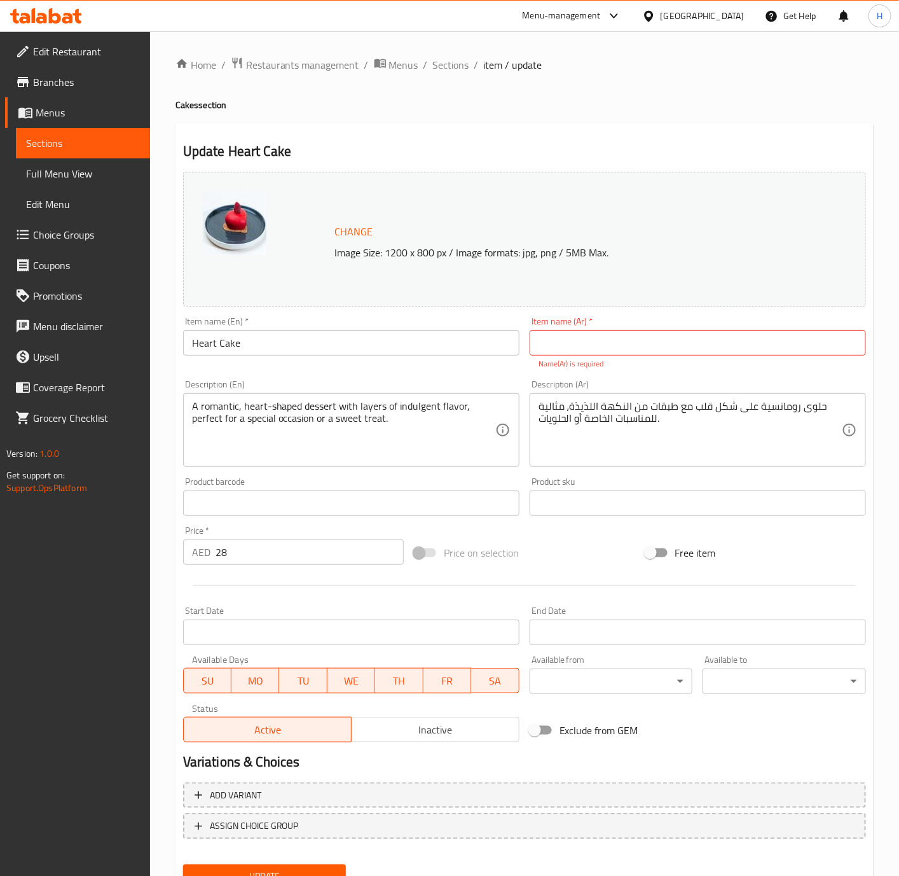
click at [720, 347] on input "text" at bounding box center [698, 342] width 336 height 25
paste input "كيكة القلب"
type input "كيكة القلب"
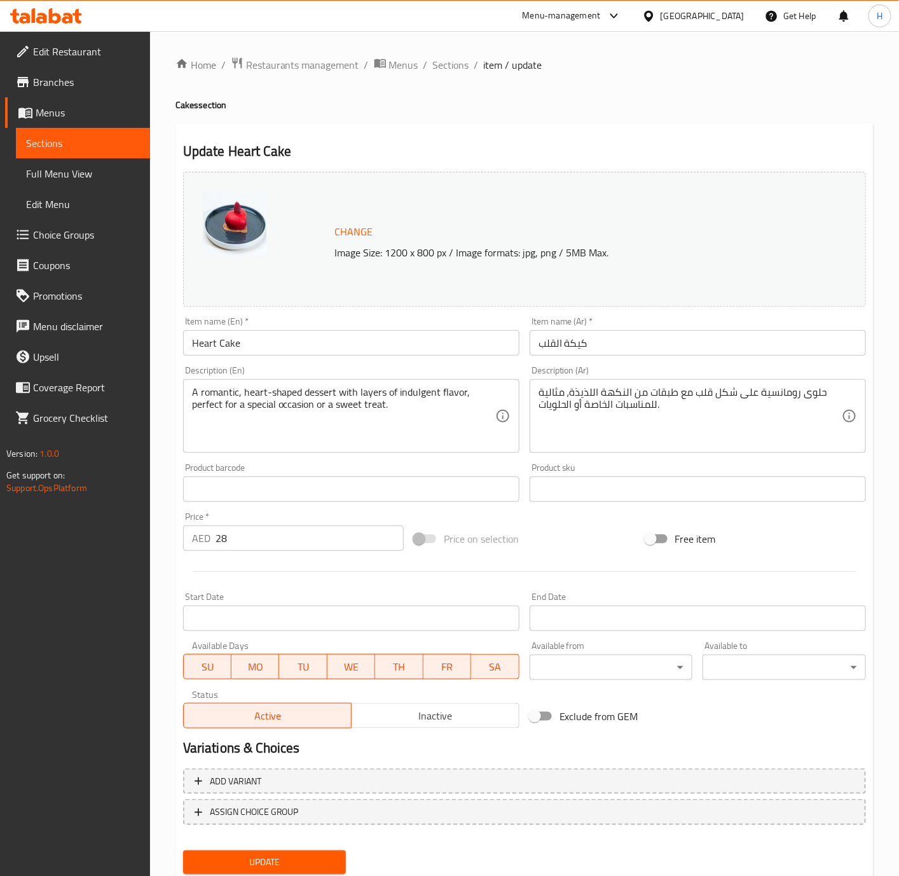
click at [279, 542] on input "28" at bounding box center [310, 537] width 188 height 25
type input "35"
click at [305, 729] on button "Update" at bounding box center [264, 862] width 163 height 24
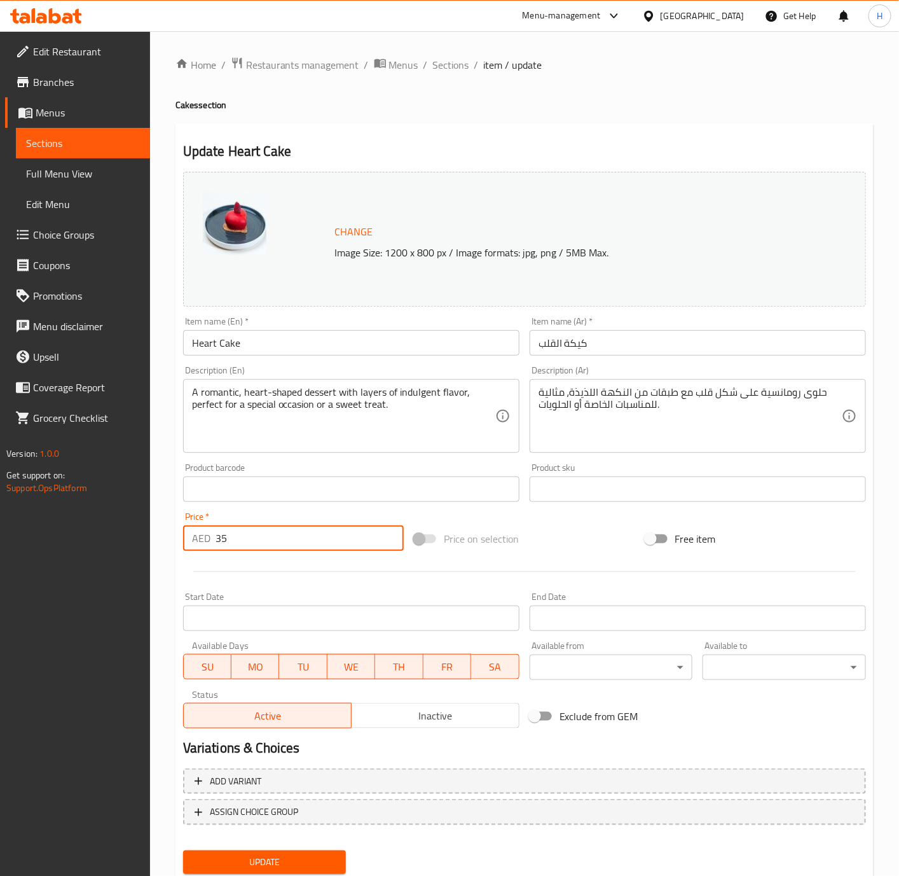
click at [305, 729] on div at bounding box center [449, 438] width 899 height 876
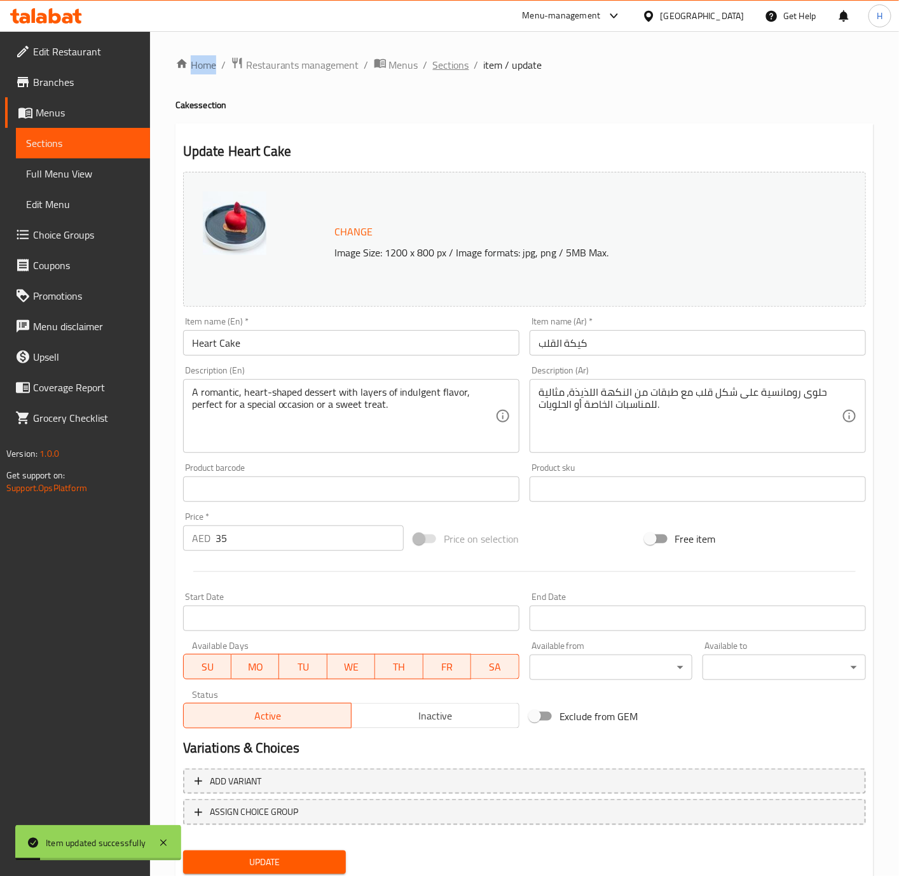
click at [457, 65] on span "Sections" at bounding box center [451, 64] width 36 height 15
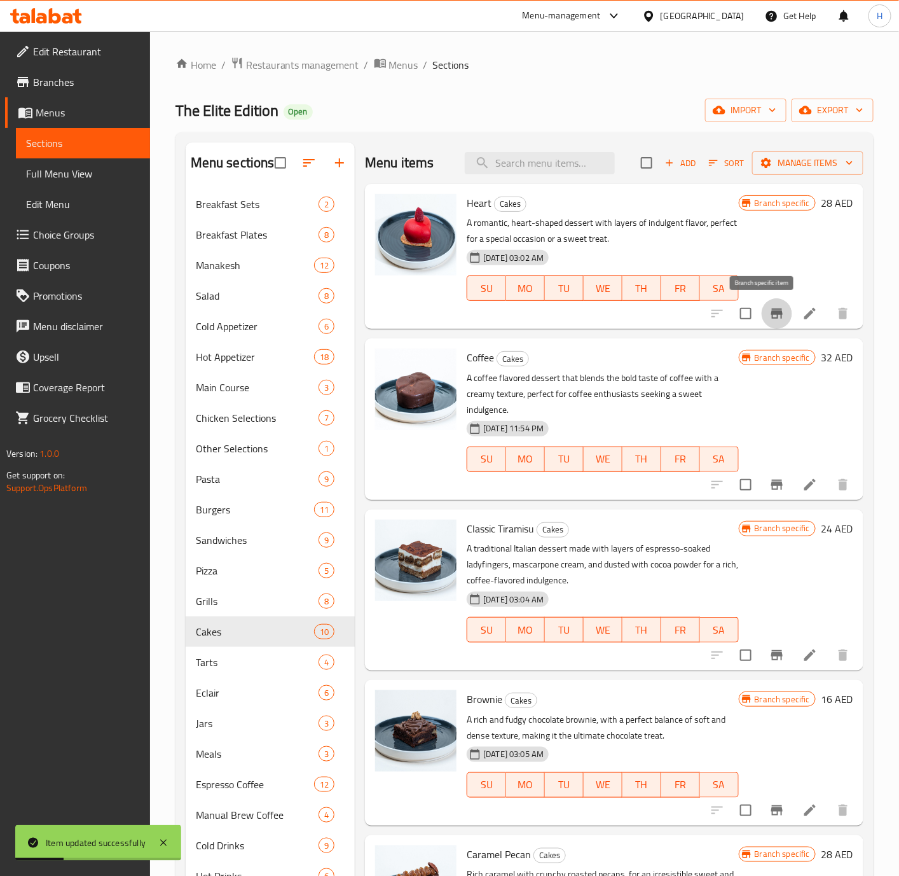
click at [748, 320] on icon "Branch-specific-item" at bounding box center [776, 313] width 15 height 15
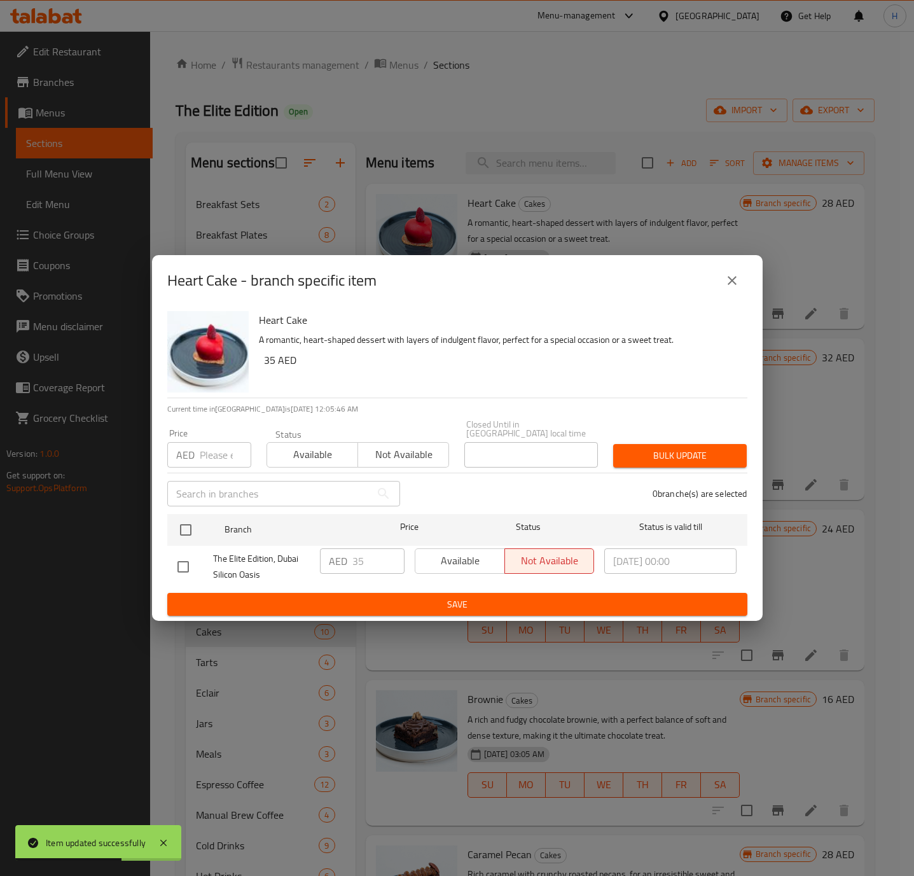
click at [738, 287] on icon "close" at bounding box center [731, 280] width 15 height 15
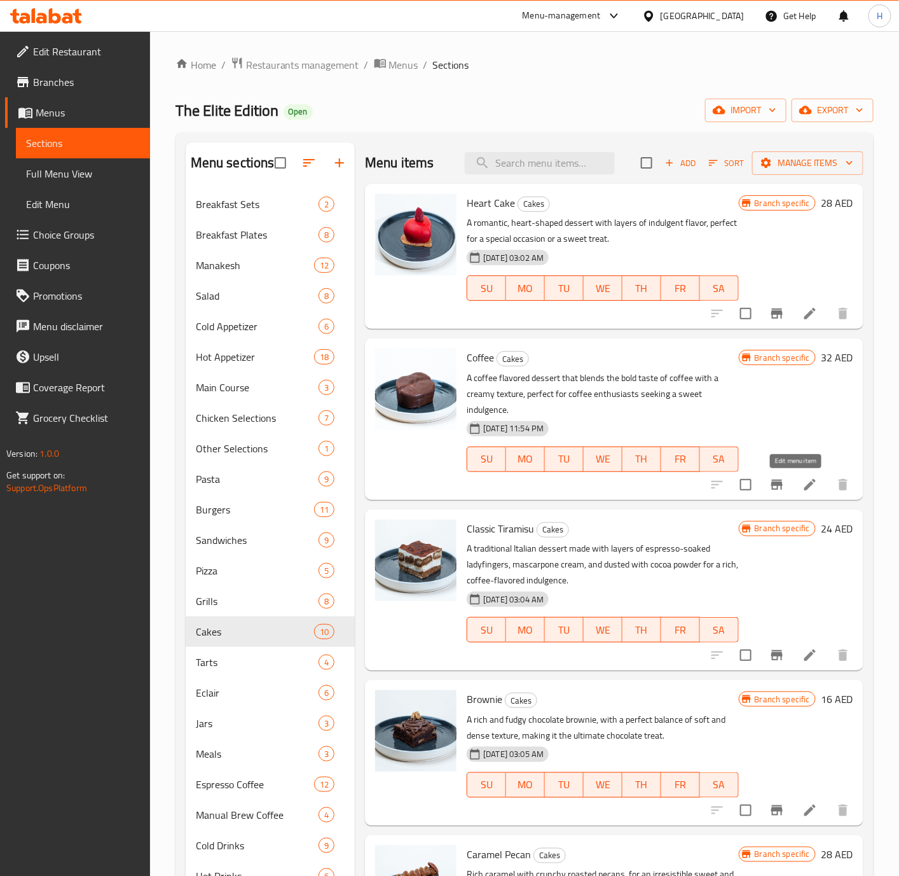
click at [748, 479] on icon at bounding box center [809, 484] width 15 height 15
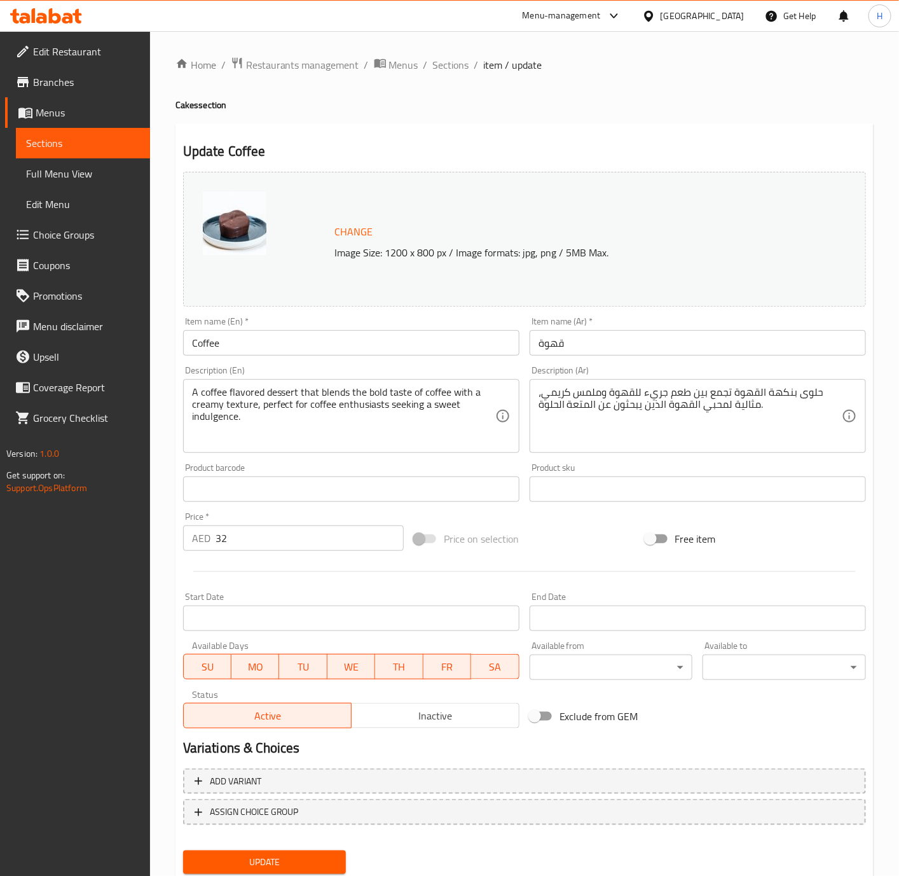
click at [429, 345] on input "Coffee" at bounding box center [351, 342] width 336 height 25
paste input "Cake"
type input "Coffee Cake"
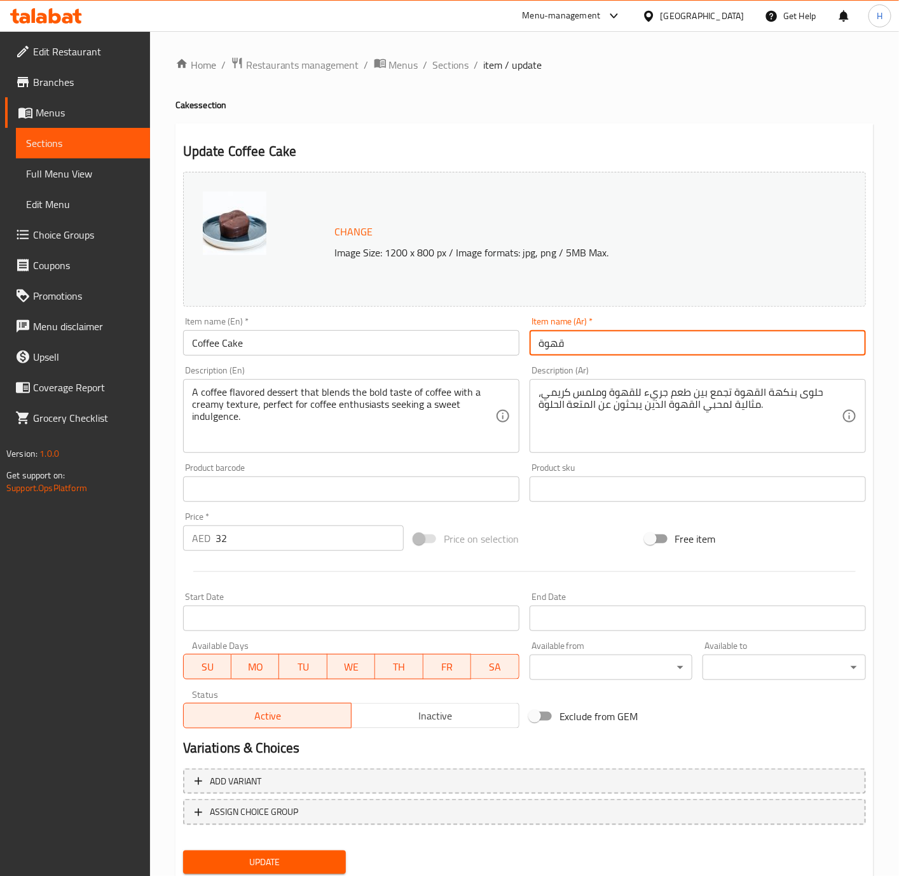
click at [605, 347] on input "قهوة" at bounding box center [698, 342] width 336 height 25
paste input "يكة القهوة"
type input "كيكة القهوة"
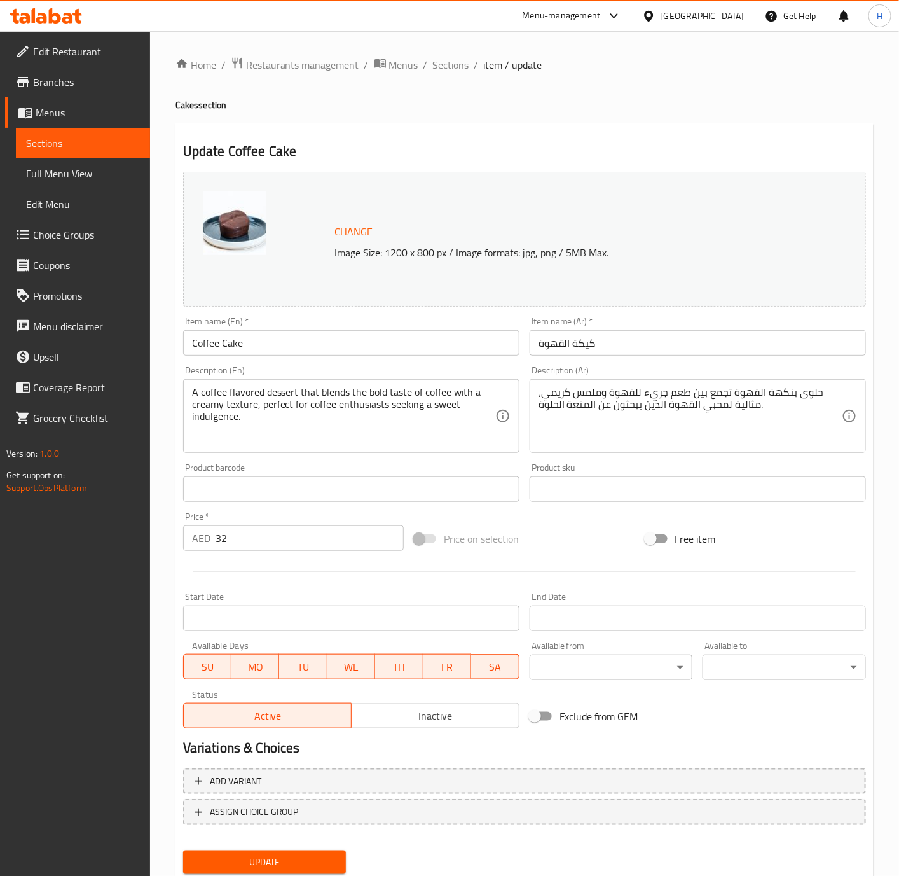
click at [636, 429] on textarea "حلوى بنكهة القهوة تجمع بين طعم جريء للقهوة وملمس كريمي، مثالية لمحبي القهوة الذ…" at bounding box center [690, 416] width 303 height 60
paste textarea "مزج مذاق القهوة القوي مع قوام كريمي ناعم، مثالية لعشاق القهوة الباحثين عن متعة …"
drag, startPoint x: 798, startPoint y: 395, endPoint x: 787, endPoint y: 416, distance: 23.9
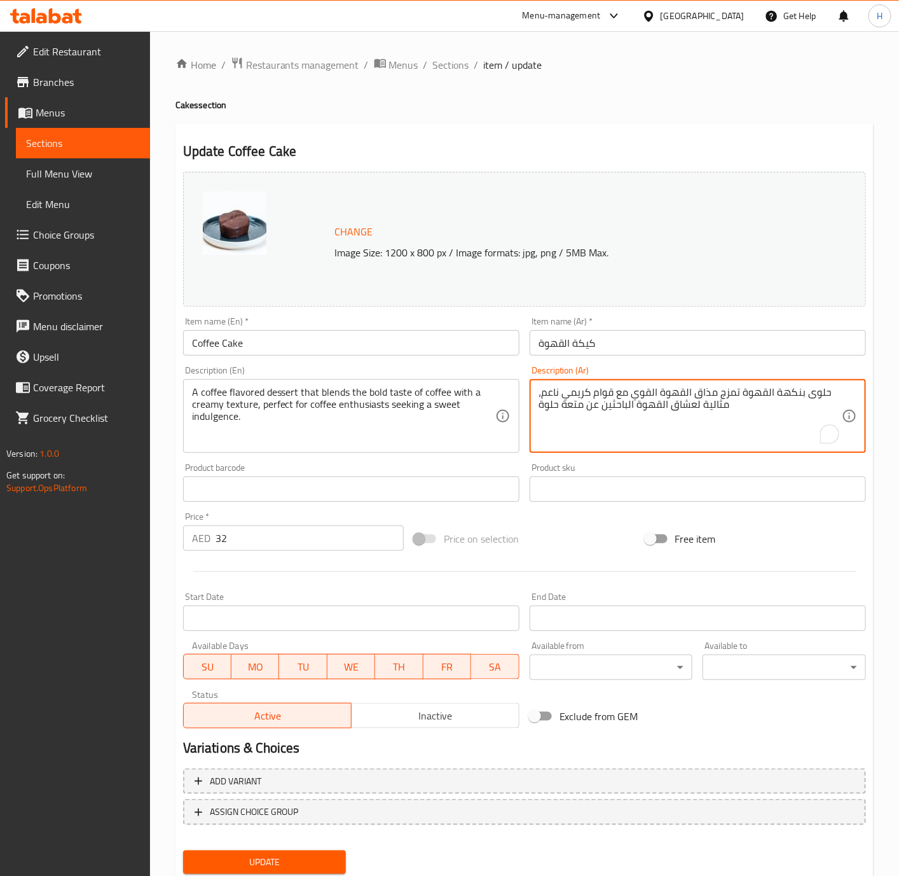
type textarea "حلوى بنكهة القهوة تمزج مذاق القهوة القوي مع قوام كريمي ناعم، مثالية لعشاق القهو…"
click at [256, 535] on input "32" at bounding box center [310, 537] width 188 height 25
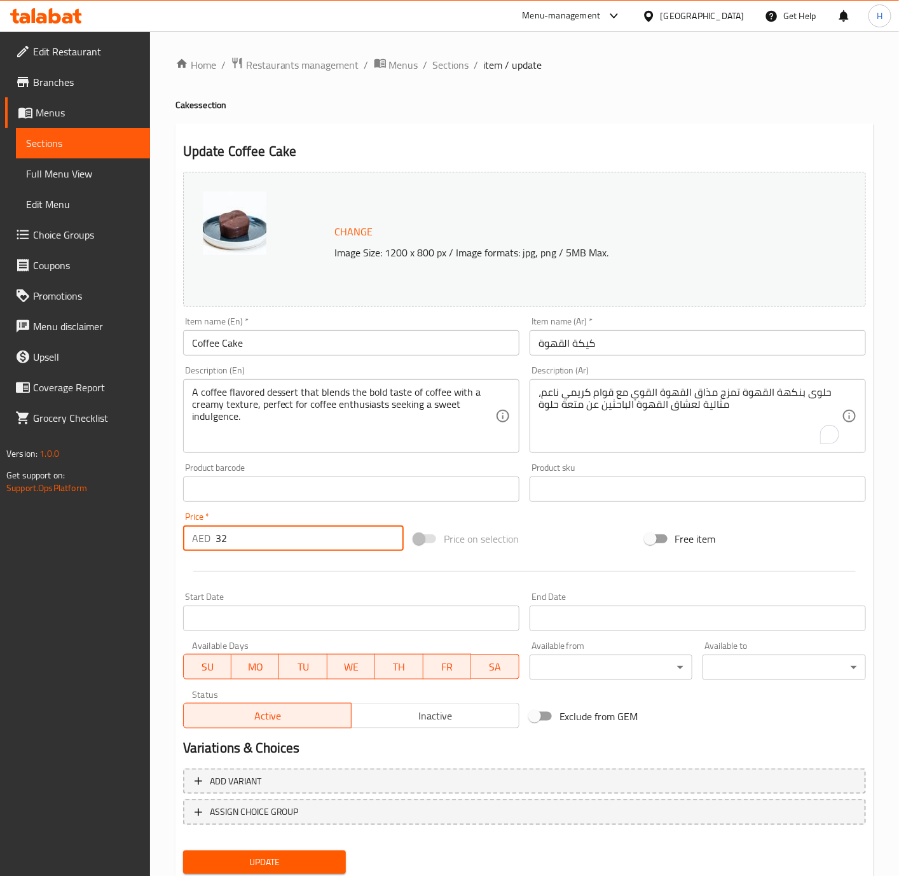
click at [256, 535] on input "32" at bounding box center [310, 537] width 188 height 25
click at [258, 534] on input "32" at bounding box center [310, 537] width 188 height 25
type input "40"
click at [183, 729] on button "Update" at bounding box center [264, 862] width 163 height 24
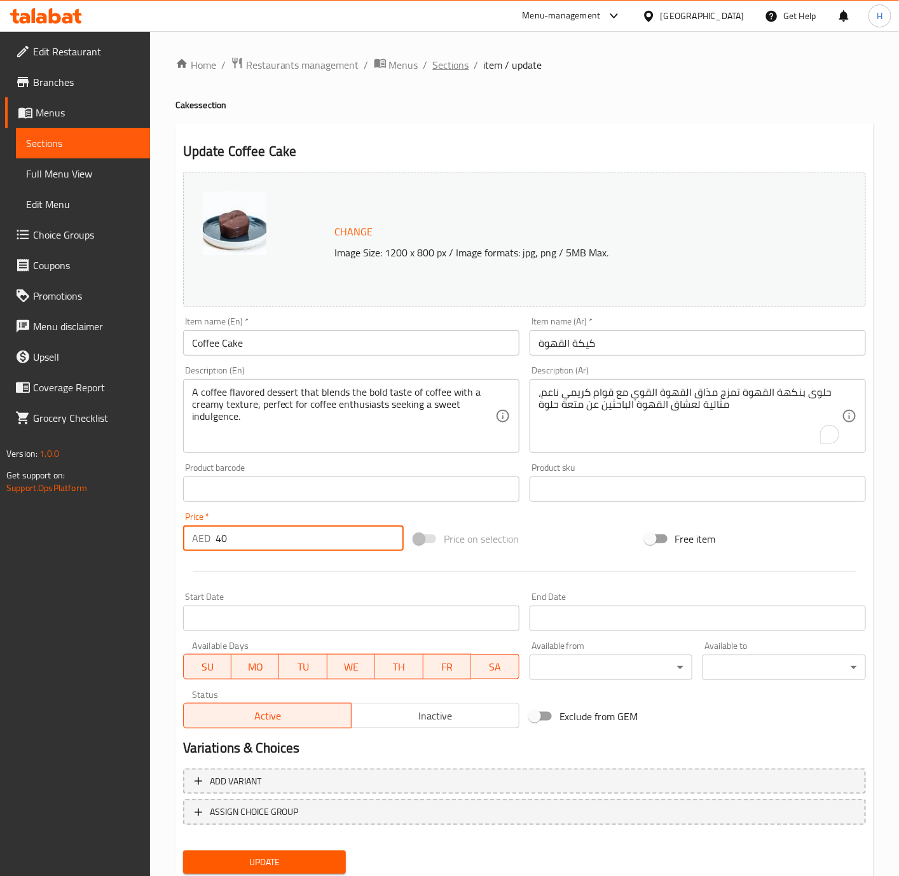
click at [455, 62] on span "Sections" at bounding box center [451, 64] width 36 height 15
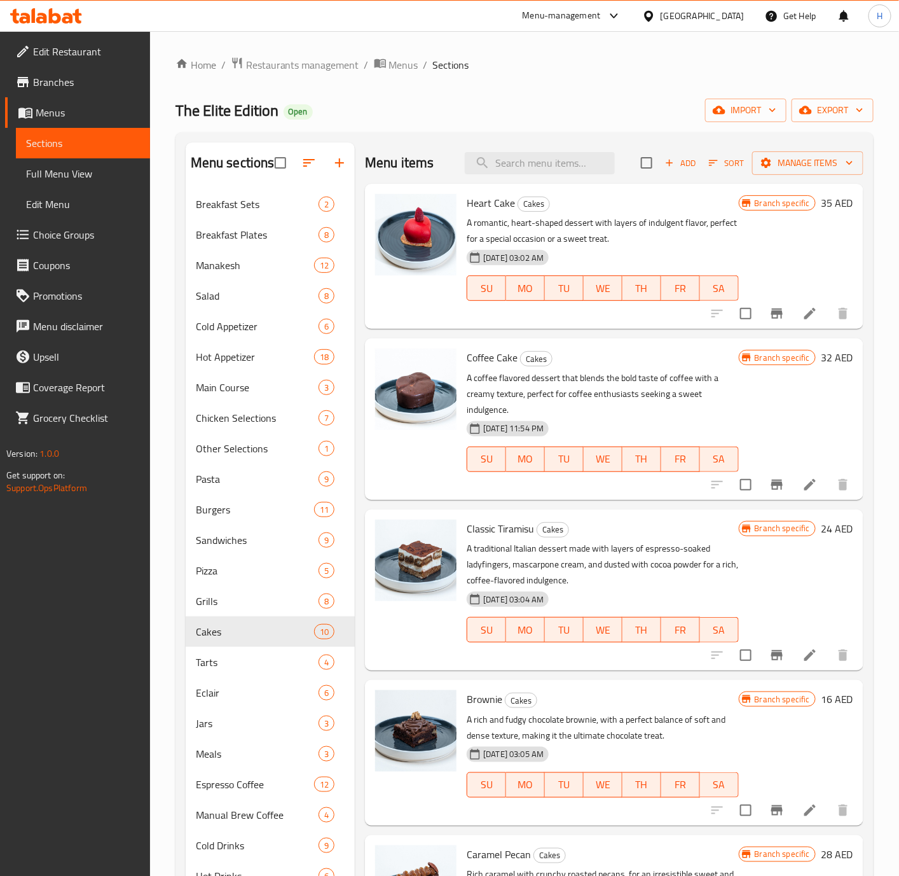
click at [748, 489] on icon "Branch-specific-item" at bounding box center [776, 484] width 15 height 15
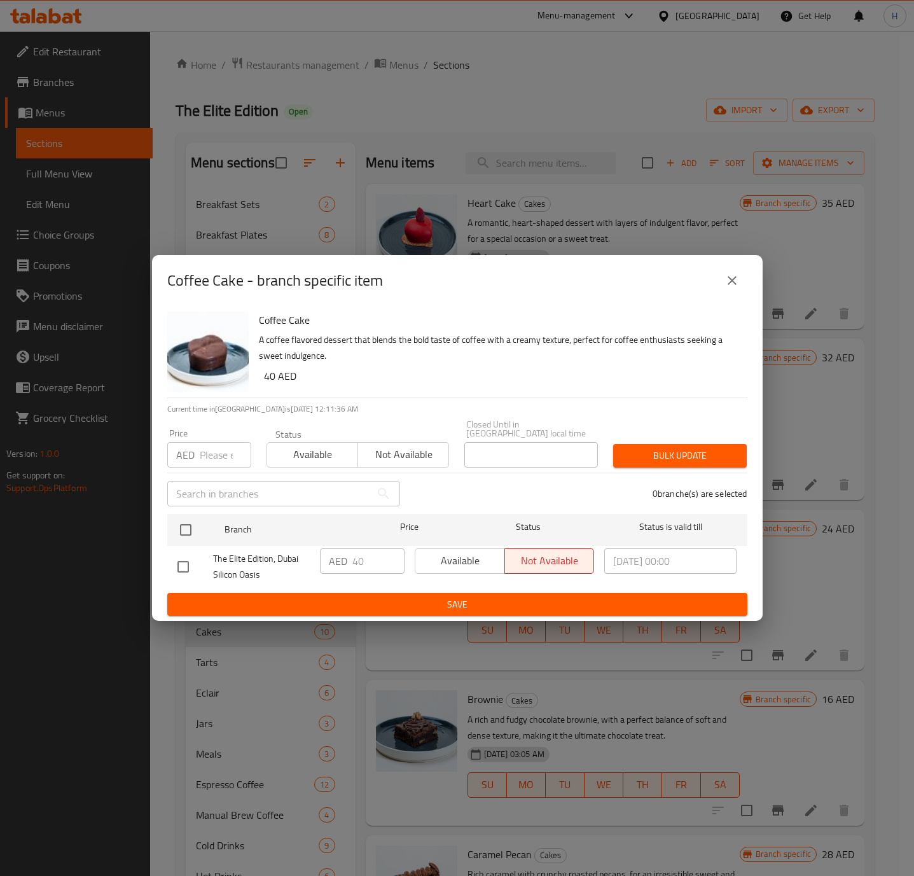
click at [733, 288] on button "close" at bounding box center [732, 280] width 31 height 31
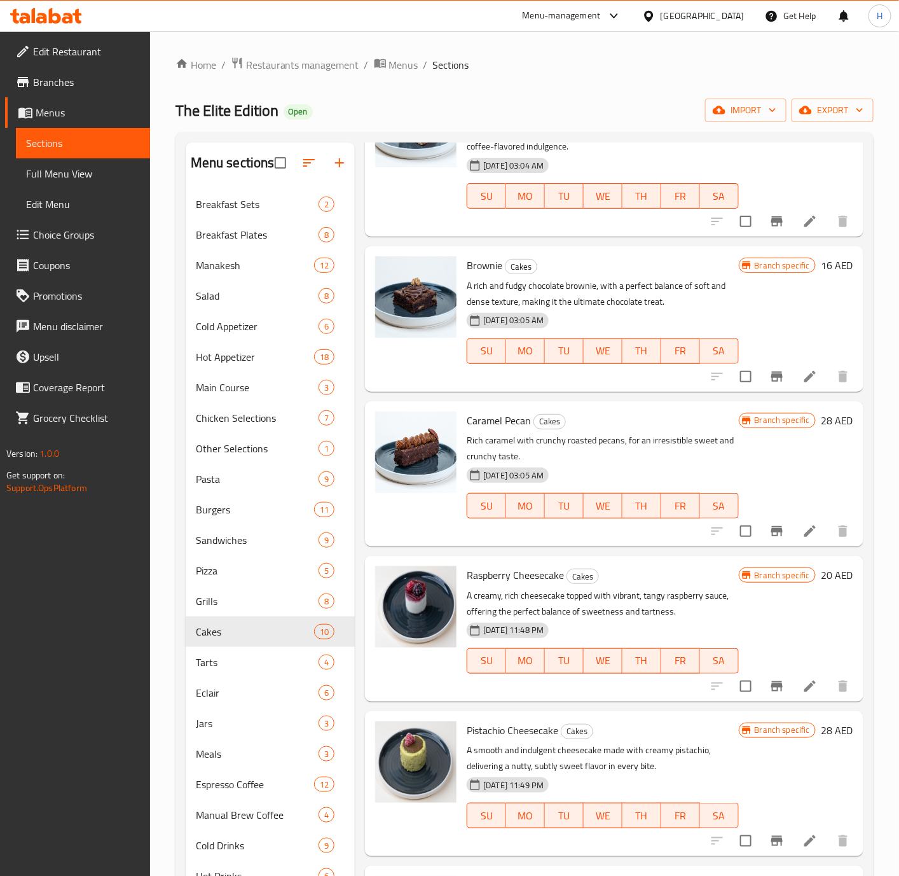
scroll to position [477, 0]
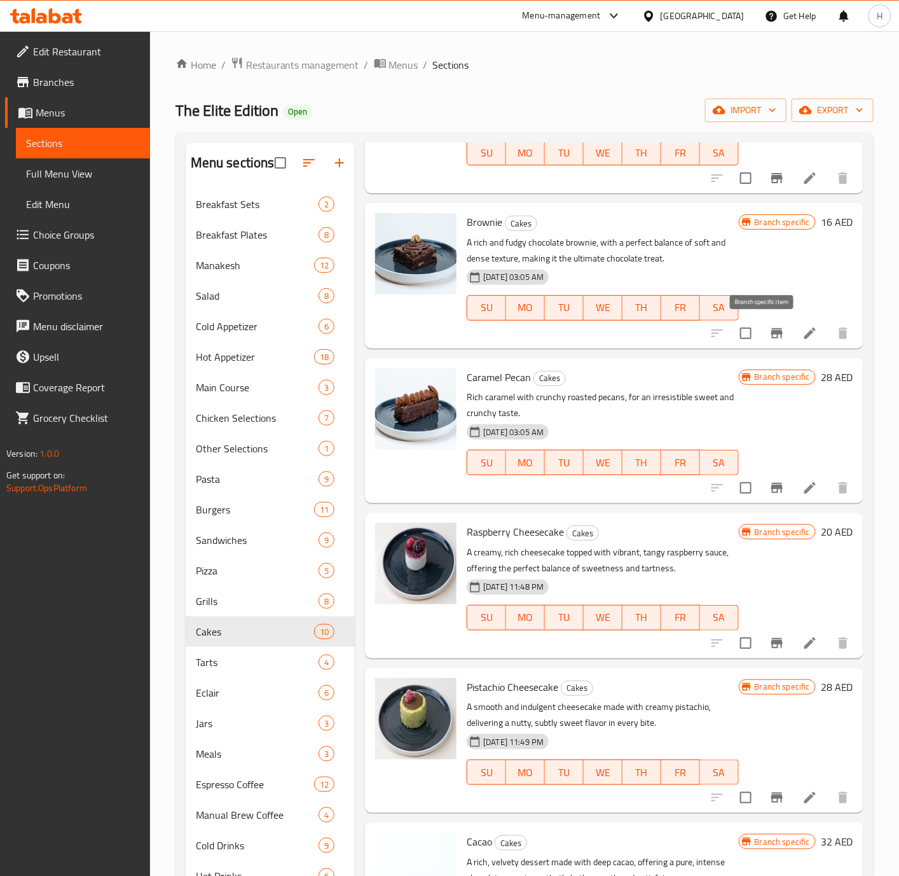
click at [748, 338] on icon "Branch-specific-item" at bounding box center [776, 333] width 15 height 15
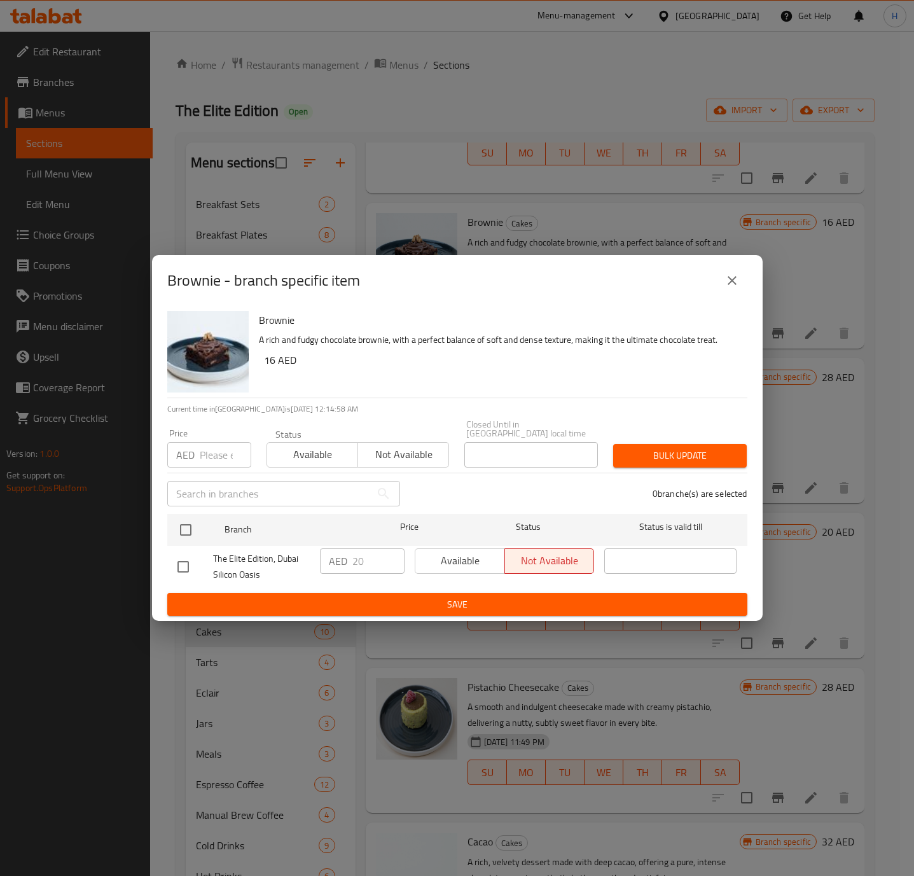
click at [737, 277] on icon "close" at bounding box center [731, 280] width 15 height 15
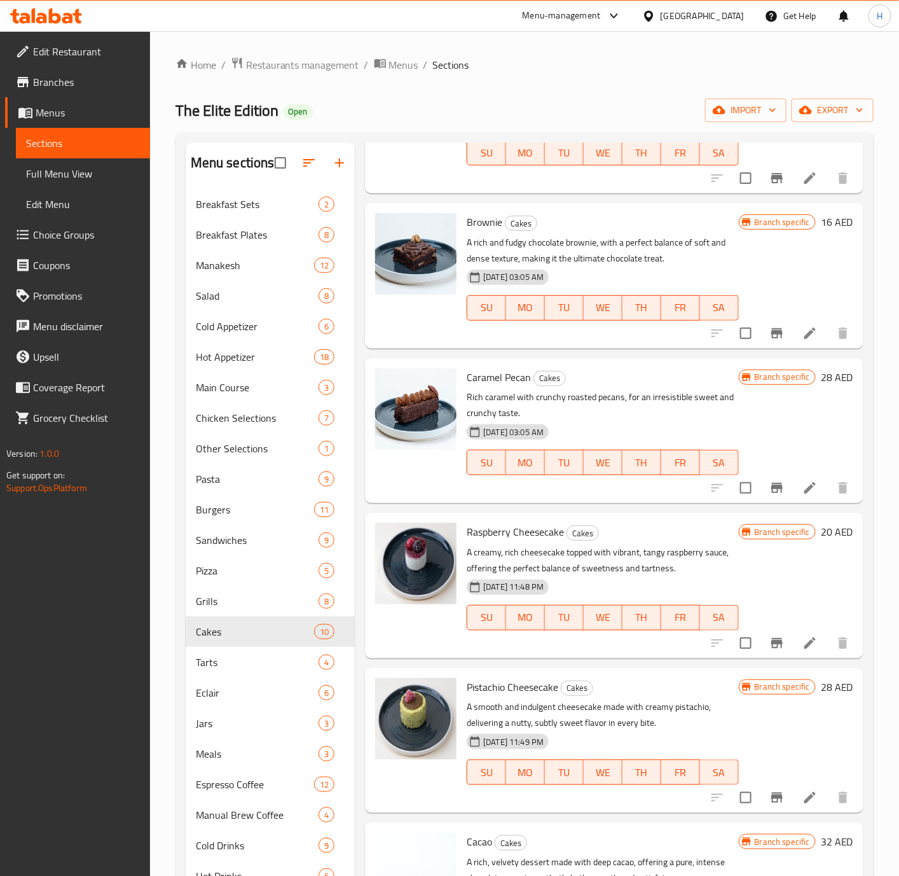
click at [748, 219] on h6 "16 AED" at bounding box center [837, 222] width 32 height 18
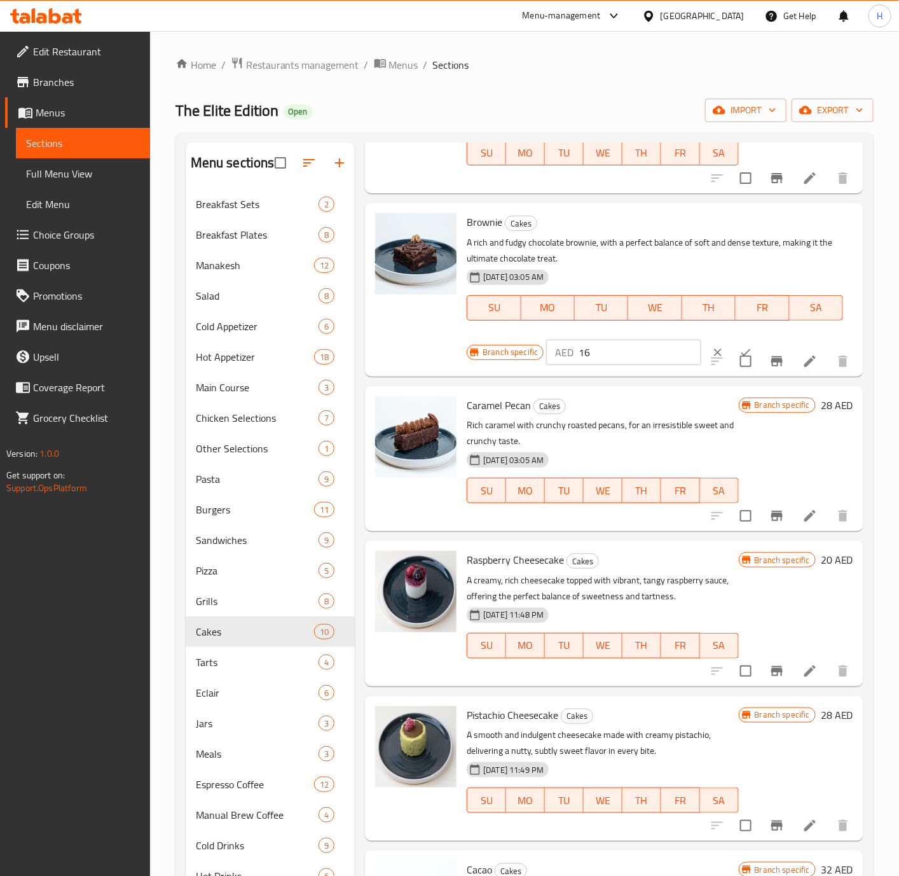
click at [599, 350] on input "16" at bounding box center [640, 352] width 123 height 25
paste input "20"
type input "20"
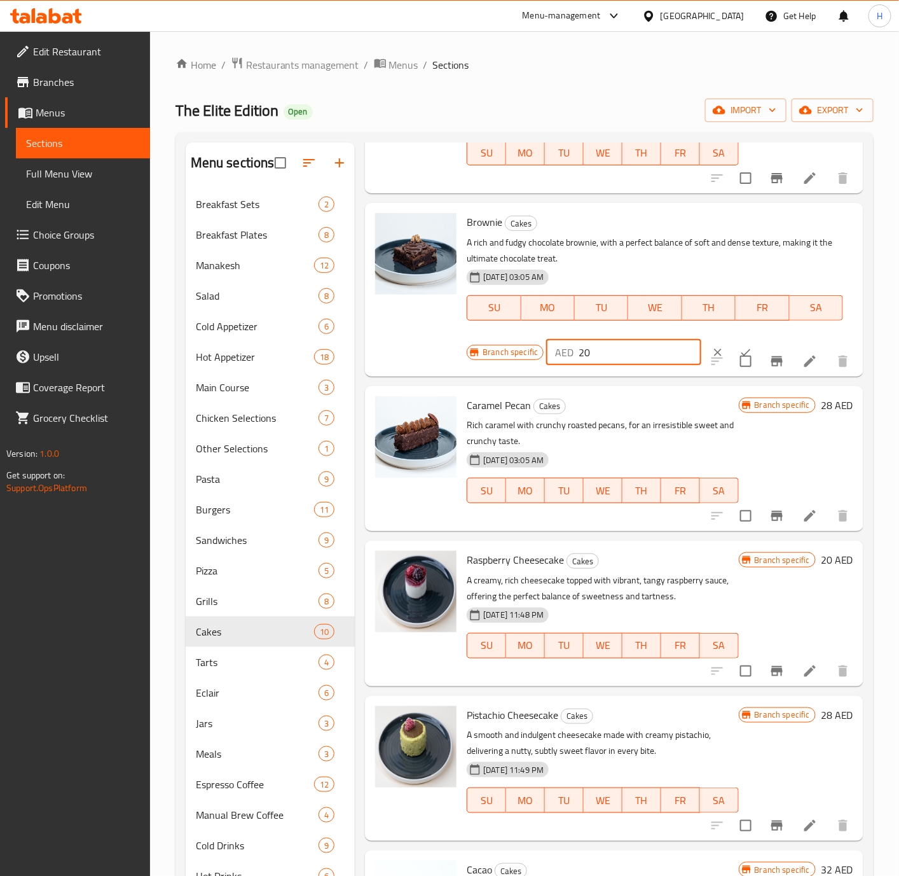
click at [732, 340] on button "ok" at bounding box center [746, 352] width 28 height 28
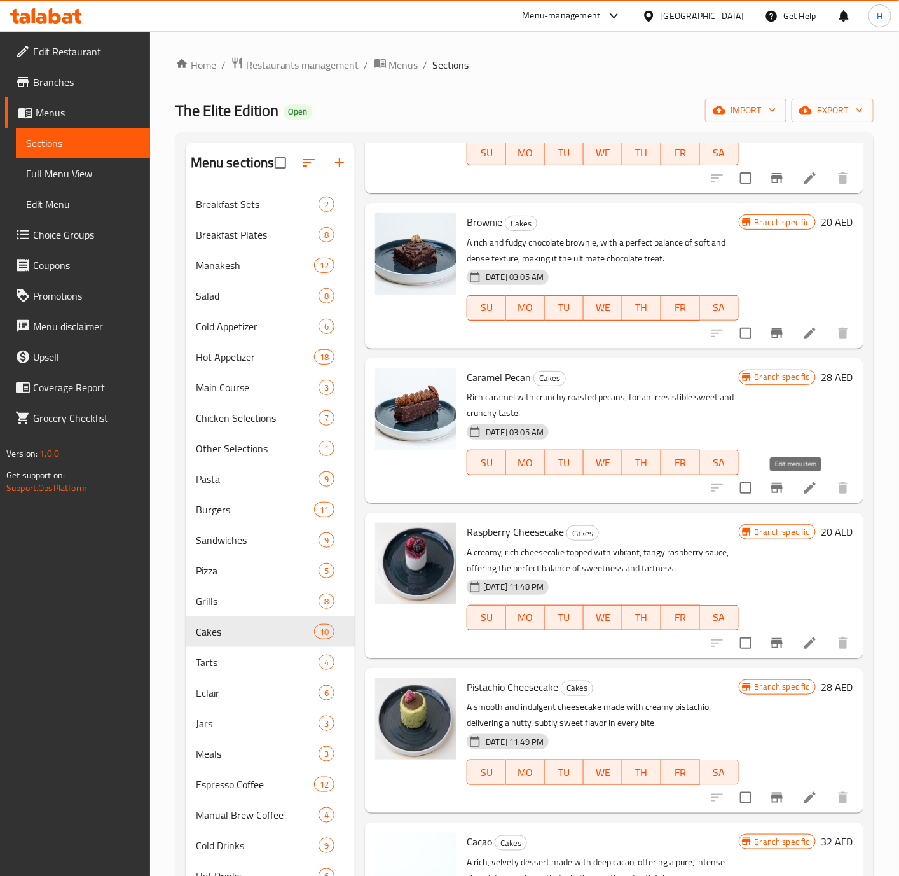
click at [748, 483] on icon at bounding box center [809, 487] width 11 height 11
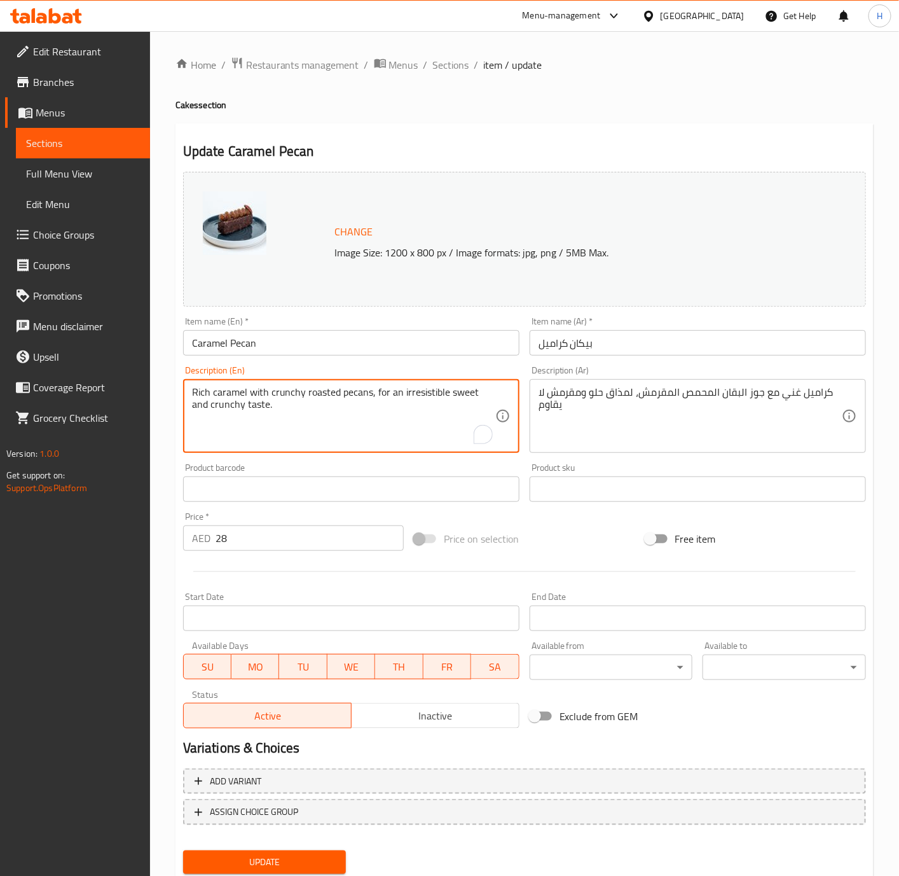
click at [355, 412] on textarea "Rich caramel with crunchy roasted pecans, for an irresistible sweet and crunchy…" at bounding box center [343, 416] width 303 height 60
paste textarea ""Buttery caramel paired with crunchy toasted pecans for a sweet, nutty delight.""
paste textarea "To enrich screen reader interactions, please activate Accessibility in Grammarl…"
type textarea "Buttery caramel paired with crunchy toasted pecans for a sweet, nutty delight."
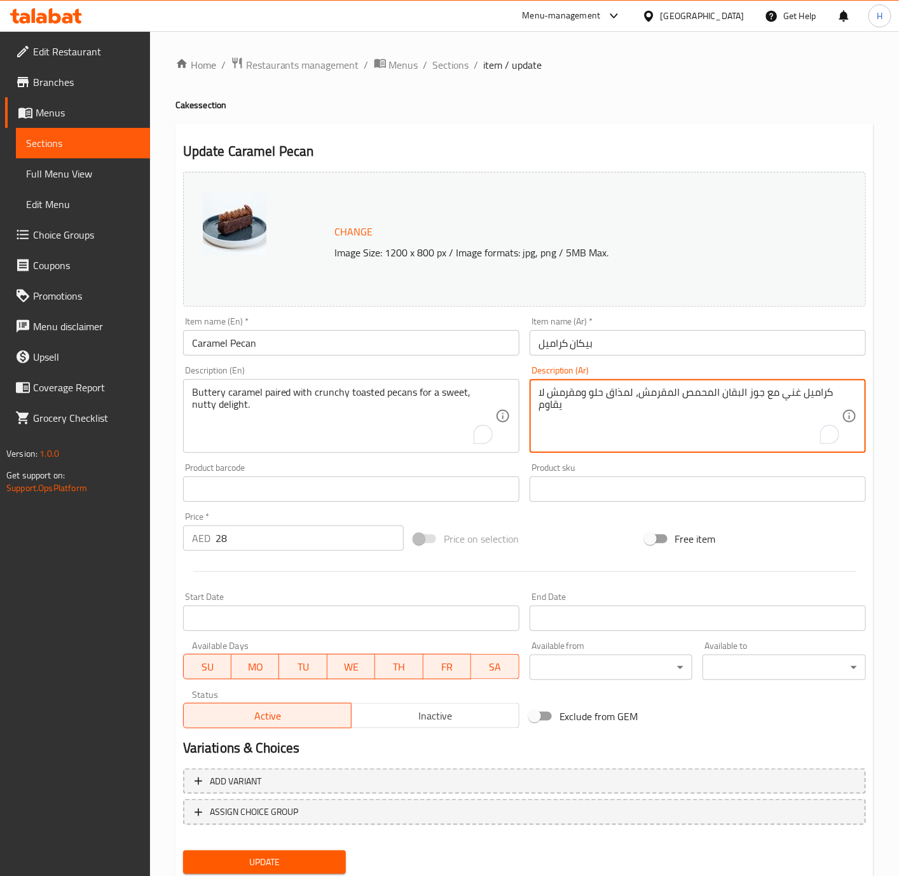
click at [747, 404] on textarea "كراميل غني مع جوز البقان المحمص المقرمش، لمذاق حلو ومقرمش لا يقاوم" at bounding box center [690, 416] width 303 height 60
paste textarea ""كراميل غني مع جوز البقان المحمص المقرمش، لمذاق حلو ومقرمش لا يقاوم.""
click at [748, 391] on textarea ""كراميل غني مع جوز البقان المحمص المقرمش، لمذاق حلو ومقرمش لا يقاوم."" at bounding box center [690, 416] width 303 height 60
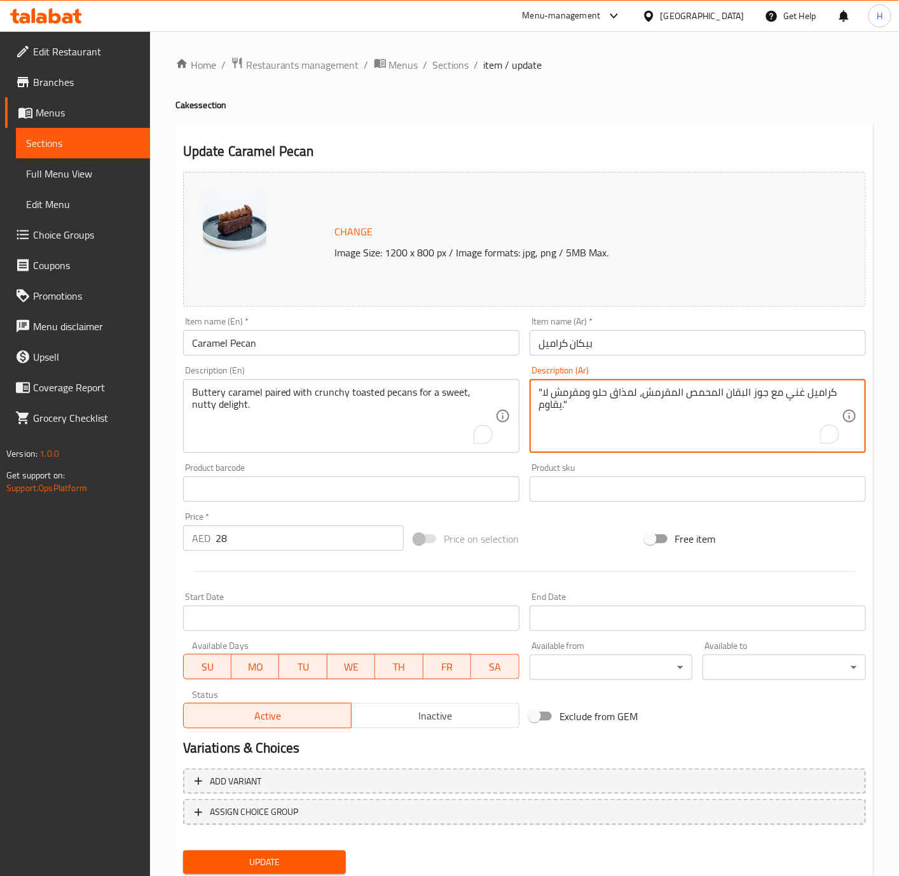
click at [748, 391] on textarea ""كراميل غني مع جوز البقان المحمص المقرمش، لمذاق حلو ومقرمش لا يقاوم."" at bounding box center [690, 416] width 303 height 60
click at [208, 384] on div "Buttery caramel paired with crunchy toasted pecans for a sweet, nutty delight. …" at bounding box center [351, 416] width 336 height 74
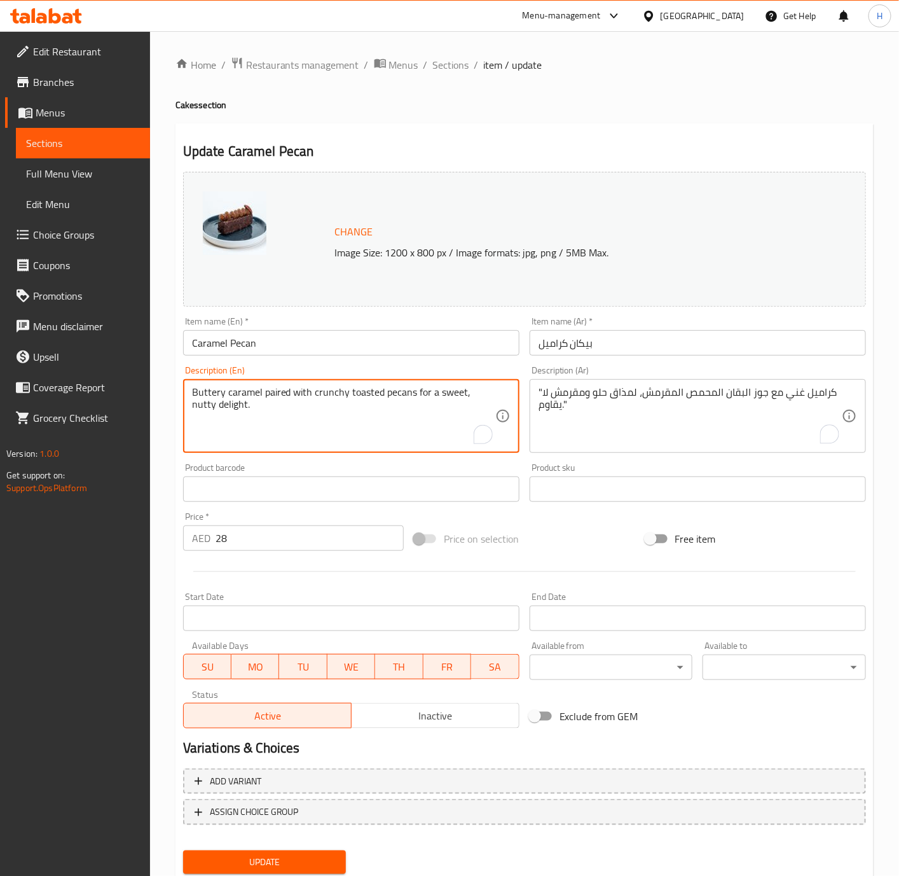
click at [208, 384] on div "Buttery caramel paired with crunchy toasted pecans for a sweet, nutty delight. …" at bounding box center [351, 416] width 336 height 74
click at [210, 384] on div "Buttery caramel paired with crunchy toasted pecans for a sweet, nutty delight. …" at bounding box center [351, 416] width 336 height 74
click at [212, 392] on textarea "Buttery caramel paired with crunchy toasted pecans for a sweet, nutty delight." at bounding box center [343, 416] width 303 height 60
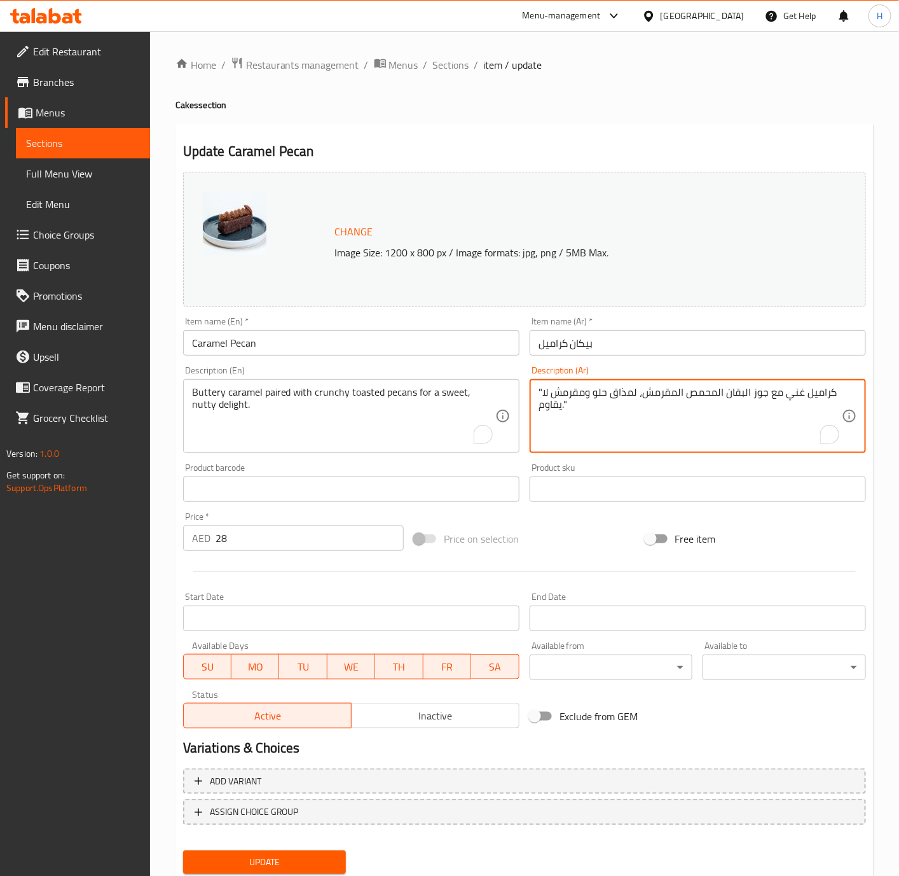
click at [748, 399] on textarea ""كراميل غني مع جوز البقان المحمص المقرمش، لمذاق حلو ومقرمش لا يقاوم."" at bounding box center [690, 416] width 303 height 60
paste textarea "زبداني"
click at [748, 391] on textarea ""كراميل غني مع جوز البقان المحمص المقرمش، لمذاق حلو ومقرمش لا يقاوم."" at bounding box center [690, 416] width 303 height 60
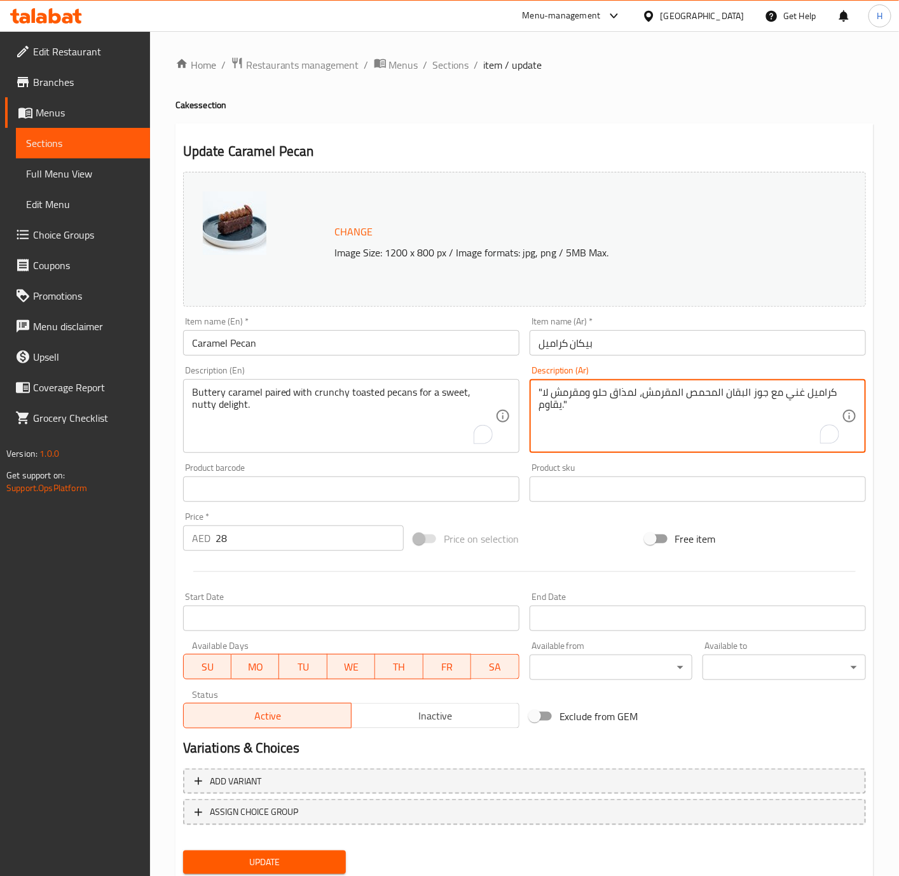
paste textarea "بداني"
type textarea ""كراميل زبداني مع جوز البقان المحمص المقرمش، لمذاق حلو ومقرمش لا يقاوم.""
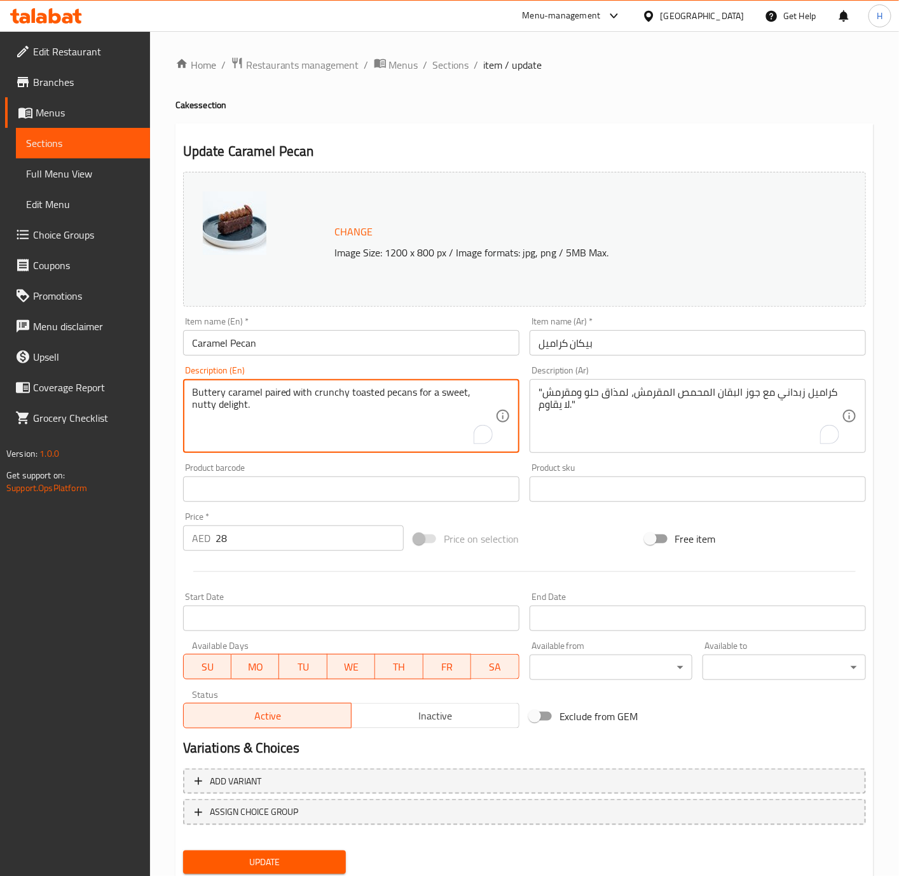
click at [423, 392] on textarea "Buttery caramel paired with crunchy toasted pecans for a sweet, nutty delight." at bounding box center [343, 416] width 303 height 60
click at [283, 546] on input "28" at bounding box center [310, 537] width 188 height 25
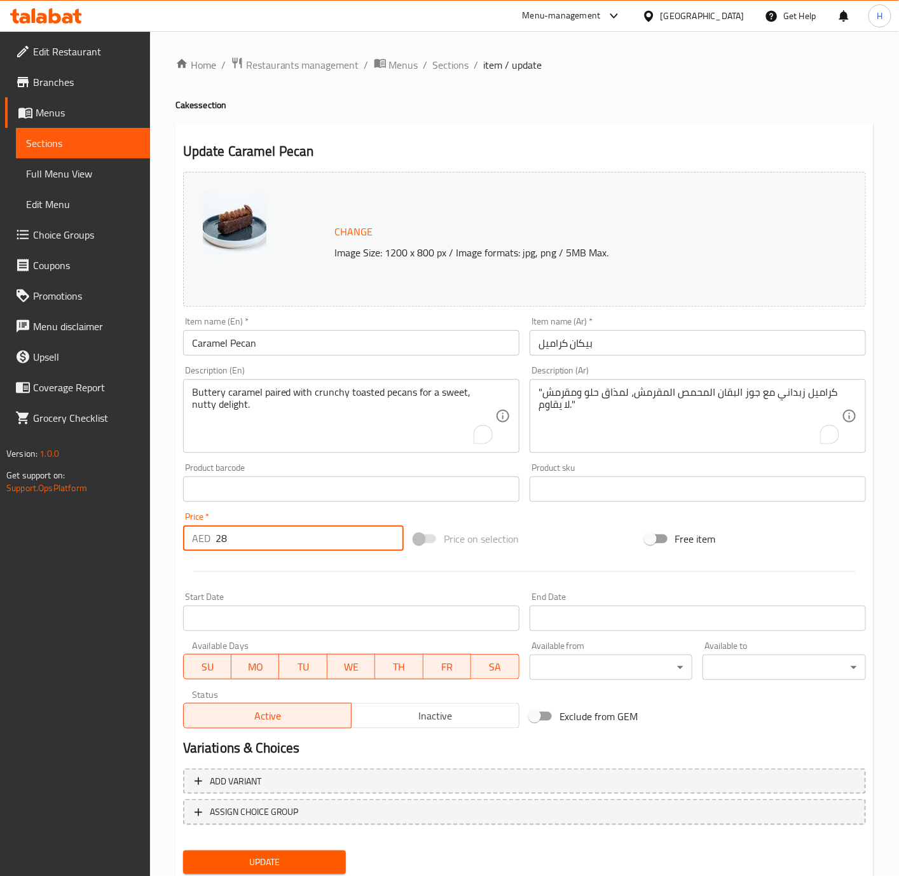
click at [283, 546] on input "28" at bounding box center [310, 537] width 188 height 25
type input "35"
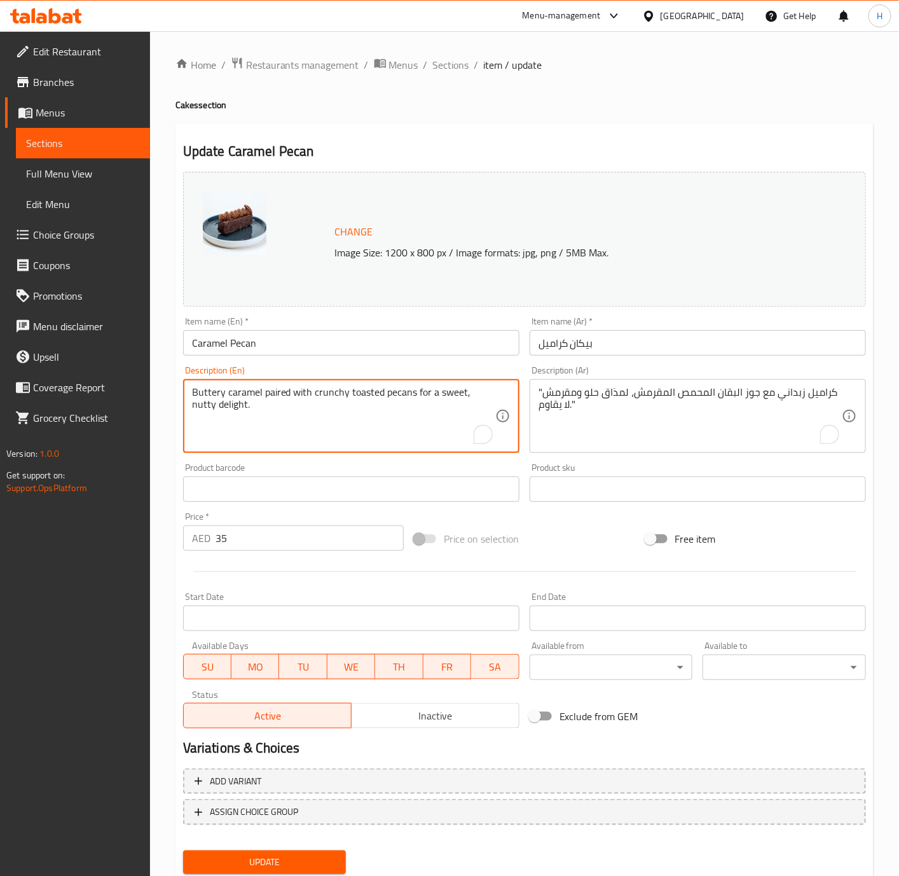
click at [244, 401] on textarea "Buttery caramel paired with crunchy toasted pecans for a sweet, nutty delight." at bounding box center [343, 416] width 303 height 60
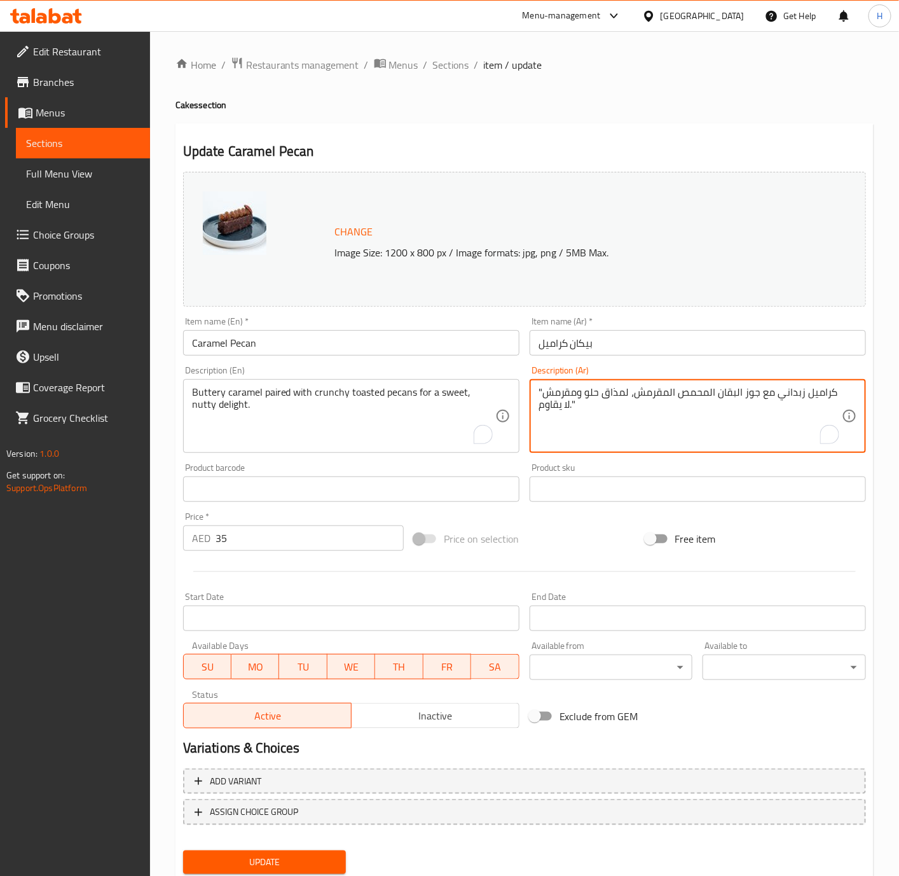
drag, startPoint x: 626, startPoint y: 391, endPoint x: 560, endPoint y: 408, distance: 68.9
click at [560, 408] on textarea ""كراميل زبداني مع جوز البقان المحمص المقرمش، لمذاق حلو ومقرمش لا يقاوم."" at bounding box center [690, 416] width 303 height 60
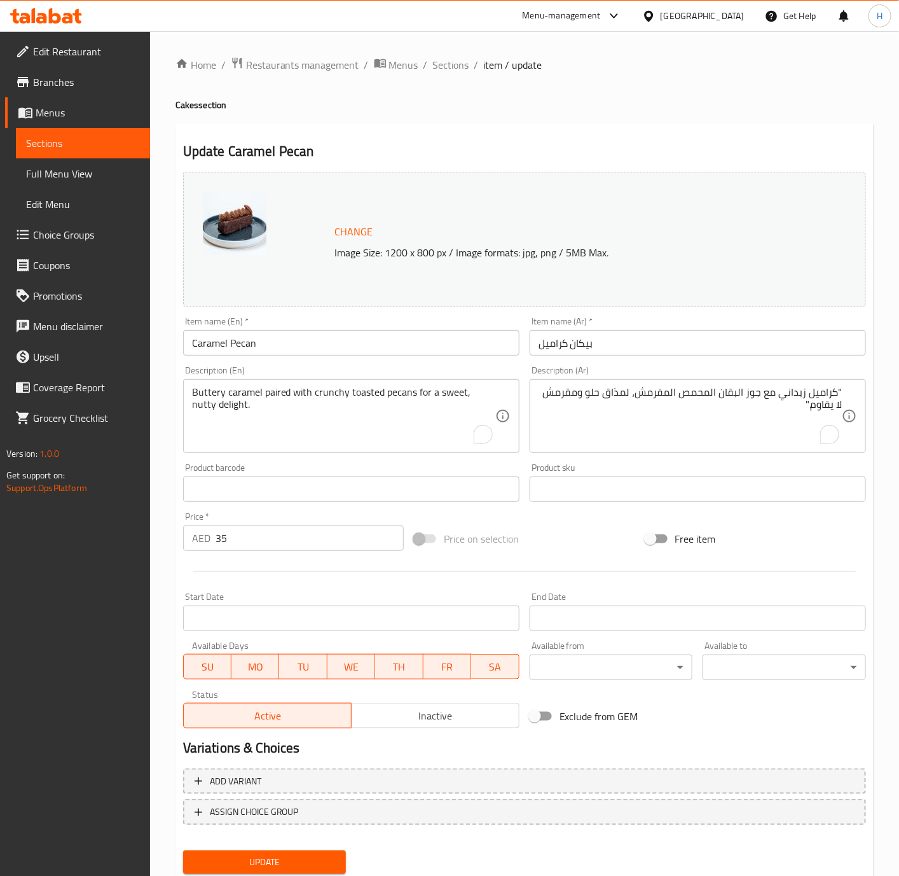
click at [635, 394] on textarea ""كراميل زبداني مع جوز البقان المحمص المقرمش، لمذاق حلو ومقرمش لا يقاوم."" at bounding box center [690, 416] width 303 height 60
paste textarea "حصول على متعة حلوة وجوزية."
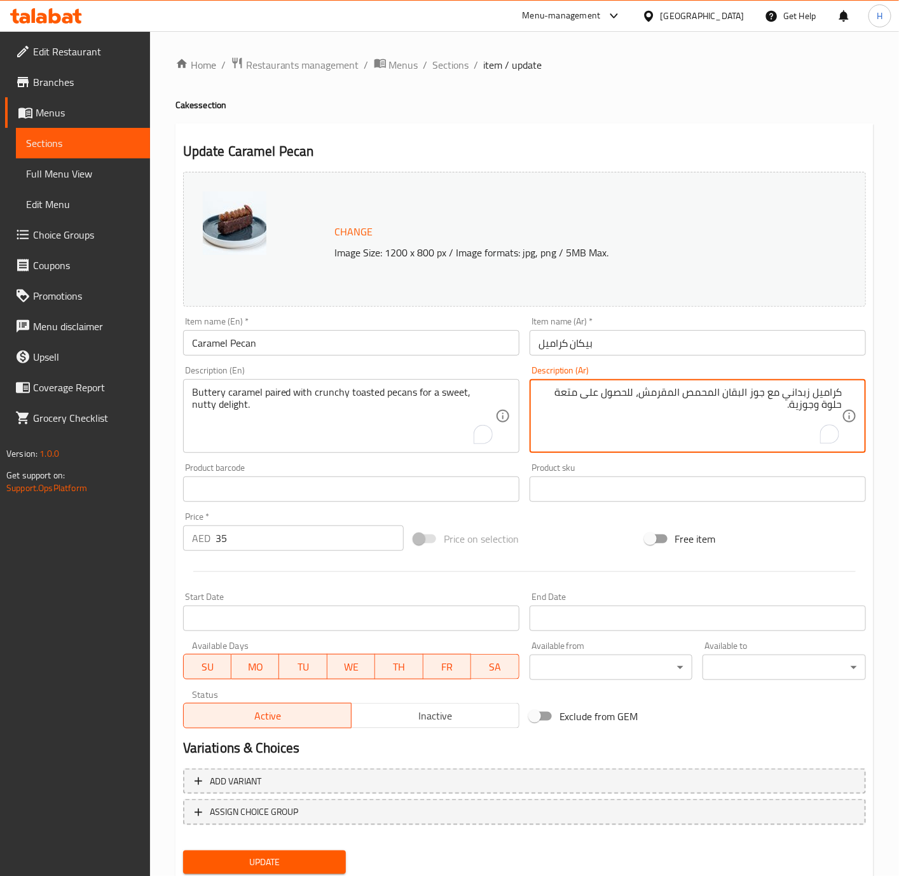
type textarea "كراميل زبداني مع جوز البقان المحمص المقرمش، للحصول على متعة حلوة وجوزية."
click at [258, 544] on input "35" at bounding box center [310, 537] width 188 height 25
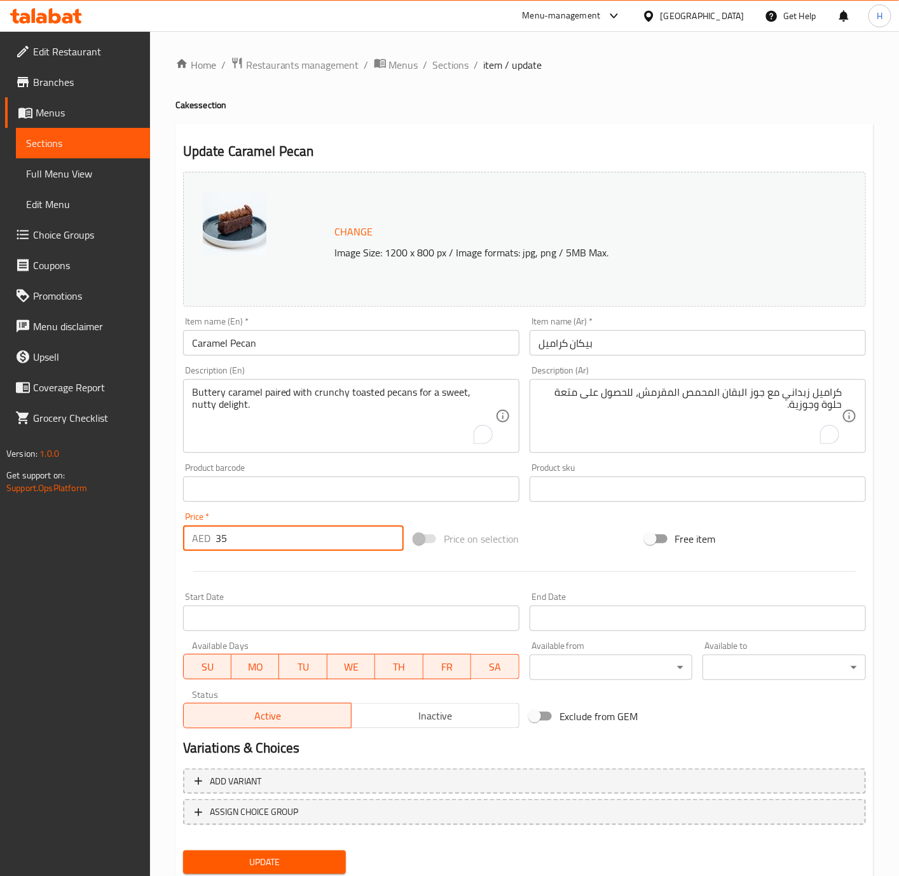
click at [287, 729] on span "Update" at bounding box center [264, 862] width 143 height 16
click at [275, 537] on input "35" at bounding box center [310, 537] width 188 height 25
click at [183, 729] on button "Update" at bounding box center [264, 862] width 163 height 24
click at [446, 64] on span "Sections" at bounding box center [451, 64] width 36 height 15
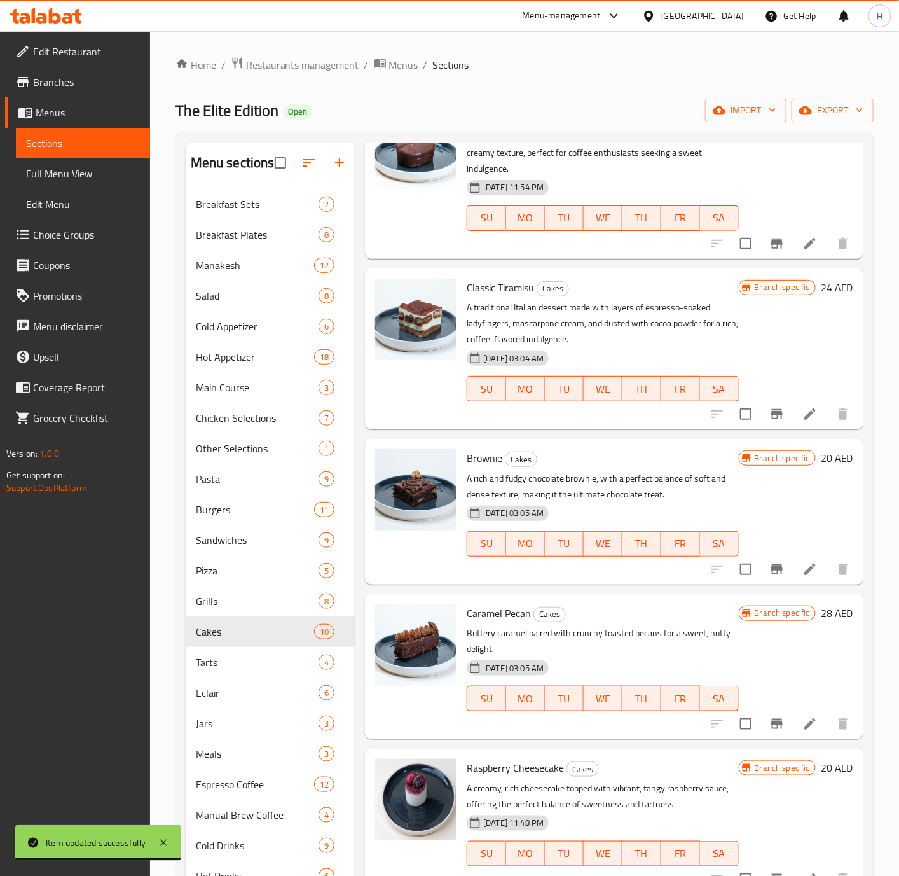
scroll to position [286, 0]
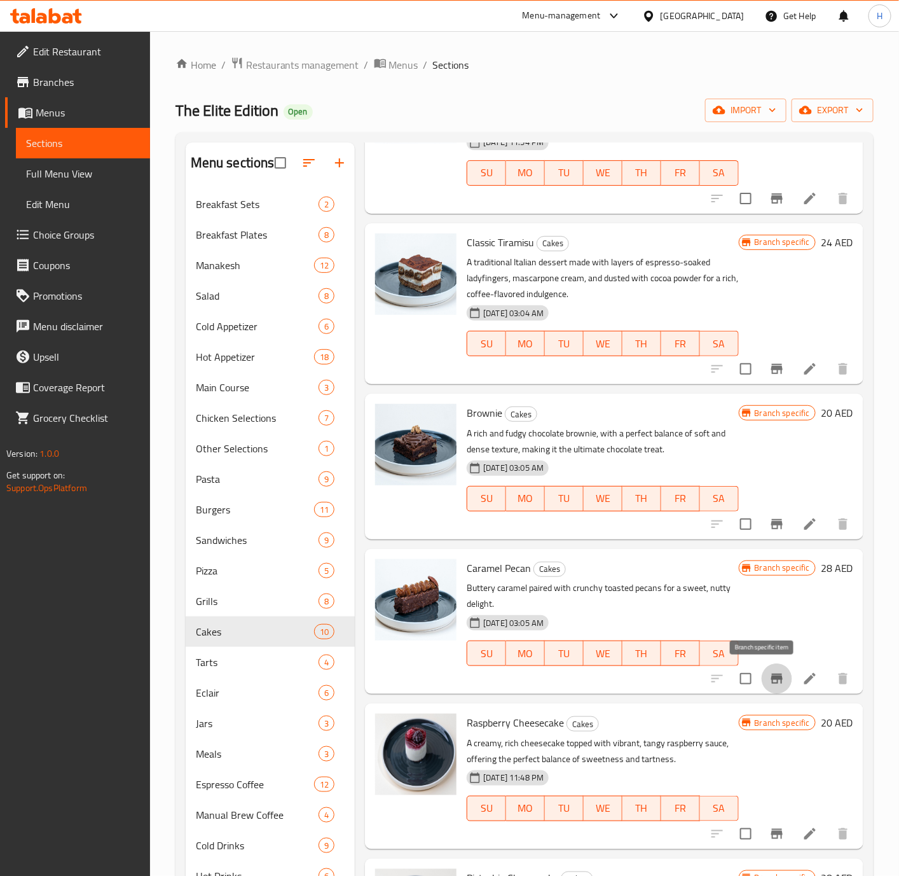
click at [748, 678] on icon "Branch-specific-item" at bounding box center [776, 678] width 15 height 15
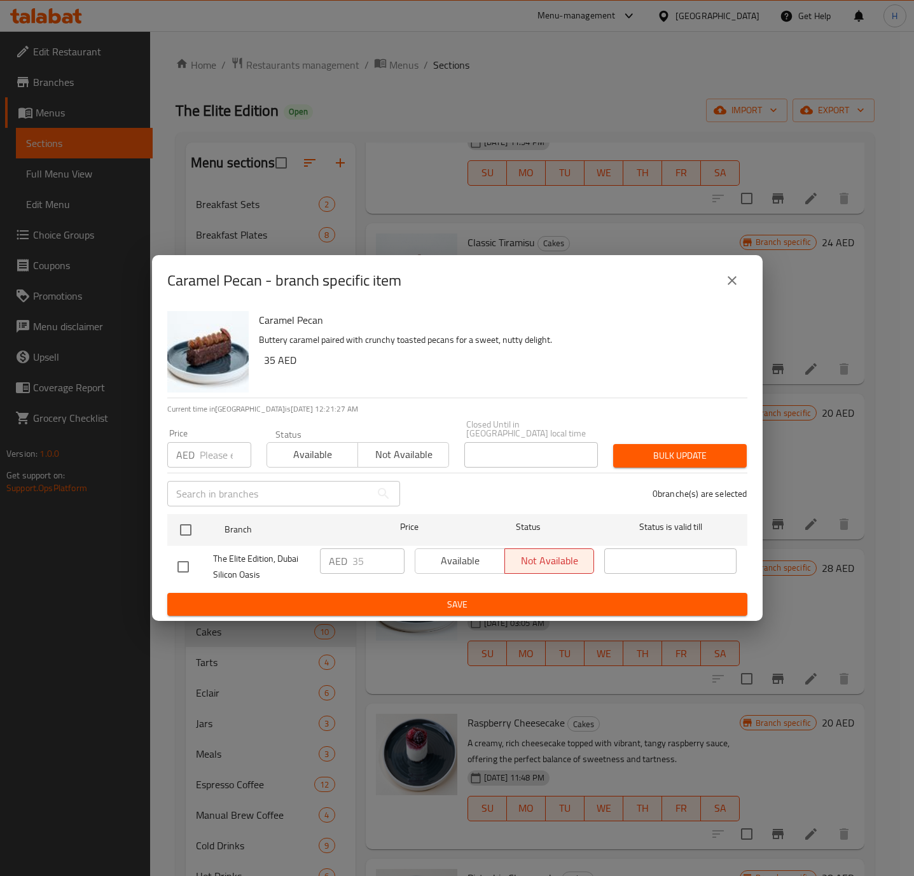
click at [733, 273] on icon "close" at bounding box center [731, 280] width 15 height 15
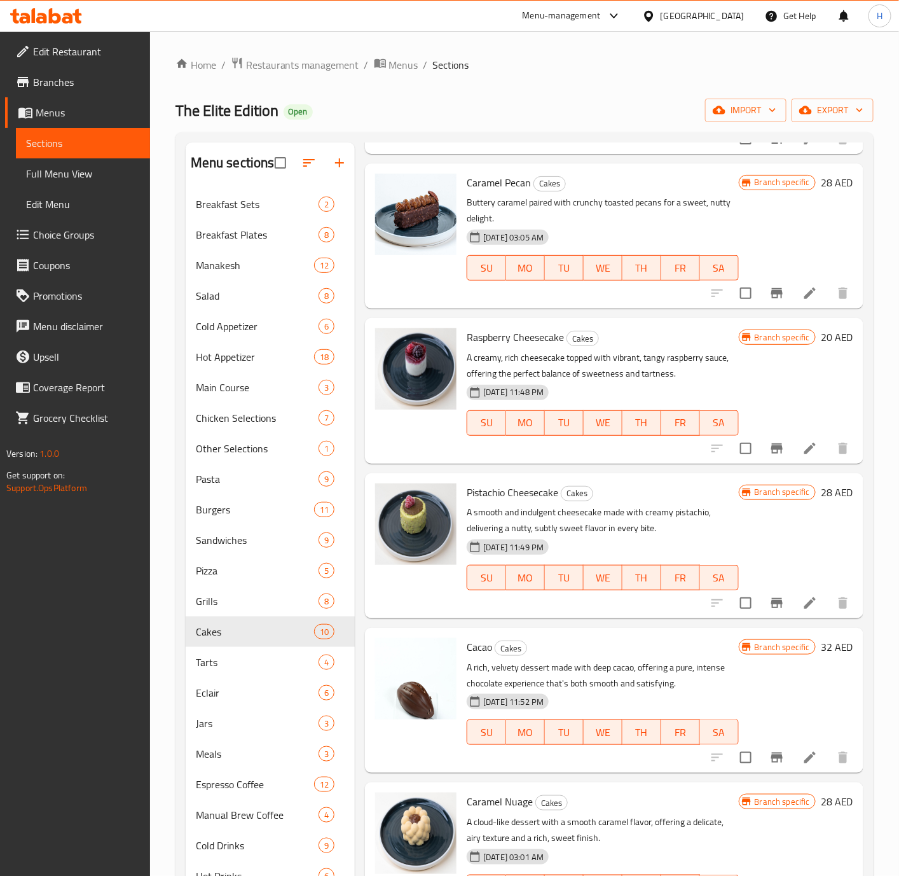
scroll to position [675, 0]
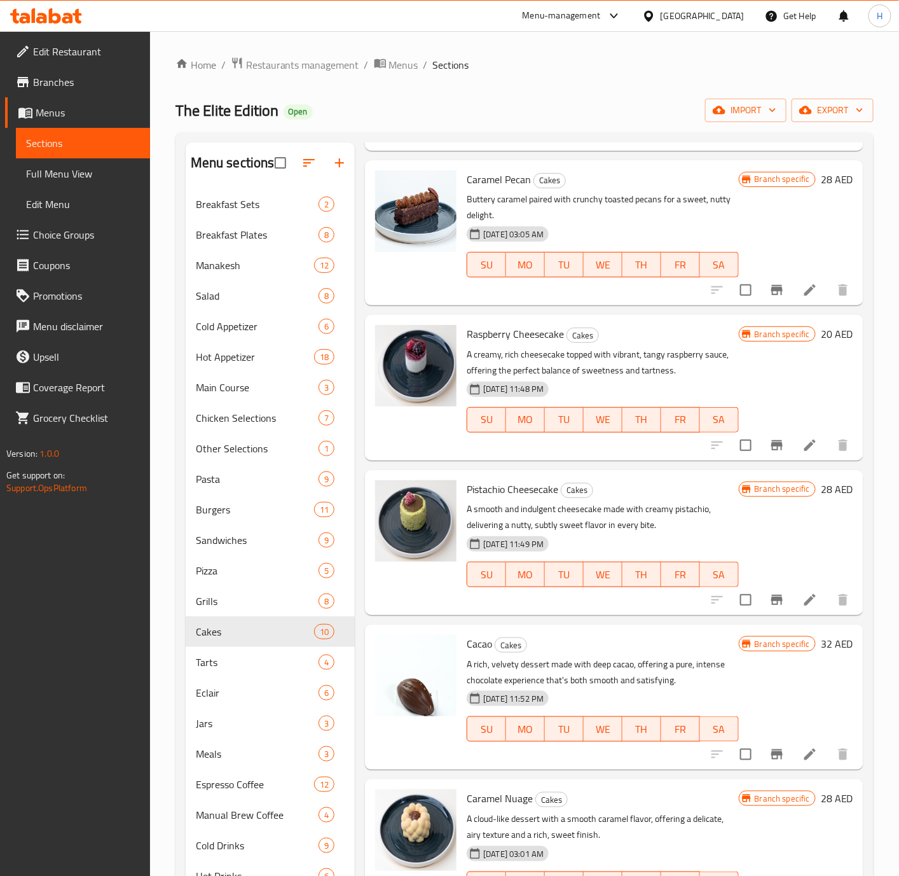
click at [748, 331] on h6 "20 AED" at bounding box center [837, 334] width 32 height 18
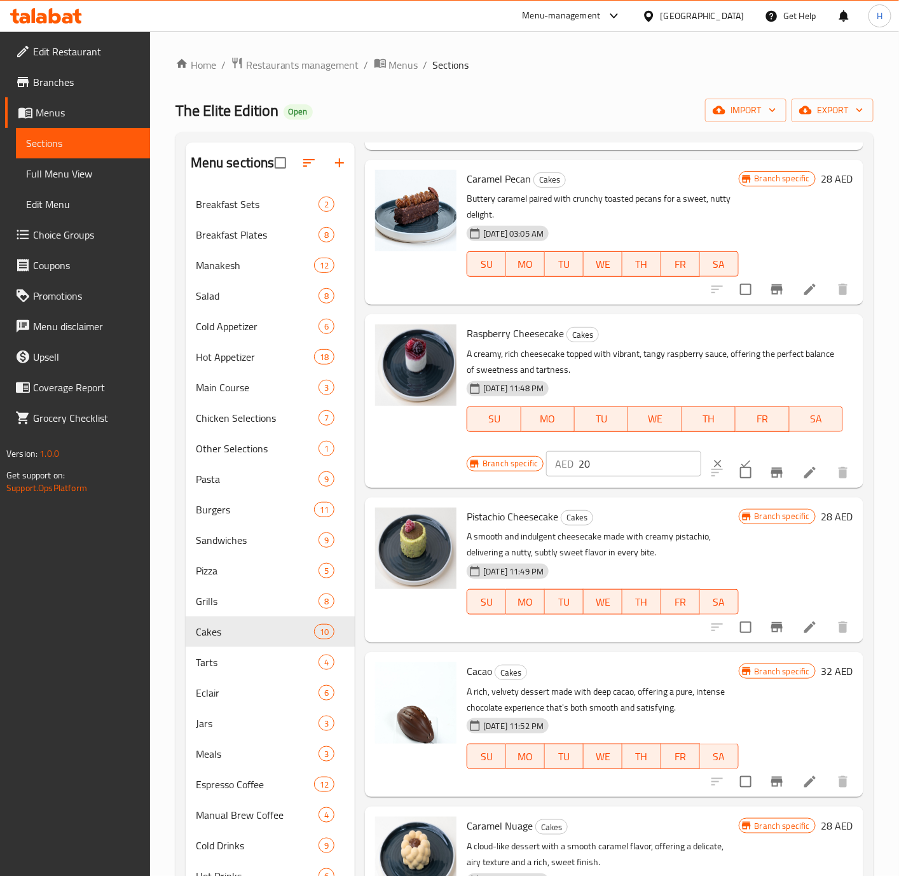
click at [748, 290] on icon "Branch-specific-item" at bounding box center [776, 289] width 11 height 10
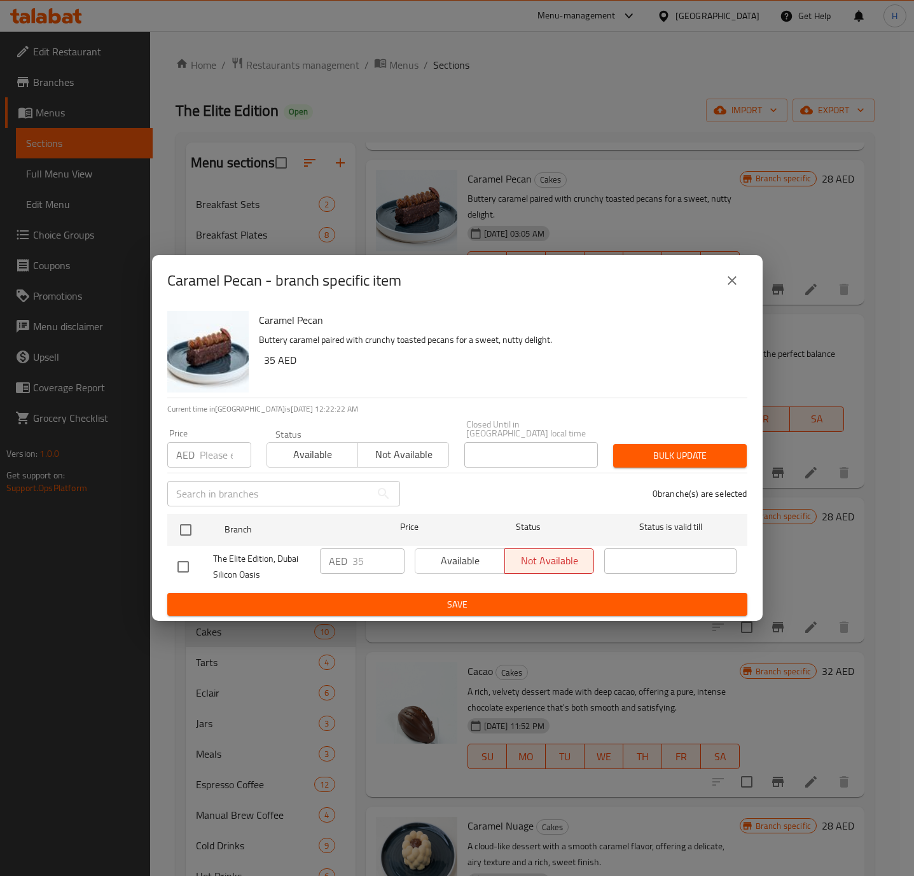
click at [734, 283] on icon "close" at bounding box center [731, 280] width 9 height 9
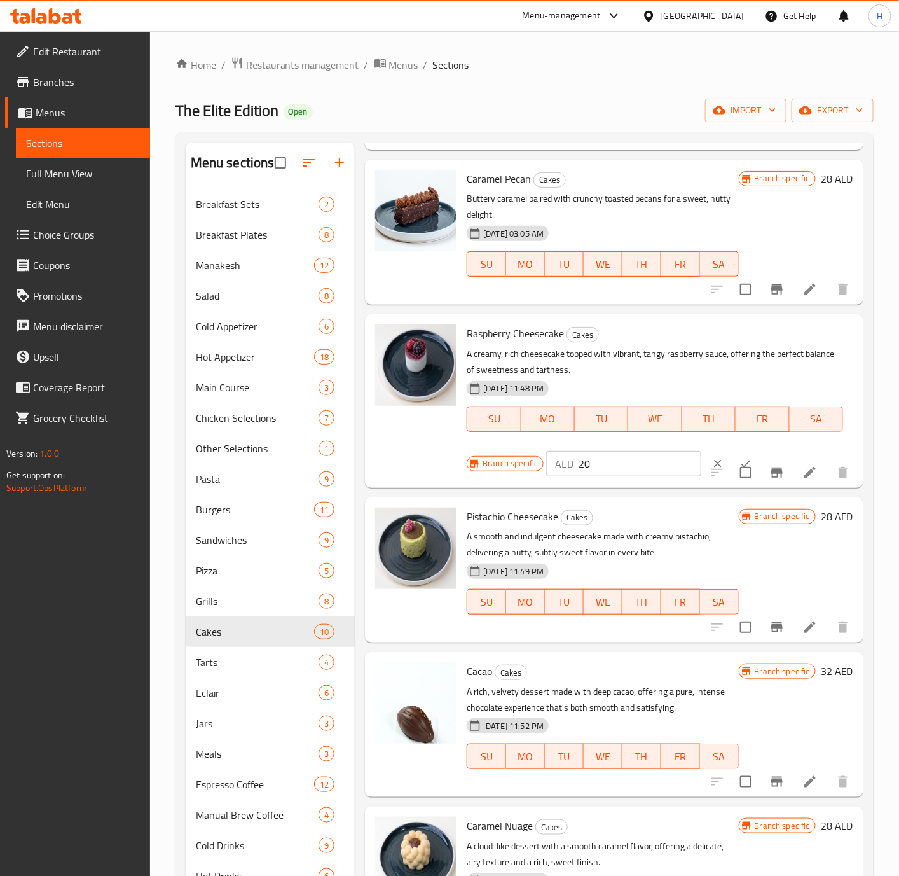
click at [609, 464] on input "20" at bounding box center [640, 463] width 123 height 25
type input "25"
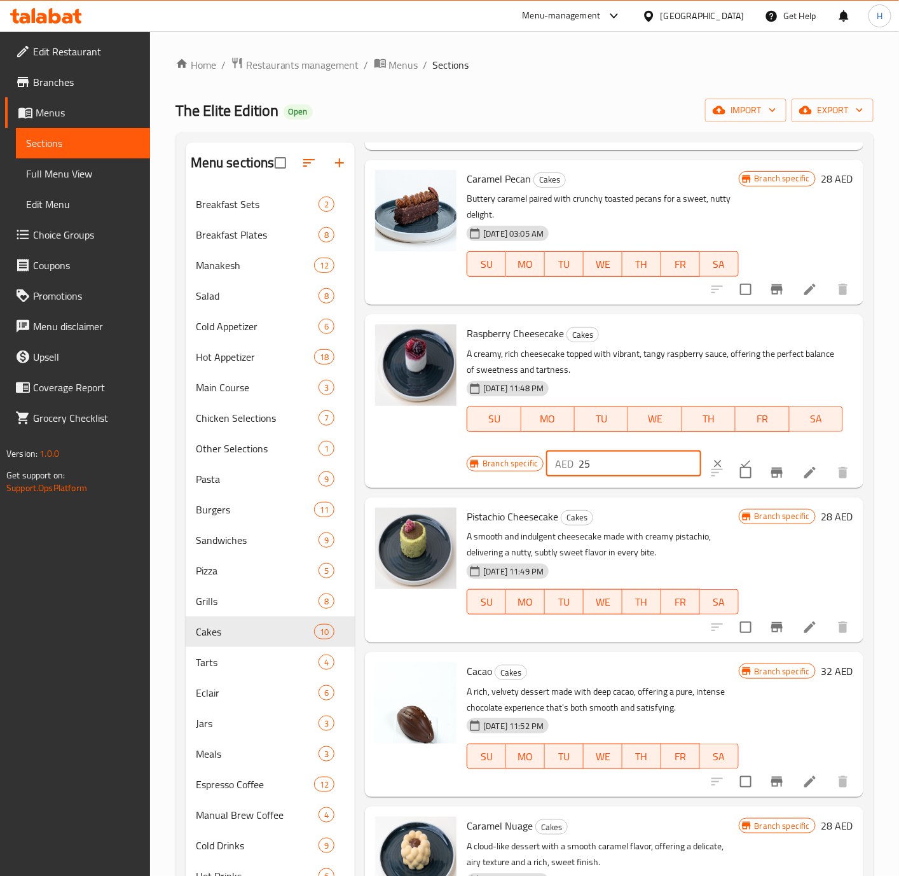
click at [733, 456] on button "ok" at bounding box center [746, 464] width 28 height 28
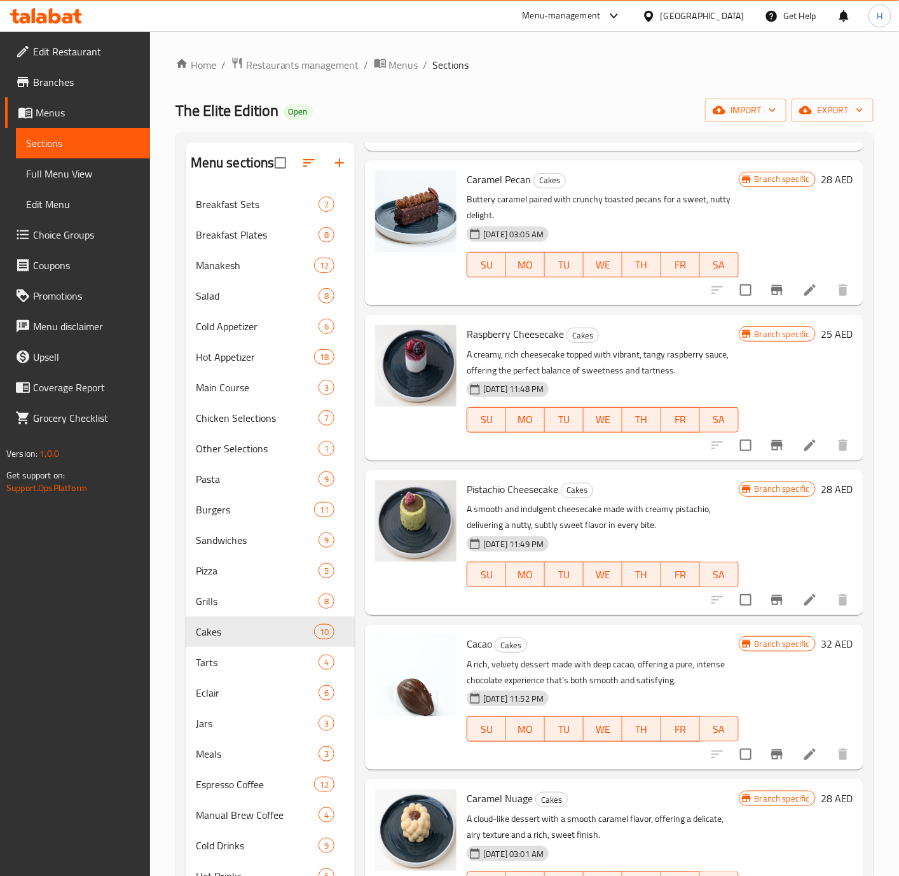
click at [748, 495] on h6 "28 AED" at bounding box center [837, 489] width 32 height 18
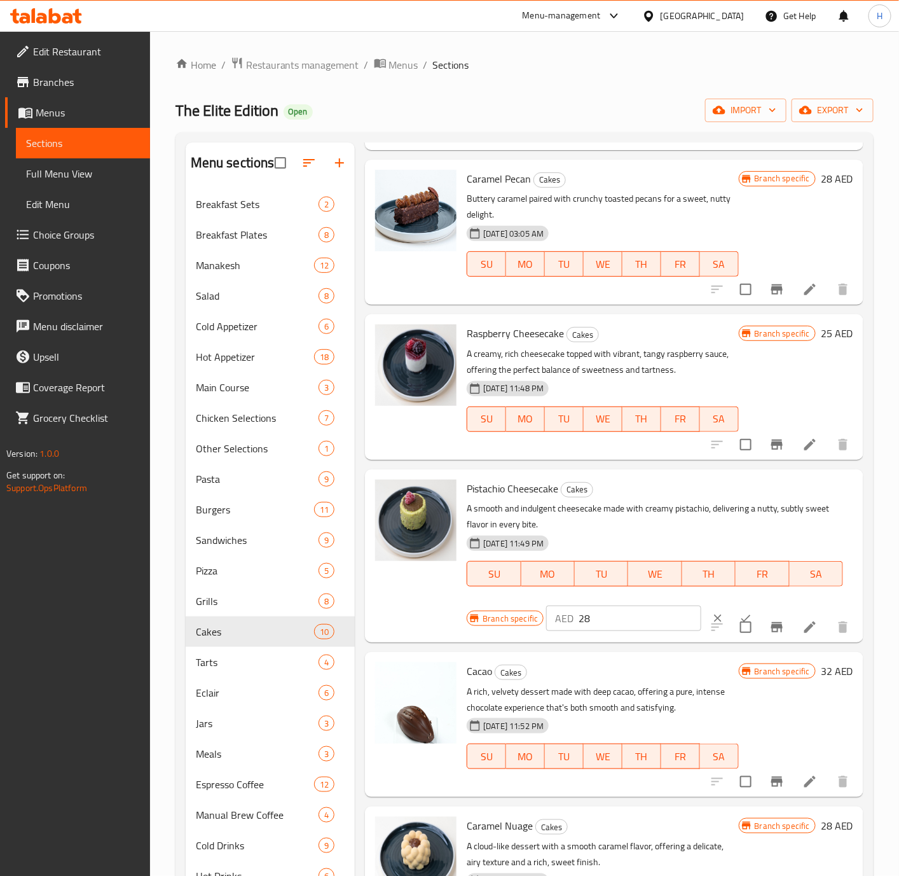
click at [634, 615] on input "28" at bounding box center [640, 617] width 123 height 25
type input "35"
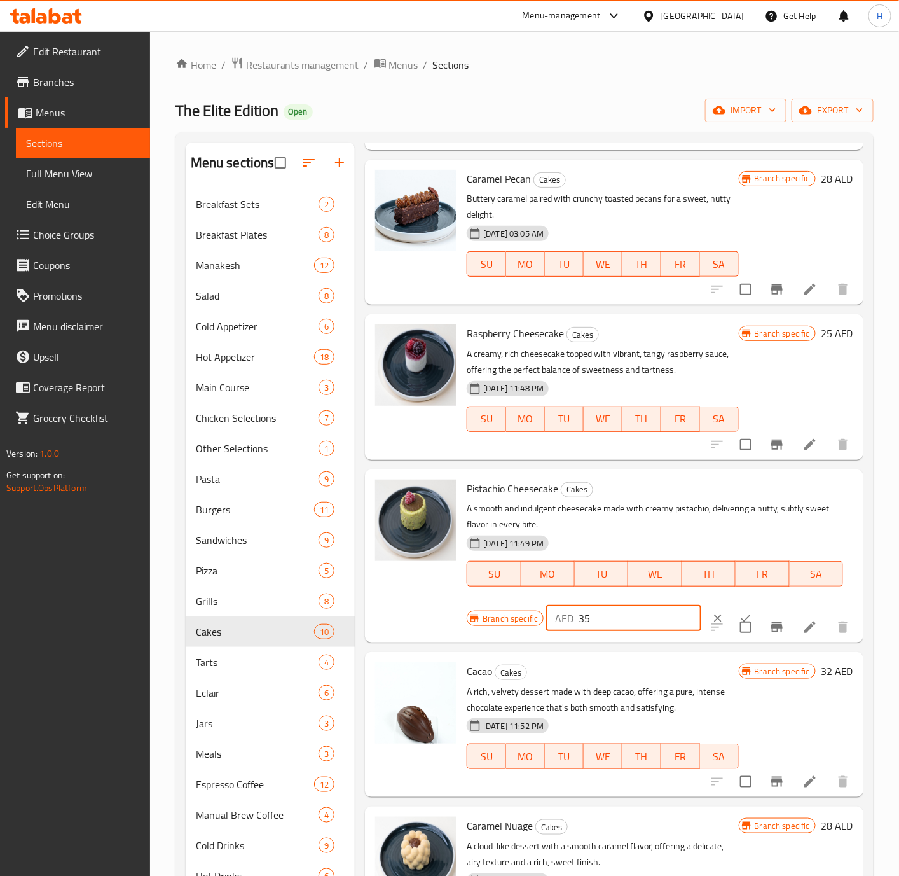
click at [732, 610] on button "ok" at bounding box center [746, 618] width 28 height 28
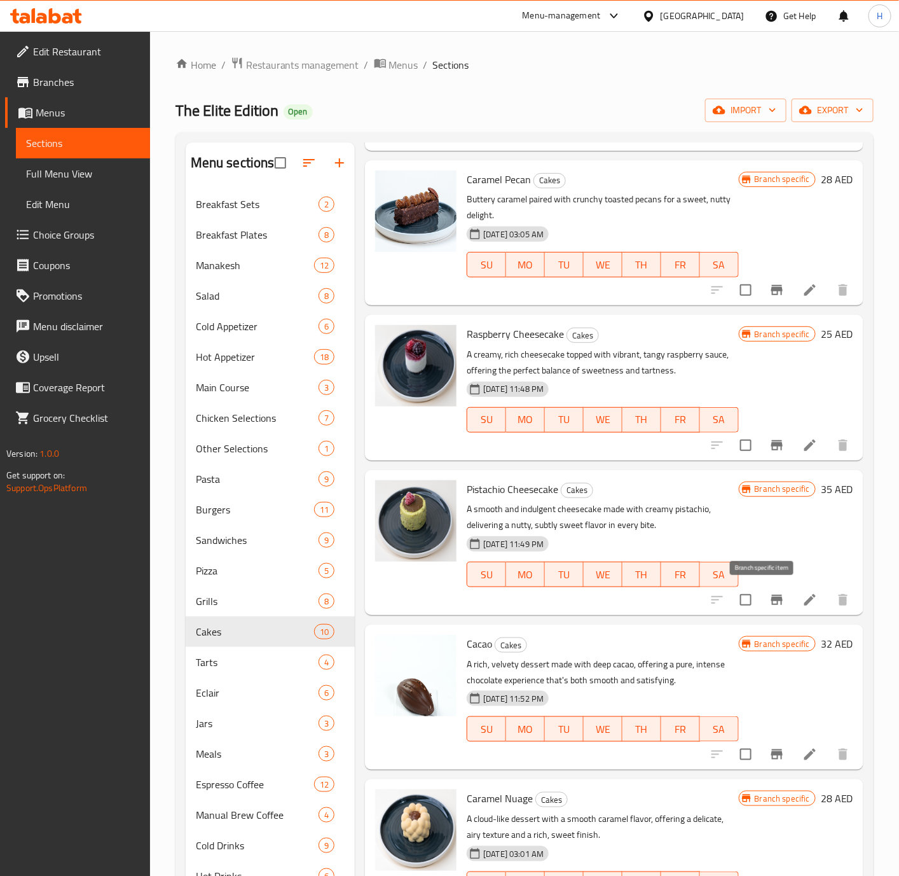
click at [748, 595] on icon "Branch-specific-item" at bounding box center [776, 599] width 15 height 15
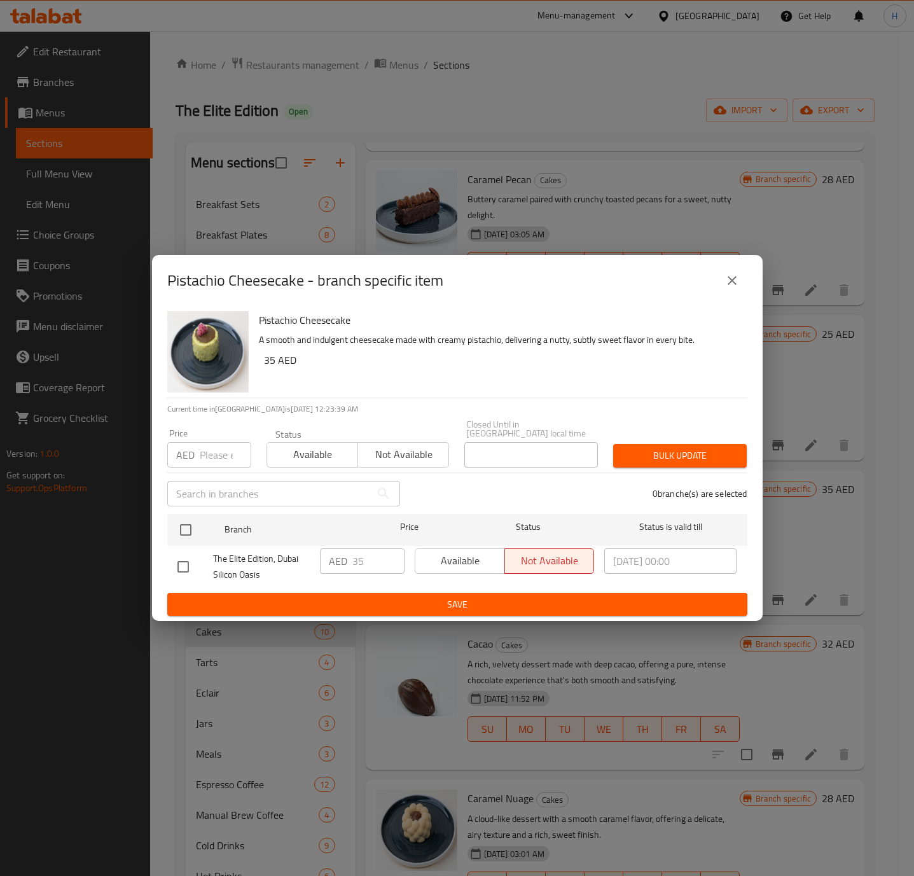
click at [744, 284] on button "close" at bounding box center [732, 280] width 31 height 31
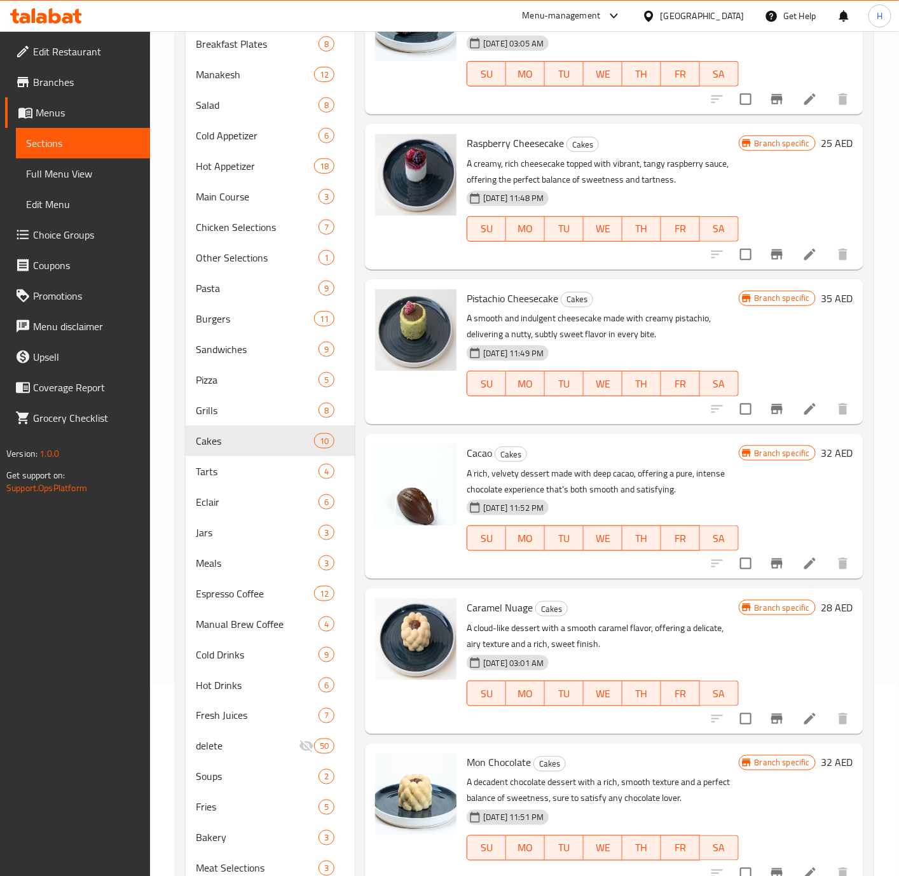
scroll to position [238, 0]
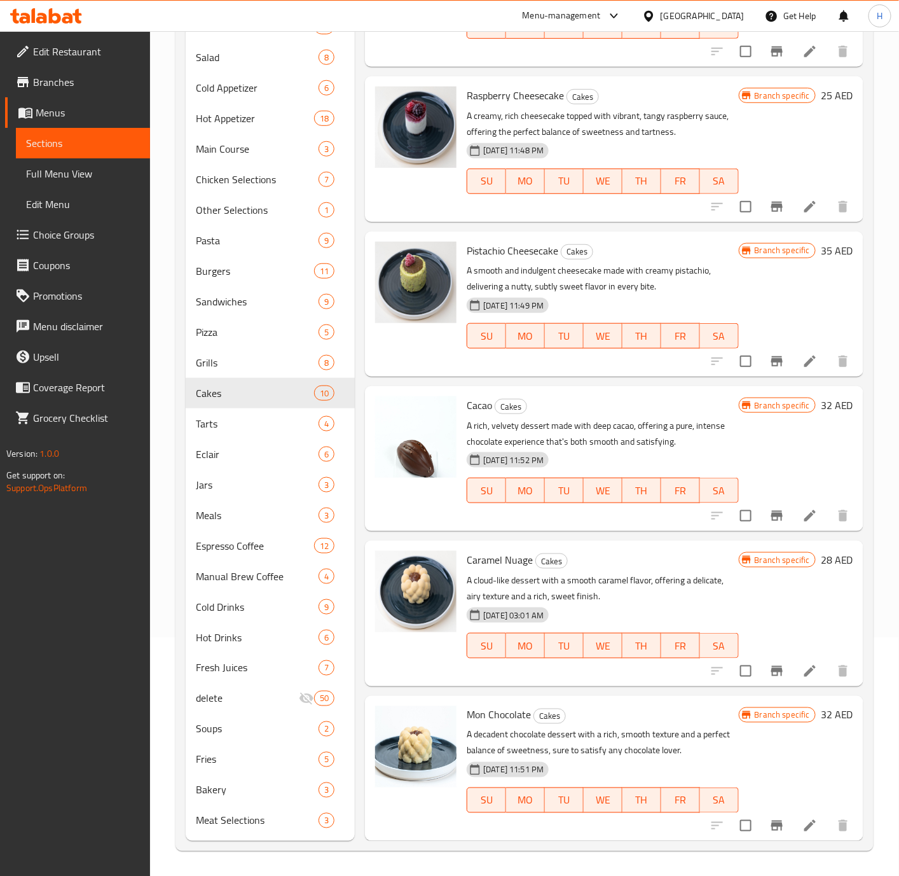
click at [748, 513] on li at bounding box center [810, 515] width 36 height 23
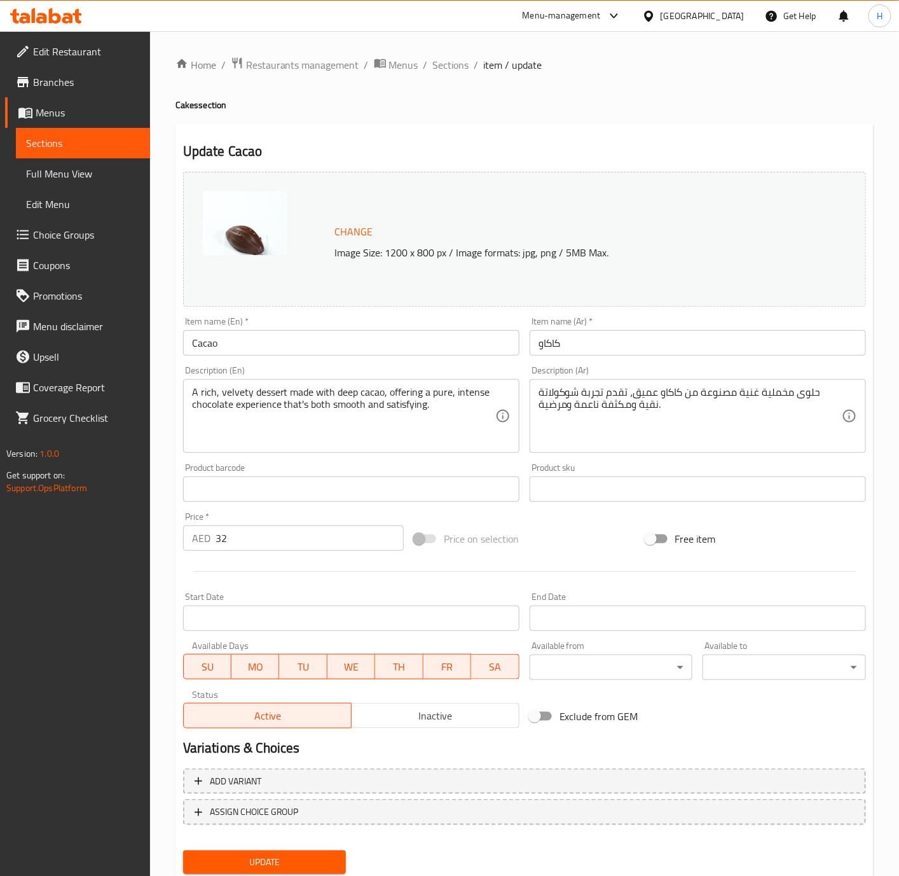
click at [327, 352] on input "Cacao" at bounding box center [351, 342] width 336 height 25
type input "Cacao Cake"
click at [647, 346] on input "كاكاو" at bounding box center [698, 342] width 336 height 25
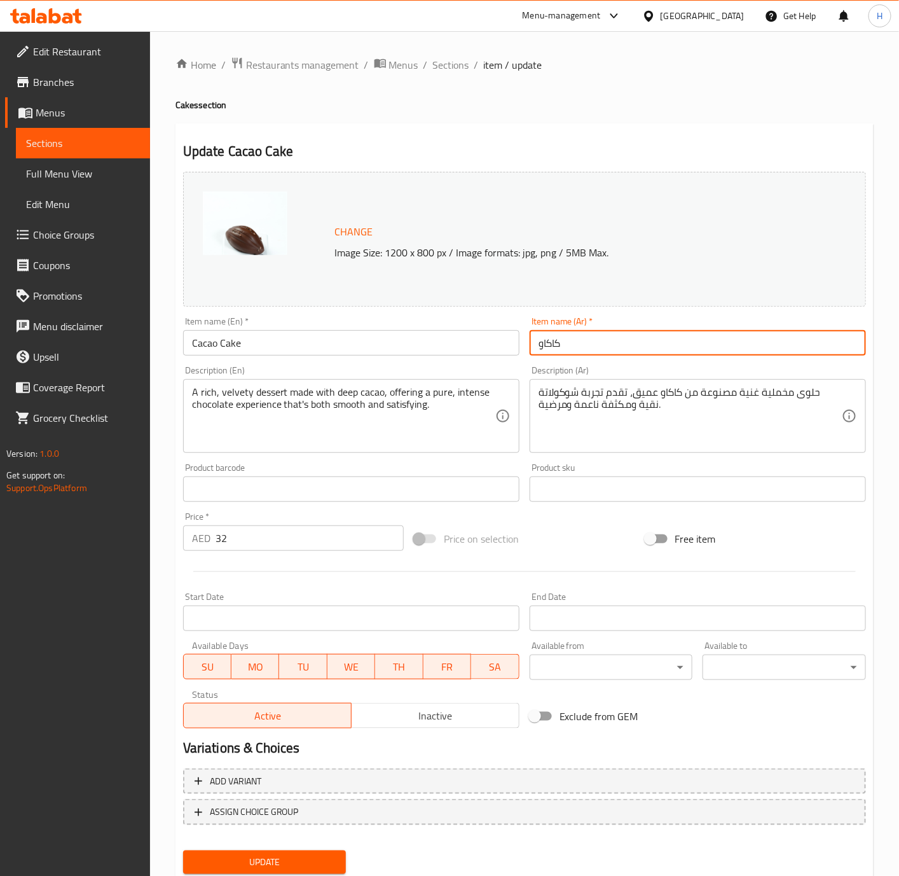
paste input "يكة الكاكاو"
type input "كيكة الكاكاو"
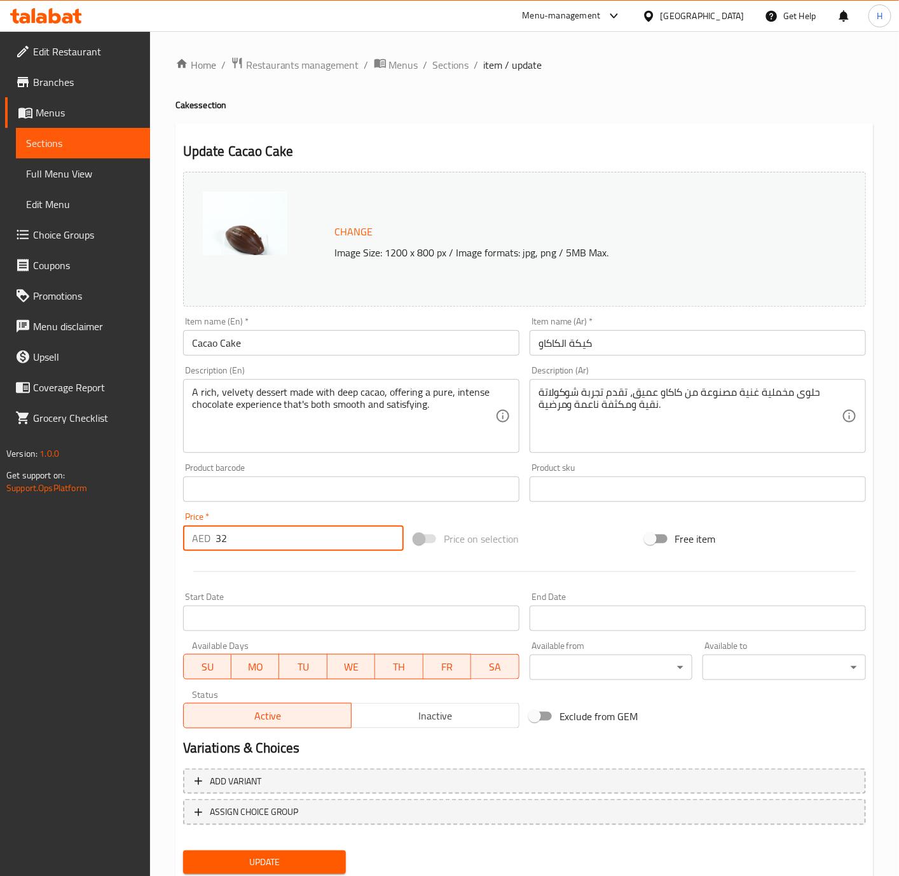
click at [249, 540] on input "32" at bounding box center [310, 537] width 188 height 25
type input "40"
click at [183, 729] on button "Update" at bounding box center [264, 862] width 163 height 24
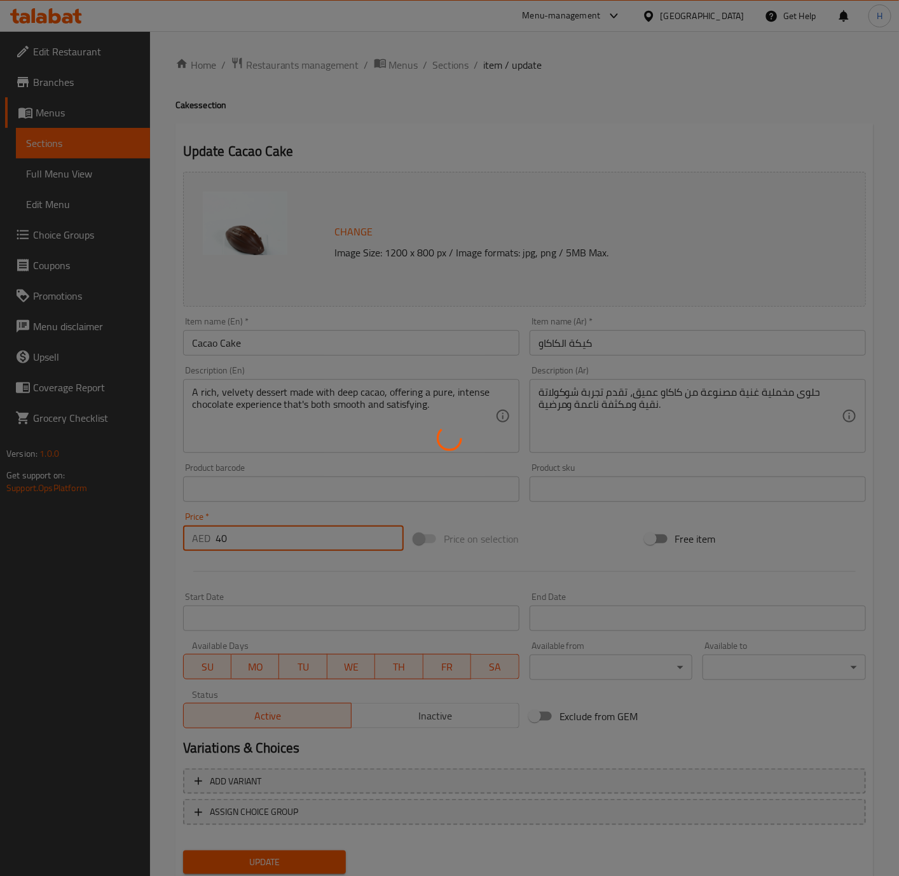
click at [183, 729] on button "Update" at bounding box center [264, 862] width 163 height 24
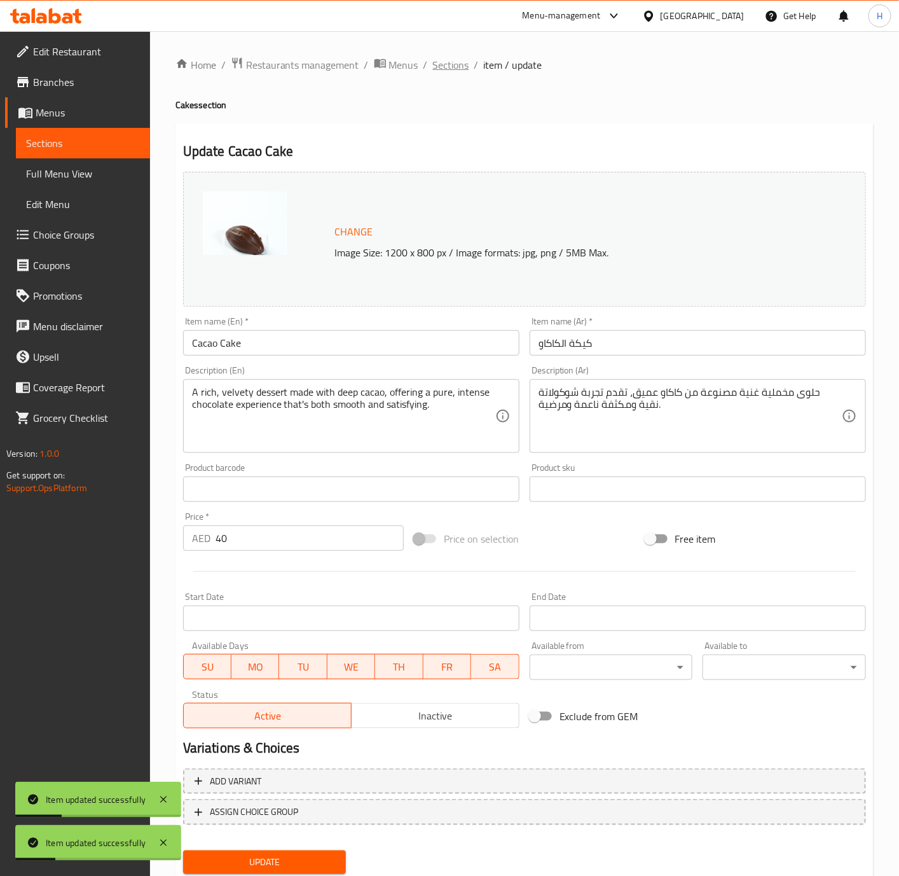
click at [446, 67] on span "Sections" at bounding box center [451, 64] width 36 height 15
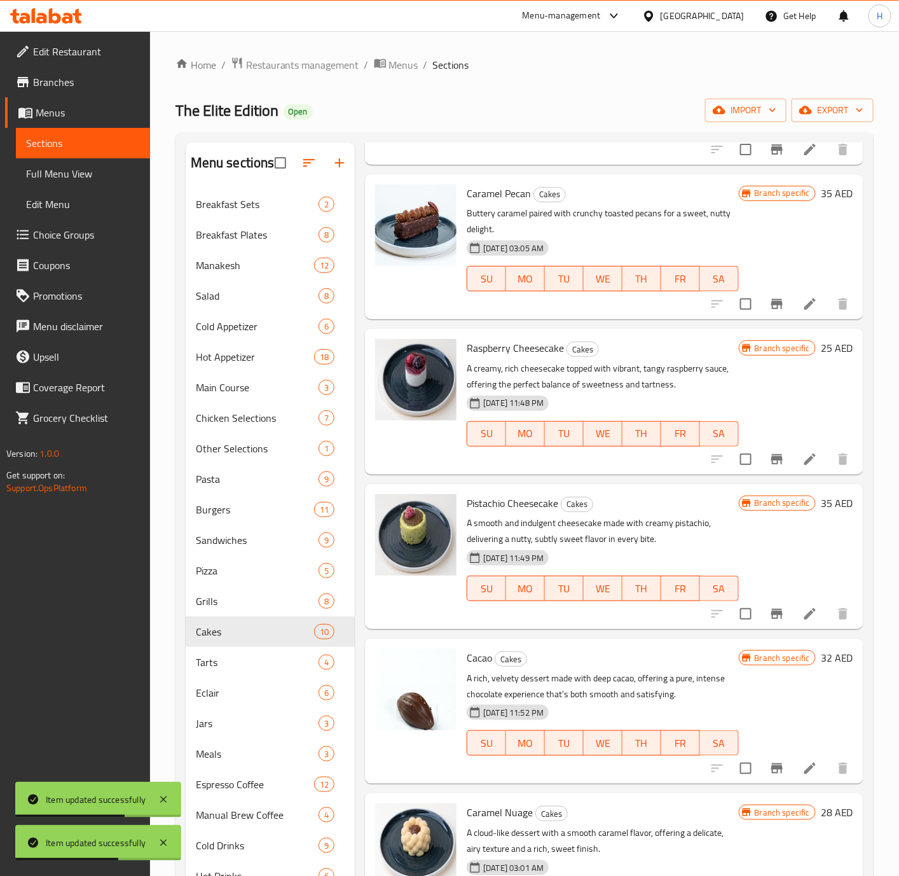
scroll to position [675, 0]
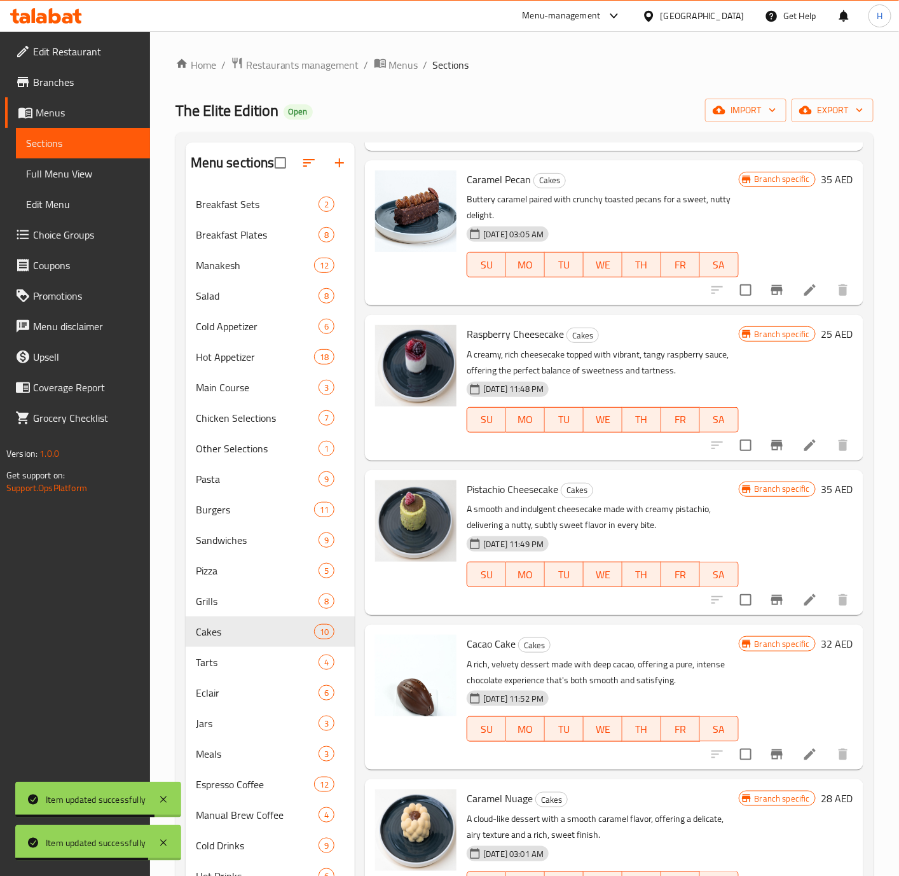
click at [748, 729] on icon "Branch-specific-item" at bounding box center [776, 754] width 11 height 10
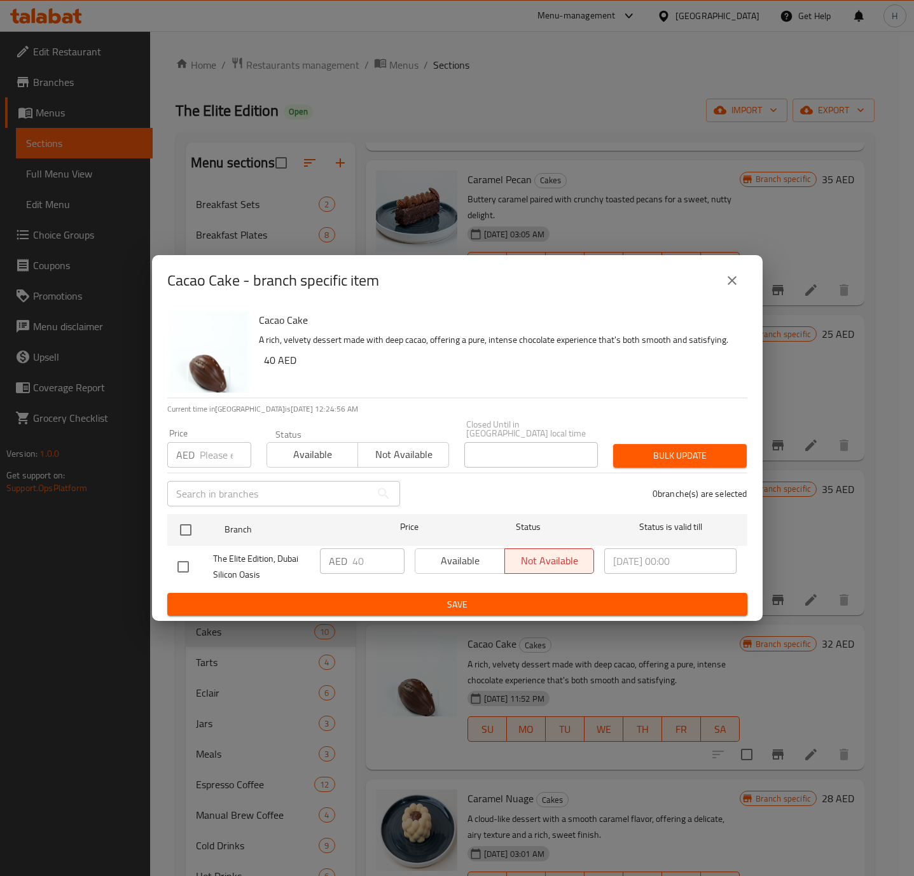
click at [729, 275] on icon "close" at bounding box center [731, 280] width 15 height 15
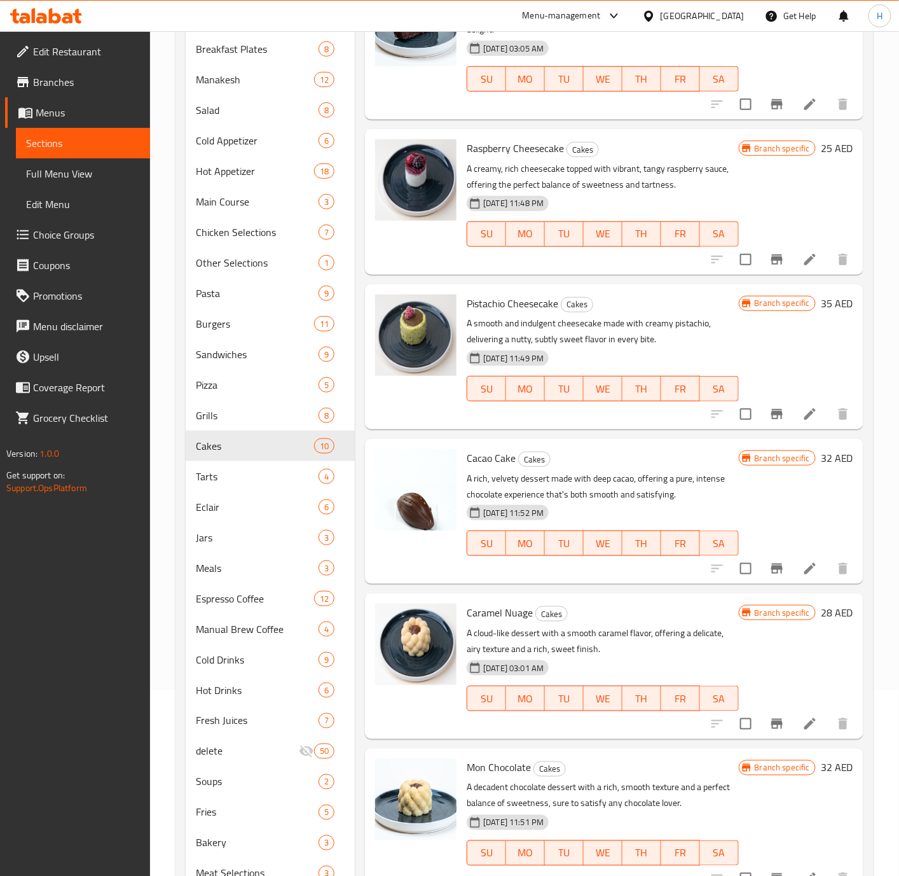
scroll to position [191, 0]
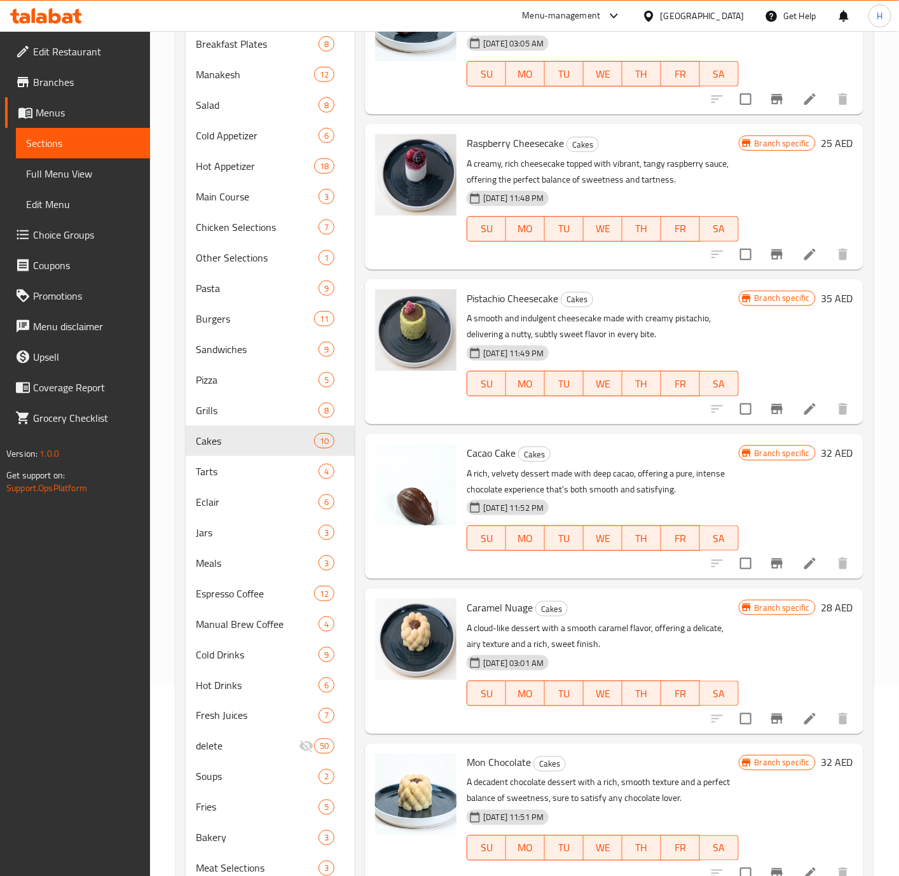
click at [748, 603] on h6 "28 AED" at bounding box center [837, 607] width 32 height 18
click at [738, 603] on h6 "Caramel Nuage Cakes" at bounding box center [603, 607] width 272 height 18
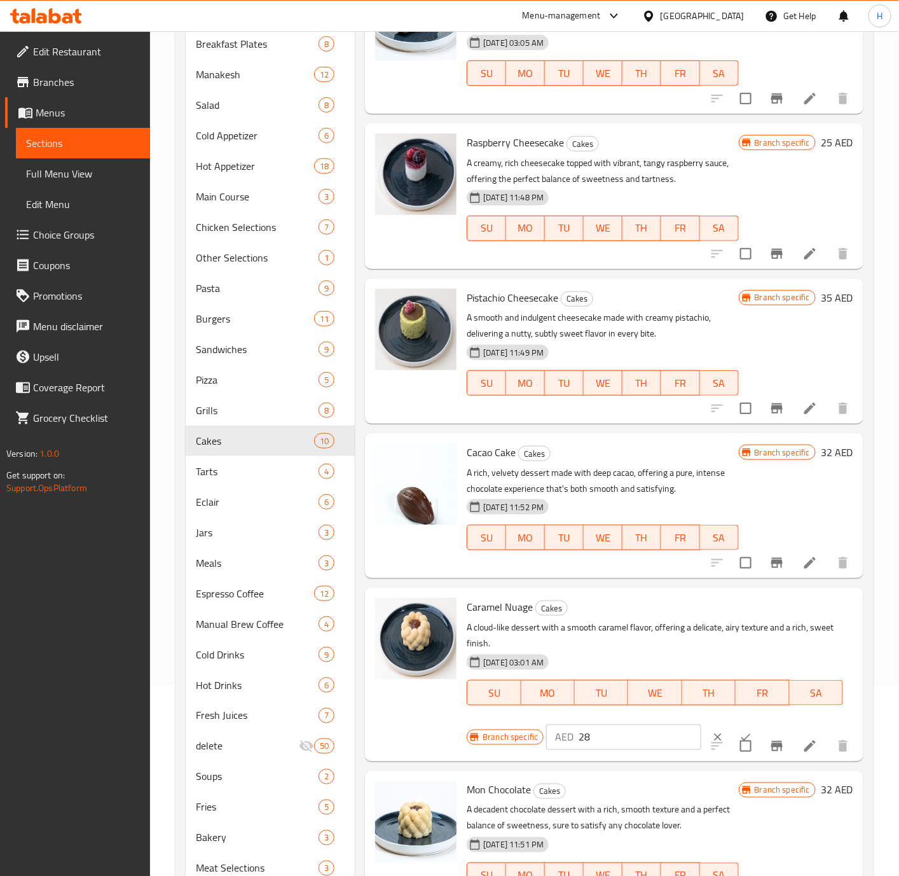
click at [621, 729] on input "28" at bounding box center [640, 736] width 123 height 25
type input "35"
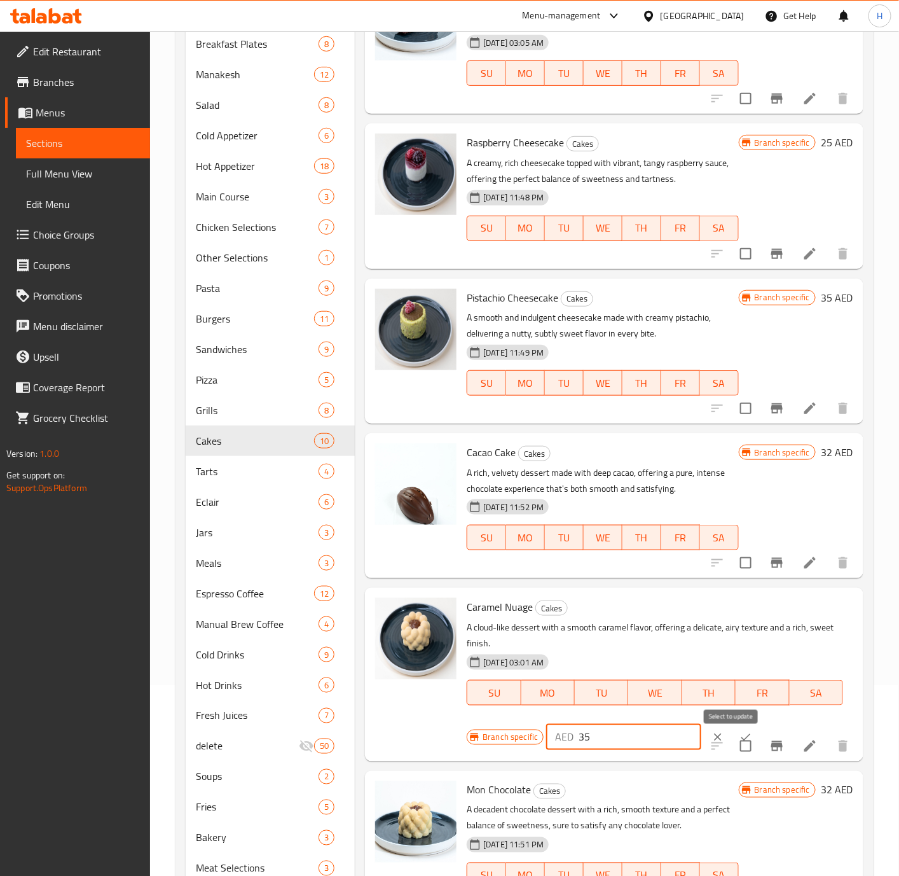
click at [733, 729] on input "checkbox" at bounding box center [746, 746] width 27 height 27
checkbox input "true"
click at [748, 729] on icon "Branch-specific-item" at bounding box center [776, 745] width 15 height 15
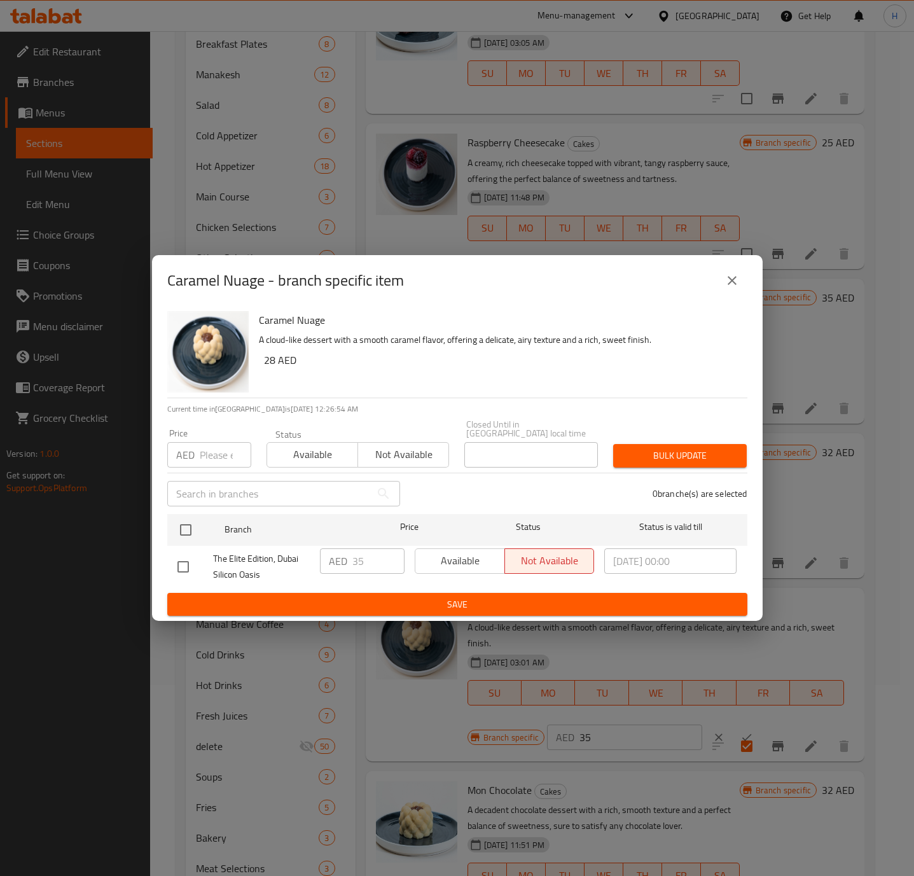
click at [736, 284] on icon "close" at bounding box center [731, 280] width 15 height 15
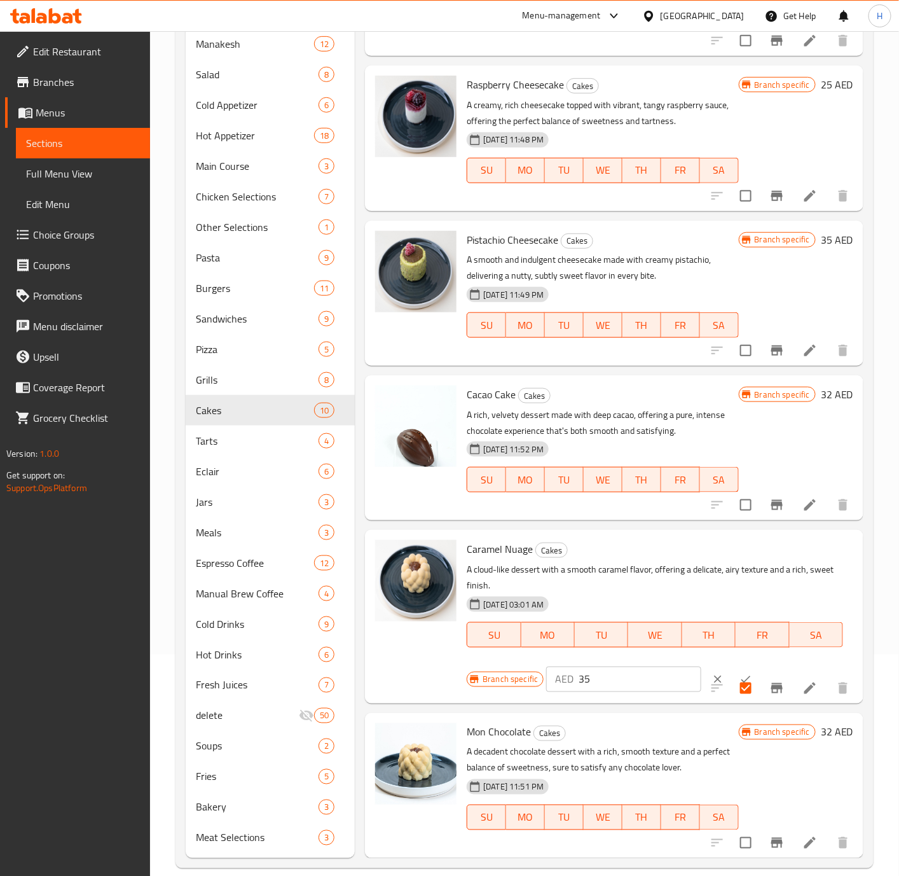
scroll to position [238, 0]
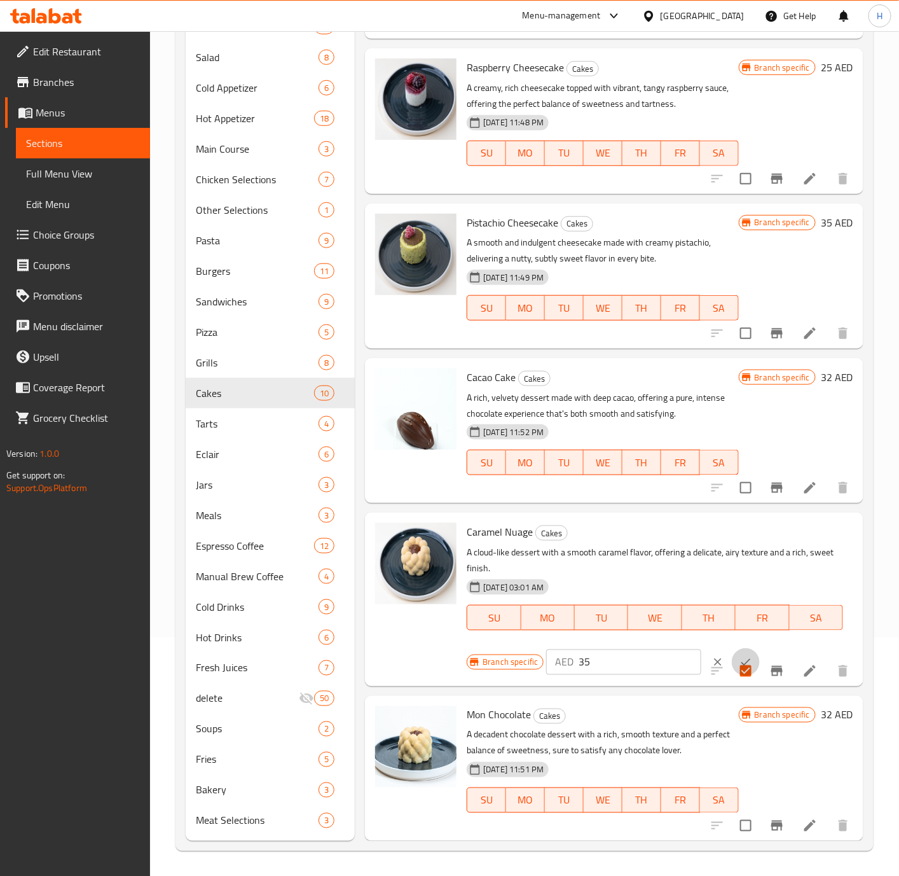
click at [732, 652] on button "ok" at bounding box center [746, 662] width 28 height 28
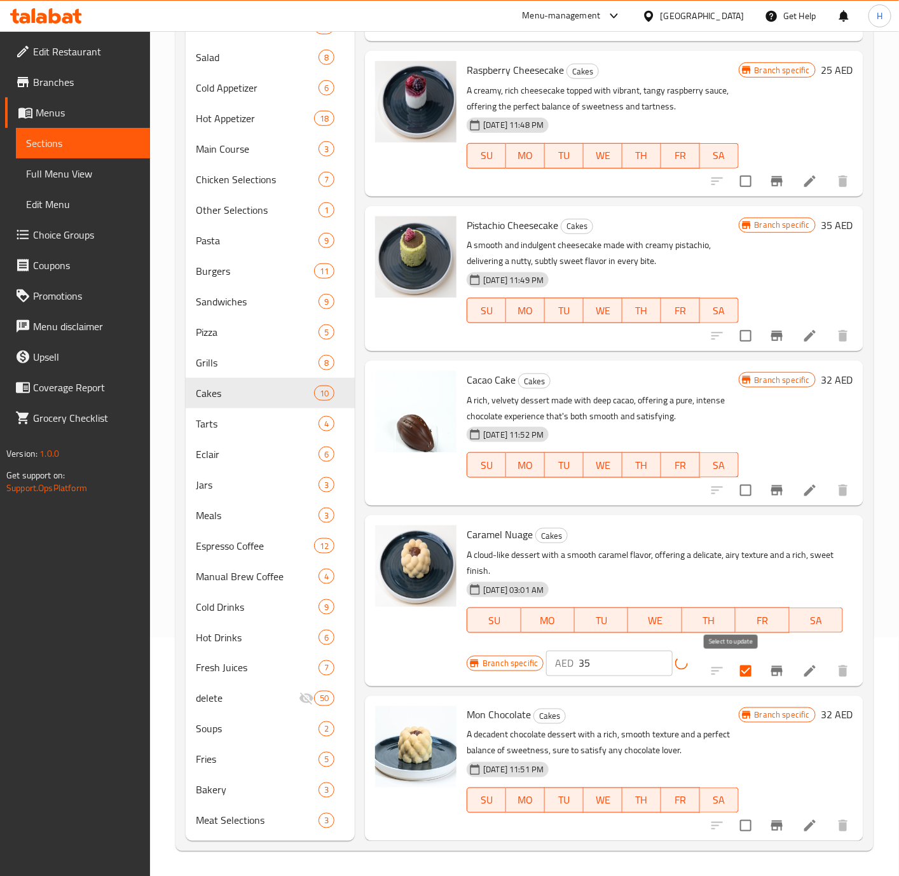
scroll to position [675, 0]
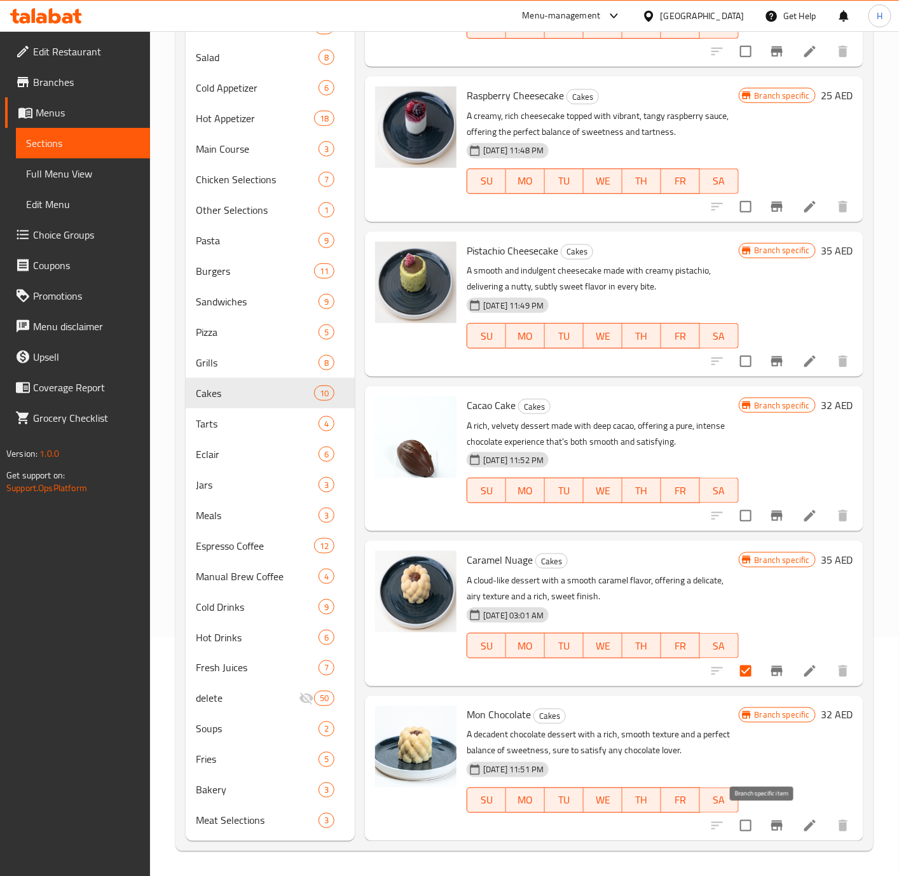
click at [748, 729] on icon "Branch-specific-item" at bounding box center [776, 825] width 11 height 10
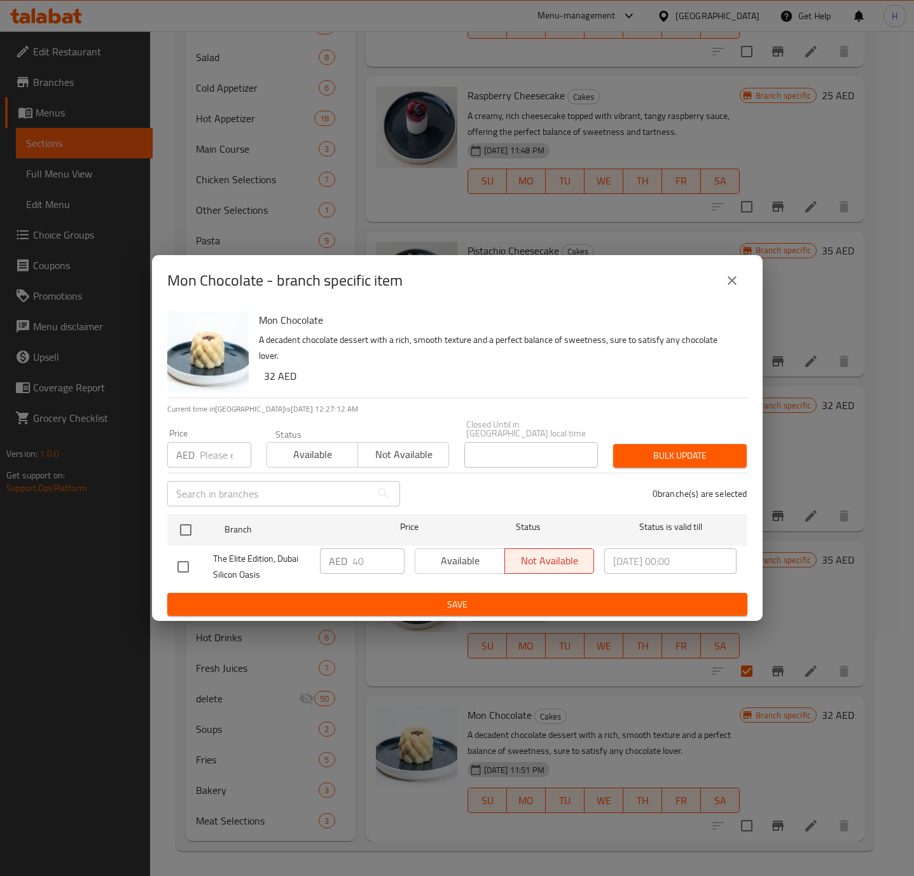
click at [731, 280] on icon "close" at bounding box center [731, 280] width 9 height 9
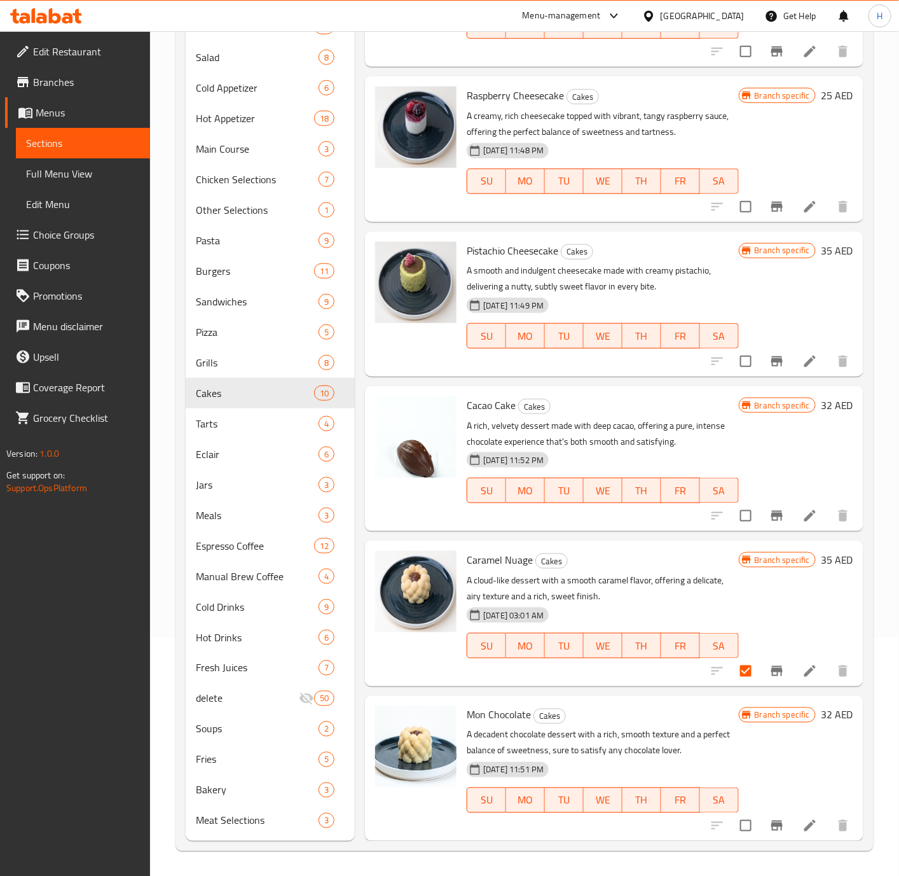
click at [748, 708] on h6 "32 AED" at bounding box center [837, 715] width 32 height 18
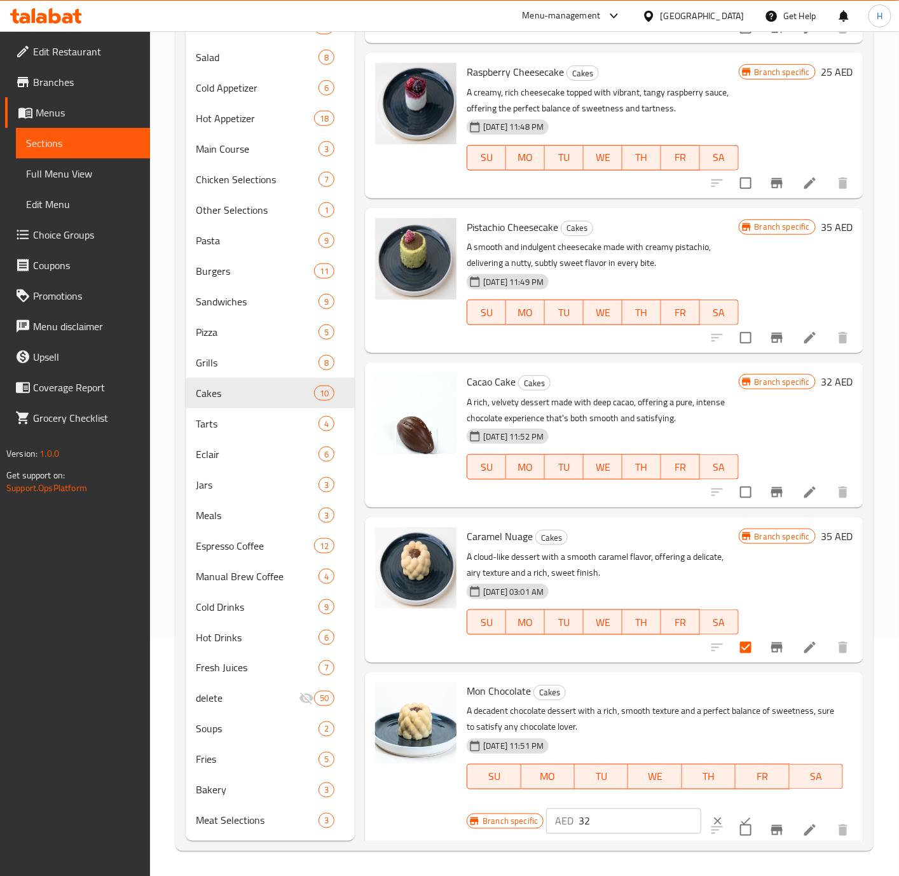
scroll to position [703, 0]
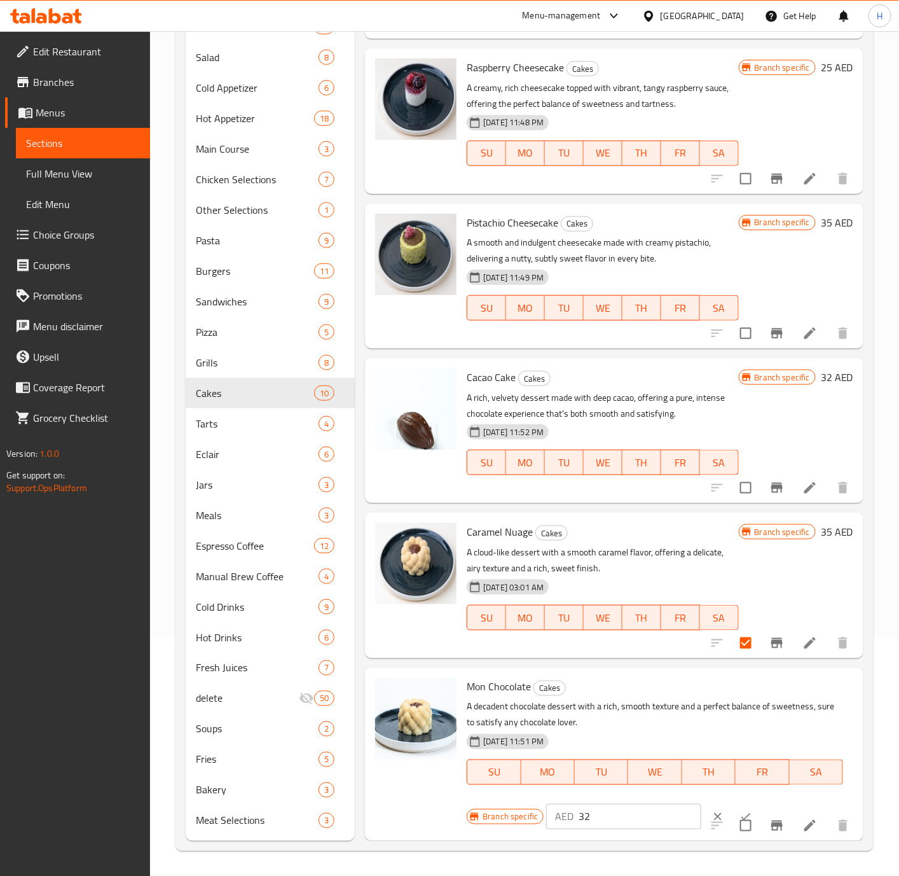
click at [603, 729] on input "32" at bounding box center [640, 816] width 123 height 25
type input "1"
type input "40"
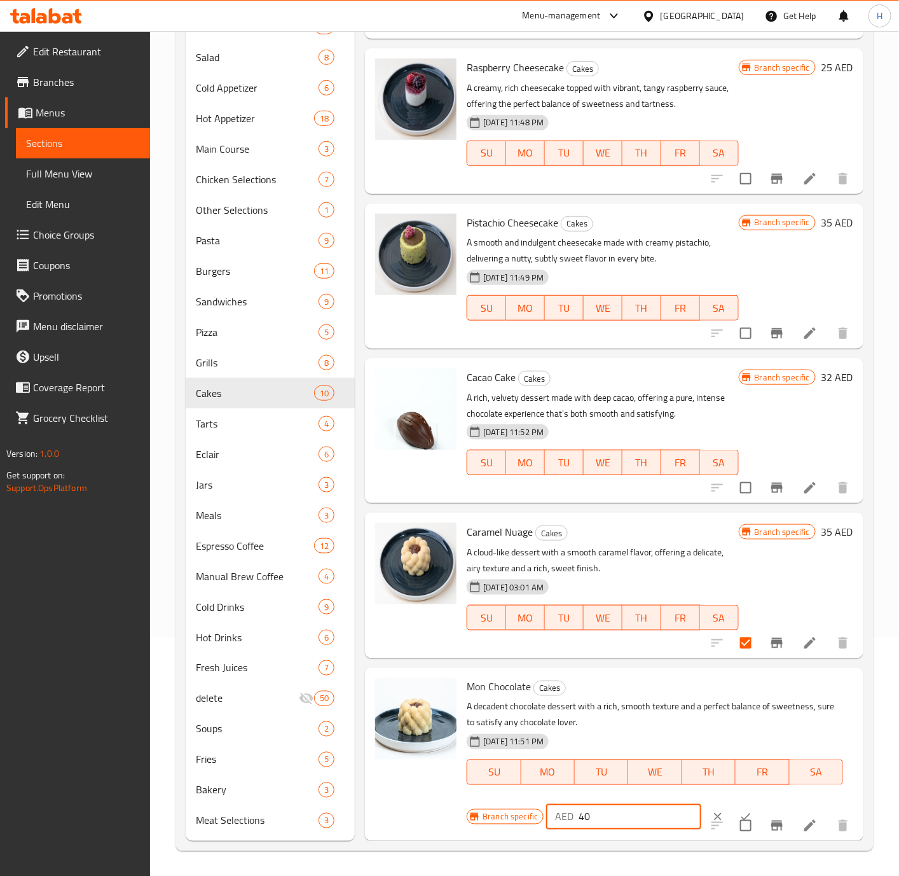
click at [740, 729] on icon "ok" at bounding box center [746, 816] width 13 height 13
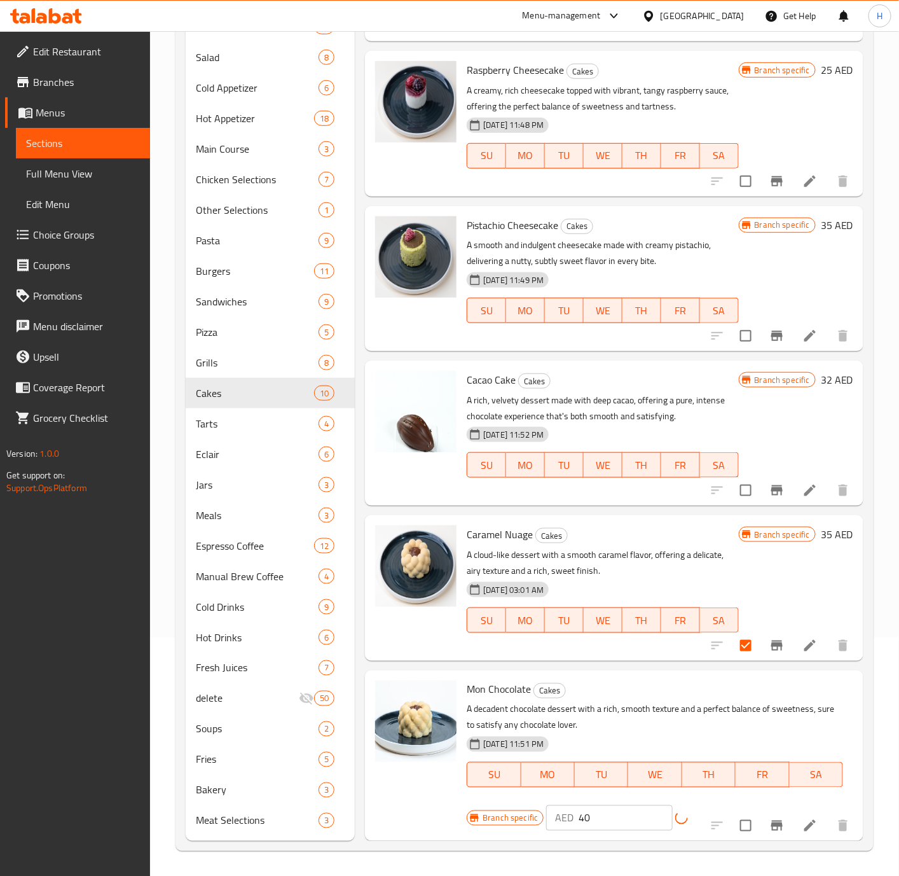
scroll to position [675, 0]
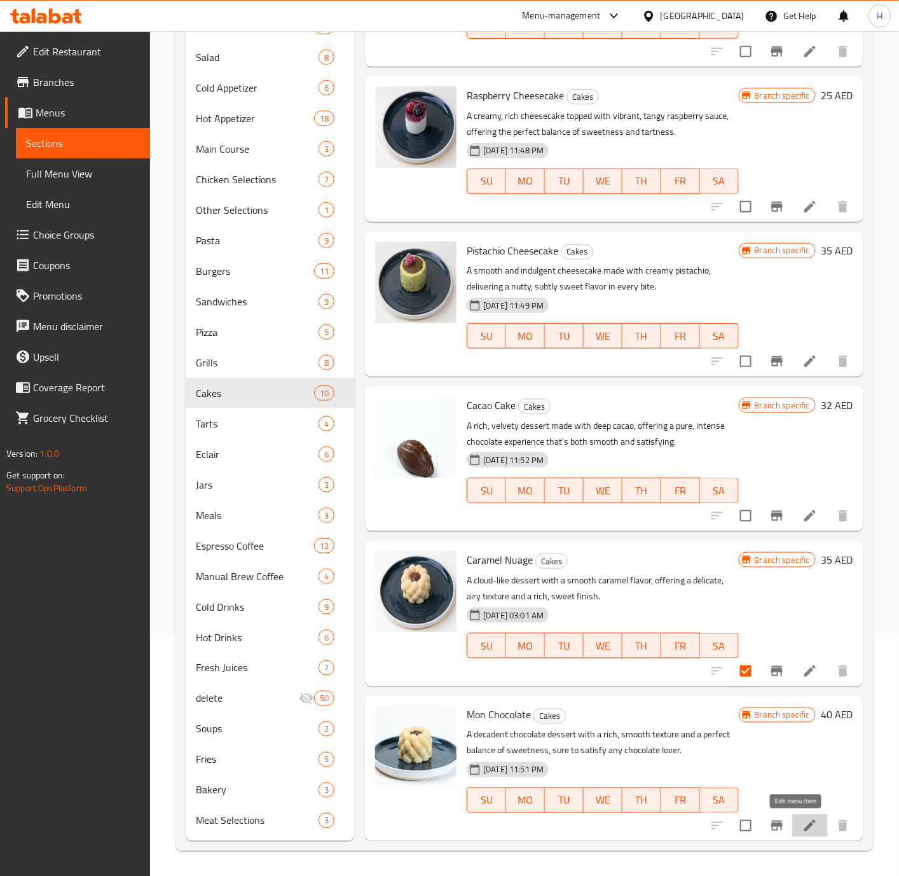
click at [748, 729] on icon at bounding box center [809, 825] width 15 height 15
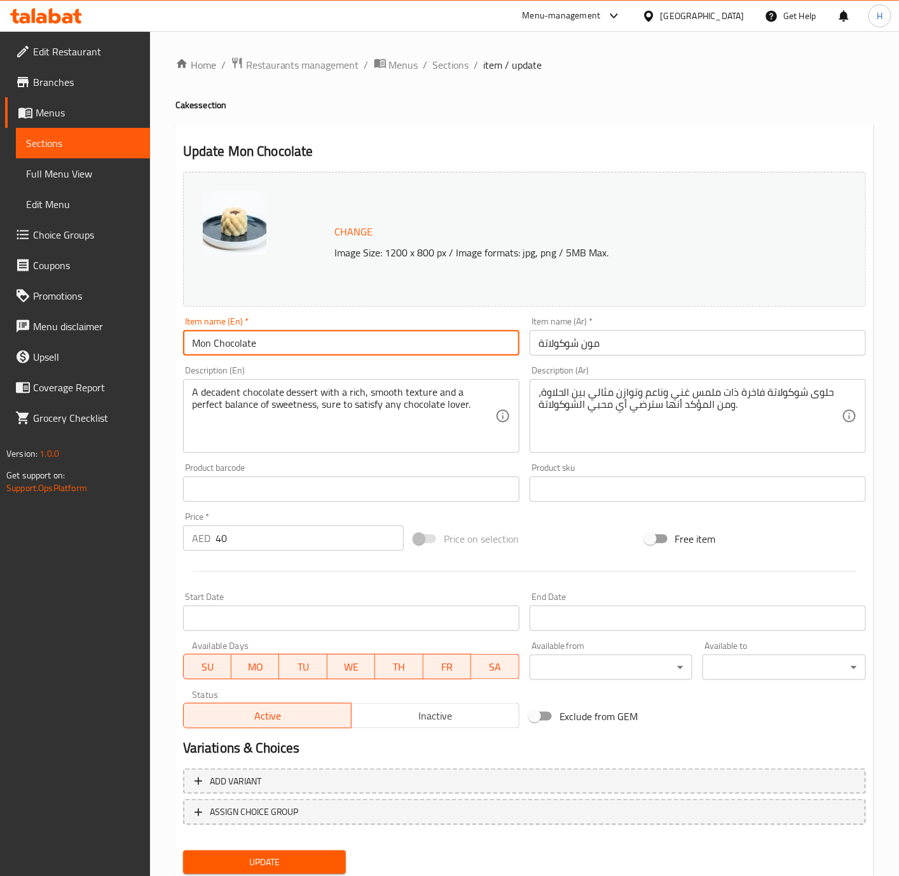
click at [344, 350] on input "Mon Chocolate" at bounding box center [351, 342] width 336 height 25
type input "Mon Chocolate Cake"
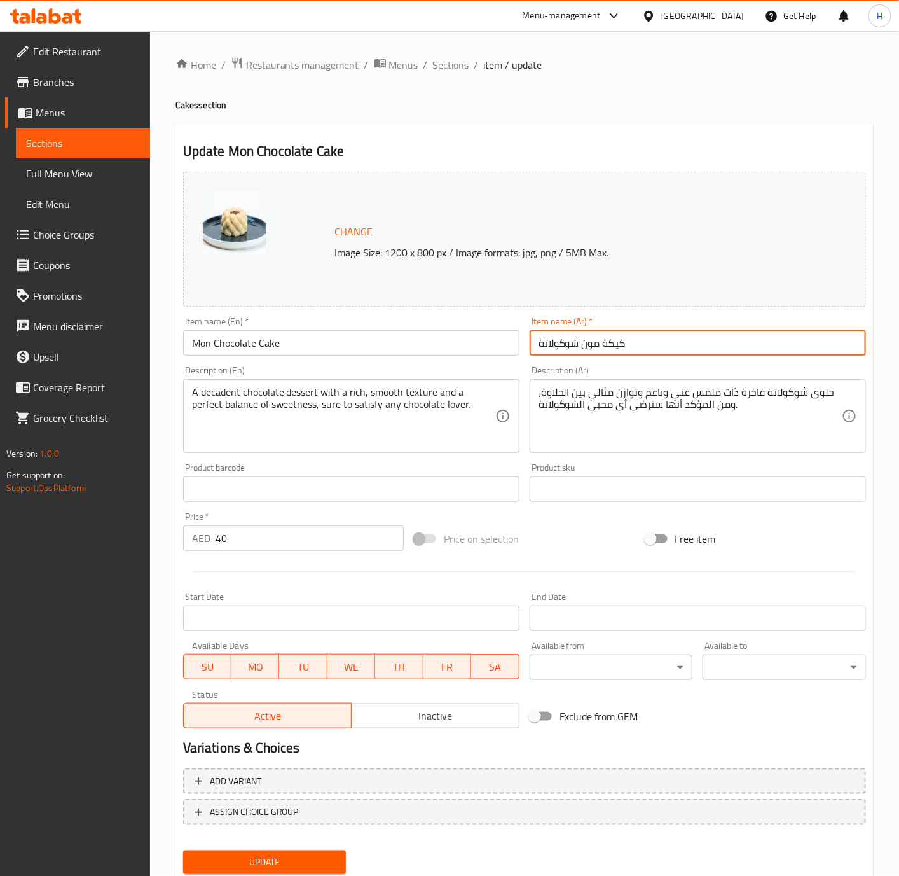
type input "كيكة مون شوكولاتة"
click at [183, 729] on button "Update" at bounding box center [264, 862] width 163 height 24
click at [447, 69] on span "Sections" at bounding box center [451, 64] width 36 height 15
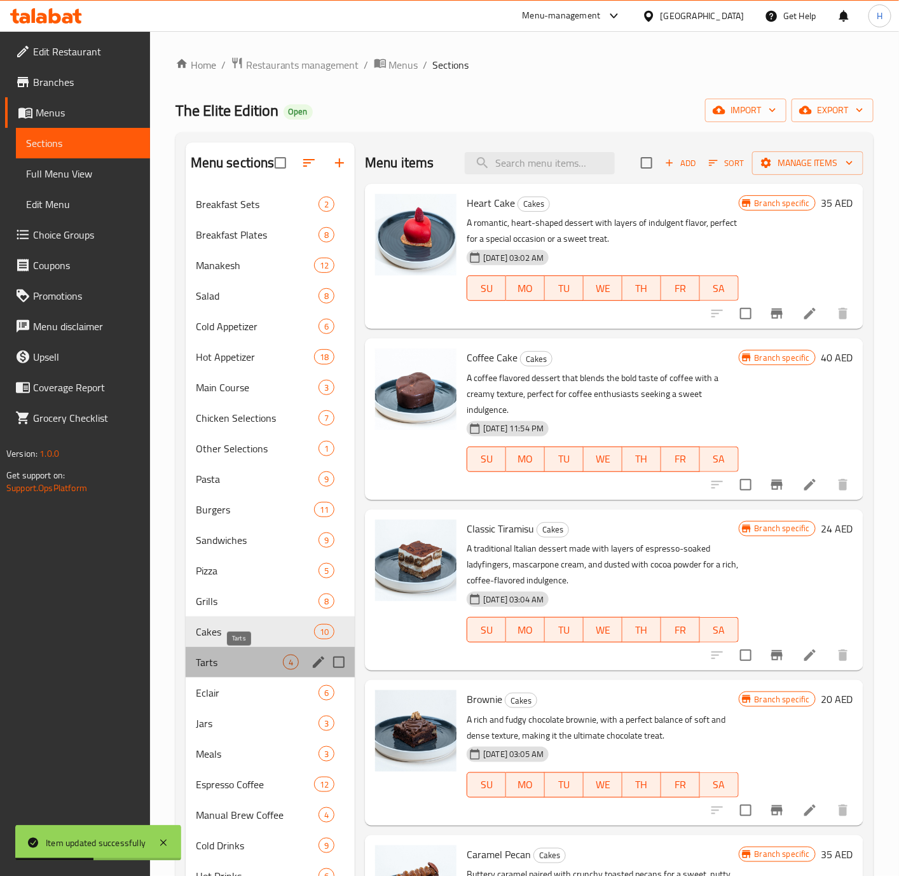
click at [242, 657] on span "Tarts" at bounding box center [239, 661] width 87 height 15
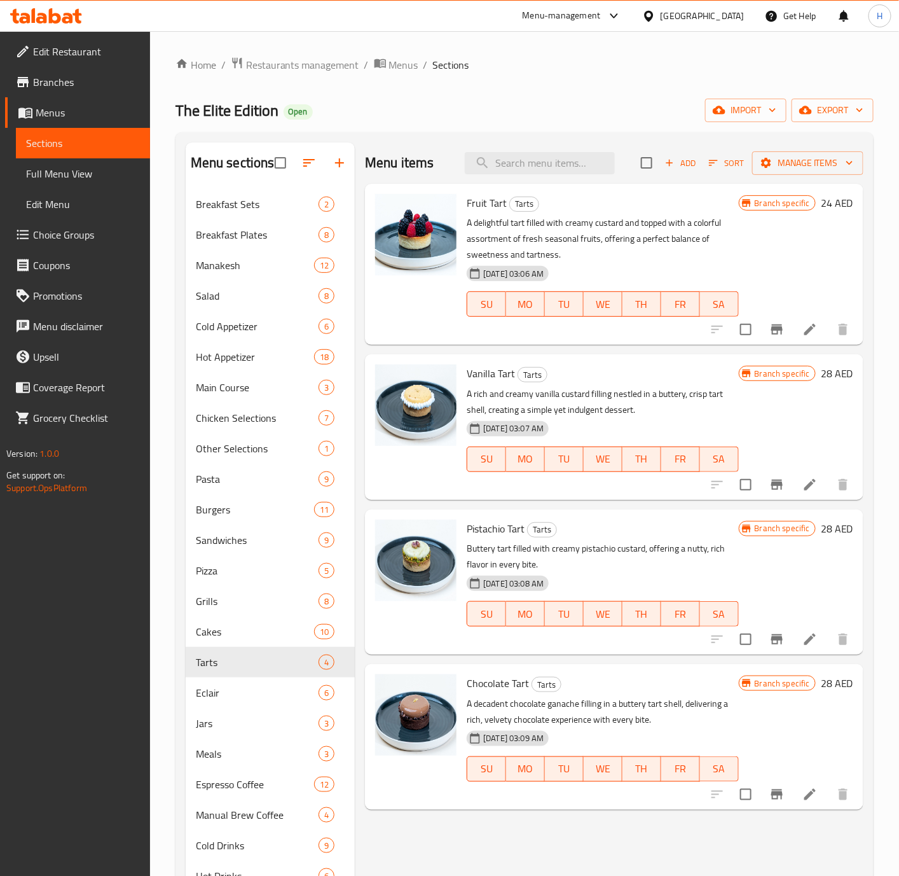
click at [748, 205] on h6 "24 AED" at bounding box center [837, 203] width 32 height 18
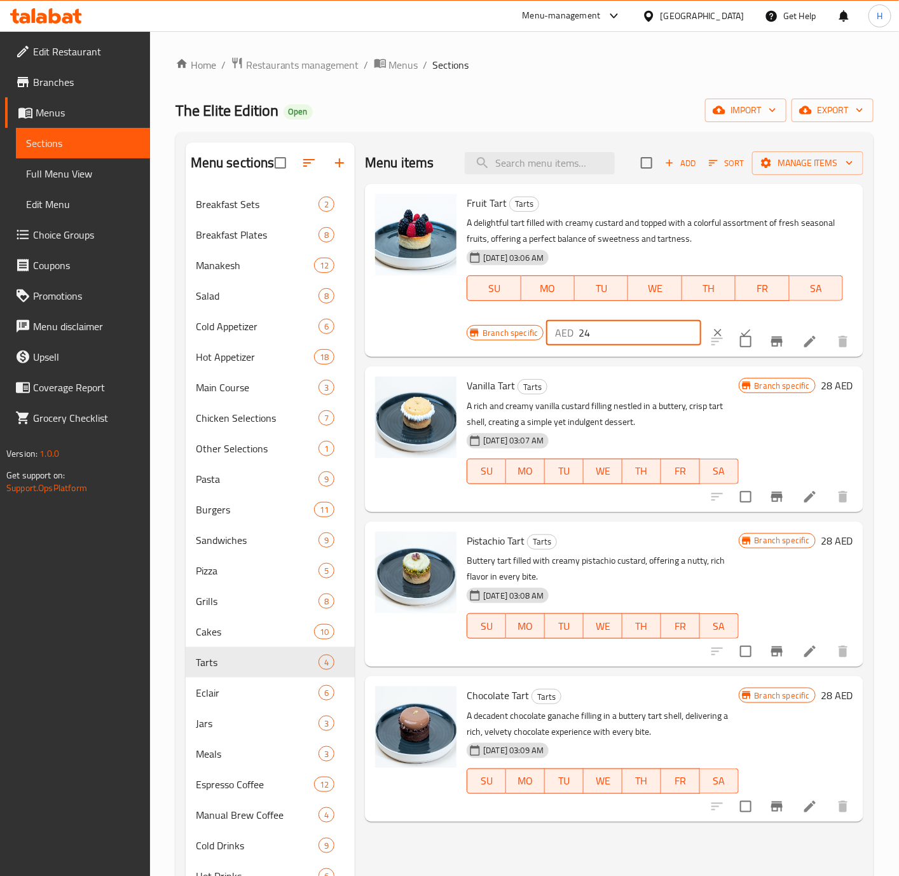
click at [596, 336] on input "24" at bounding box center [640, 332] width 123 height 25
type input "2"
type input "30"
click at [740, 330] on icon "ok" at bounding box center [746, 332] width 13 height 13
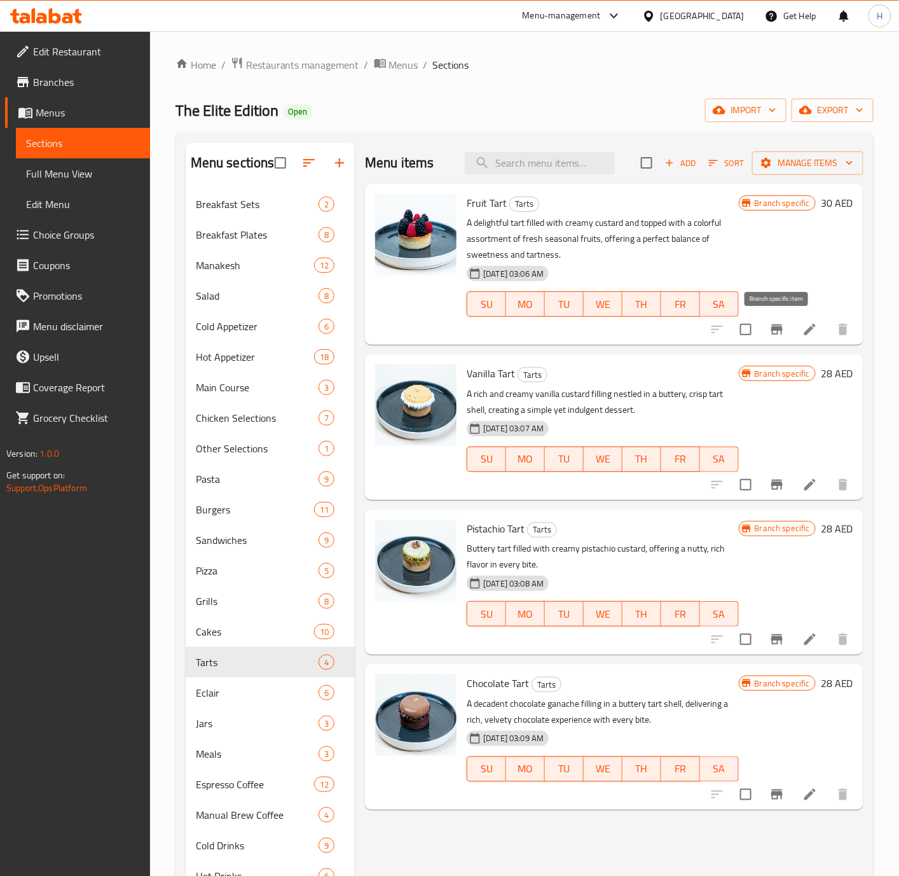
click at [748, 333] on icon "Branch-specific-item" at bounding box center [776, 329] width 15 height 15
